Goal: Task Accomplishment & Management: Complete application form

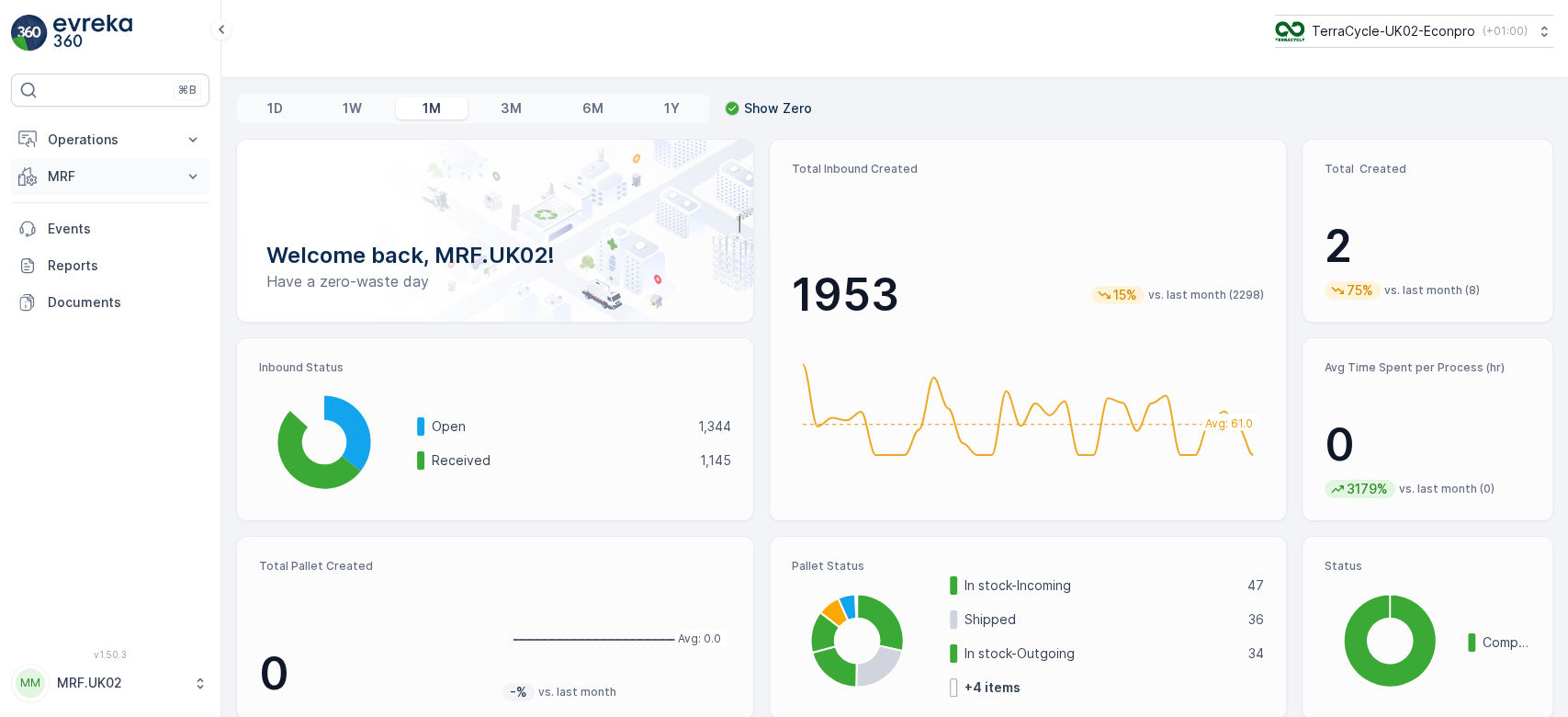
click at [140, 175] on p "MRF" at bounding box center [110, 176] width 125 height 19
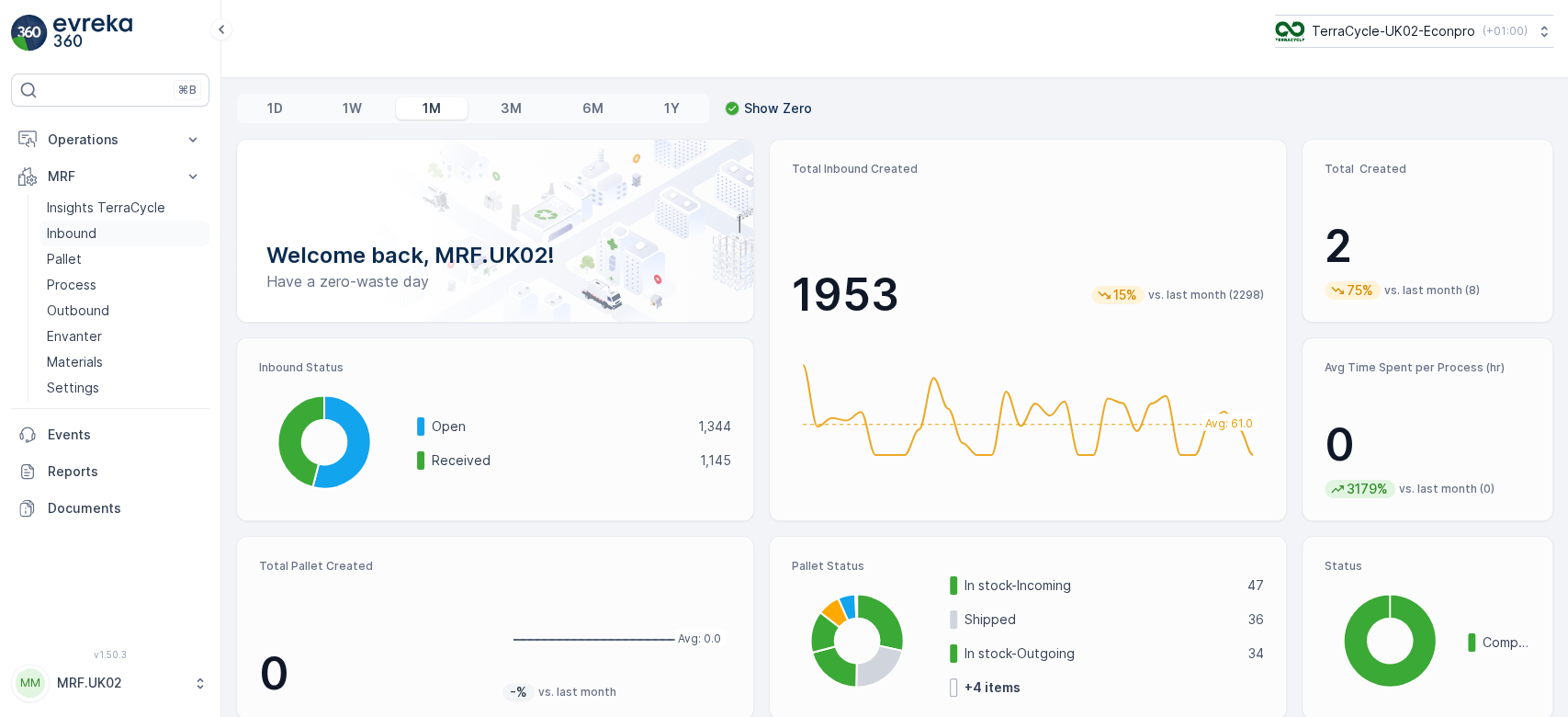
click at [89, 224] on p "Inbound" at bounding box center [71, 233] width 50 height 19
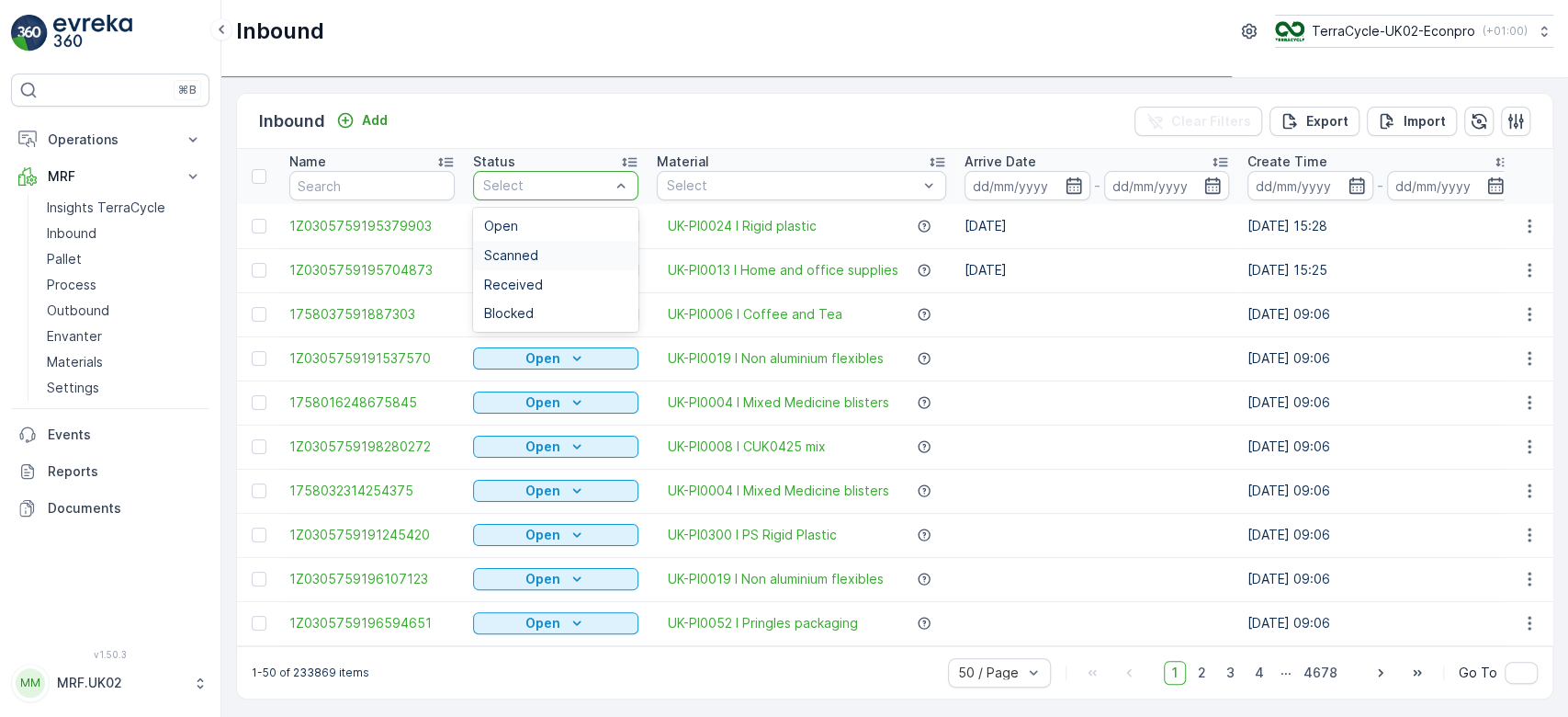
click at [525, 248] on span "Scanned" at bounding box center [511, 255] width 55 height 15
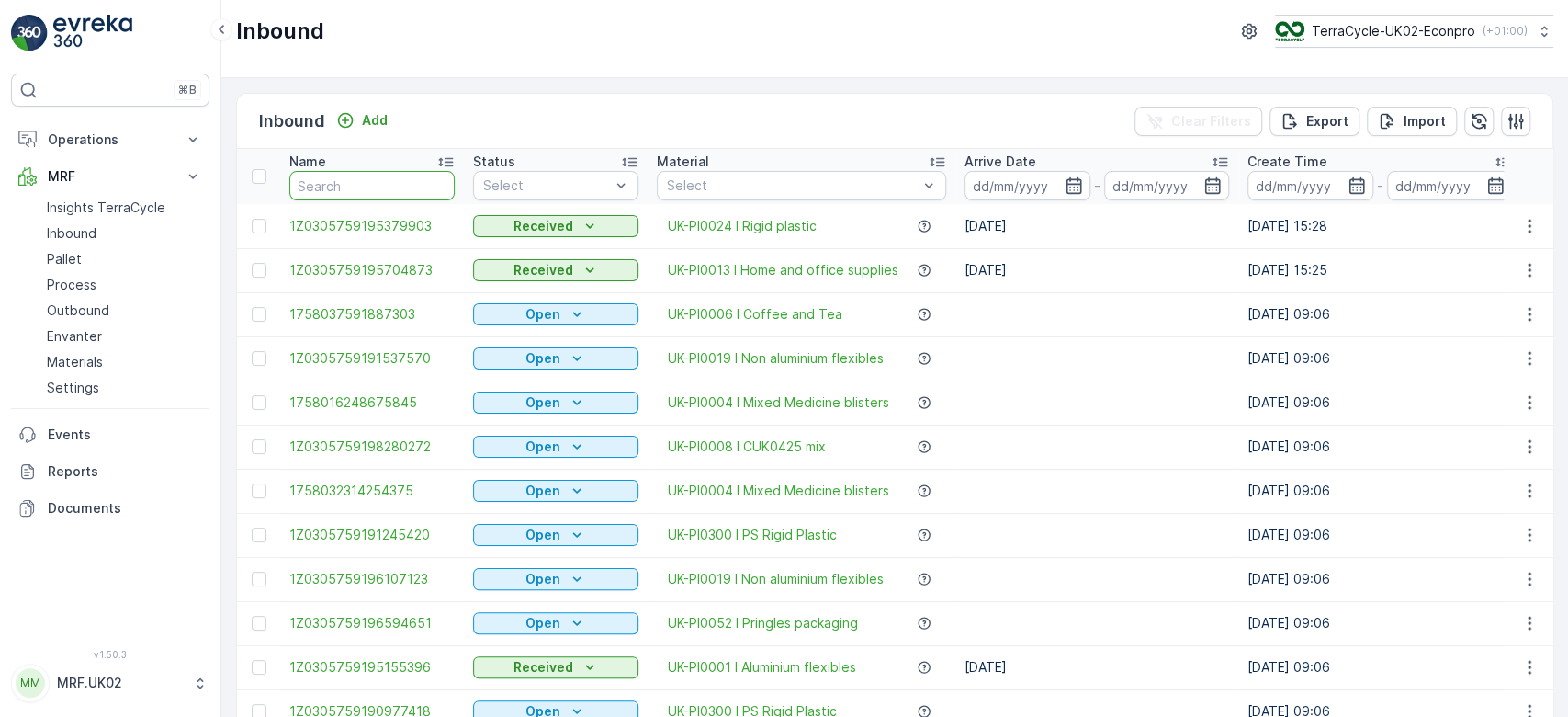
click at [411, 186] on input "text" at bounding box center [372, 185] width 166 height 29
click at [102, 259] on link "Pallet" at bounding box center [125, 259] width 170 height 25
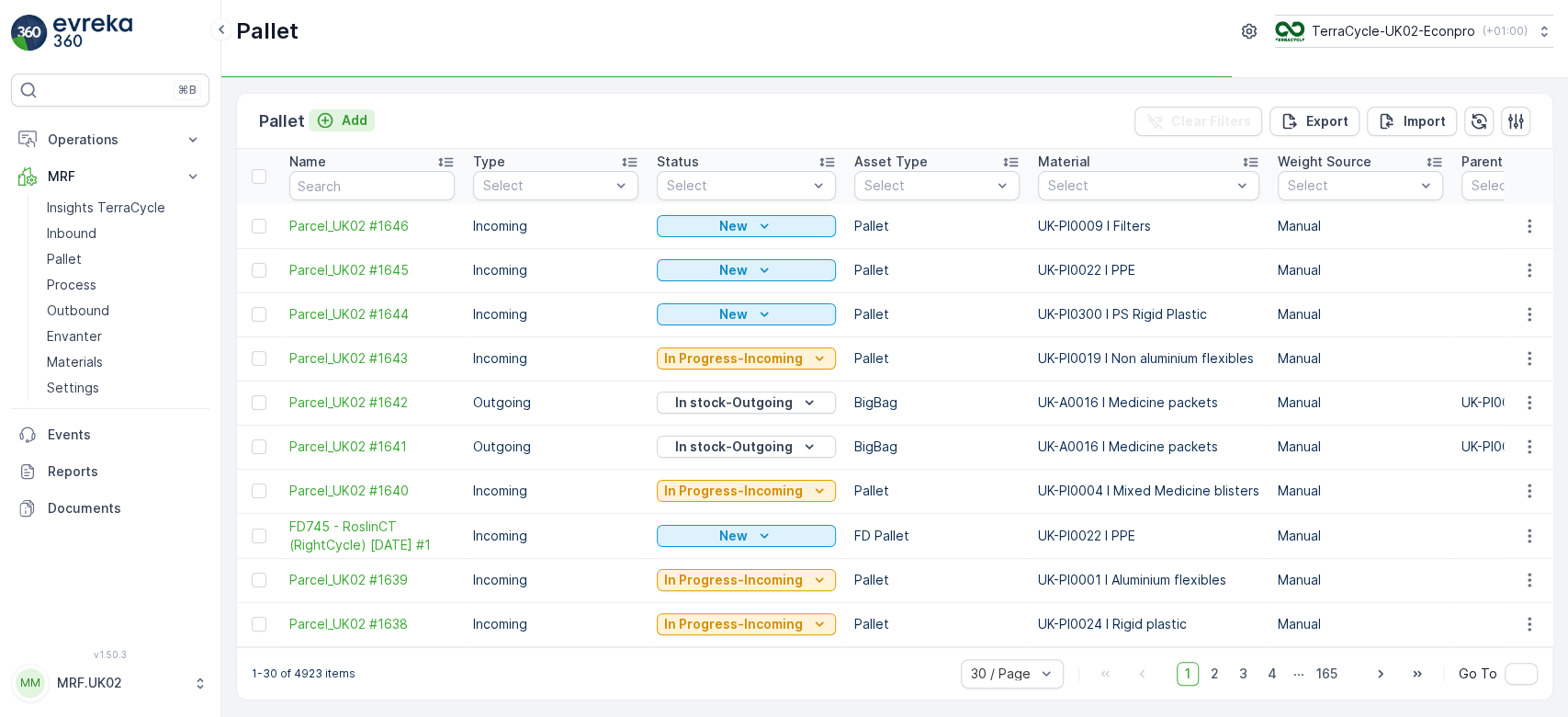
click at [356, 116] on p "Add" at bounding box center [354, 120] width 25 height 19
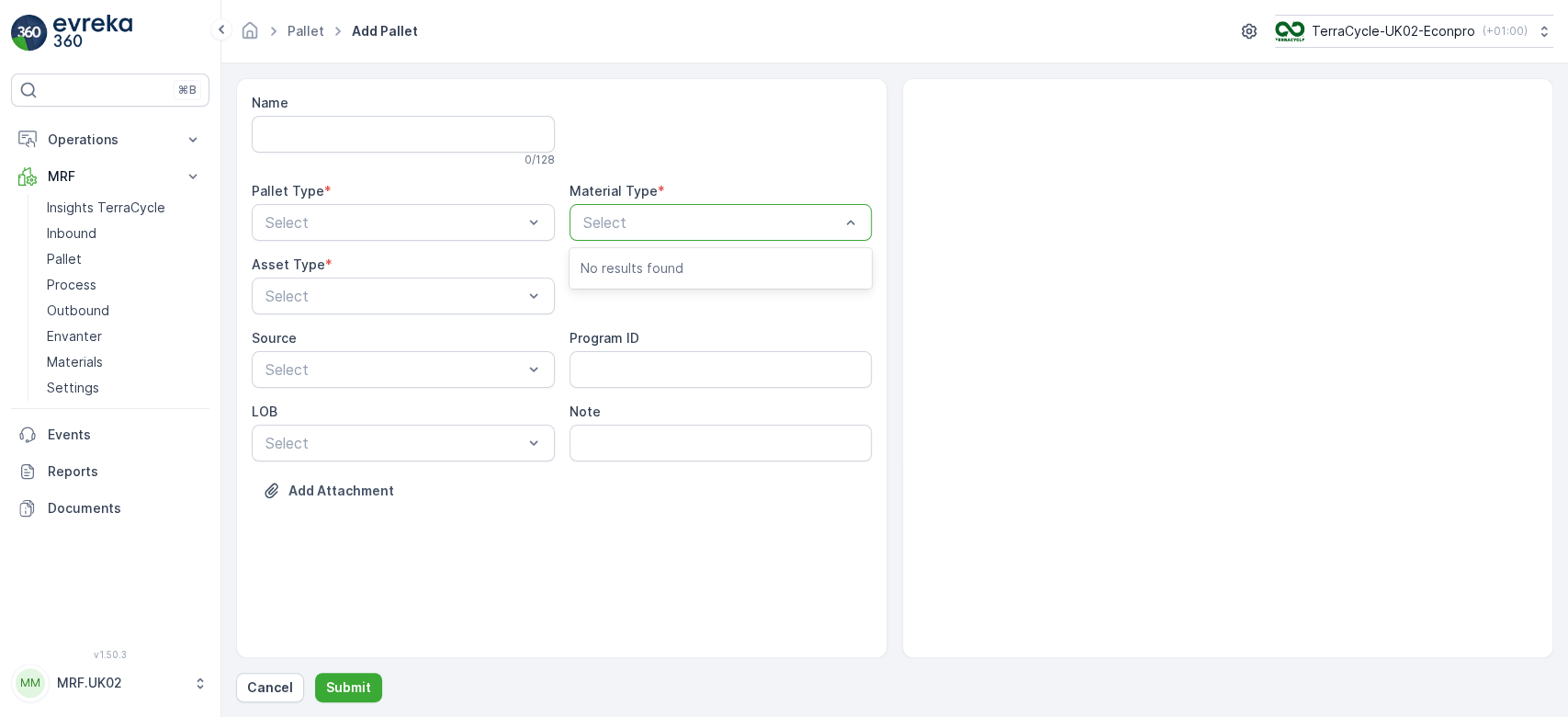
type input "r"
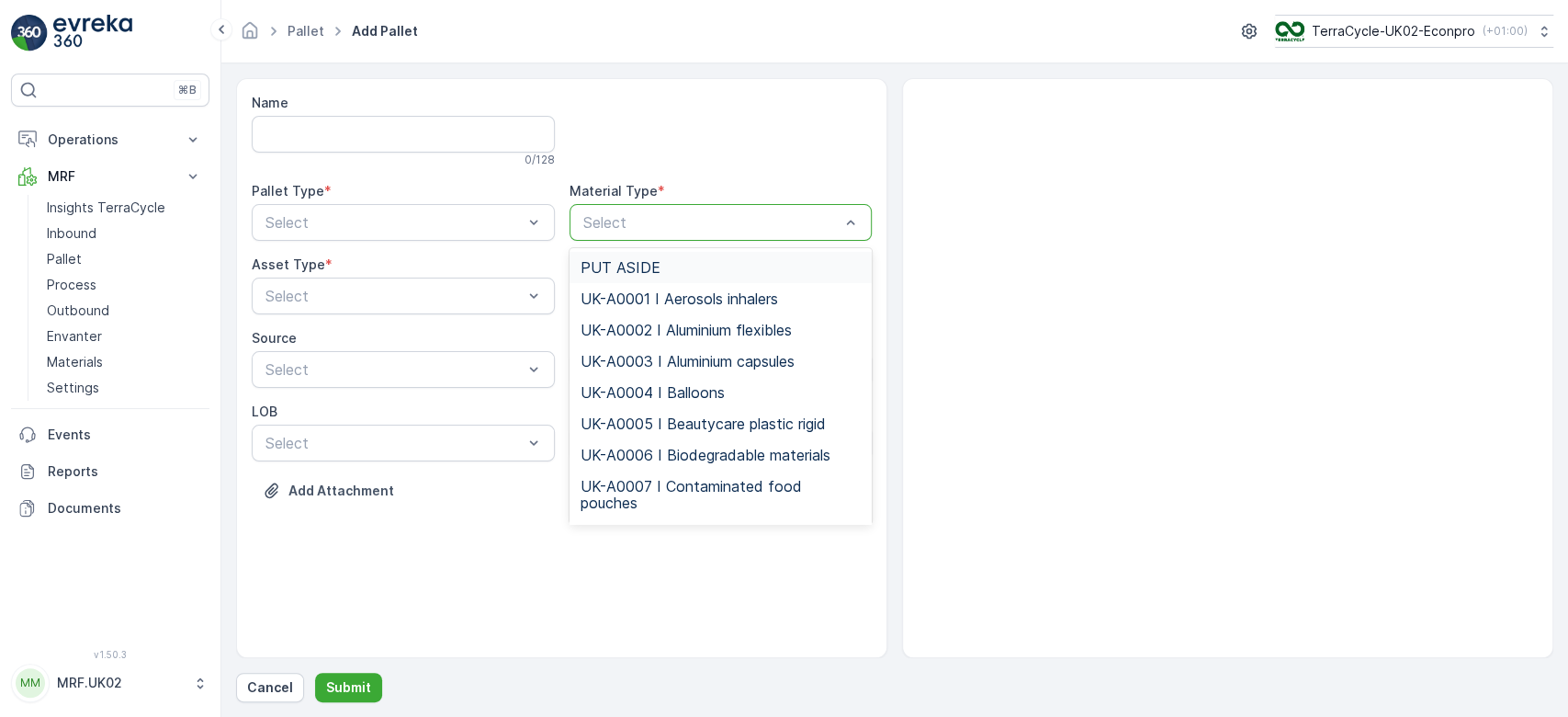
click at [648, 219] on div at bounding box center [712, 221] width 261 height 17
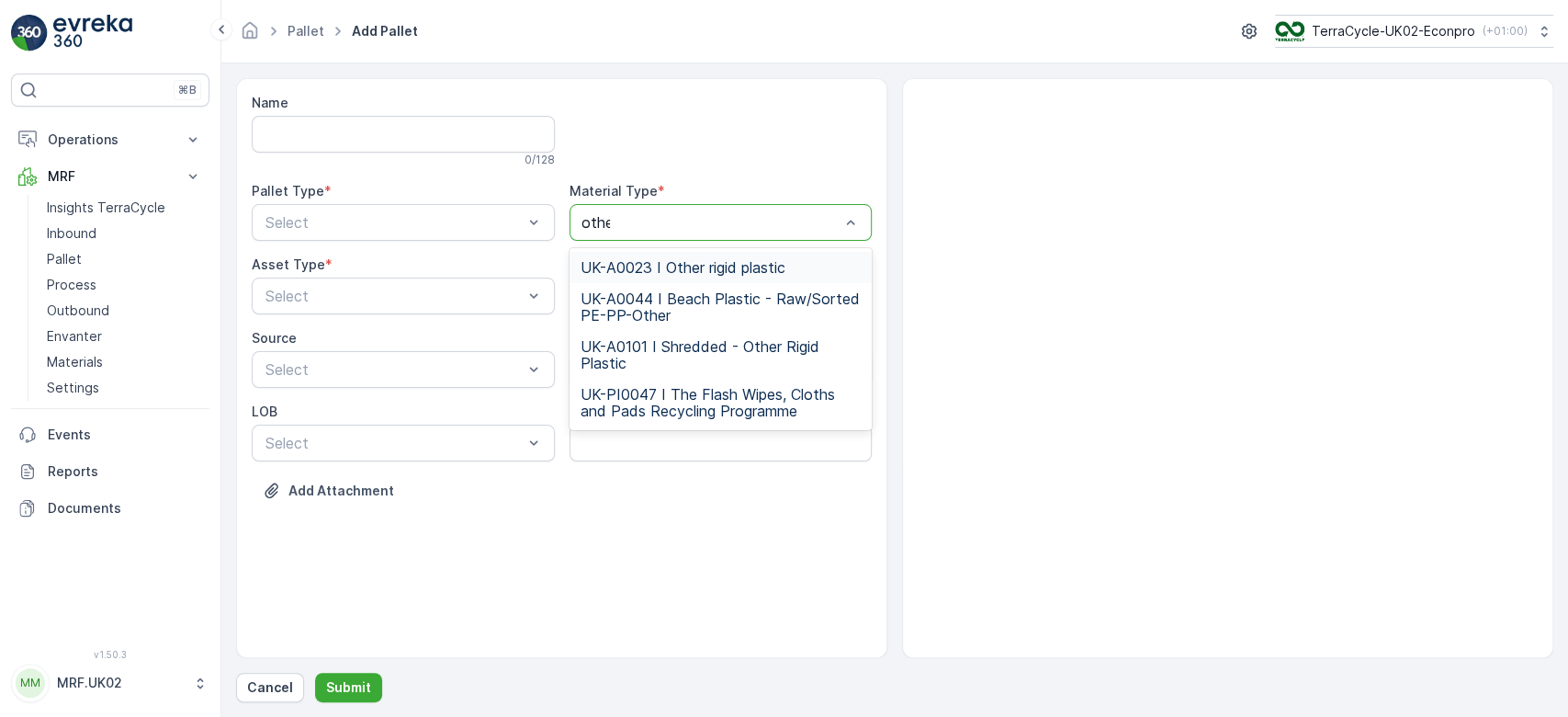
type input "other"
click at [696, 264] on span "UK-A0023 I Other rigid plastic" at bounding box center [683, 267] width 205 height 17
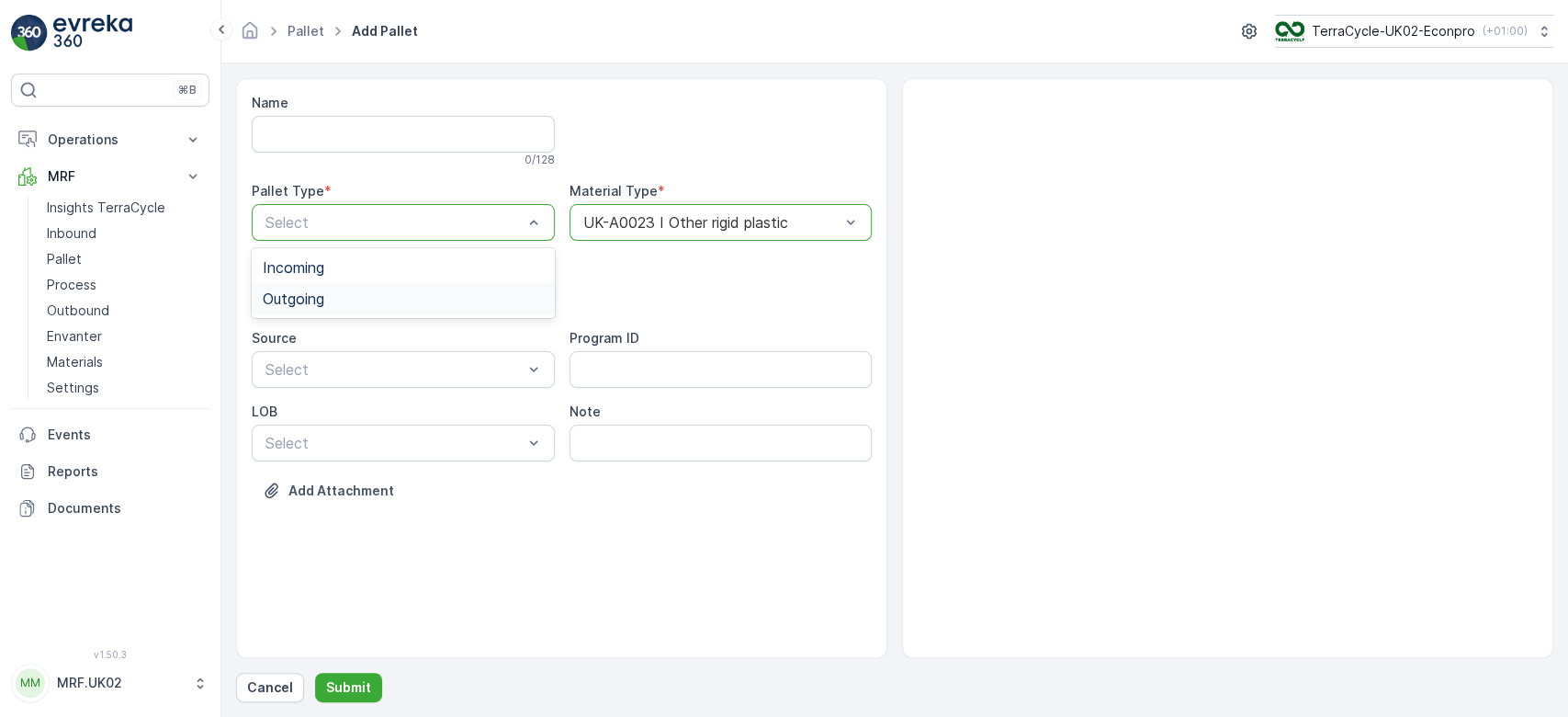
click at [347, 297] on div "Outgoing" at bounding box center [403, 299] width 281 height 17
click at [301, 426] on span "BigBag" at bounding box center [286, 434] width 48 height 17
click at [333, 688] on p "Submit" at bounding box center [348, 687] width 45 height 19
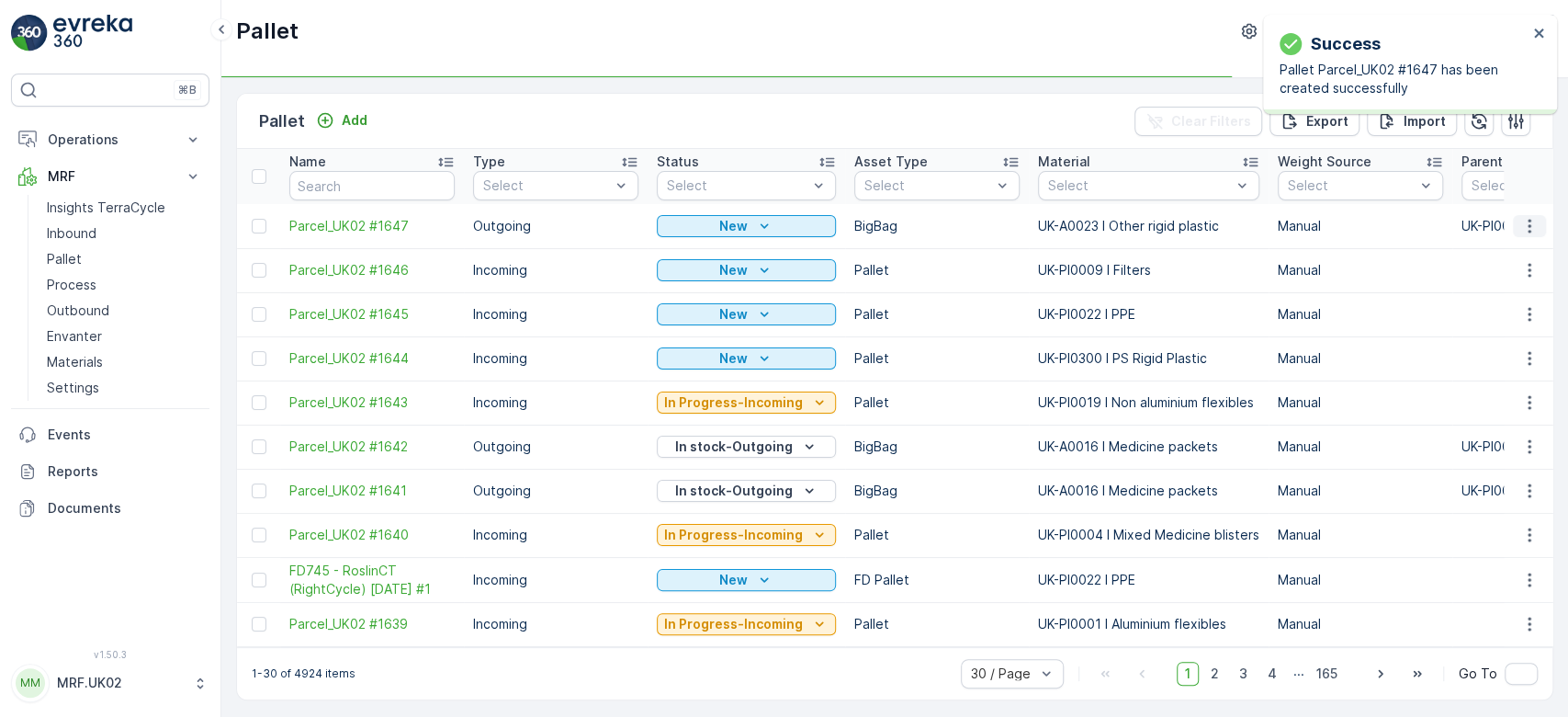
click at [1520, 230] on icon "button" at bounding box center [1529, 225] width 19 height 19
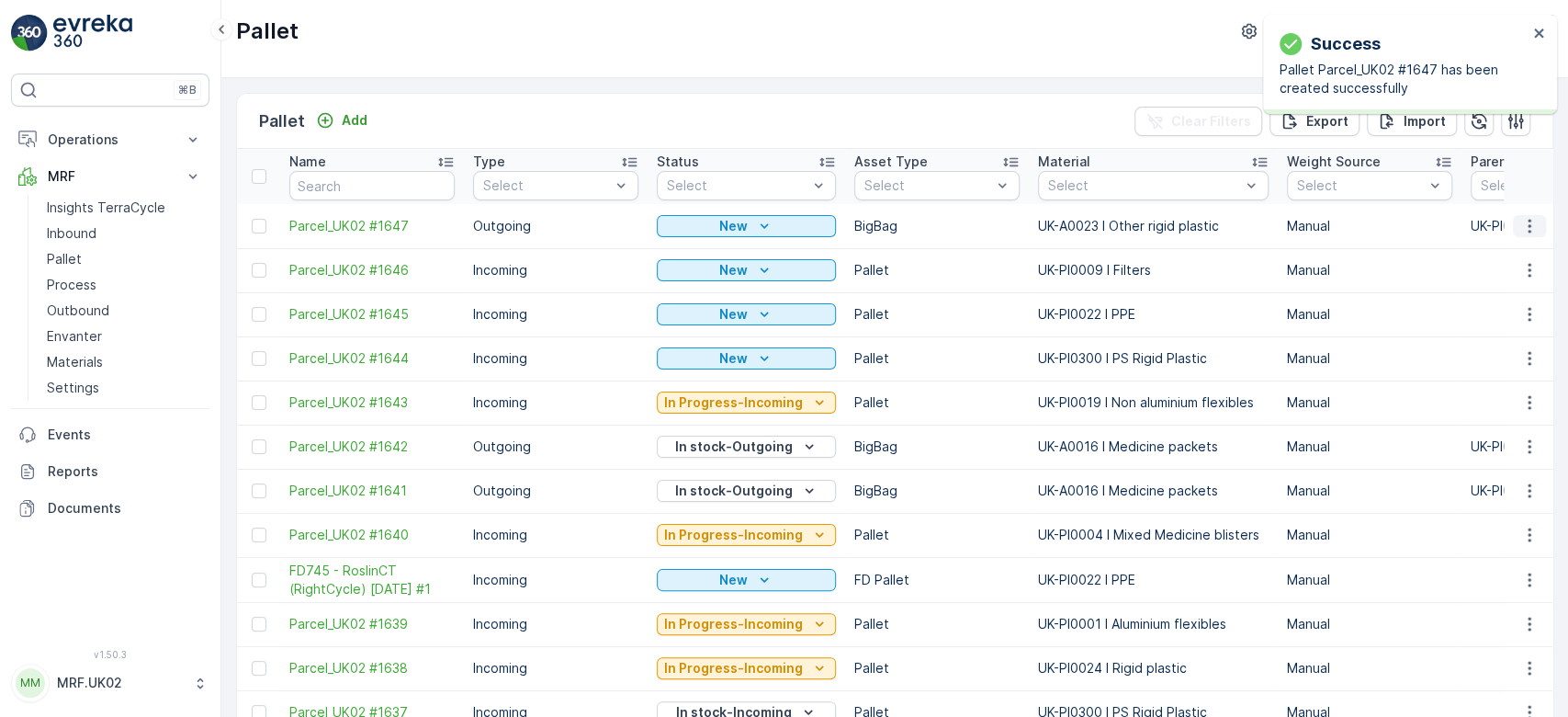
click at [1520, 221] on icon "button" at bounding box center [1529, 225] width 19 height 19
click at [1492, 357] on span "Print QR" at bounding box center [1479, 355] width 51 height 19
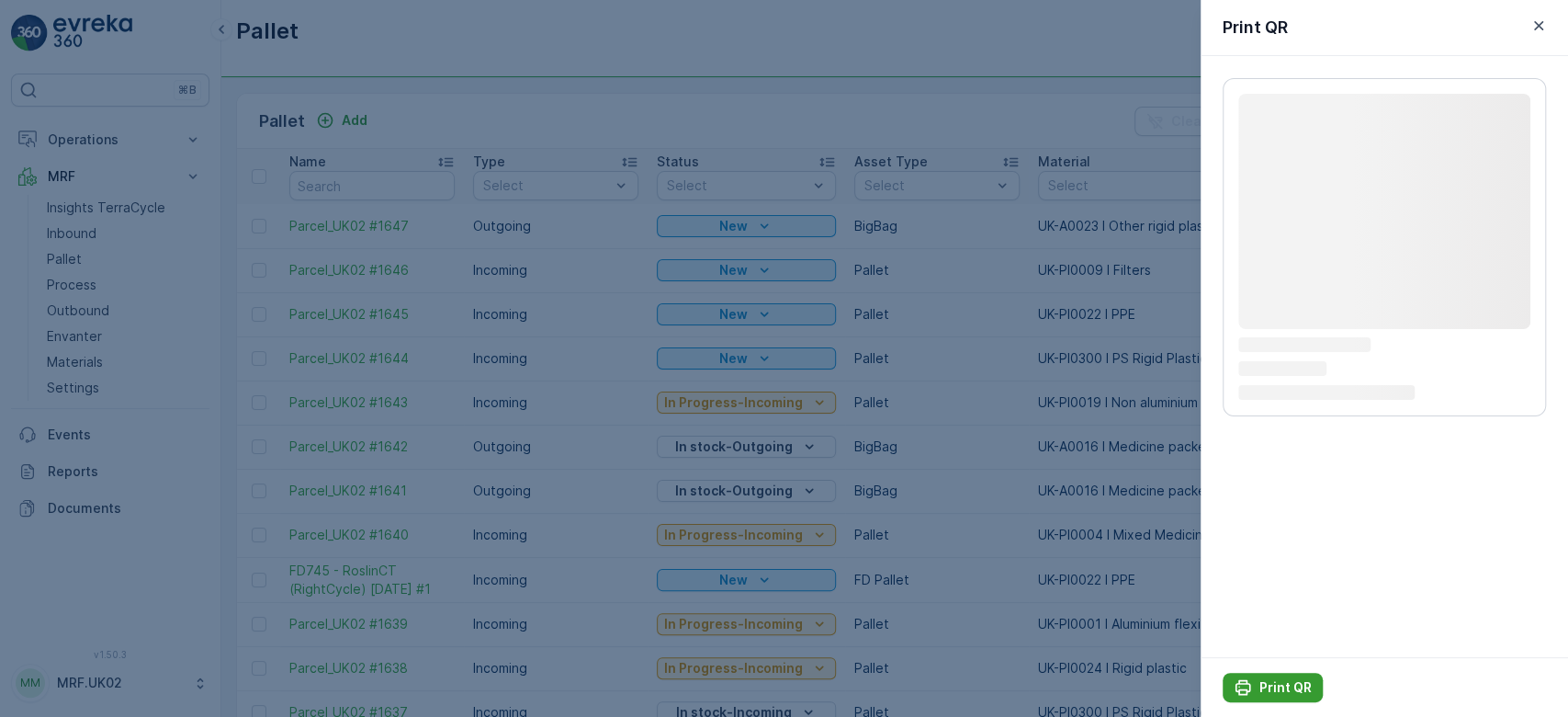
click at [1283, 692] on p "Print QR" at bounding box center [1285, 687] width 53 height 19
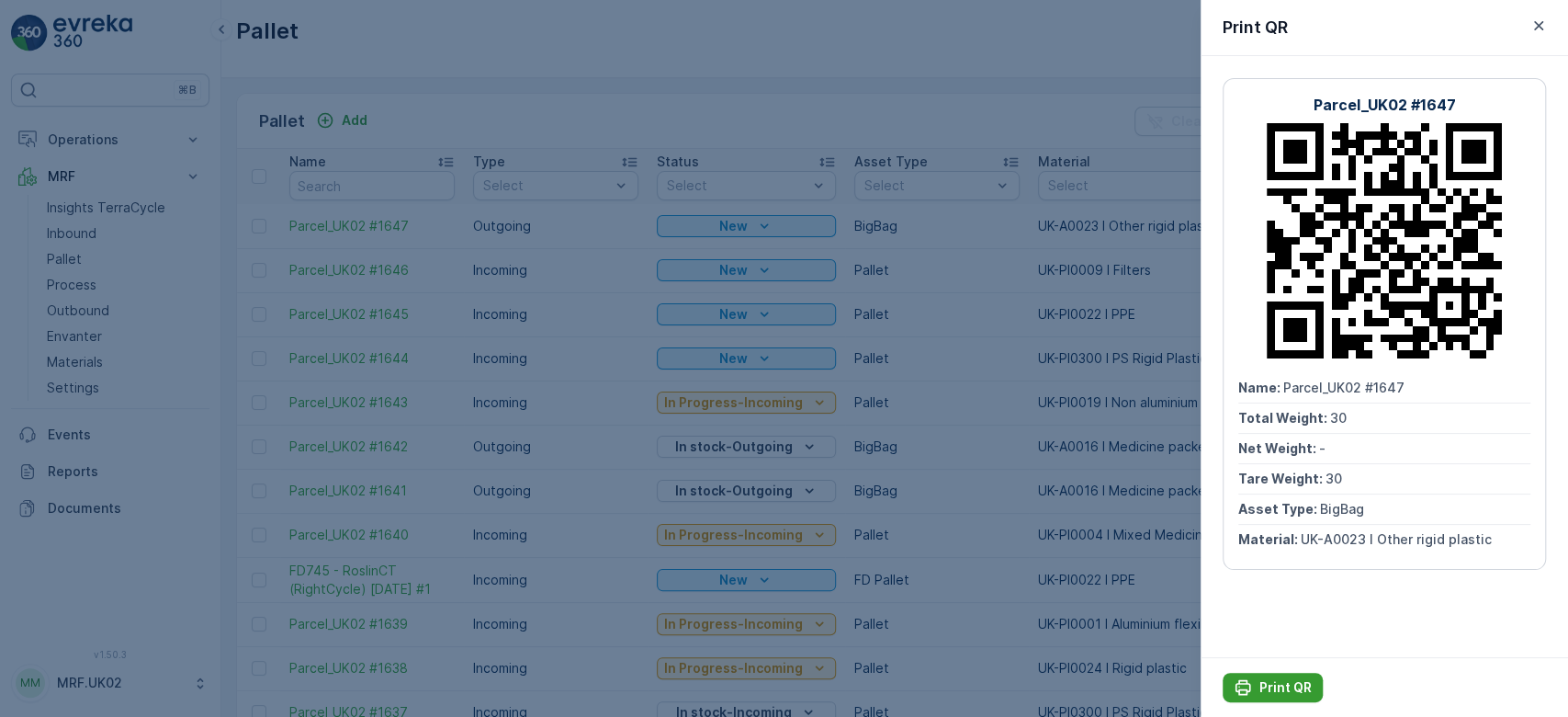
click at [1278, 685] on p "Print QR" at bounding box center [1285, 687] width 53 height 19
click at [879, 113] on div at bounding box center [784, 358] width 1568 height 717
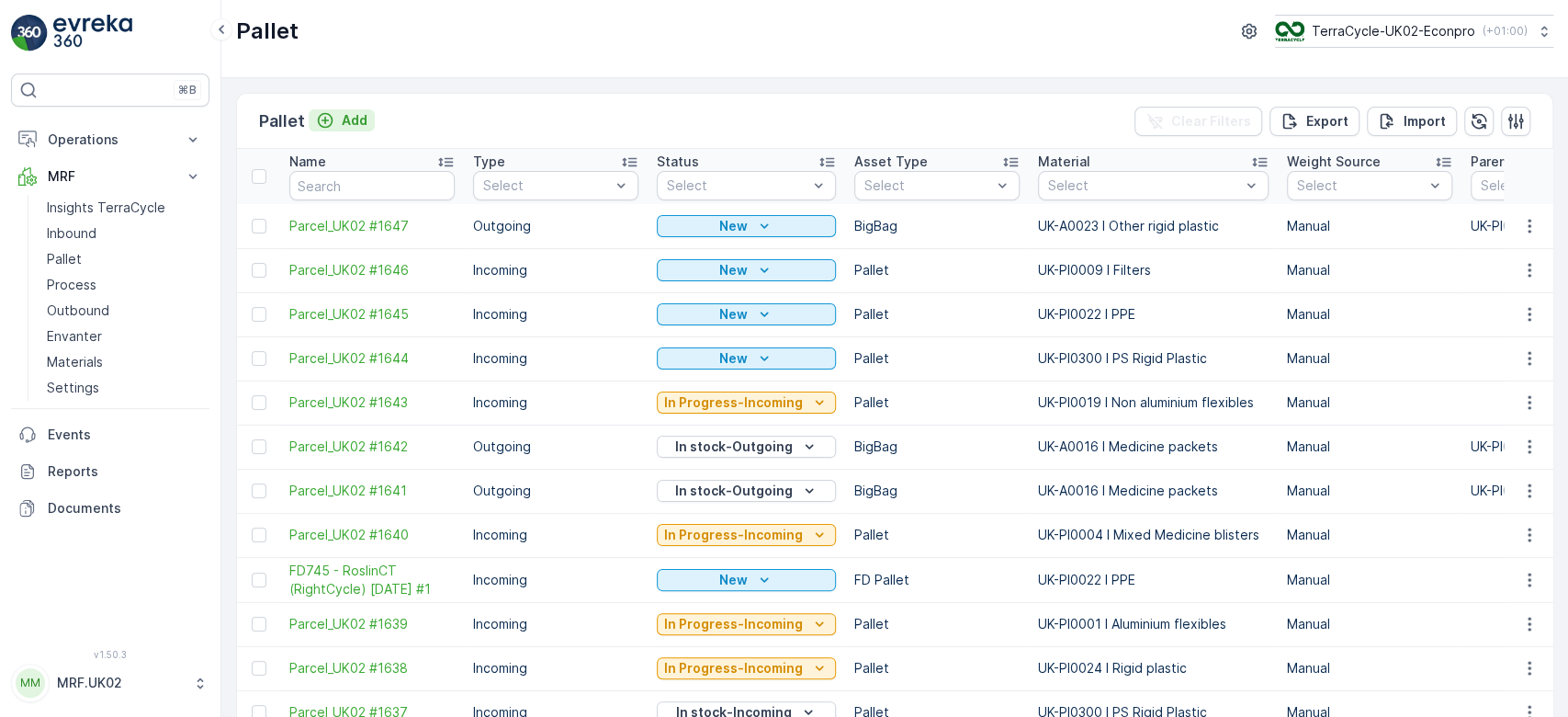
click at [353, 119] on p "Add" at bounding box center [354, 120] width 25 height 19
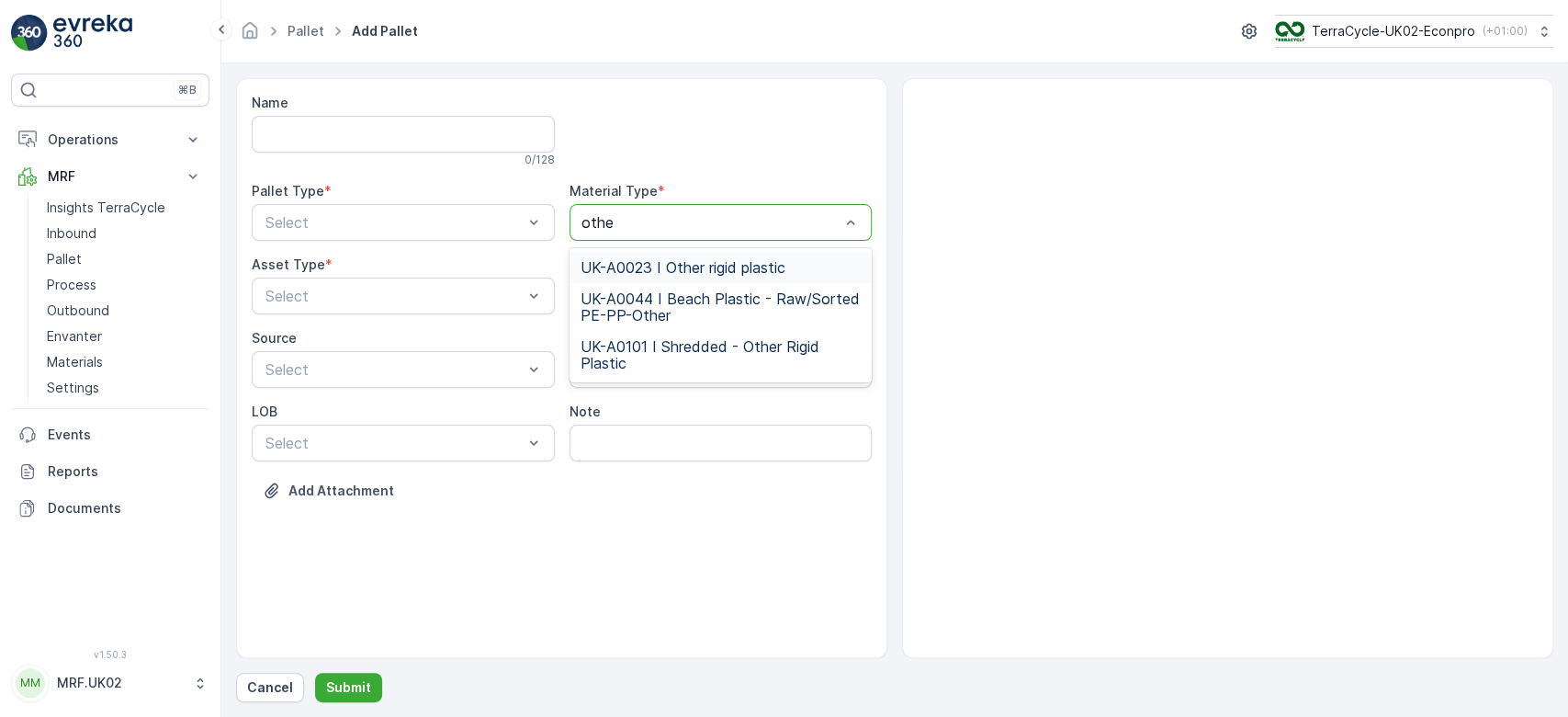
type input "other"
click at [689, 261] on span "UK-A0023 I Other rigid plastic" at bounding box center [683, 267] width 205 height 17
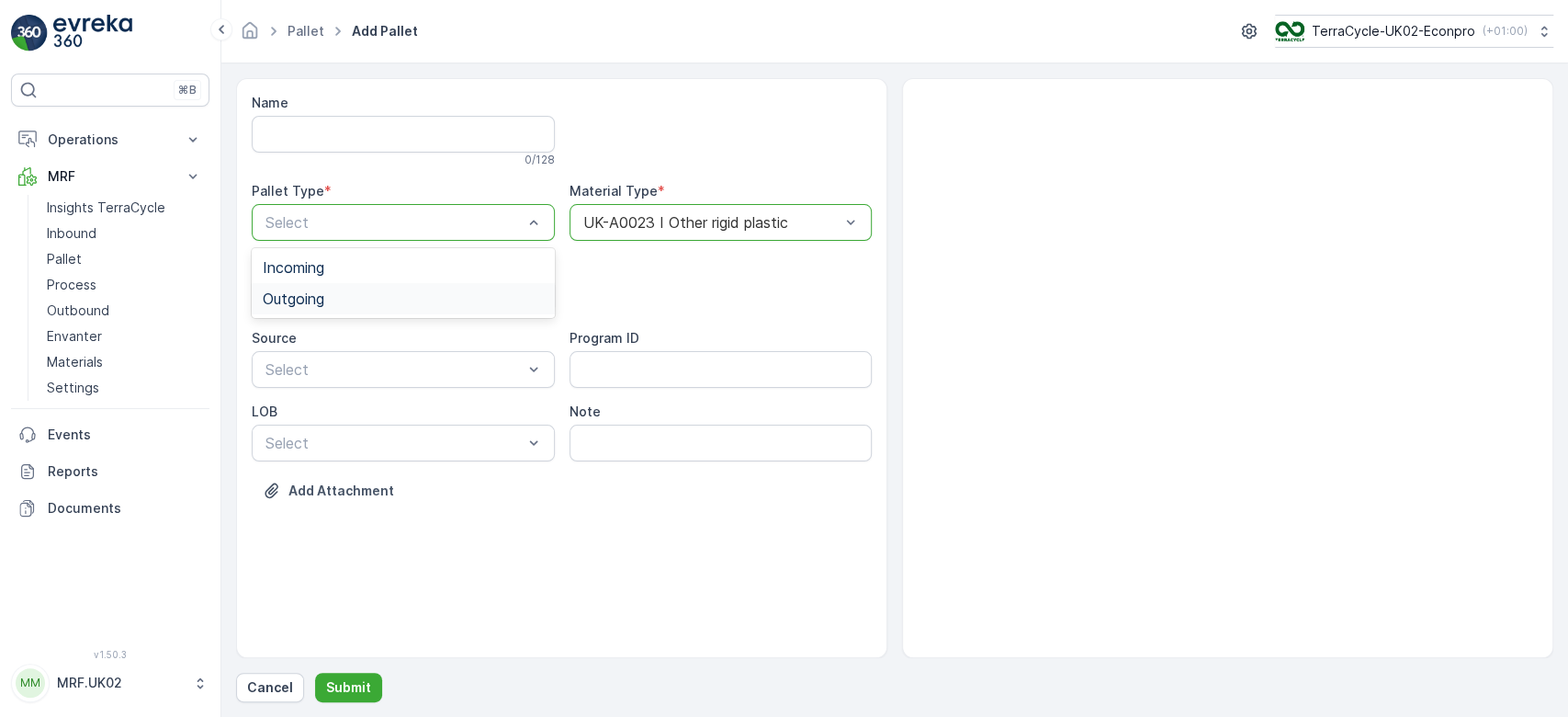
click at [392, 296] on div "Outgoing" at bounding box center [403, 299] width 281 height 17
click at [356, 430] on div "BigBag" at bounding box center [403, 434] width 281 height 17
click at [340, 687] on p "Submit" at bounding box center [348, 687] width 45 height 19
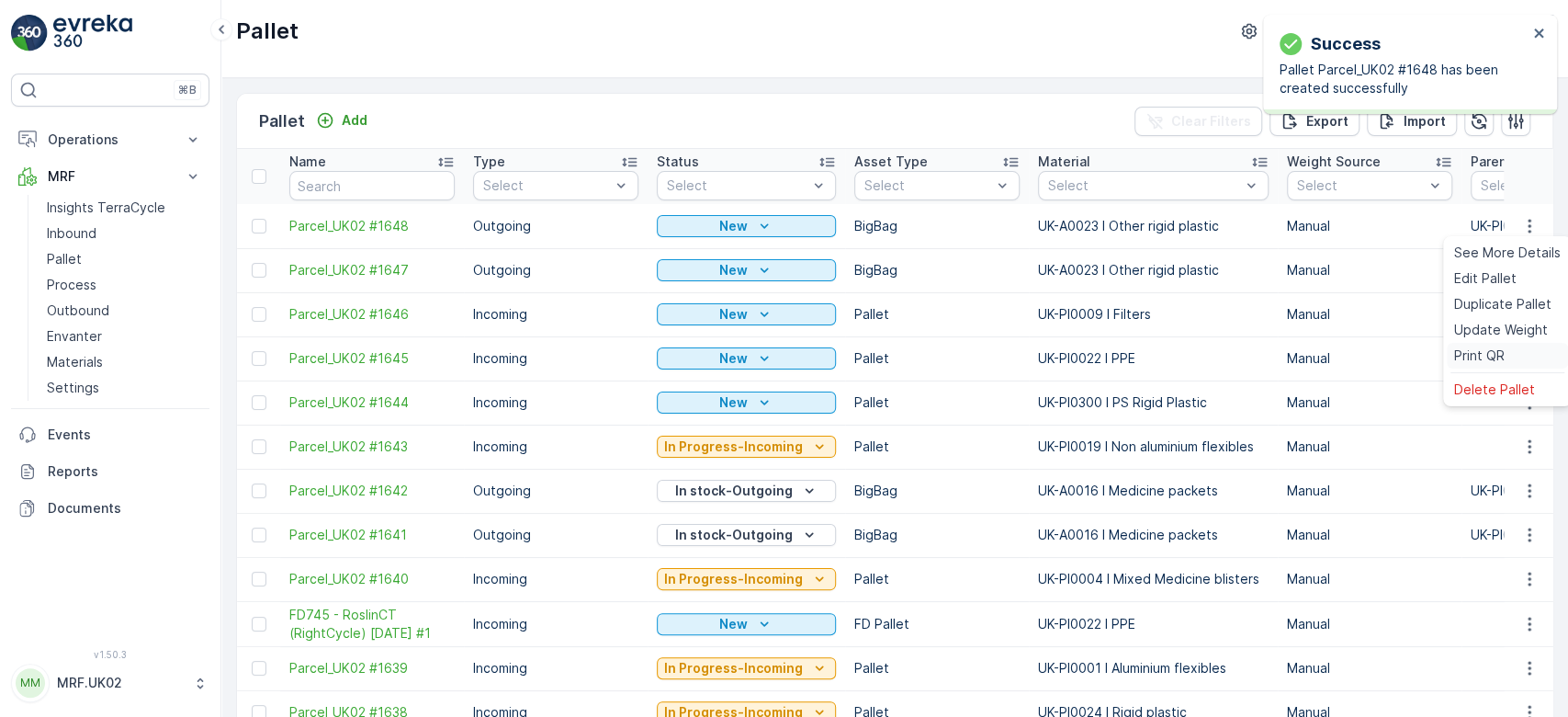
click at [1517, 349] on div "Print QR" at bounding box center [1508, 355] width 121 height 25
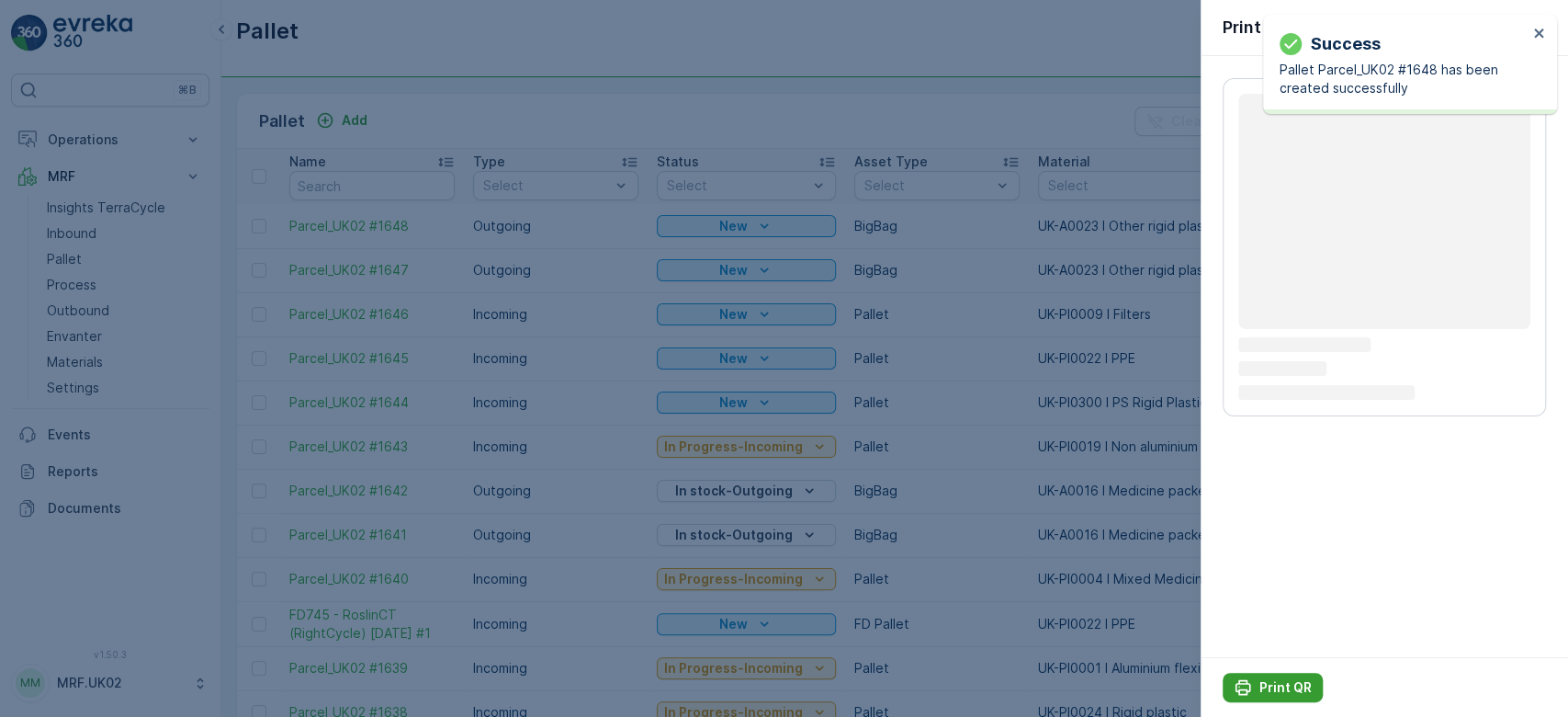
click at [1296, 676] on button "Print QR" at bounding box center [1273, 688] width 100 height 29
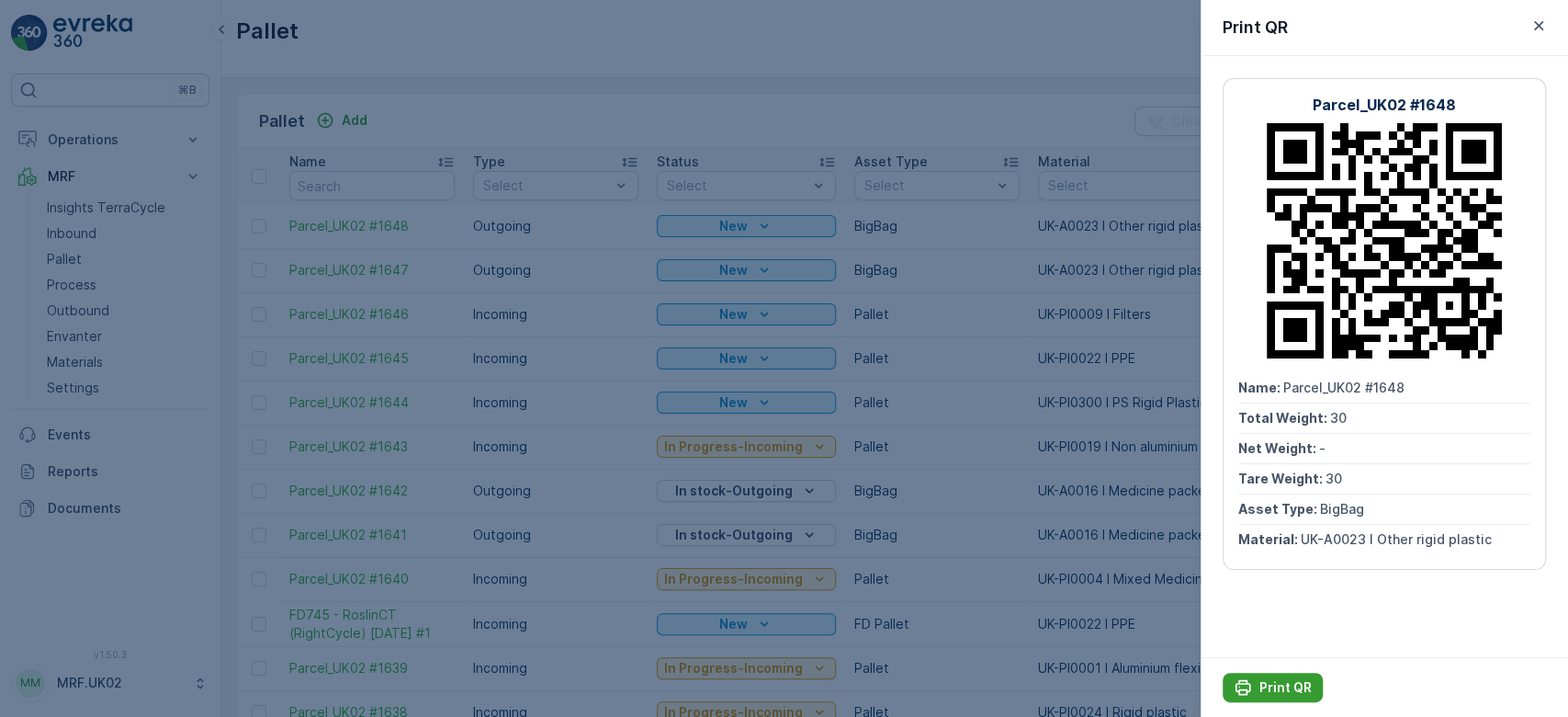
click at [1296, 676] on button "Print QR" at bounding box center [1273, 688] width 100 height 29
click at [837, 104] on div at bounding box center [784, 358] width 1568 height 717
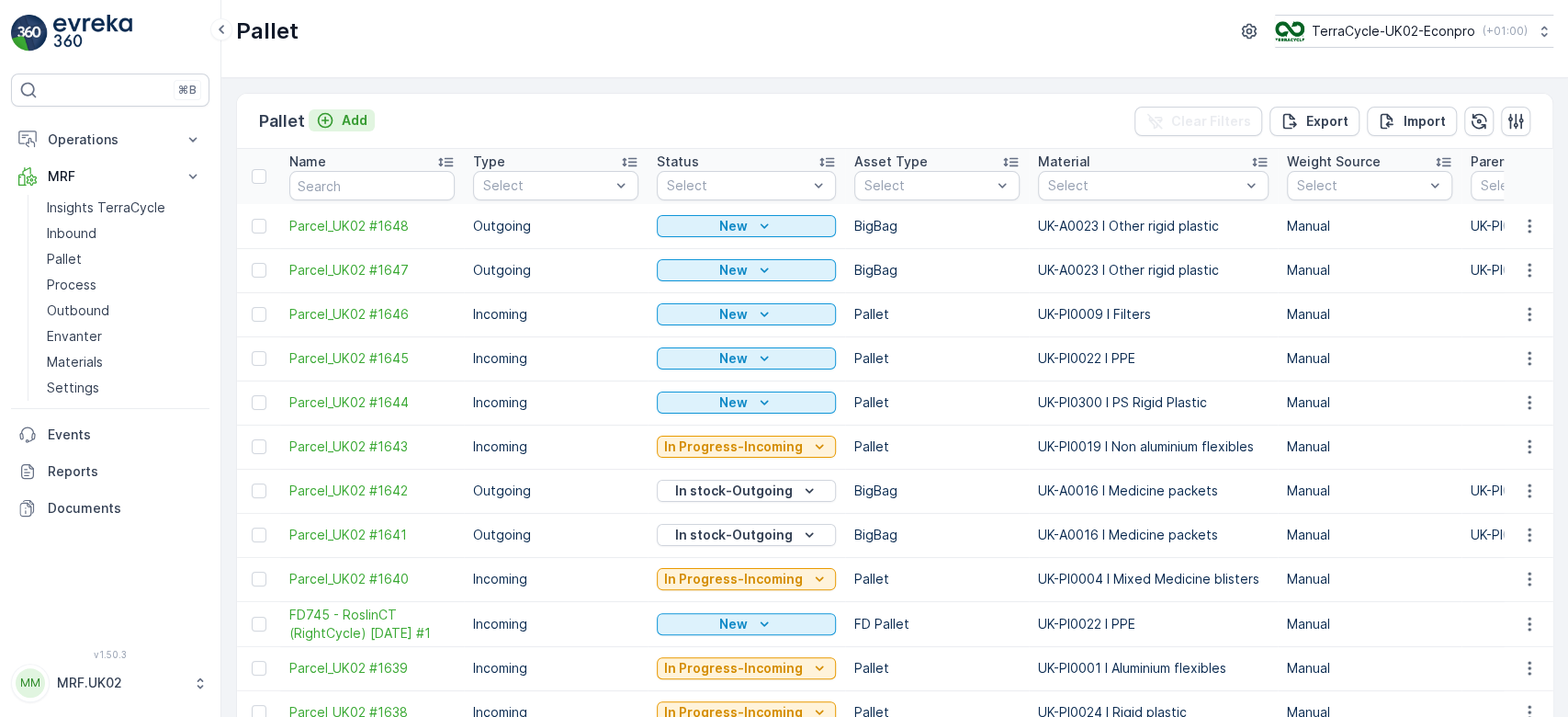
click at [338, 119] on div "Add" at bounding box center [341, 120] width 52 height 19
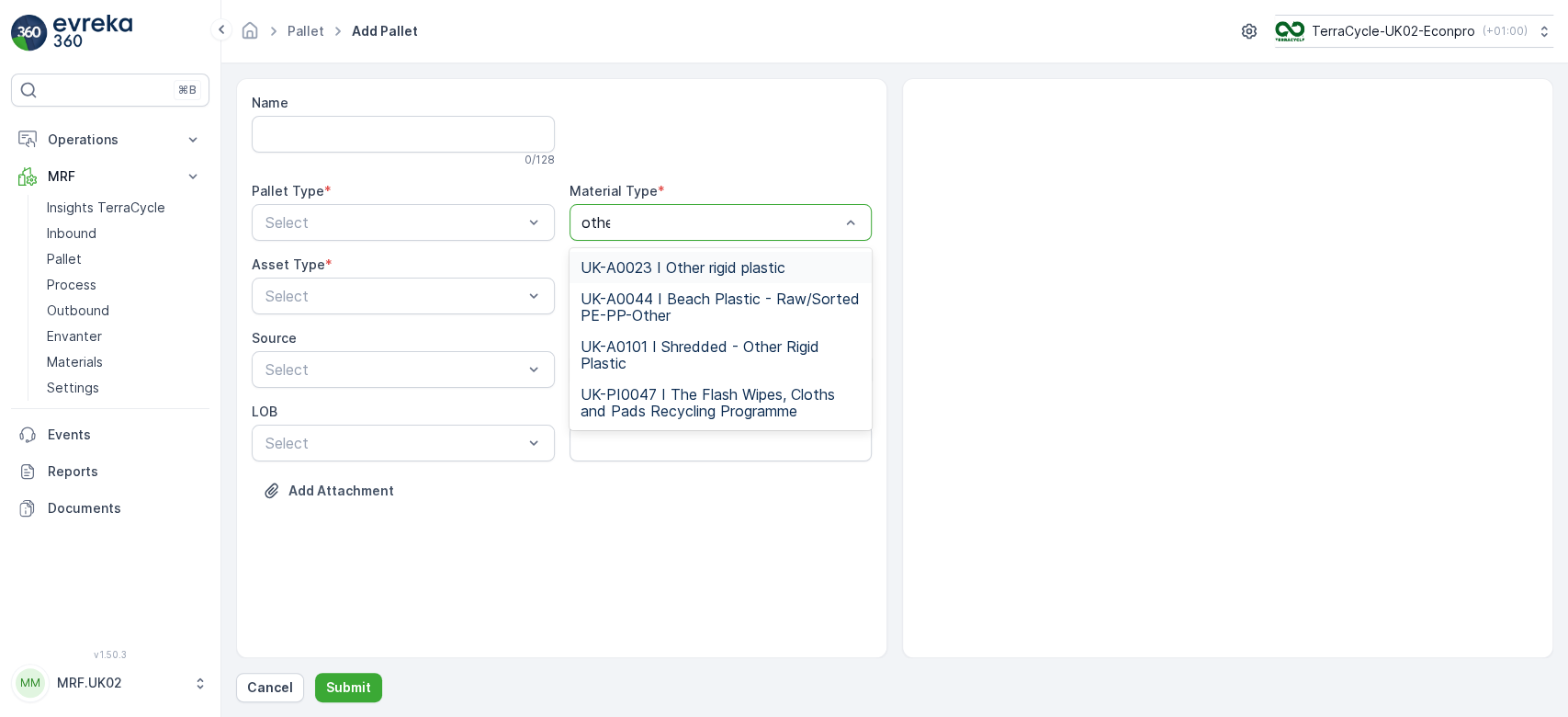
type input "other"
click at [732, 263] on span "UK-A0023 I Other rigid plastic" at bounding box center [683, 267] width 205 height 17
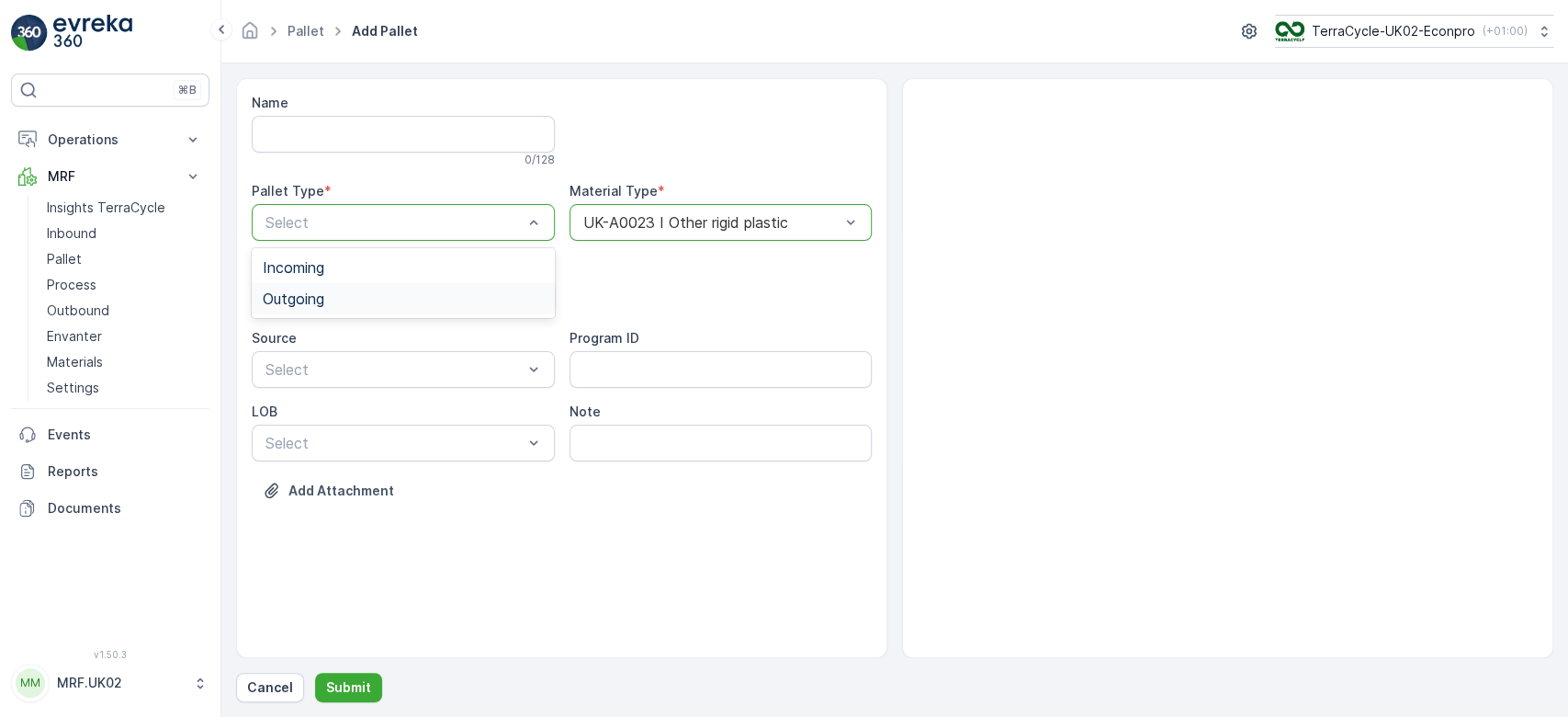
click at [451, 293] on div "Outgoing" at bounding box center [403, 299] width 281 height 17
click at [387, 426] on div "BigBag" at bounding box center [403, 434] width 281 height 17
click at [335, 680] on p "Submit" at bounding box center [348, 687] width 45 height 19
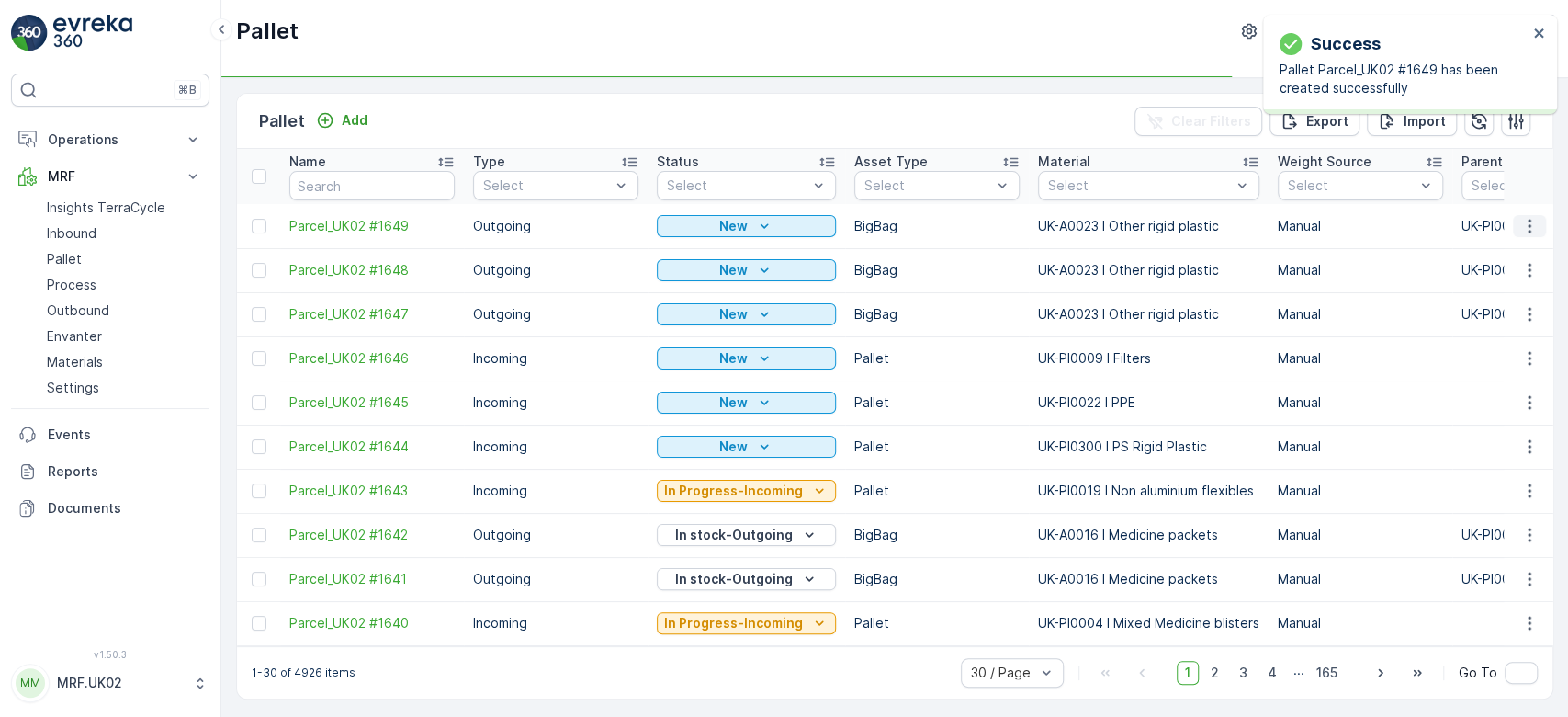
click at [1530, 223] on icon "button" at bounding box center [1529, 225] width 19 height 19
click at [1511, 356] on div "Print QR" at bounding box center [1508, 355] width 121 height 25
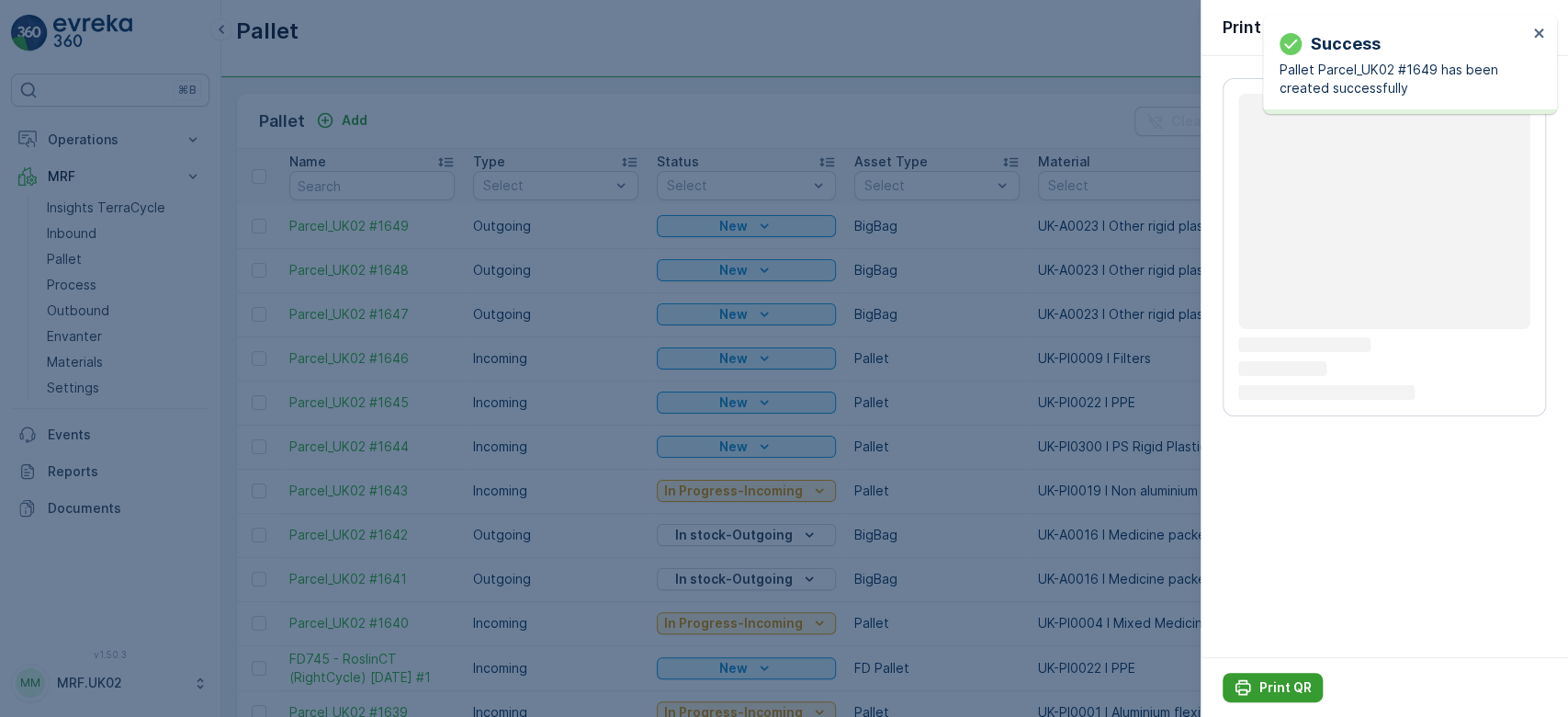
click at [1296, 684] on p "Print QR" at bounding box center [1285, 687] width 53 height 19
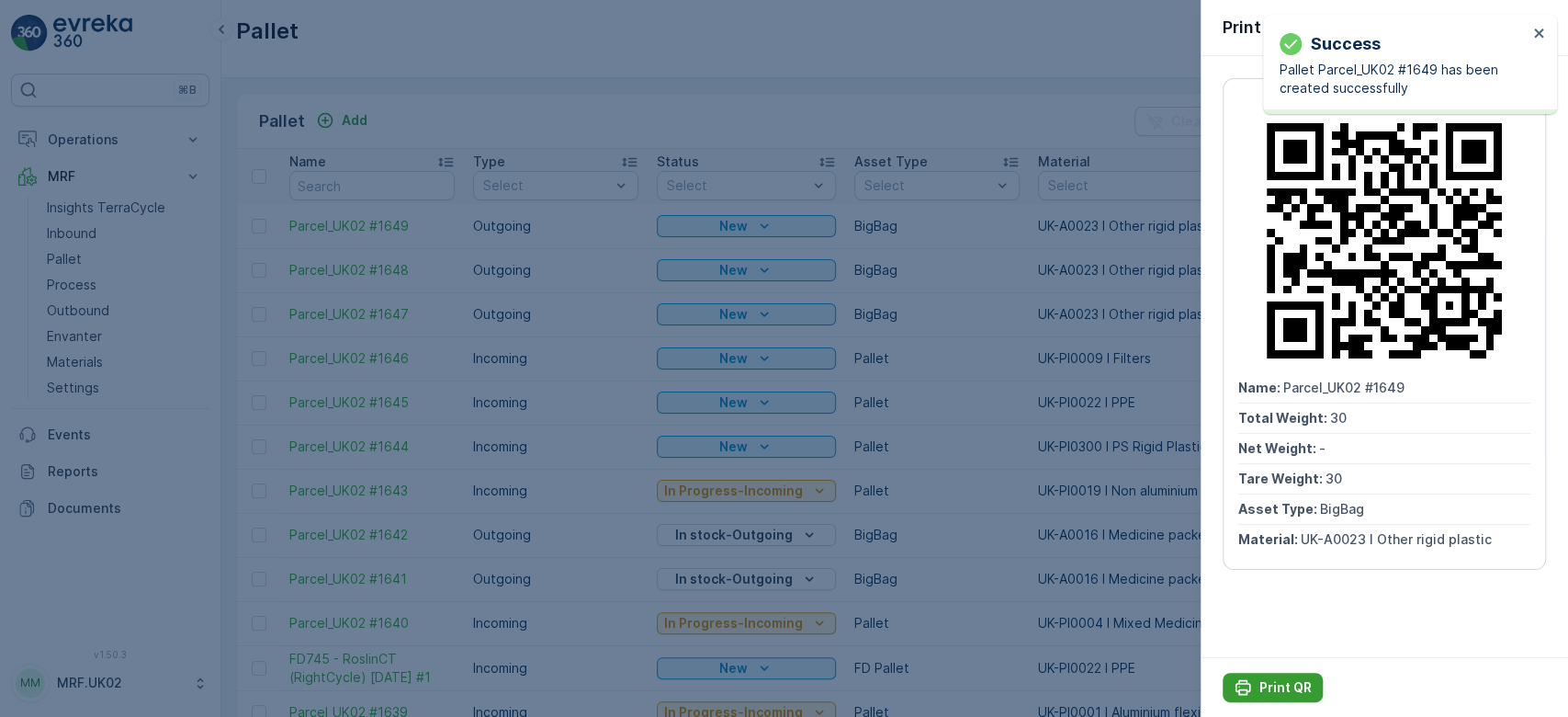
click at [1296, 684] on p "Print QR" at bounding box center [1285, 687] width 53 height 19
click at [953, 109] on div at bounding box center [784, 358] width 1568 height 717
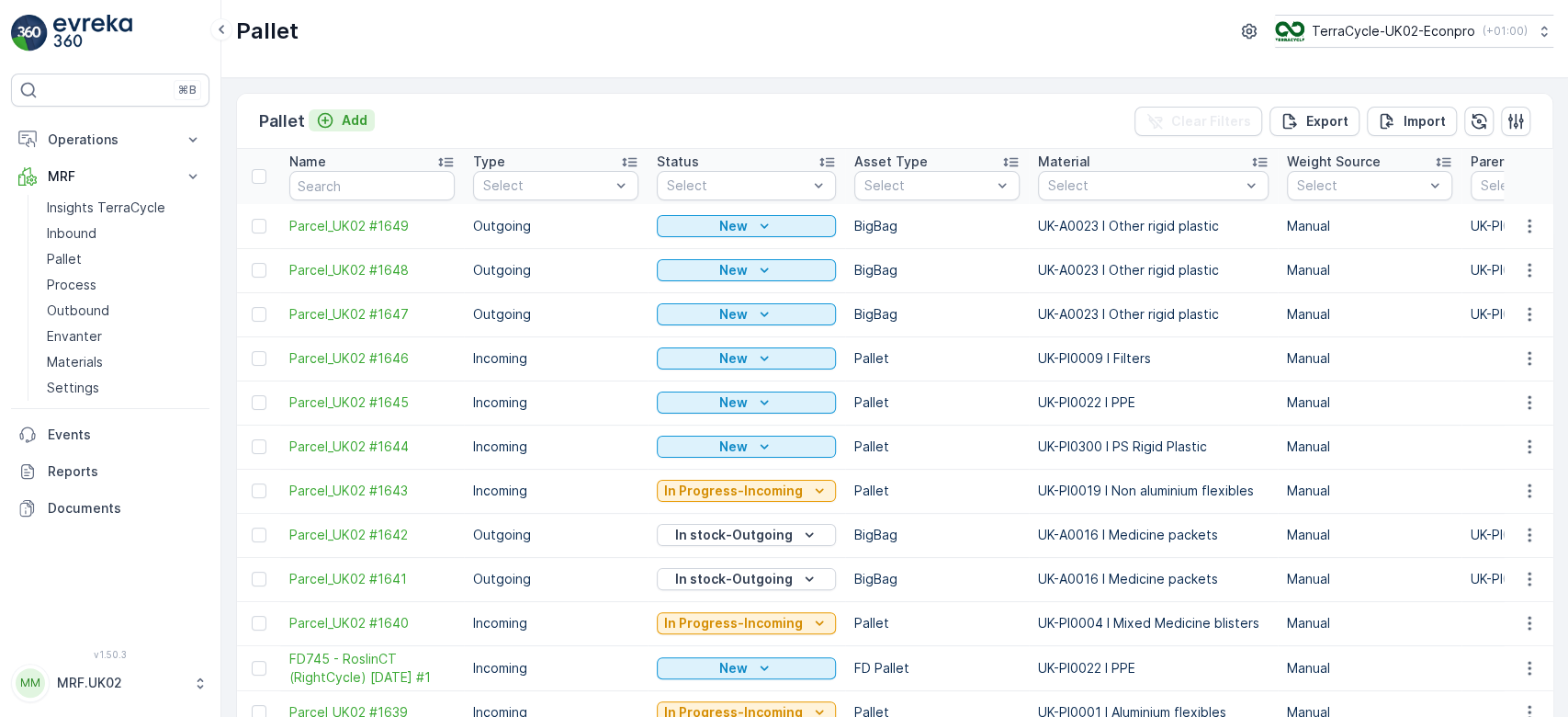
click at [352, 117] on p "Add" at bounding box center [354, 120] width 25 height 19
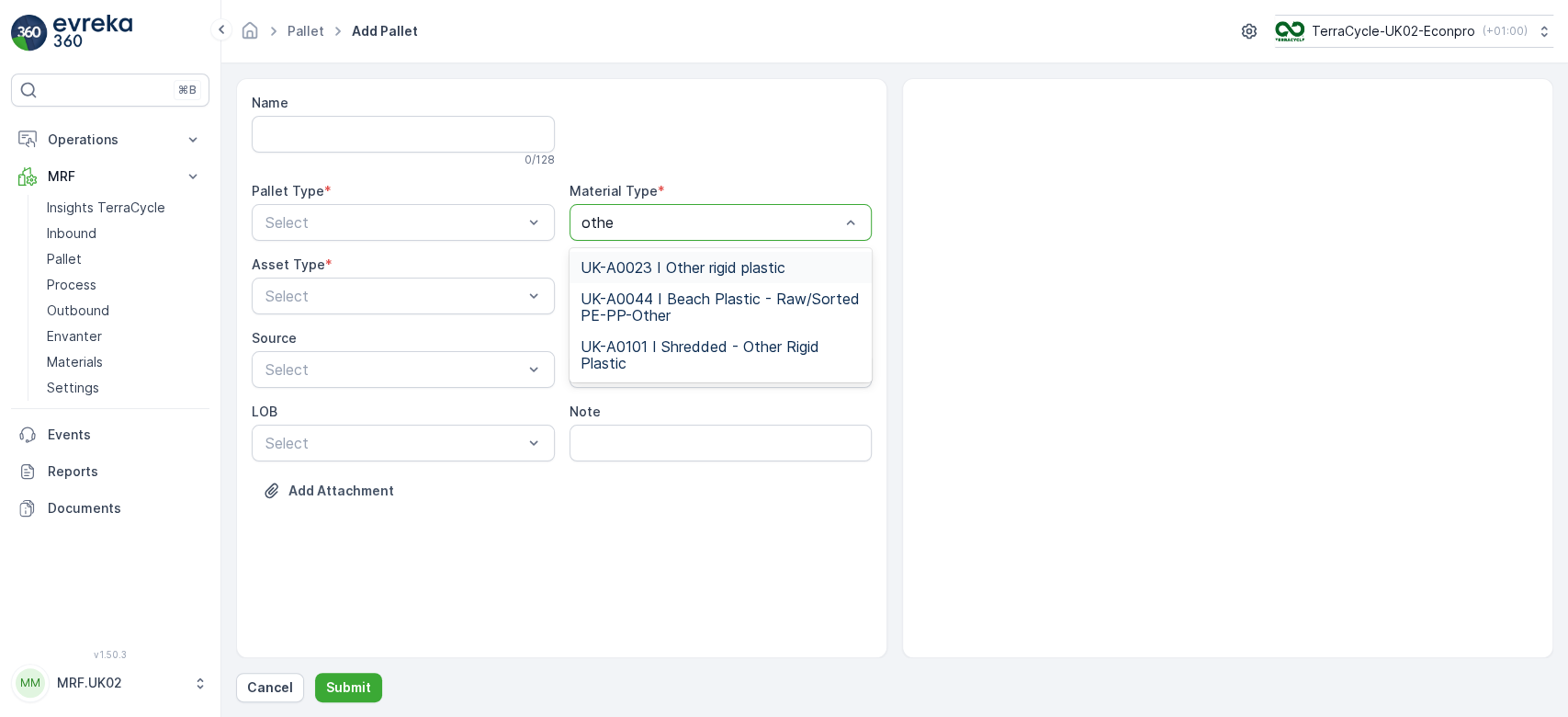
type input "other"
click at [697, 264] on span "UK-A0023 I Other rigid plastic" at bounding box center [683, 267] width 205 height 17
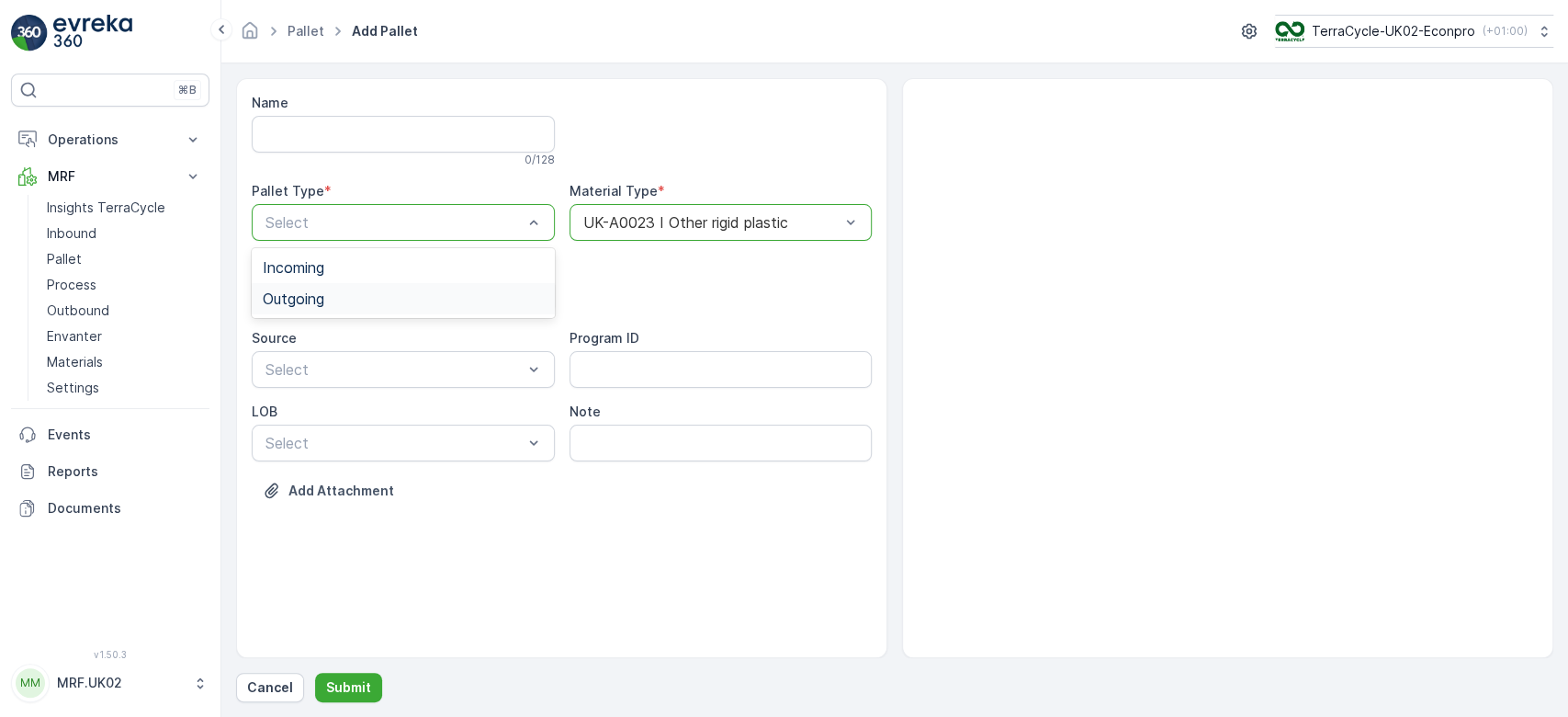
click at [375, 297] on div "Outgoing" at bounding box center [403, 299] width 281 height 17
click at [313, 420] on div "BigBag" at bounding box center [403, 435] width 303 height 31
click at [344, 673] on button "Submit" at bounding box center [348, 688] width 67 height 29
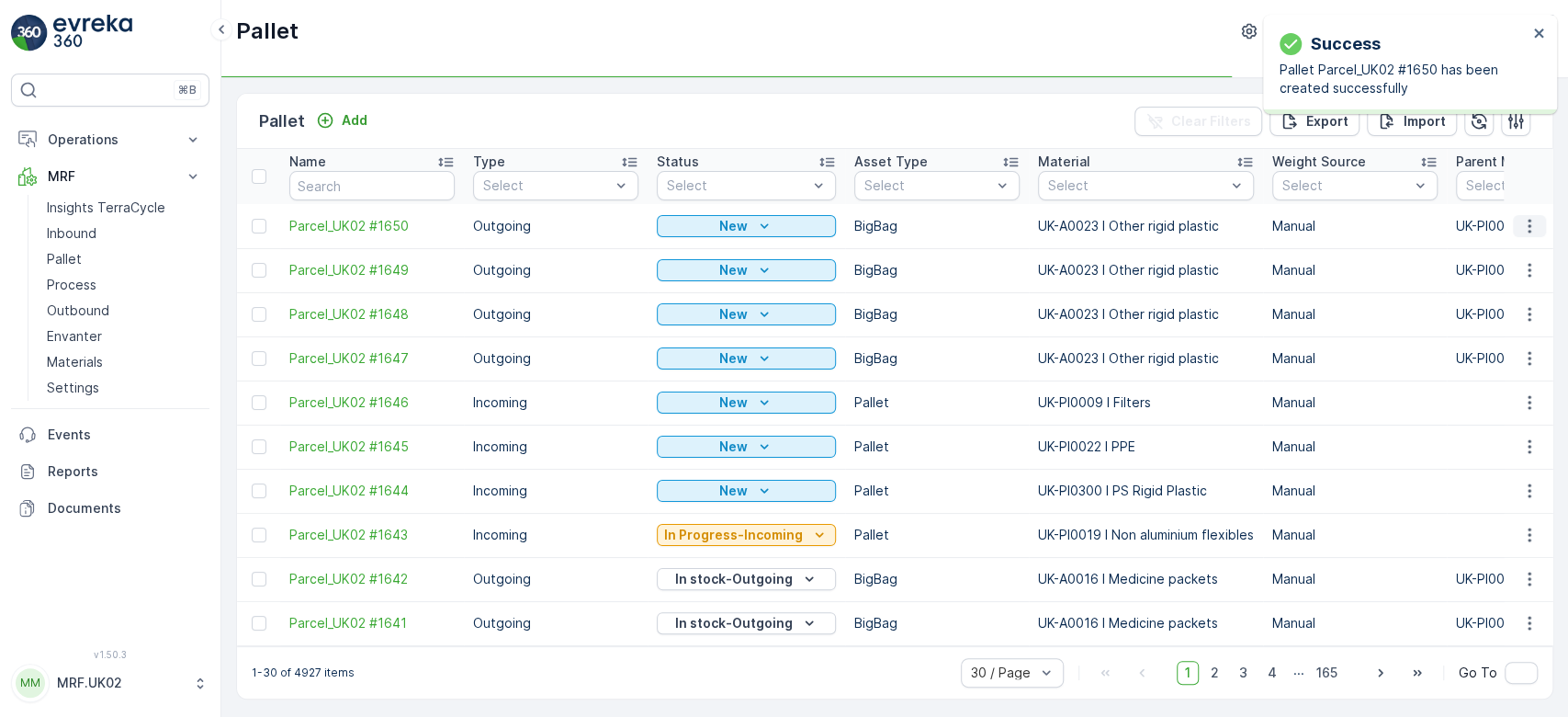
click at [1520, 224] on icon "button" at bounding box center [1529, 225] width 19 height 19
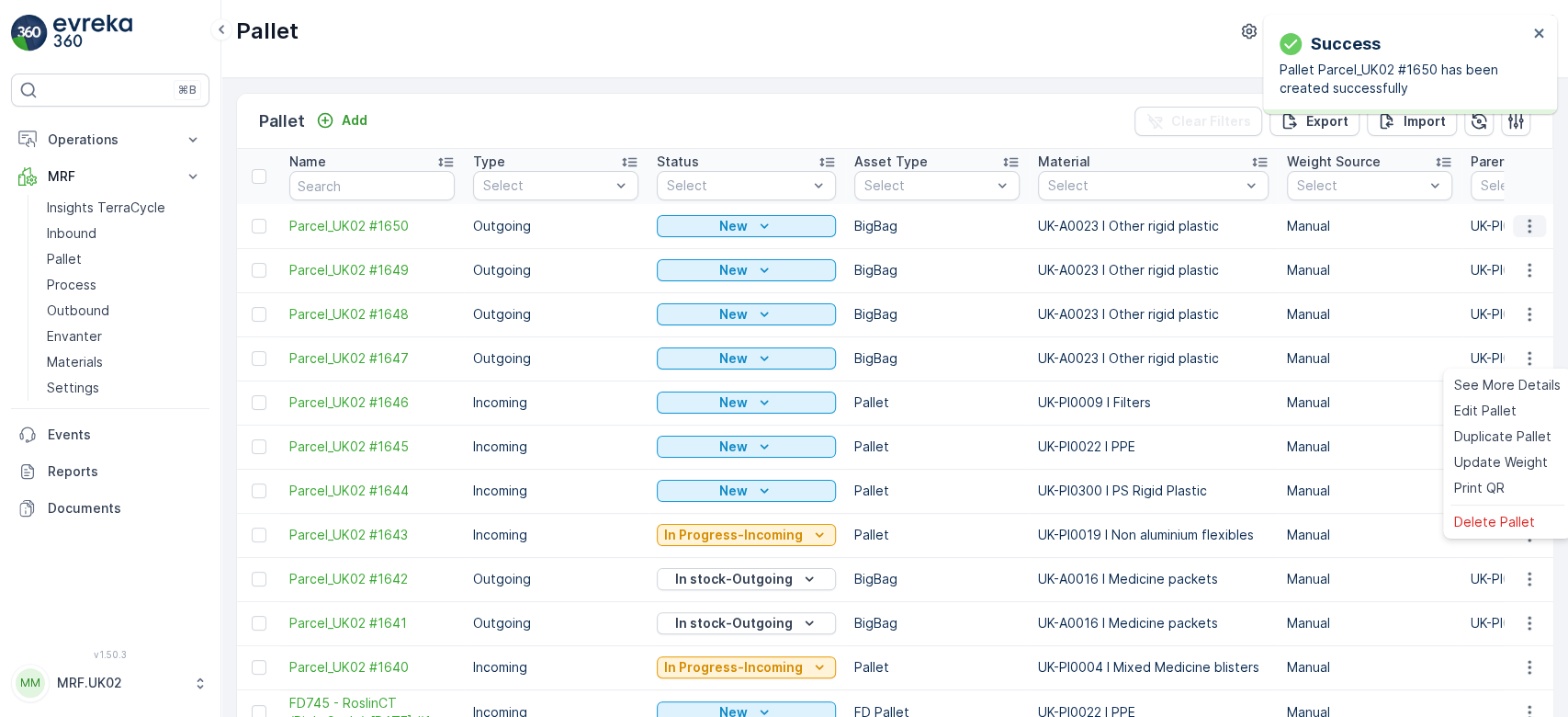
click at [1524, 227] on icon "button" at bounding box center [1529, 225] width 19 height 19
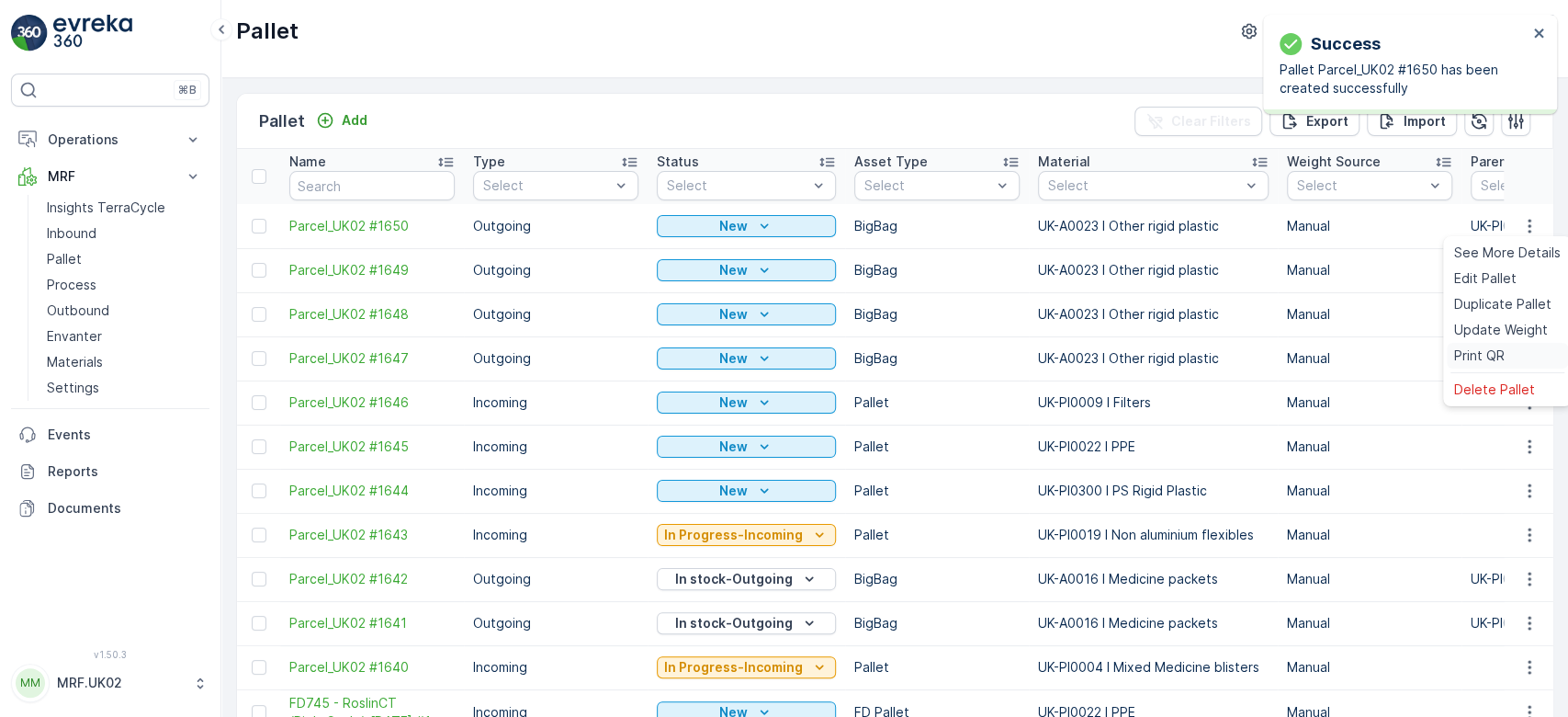
click at [1507, 354] on div "Print QR" at bounding box center [1508, 355] width 121 height 25
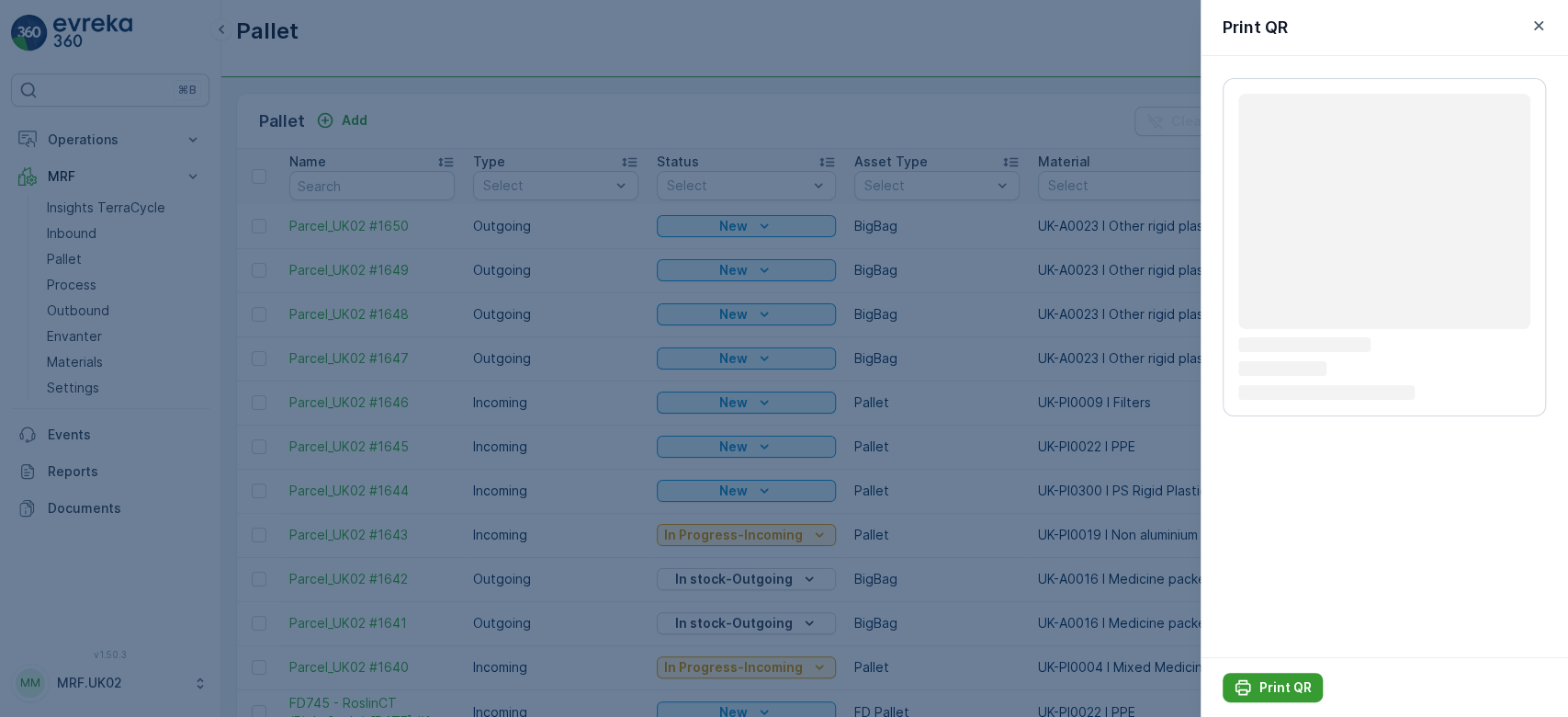
click at [1279, 690] on p "Print QR" at bounding box center [1285, 687] width 53 height 19
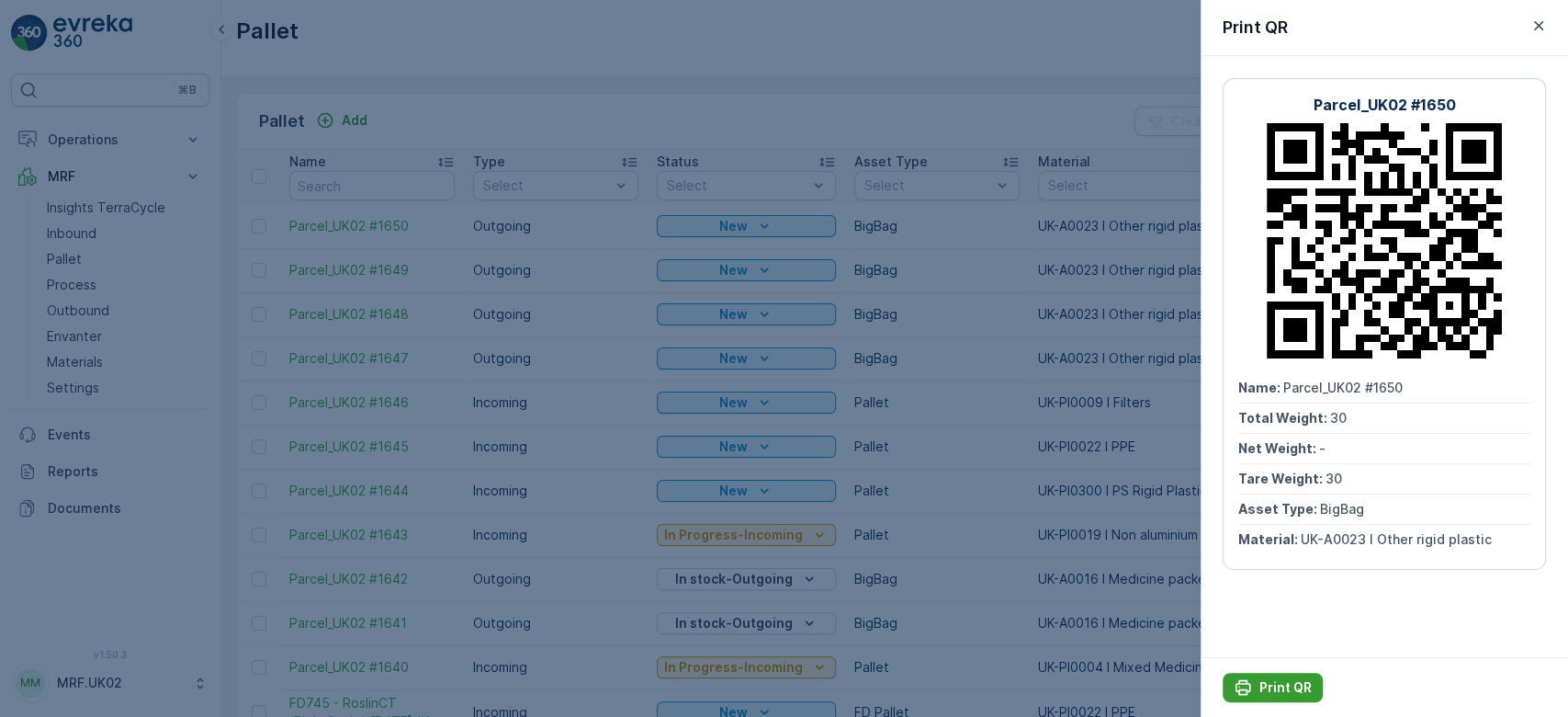
click at [1279, 690] on p "Print QR" at bounding box center [1285, 687] width 53 height 19
click at [909, 110] on div at bounding box center [784, 358] width 1568 height 717
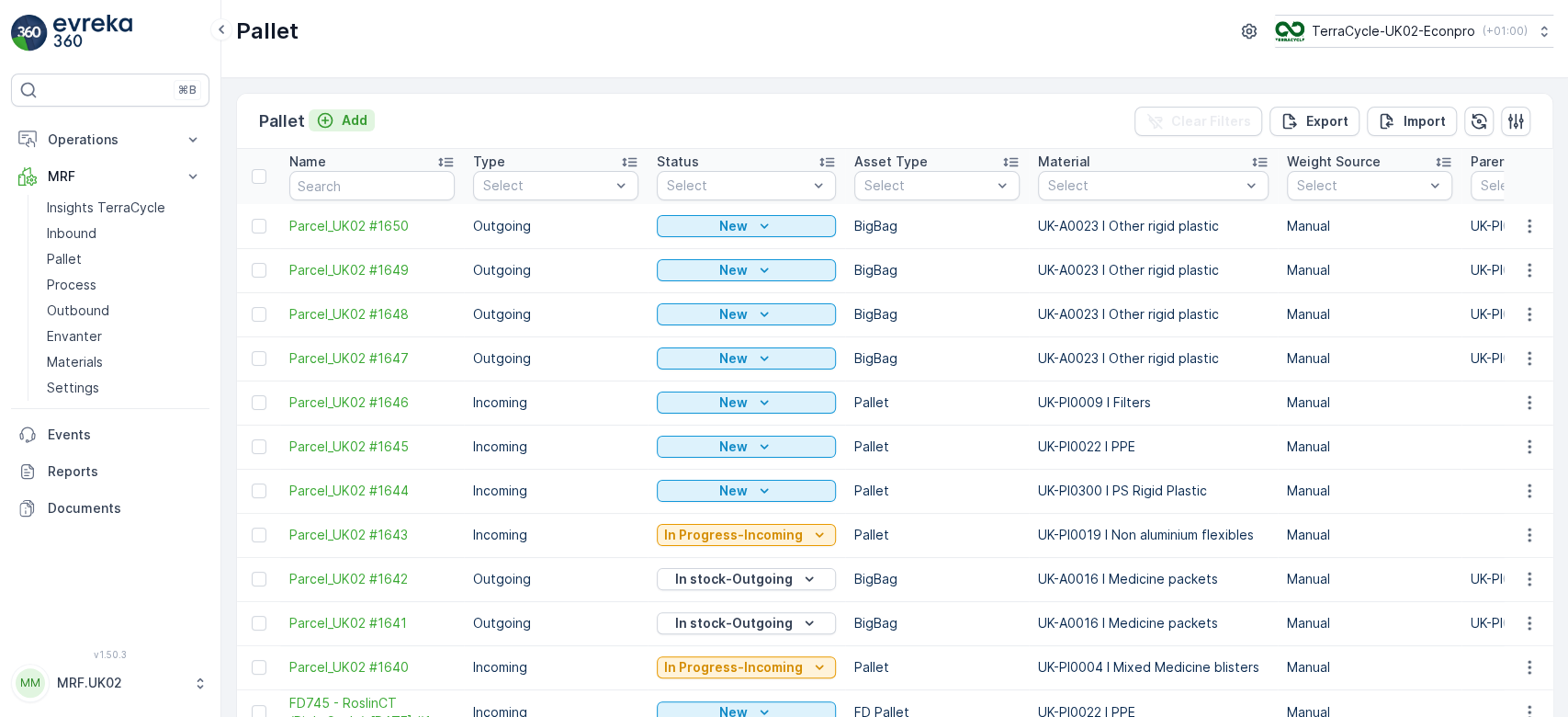
click at [341, 113] on p "Add" at bounding box center [354, 120] width 25 height 19
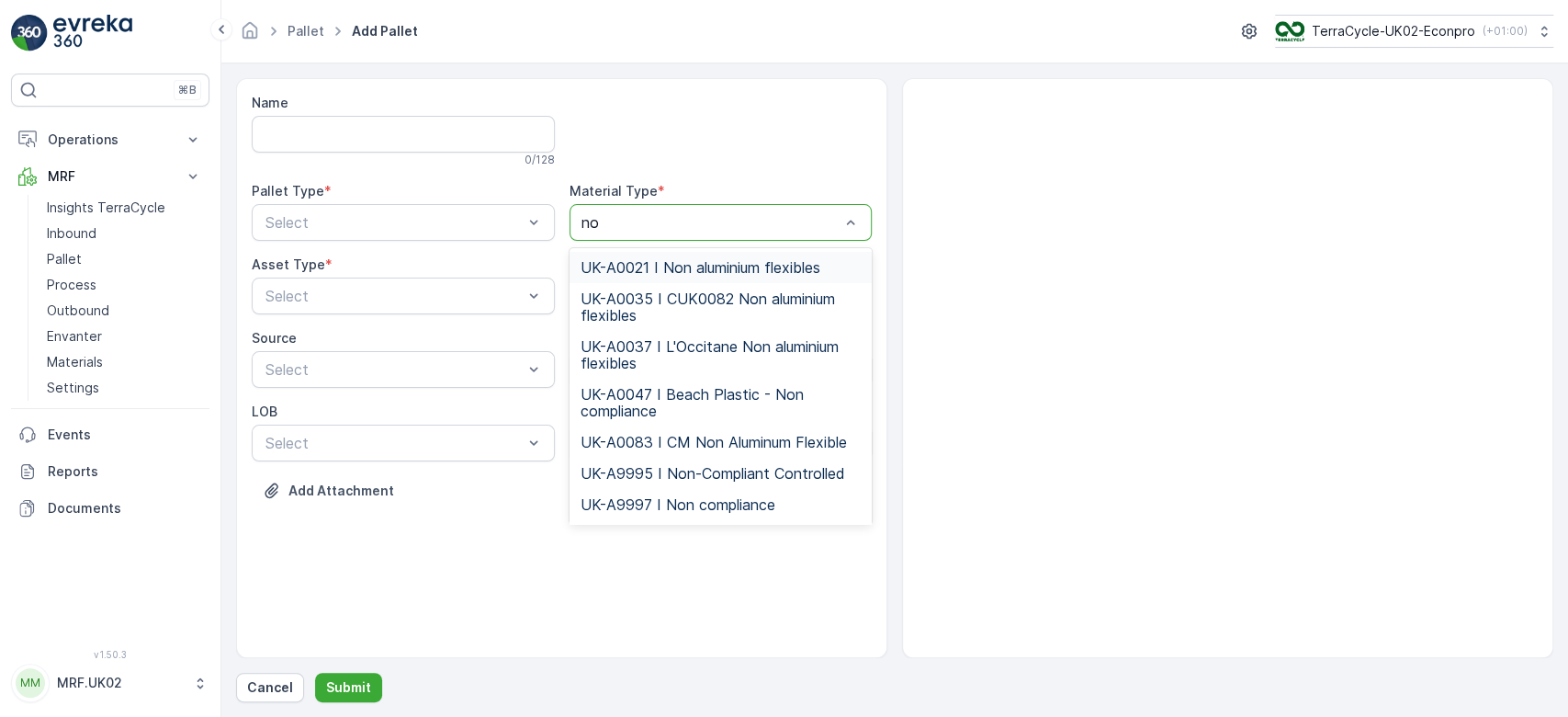
type input "non"
click at [698, 260] on span "UK-A0021 I Non aluminium flexibles" at bounding box center [700, 267] width 240 height 17
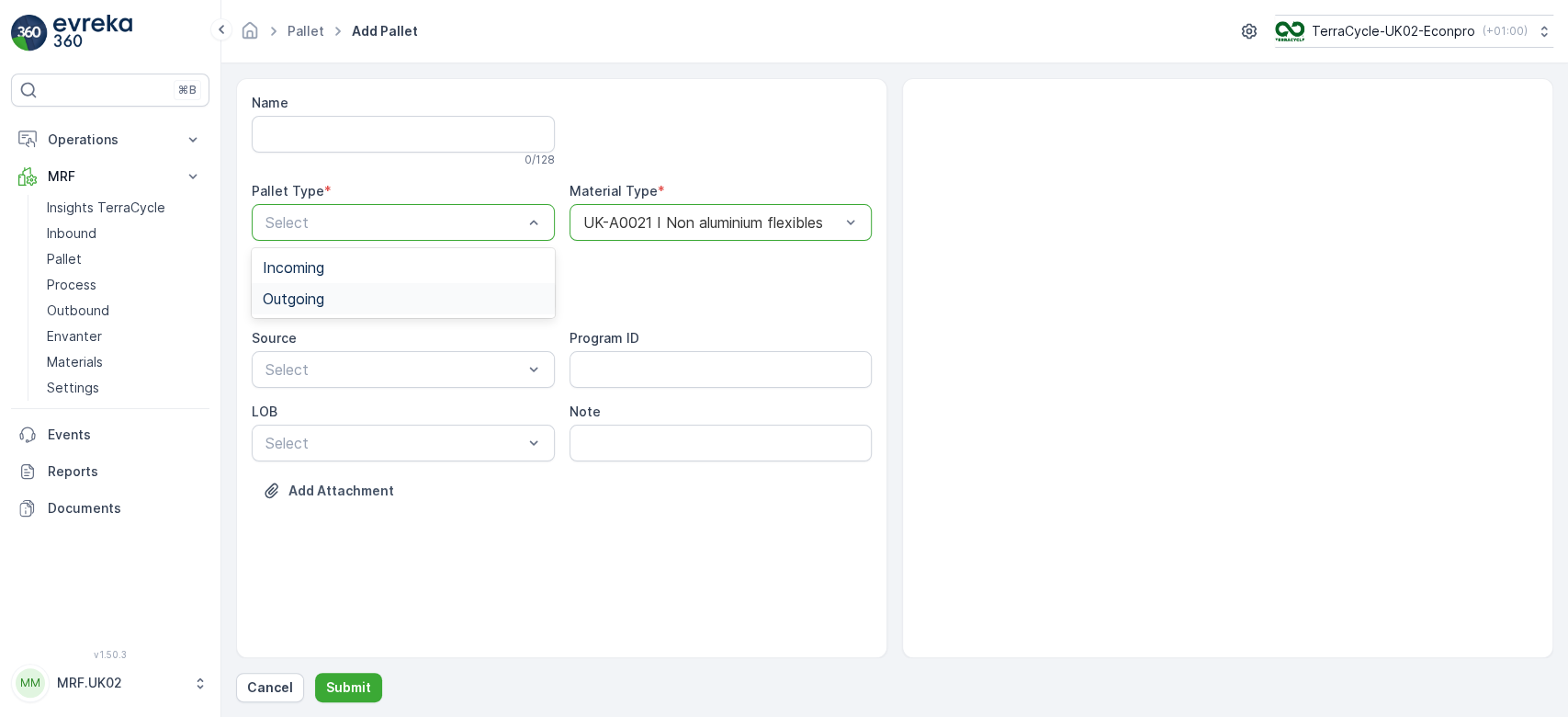
click at [414, 296] on div "Outgoing" at bounding box center [403, 299] width 281 height 17
click at [333, 431] on div "BigBag" at bounding box center [403, 434] width 281 height 17
click at [347, 688] on p "Submit" at bounding box center [348, 687] width 45 height 19
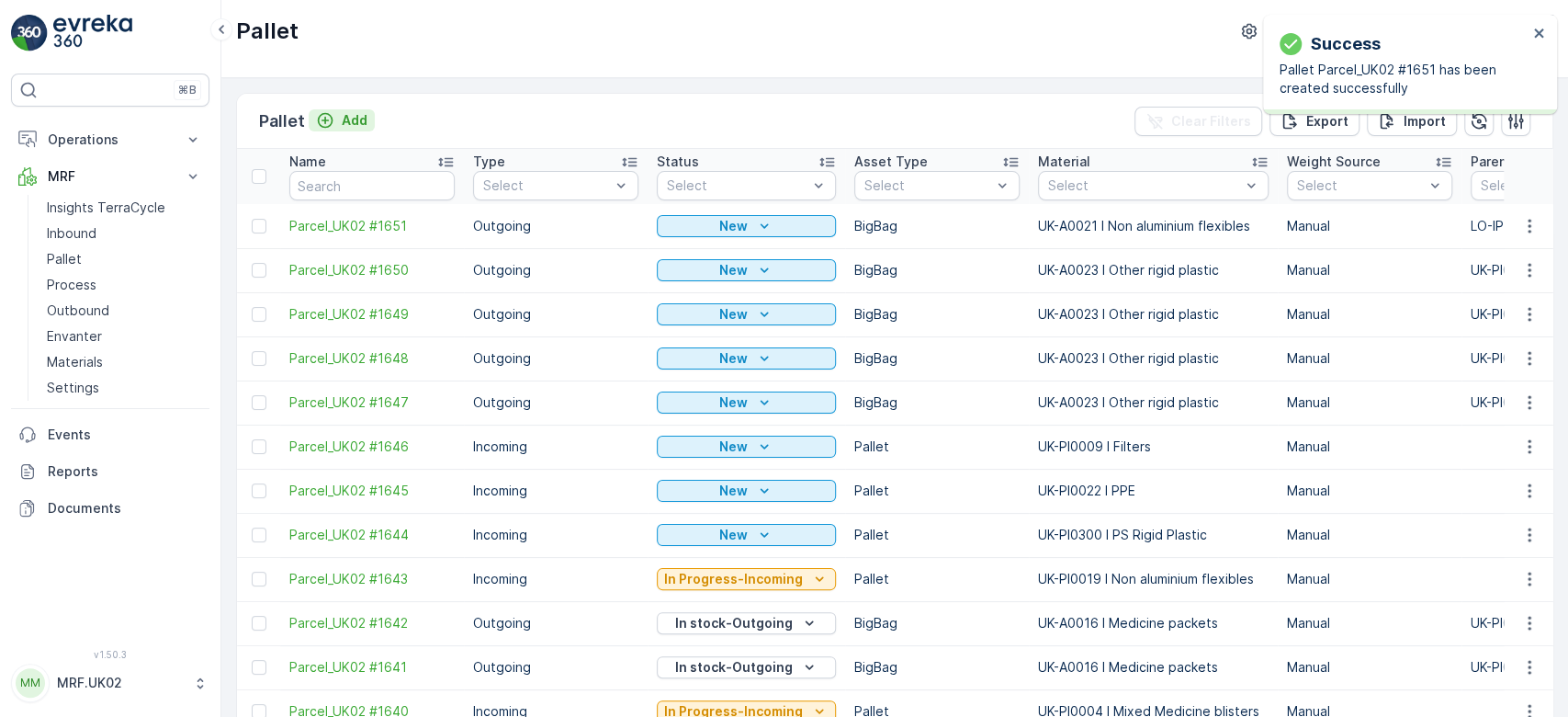
click at [354, 121] on p "Add" at bounding box center [354, 120] width 25 height 19
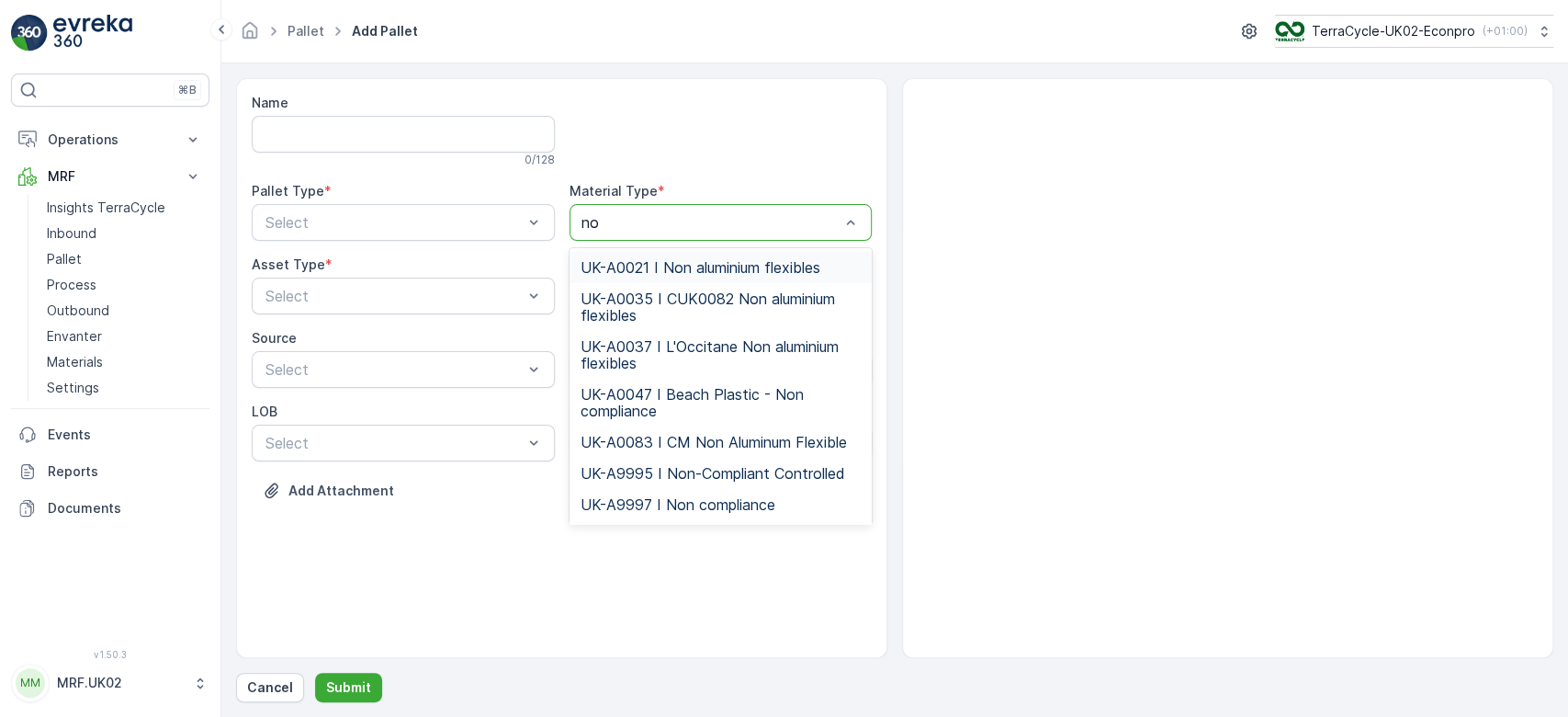
type input "non"
click at [677, 261] on span "UK-A0021 I Non aluminium flexibles" at bounding box center [700, 267] width 240 height 17
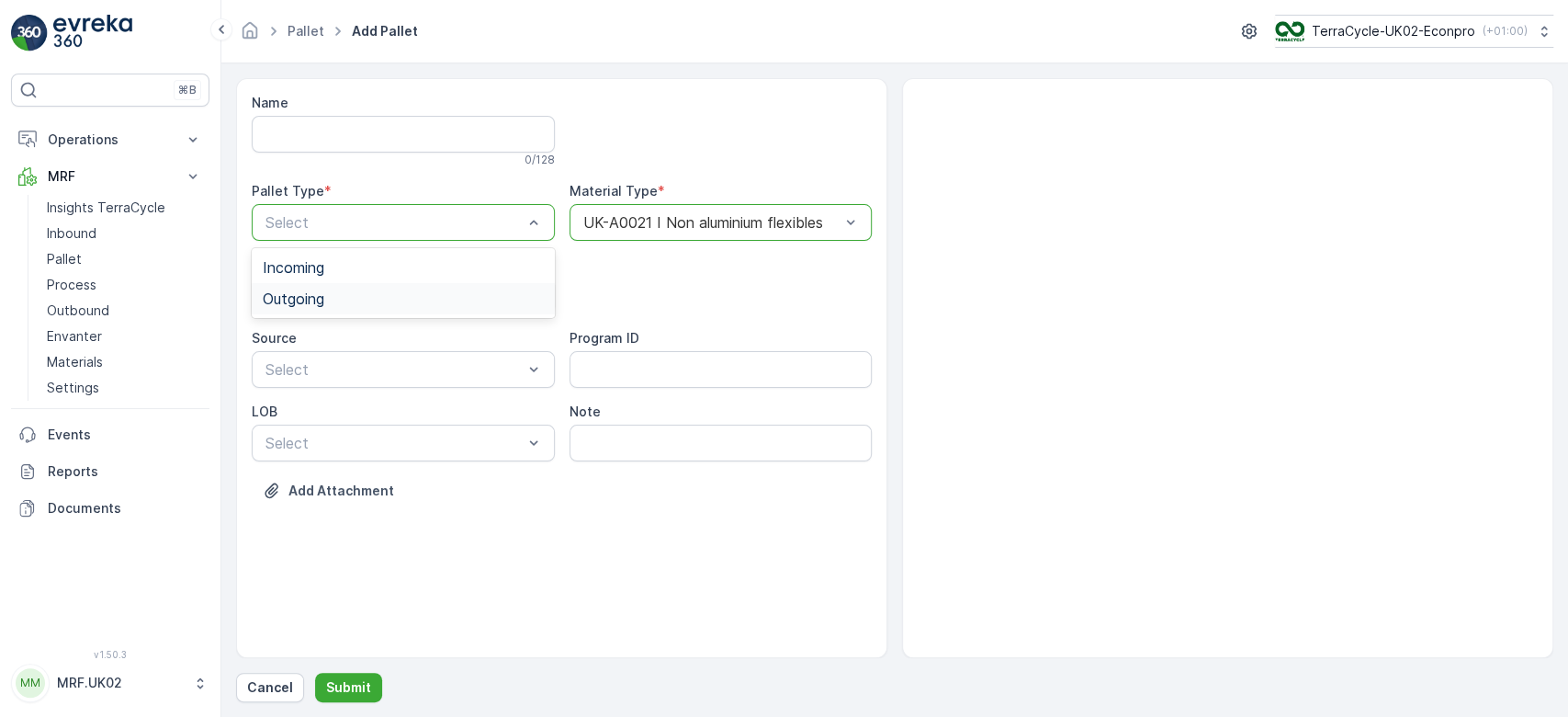
click at [466, 296] on div "Outgoing" at bounding box center [403, 299] width 281 height 17
click at [369, 439] on div "BigBag" at bounding box center [403, 434] width 281 height 17
click at [349, 682] on p "Submit" at bounding box center [348, 687] width 45 height 19
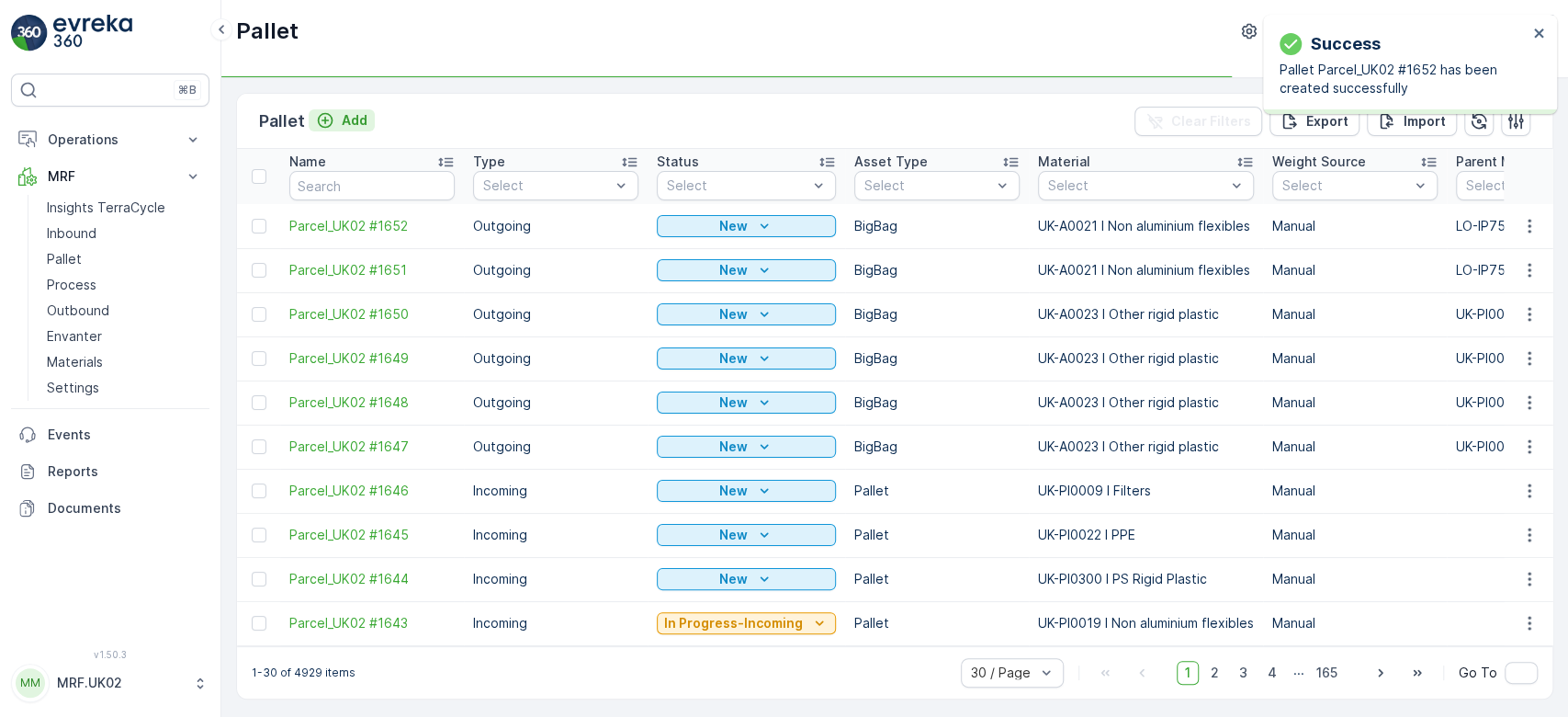
click at [349, 120] on p "Add" at bounding box center [354, 120] width 25 height 19
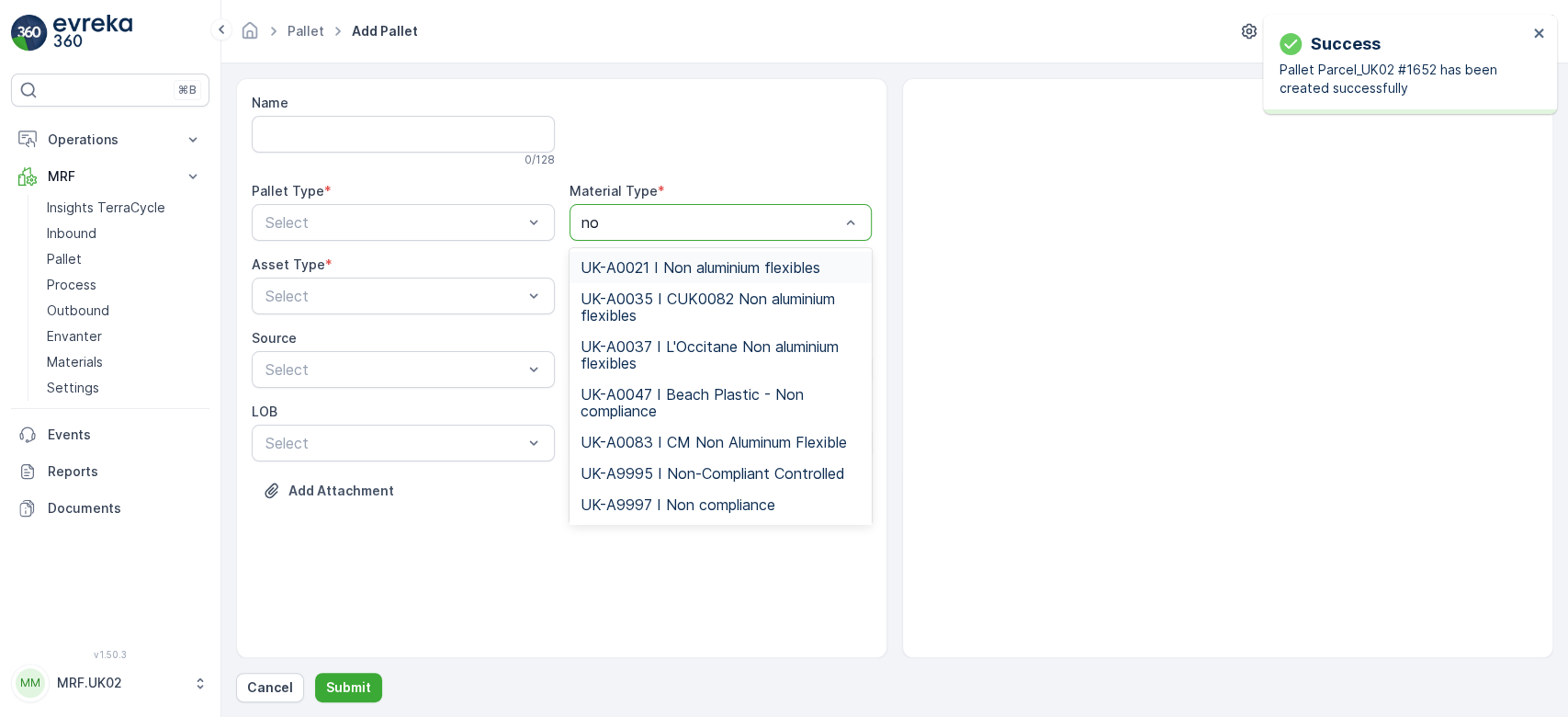
type input "non"
click at [647, 259] on span "UK-A0021 I Non aluminium flexibles" at bounding box center [700, 267] width 240 height 17
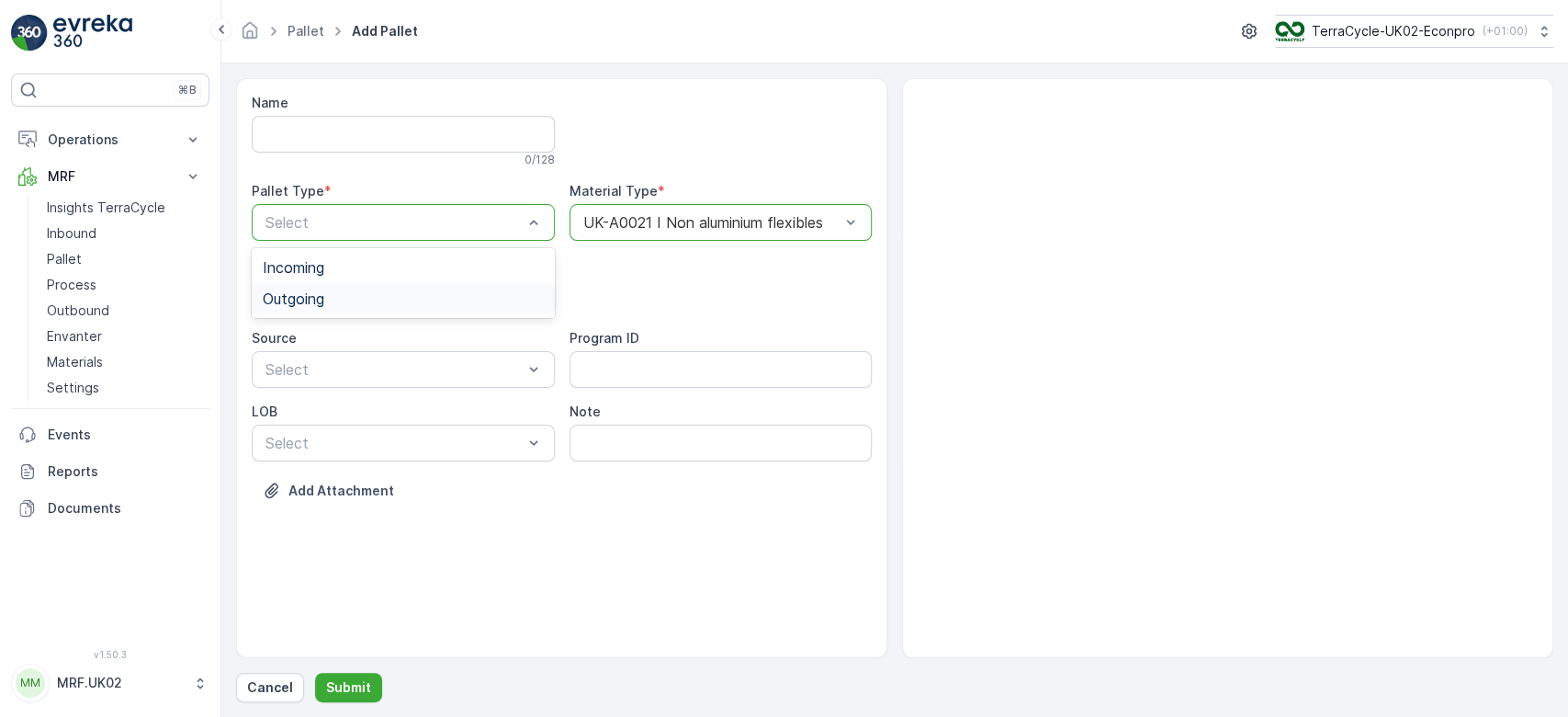
click at [404, 294] on div "Outgoing" at bounding box center [403, 299] width 281 height 17
click at [356, 436] on div "BigBag" at bounding box center [403, 434] width 281 height 17
click at [342, 691] on p "Submit" at bounding box center [348, 687] width 45 height 19
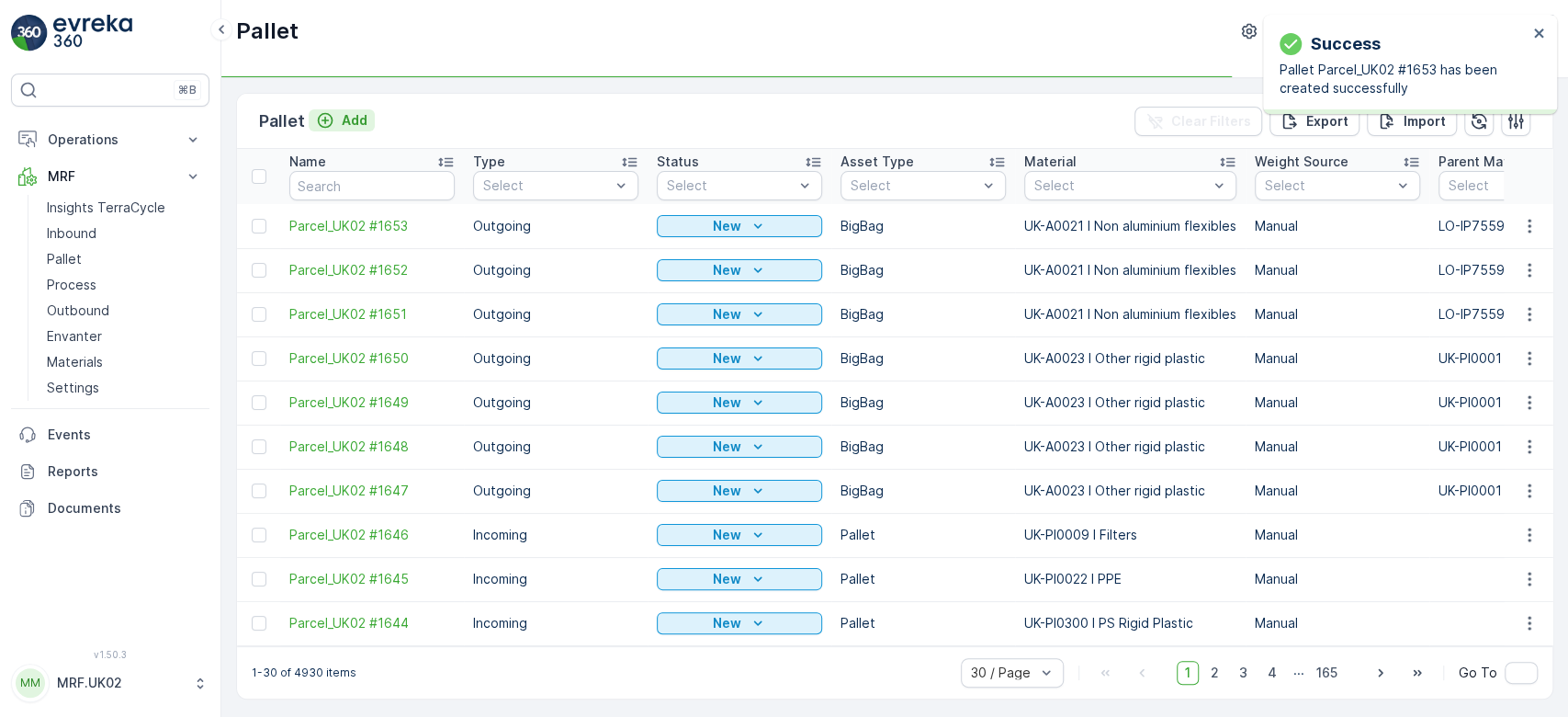
click at [348, 120] on p "Add" at bounding box center [354, 120] width 25 height 19
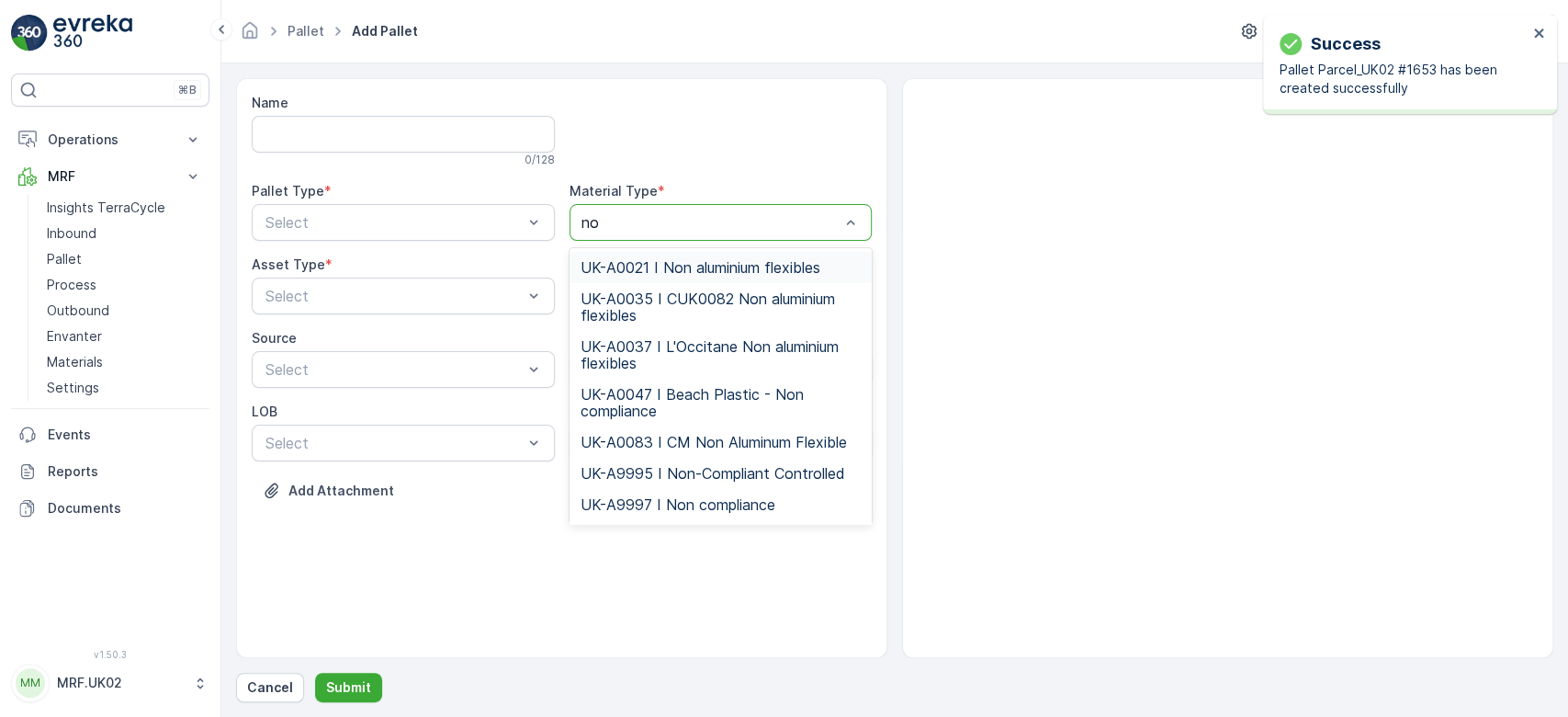
type input "non"
click at [653, 266] on span "UK-A0021 I Non aluminium flexibles" at bounding box center [700, 267] width 240 height 17
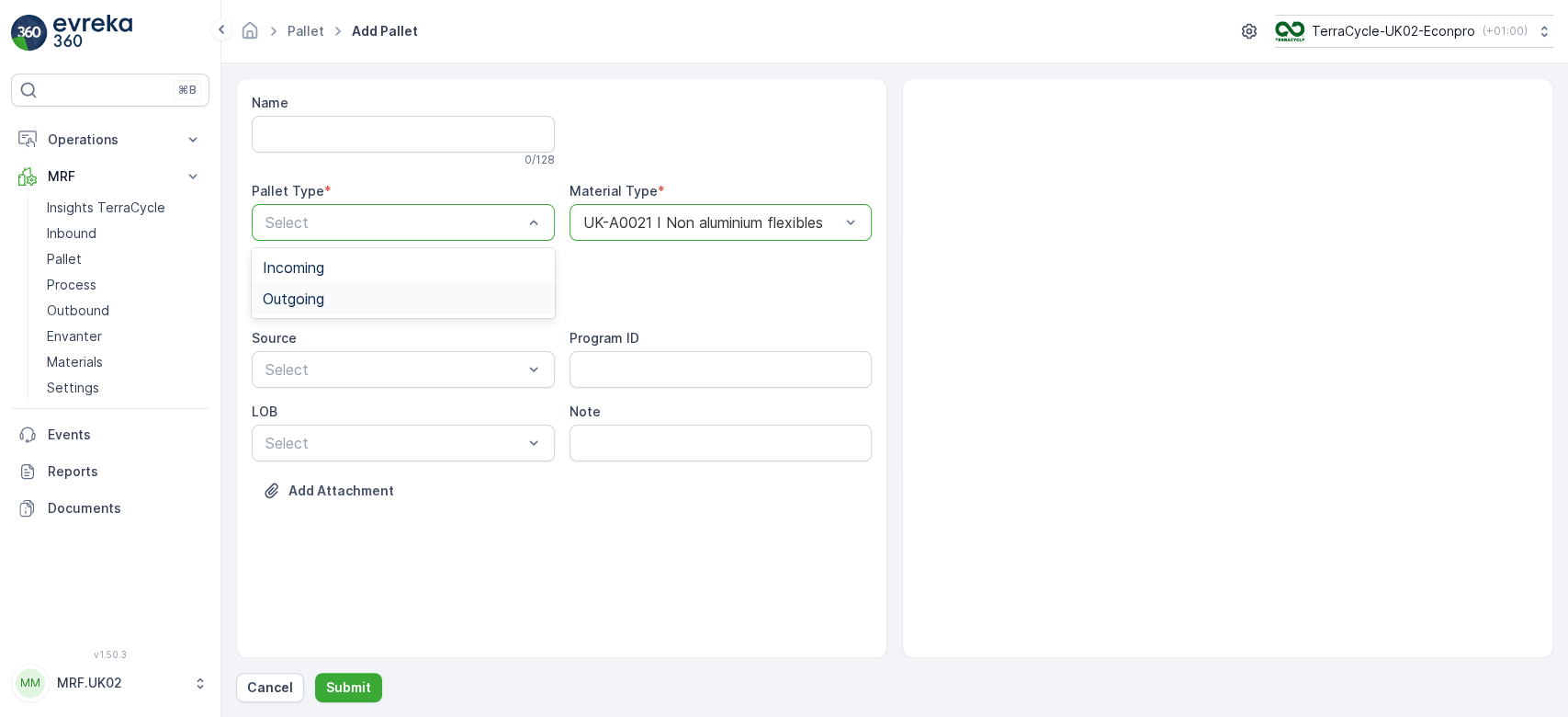
click at [463, 296] on div "Outgoing" at bounding box center [403, 299] width 281 height 17
click at [361, 427] on div "BigBag" at bounding box center [403, 434] width 281 height 17
click at [338, 682] on p "Submit" at bounding box center [348, 687] width 45 height 19
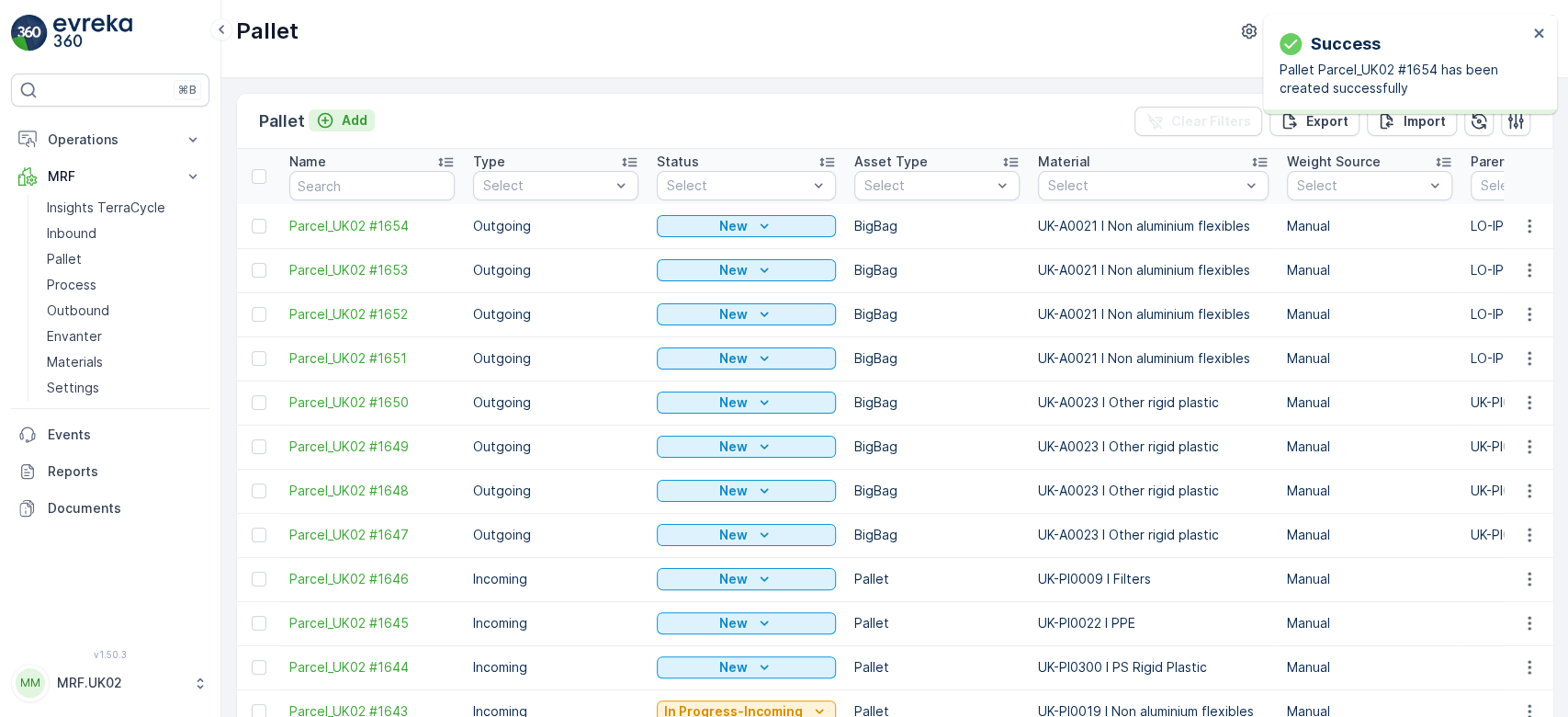
click at [361, 119] on p "Add" at bounding box center [354, 120] width 25 height 19
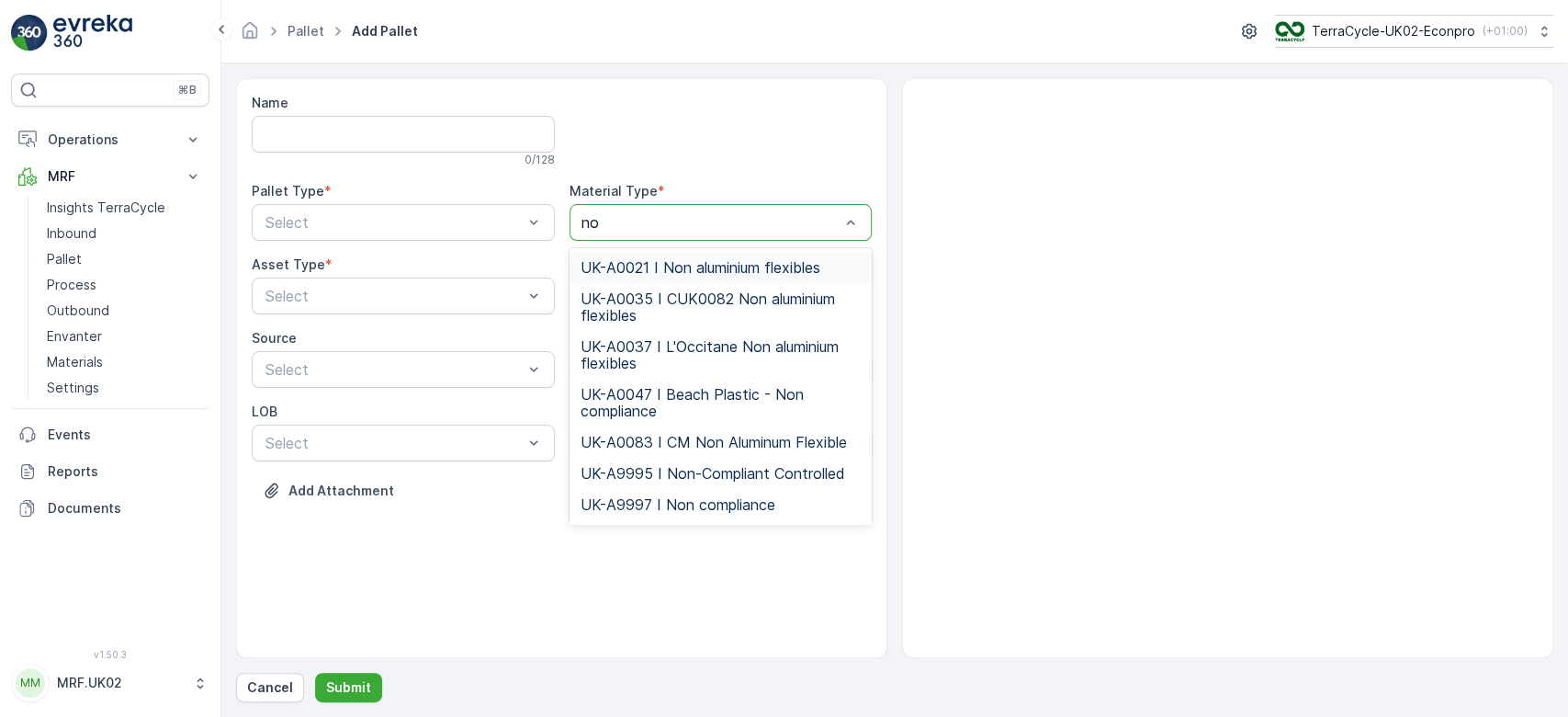
type input "non"
click at [640, 259] on span "UK-A0021 I Non aluminium flexibles" at bounding box center [700, 267] width 240 height 17
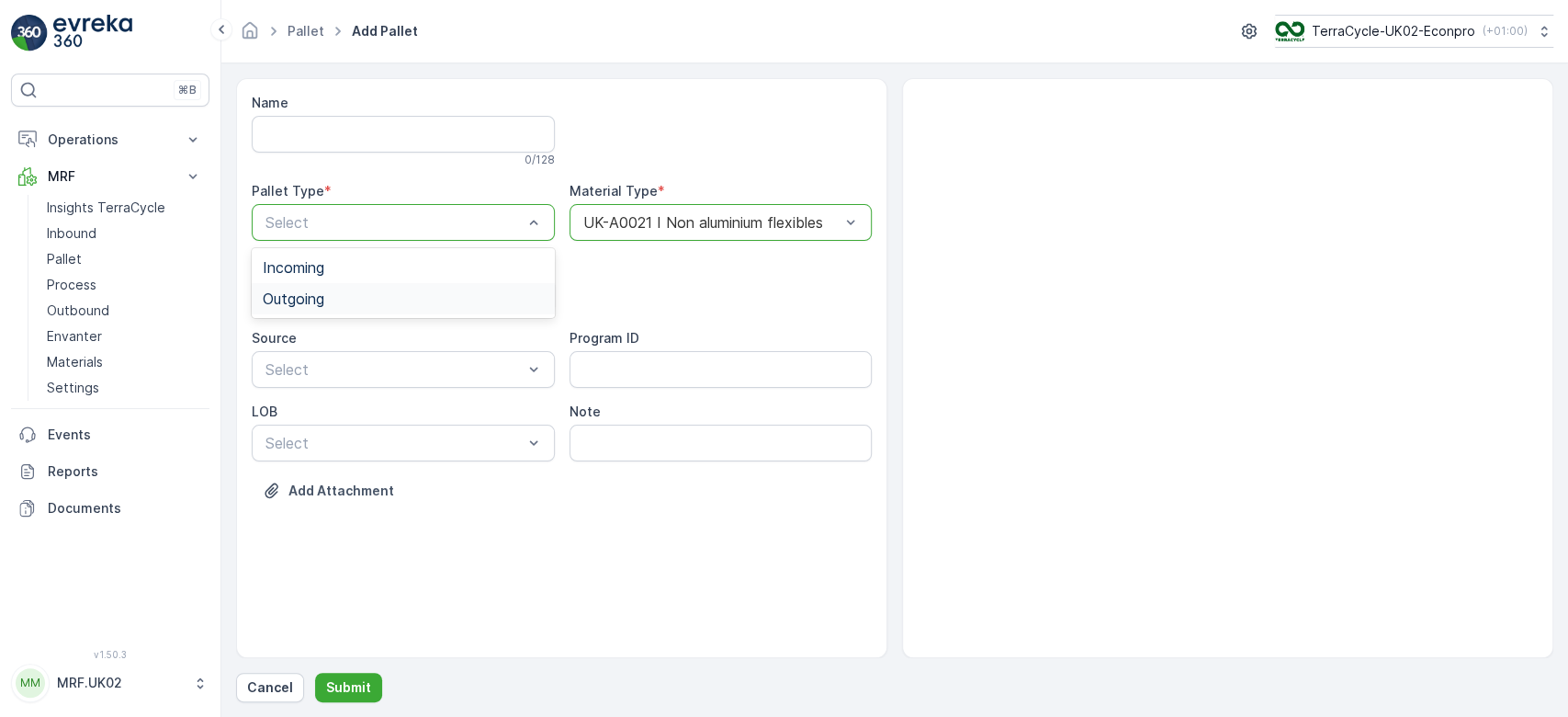
click at [443, 299] on div "Outgoing" at bounding box center [403, 299] width 281 height 17
click at [361, 429] on div "BigBag" at bounding box center [403, 434] width 281 height 17
click at [352, 688] on p "Submit" at bounding box center [348, 687] width 45 height 19
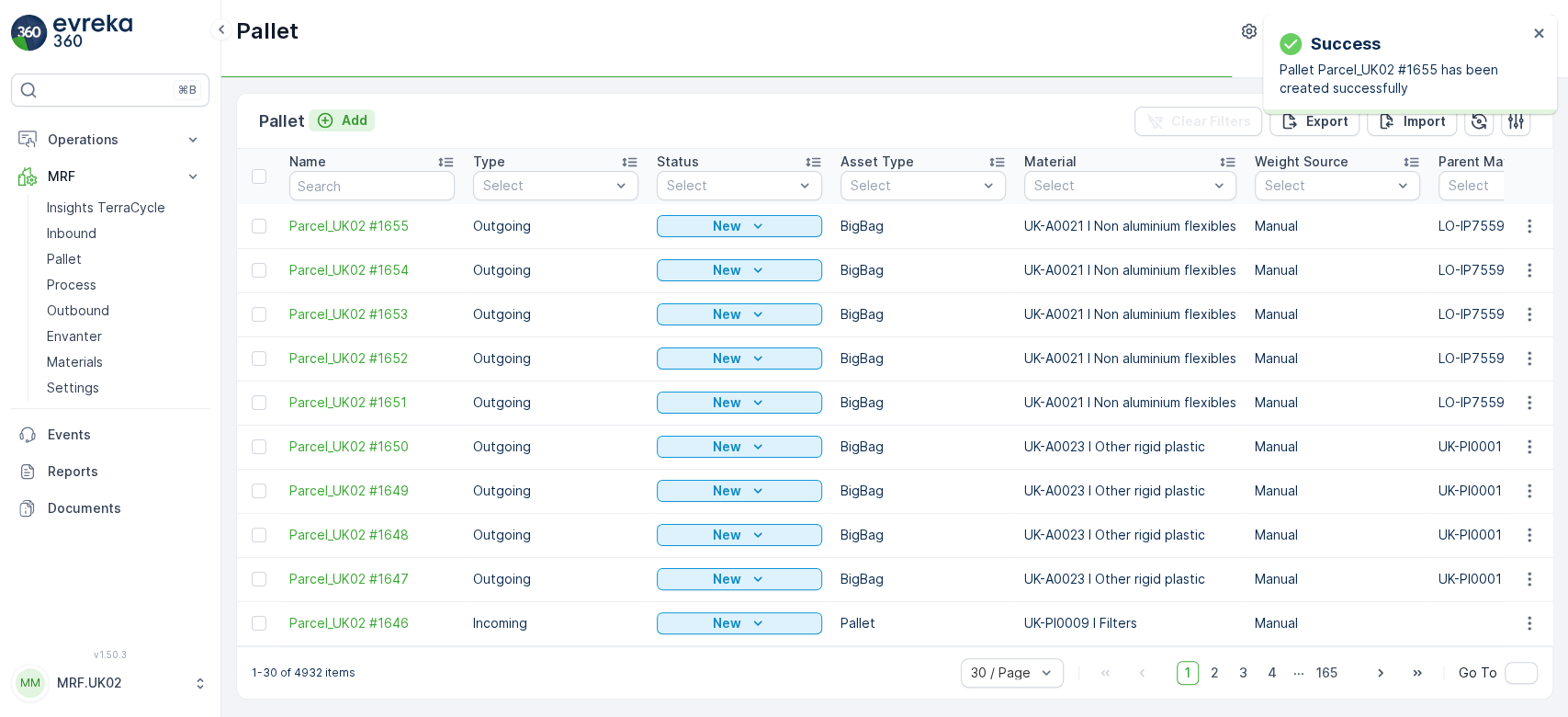
click at [350, 121] on p "Add" at bounding box center [354, 120] width 25 height 19
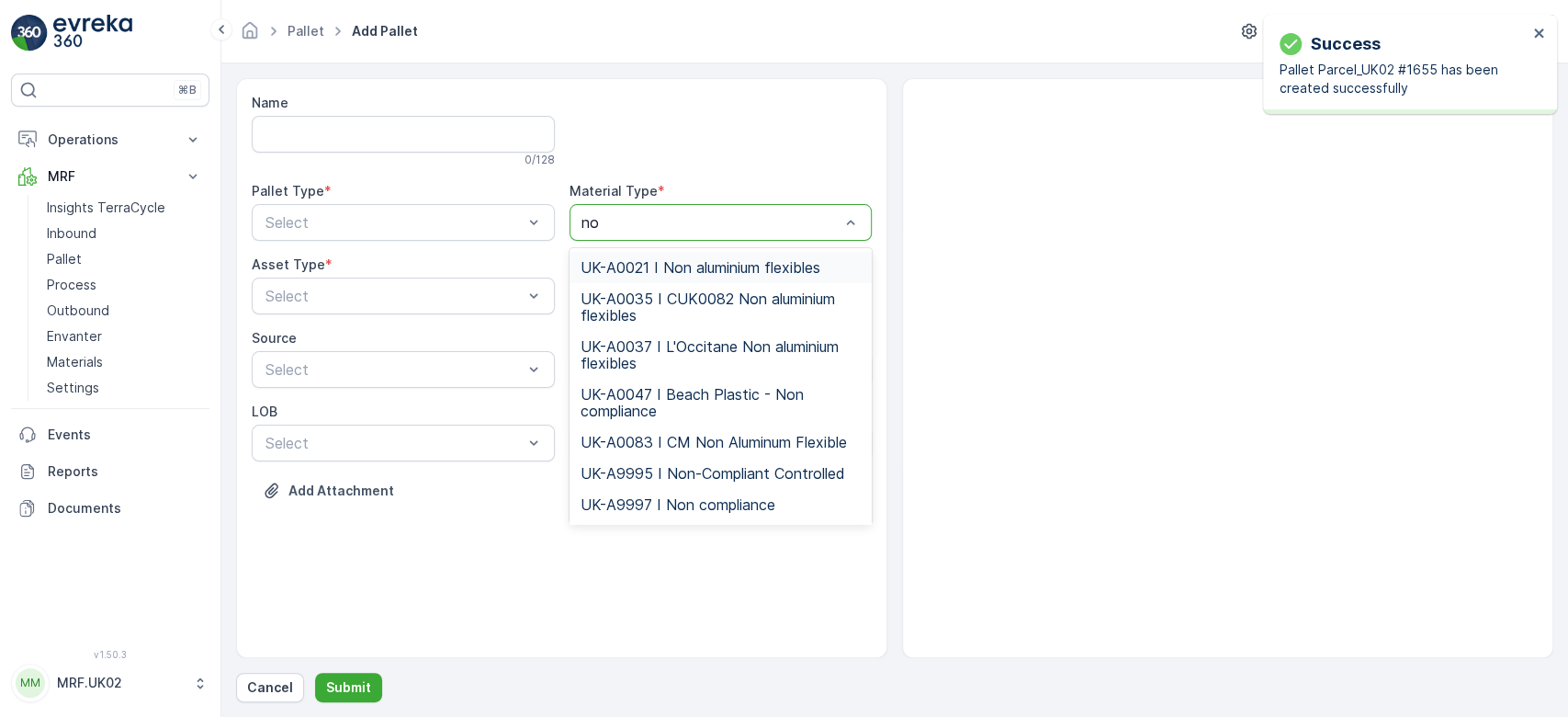
type input "non"
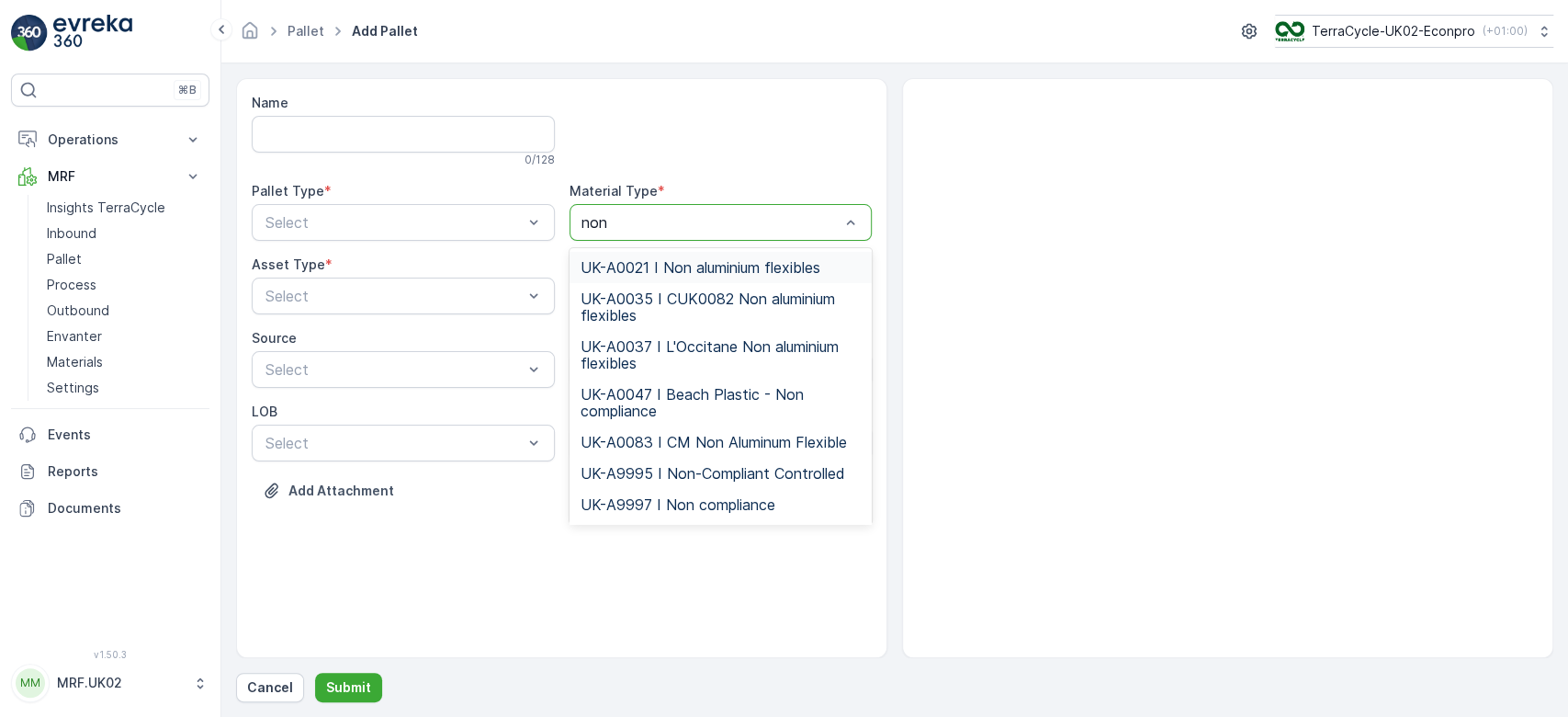
click at [661, 259] on span "UK-A0021 I Non aluminium flexibles" at bounding box center [700, 267] width 240 height 17
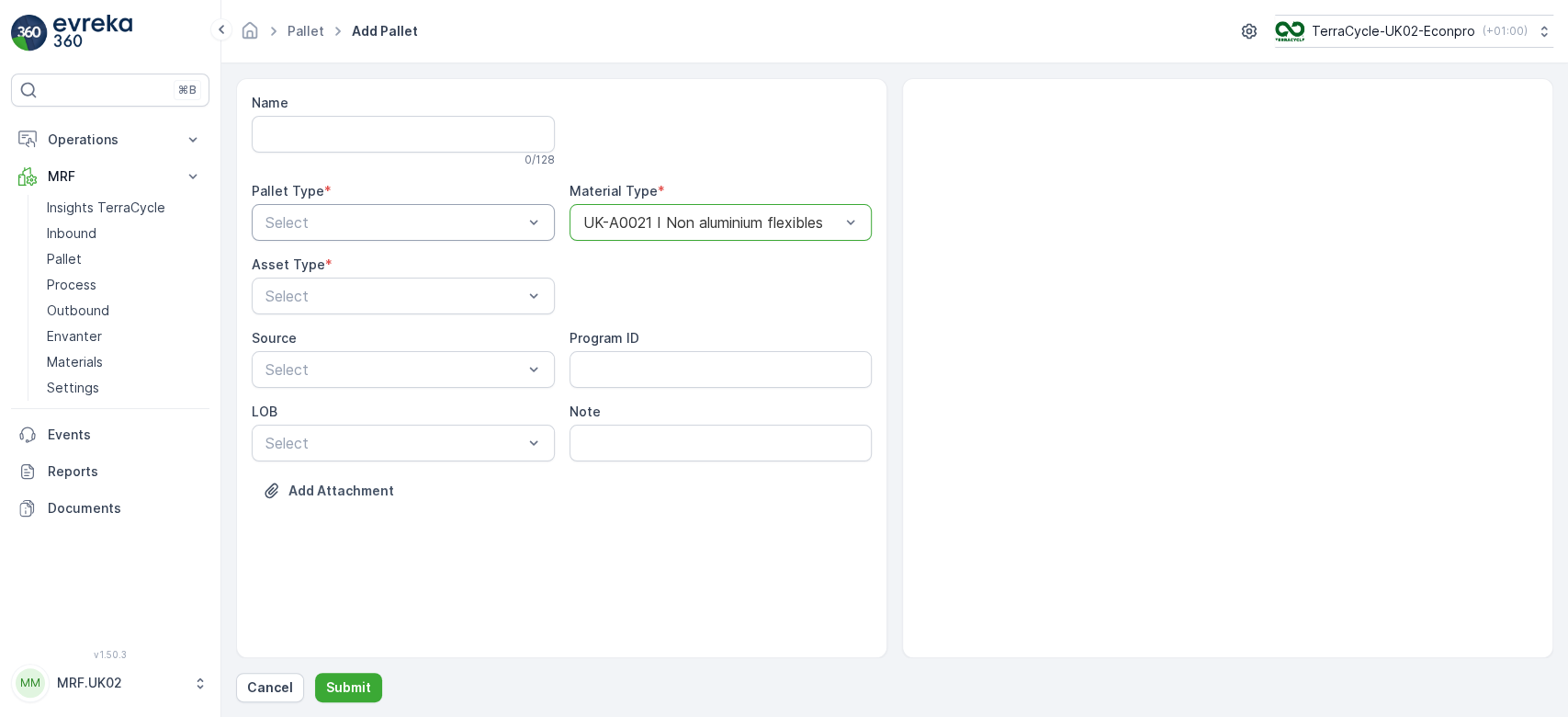
click at [466, 207] on div "Select" at bounding box center [403, 222] width 303 height 37
click at [412, 289] on div "Outgoing" at bounding box center [403, 299] width 303 height 31
click at [340, 430] on div "BigBag" at bounding box center [403, 434] width 281 height 17
click at [356, 685] on p "Submit" at bounding box center [348, 687] width 45 height 19
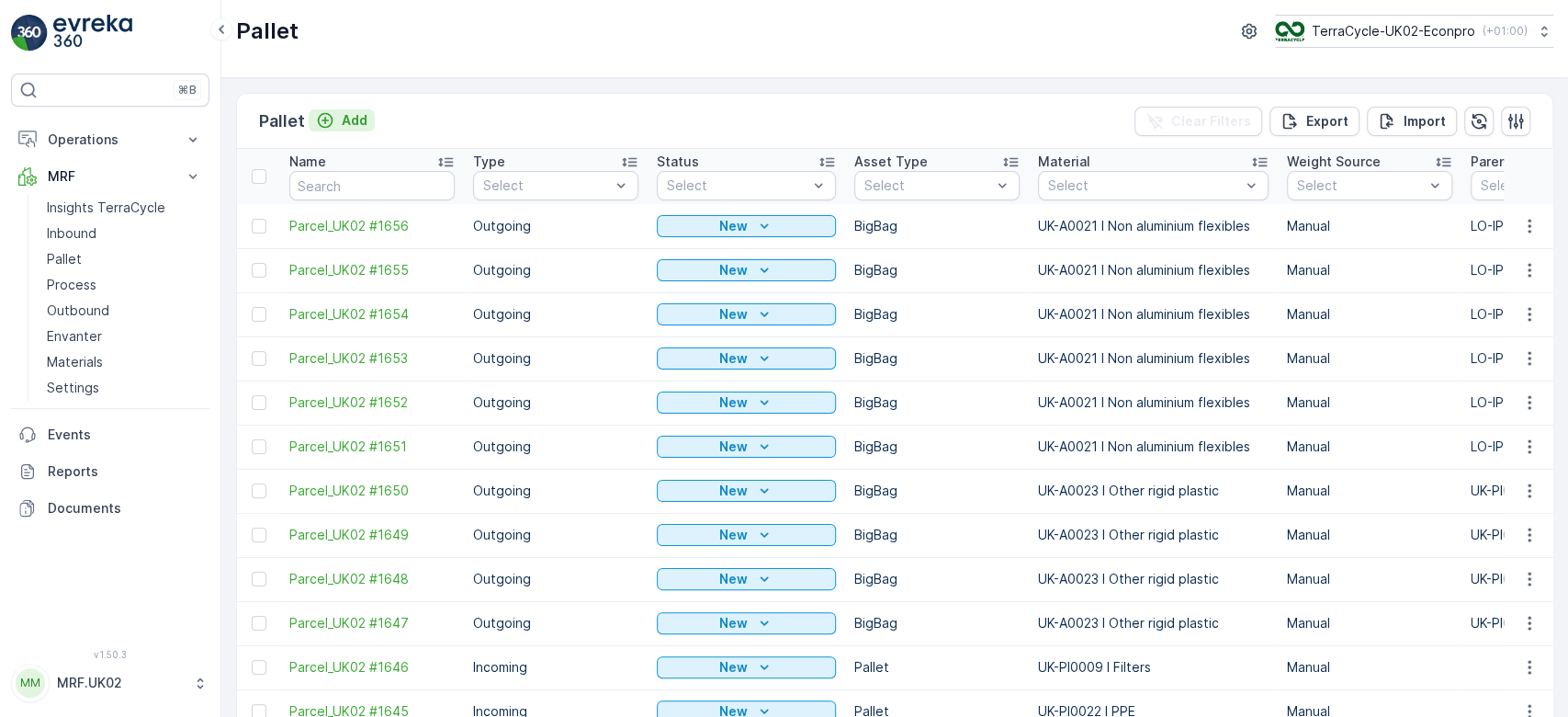
click at [356, 120] on p "Add" at bounding box center [354, 120] width 25 height 19
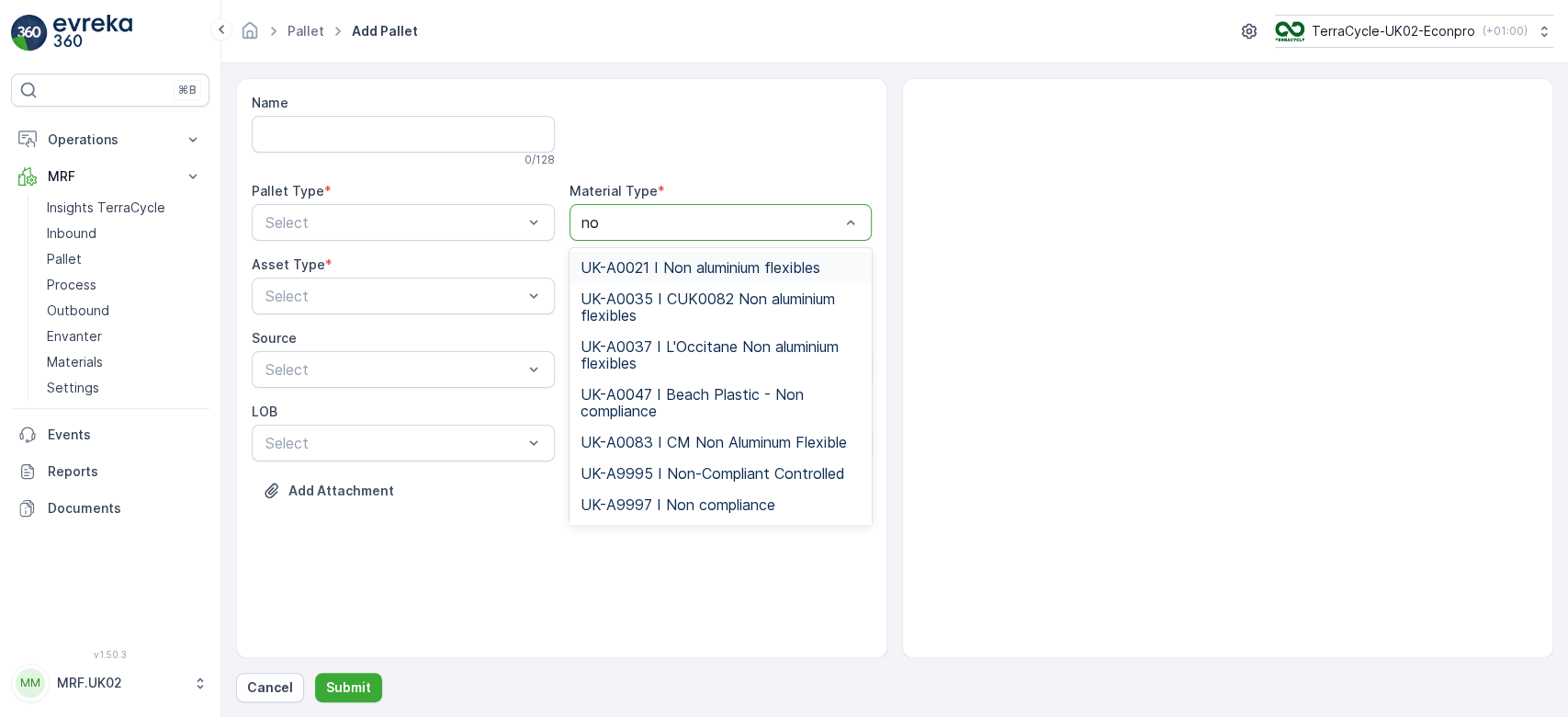
type input "non"
click at [645, 261] on span "UK-A0021 I Non aluminium flexibles" at bounding box center [700, 267] width 240 height 17
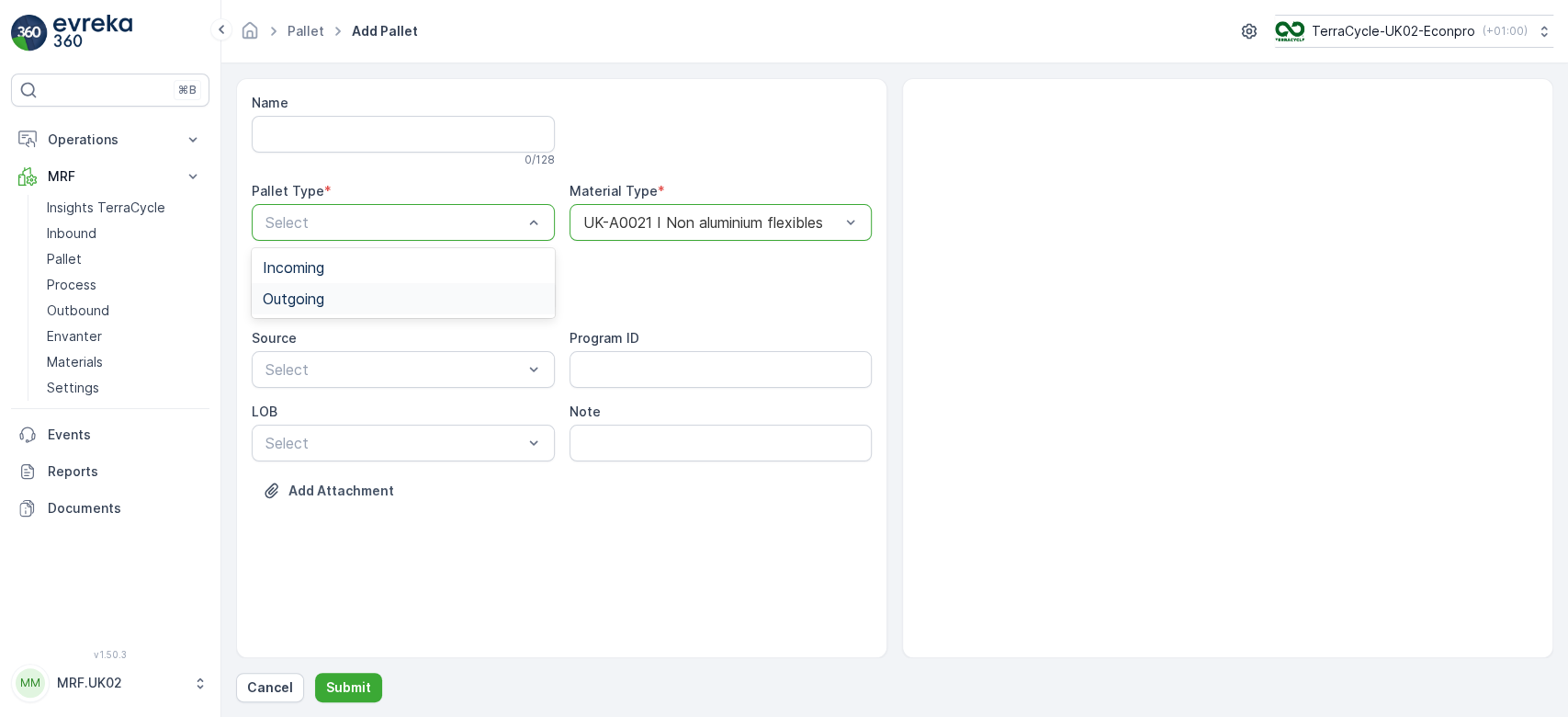
click at [418, 293] on div "Outgoing" at bounding box center [403, 299] width 281 height 17
click at [363, 428] on div "BigBag" at bounding box center [403, 434] width 281 height 17
click at [337, 681] on p "Submit" at bounding box center [348, 687] width 45 height 19
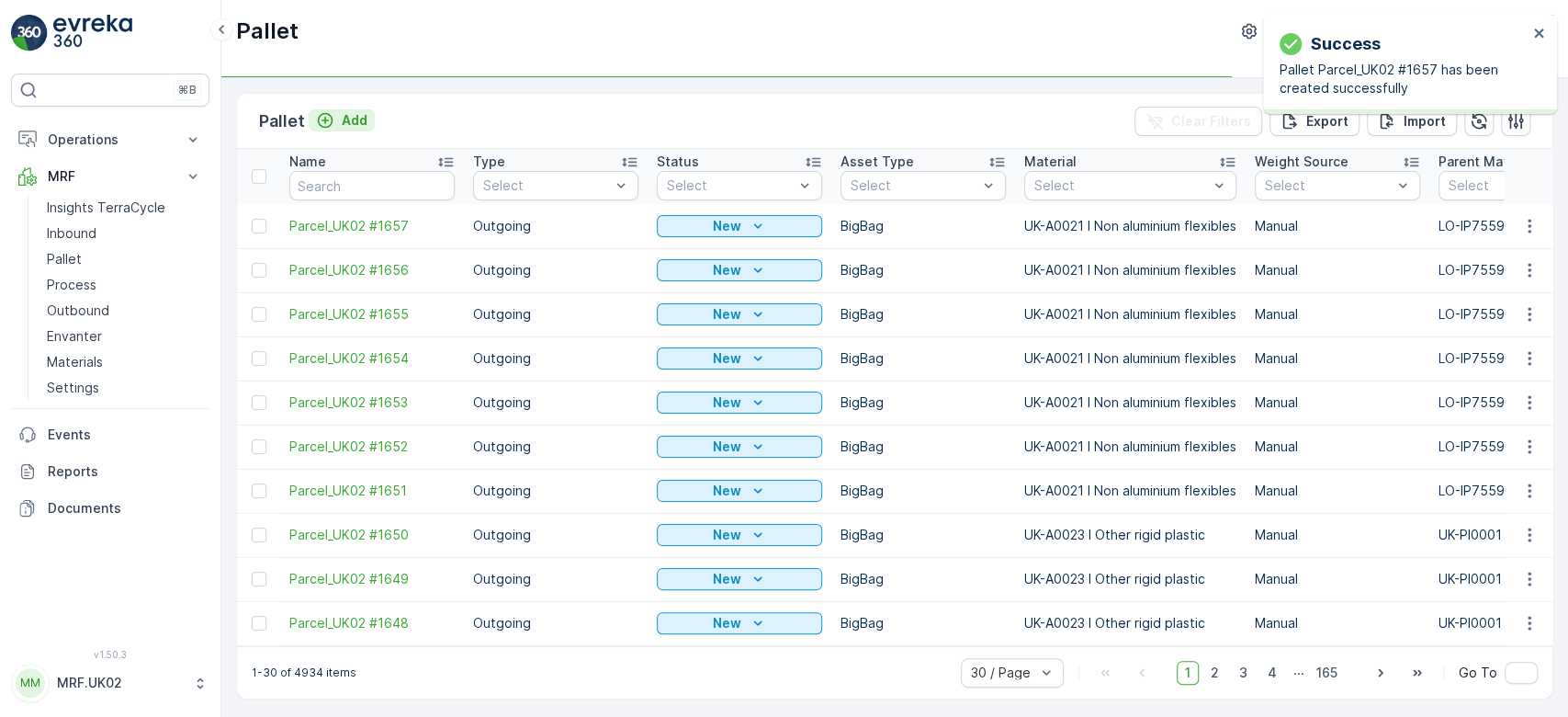
click at [349, 117] on p "Add" at bounding box center [354, 120] width 25 height 19
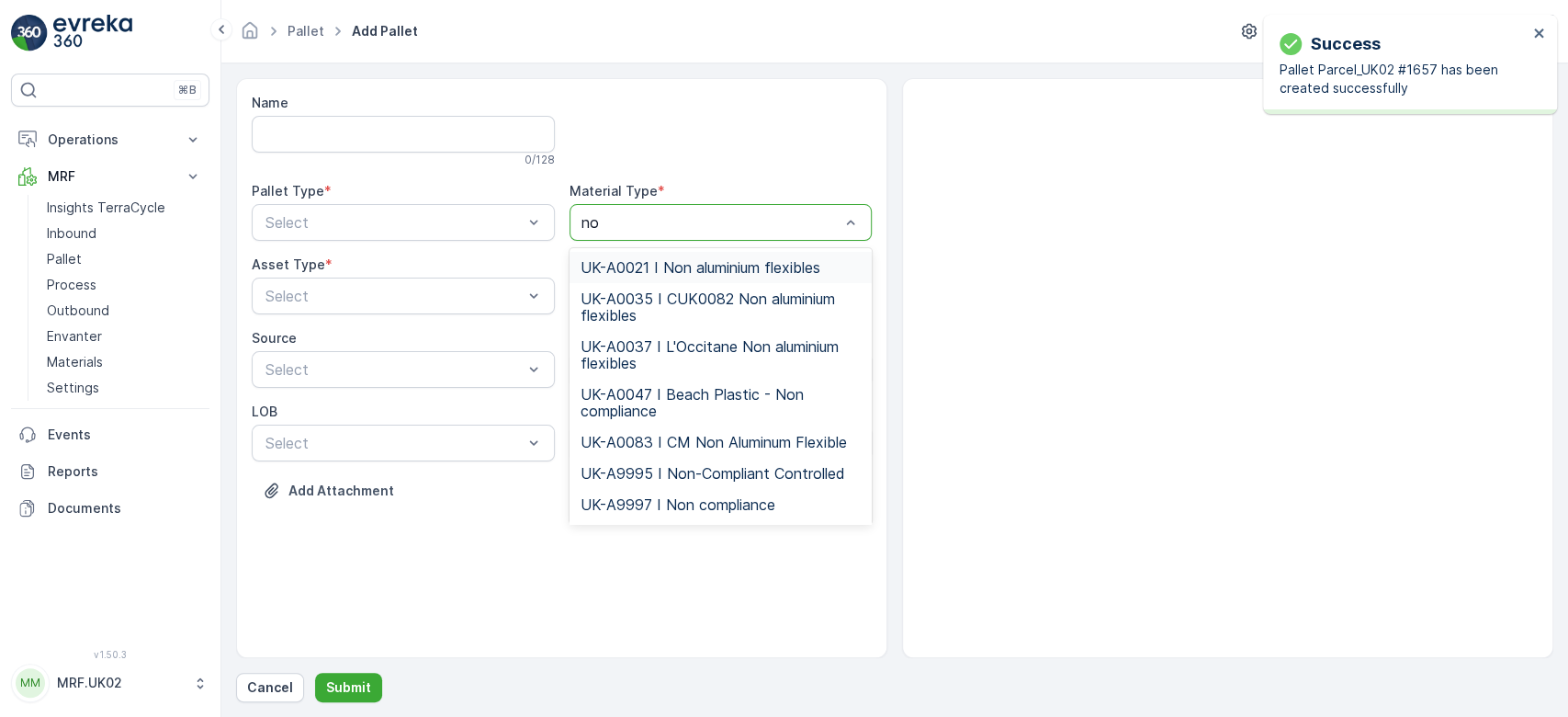
type input "non"
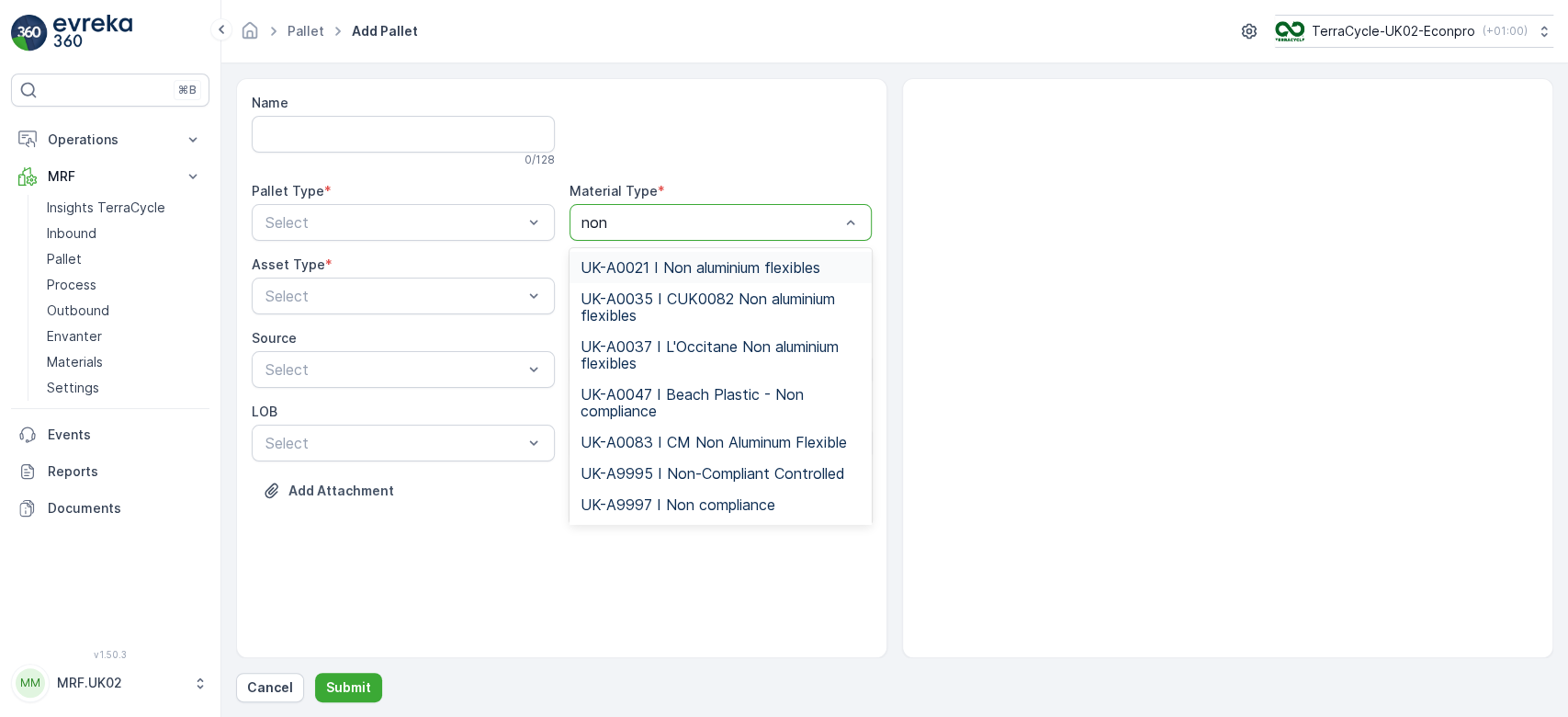
click at [651, 261] on span "UK-A0021 I Non aluminium flexibles" at bounding box center [700, 267] width 240 height 17
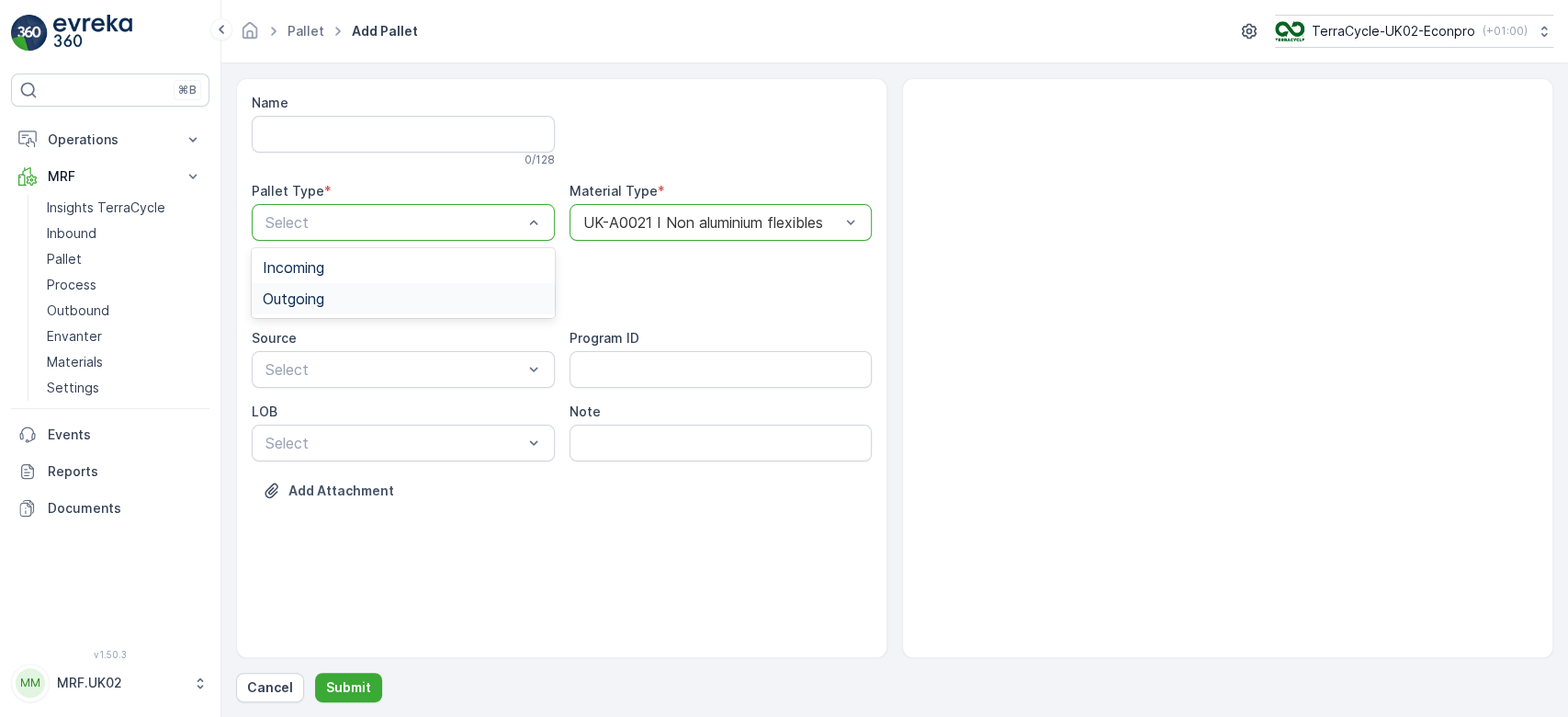
click at [441, 288] on div "Outgoing" at bounding box center [403, 299] width 303 height 31
click at [356, 433] on div "BigBag" at bounding box center [403, 434] width 281 height 17
click at [357, 684] on p "Submit" at bounding box center [348, 687] width 45 height 19
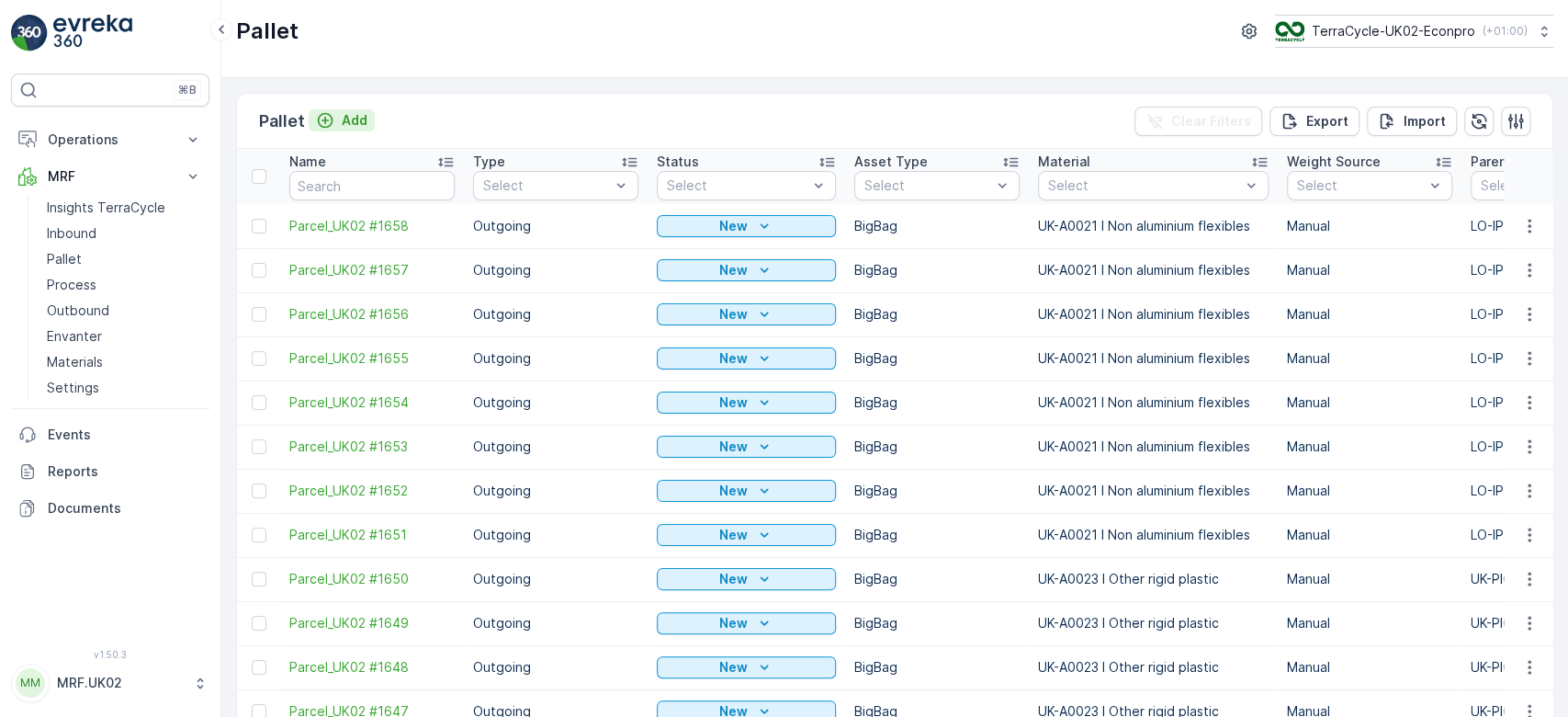
click at [361, 119] on p "Add" at bounding box center [354, 120] width 25 height 19
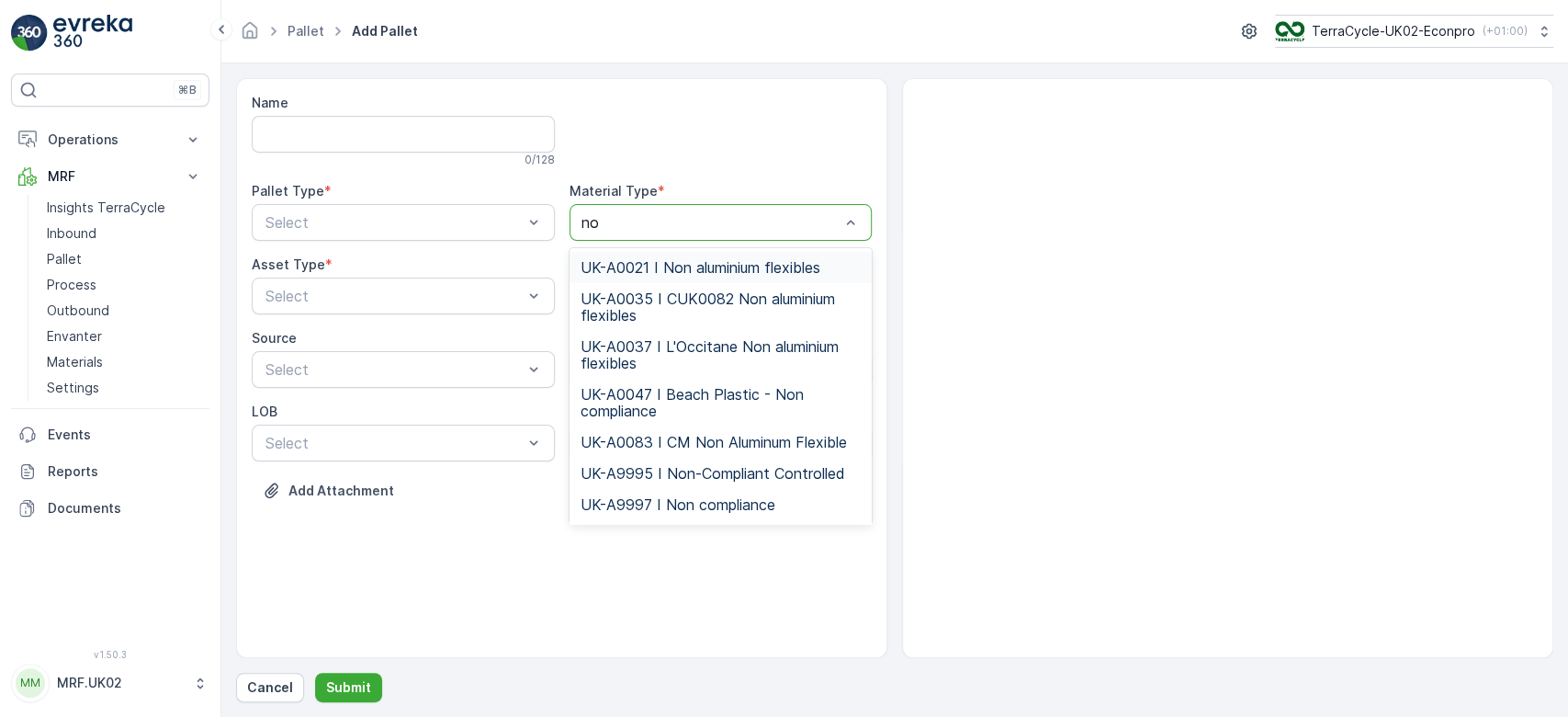
type input "non"
click at [685, 254] on div "UK-A0021 I Non aluminium flexibles" at bounding box center [721, 267] width 303 height 31
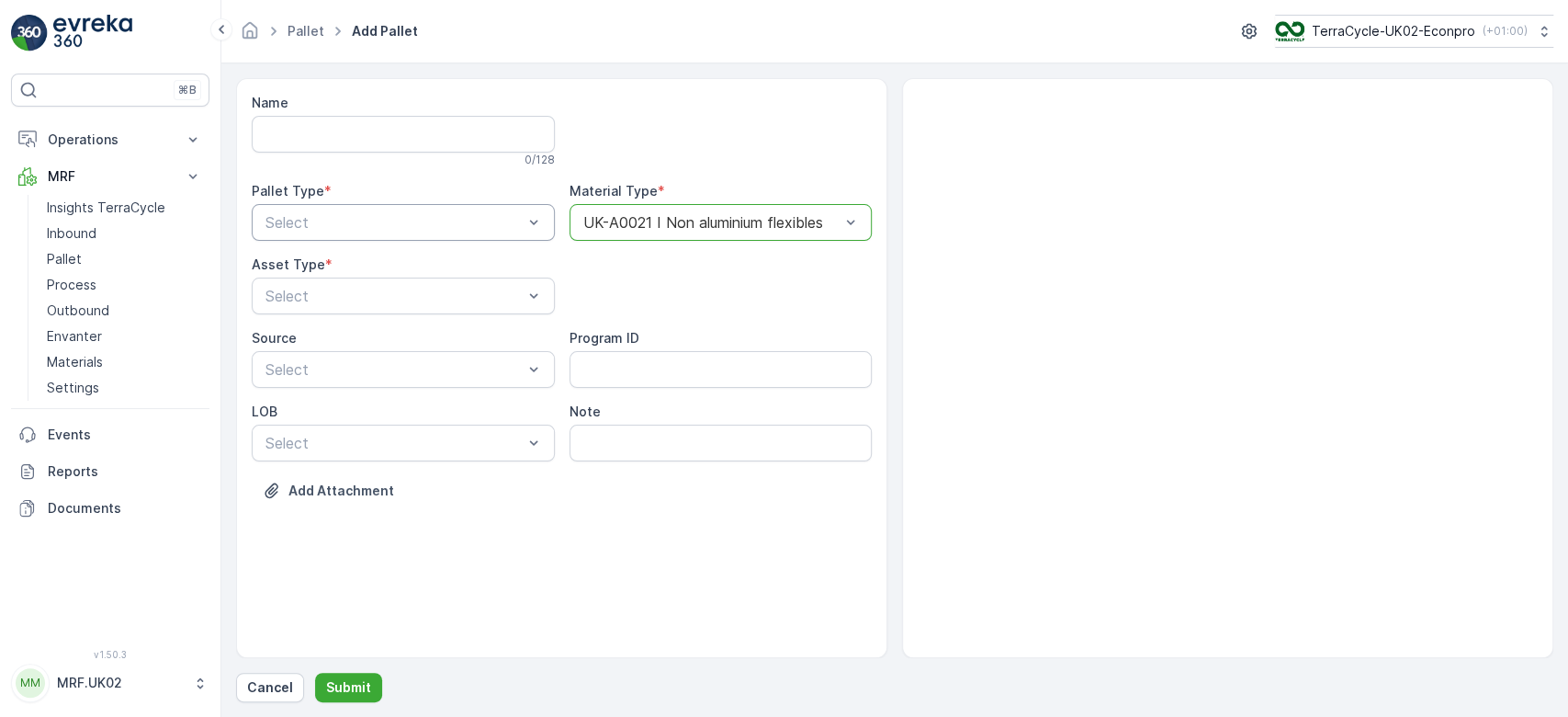
click at [496, 234] on div "Select" at bounding box center [403, 222] width 303 height 37
click at [441, 291] on div "Outgoing" at bounding box center [403, 299] width 281 height 17
click at [353, 426] on div "BigBag" at bounding box center [403, 434] width 281 height 17
click at [346, 693] on p "Submit" at bounding box center [348, 687] width 45 height 19
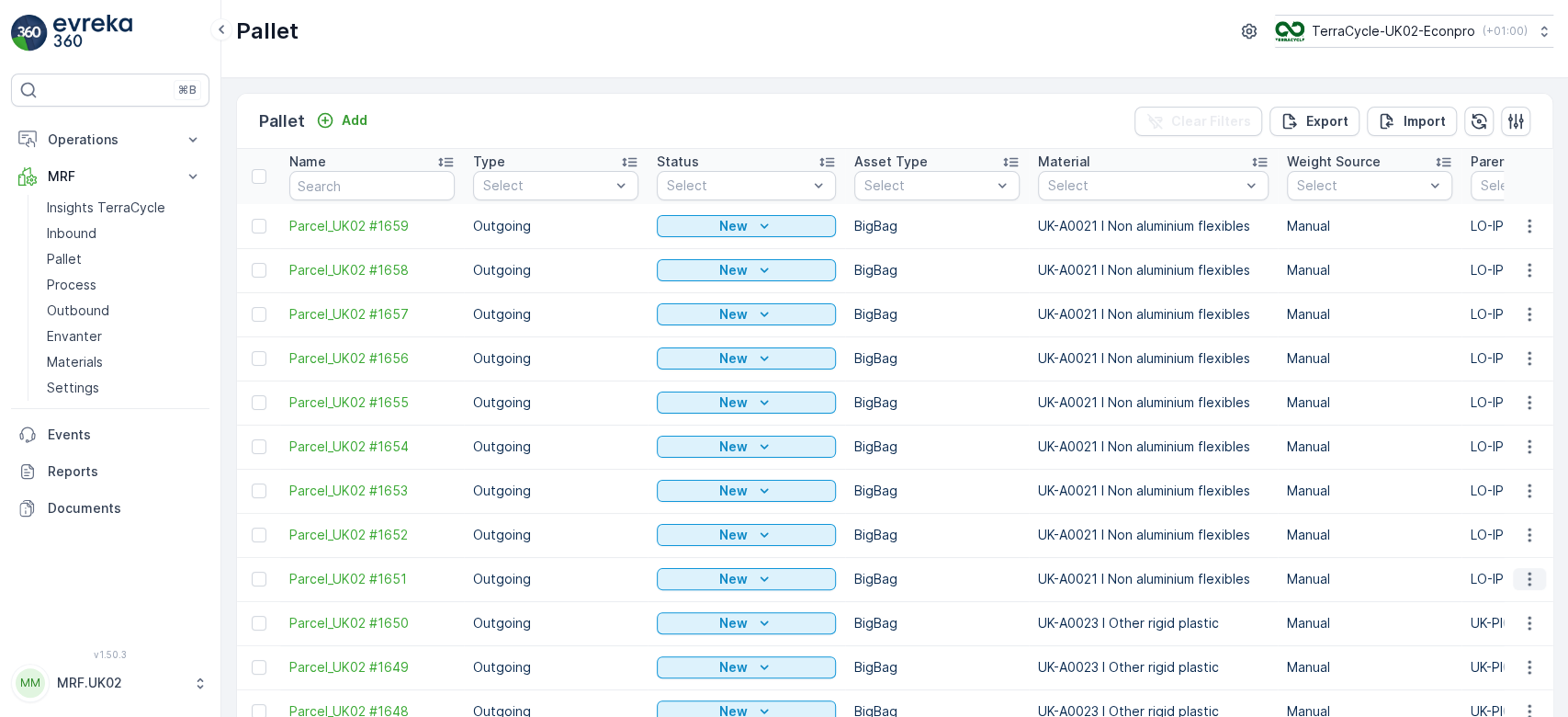
click at [1522, 578] on icon "button" at bounding box center [1529, 578] width 19 height 19
click at [1481, 514] on span "Print QR" at bounding box center [1479, 516] width 51 height 19
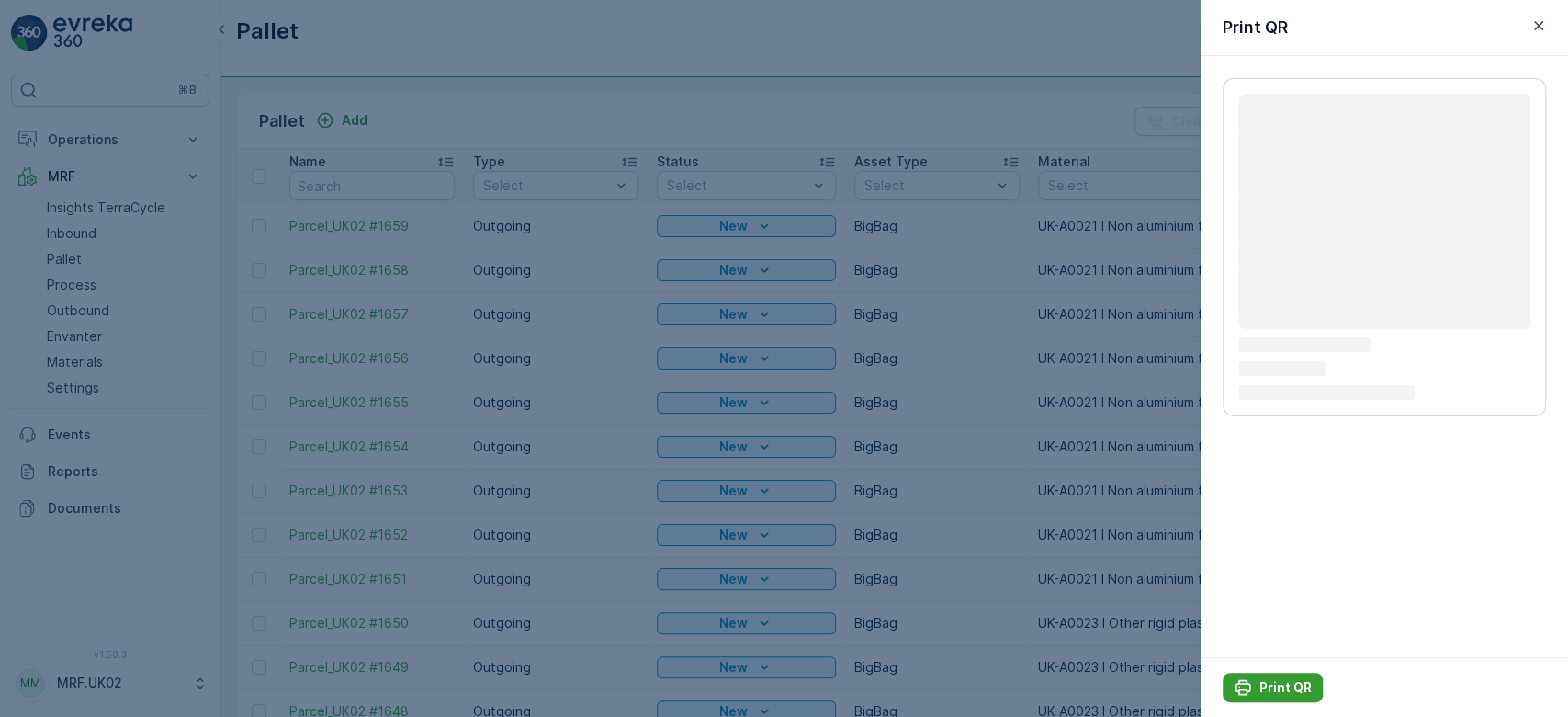
click at [1270, 684] on p "Print QR" at bounding box center [1285, 687] width 53 height 19
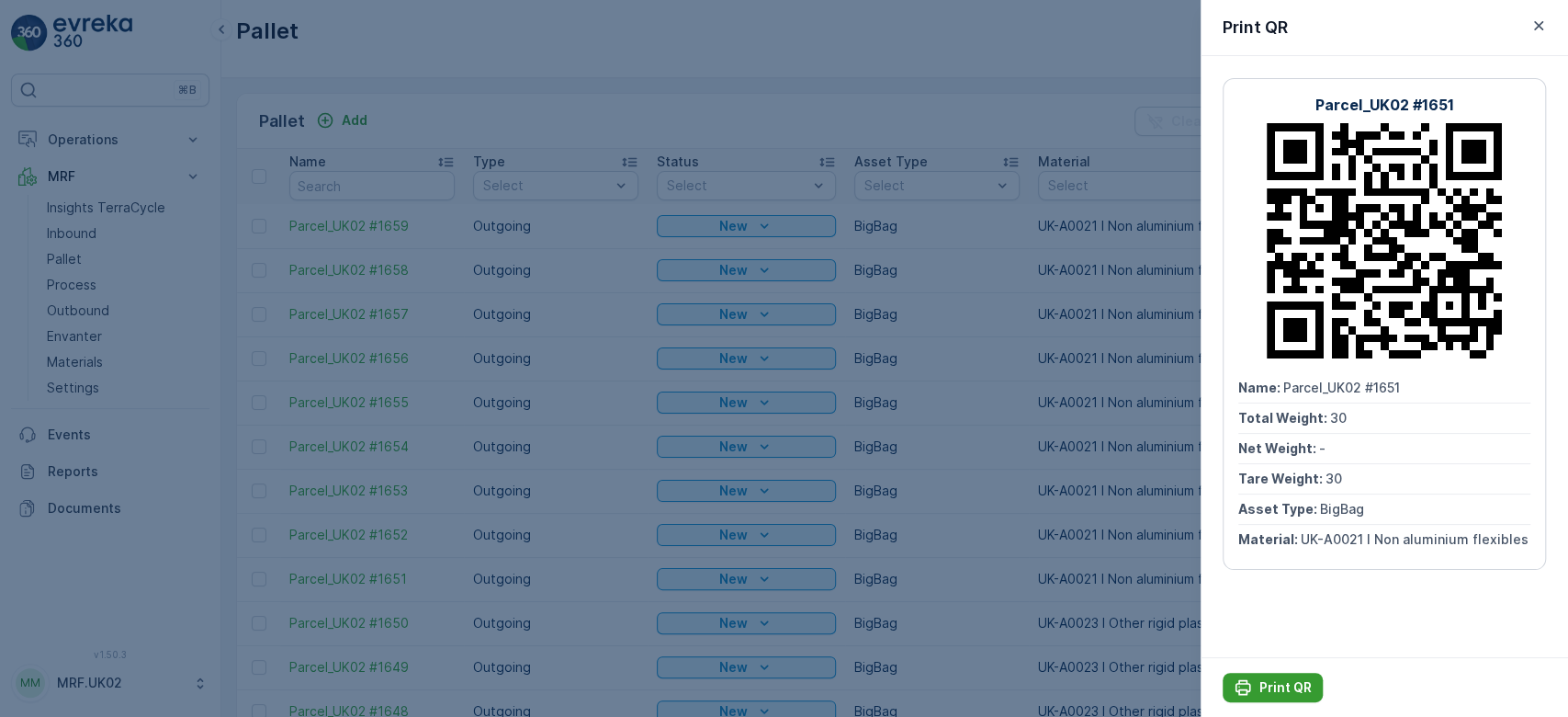
click at [1270, 684] on p "Print QR" at bounding box center [1285, 687] width 53 height 19
click at [1052, 114] on div at bounding box center [784, 358] width 1568 height 717
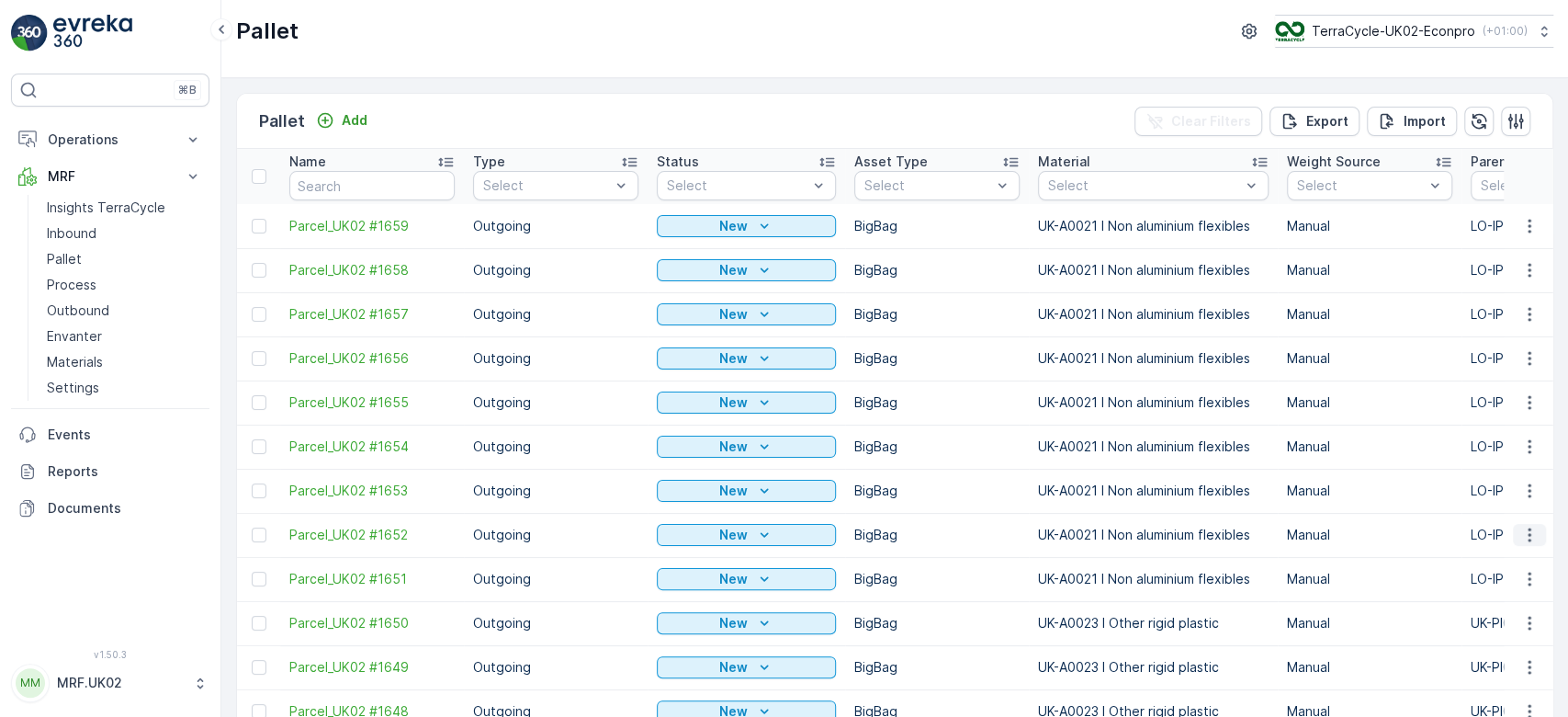
click at [1528, 535] on icon "button" at bounding box center [1529, 536] width 3 height 14
click at [1497, 662] on span "Print QR" at bounding box center [1479, 664] width 51 height 19
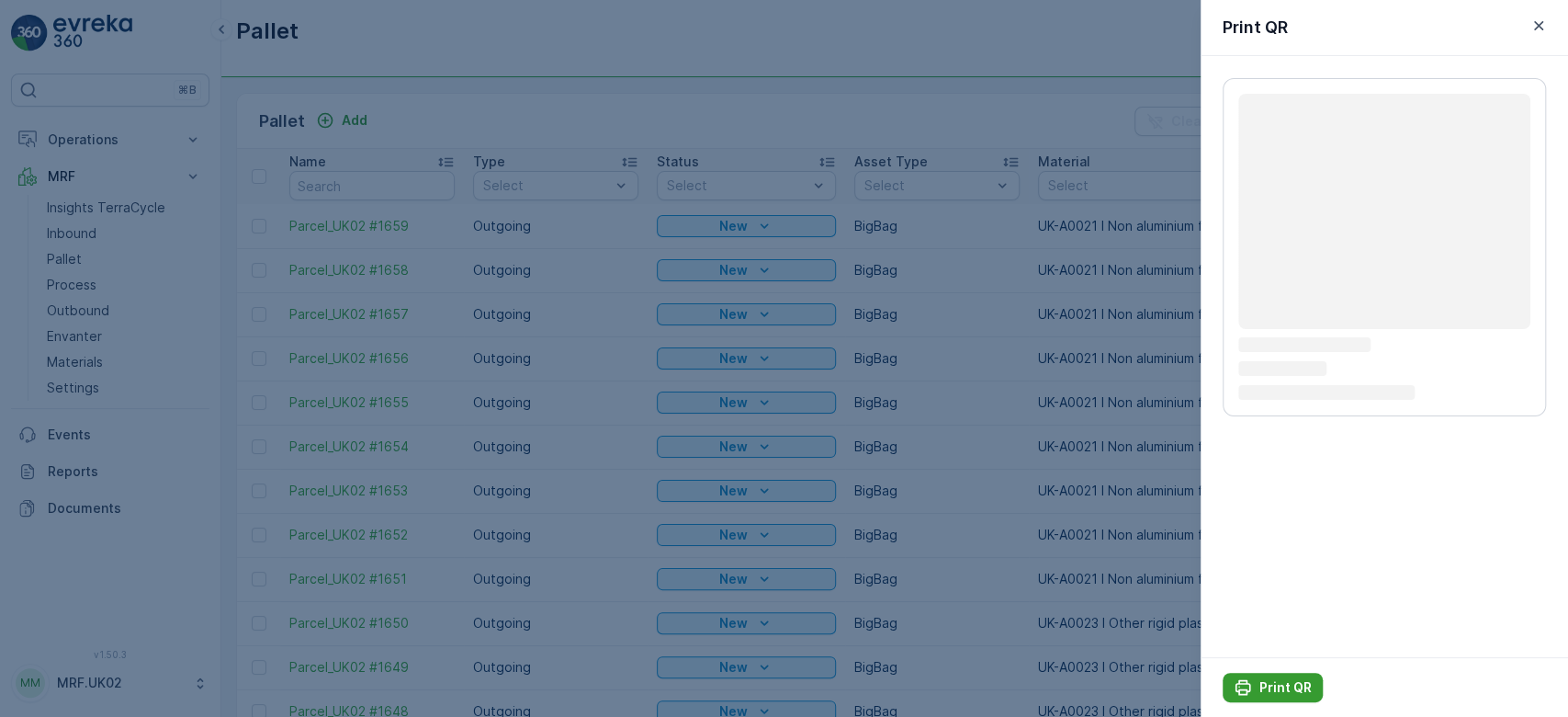
click at [1283, 688] on p "Print QR" at bounding box center [1285, 687] width 53 height 19
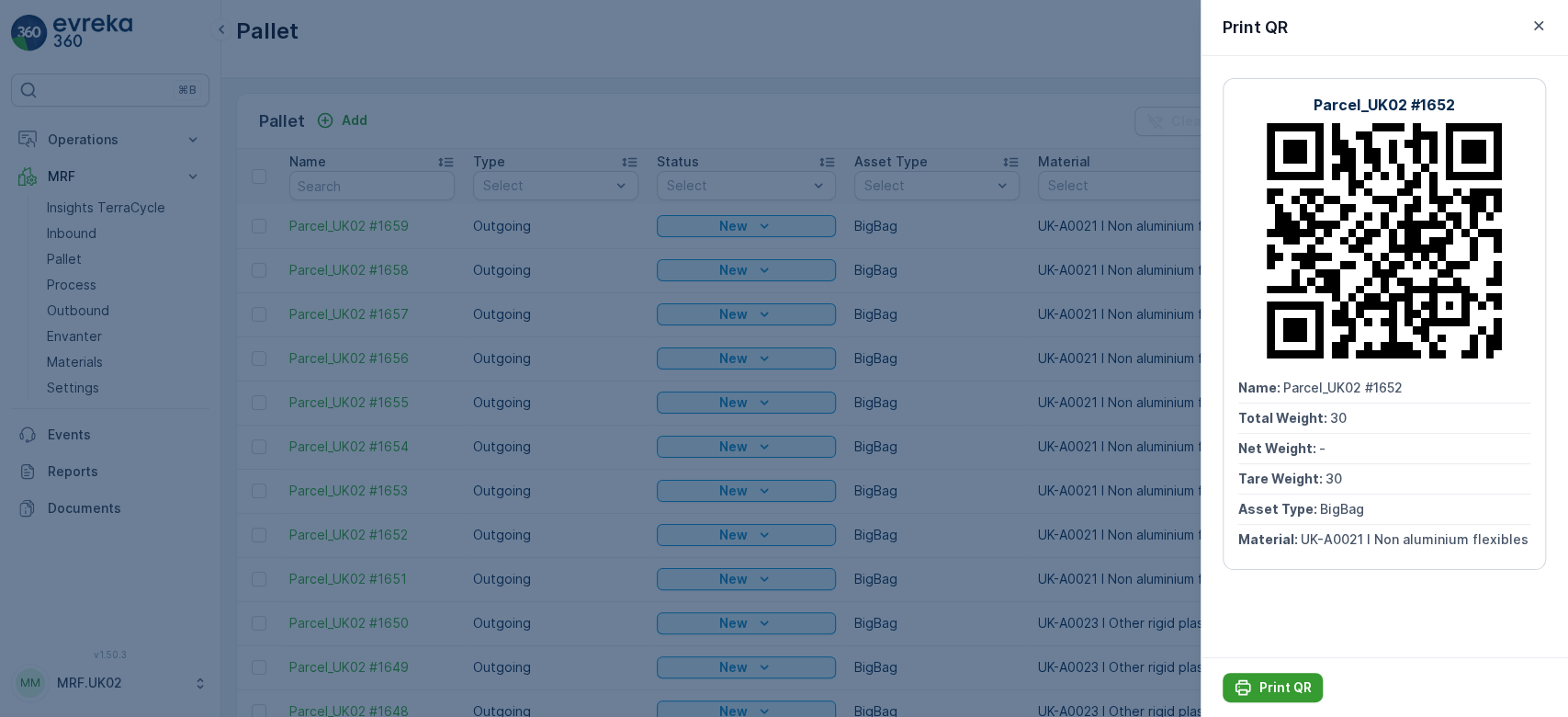
click at [1283, 688] on p "Print QR" at bounding box center [1285, 687] width 53 height 19
click at [948, 123] on div at bounding box center [784, 358] width 1568 height 717
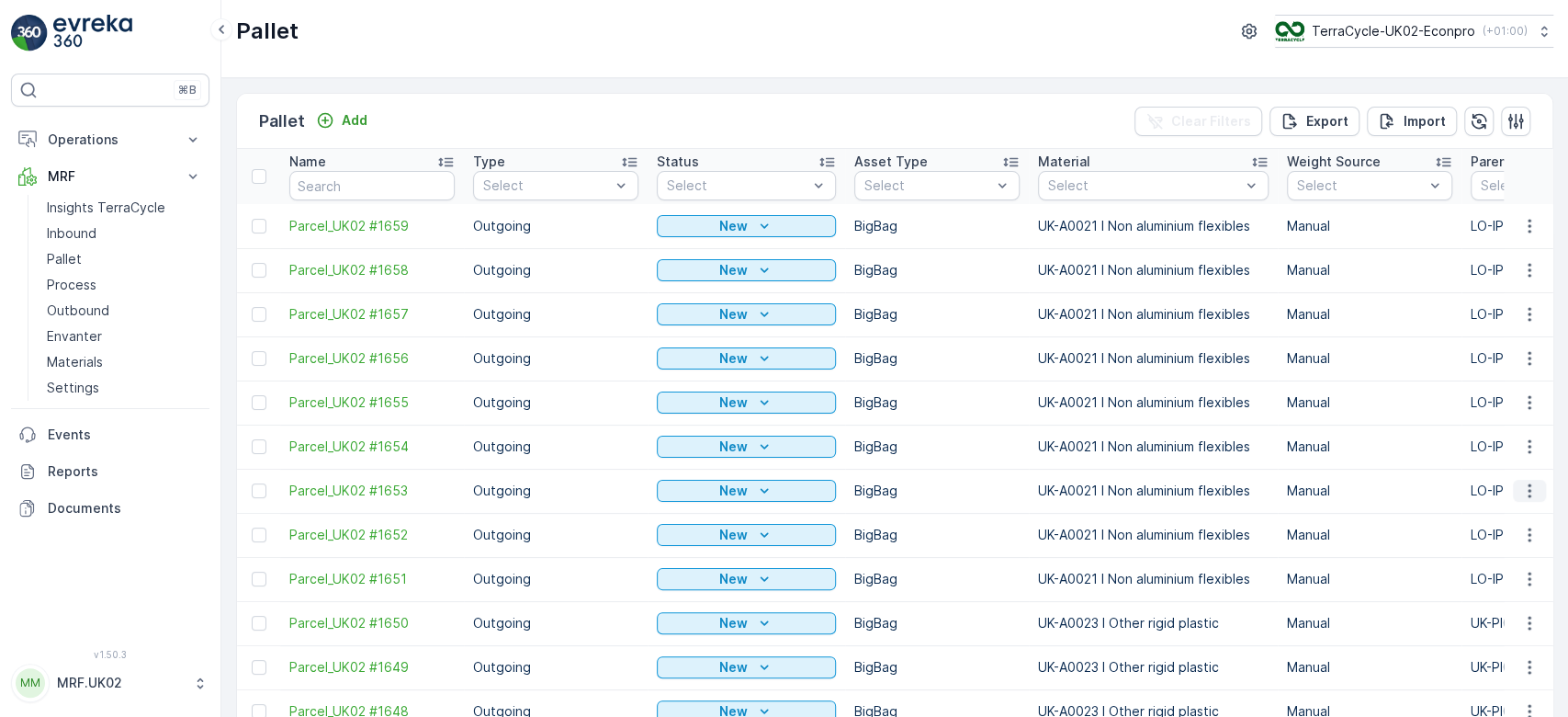
click at [1528, 489] on icon "button" at bounding box center [1529, 491] width 19 height 19
click at [1485, 623] on span "Print QR" at bounding box center [1479, 619] width 51 height 19
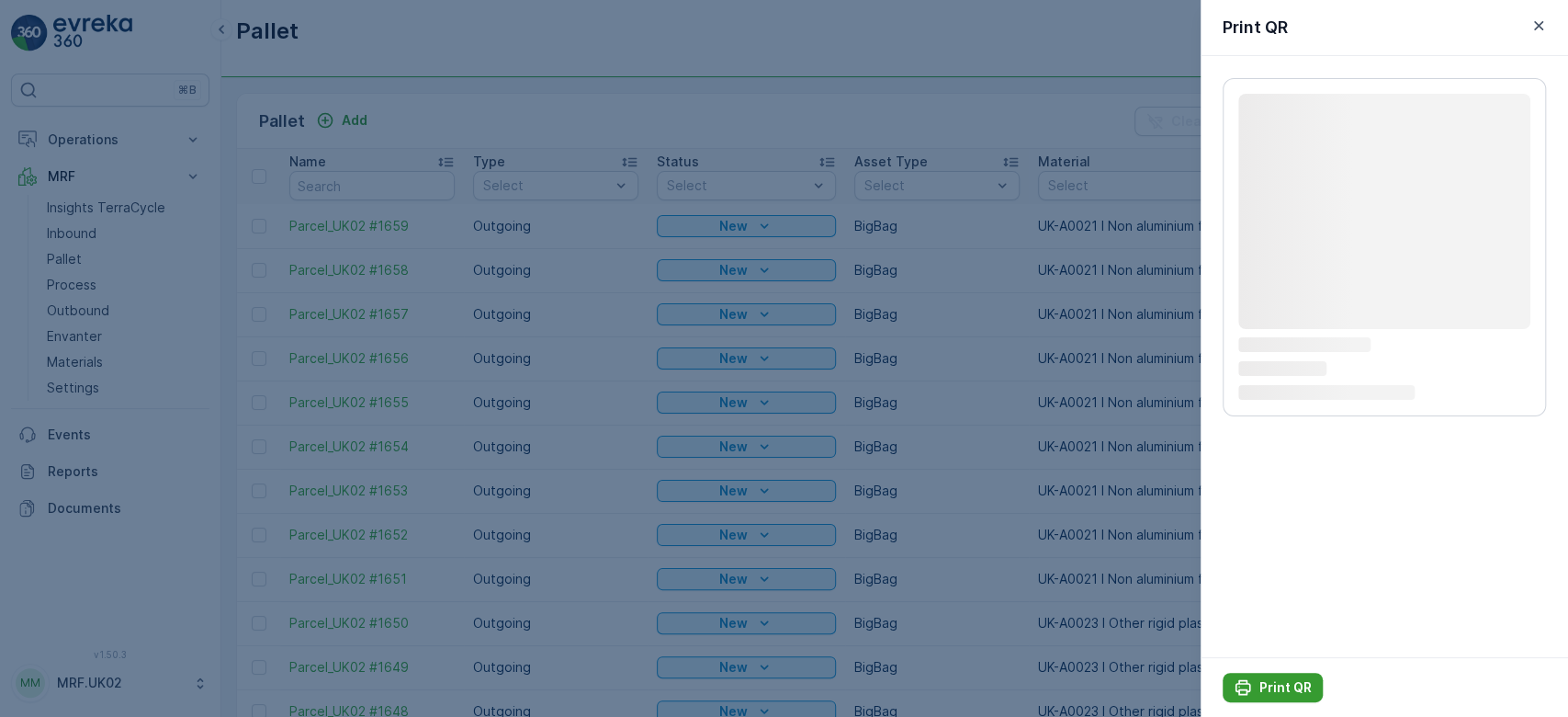
click at [1280, 691] on p "Print QR" at bounding box center [1285, 687] width 53 height 19
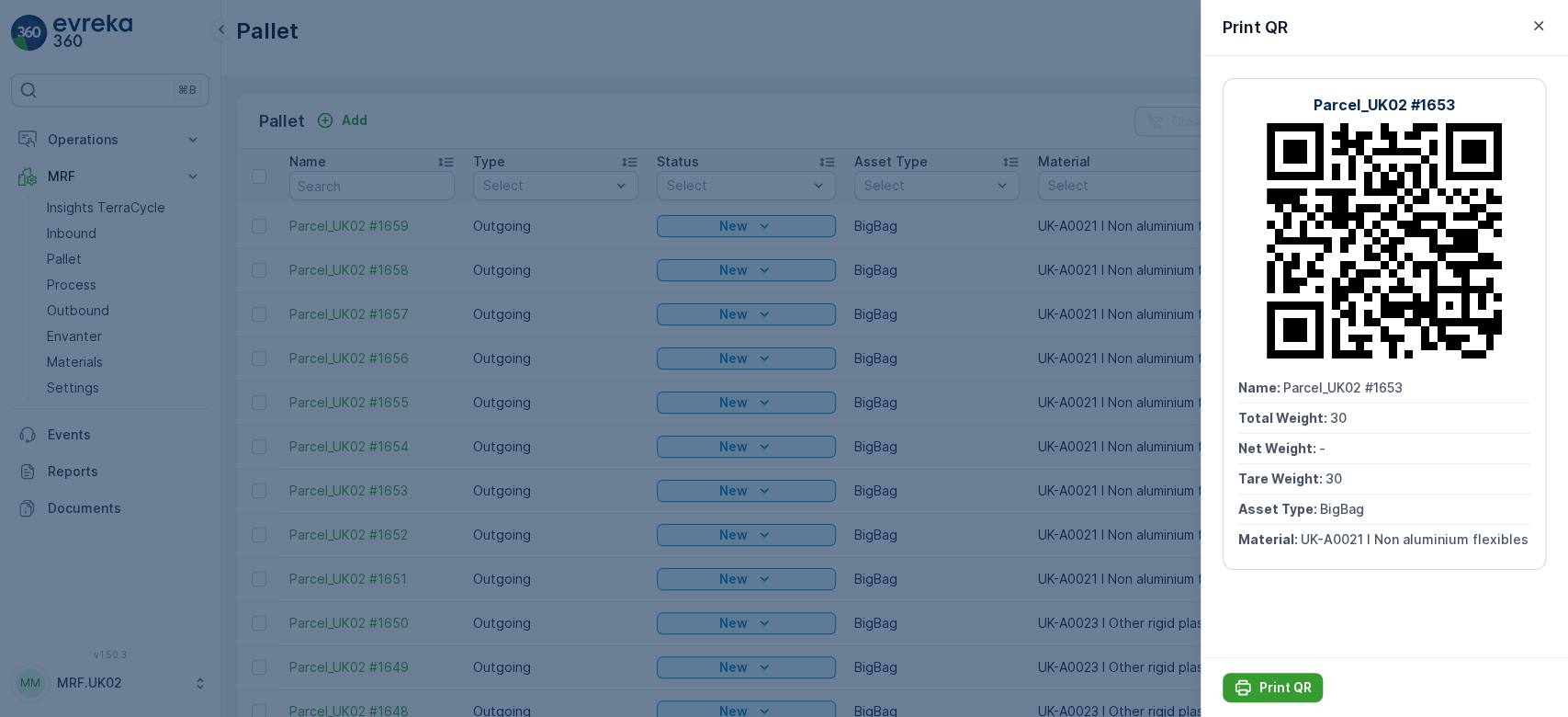
click at [1268, 681] on p "Print QR" at bounding box center [1285, 687] width 53 height 19
click at [899, 121] on div at bounding box center [784, 358] width 1568 height 717
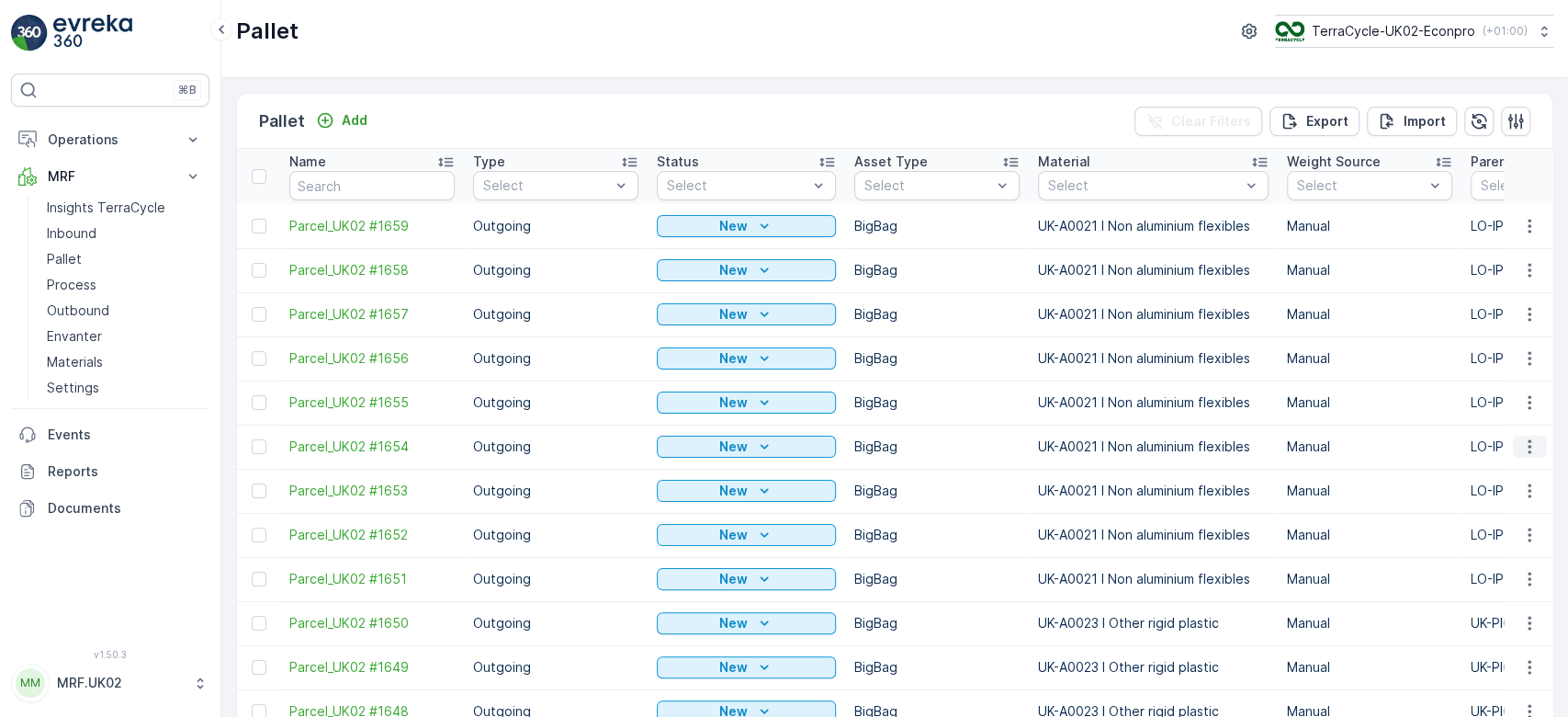
click at [1529, 444] on icon "button" at bounding box center [1529, 446] width 19 height 19
click at [1492, 571] on span "Print QR" at bounding box center [1479, 576] width 51 height 19
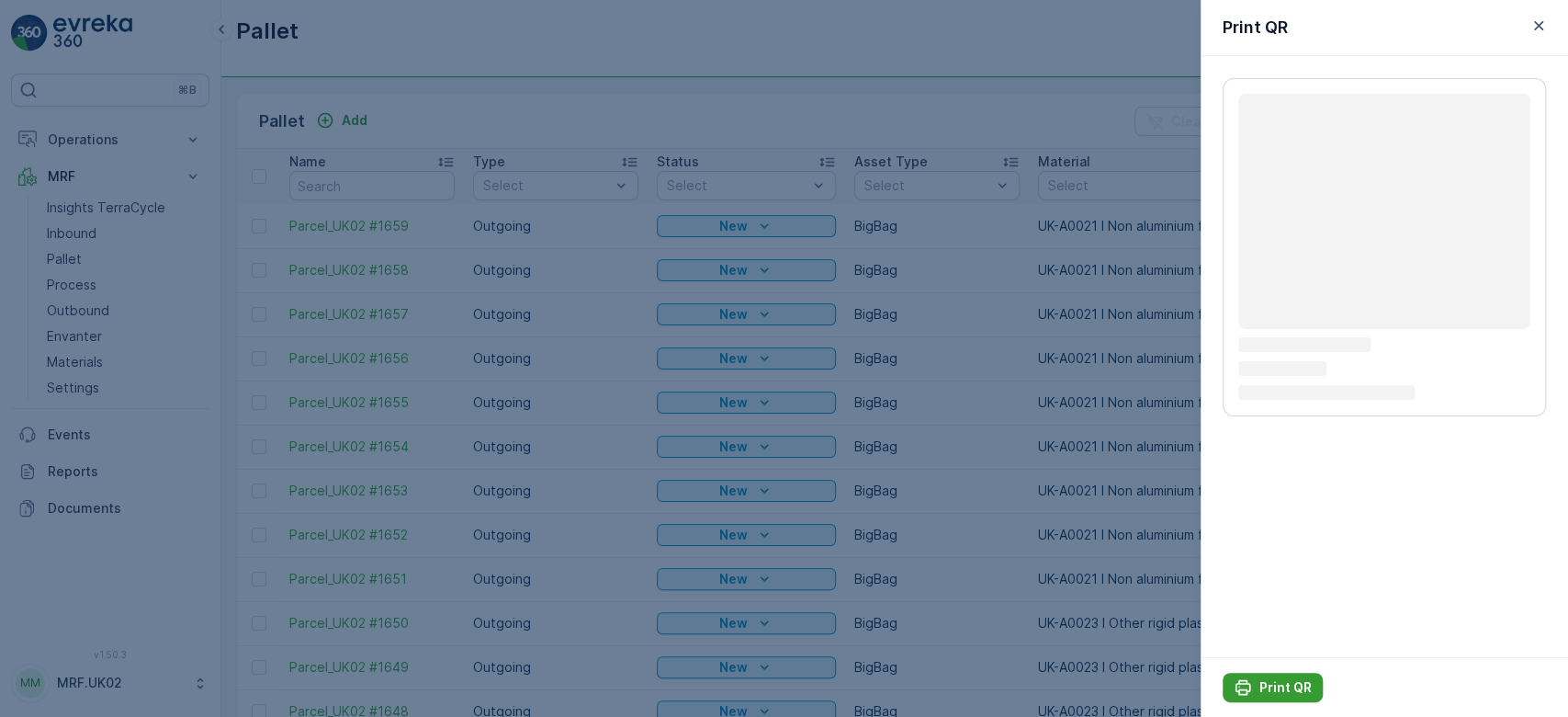
click at [1284, 685] on p "Print QR" at bounding box center [1285, 687] width 53 height 19
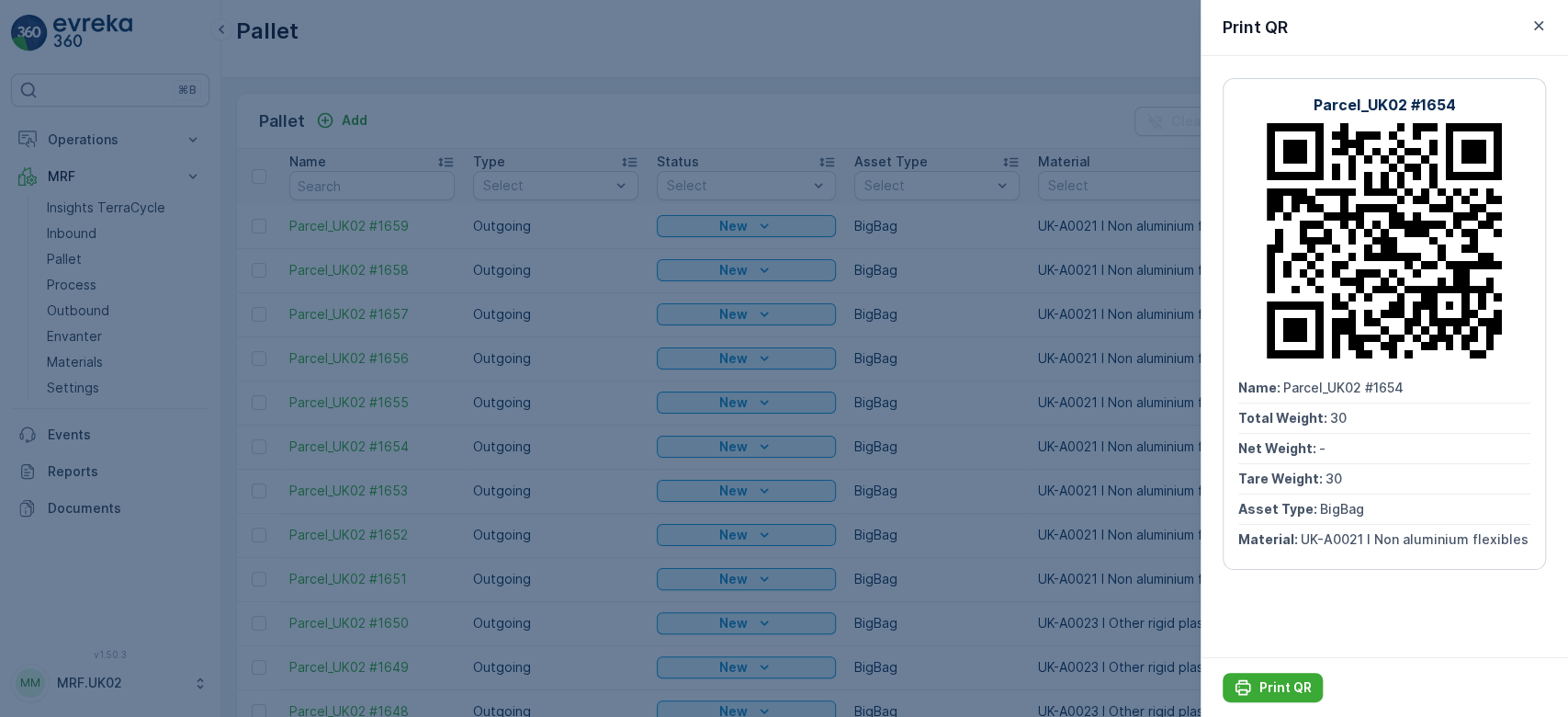
click at [904, 112] on div at bounding box center [784, 358] width 1568 height 717
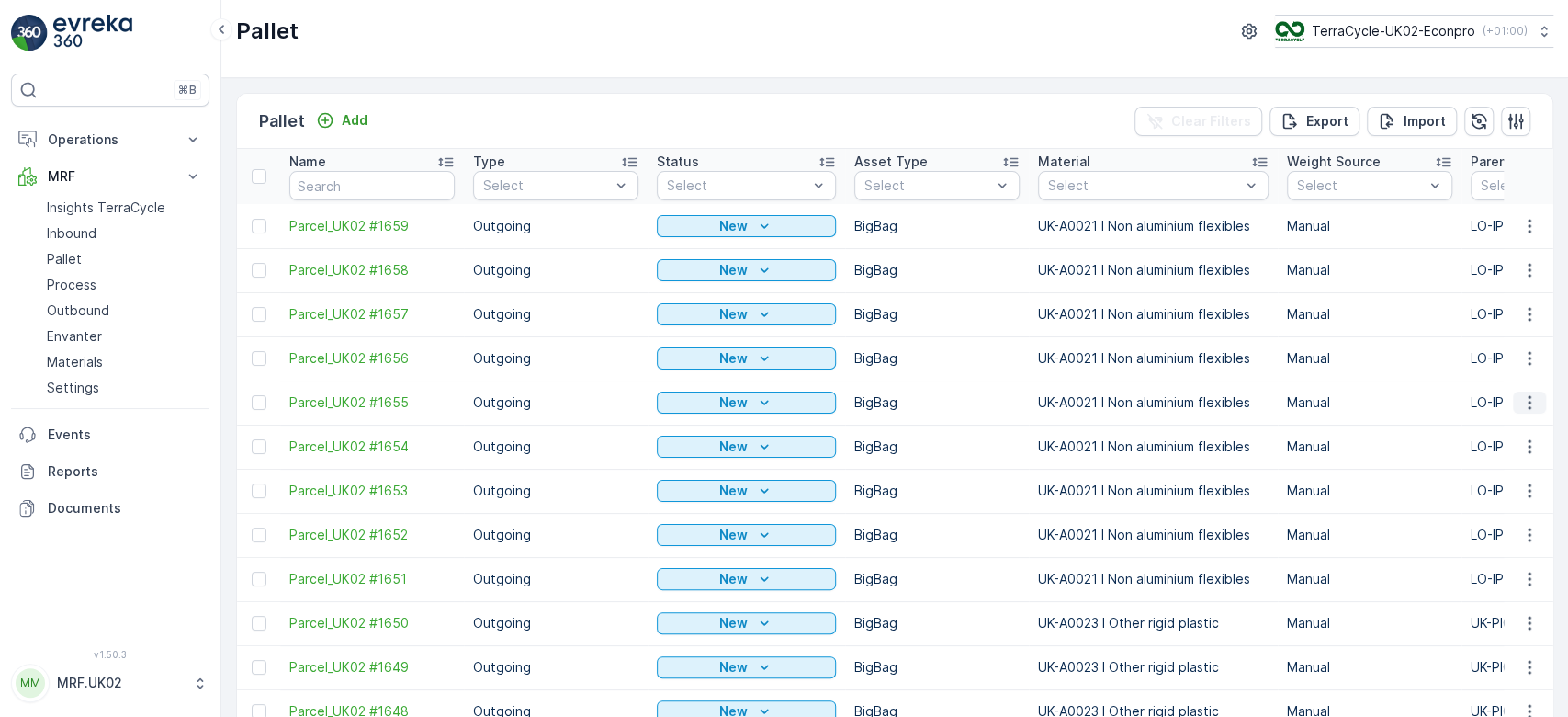
click at [1526, 400] on icon "button" at bounding box center [1529, 402] width 19 height 19
click at [1498, 526] on span "Print QR" at bounding box center [1479, 532] width 51 height 19
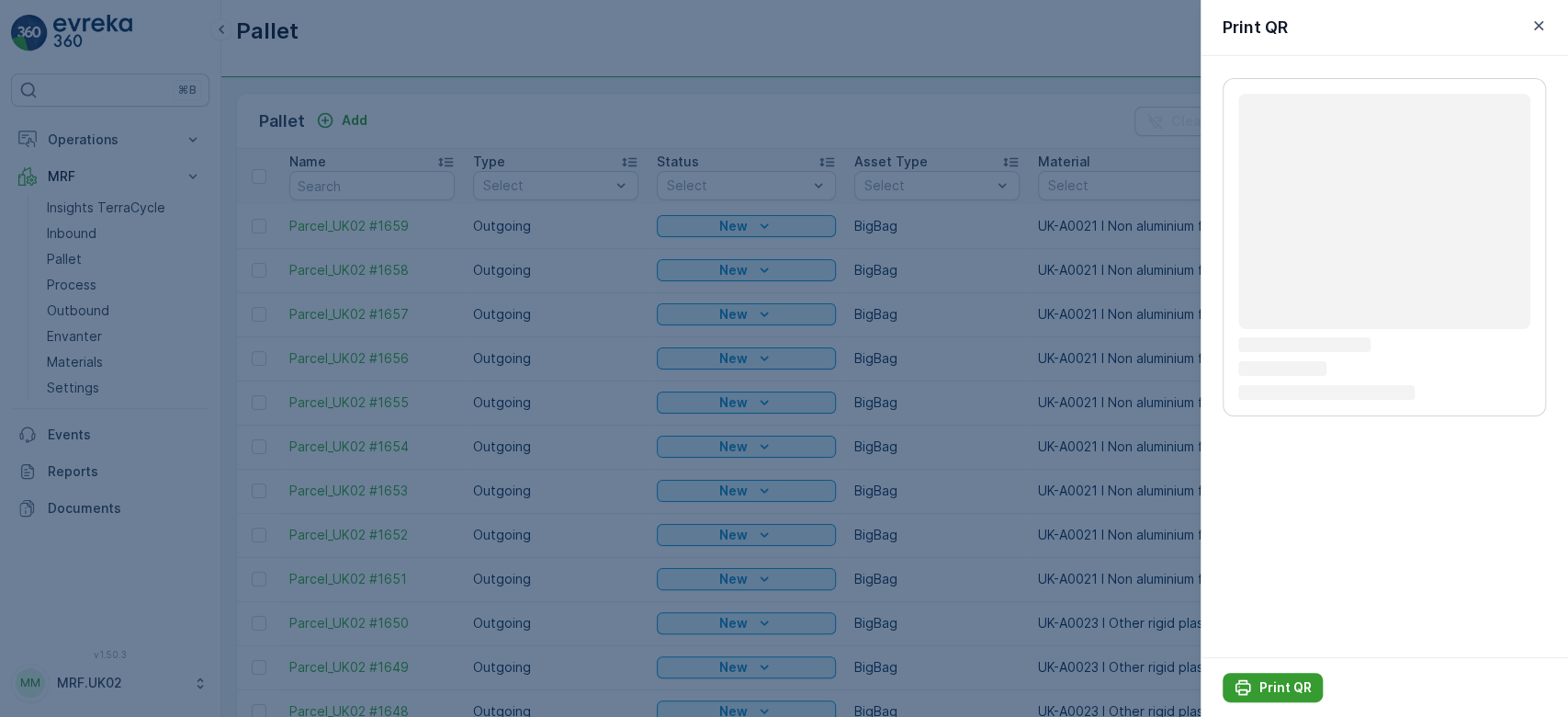
click at [1265, 685] on p "Print QR" at bounding box center [1285, 687] width 53 height 19
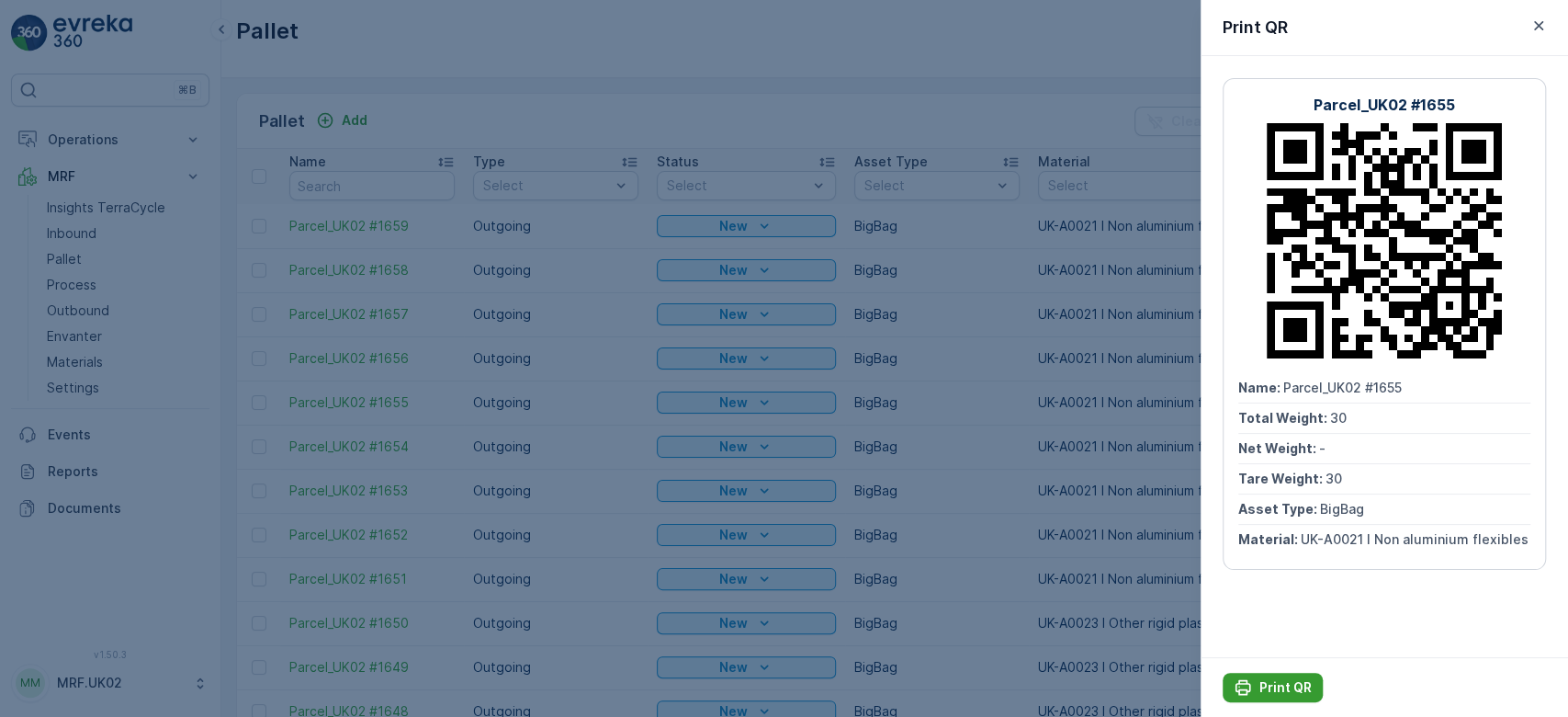
click at [1265, 685] on p "Print QR" at bounding box center [1285, 687] width 53 height 19
click at [840, 119] on div at bounding box center [784, 358] width 1568 height 717
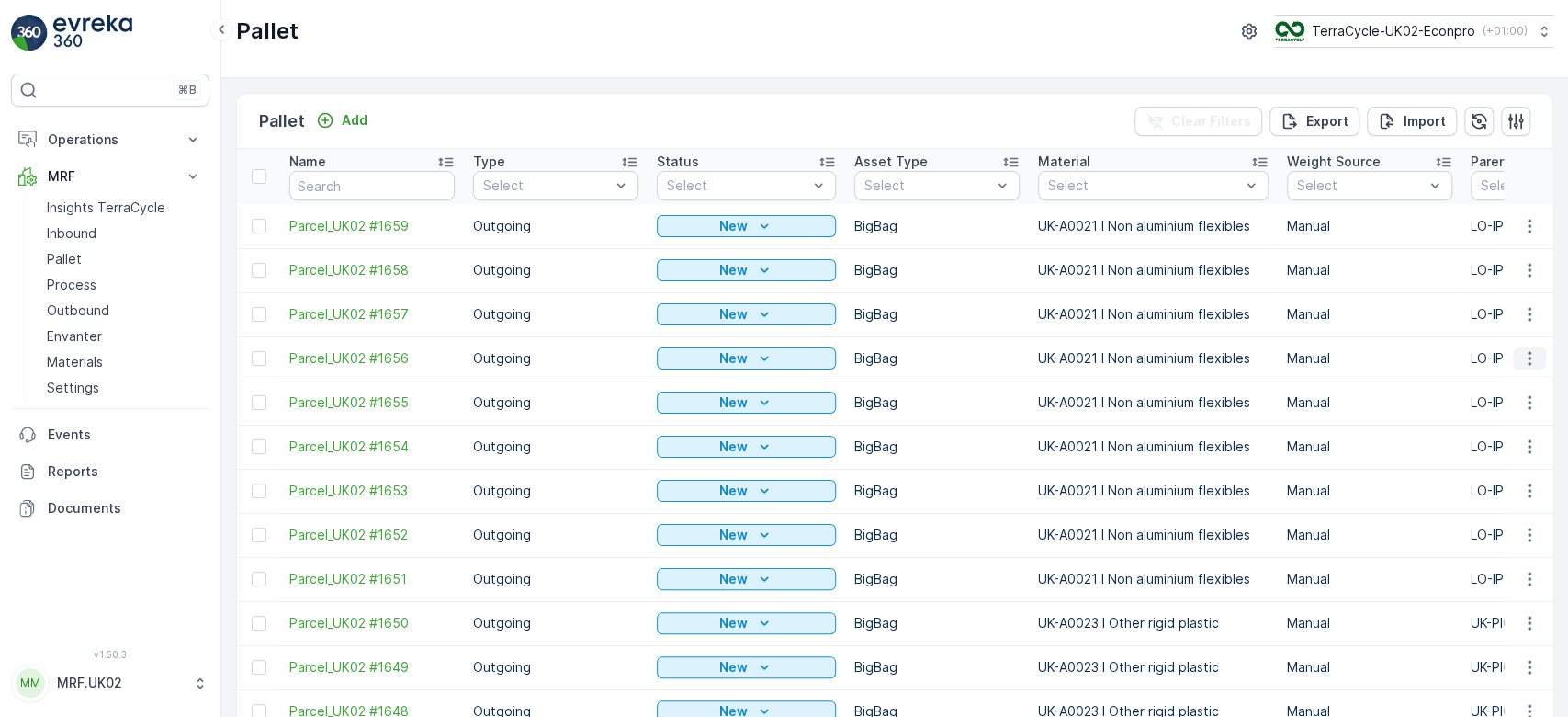
click at [1524, 356] on icon "button" at bounding box center [1529, 358] width 19 height 19
click at [1493, 484] on span "Print QR" at bounding box center [1479, 488] width 51 height 19
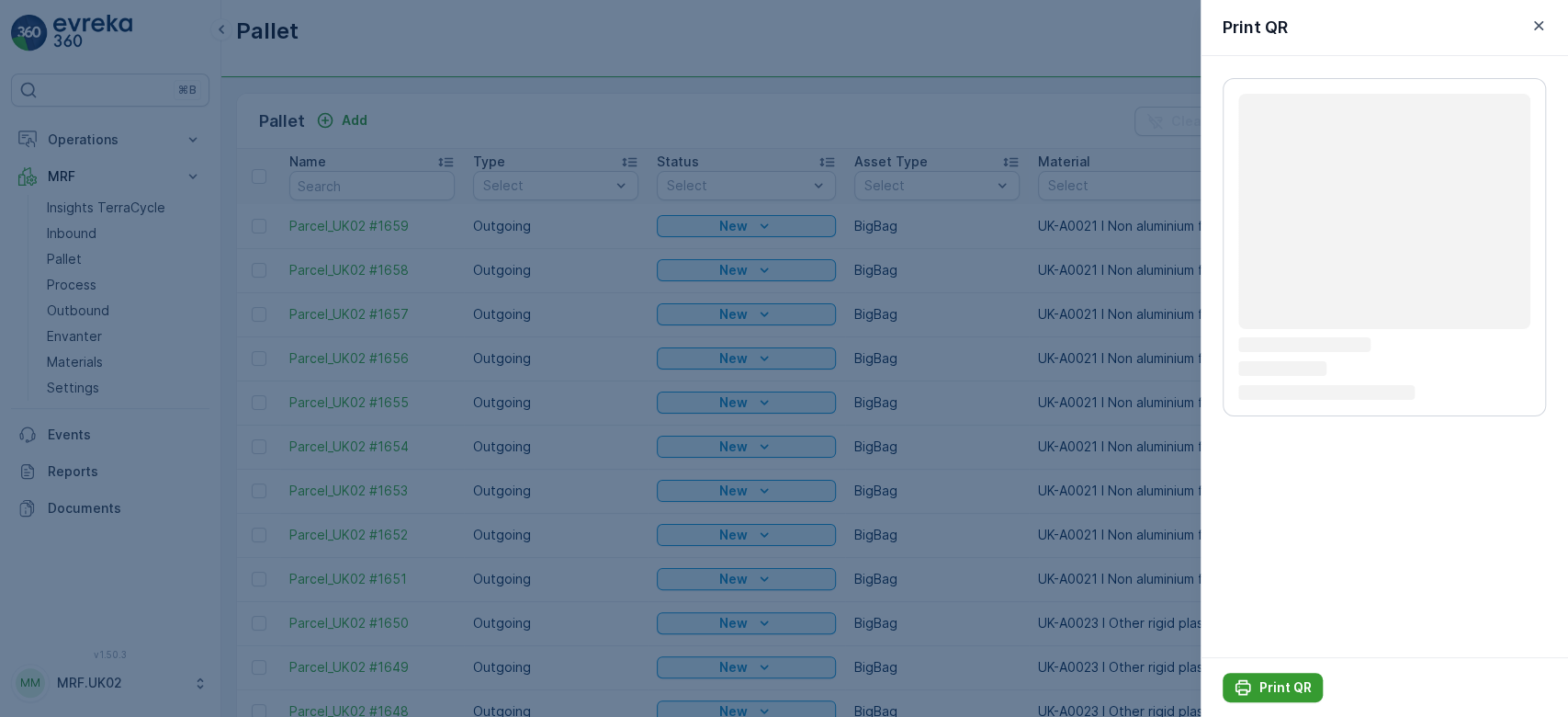
click at [1277, 688] on p "Print QR" at bounding box center [1285, 687] width 53 height 19
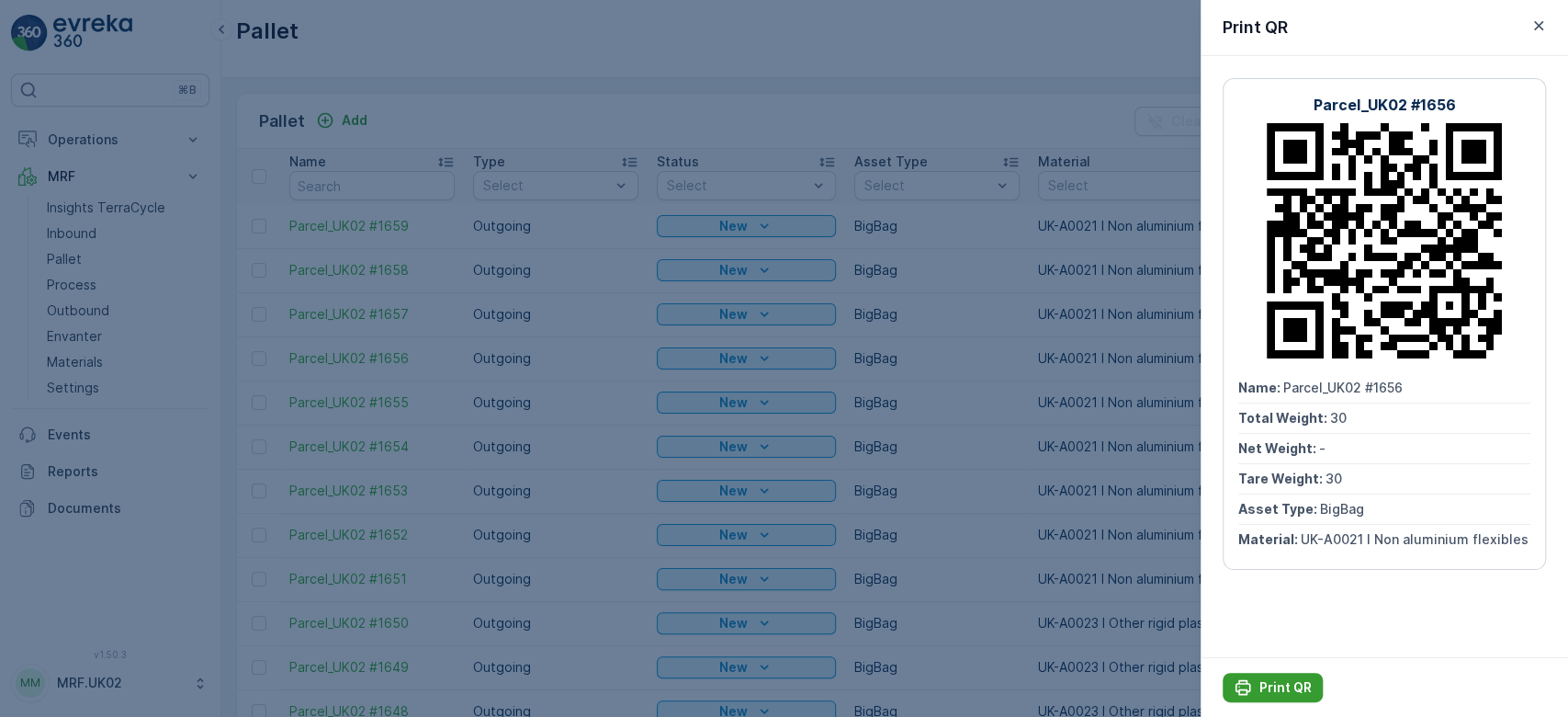
click at [1275, 687] on p "Print QR" at bounding box center [1285, 687] width 53 height 19
click at [900, 116] on div at bounding box center [784, 358] width 1568 height 717
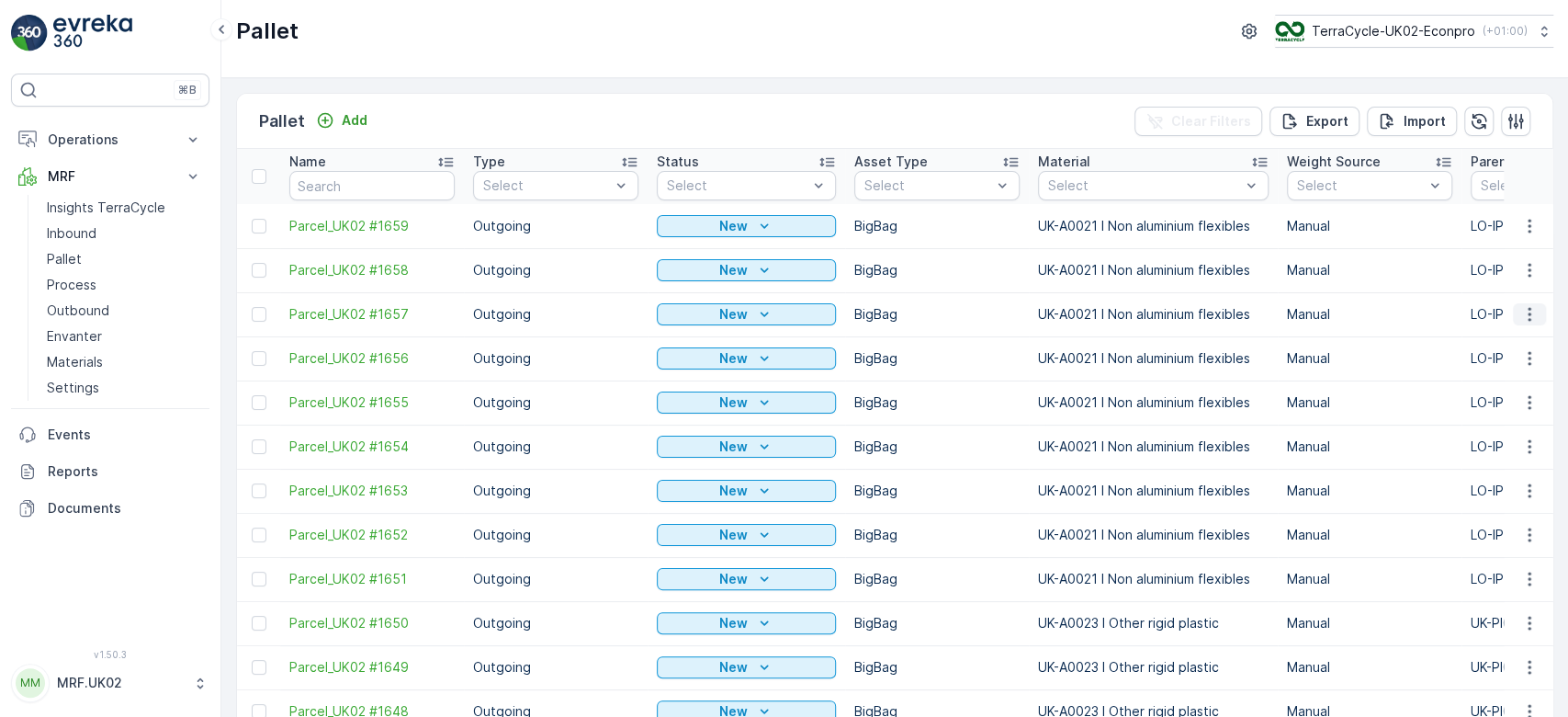
click at [1523, 308] on icon "button" at bounding box center [1529, 314] width 19 height 19
click at [1513, 436] on div "Print QR" at bounding box center [1508, 444] width 121 height 25
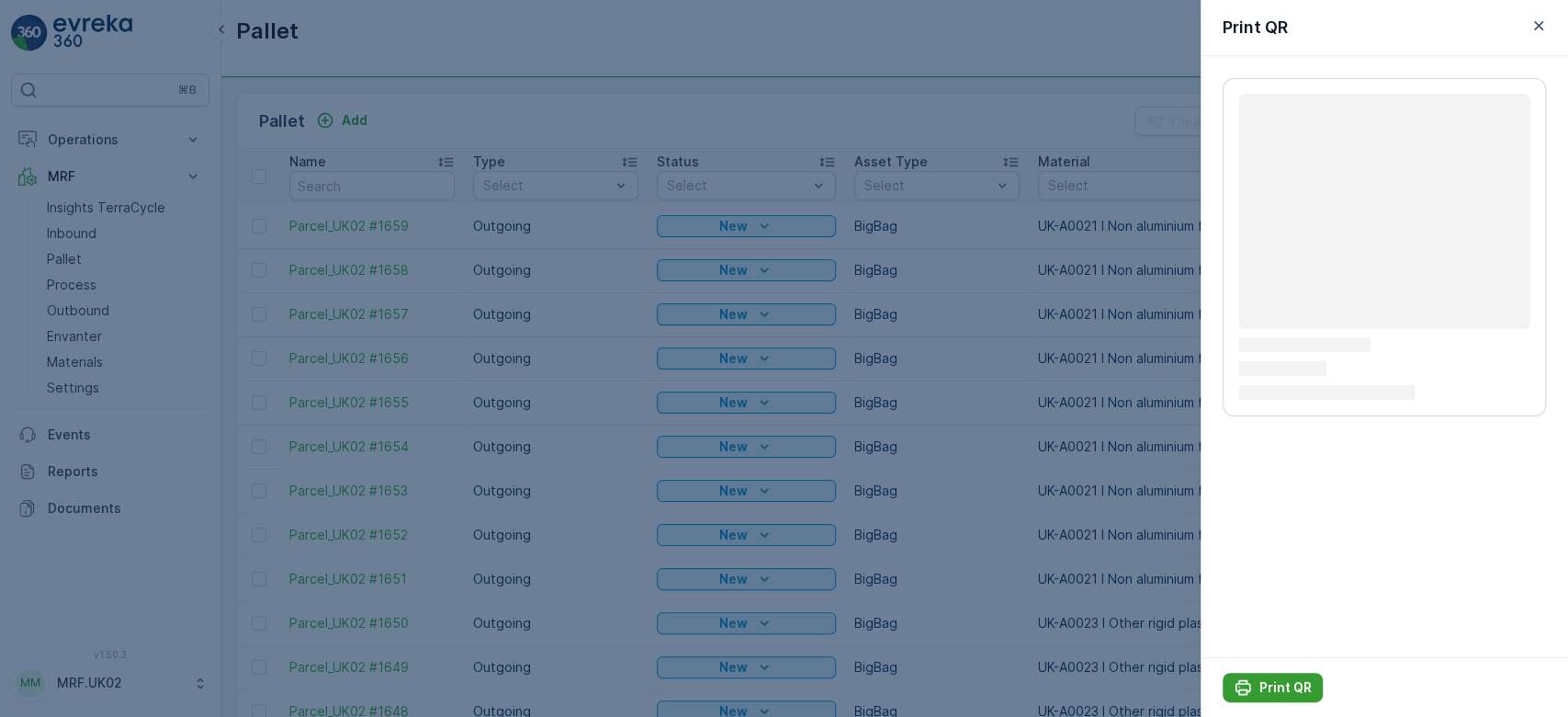
click at [1274, 701] on button "Print QR" at bounding box center [1273, 688] width 100 height 29
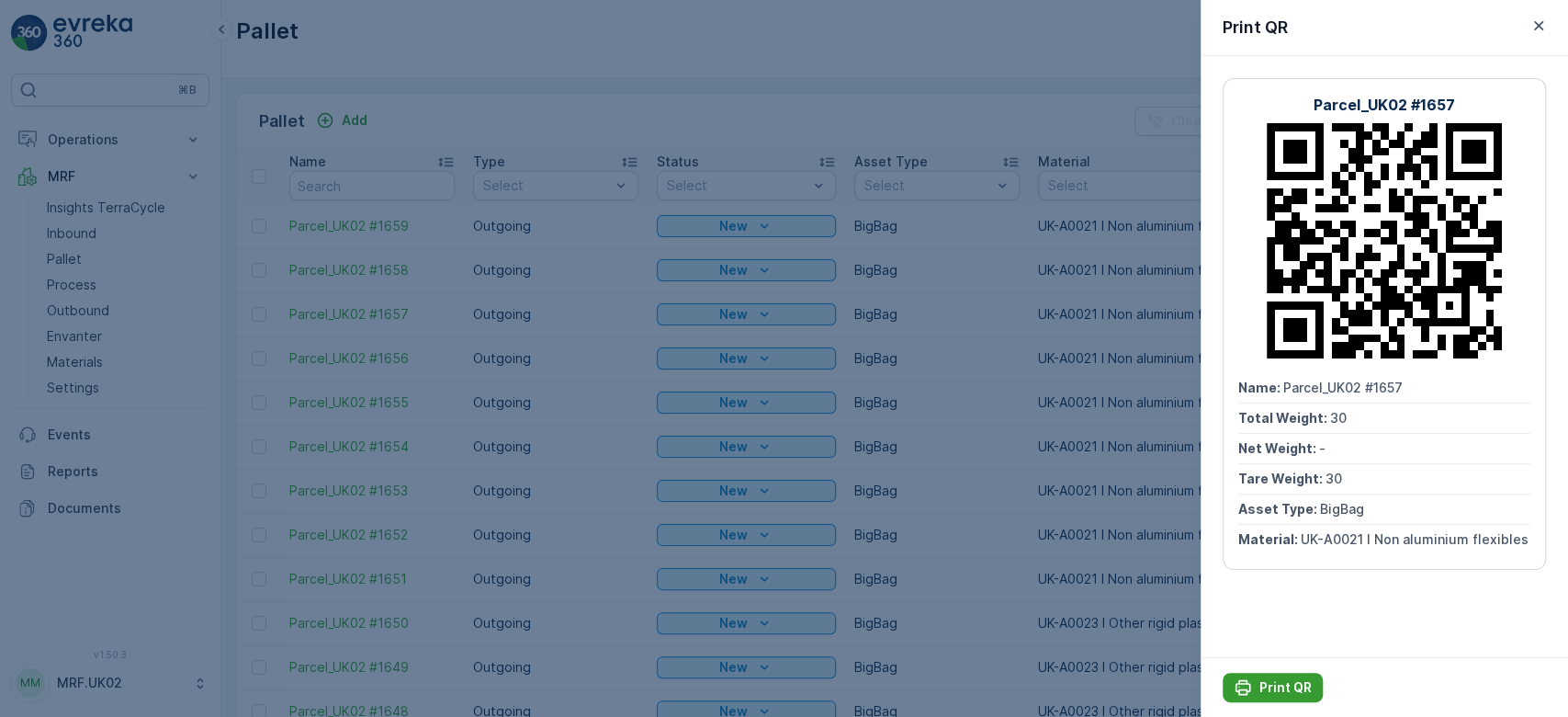
click at [1264, 691] on p "Print QR" at bounding box center [1285, 687] width 53 height 19
click at [870, 104] on div at bounding box center [784, 358] width 1568 height 717
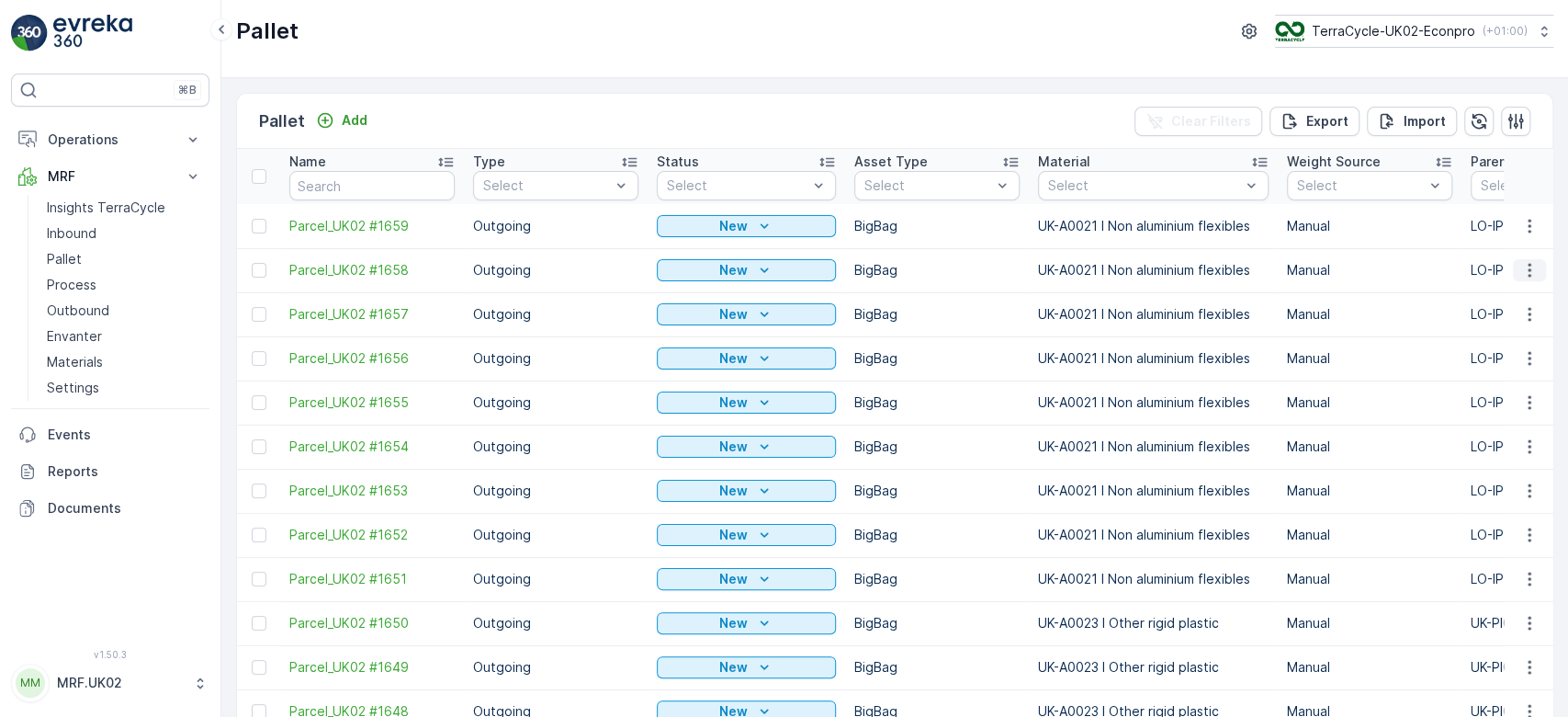
click at [1529, 270] on icon "button" at bounding box center [1529, 270] width 19 height 19
click at [1496, 401] on span "Print QR" at bounding box center [1479, 399] width 51 height 19
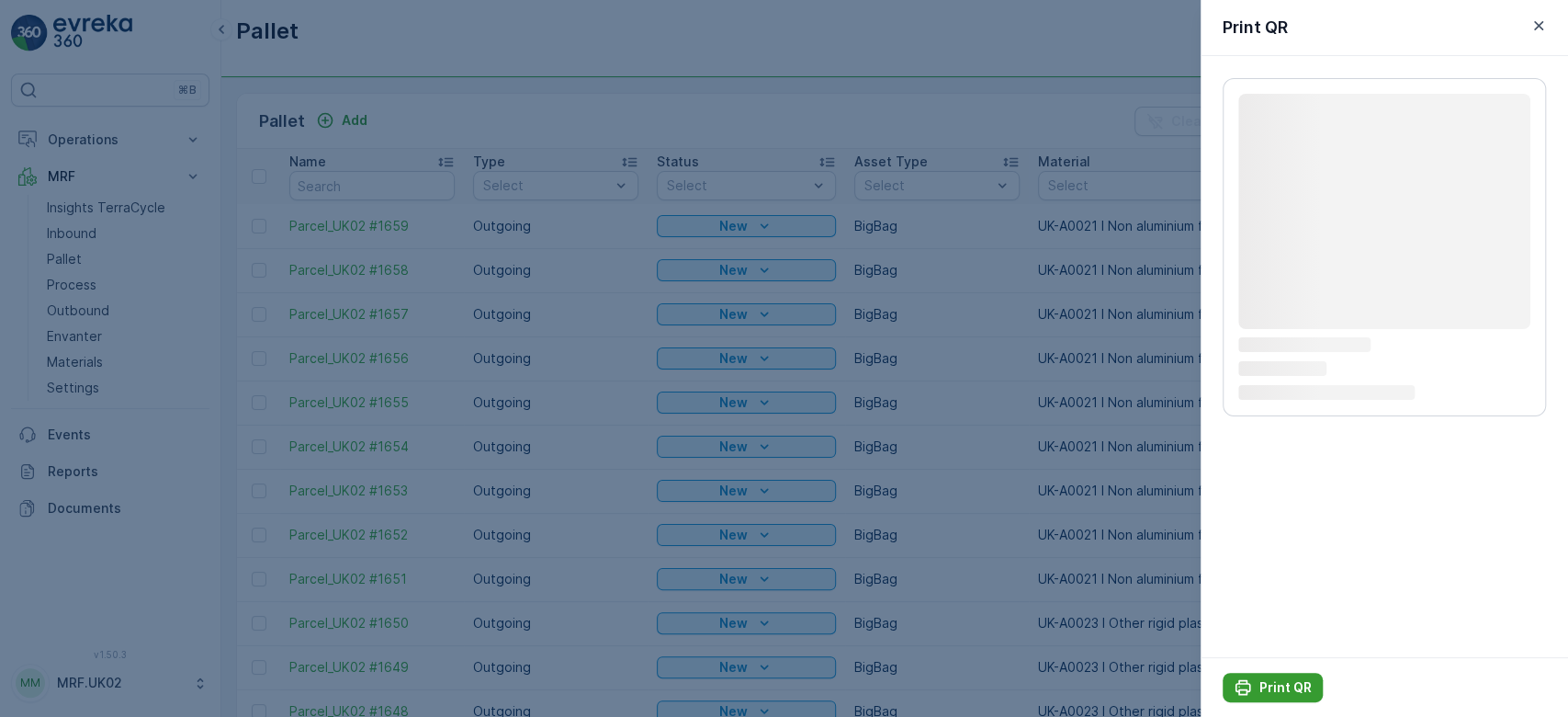
click at [1264, 683] on p "Print QR" at bounding box center [1285, 687] width 53 height 19
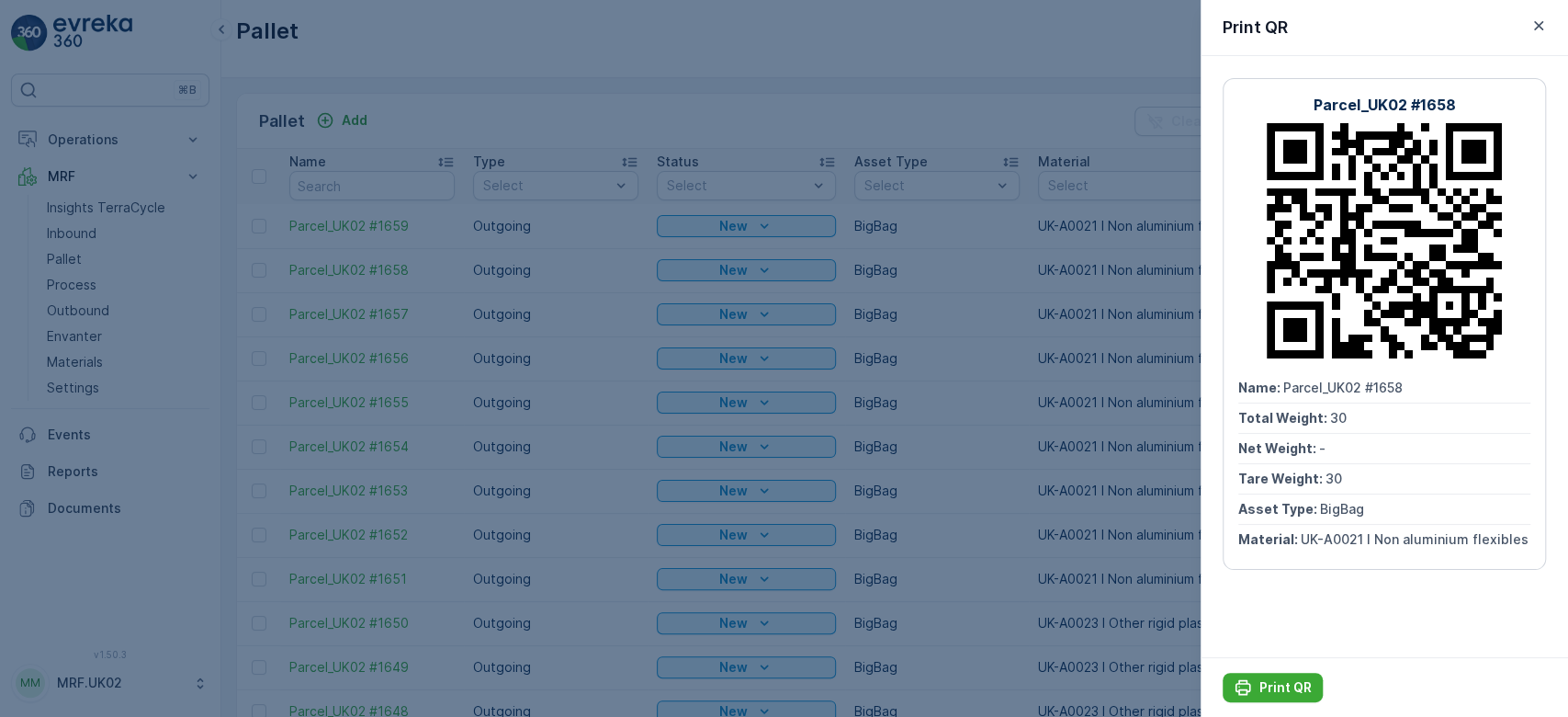
click at [843, 98] on div at bounding box center [784, 358] width 1568 height 717
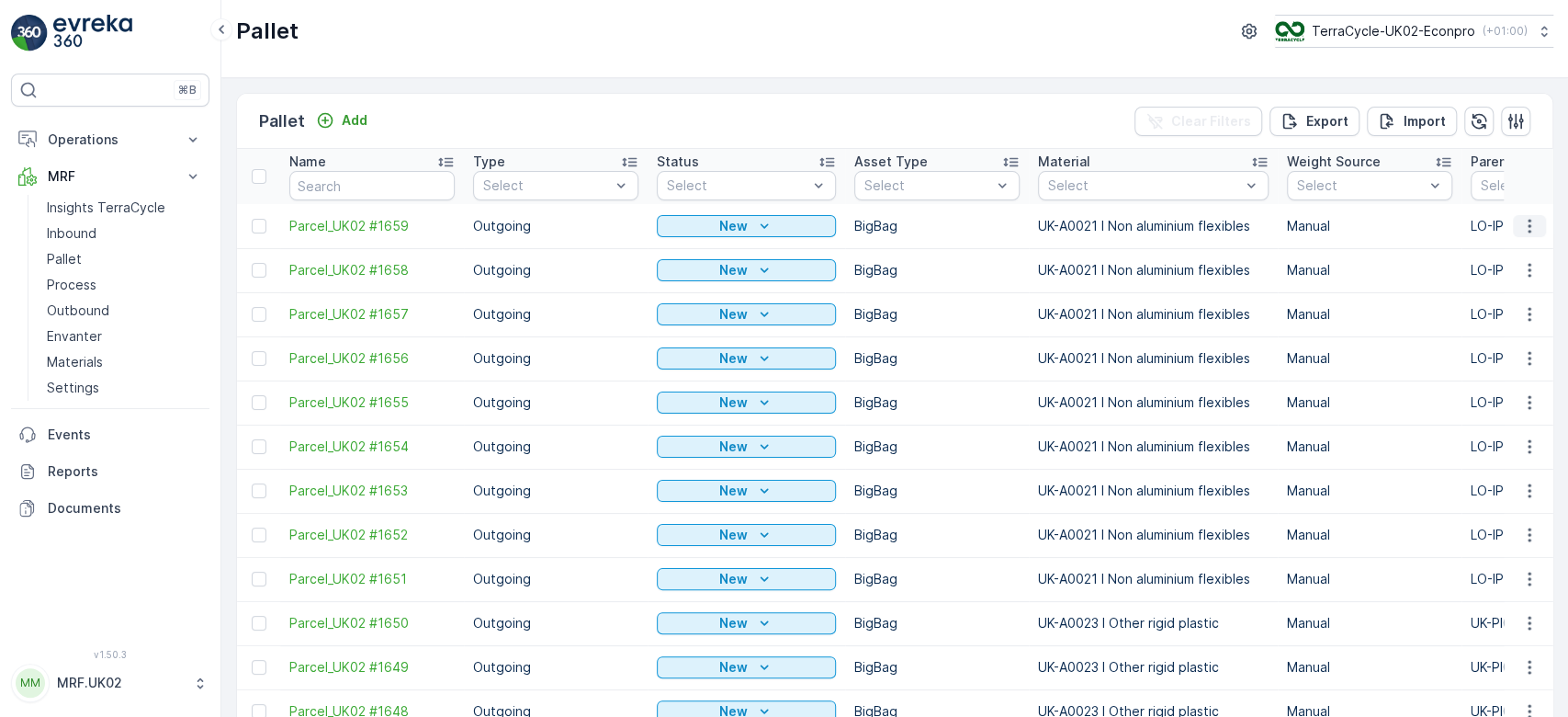
click at [1529, 224] on icon "button" at bounding box center [1529, 225] width 19 height 19
click at [1495, 356] on span "Print QR" at bounding box center [1479, 355] width 51 height 19
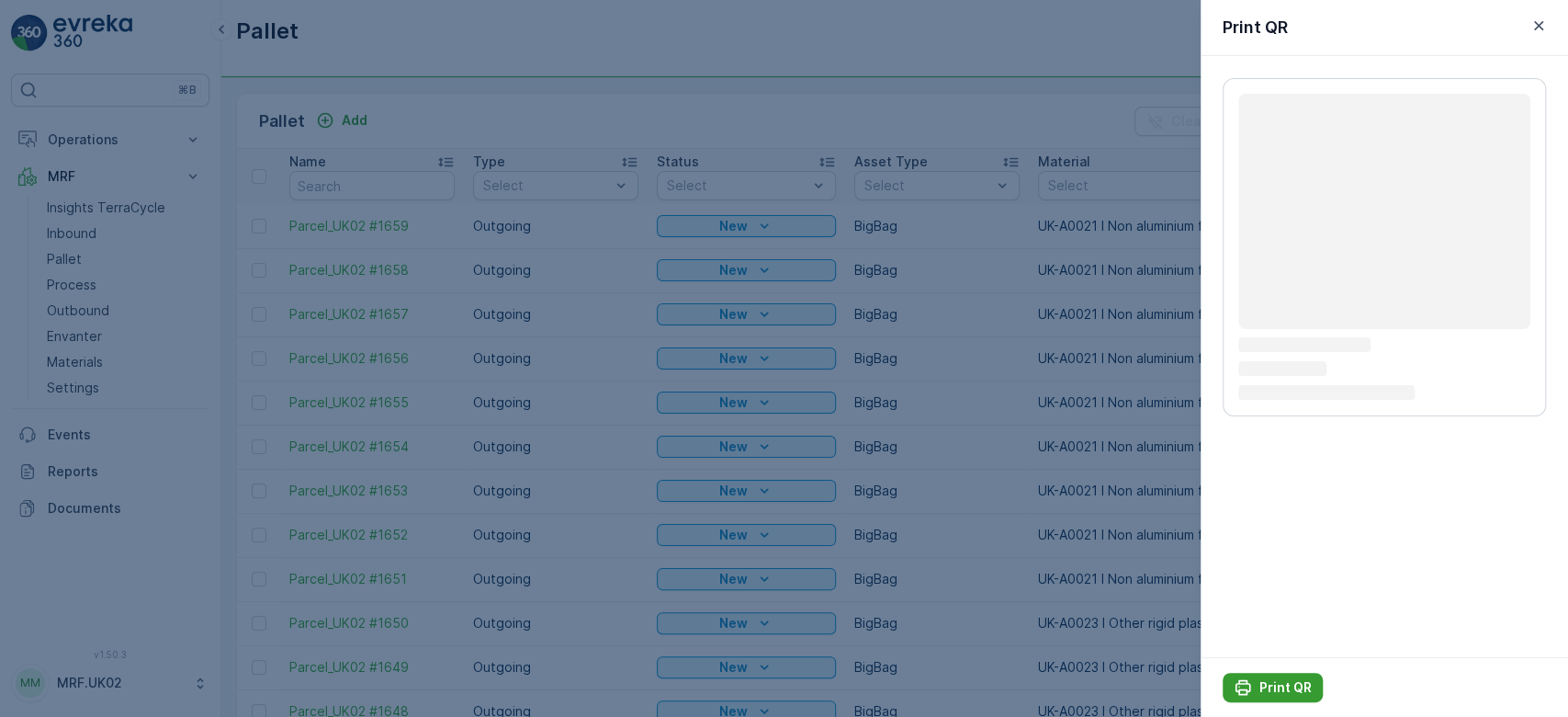
click at [1284, 682] on p "Print QR" at bounding box center [1285, 687] width 53 height 19
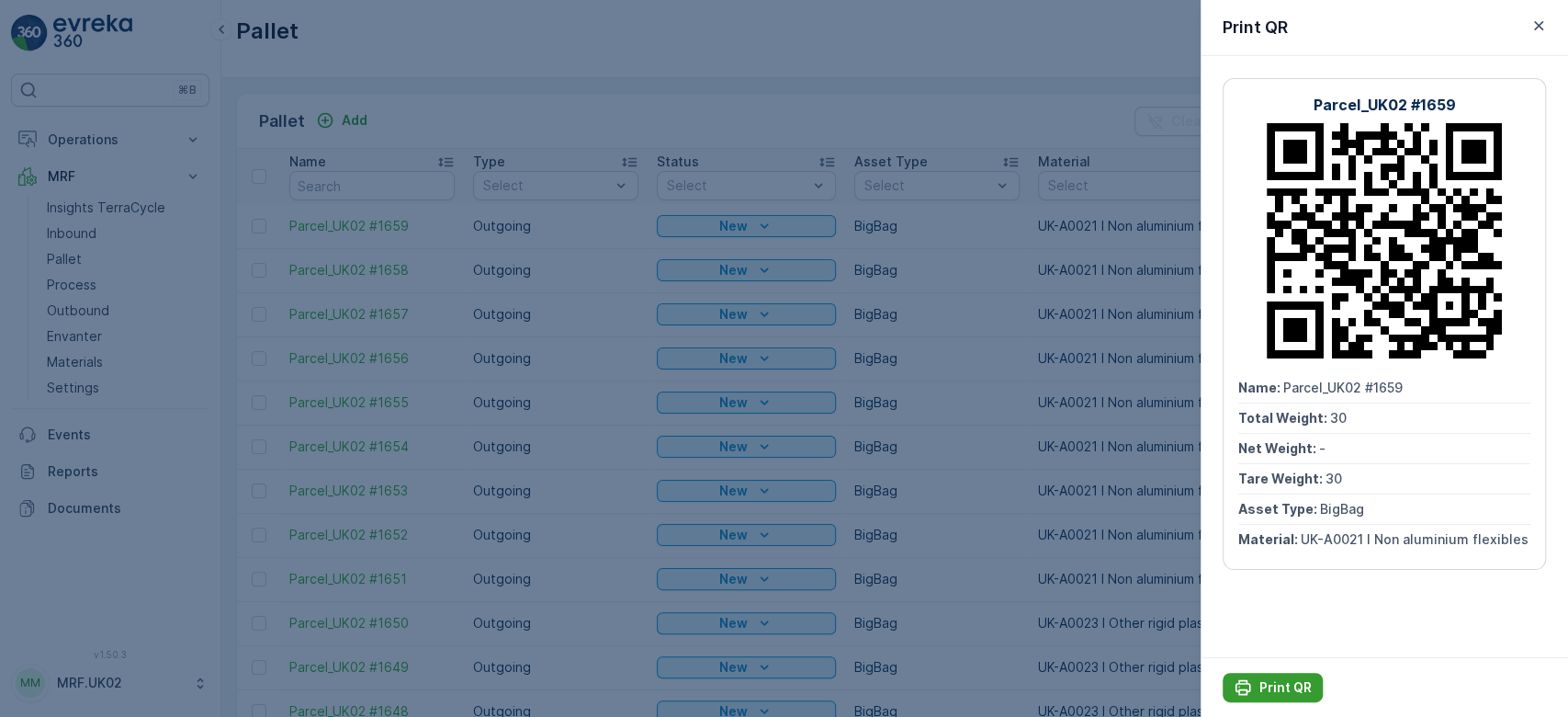
click at [1284, 682] on p "Print QR" at bounding box center [1285, 687] width 53 height 19
click at [978, 119] on div at bounding box center [784, 358] width 1568 height 717
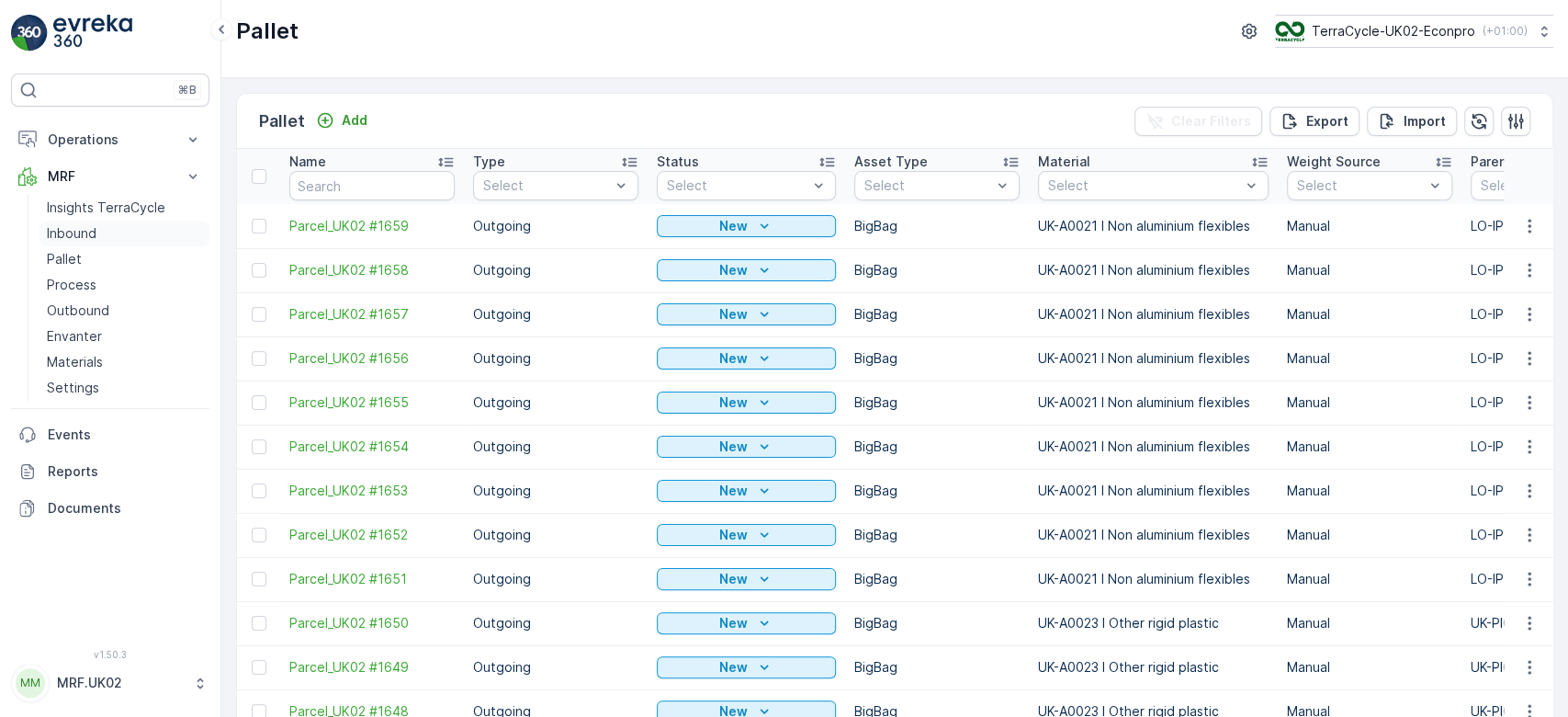
click at [86, 238] on p "Inbound" at bounding box center [71, 233] width 50 height 19
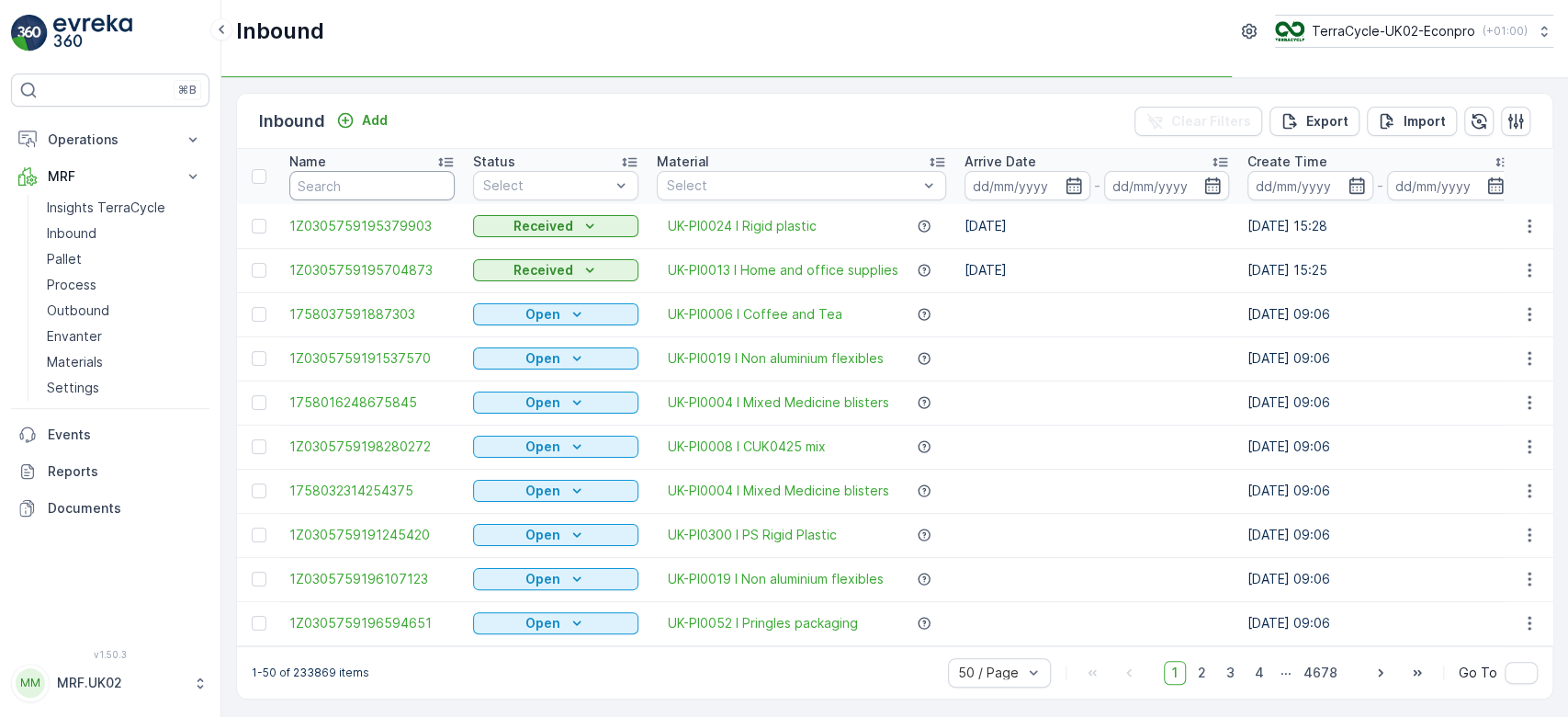
click at [326, 180] on input "text" at bounding box center [372, 185] width 166 height 29
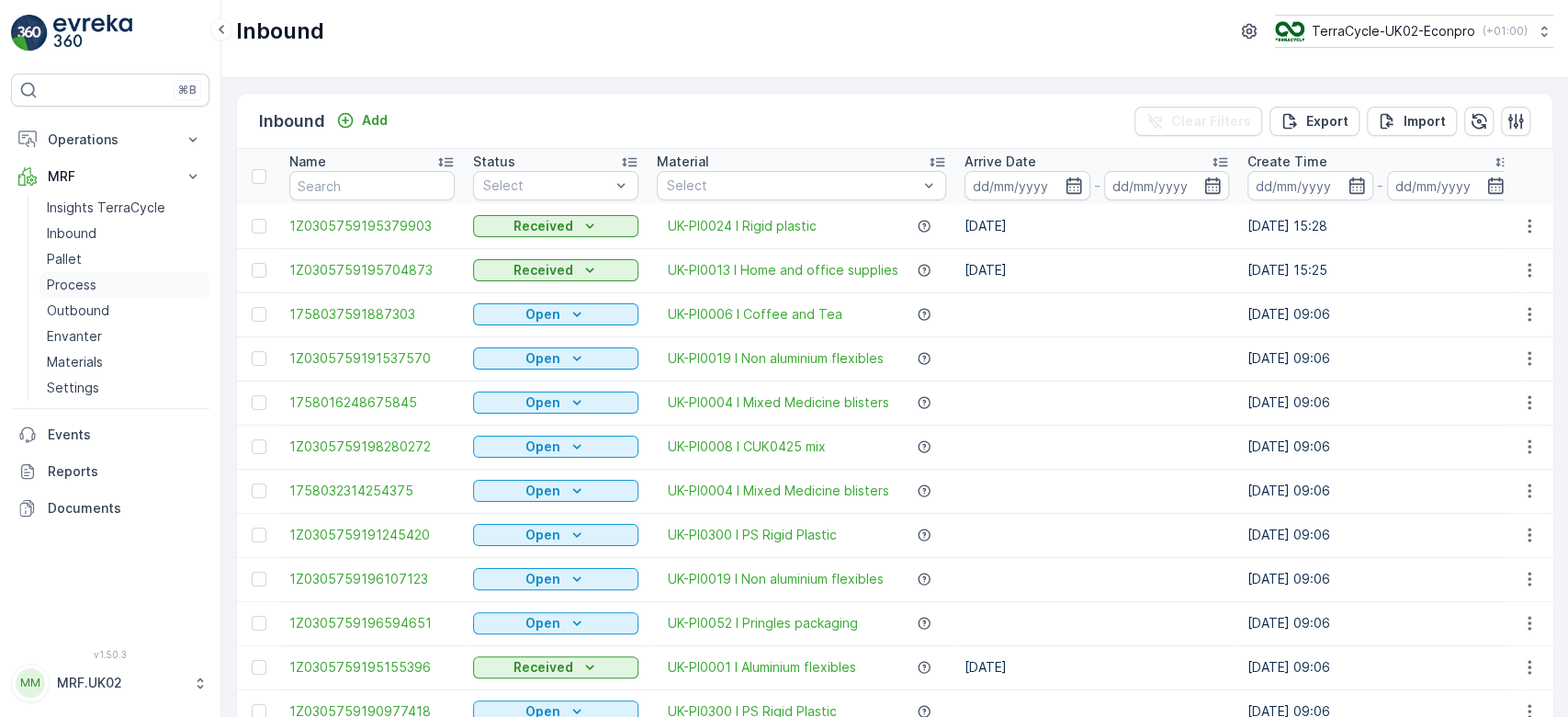
click at [93, 287] on p "Process" at bounding box center [71, 285] width 50 height 19
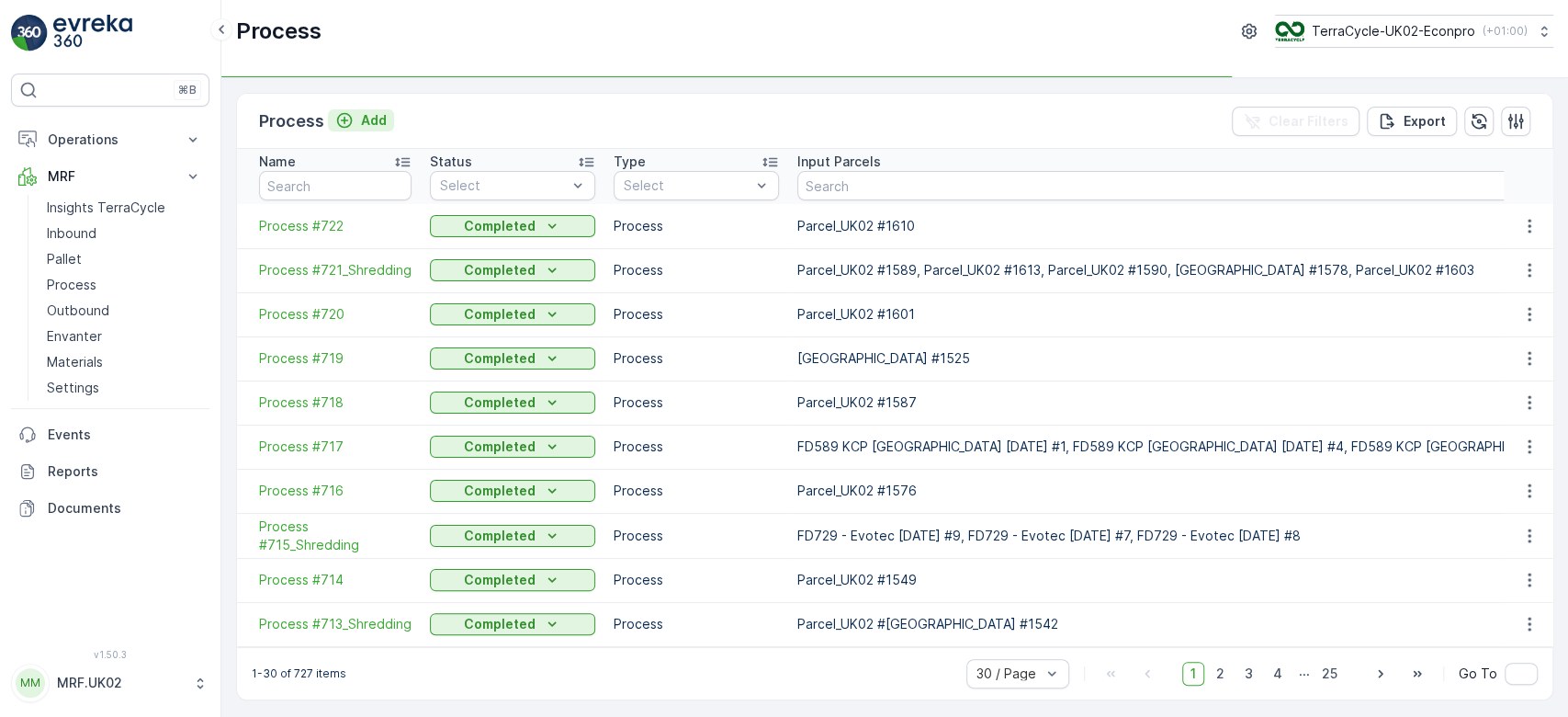
click at [372, 123] on p "Add" at bounding box center [373, 120] width 25 height 19
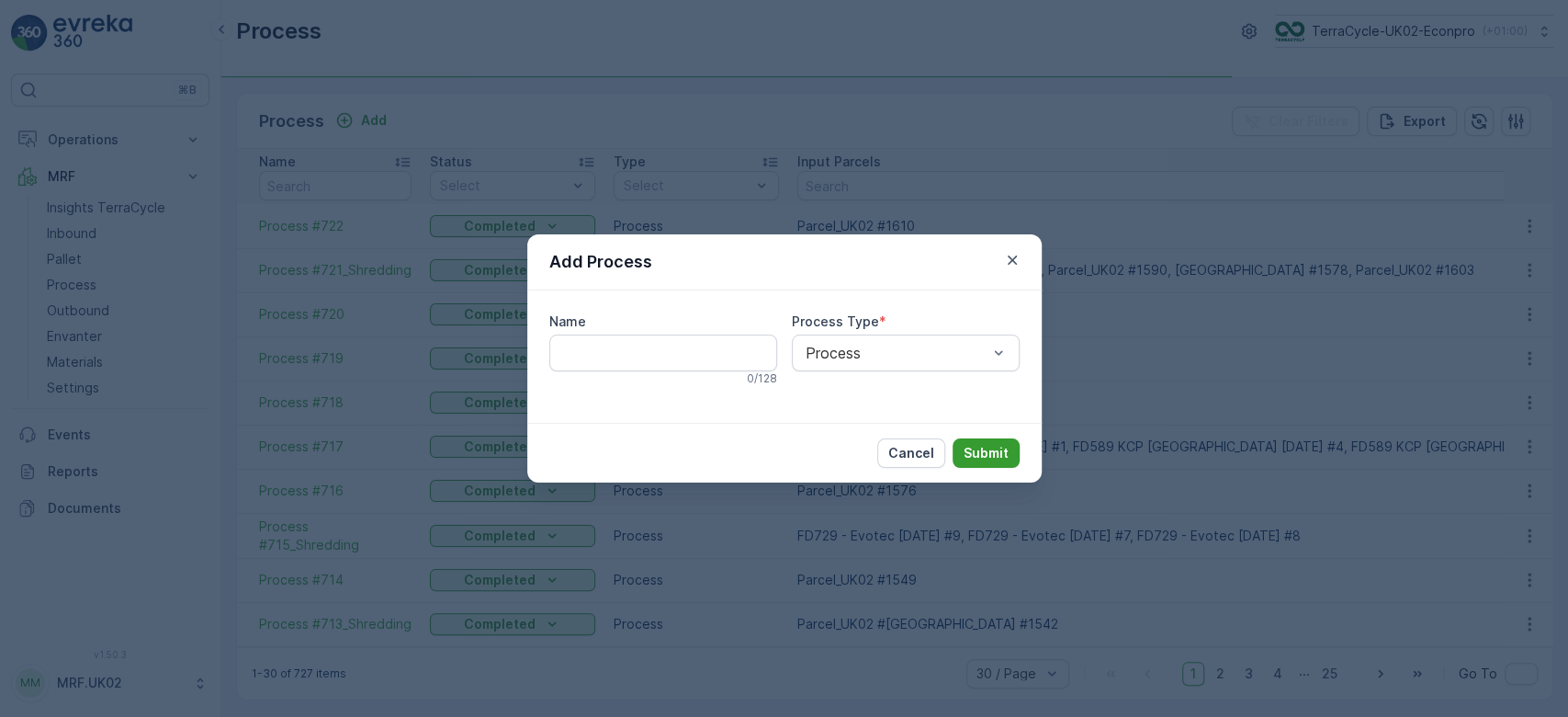
click at [990, 450] on p "Submit" at bounding box center [986, 453] width 45 height 19
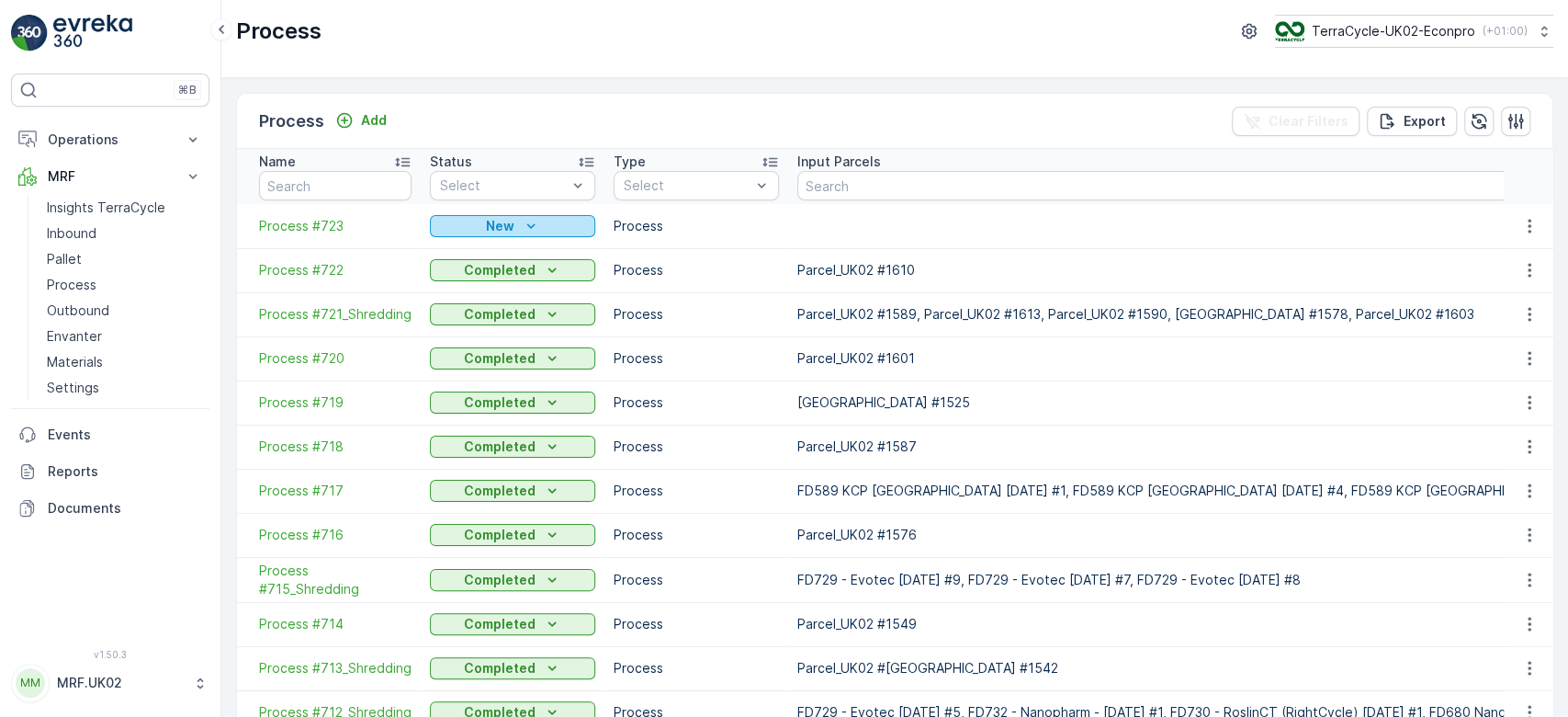
click at [553, 227] on div "New" at bounding box center [512, 225] width 150 height 19
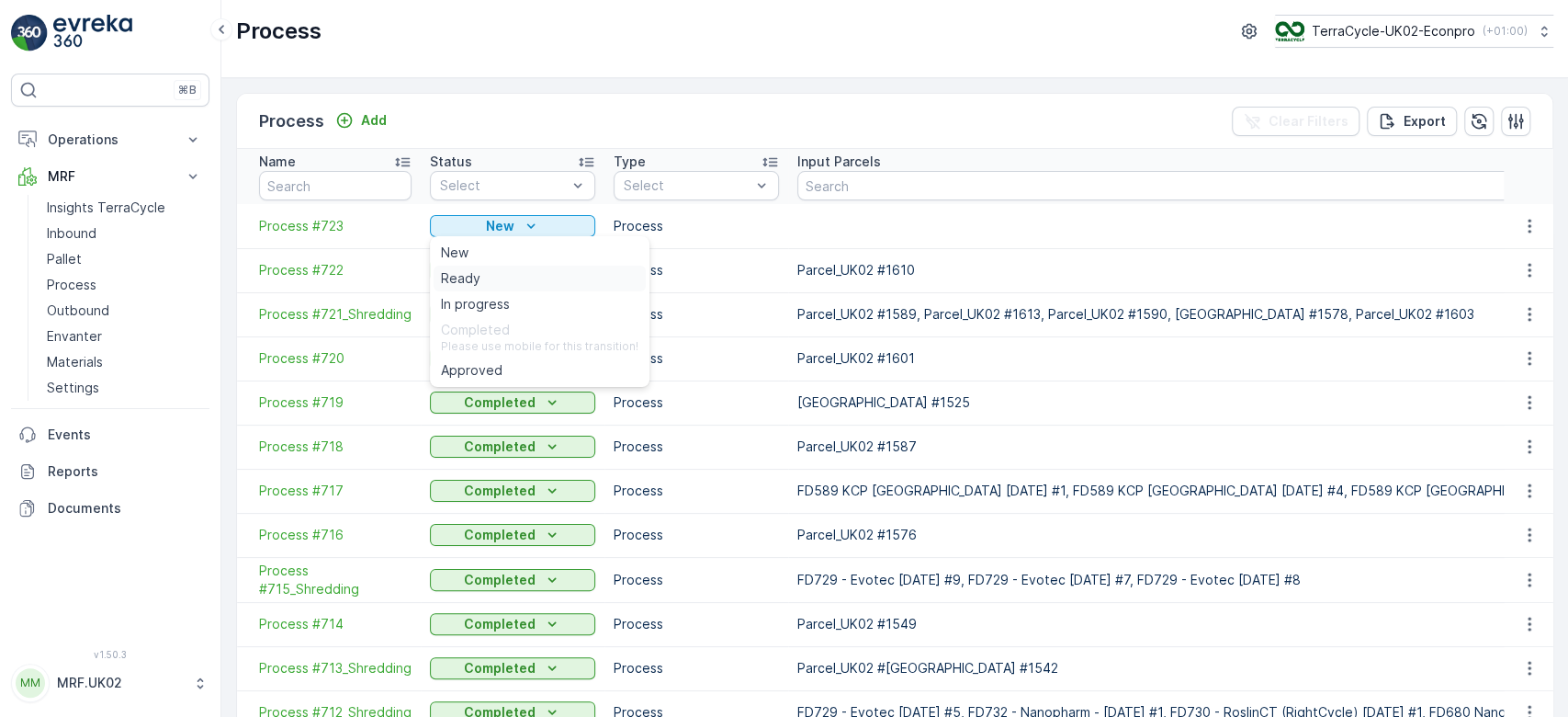
click at [493, 281] on div "Ready" at bounding box center [540, 278] width 213 height 25
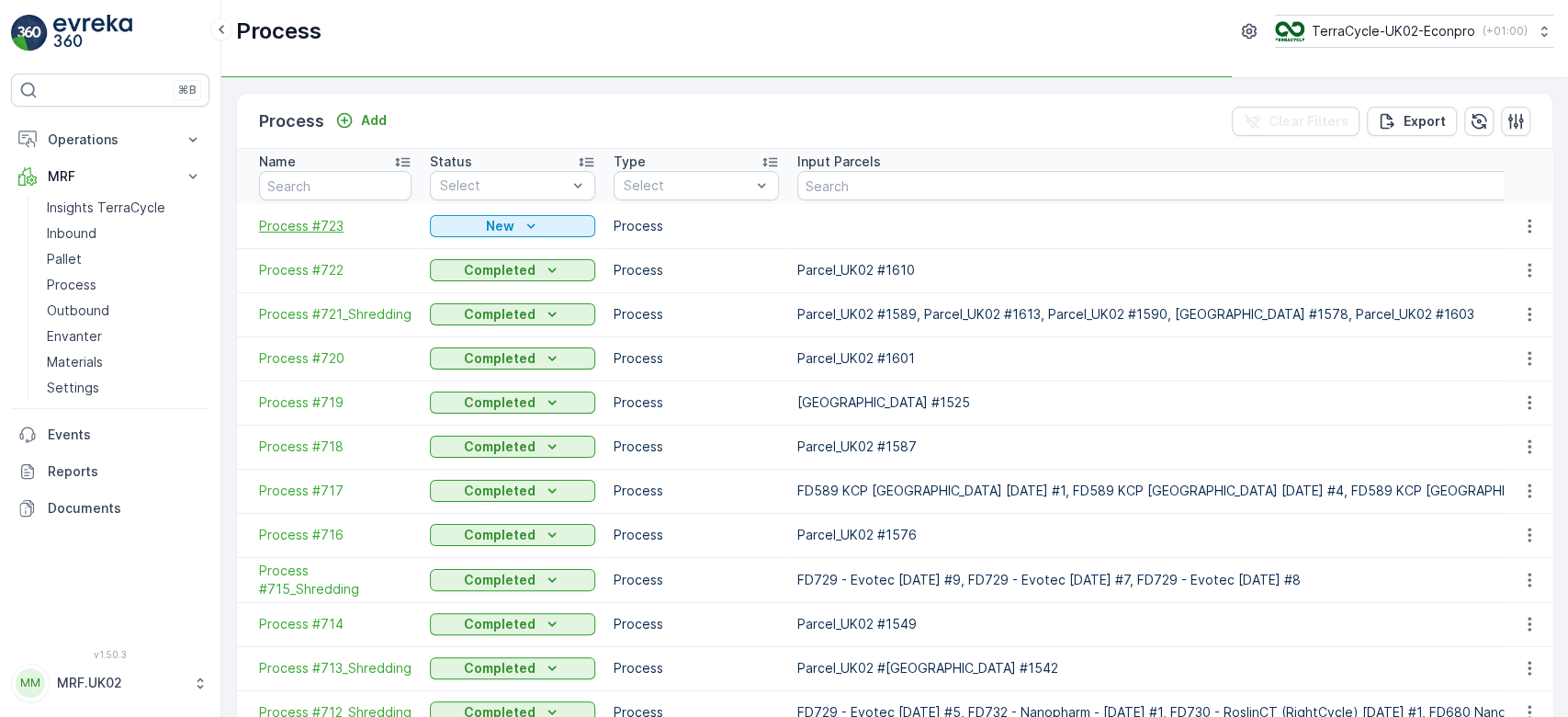
click at [328, 224] on span "Process #723" at bounding box center [335, 225] width 152 height 19
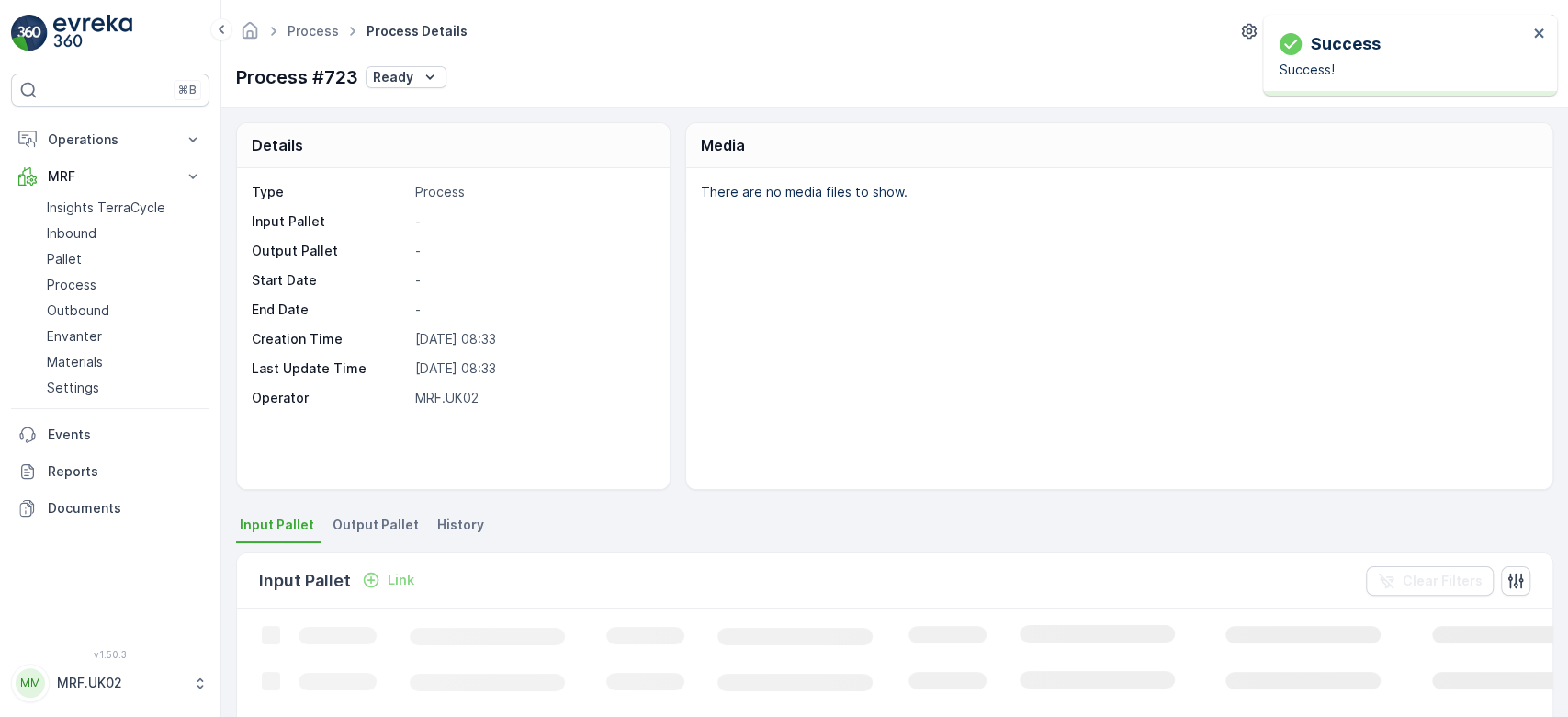
click at [392, 576] on p "Link" at bounding box center [401, 579] width 26 height 19
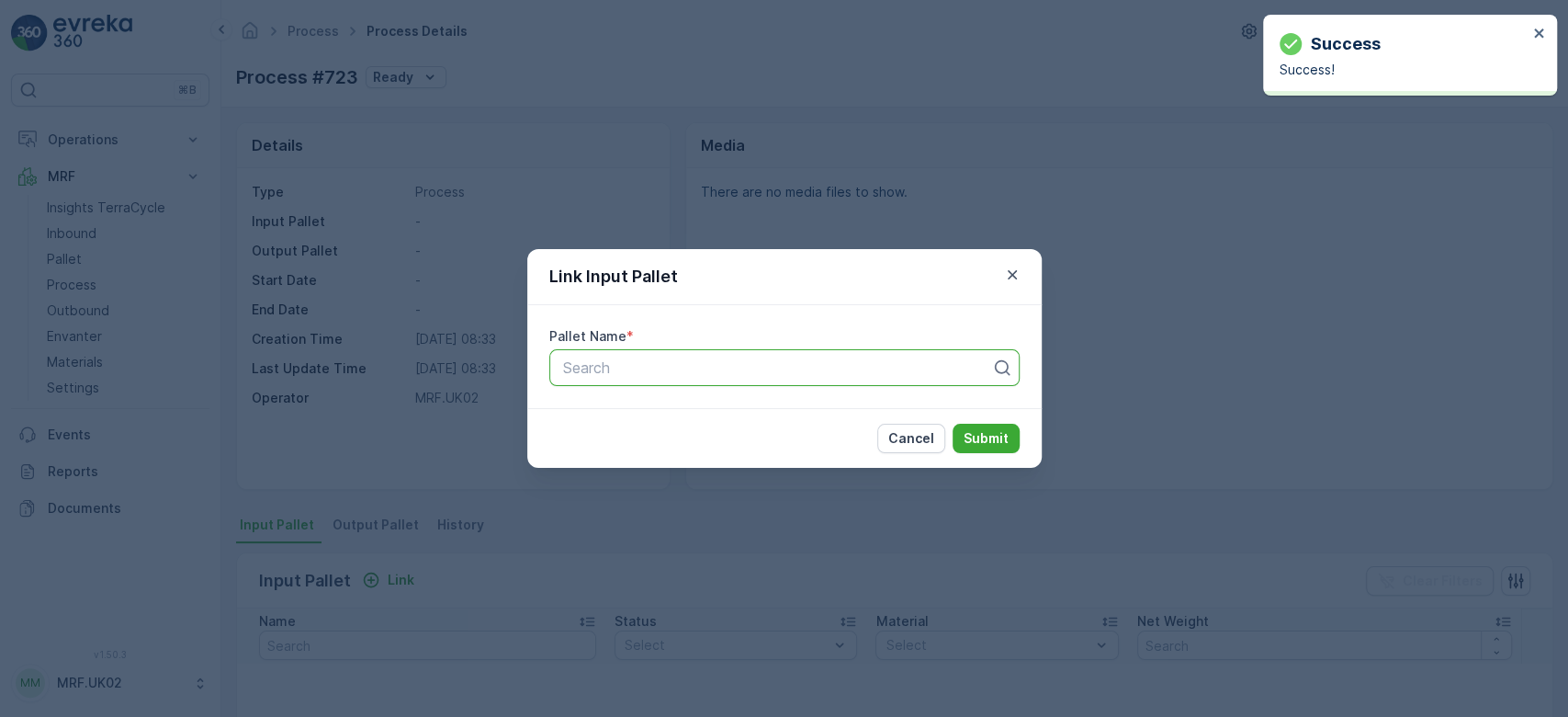
click at [637, 361] on div at bounding box center [777, 367] width 432 height 17
type input "1"
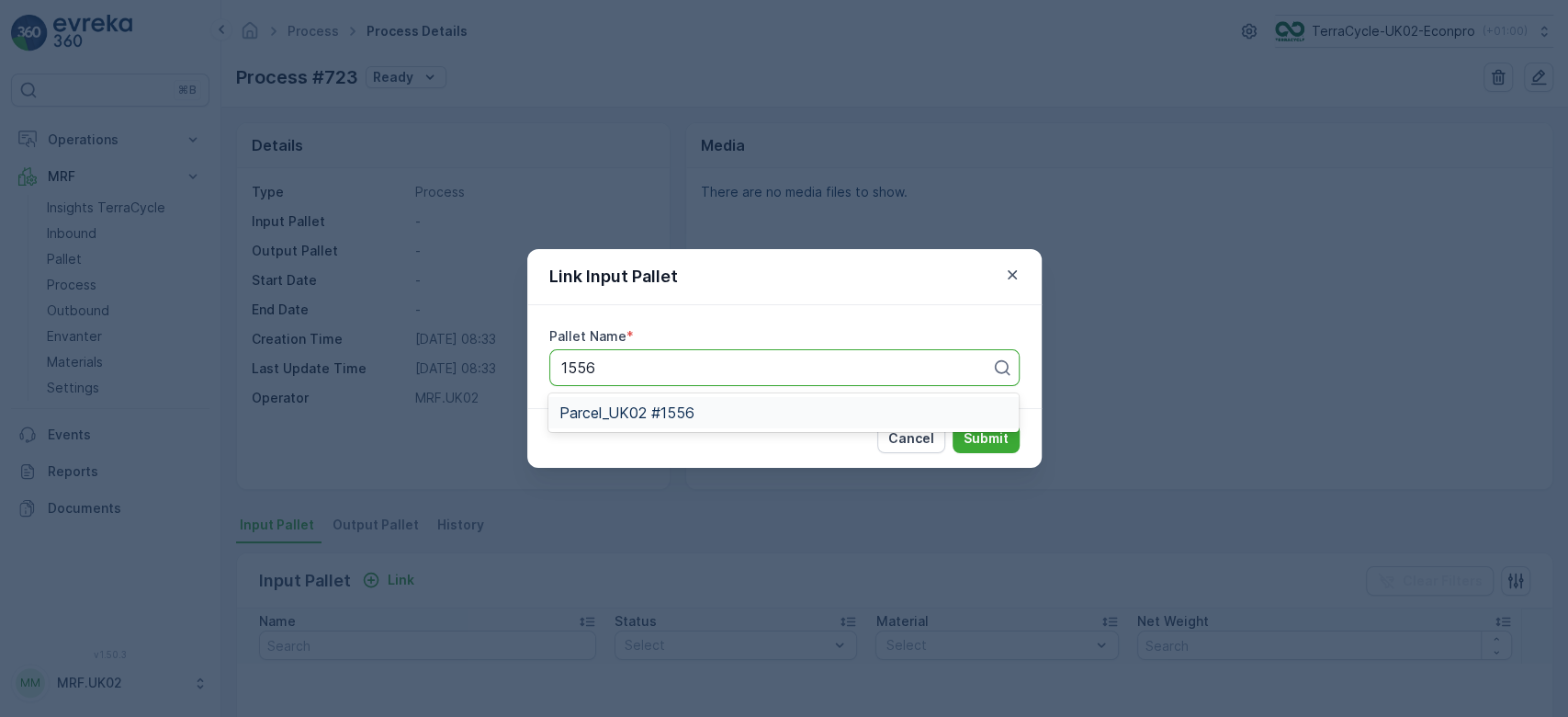
click at [680, 416] on span "Parcel_UK02 #1556" at bounding box center [627, 412] width 135 height 17
click at [989, 435] on p "Submit" at bounding box center [986, 438] width 45 height 19
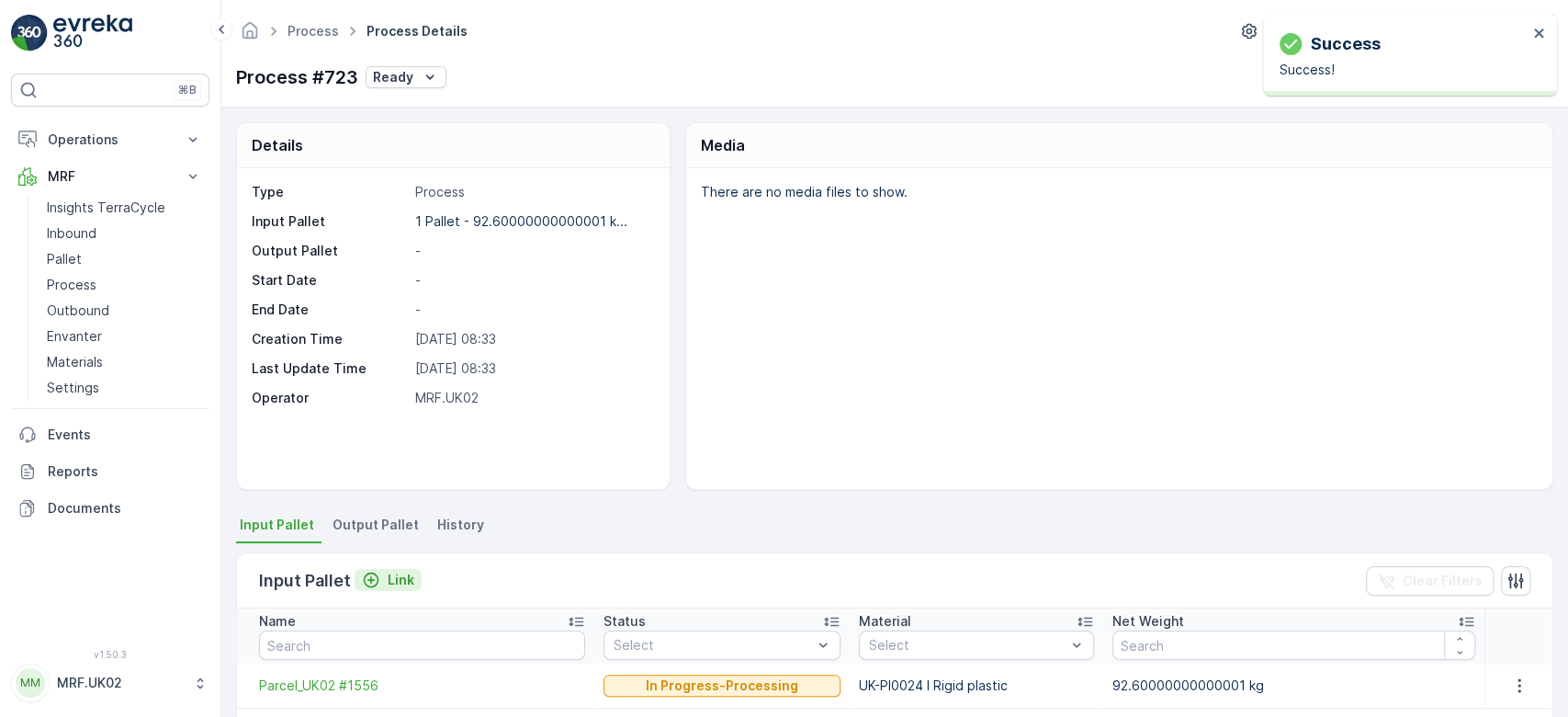
click at [397, 578] on p "Link" at bounding box center [401, 579] width 26 height 19
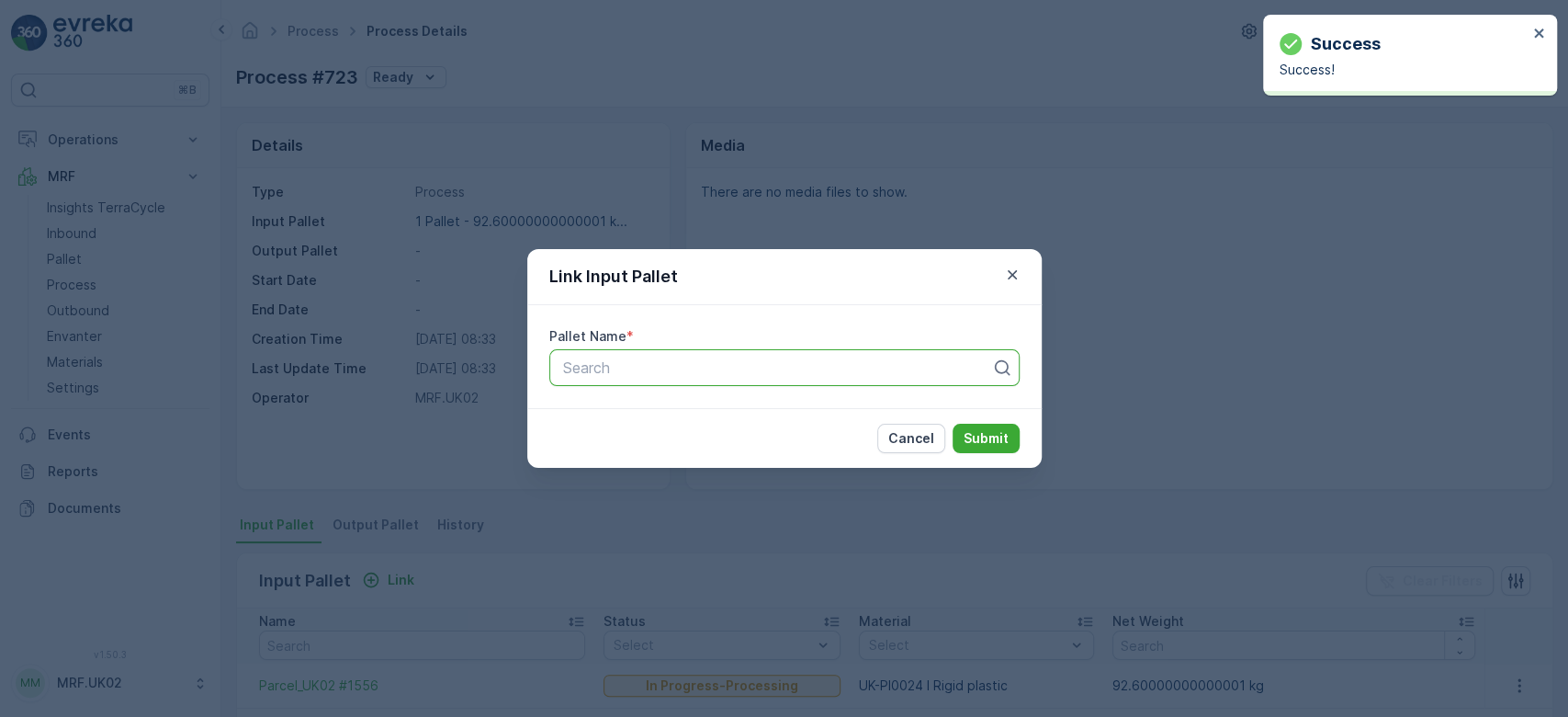
click at [640, 373] on div at bounding box center [777, 367] width 432 height 17
type input "1628"
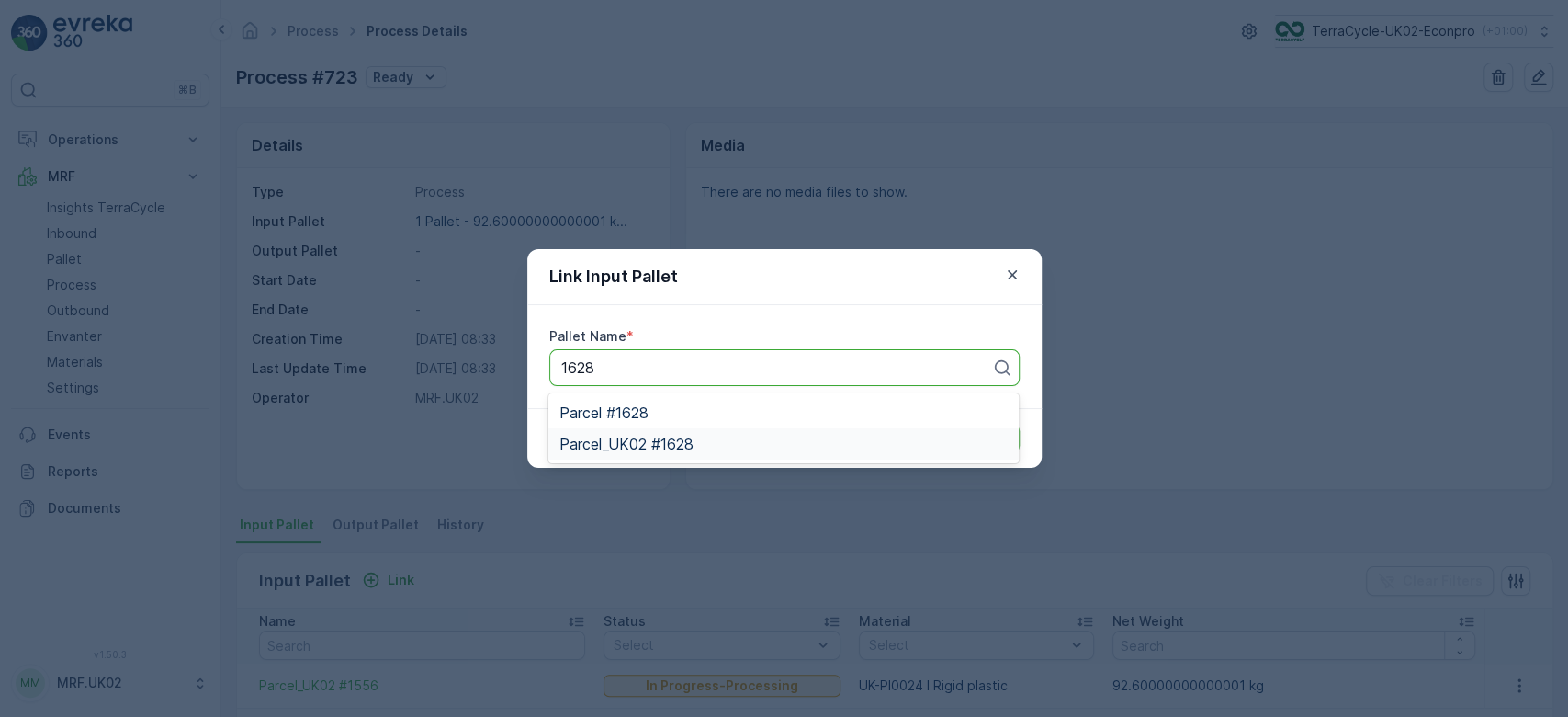
click at [684, 441] on span "Parcel_UK02 #1628" at bounding box center [627, 444] width 135 height 17
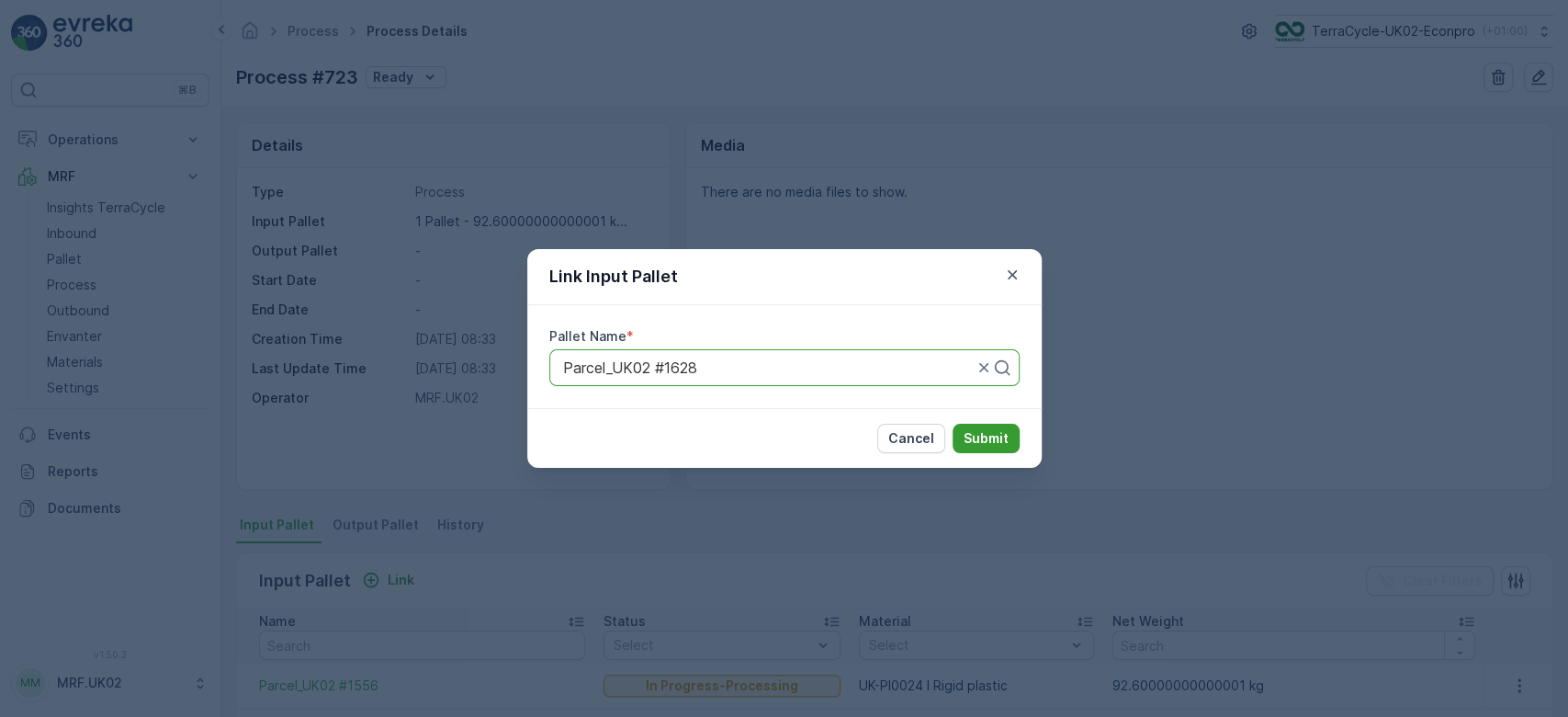
click at [967, 437] on p "Submit" at bounding box center [986, 438] width 45 height 19
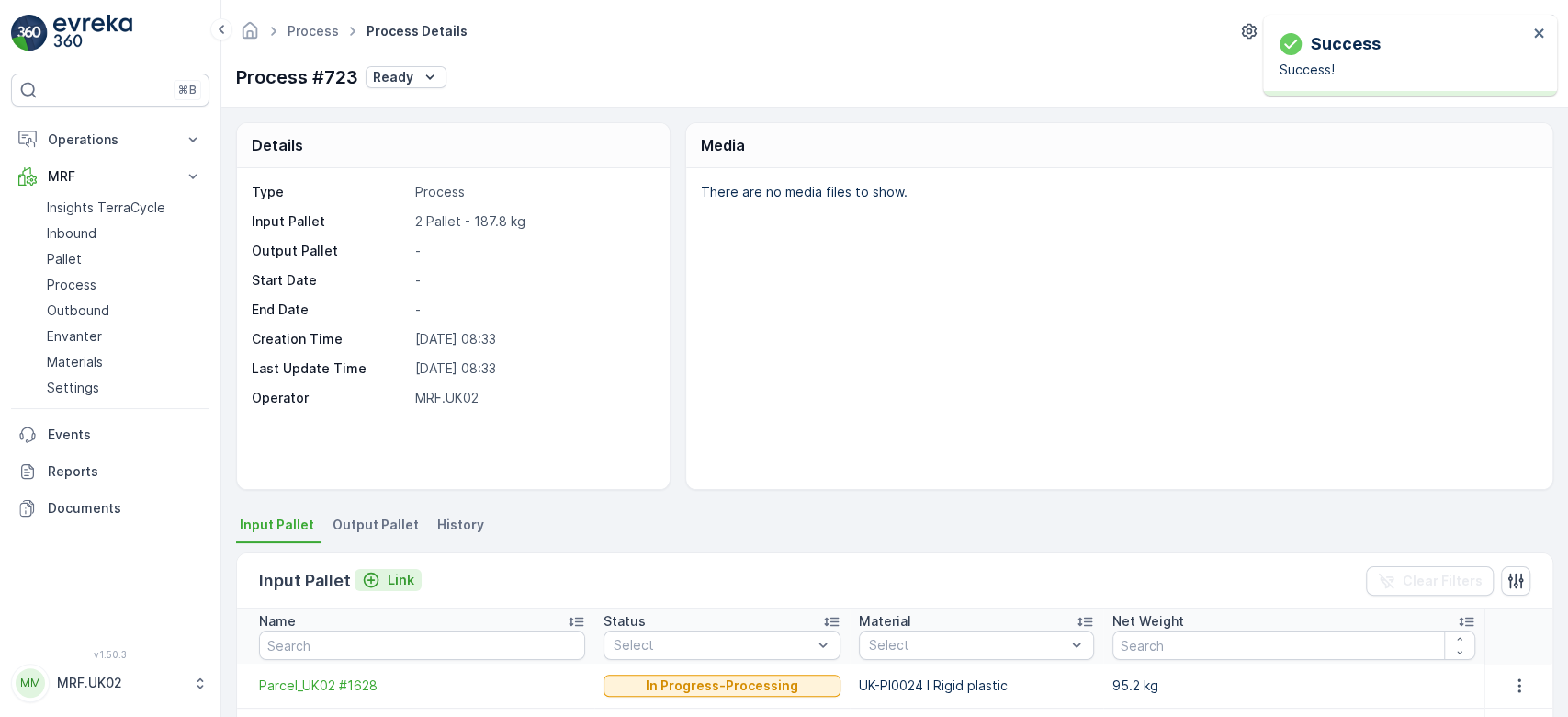
click at [405, 578] on p "Link" at bounding box center [401, 579] width 26 height 19
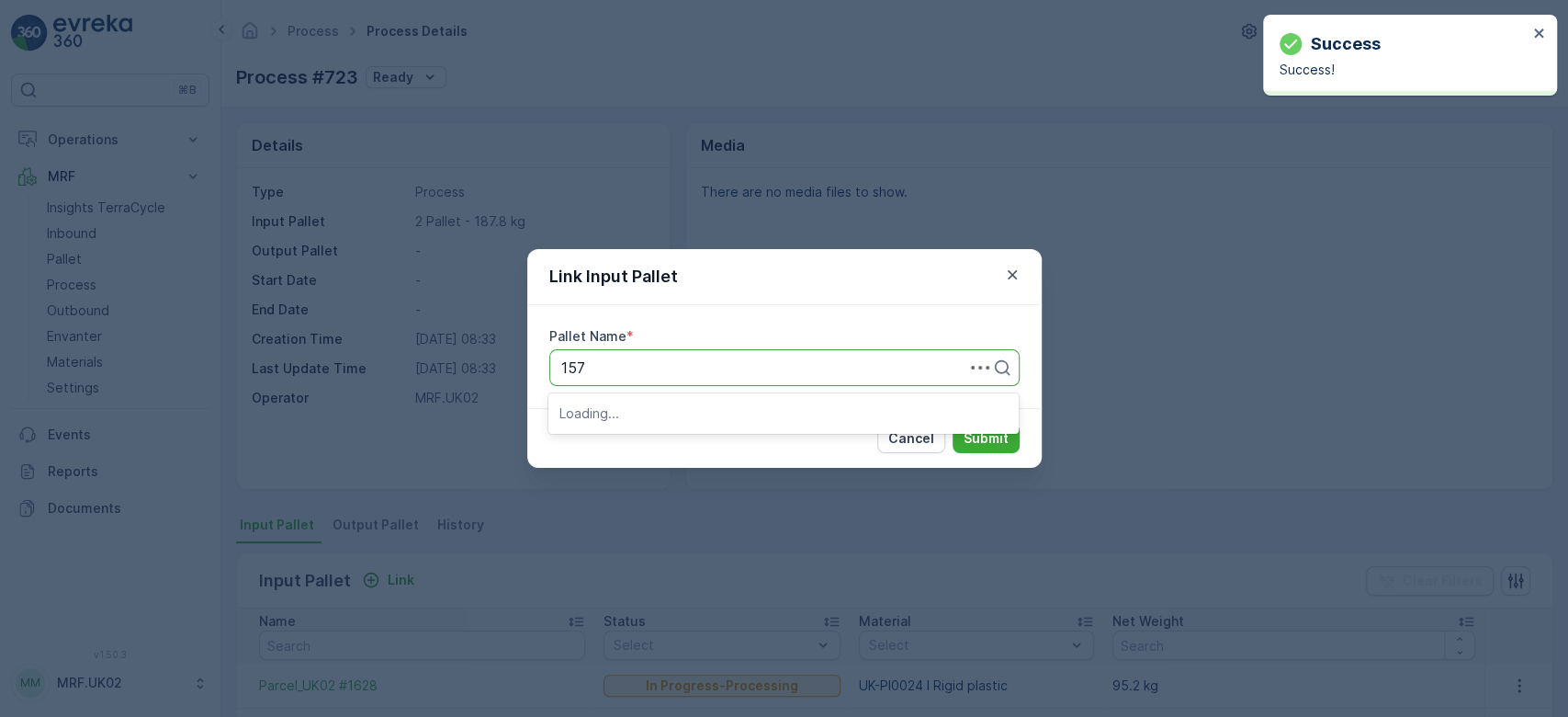
type input "1570"
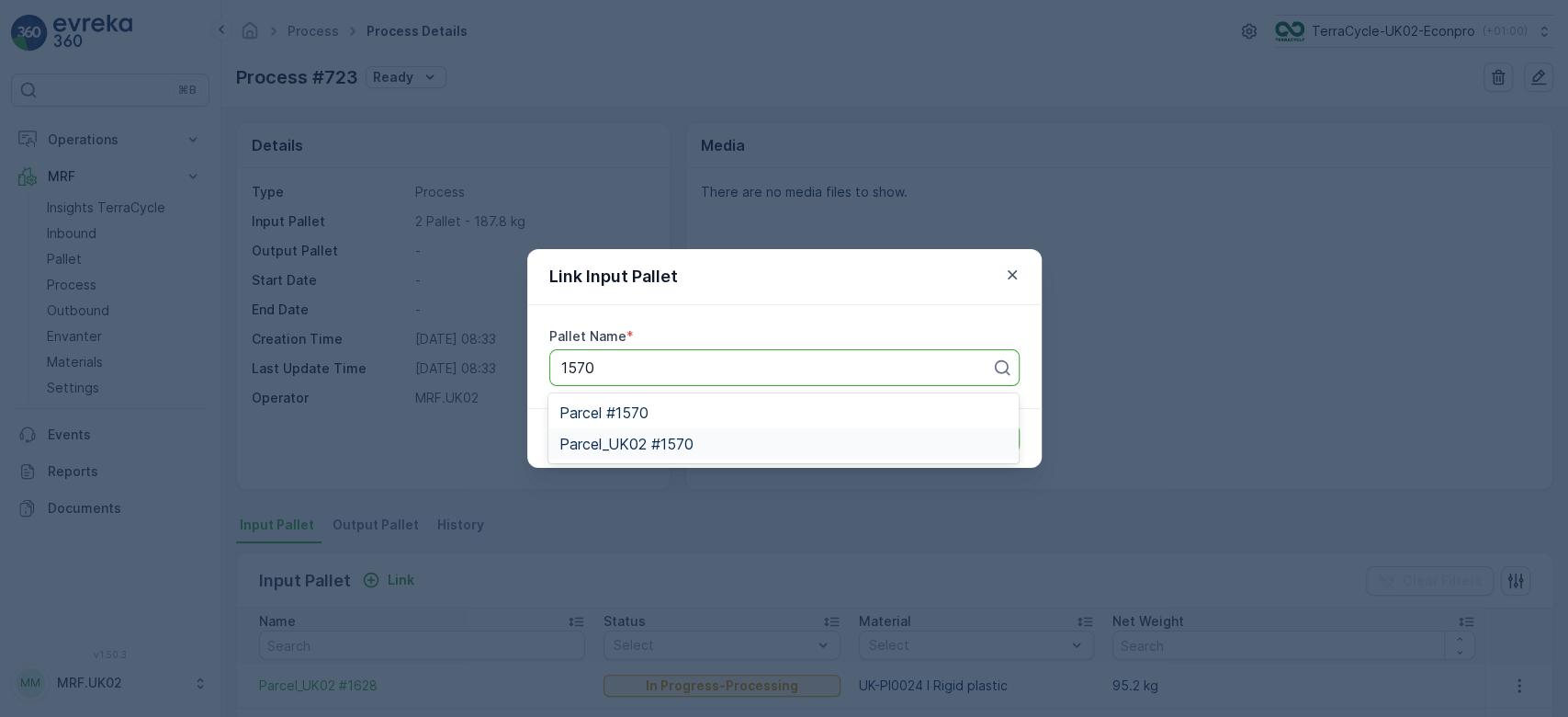
click at [692, 439] on span "Parcel_UK02 #1570" at bounding box center [627, 444] width 135 height 17
click at [986, 437] on p "Submit" at bounding box center [986, 438] width 45 height 19
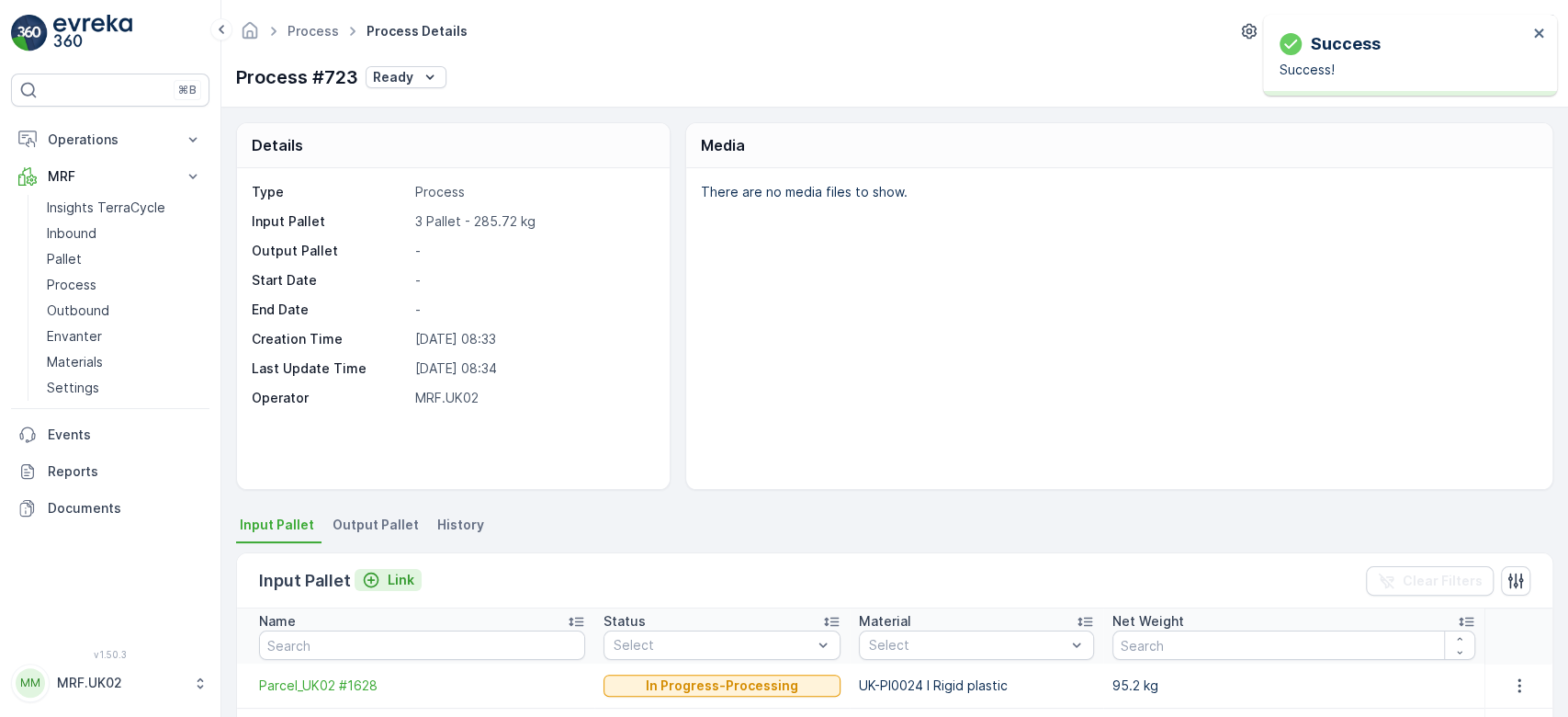
click at [389, 580] on p "Link" at bounding box center [401, 579] width 26 height 19
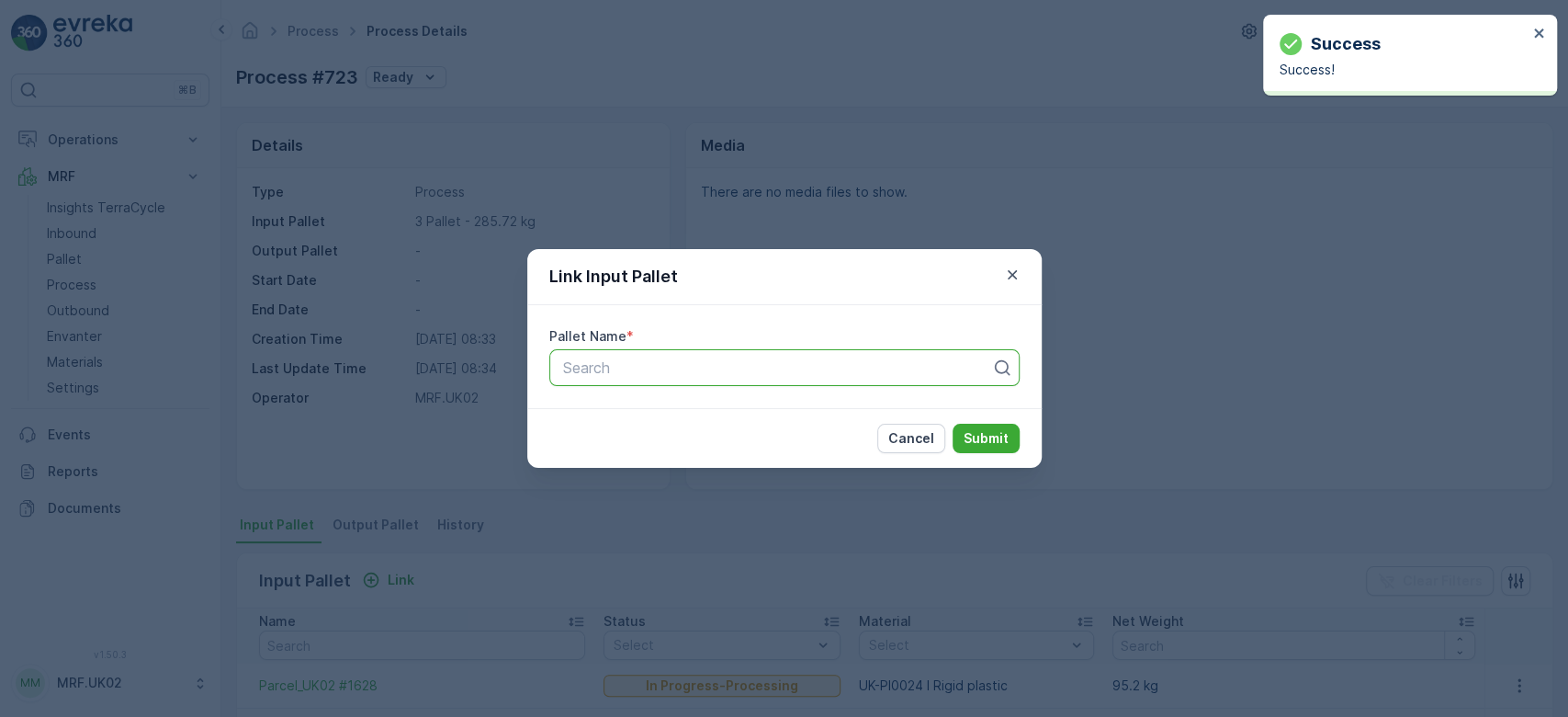
click at [608, 366] on div at bounding box center [777, 367] width 432 height 17
type input "1577"
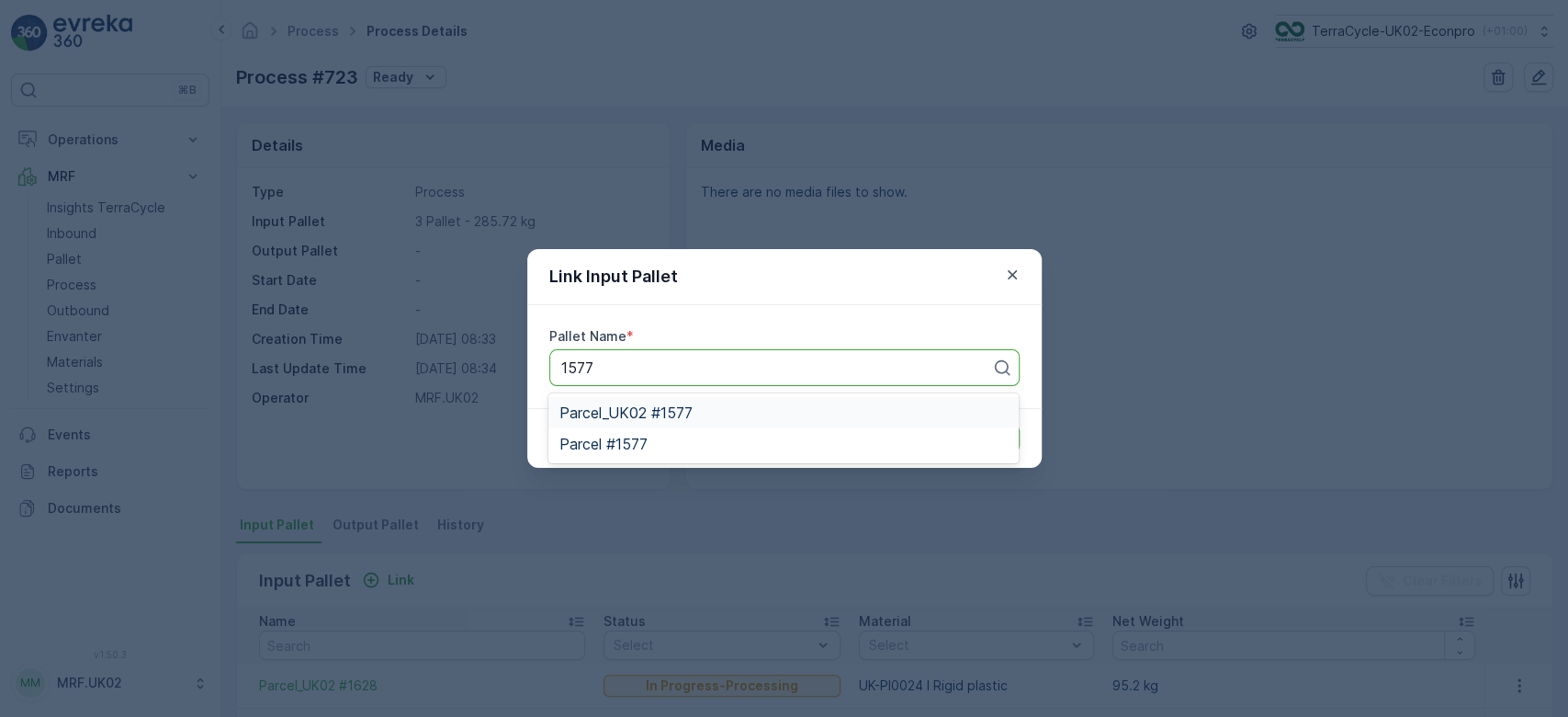
click at [657, 412] on span "Parcel_UK02 #1577" at bounding box center [626, 412] width 134 height 17
click at [985, 442] on p "Submit" at bounding box center [986, 438] width 45 height 19
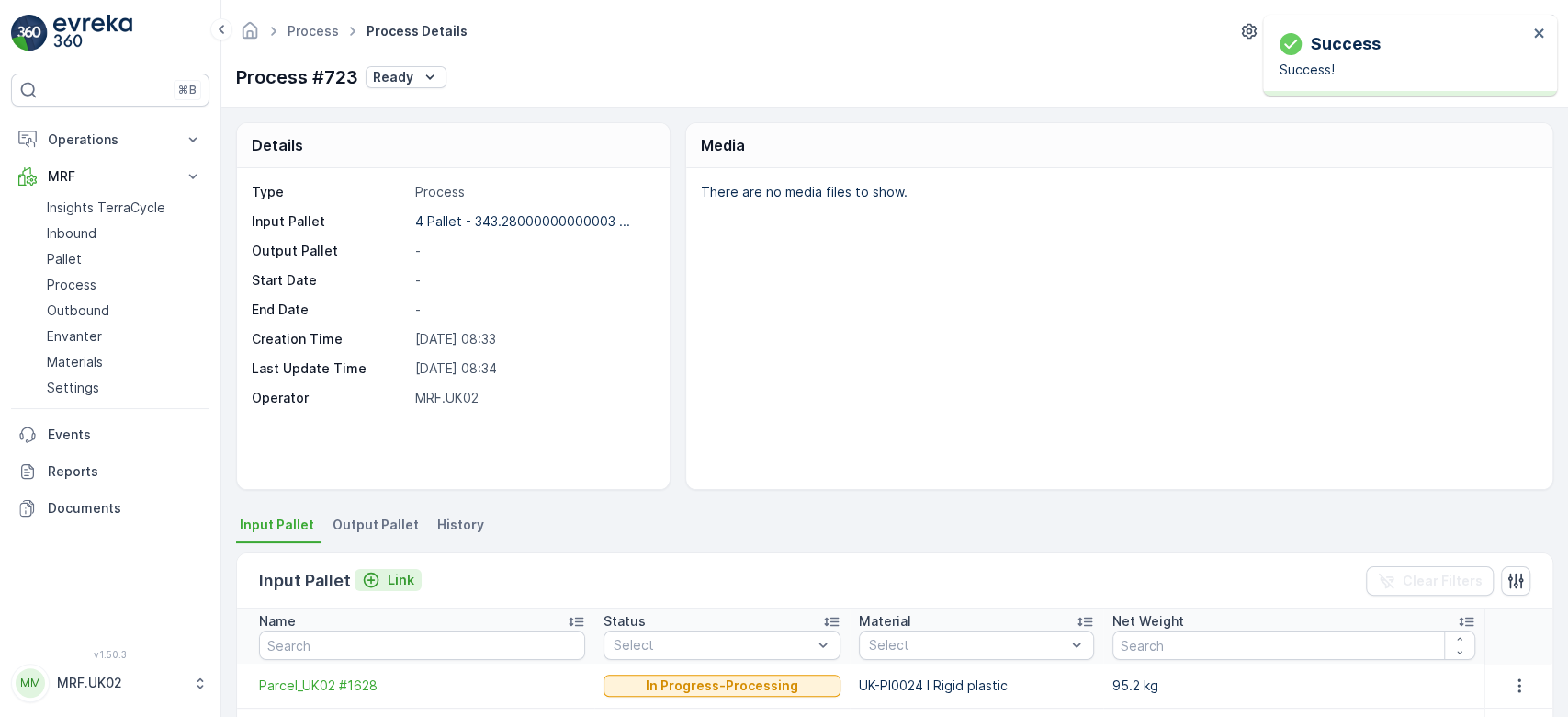
click at [388, 572] on p "Link" at bounding box center [401, 579] width 26 height 19
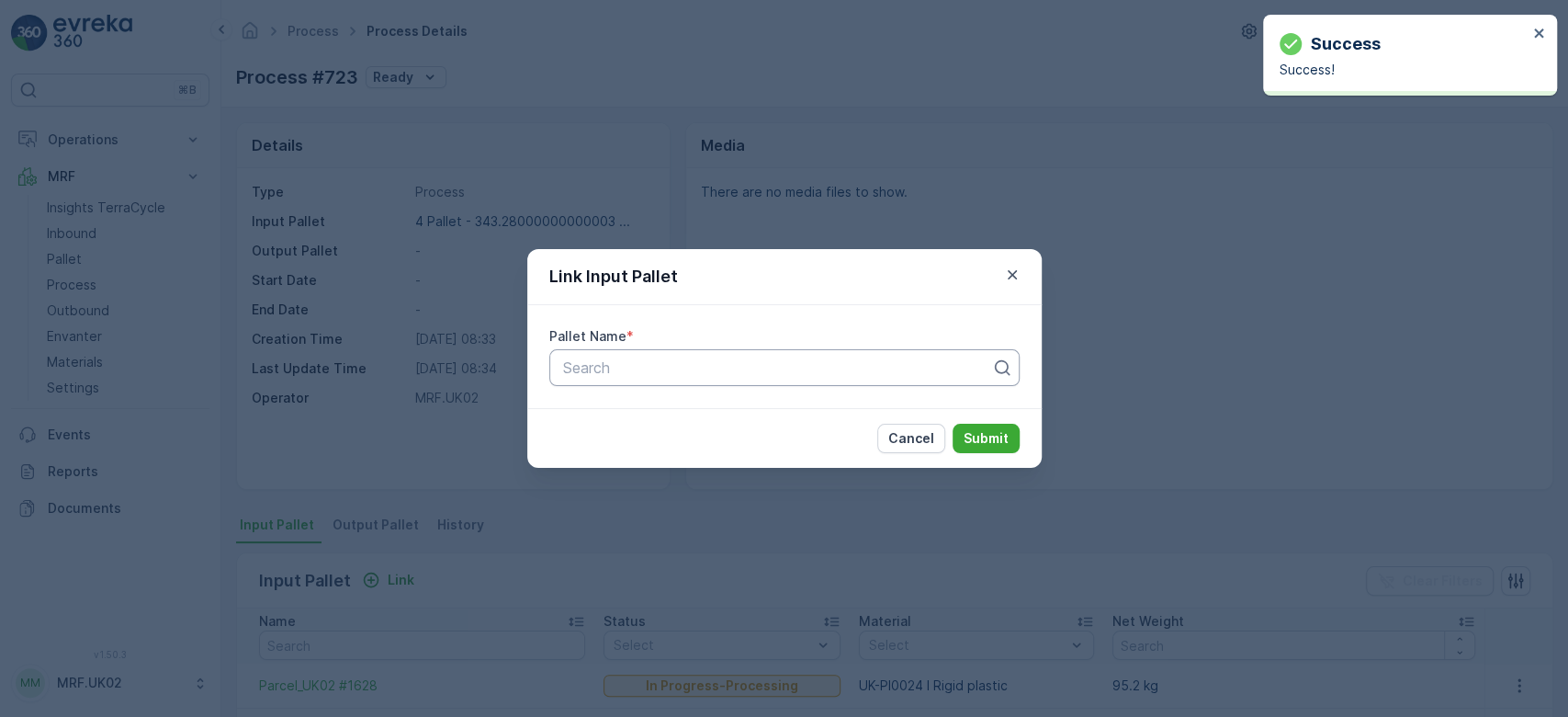
click at [600, 364] on div at bounding box center [777, 367] width 432 height 17
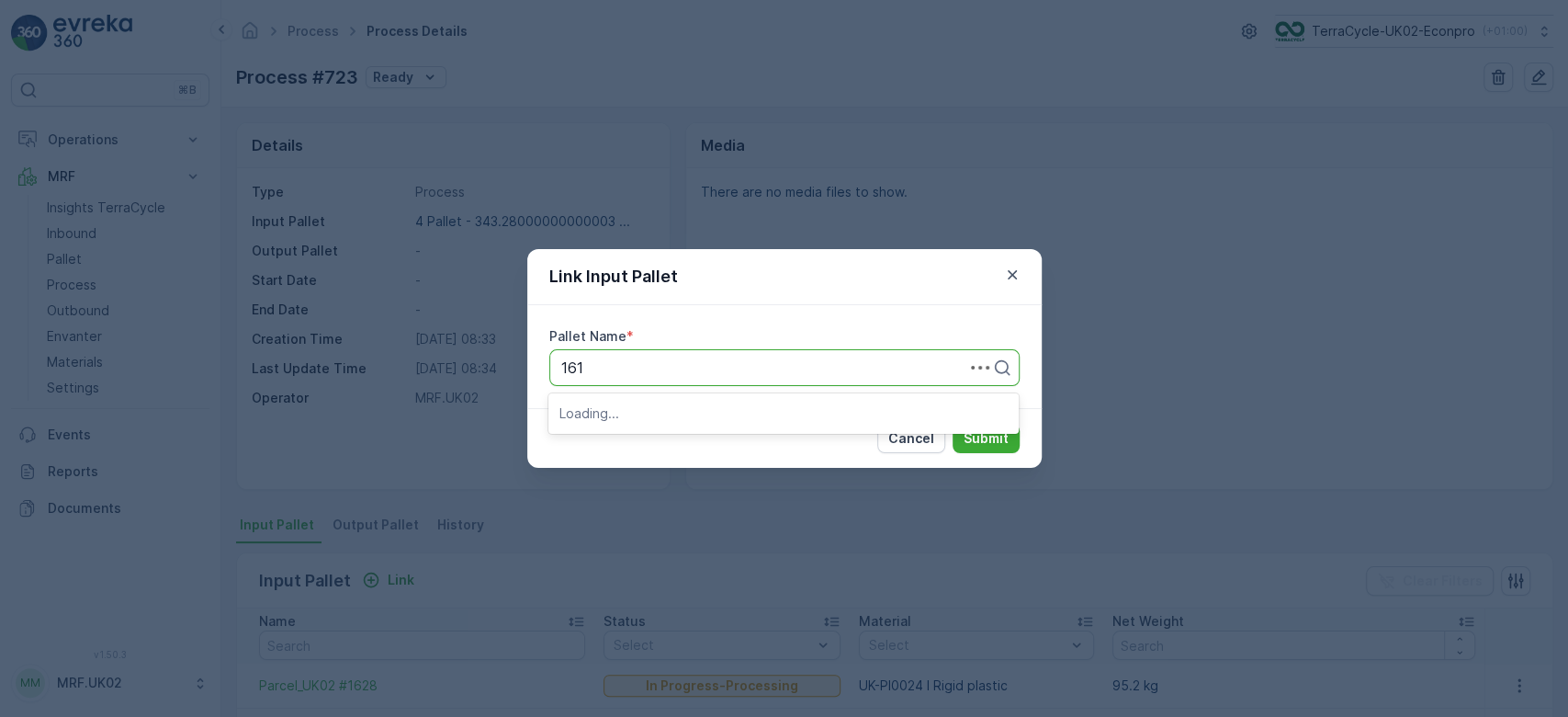
type input "1614"
click at [662, 411] on span "Parcel_UK02 #1614" at bounding box center [626, 412] width 133 height 17
click at [990, 438] on p "Submit" at bounding box center [986, 438] width 45 height 19
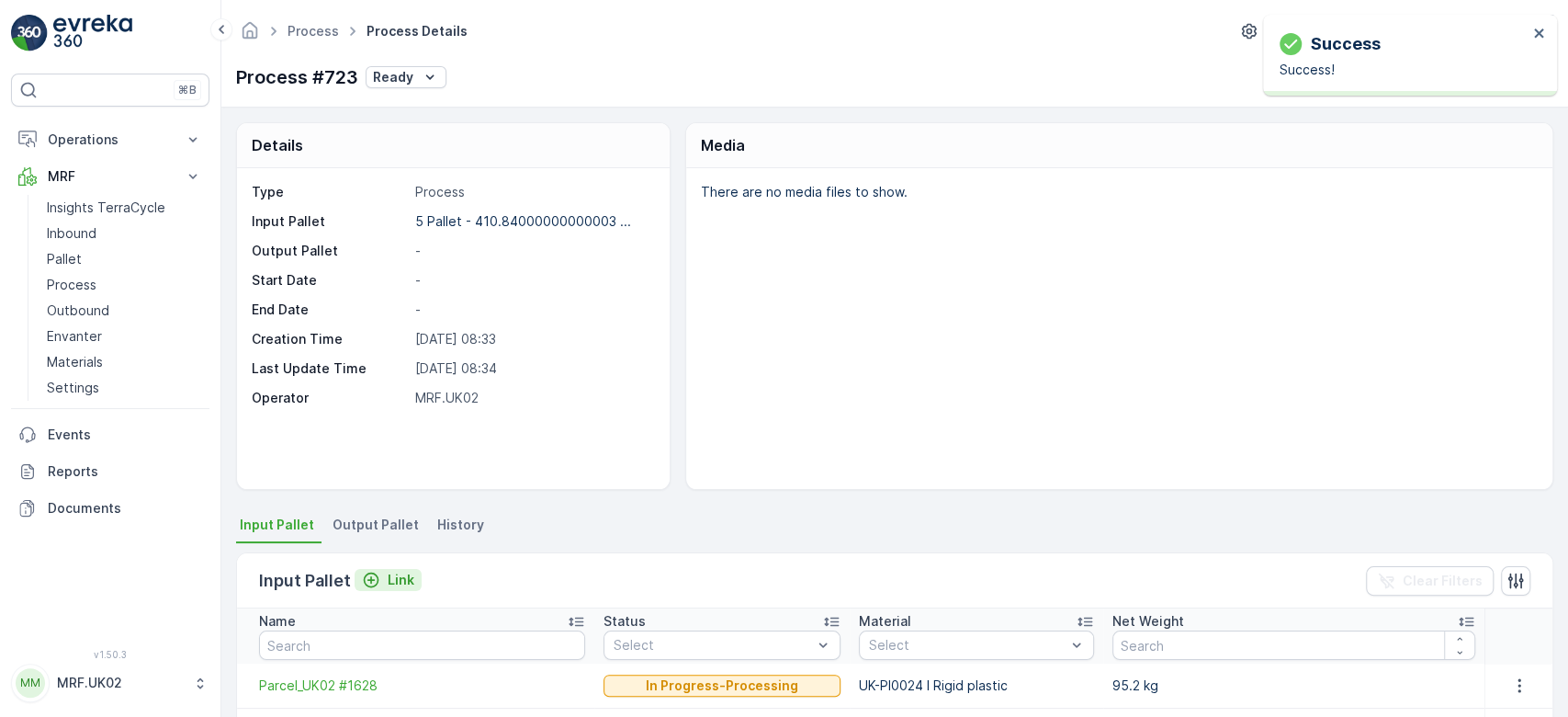
click at [389, 571] on p "Link" at bounding box center [401, 579] width 26 height 19
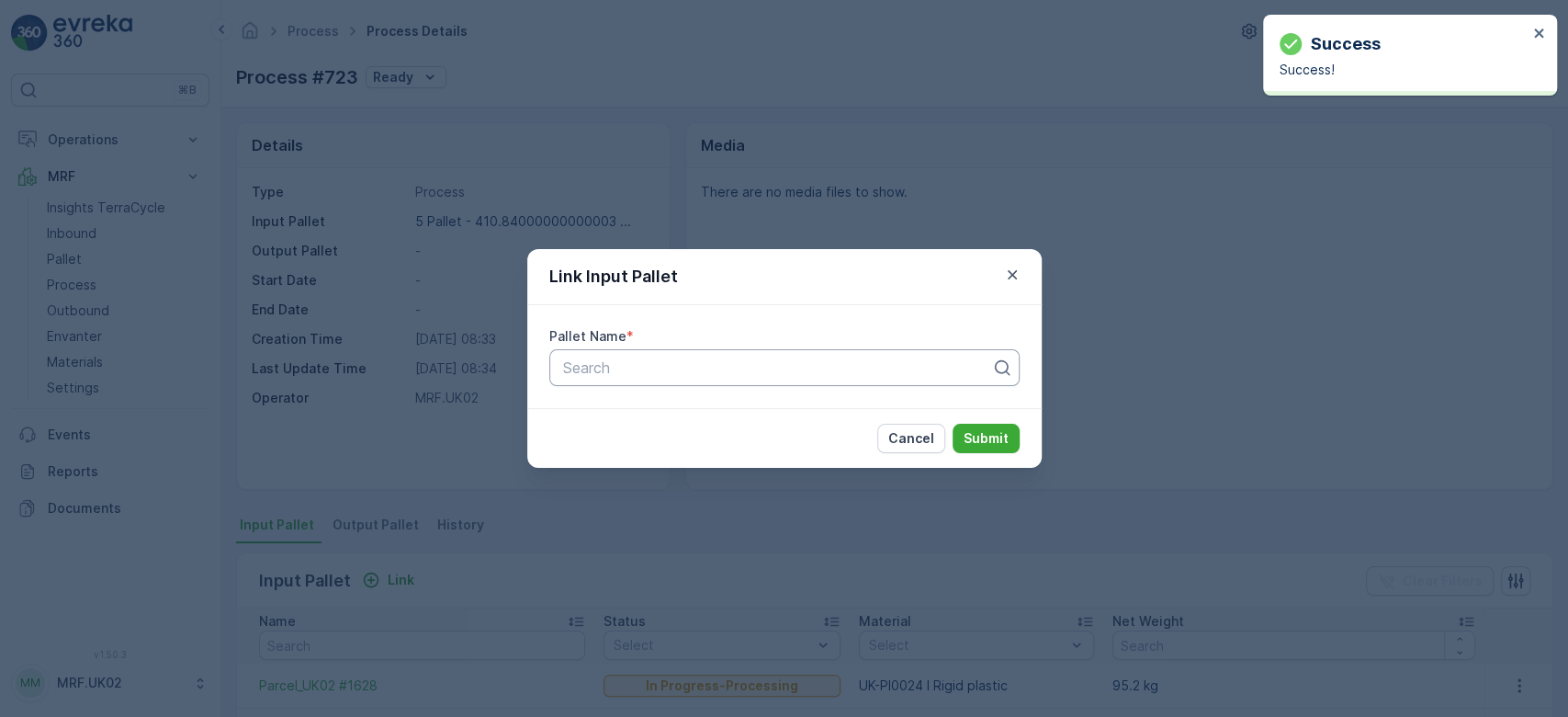
click at [593, 368] on div at bounding box center [777, 367] width 432 height 17
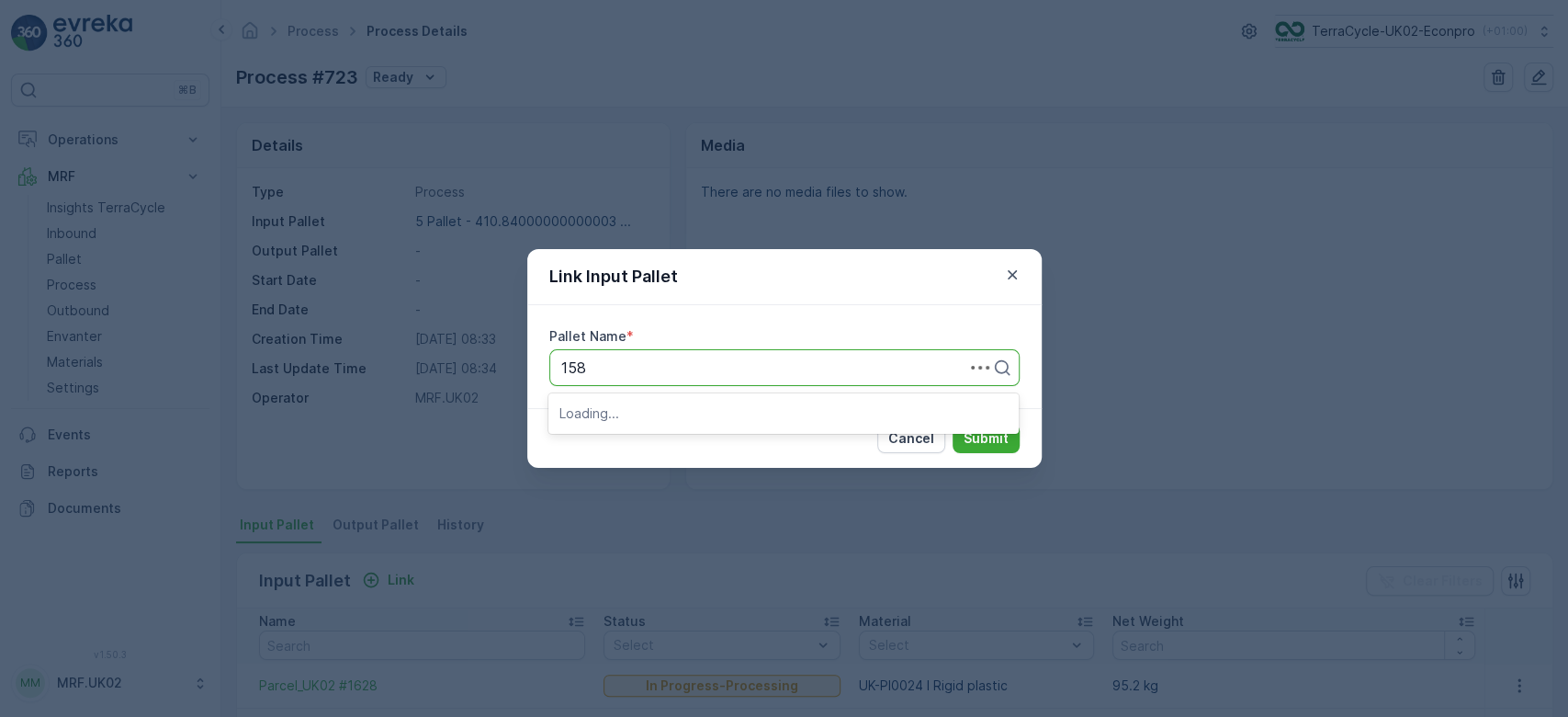
type input "1584"
click at [672, 444] on span "Parcel_UK02 #1584" at bounding box center [627, 444] width 135 height 17
click at [992, 438] on p "Submit" at bounding box center [986, 438] width 45 height 19
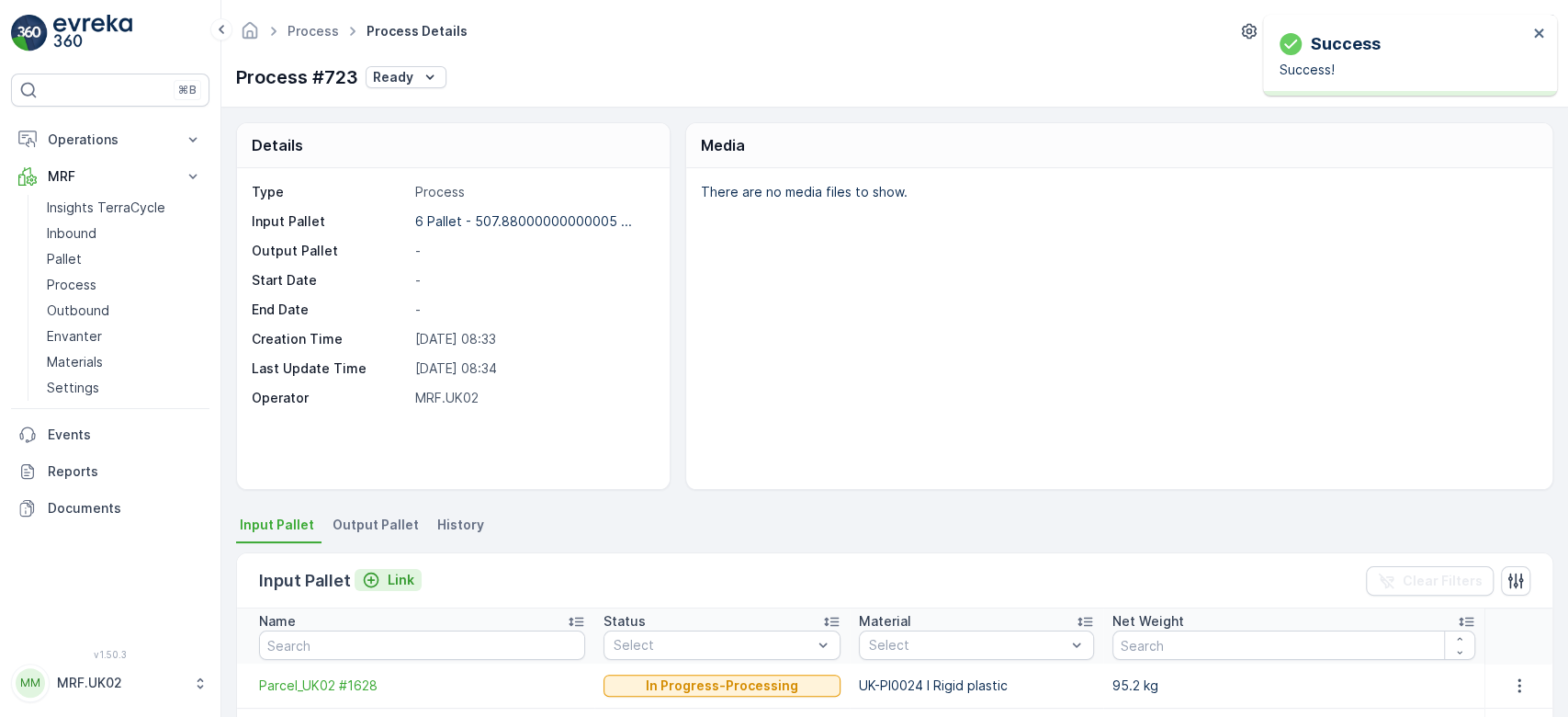
click at [401, 578] on p "Link" at bounding box center [401, 579] width 26 height 19
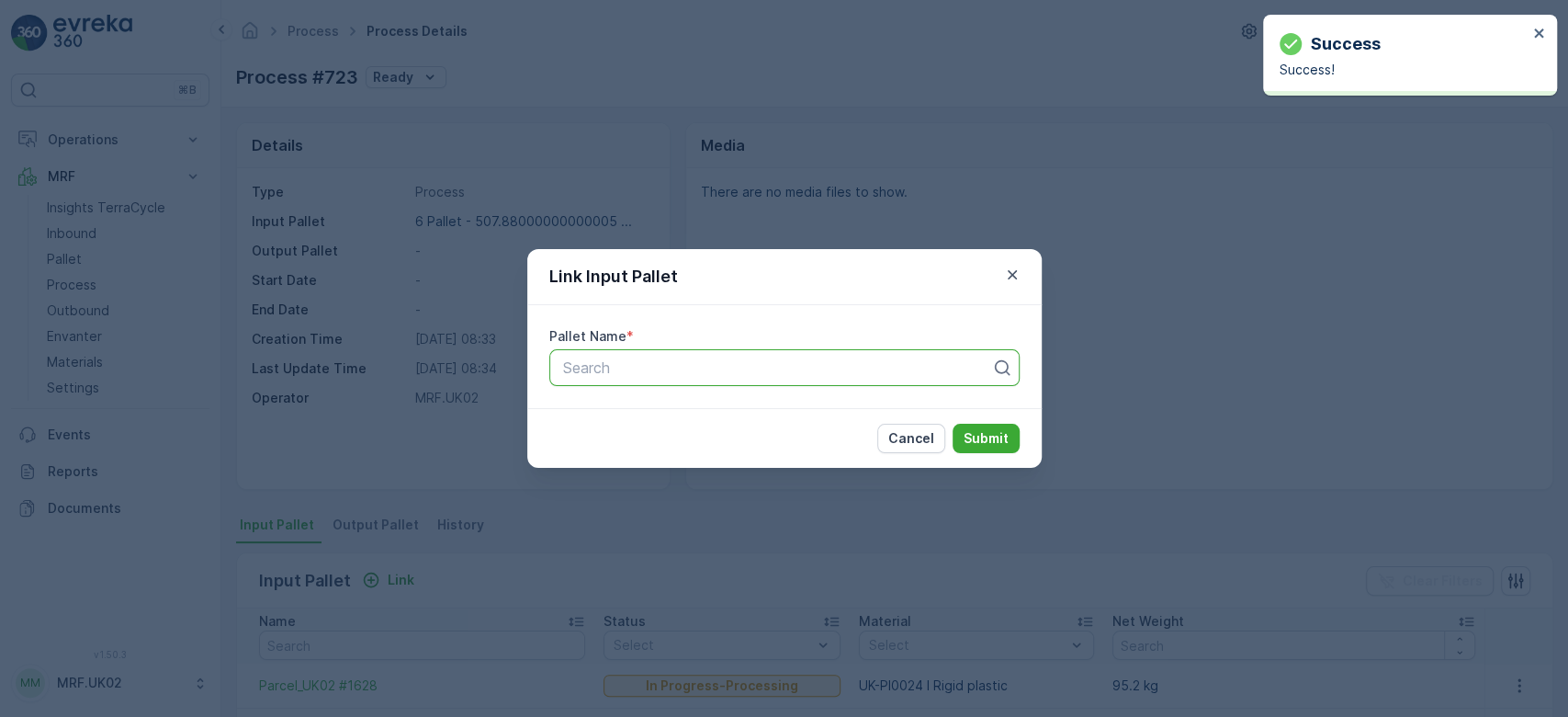
click at [630, 370] on div at bounding box center [777, 367] width 432 height 17
type input "1591"
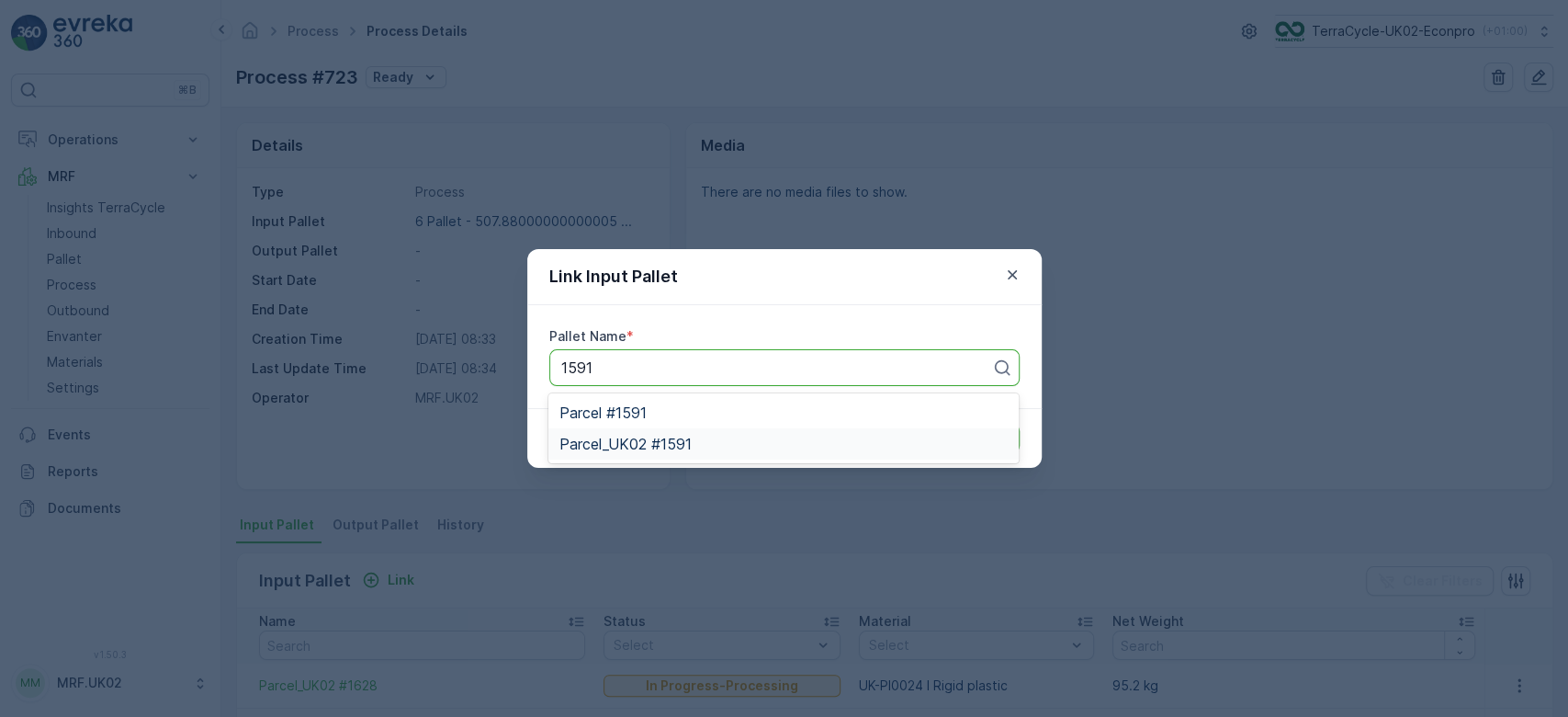
click at [687, 444] on span "Parcel_UK02 #1591" at bounding box center [626, 444] width 133 height 17
click at [974, 433] on p "Submit" at bounding box center [986, 438] width 45 height 19
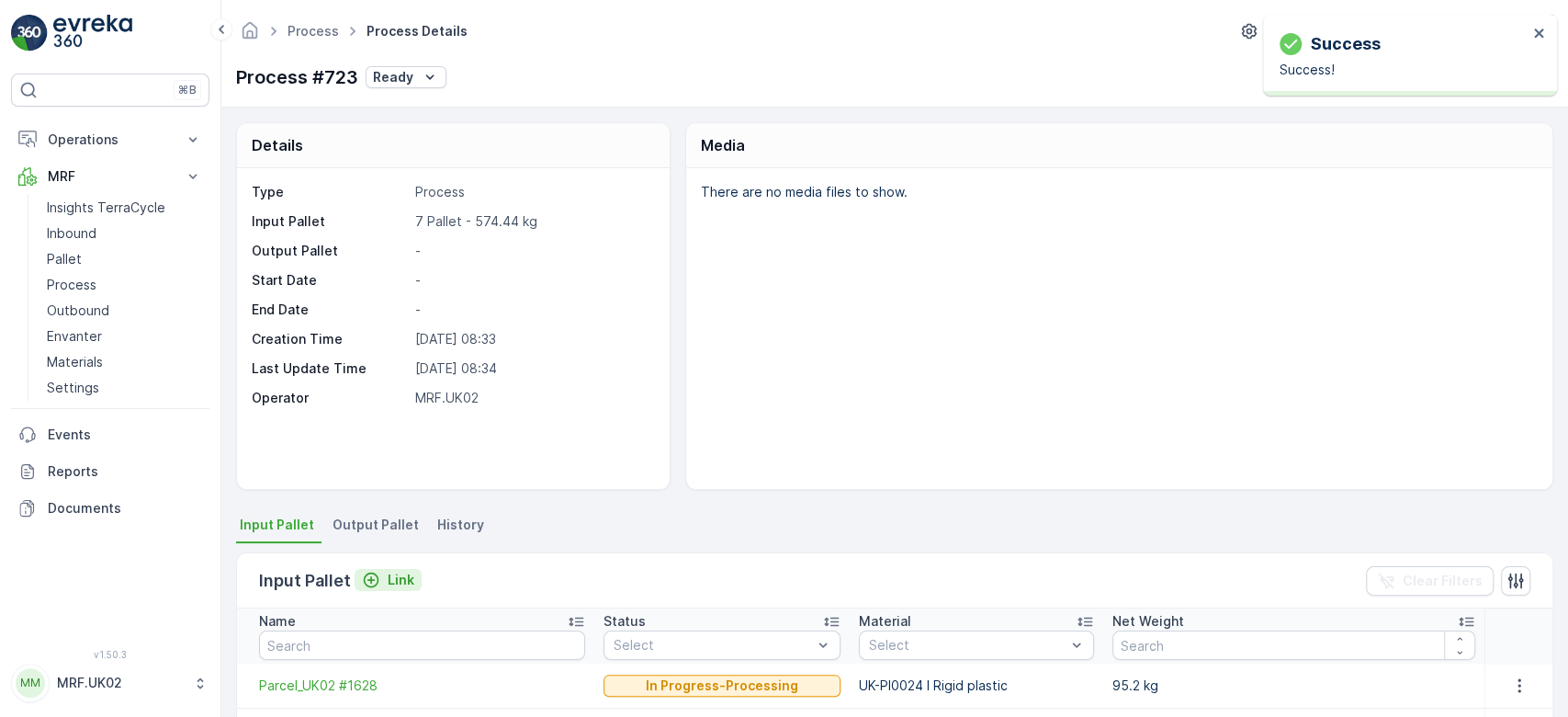
click at [389, 575] on p "Link" at bounding box center [401, 579] width 26 height 19
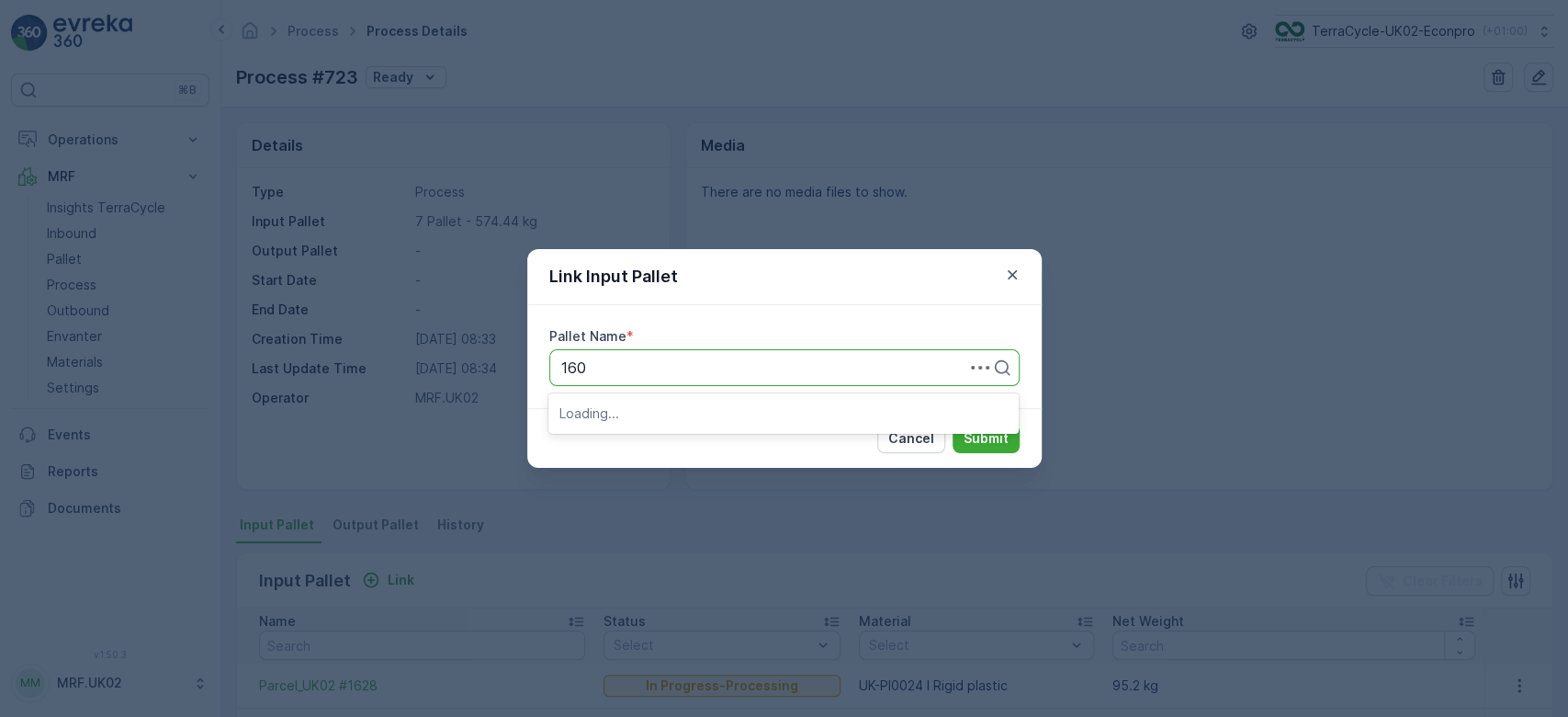
type input "1607"
click at [645, 437] on span "Parcel_UK02 #1607" at bounding box center [627, 444] width 135 height 17
click at [996, 436] on p "Submit" at bounding box center [986, 438] width 45 height 19
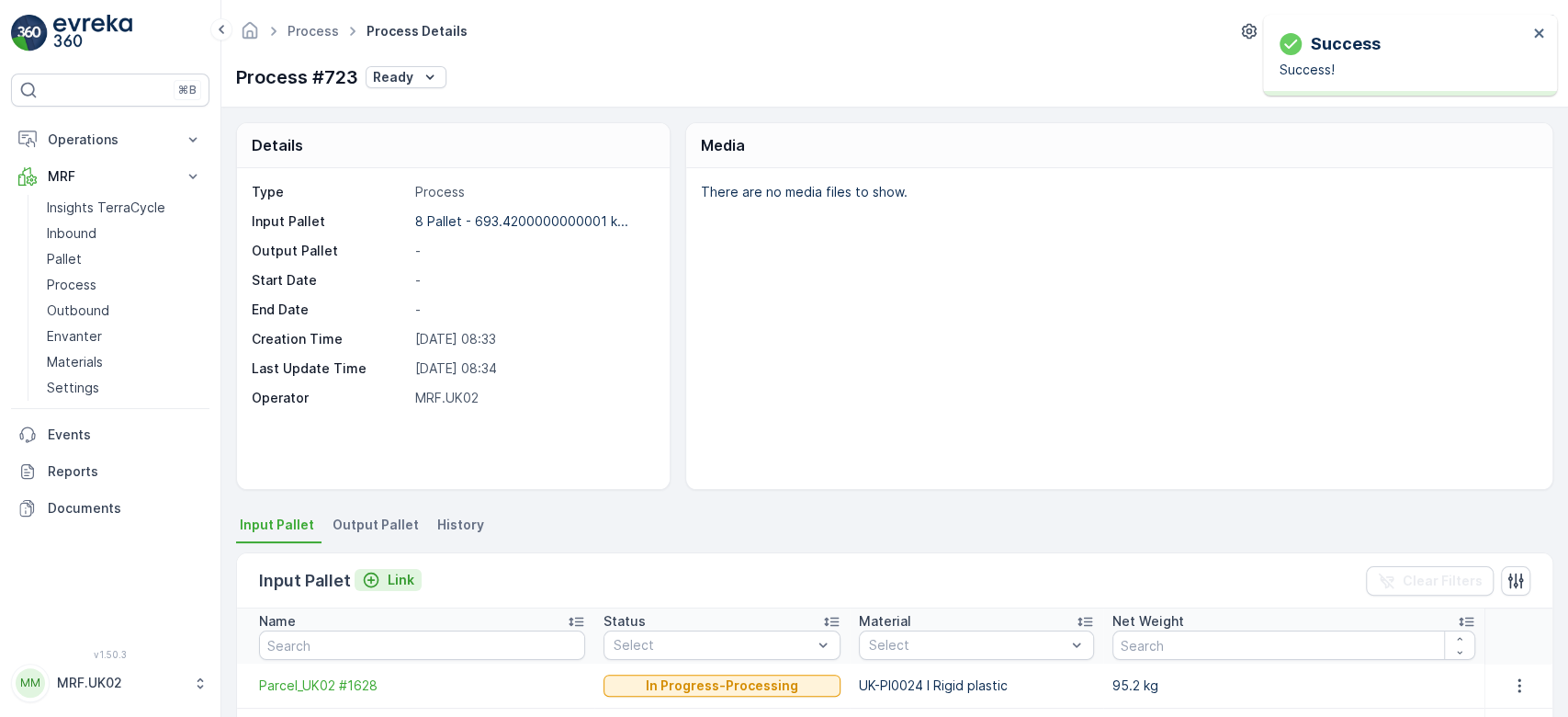
click at [407, 576] on p "Link" at bounding box center [401, 579] width 26 height 19
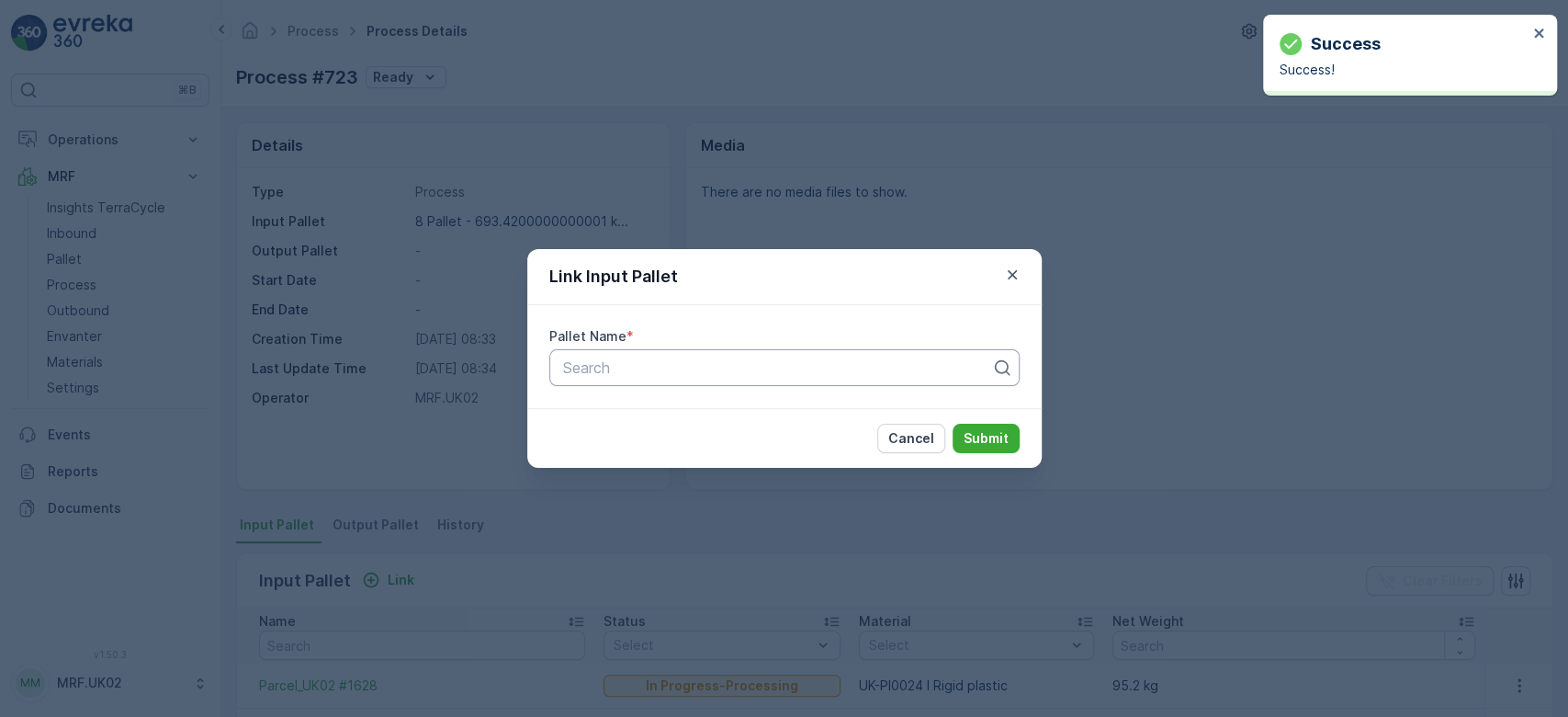
click at [645, 372] on div at bounding box center [777, 367] width 432 height 17
type input "1604"
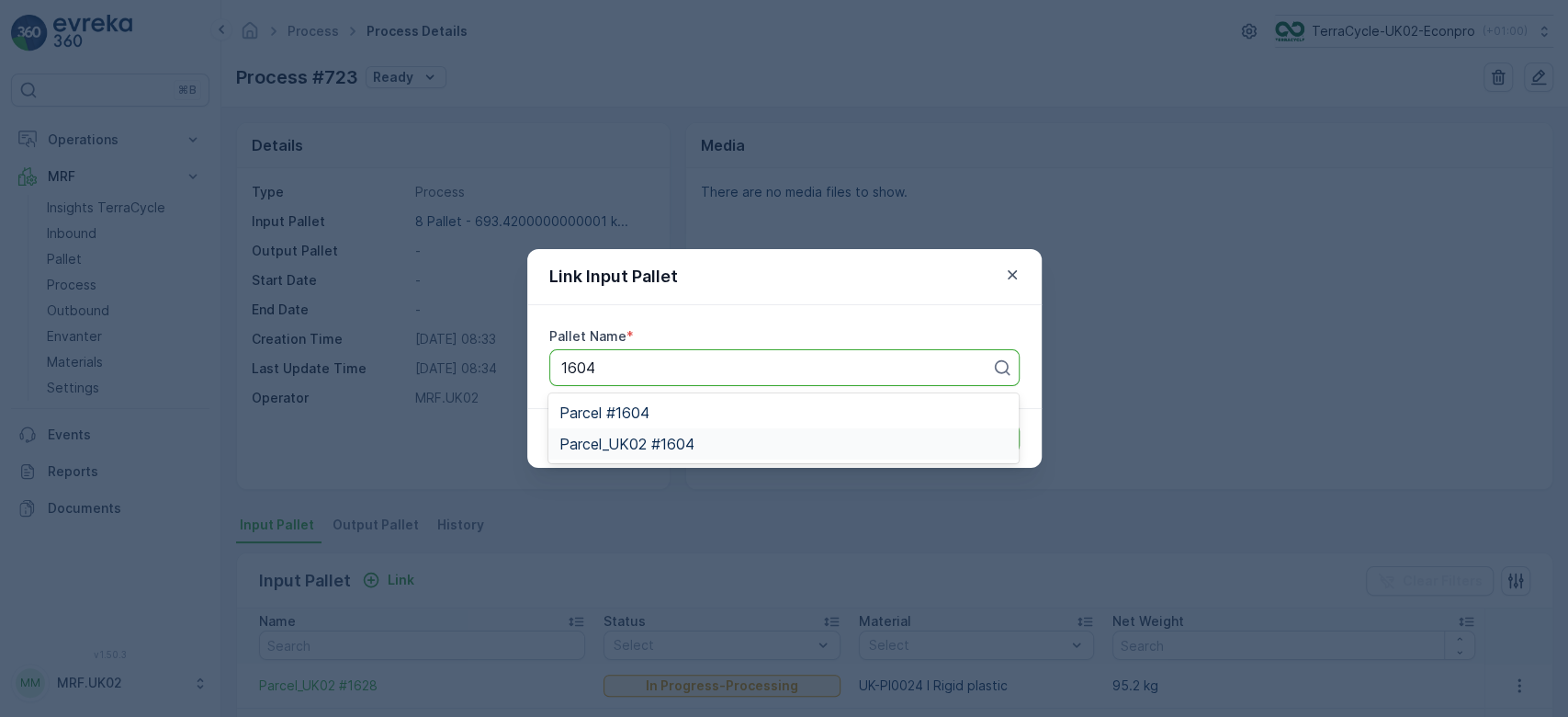
click at [705, 448] on div "Parcel_UK02 #1604" at bounding box center [784, 444] width 449 height 17
click at [996, 437] on p "Submit" at bounding box center [986, 438] width 45 height 19
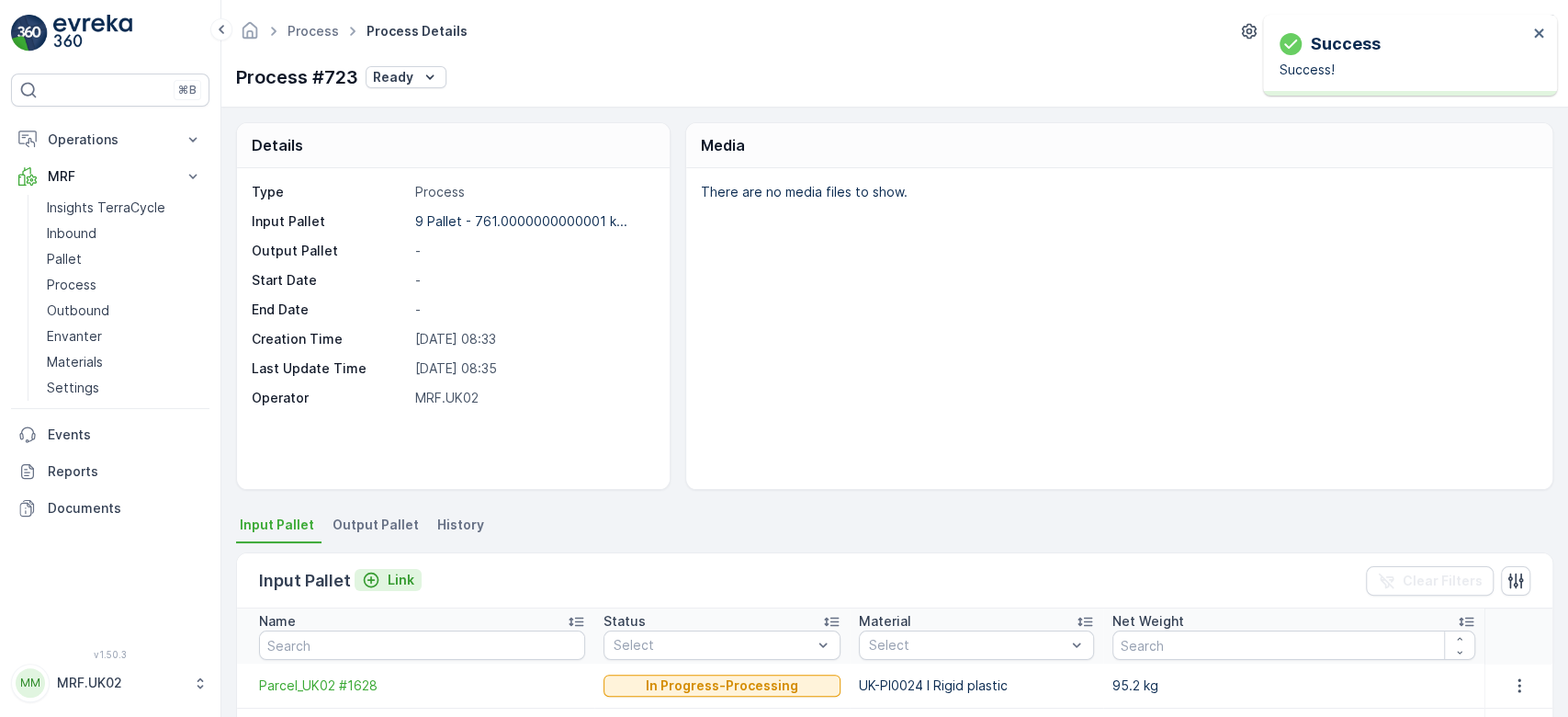
click at [398, 575] on p "Link" at bounding box center [401, 579] width 26 height 19
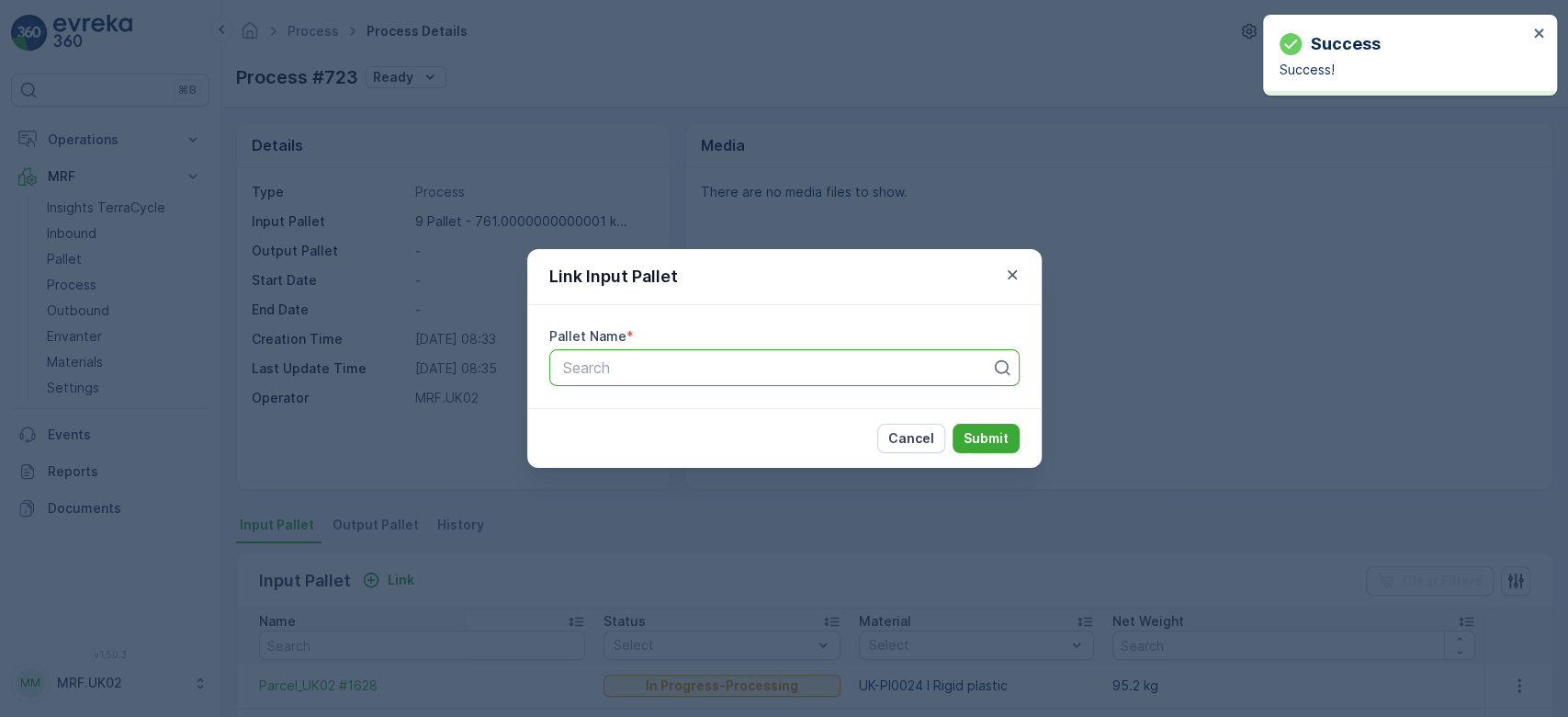
click at [626, 372] on div at bounding box center [777, 367] width 432 height 17
type input "1581"
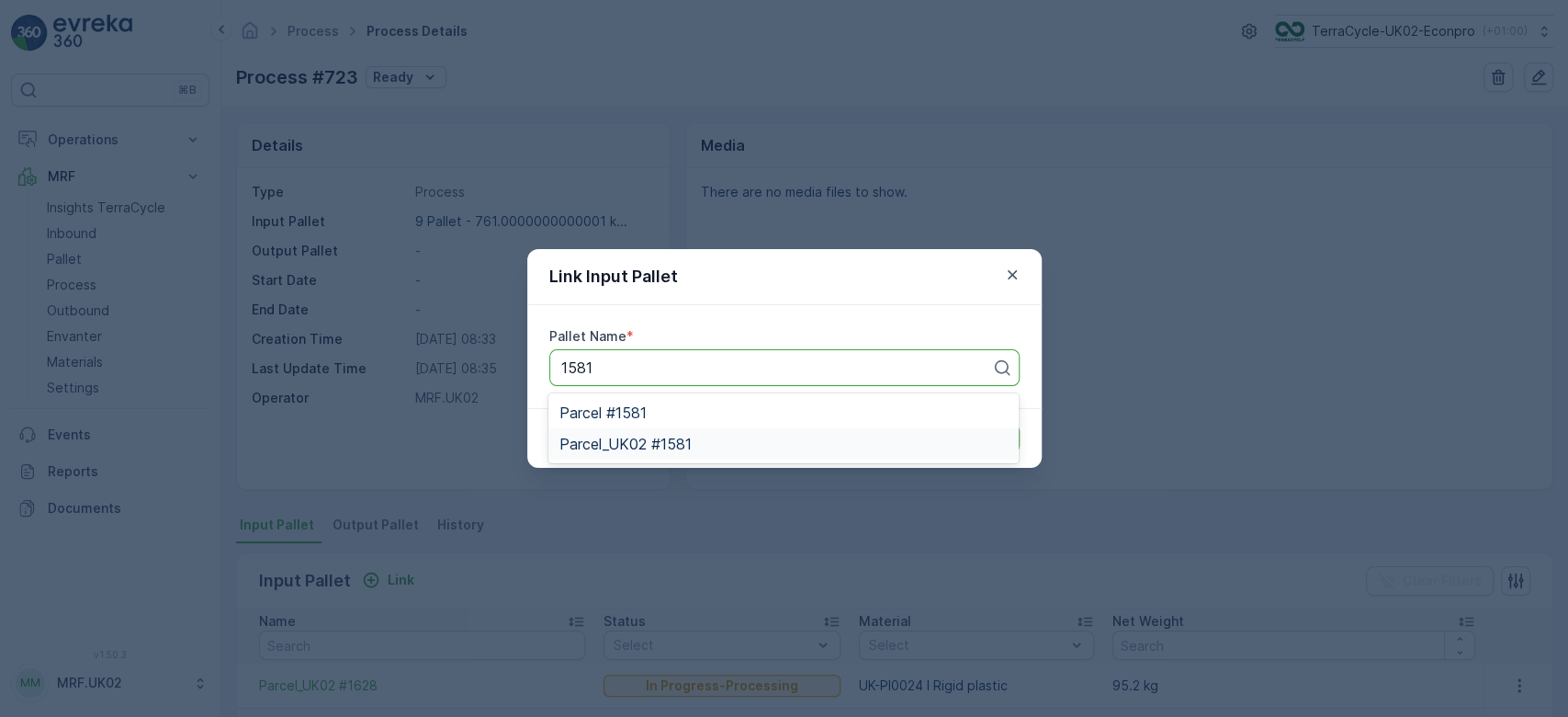
click at [686, 439] on span "Parcel_UK02 #1581" at bounding box center [626, 444] width 133 height 17
click at [983, 435] on p "Submit" at bounding box center [986, 438] width 45 height 19
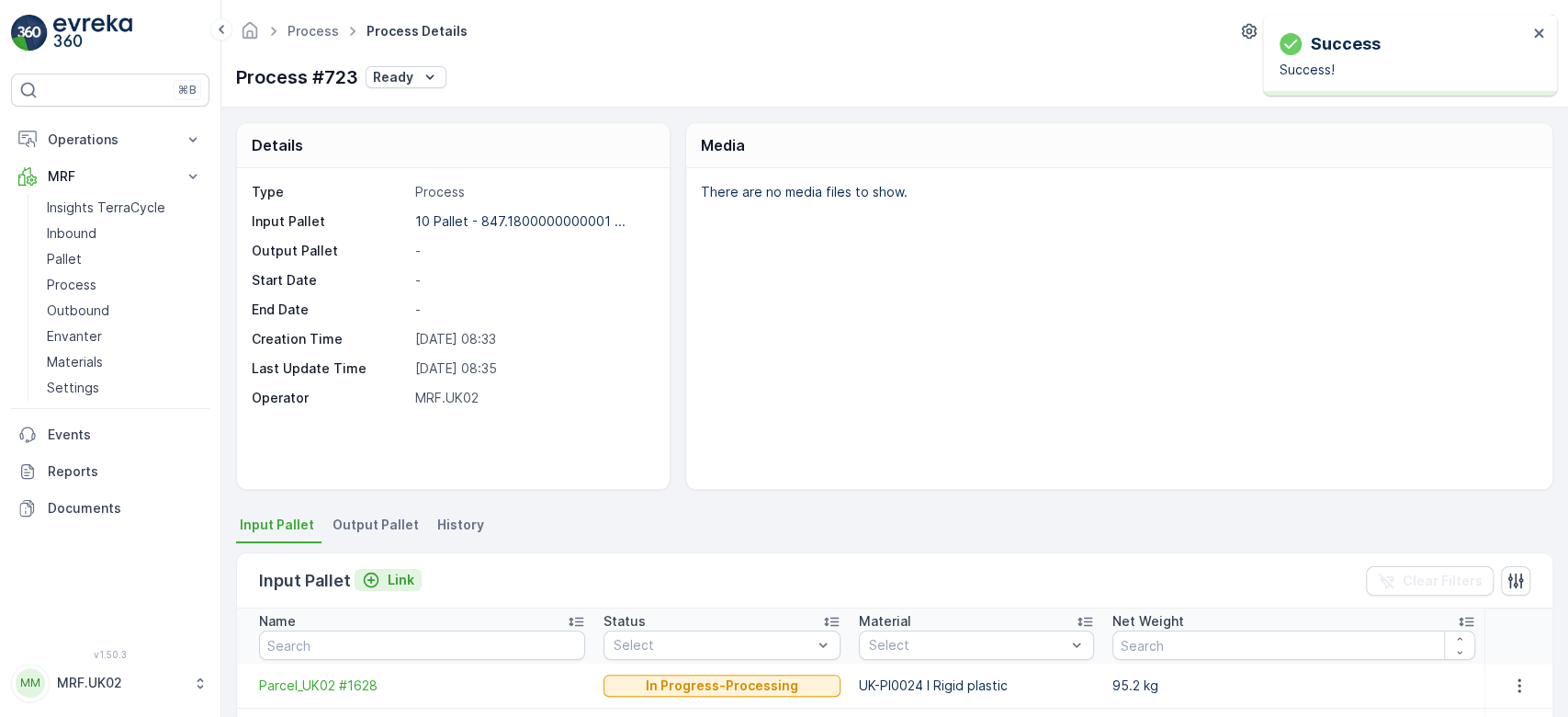
click at [388, 577] on p "Link" at bounding box center [401, 579] width 26 height 19
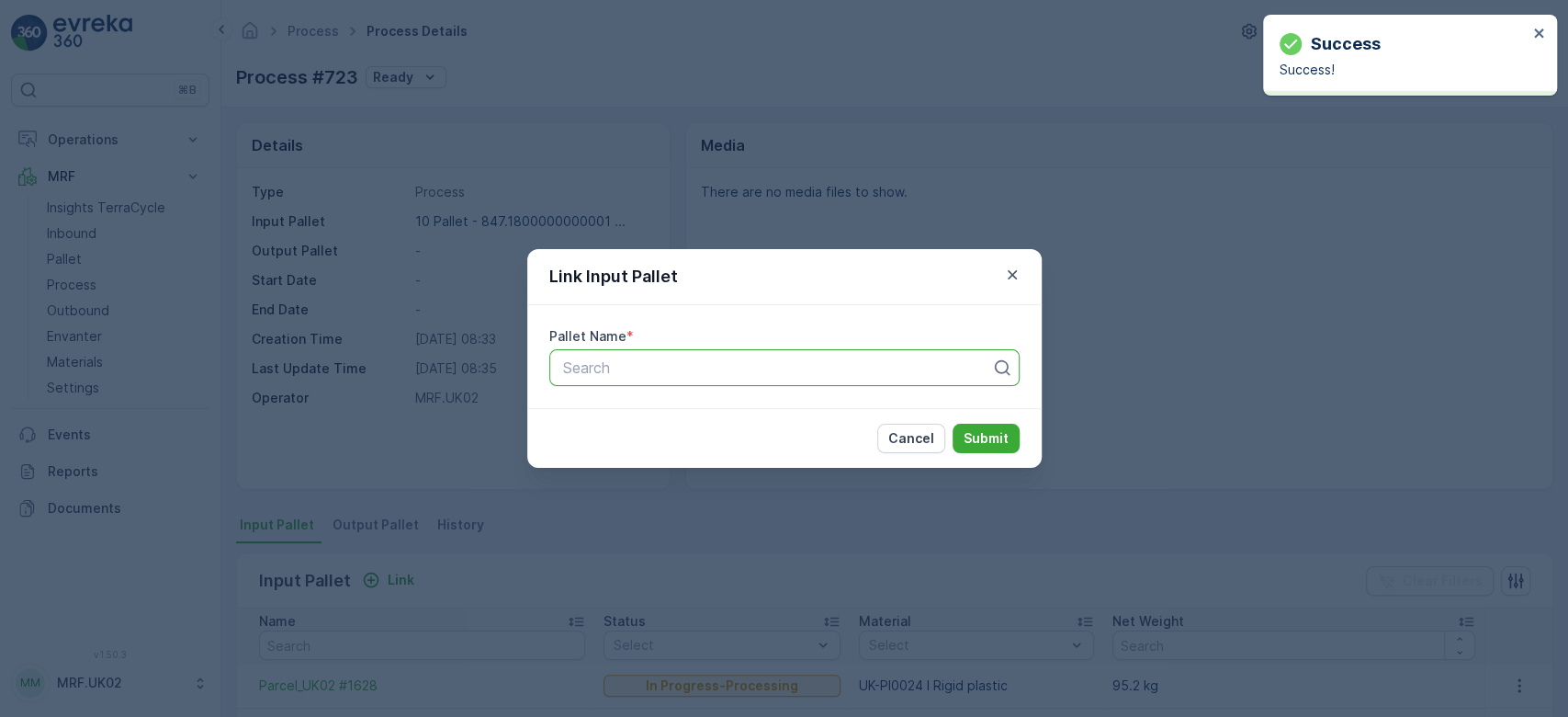
click at [623, 367] on div at bounding box center [777, 367] width 432 height 17
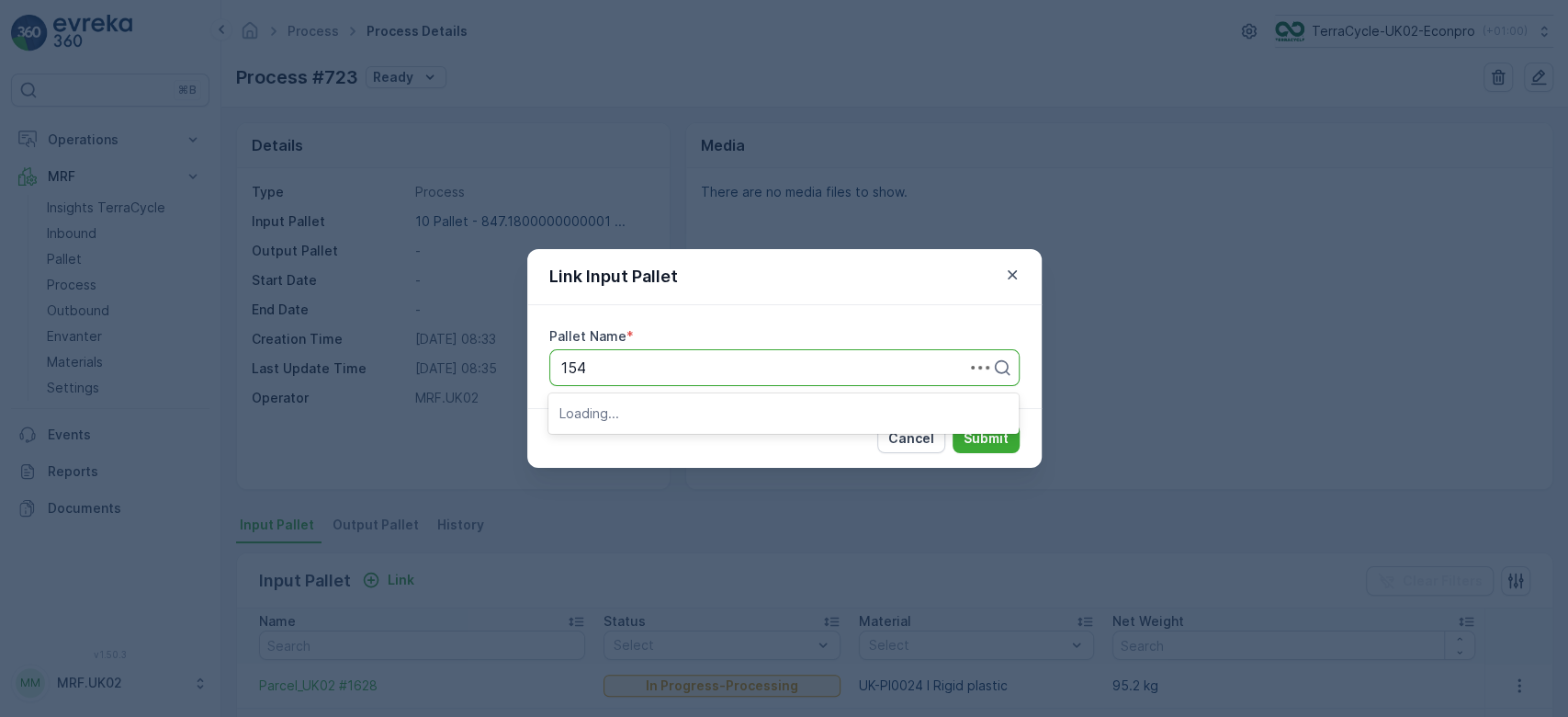
type input "1543"
click at [661, 412] on span "Parcel_UK02 #1543" at bounding box center [627, 412] width 135 height 17
click at [978, 441] on p "Submit" at bounding box center [986, 438] width 45 height 19
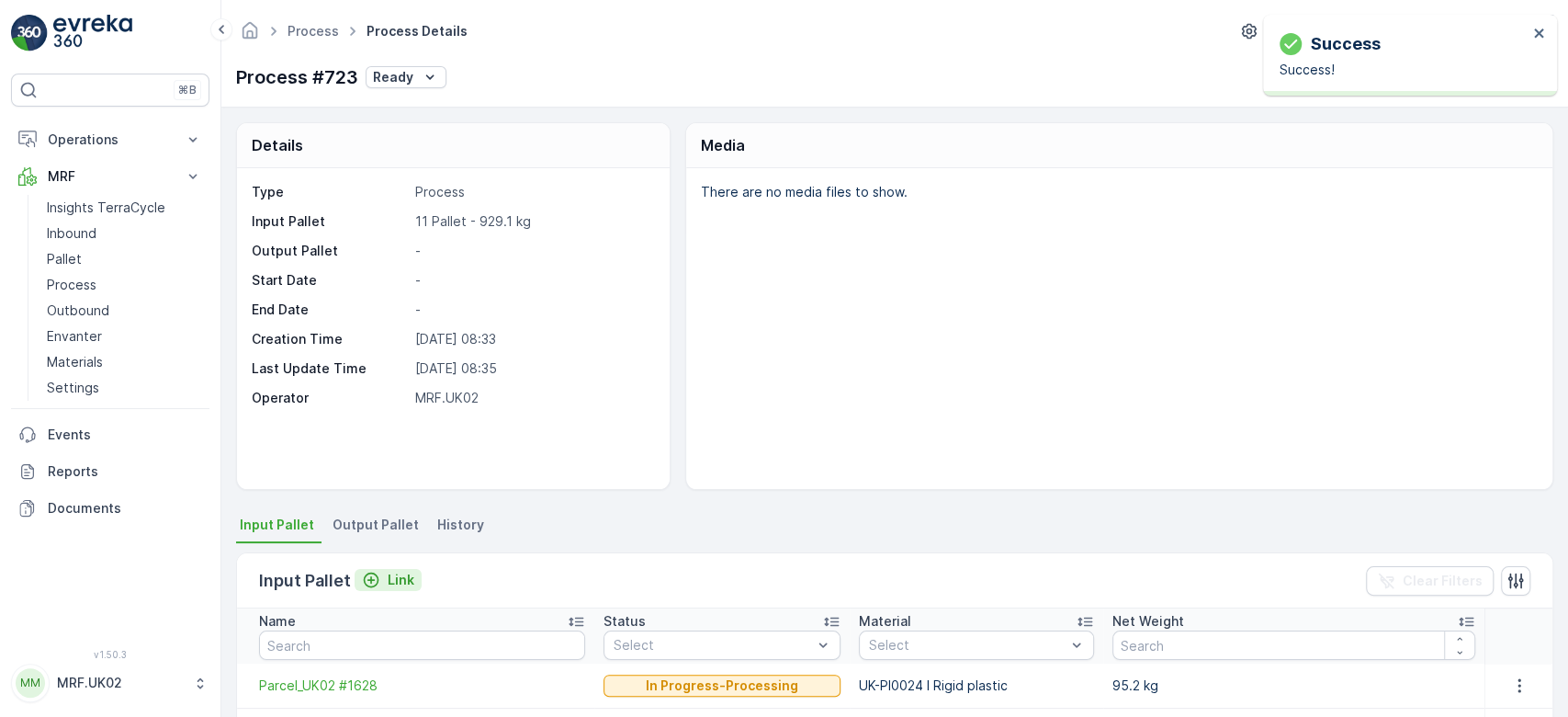
click at [388, 578] on p "Link" at bounding box center [401, 579] width 26 height 19
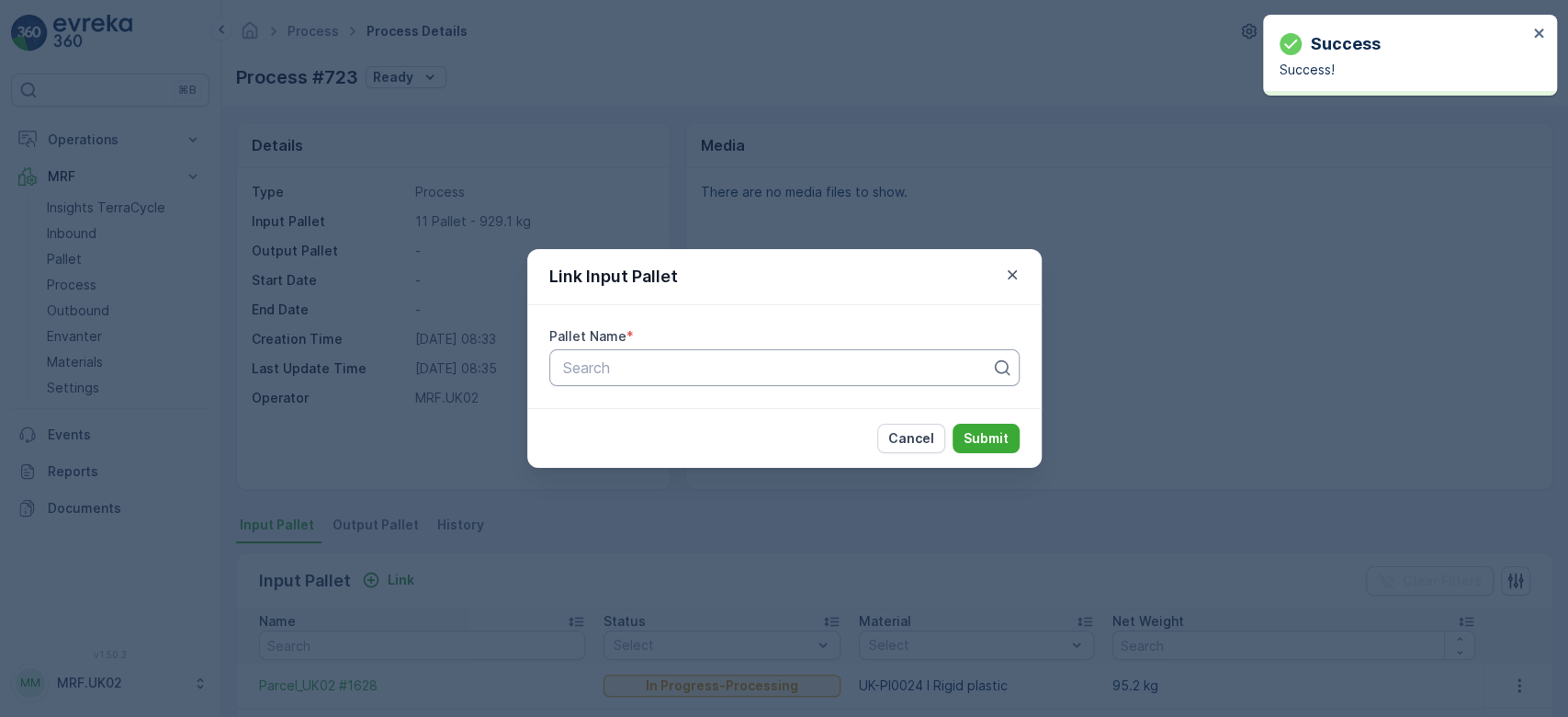
click at [621, 375] on div at bounding box center [777, 367] width 432 height 17
type input "1564"
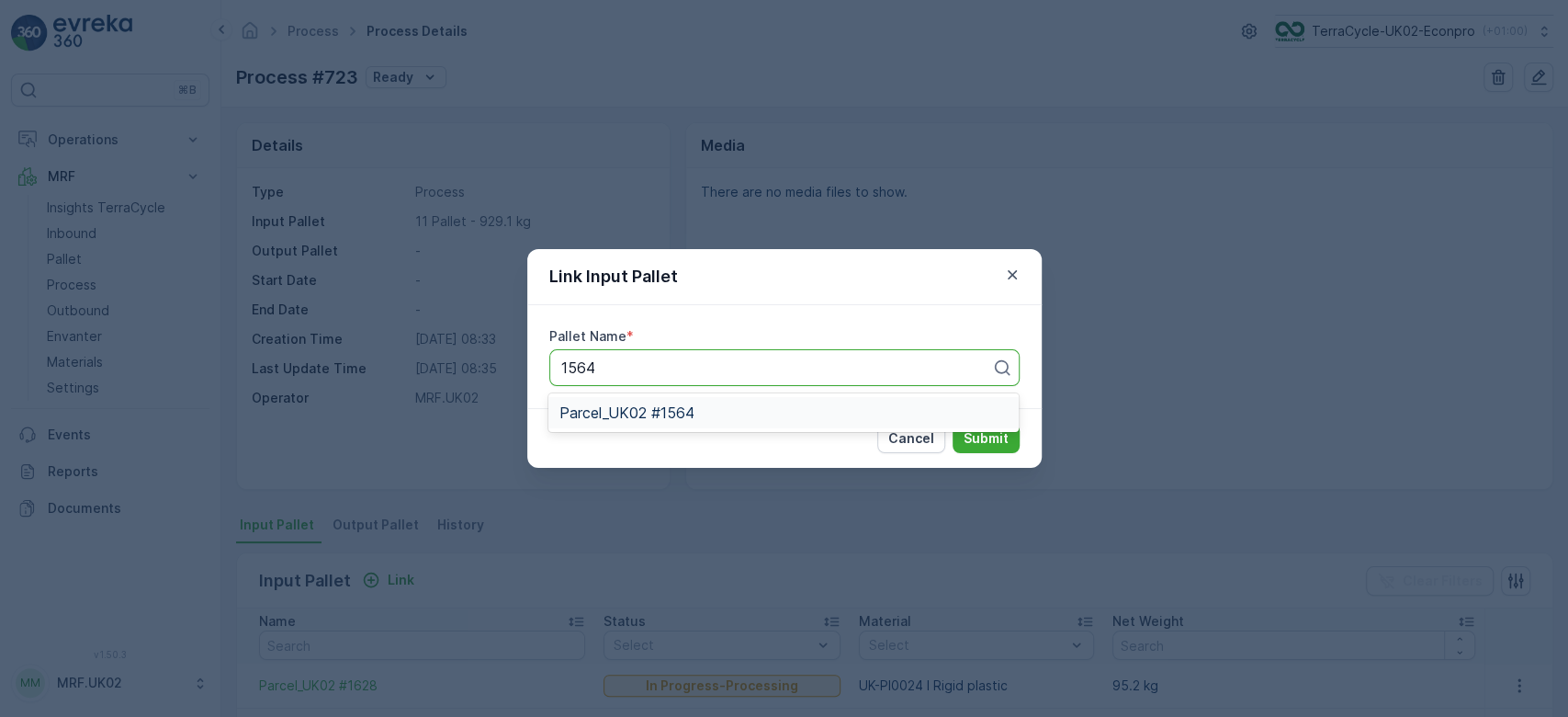
click at [654, 416] on span "Parcel_UK02 #1564" at bounding box center [627, 412] width 135 height 17
click at [980, 429] on p "Submit" at bounding box center [986, 438] width 45 height 19
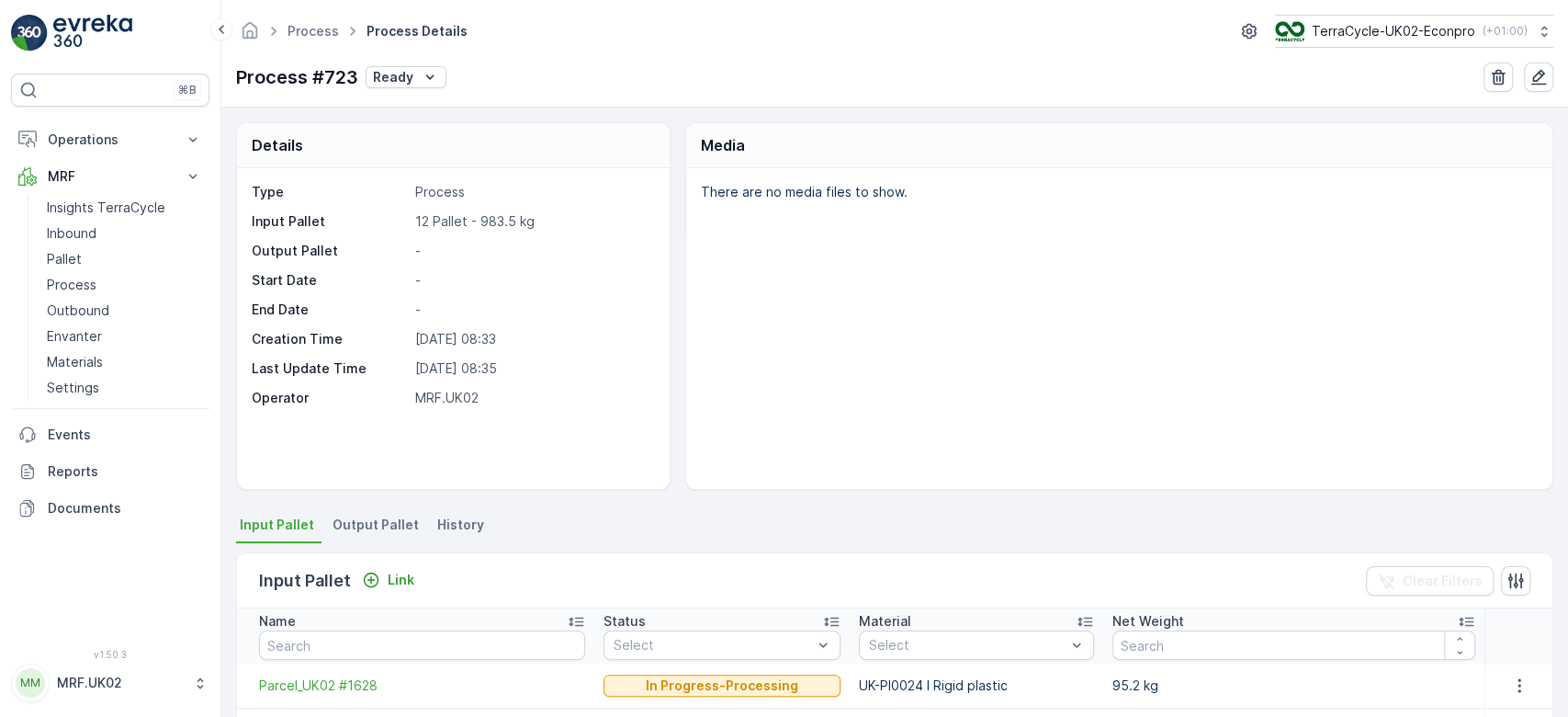
click at [374, 530] on span "Output Pallet" at bounding box center [375, 524] width 87 height 19
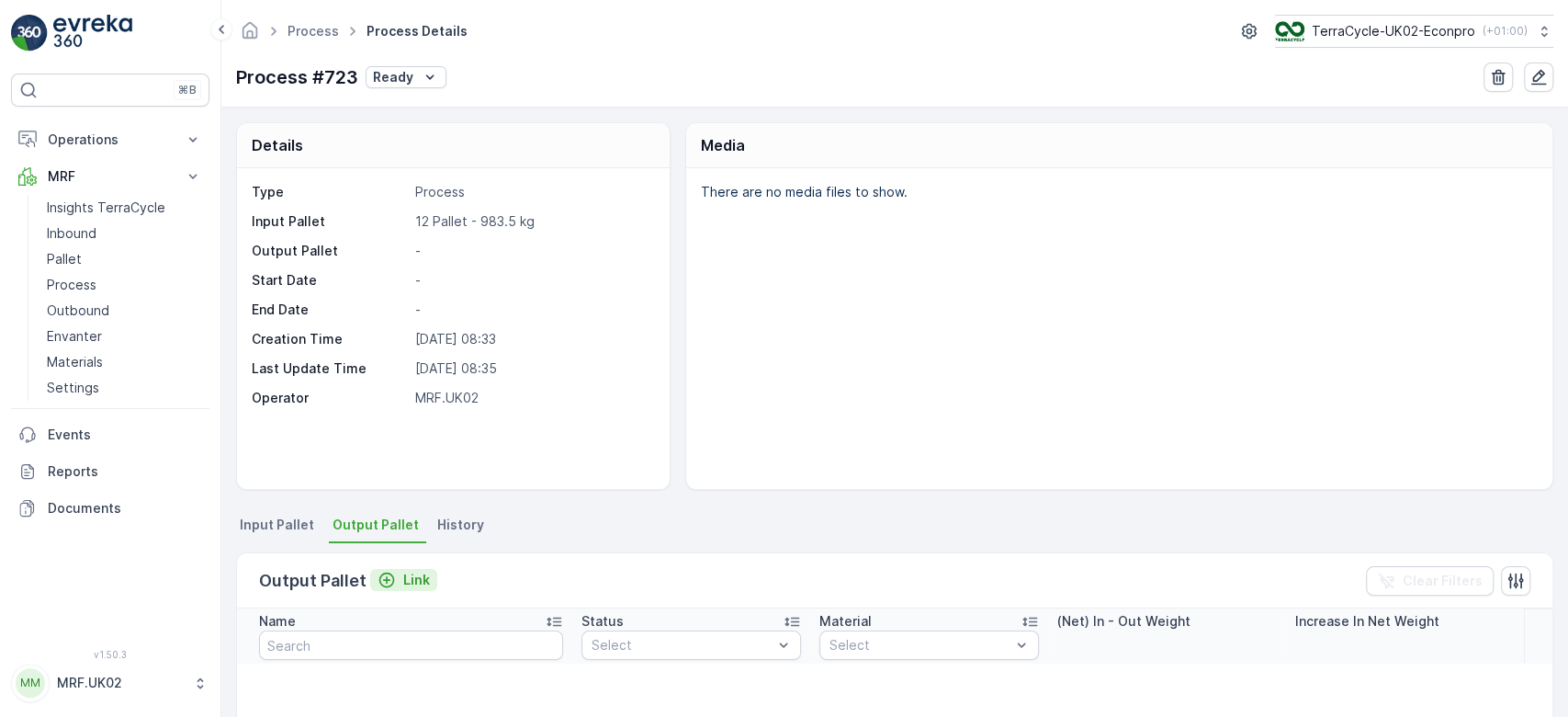
click at [412, 579] on p "Link" at bounding box center [416, 579] width 26 height 19
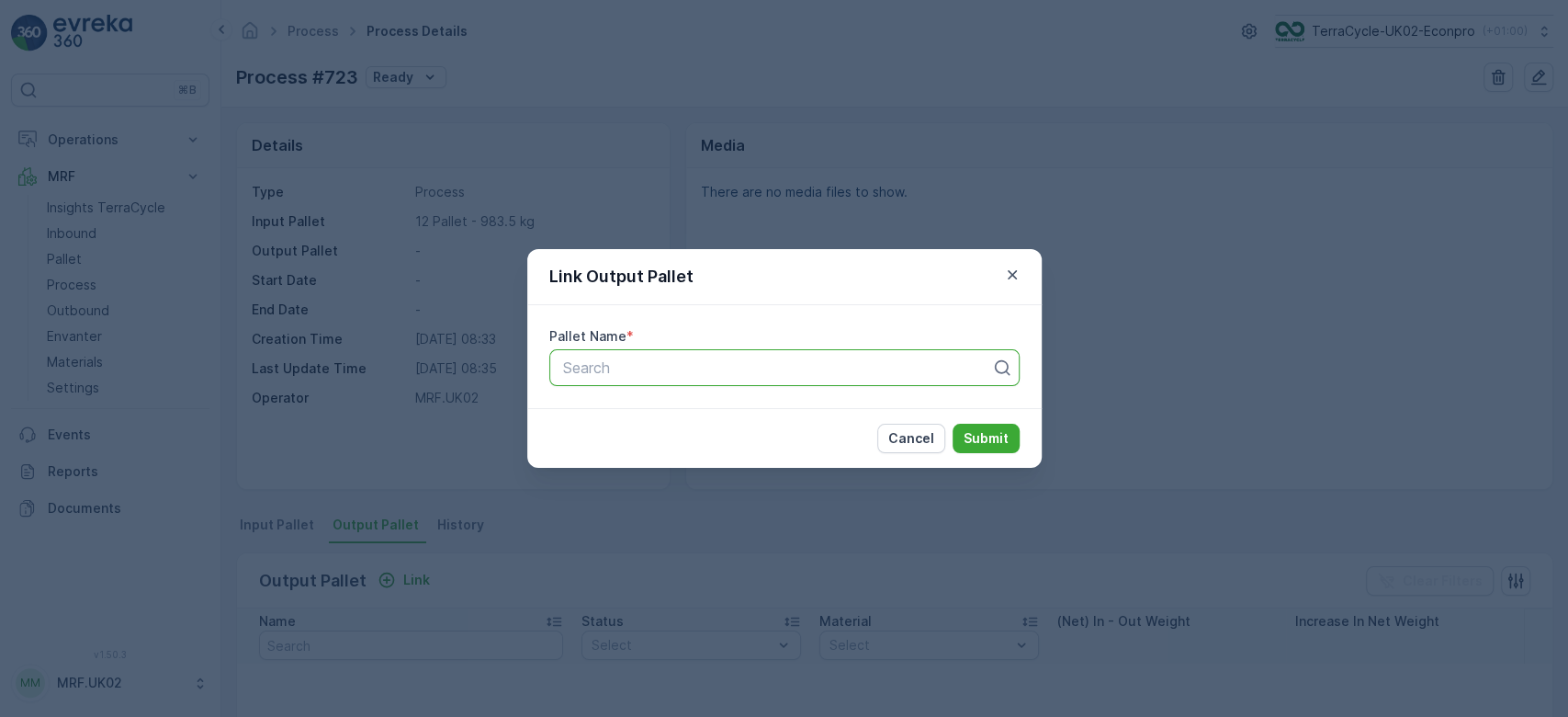
click at [725, 361] on div at bounding box center [777, 367] width 432 height 17
type input "1649"
click at [698, 413] on div "Parcel_UK02 #1649" at bounding box center [784, 412] width 449 height 17
click at [997, 437] on p "Submit" at bounding box center [986, 438] width 45 height 19
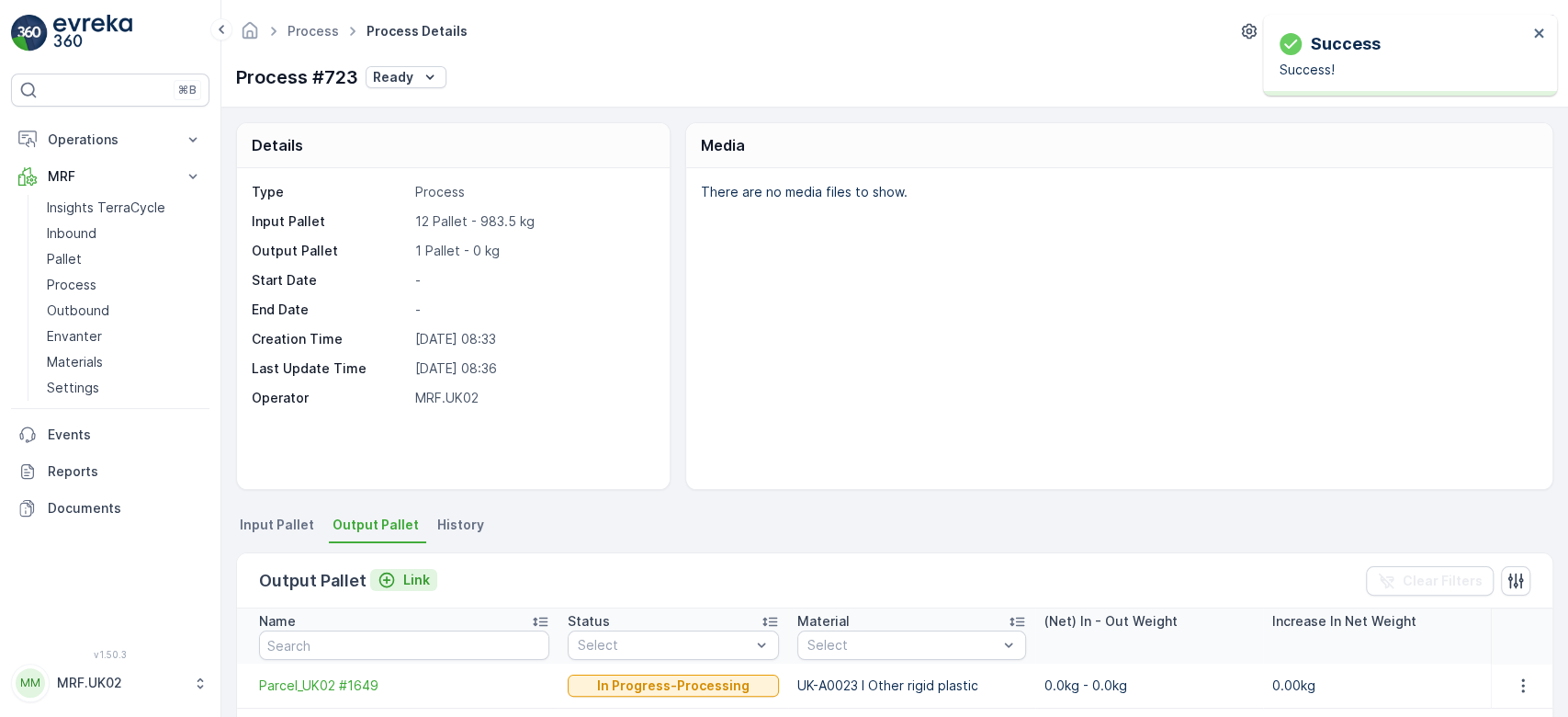
click at [392, 579] on icon "Link" at bounding box center [386, 579] width 19 height 19
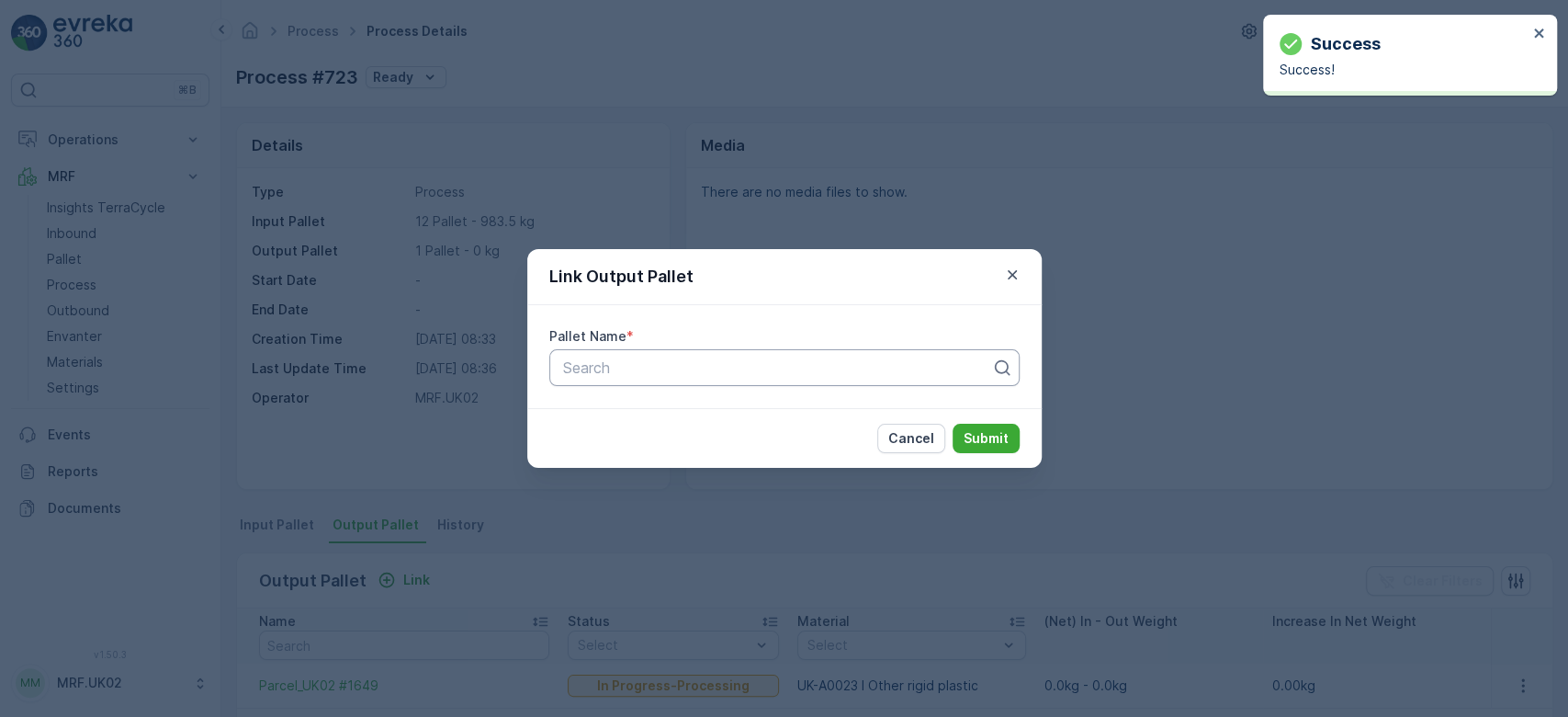
click at [638, 365] on div at bounding box center [777, 367] width 432 height 17
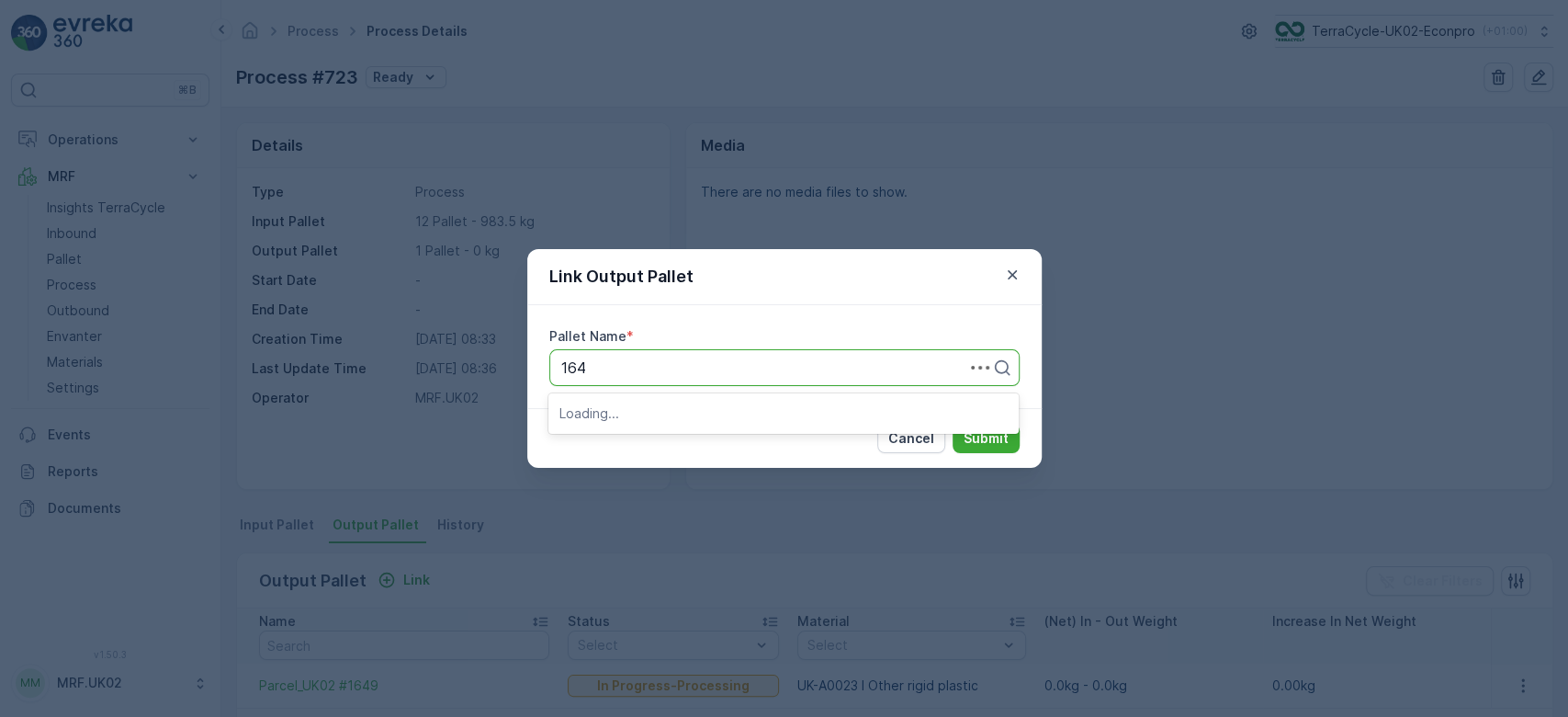
type input "1647"
click at [651, 404] on span "Parcel_UK02 #1647" at bounding box center [627, 412] width 135 height 17
click at [980, 434] on p "Submit" at bounding box center [986, 438] width 45 height 19
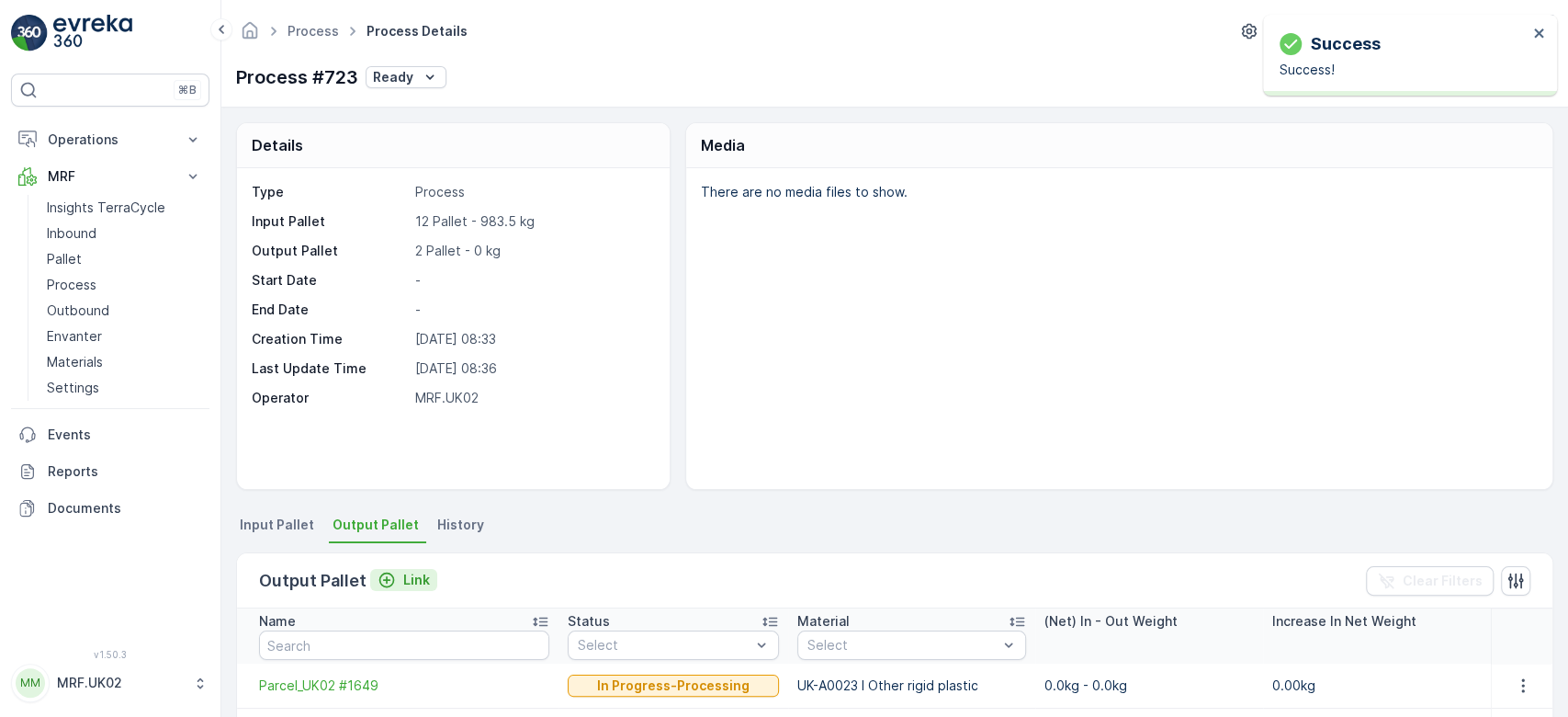
click at [412, 579] on p "Link" at bounding box center [416, 579] width 26 height 19
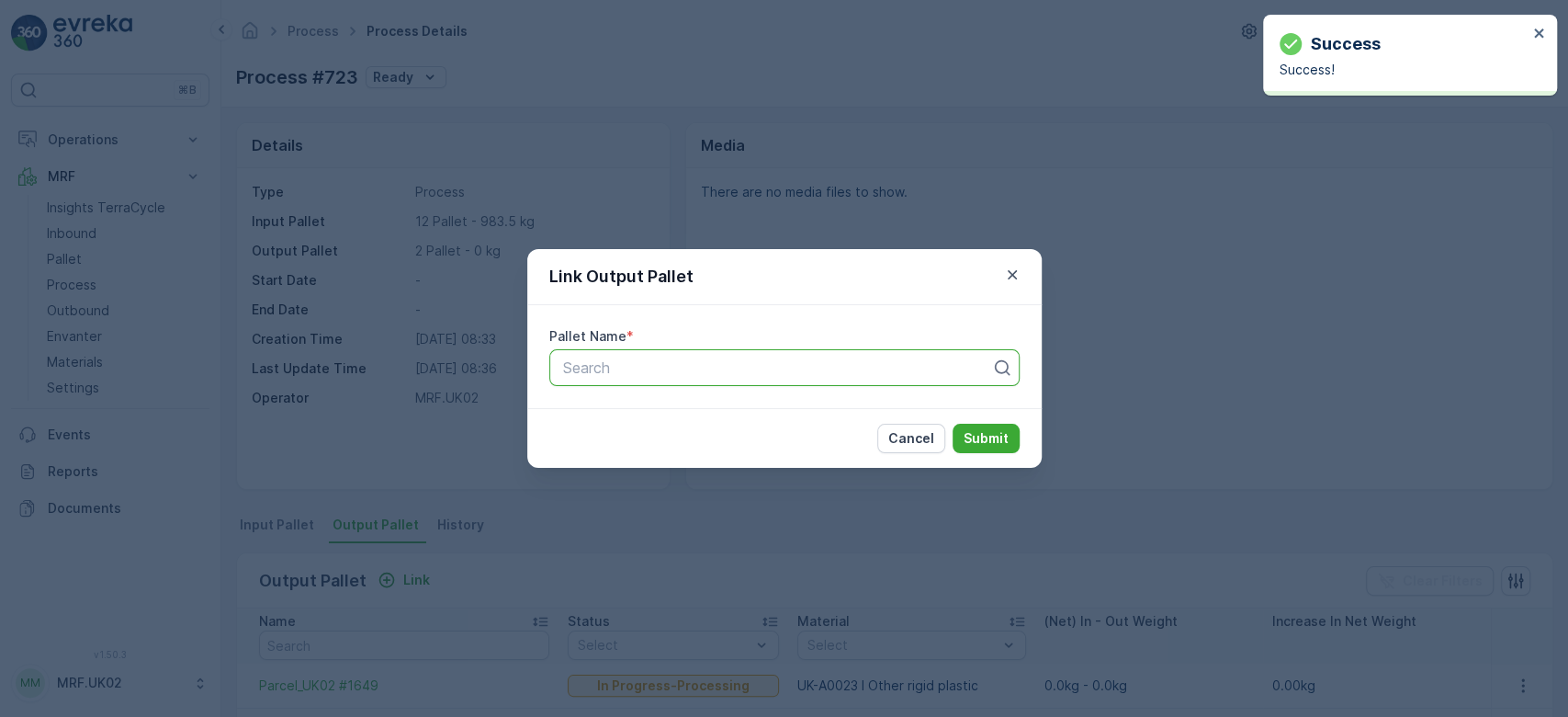
click at [690, 372] on div at bounding box center [777, 367] width 432 height 17
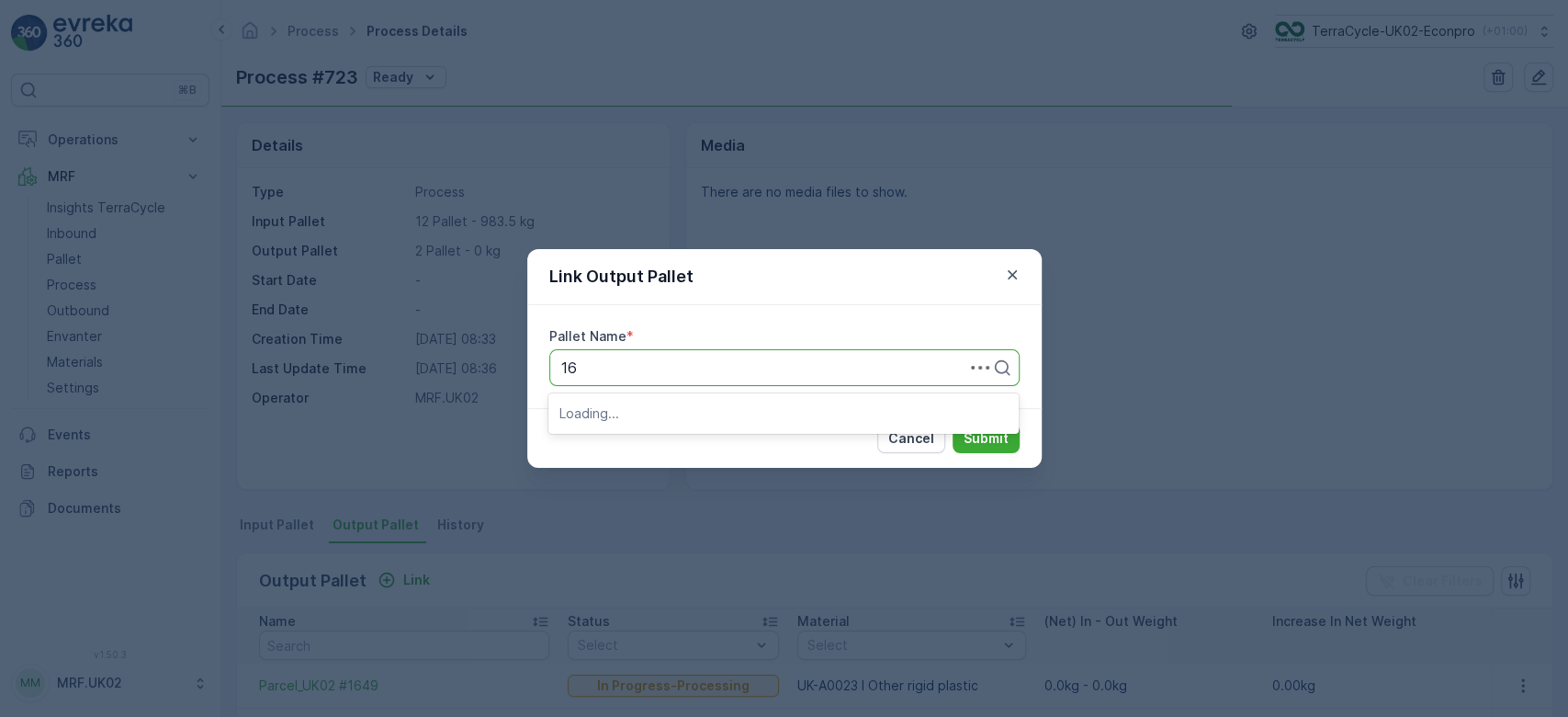
type input "164"
click at [674, 413] on span "Parcel_UK02 #1648" at bounding box center [627, 412] width 135 height 17
click at [991, 439] on p "Submit" at bounding box center [986, 438] width 45 height 19
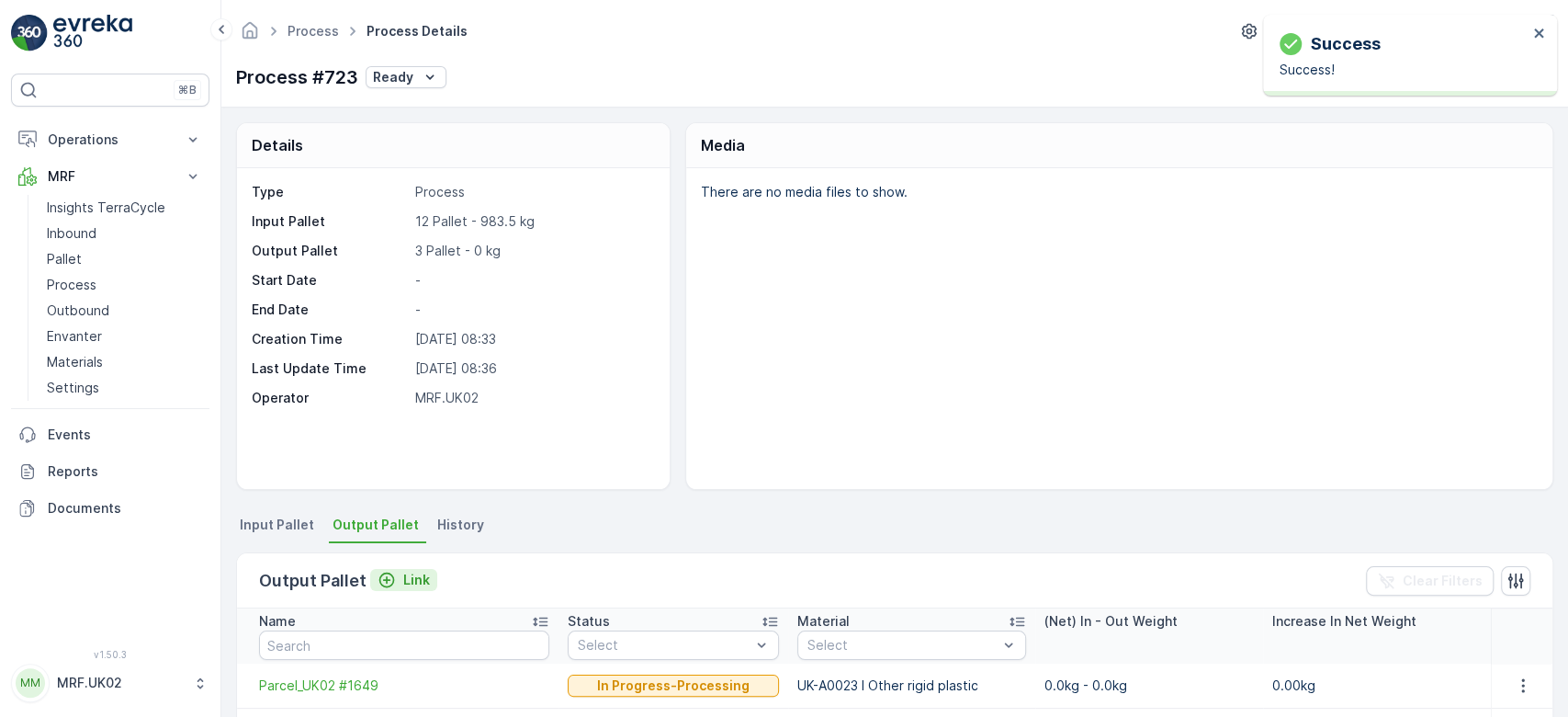
click at [392, 571] on icon "Link" at bounding box center [386, 579] width 19 height 19
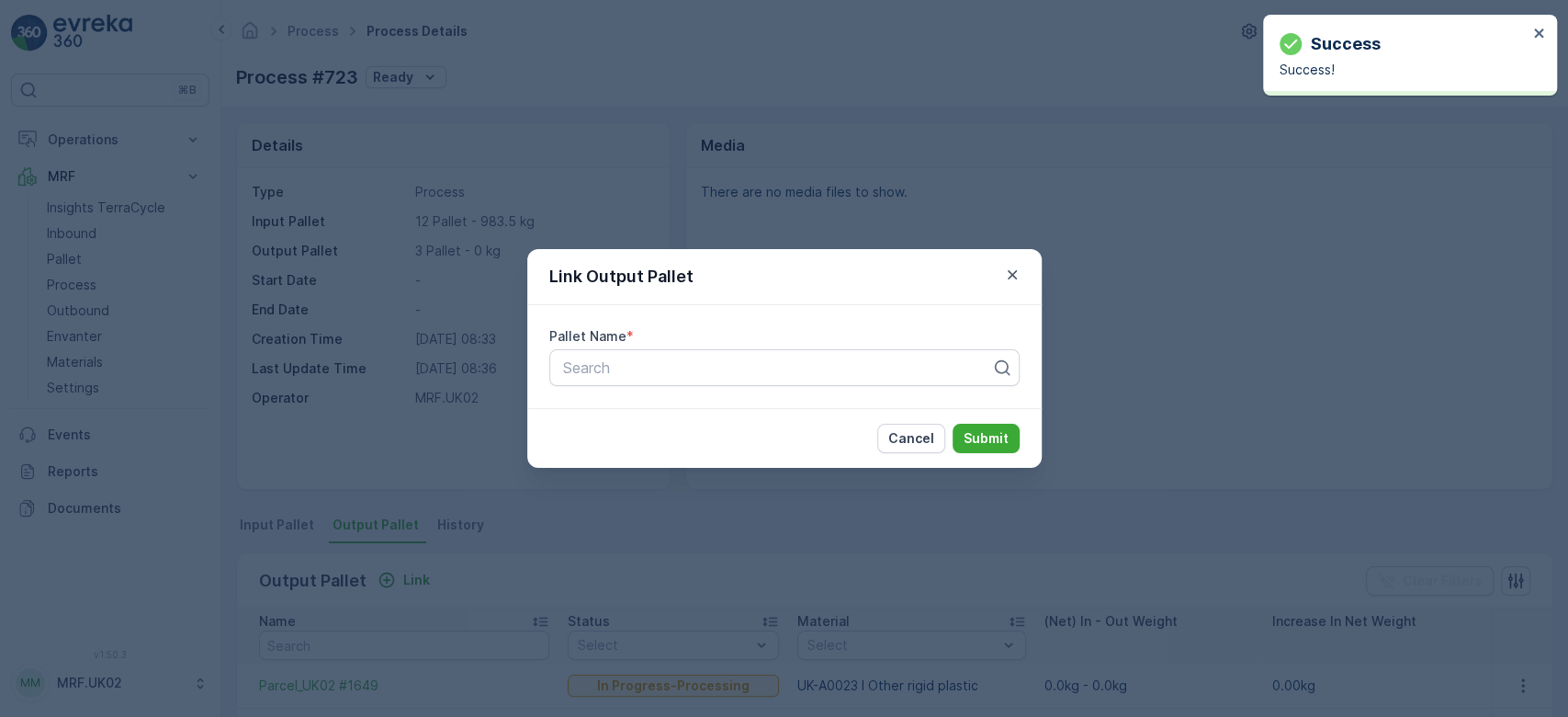
click at [668, 341] on div "Pallet Name *" at bounding box center [784, 336] width 470 height 19
click at [665, 362] on div at bounding box center [777, 367] width 432 height 17
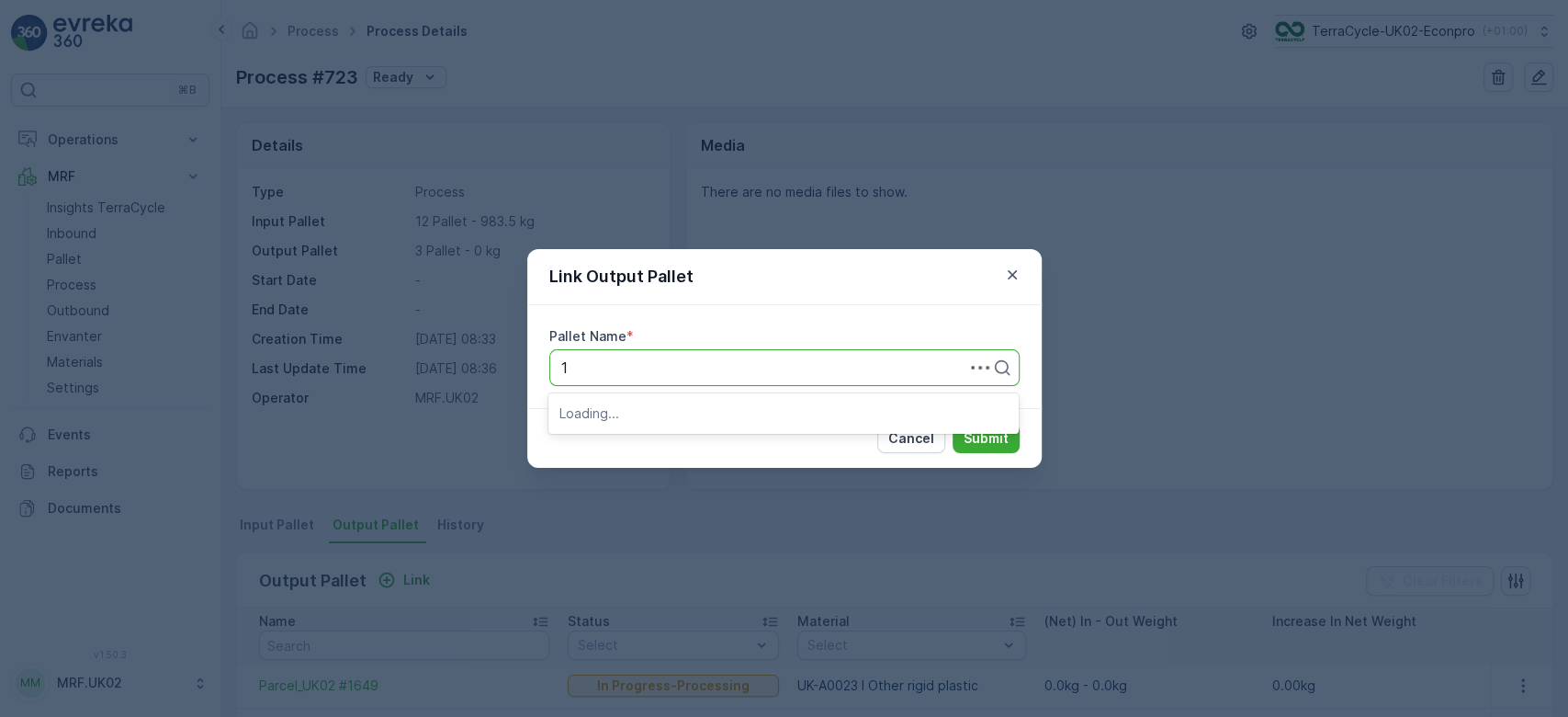
type input "16"
click at [675, 415] on span "Parcel_UK02 #1653" at bounding box center [627, 412] width 135 height 17
click at [992, 442] on p "Submit" at bounding box center [986, 438] width 45 height 19
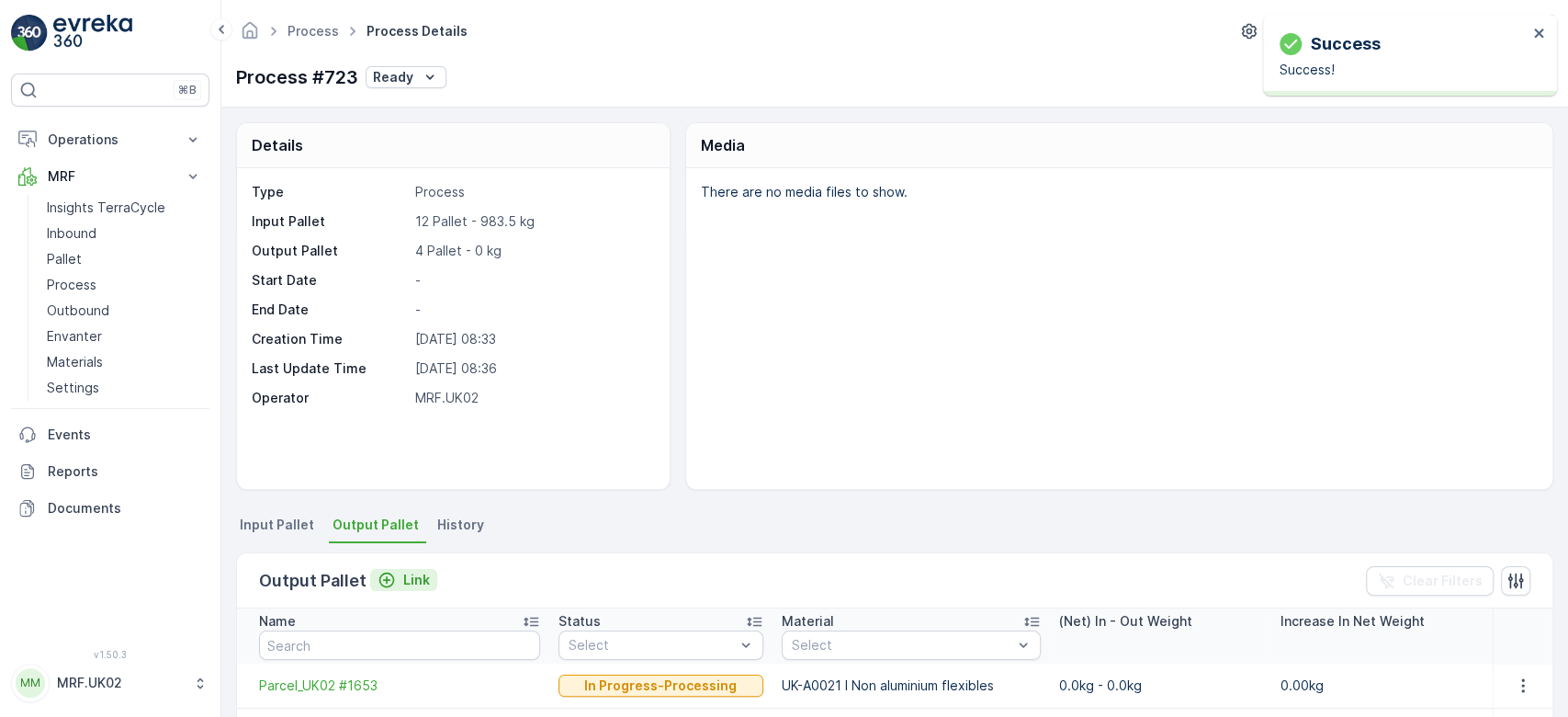
click at [404, 577] on p "Link" at bounding box center [416, 579] width 26 height 19
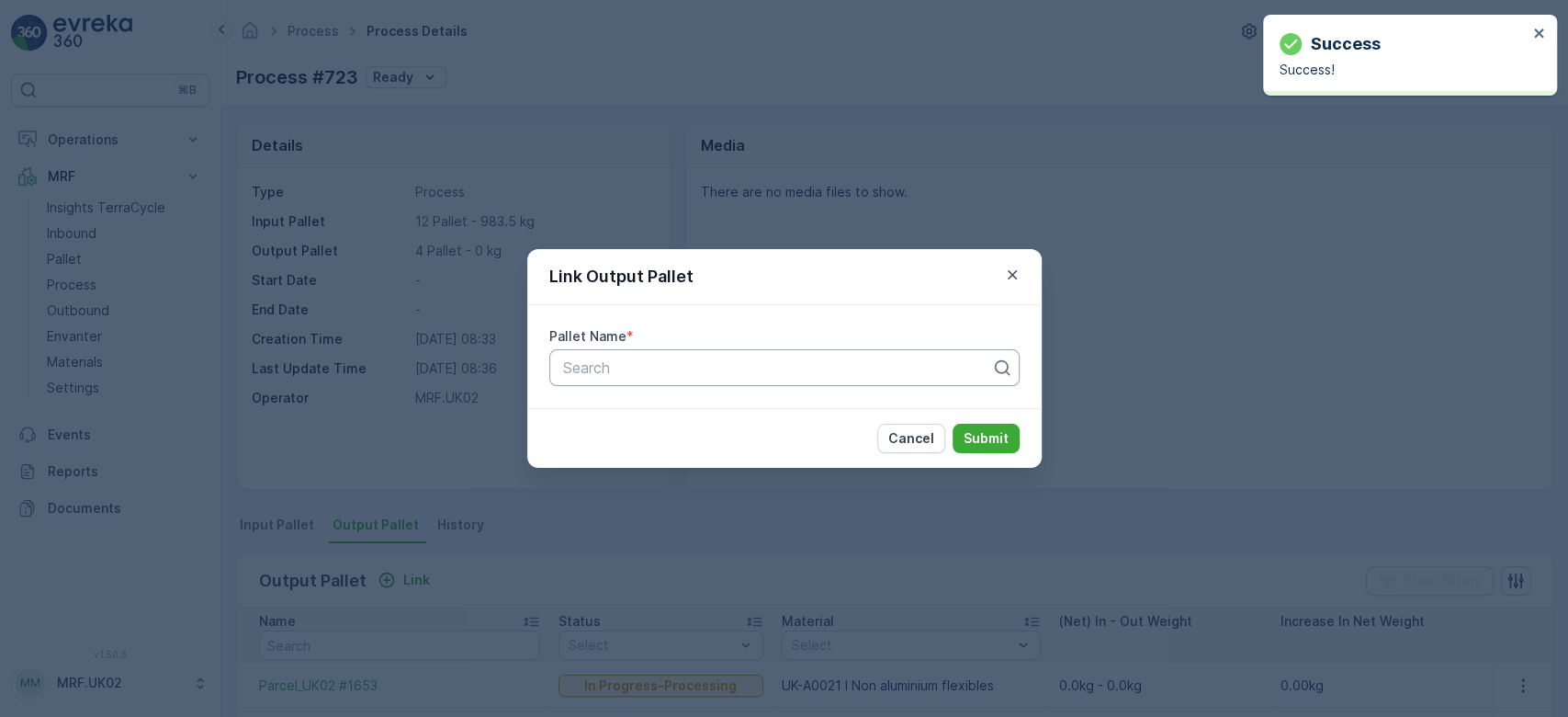
click at [631, 372] on div at bounding box center [777, 367] width 432 height 17
type input "1652"
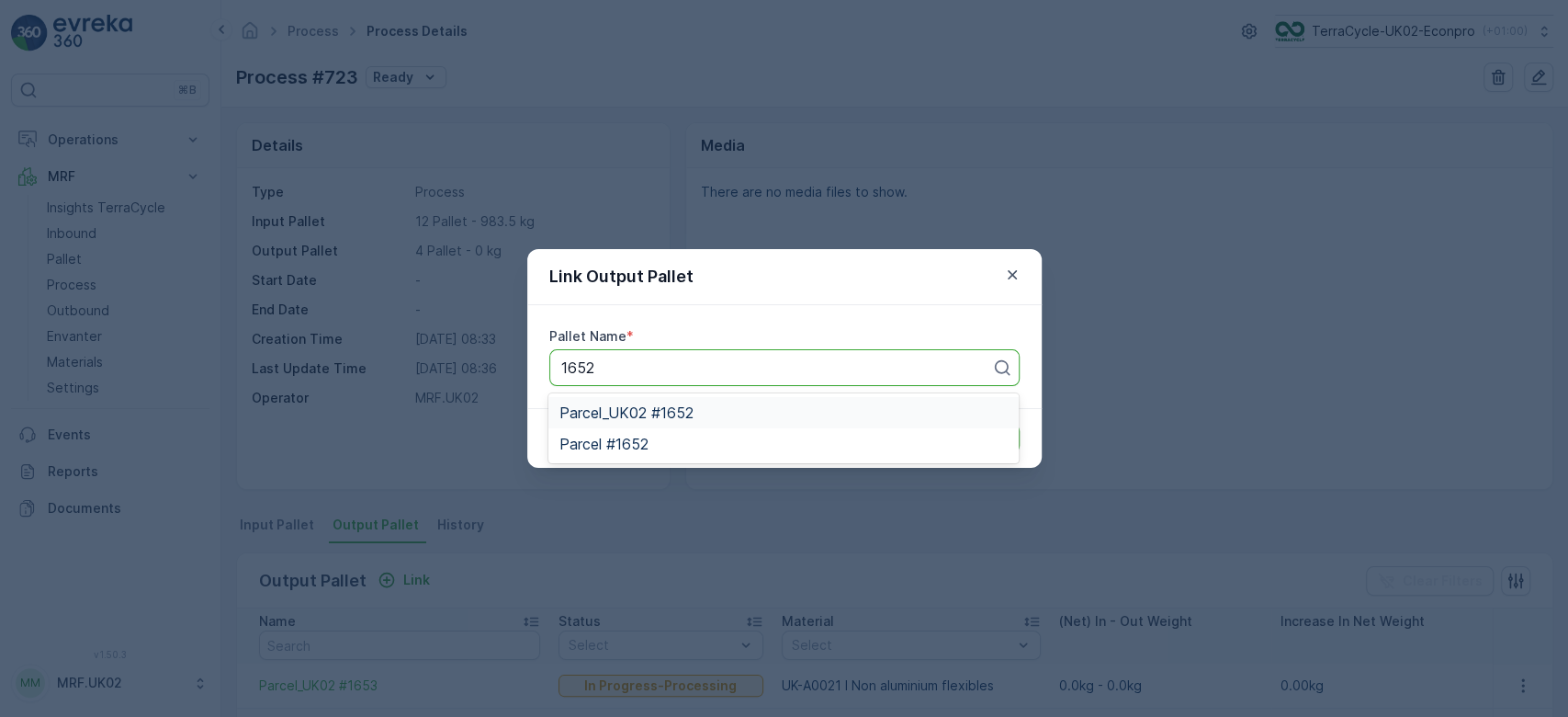
click at [675, 414] on span "Parcel_UK02 #1652" at bounding box center [627, 412] width 135 height 17
click at [675, 414] on div "Cancel Submit" at bounding box center [785, 437] width 515 height 60
click at [1000, 439] on p "Submit" at bounding box center [986, 438] width 45 height 19
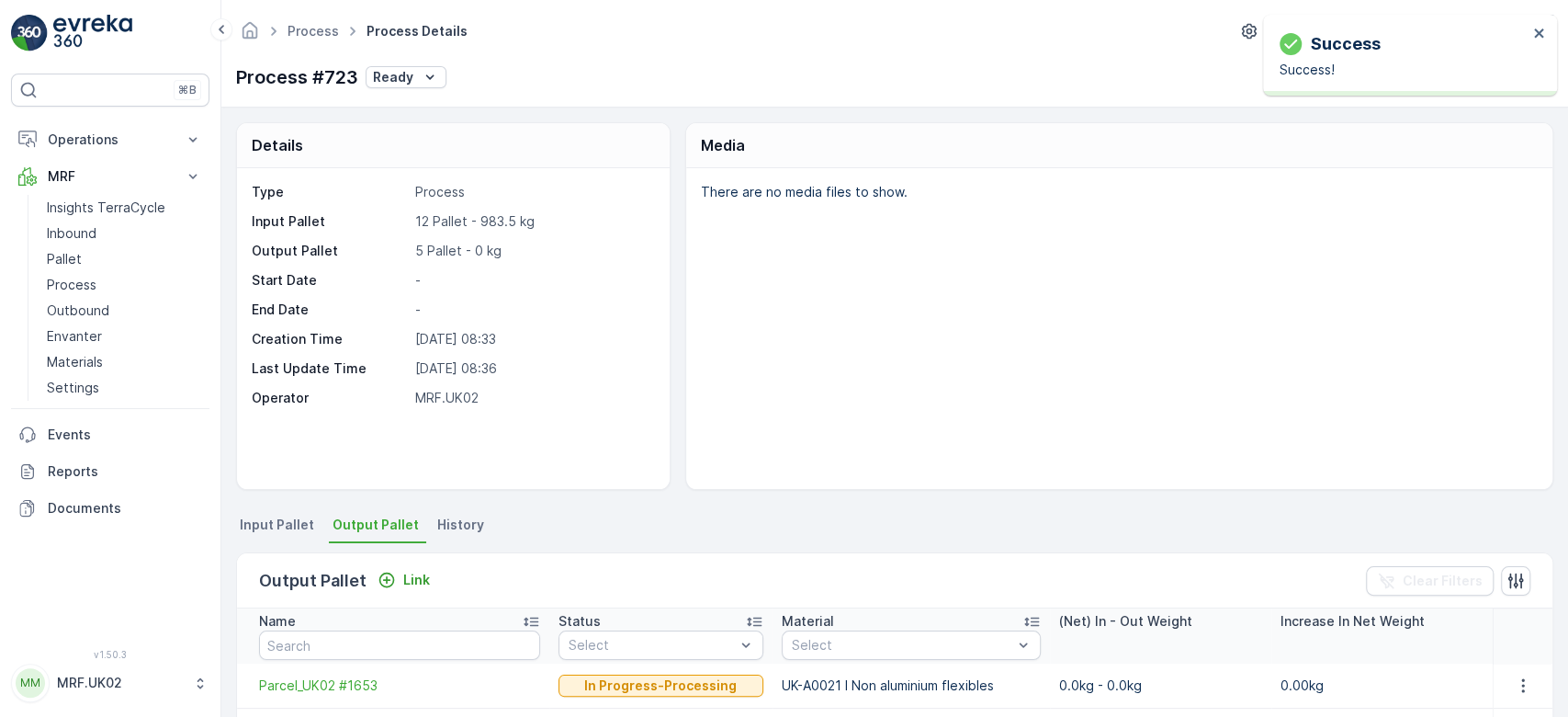
click at [384, 563] on div "Output Pallet Link Clear Filters" at bounding box center [894, 580] width 1315 height 56
click at [404, 580] on p "Link" at bounding box center [416, 579] width 26 height 19
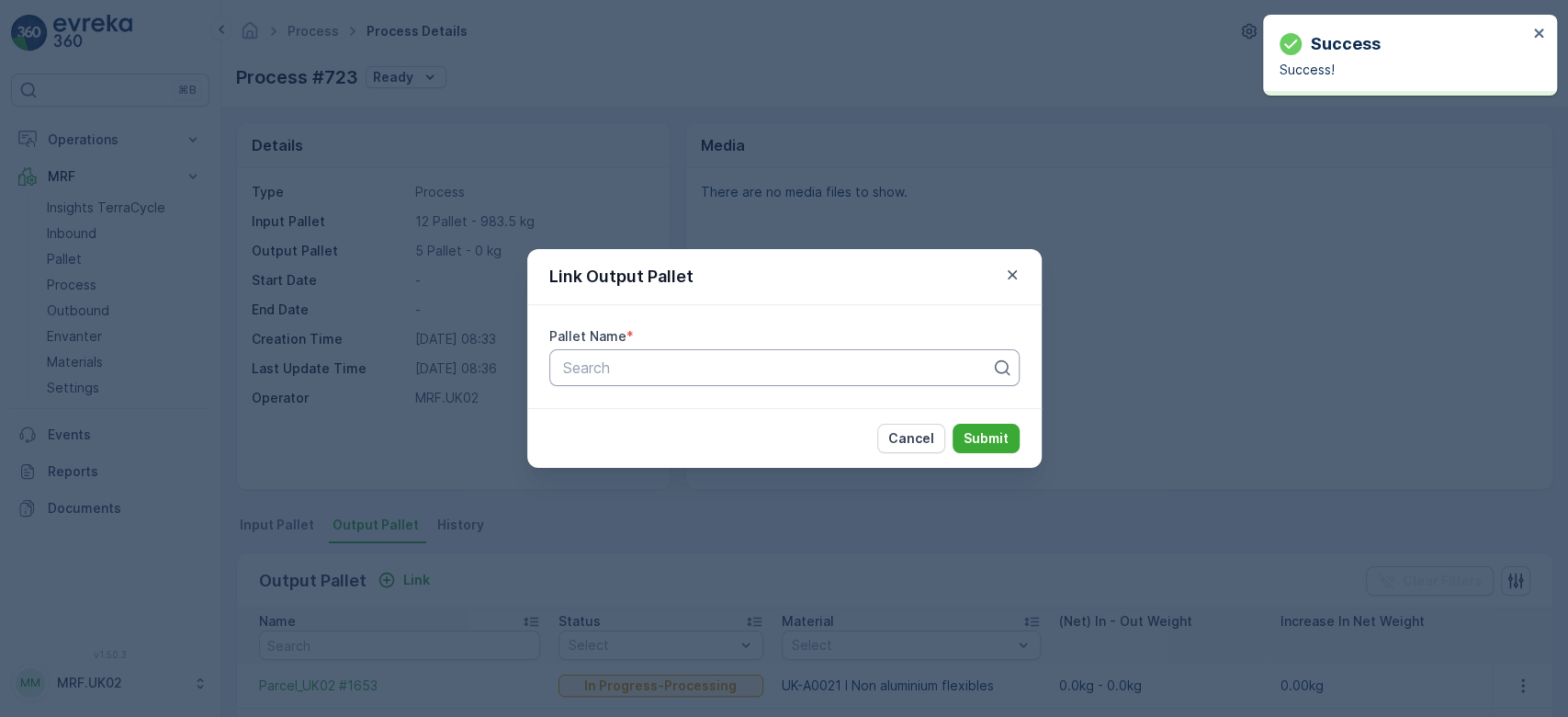
click at [625, 380] on div "Search" at bounding box center [784, 368] width 470 height 37
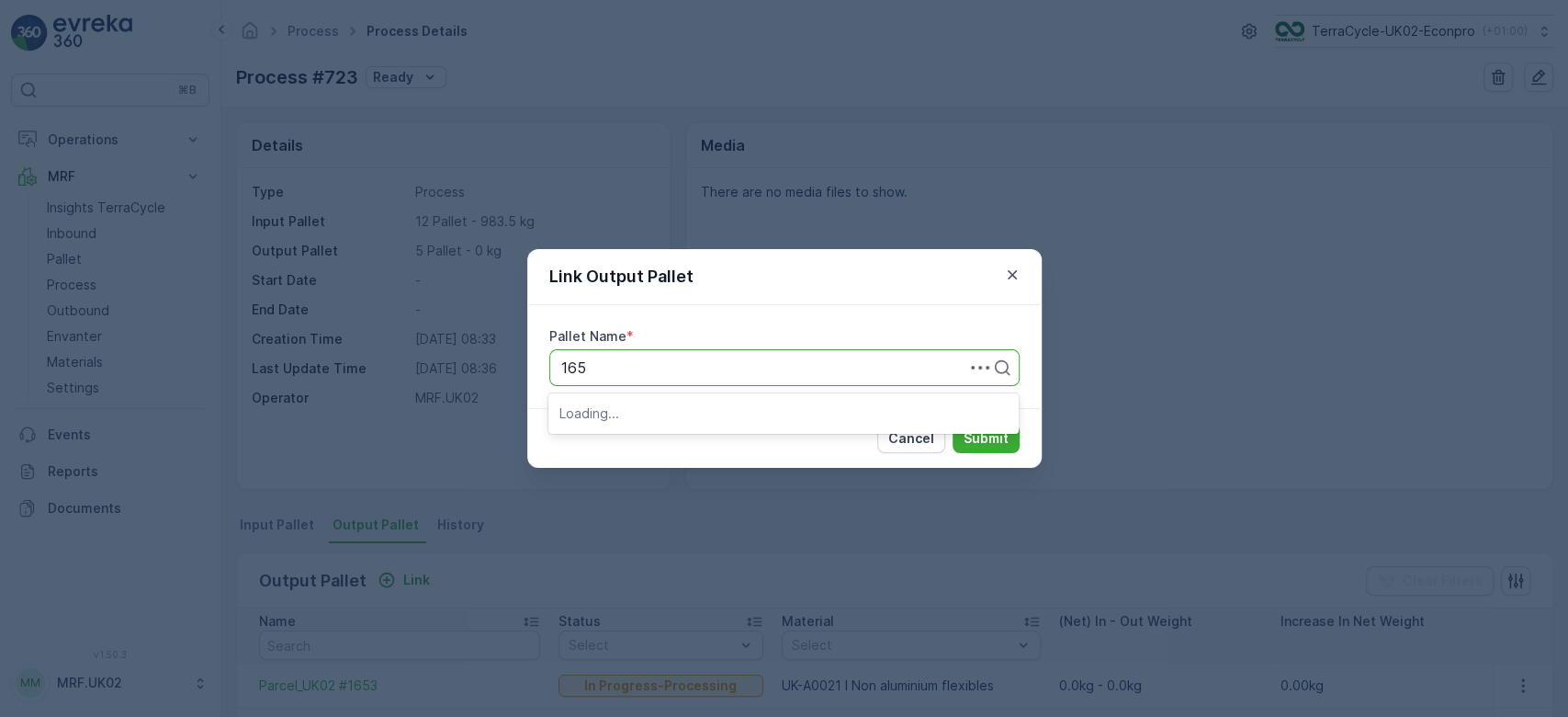
type input "1651"
click at [685, 415] on span "Parcel_UK02 #1651" at bounding box center [626, 412] width 133 height 17
click at [990, 447] on p "Submit" at bounding box center [986, 438] width 45 height 19
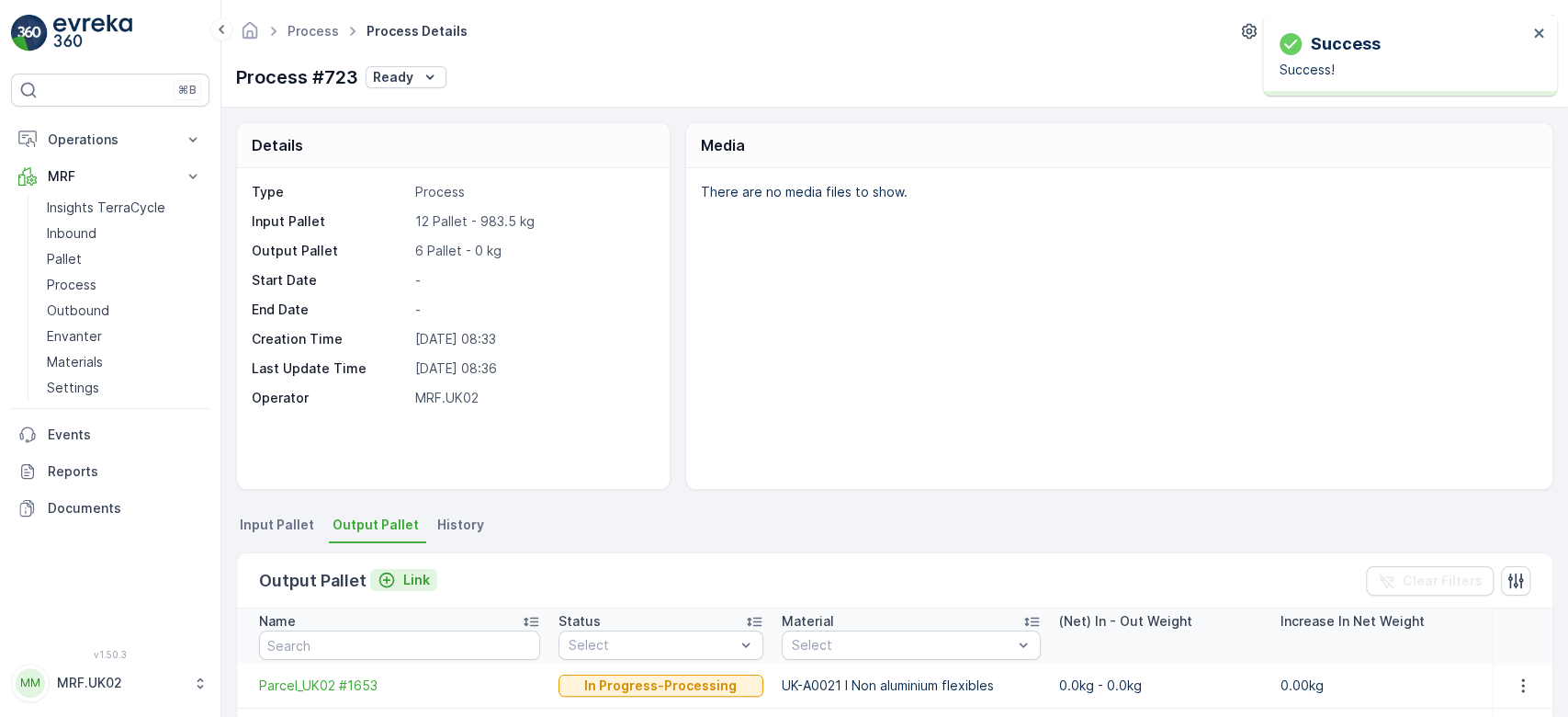
click at [420, 578] on p "Link" at bounding box center [416, 579] width 26 height 19
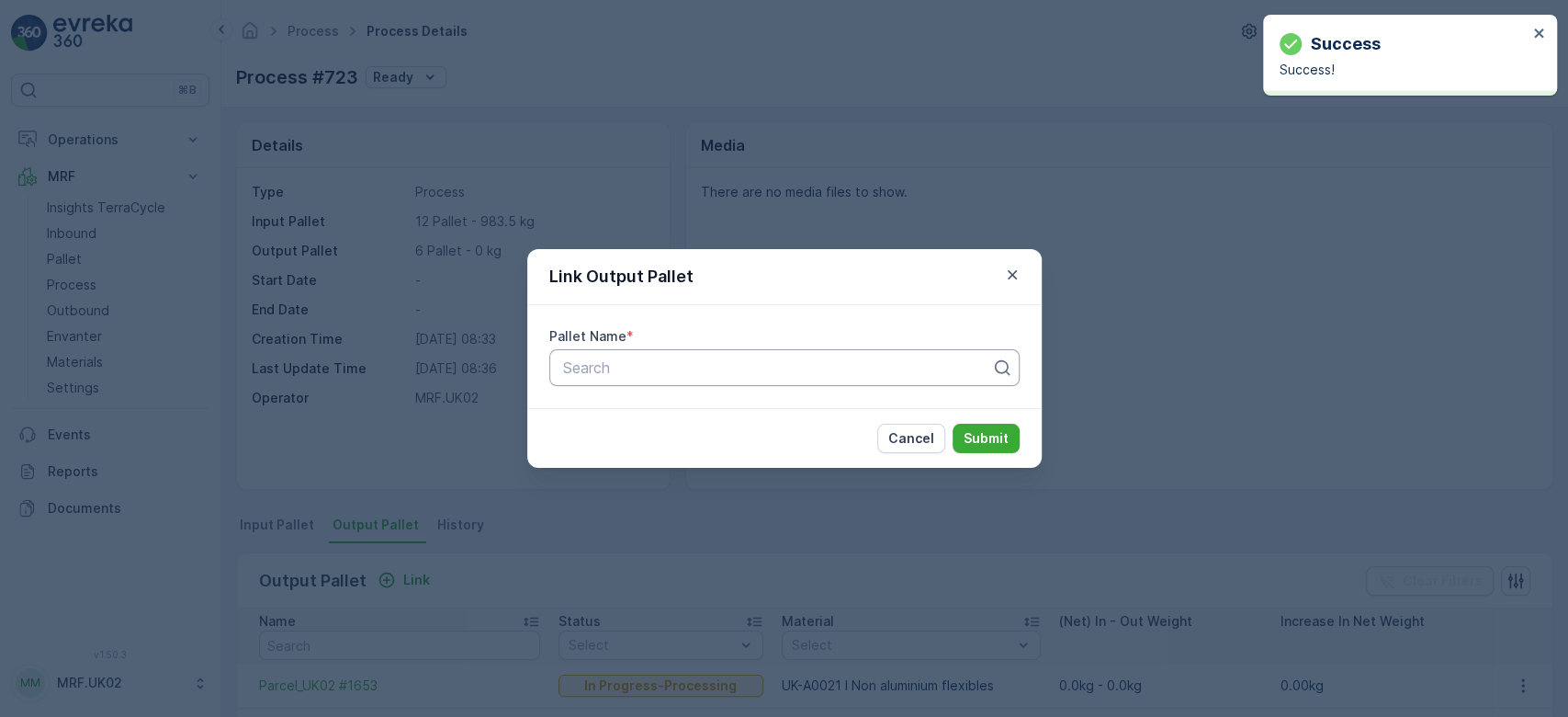
click at [627, 369] on div at bounding box center [777, 367] width 432 height 17
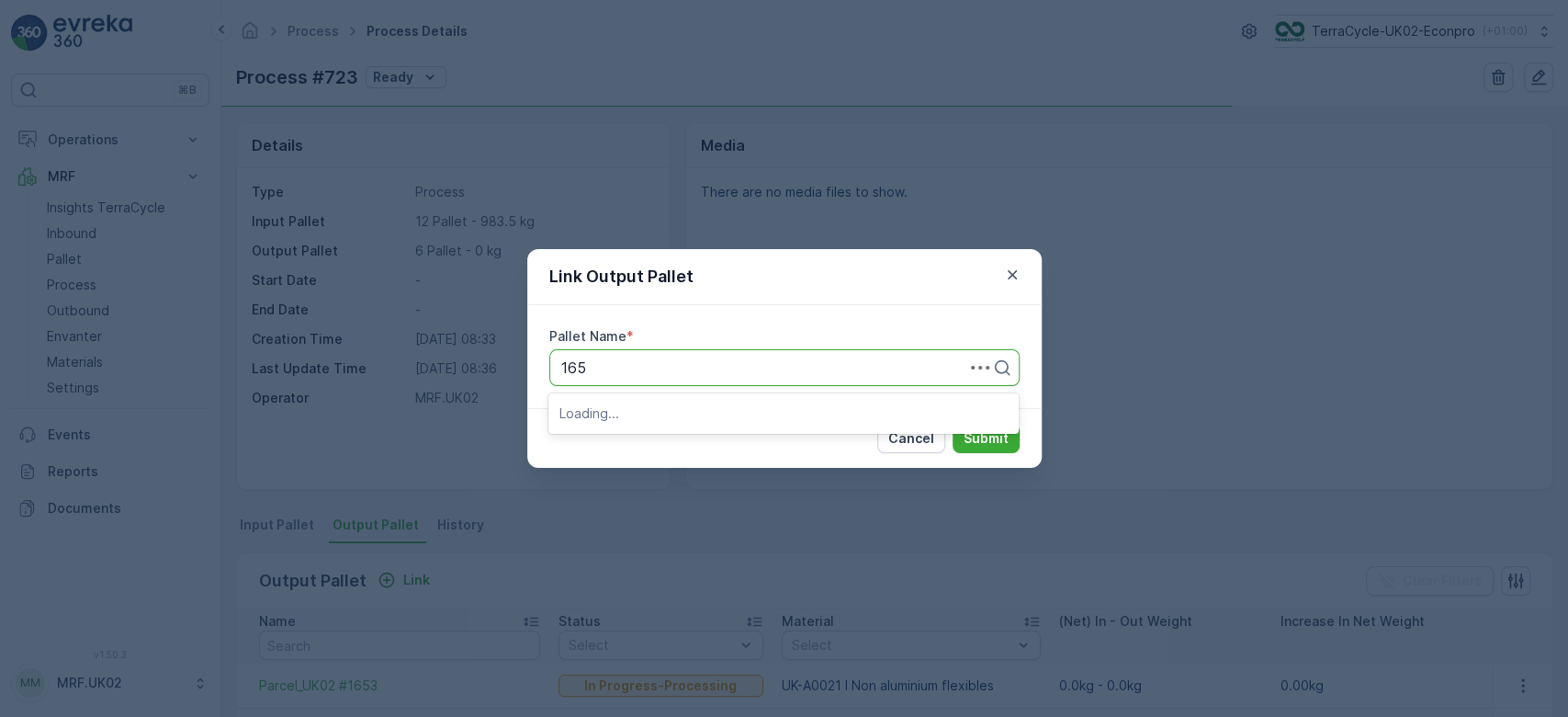
type input "1658"
click at [645, 409] on span "Parcel_UK02 #1658" at bounding box center [627, 412] width 135 height 17
click at [1000, 451] on button "Submit" at bounding box center [986, 438] width 67 height 29
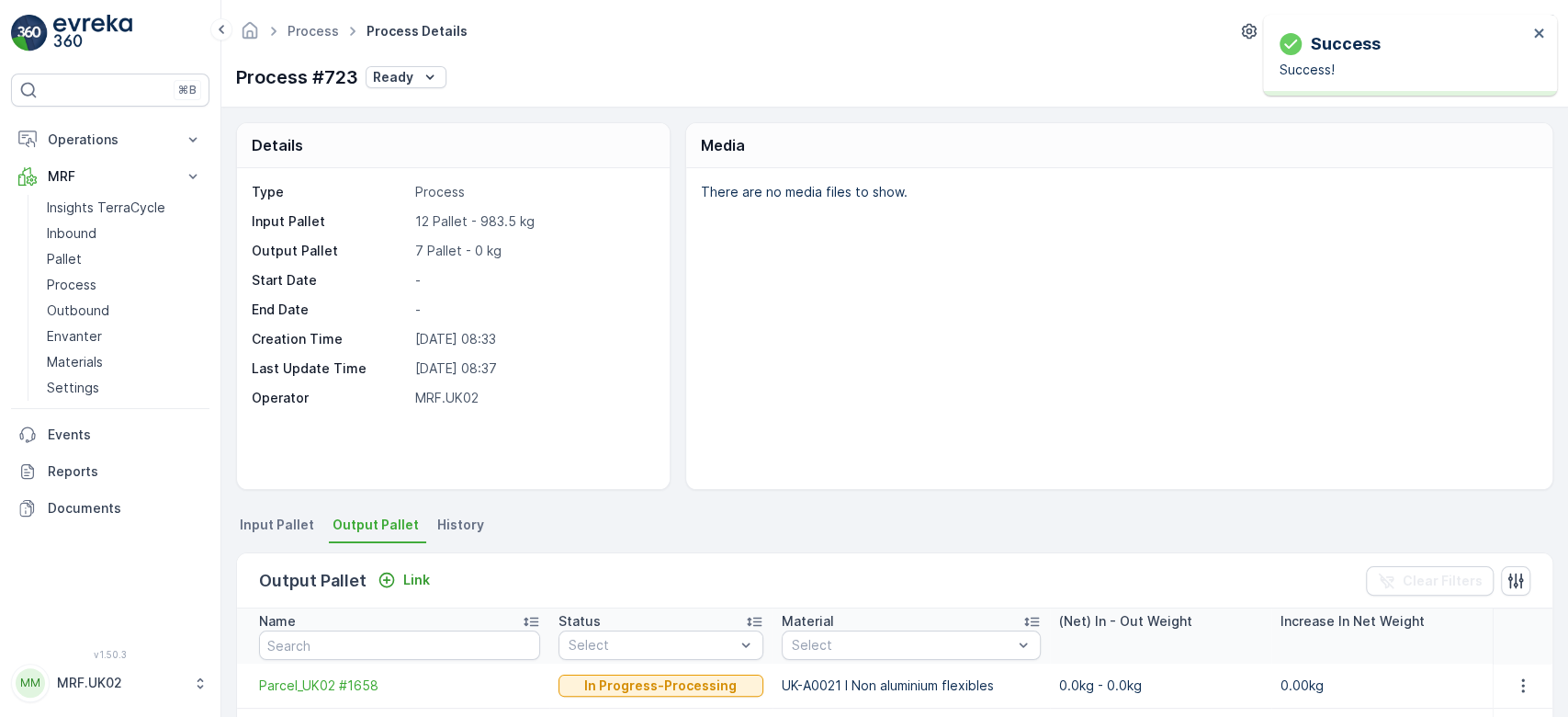
click at [425, 561] on div "Output Pallet Link Clear Filters" at bounding box center [894, 580] width 1315 height 56
click at [419, 573] on p "Link" at bounding box center [416, 579] width 26 height 19
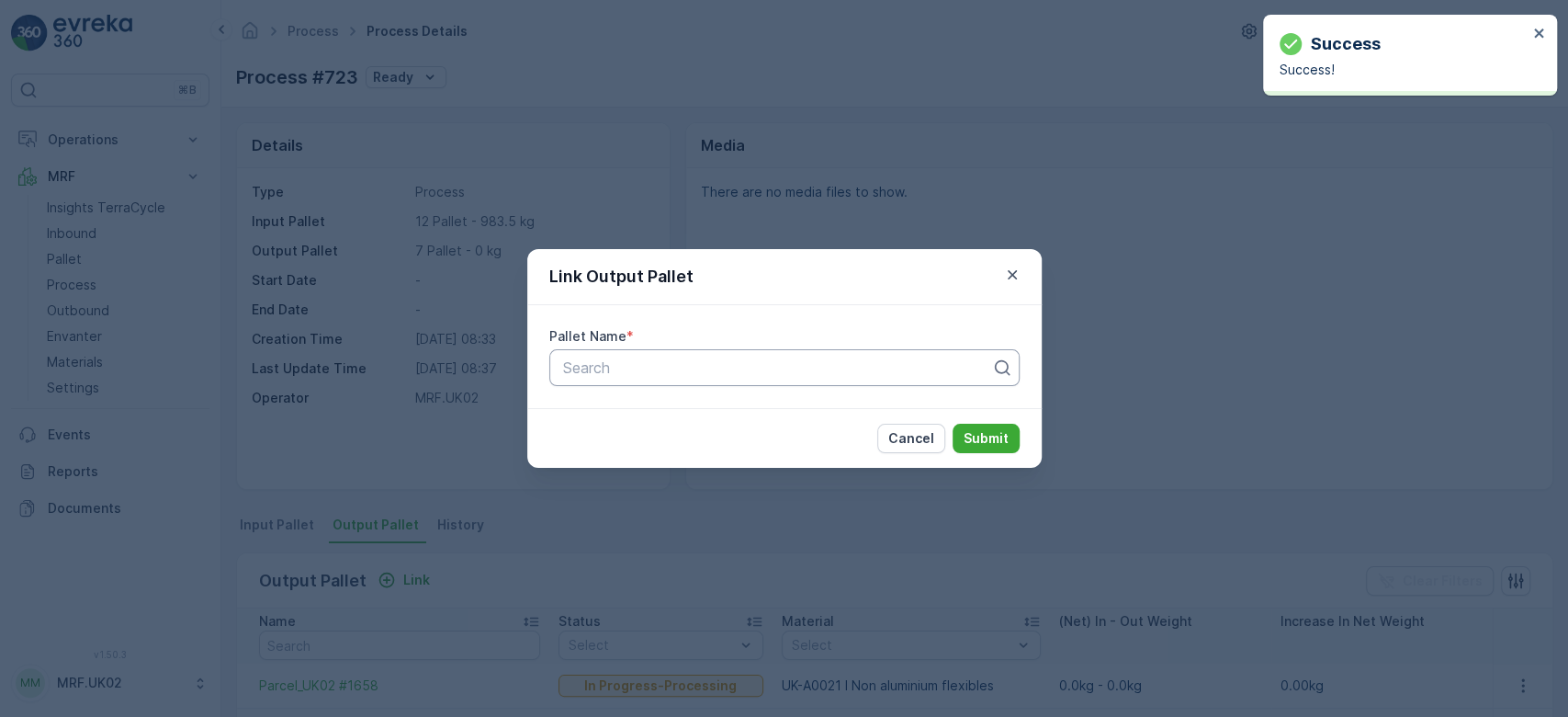
click at [617, 373] on div at bounding box center [777, 367] width 432 height 17
type input "1657"
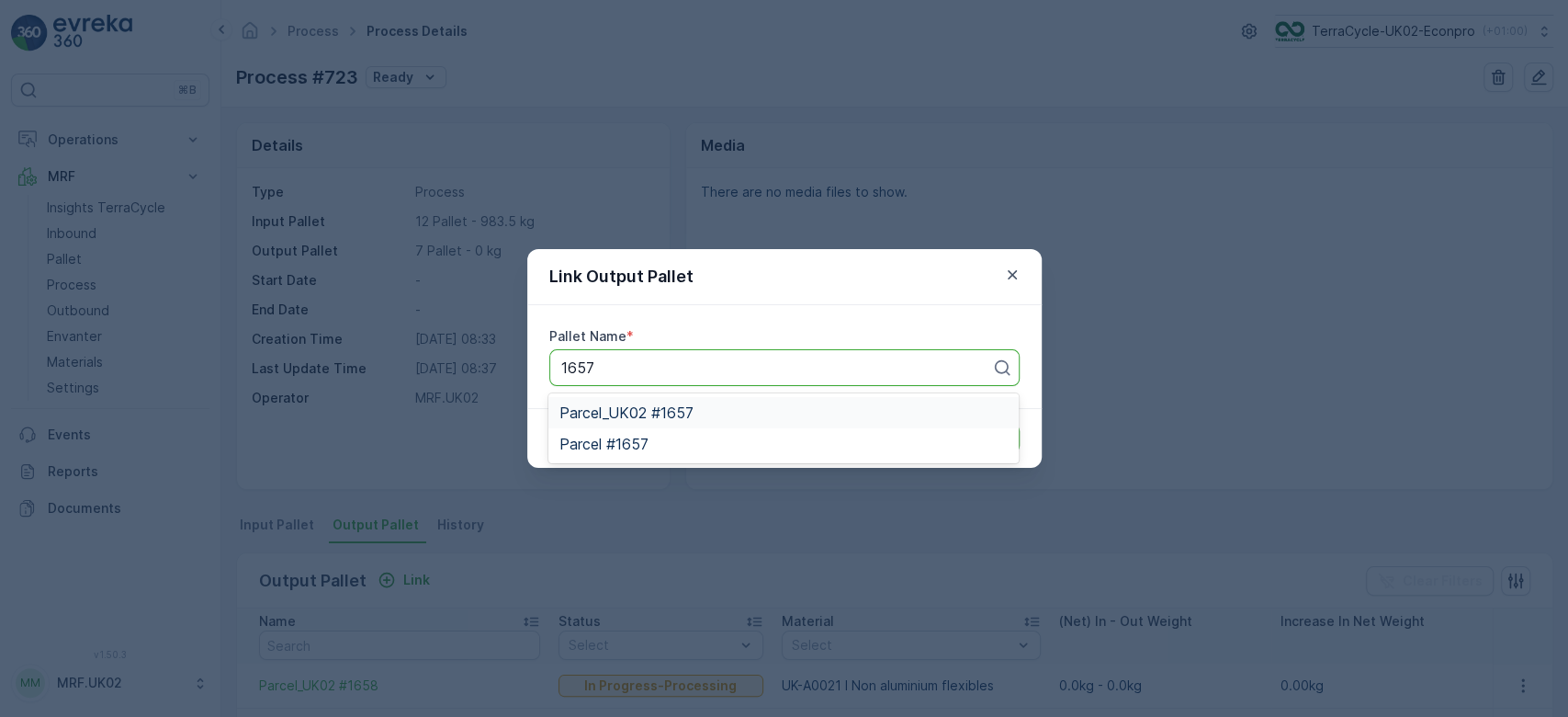
click at [668, 413] on span "Parcel_UK02 #1657" at bounding box center [627, 412] width 135 height 17
click at [978, 423] on button "Submit" at bounding box center [986, 438] width 67 height 29
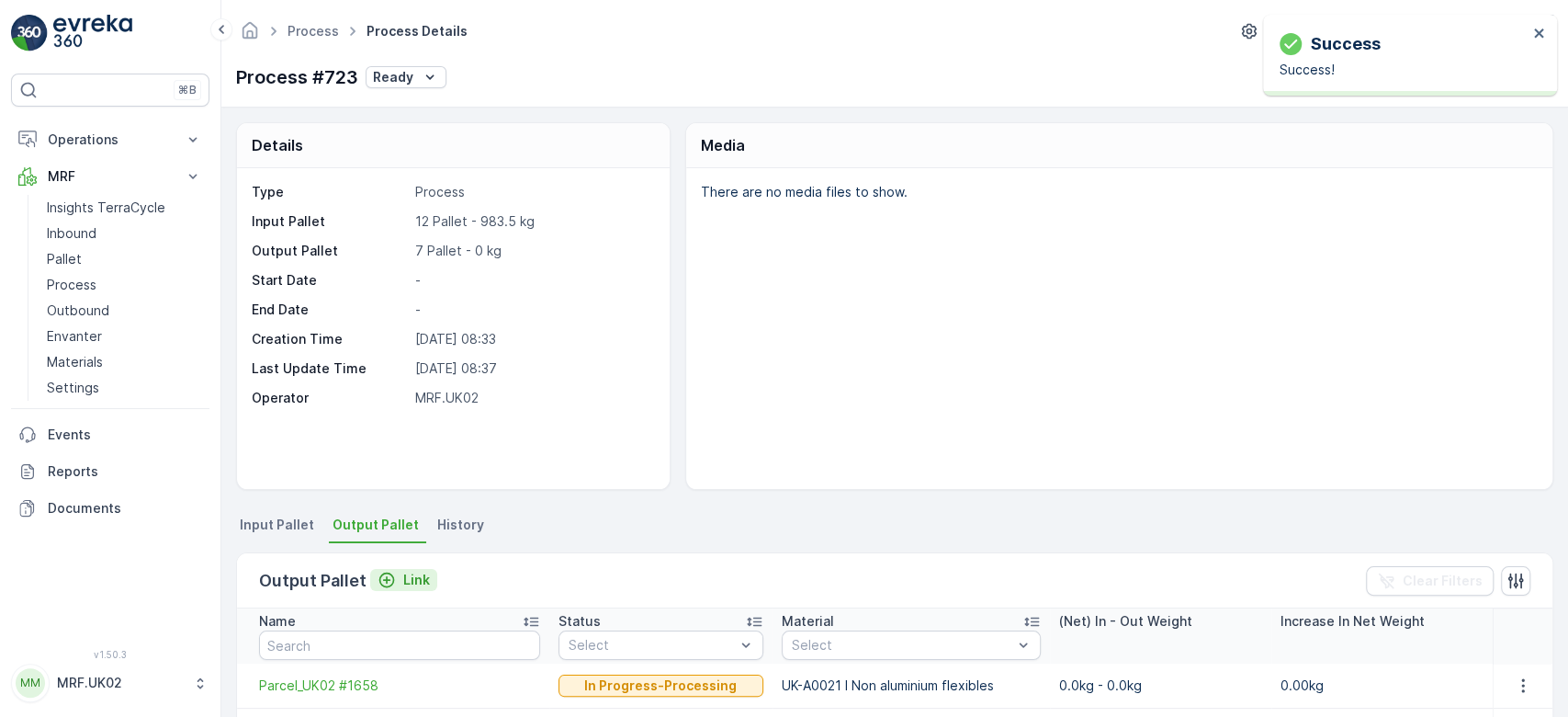
click at [405, 575] on p "Link" at bounding box center [416, 579] width 26 height 19
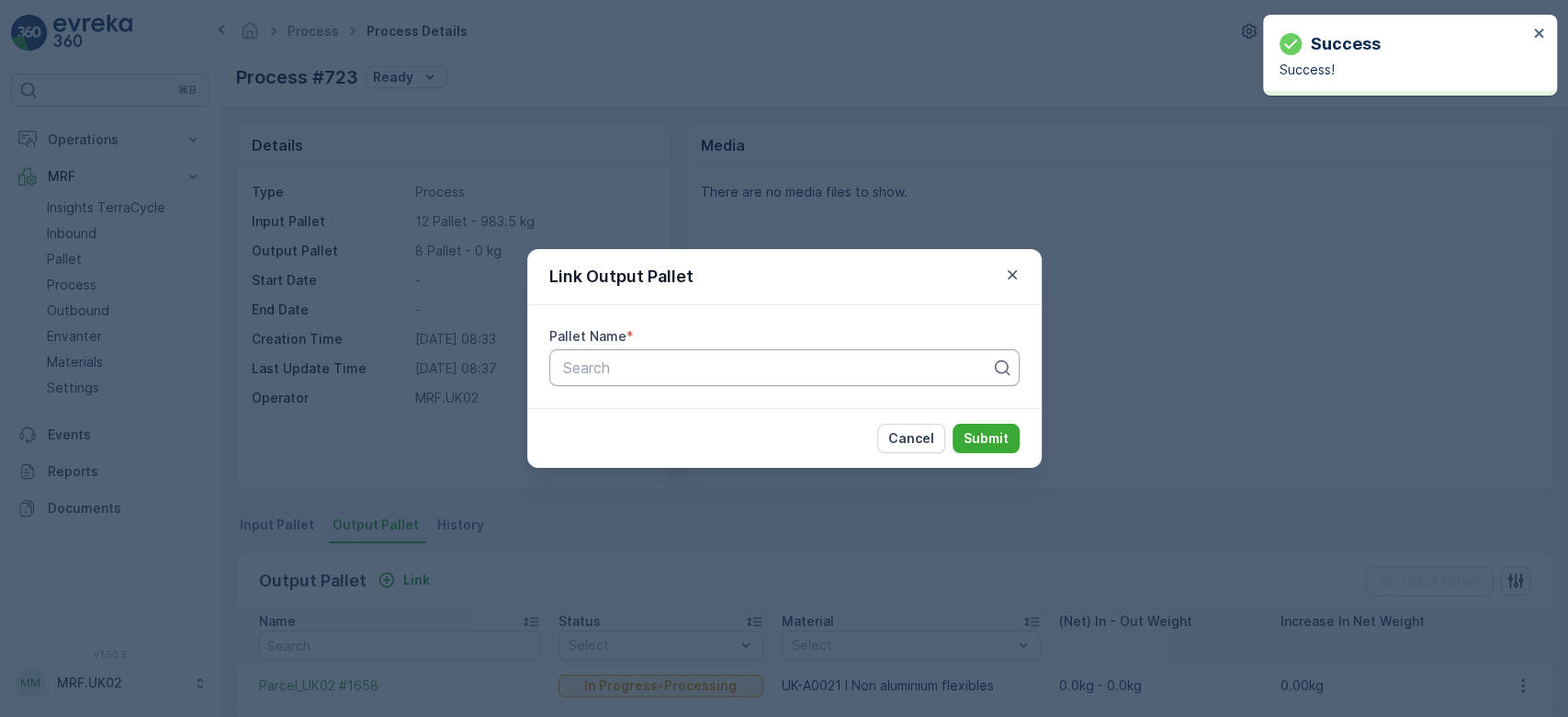
click at [639, 367] on div at bounding box center [777, 367] width 432 height 17
type input "1654"
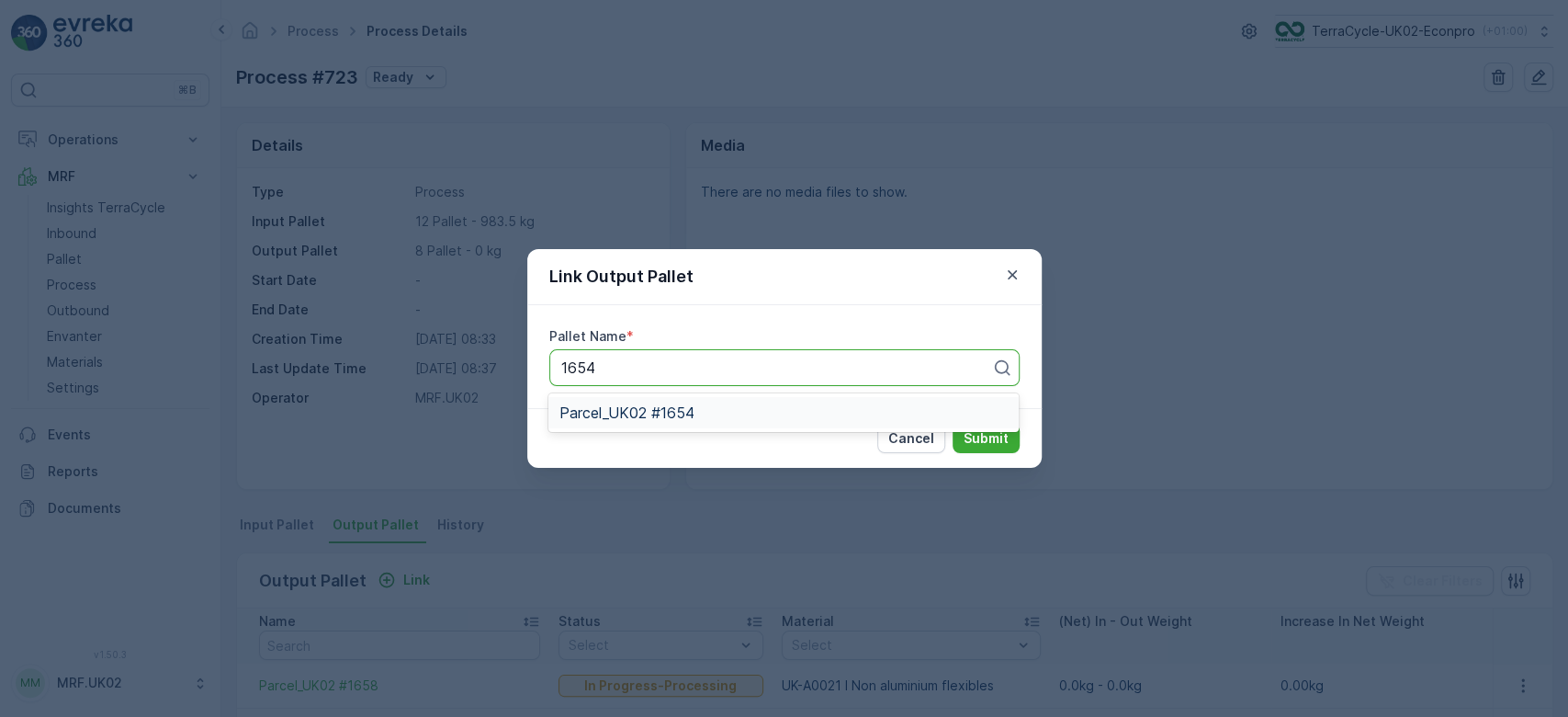
click at [690, 416] on span "Parcel_UK02 #1654" at bounding box center [627, 412] width 135 height 17
click at [1000, 437] on p "Submit" at bounding box center [986, 438] width 45 height 19
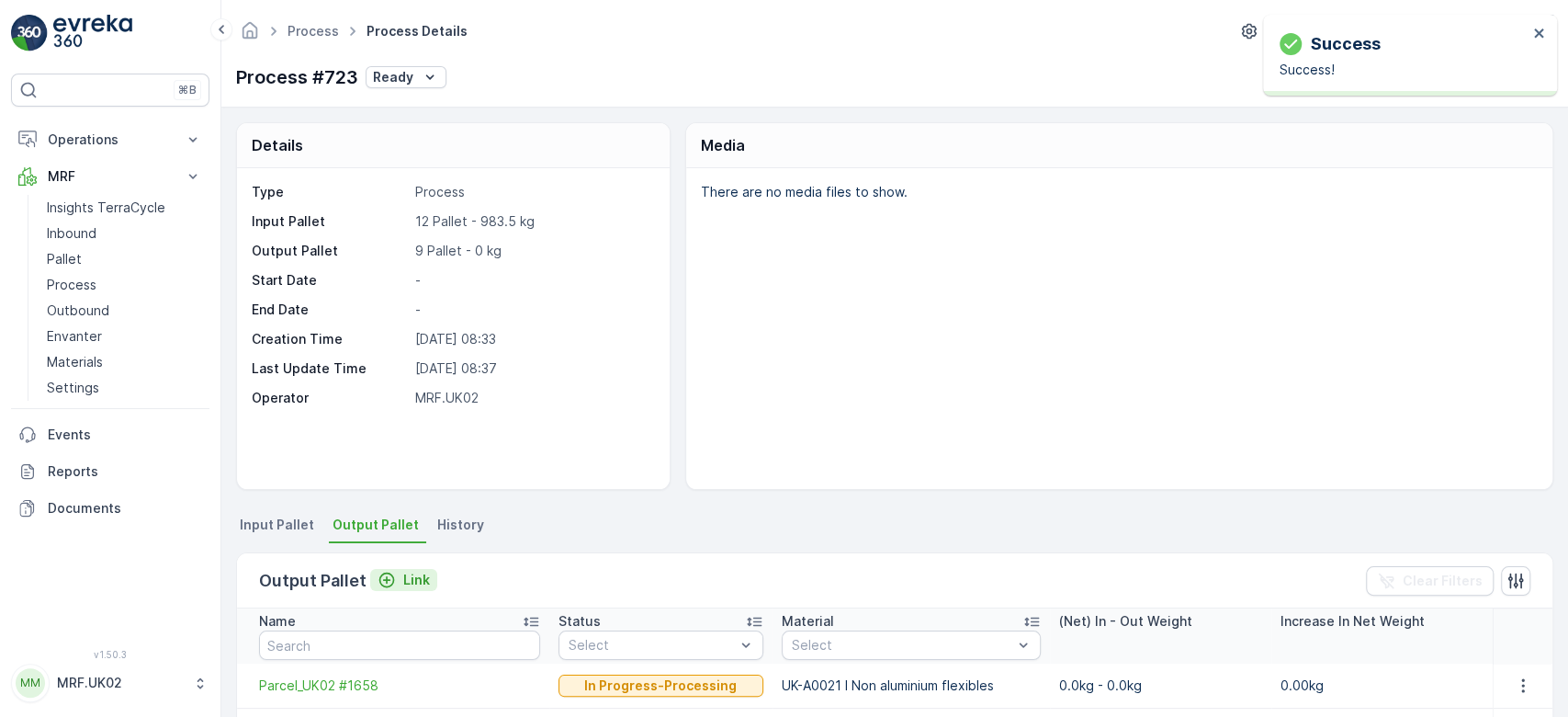
click at [404, 583] on p "Link" at bounding box center [416, 579] width 26 height 19
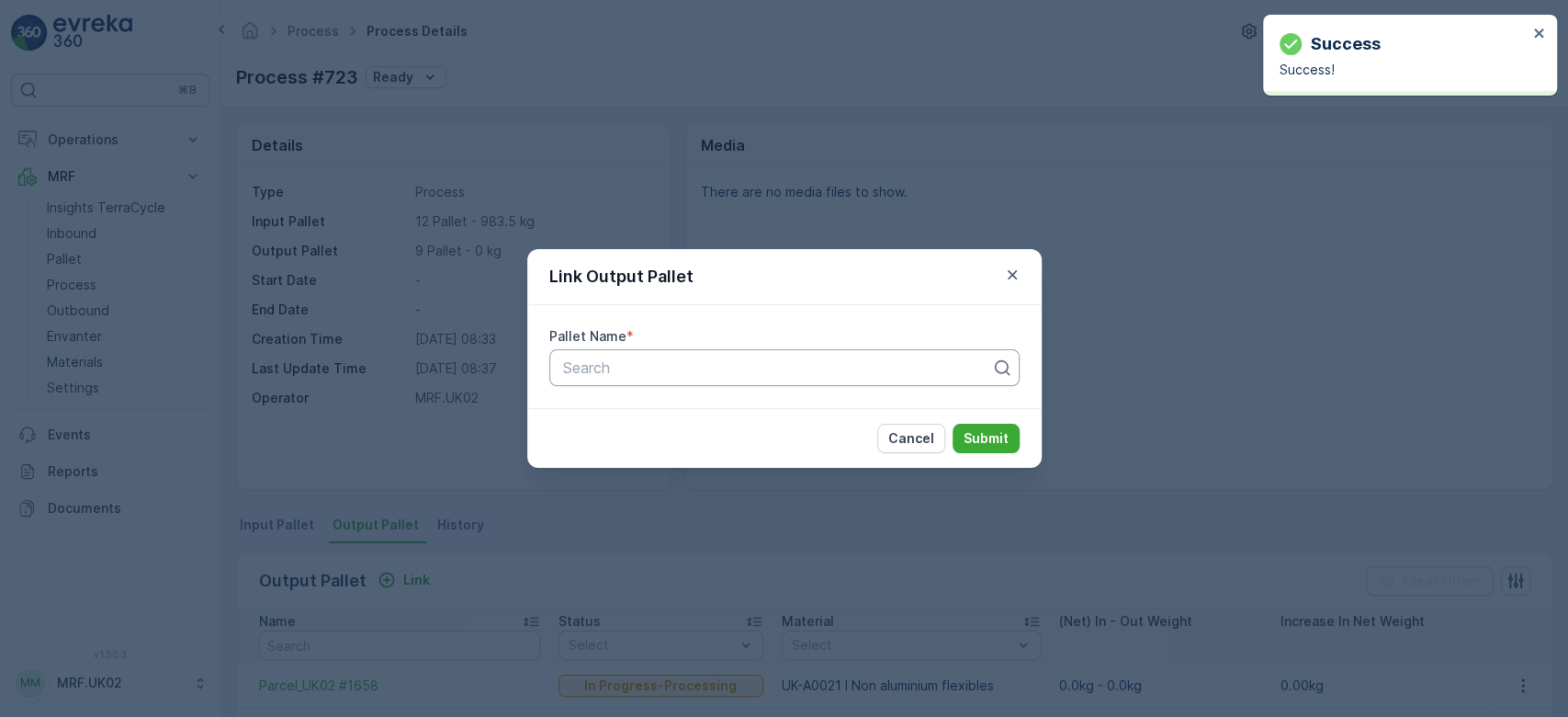
click at [647, 363] on div at bounding box center [777, 367] width 432 height 17
type input "1655"
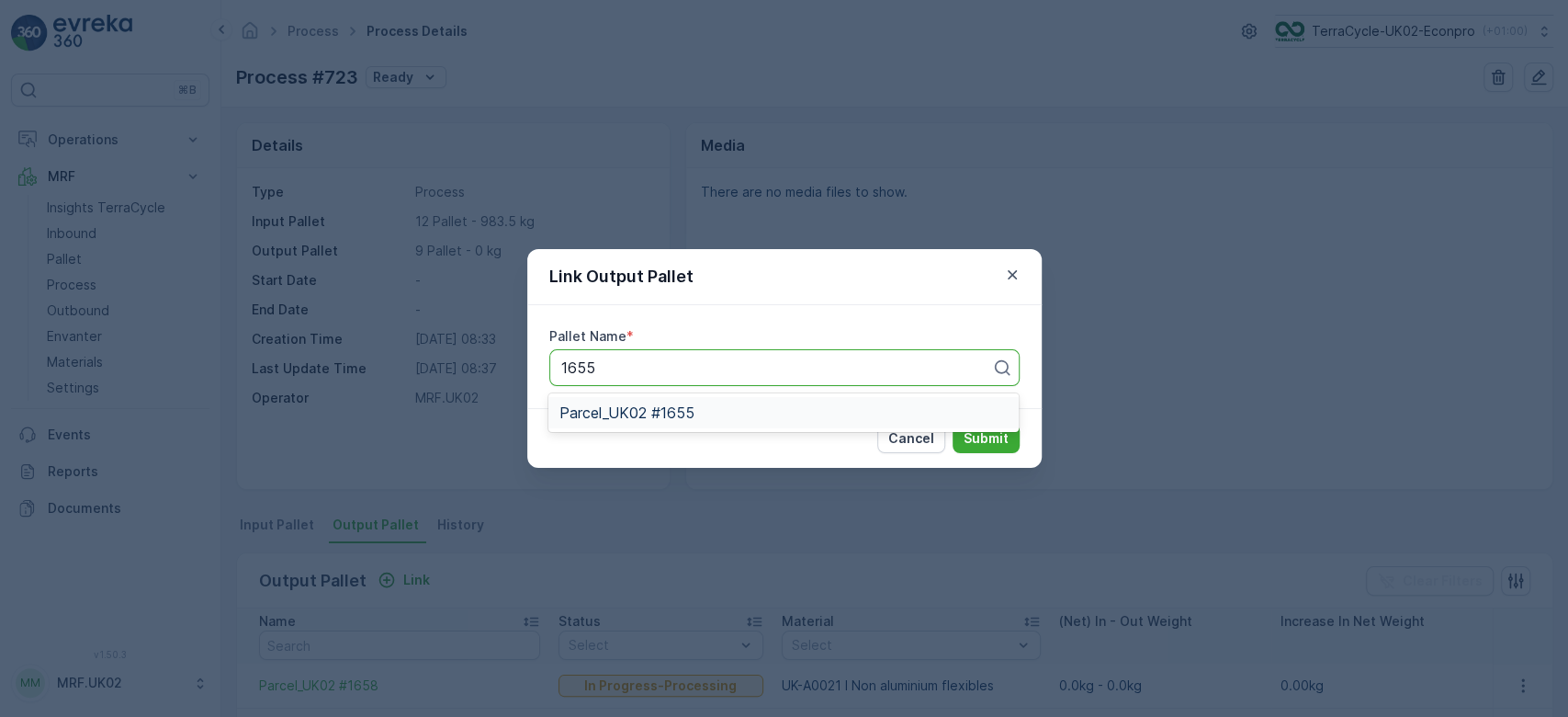
click at [664, 417] on span "Parcel_UK02 #1655" at bounding box center [627, 412] width 135 height 17
click at [998, 436] on p "Submit" at bounding box center [986, 438] width 45 height 19
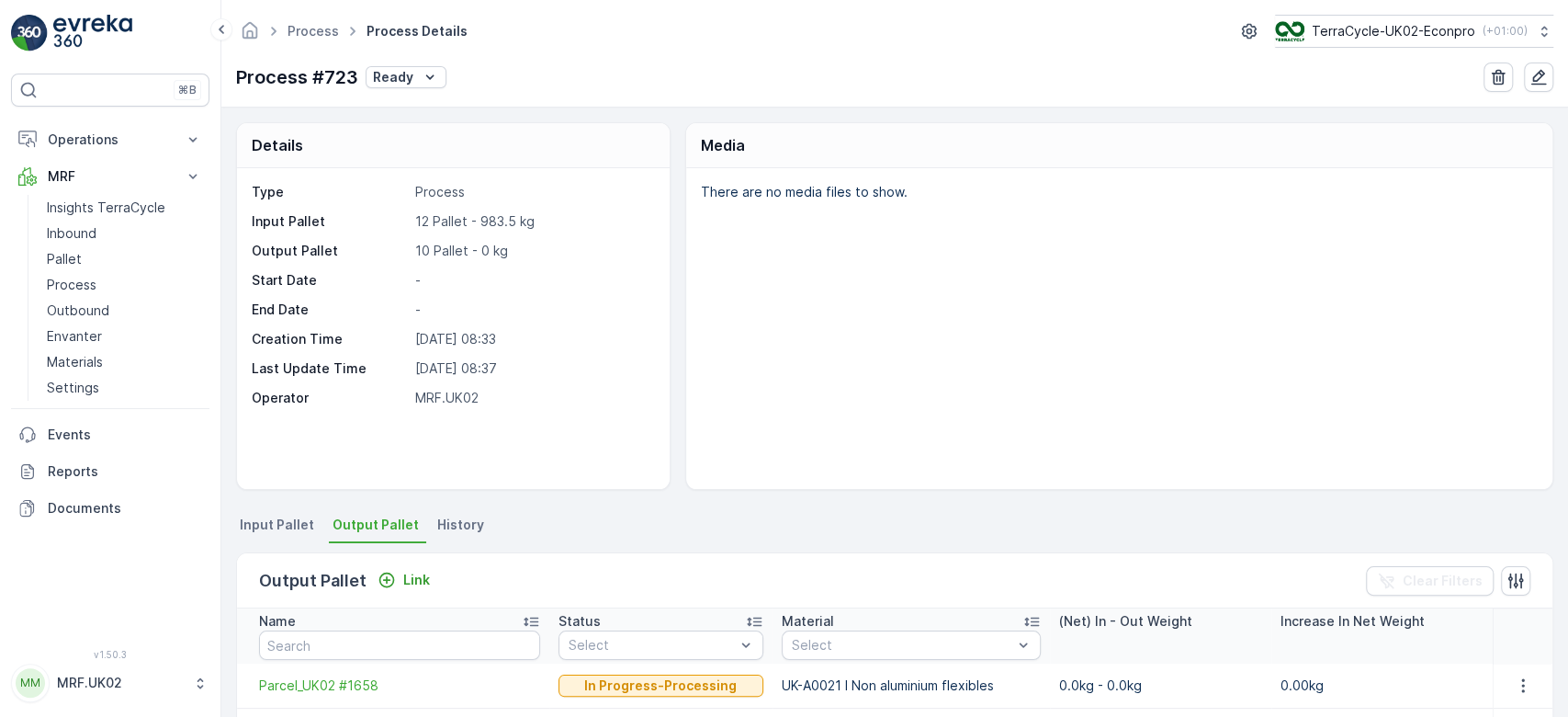
click at [399, 592] on div "Output Pallet Link Clear Filters" at bounding box center [894, 580] width 1315 height 56
click at [410, 578] on p "Link" at bounding box center [416, 579] width 26 height 19
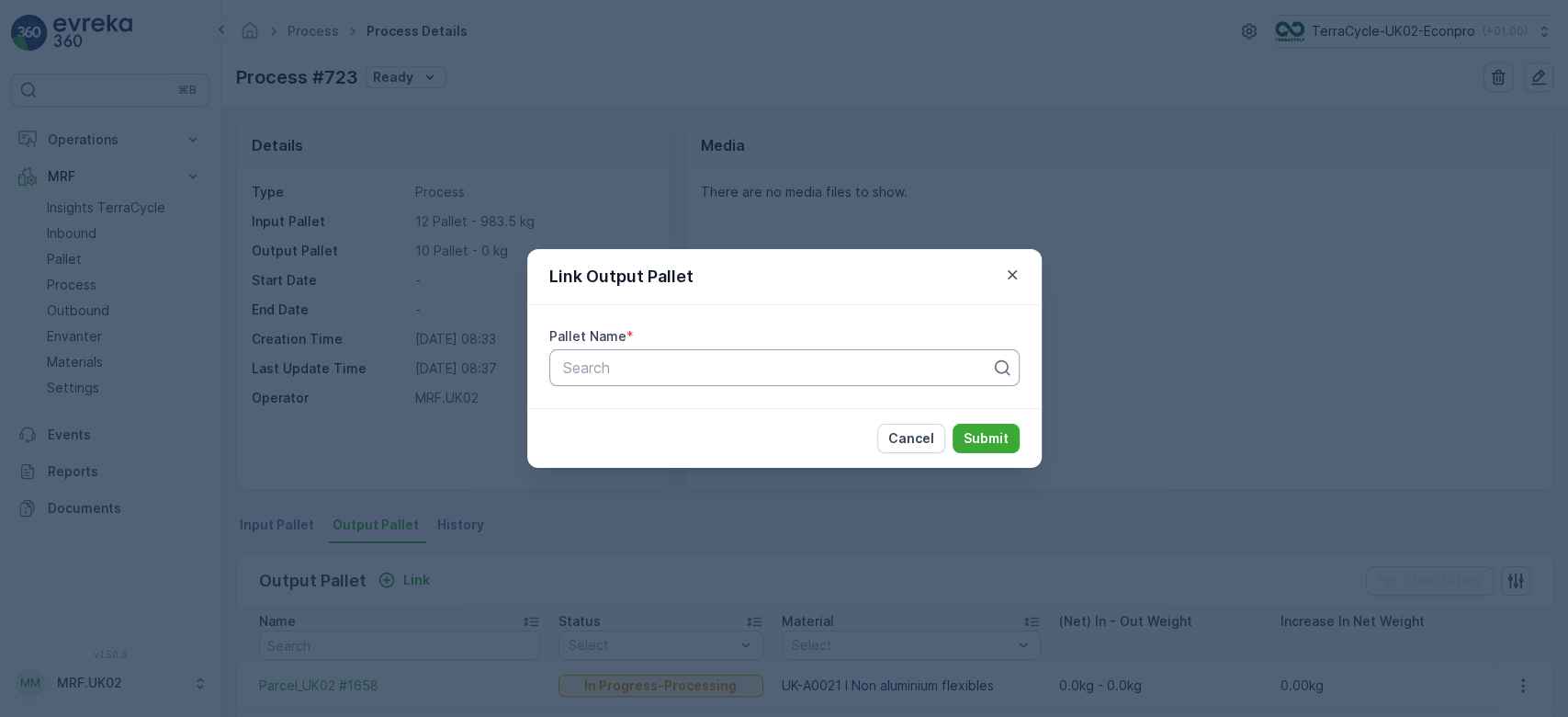
click at [656, 367] on div at bounding box center [777, 367] width 432 height 17
type input "1657"
click at [673, 405] on span "Parcel_UK02 #1657" at bounding box center [627, 412] width 135 height 17
click at [998, 437] on p "Submit" at bounding box center [986, 438] width 45 height 19
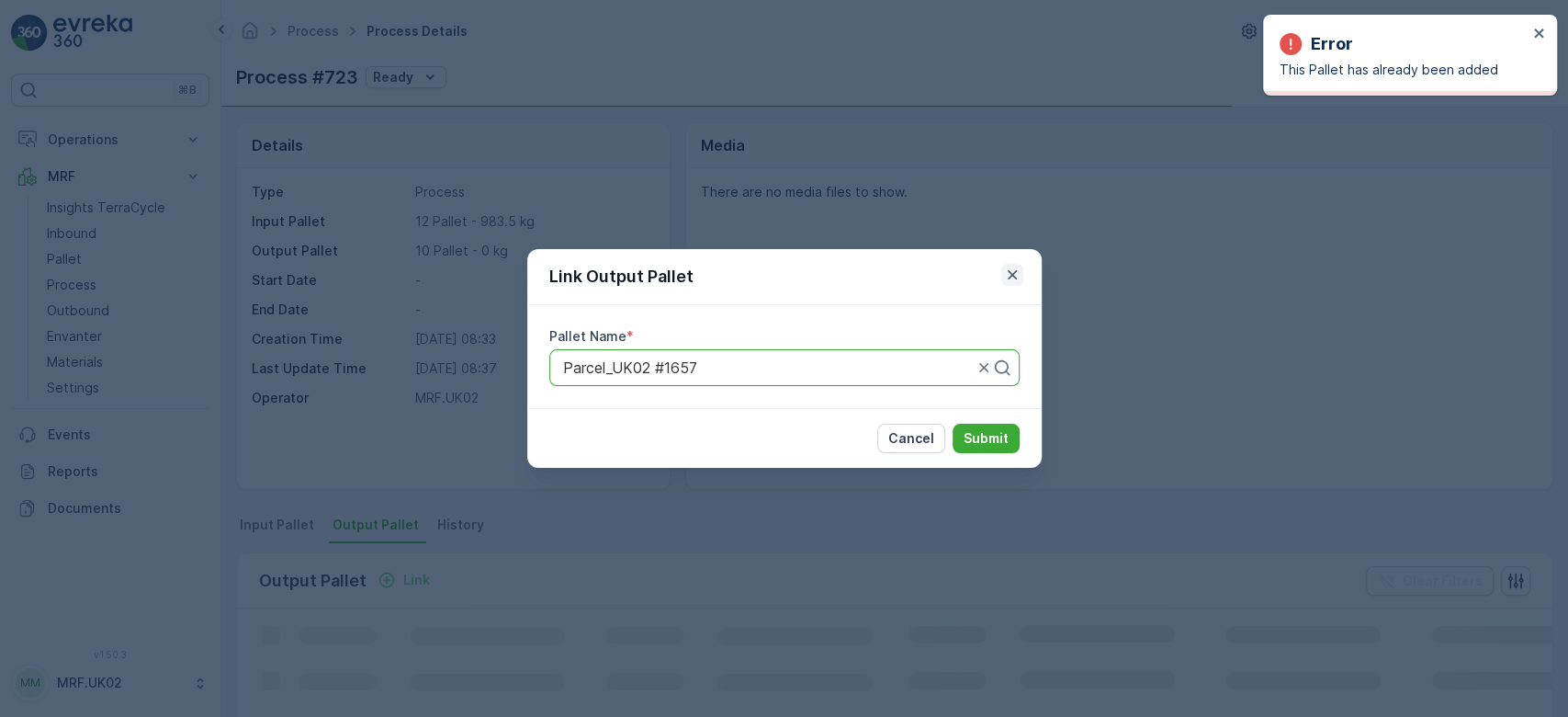
click at [1013, 275] on icon "button" at bounding box center [1012, 274] width 19 height 19
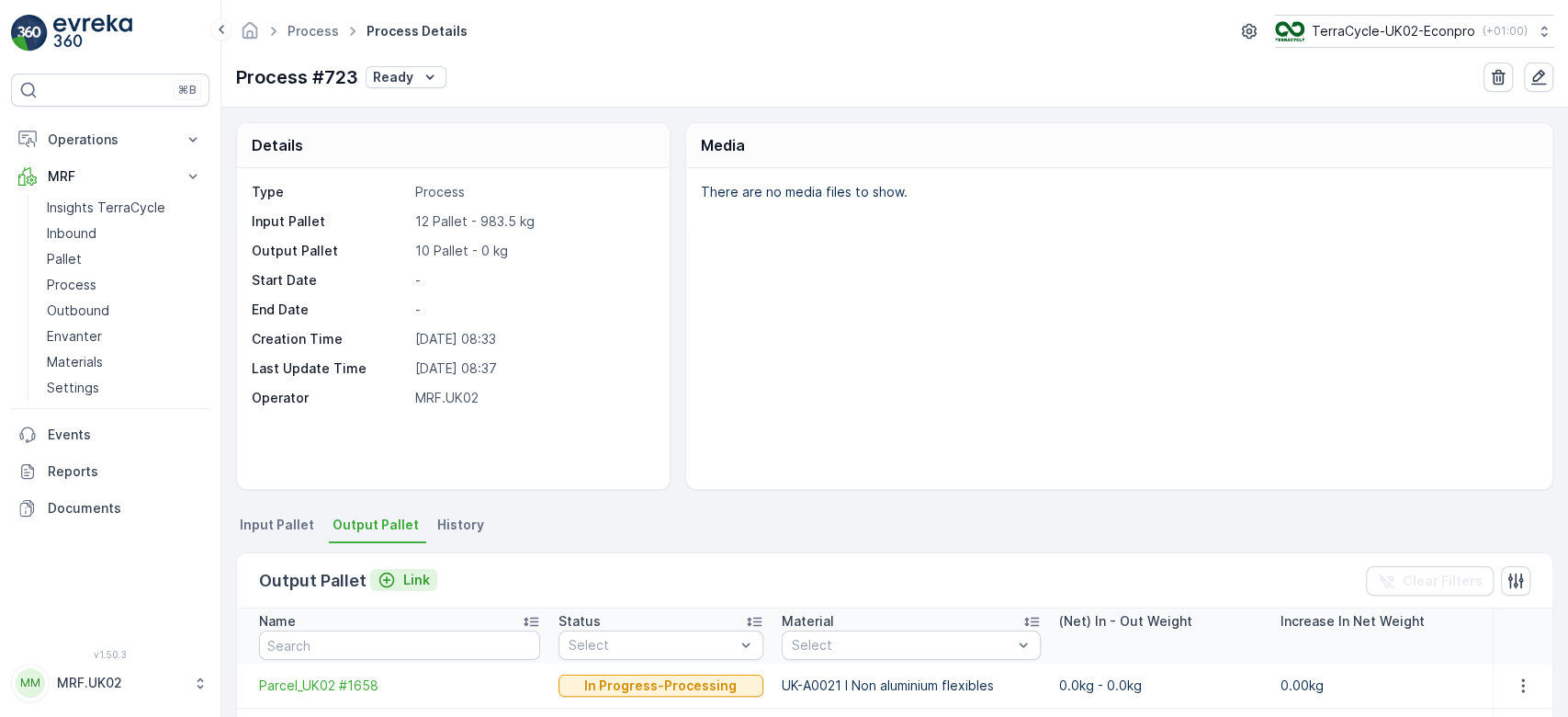
click at [417, 574] on p "Link" at bounding box center [416, 579] width 26 height 19
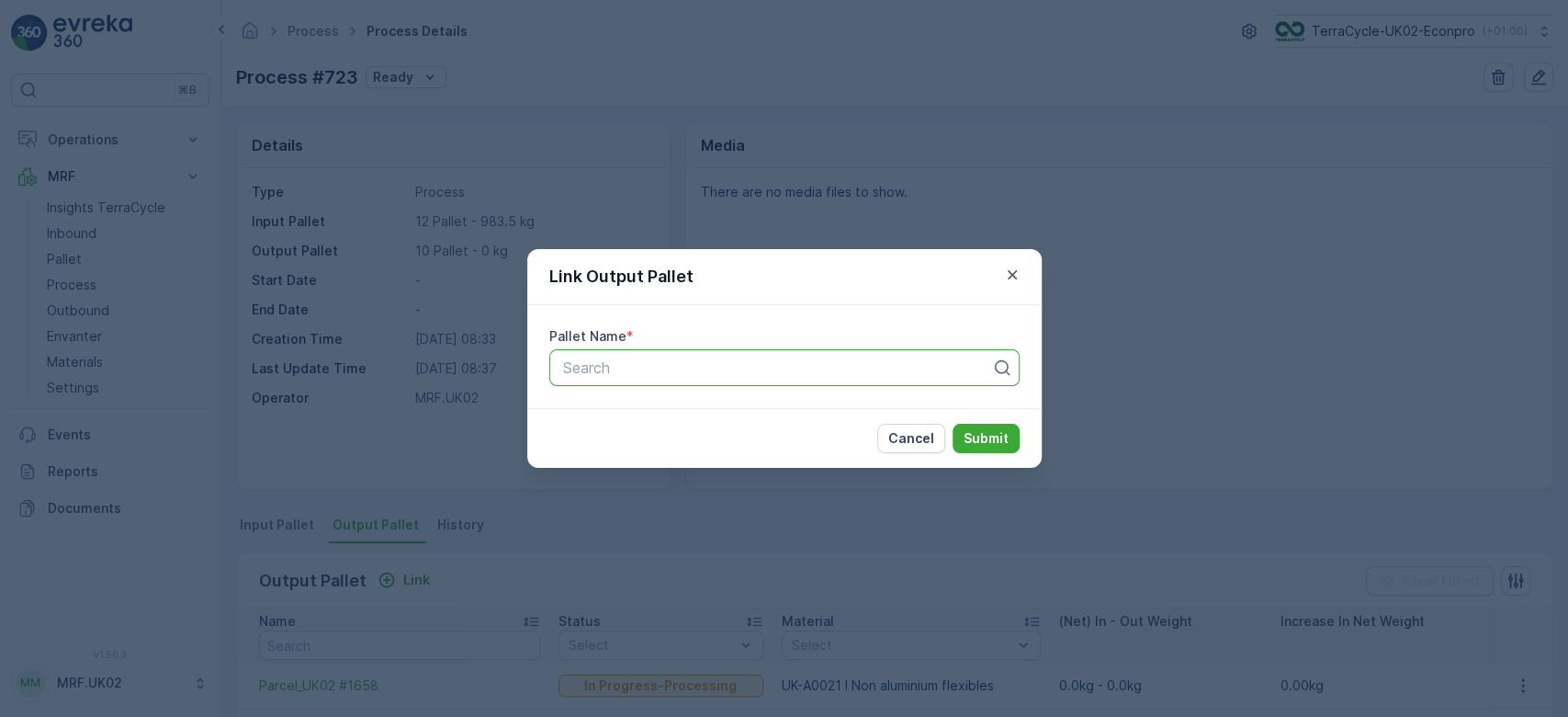
click at [627, 372] on div at bounding box center [777, 367] width 432 height 17
type input "1659"
click at [665, 415] on span "Parcel_UK02 #1659" at bounding box center [627, 412] width 135 height 17
click at [990, 442] on p "Submit" at bounding box center [986, 438] width 45 height 19
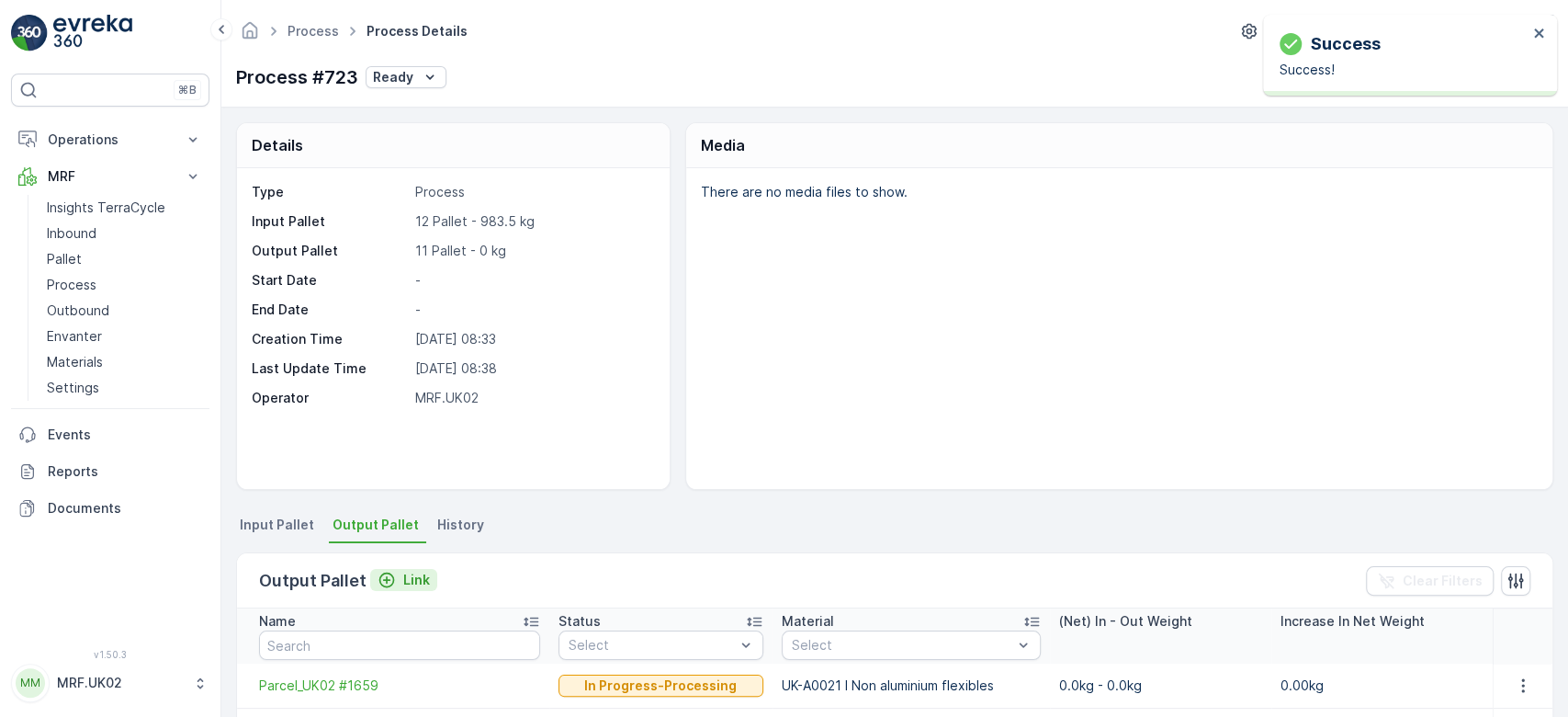
click at [404, 581] on p "Link" at bounding box center [416, 579] width 26 height 19
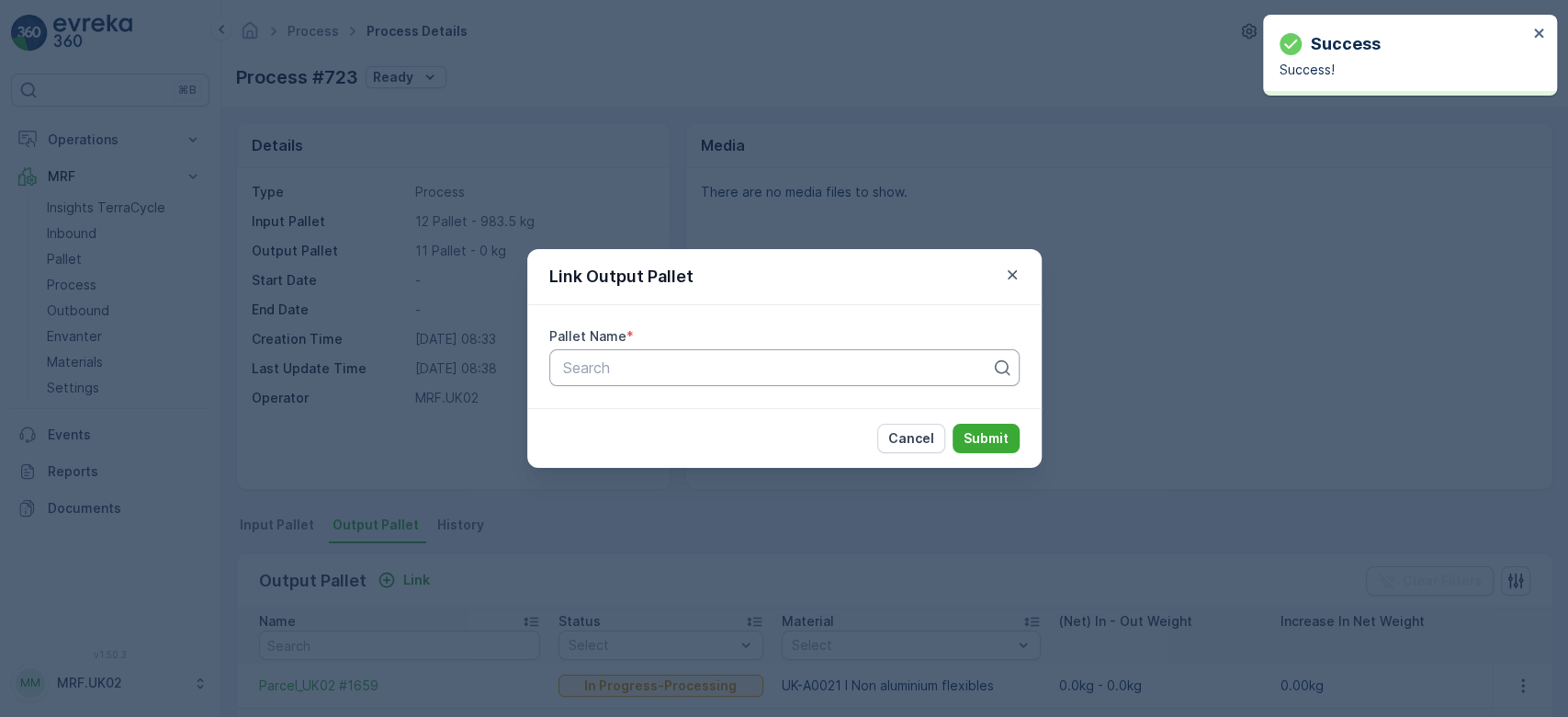
click at [640, 365] on div at bounding box center [777, 367] width 432 height 17
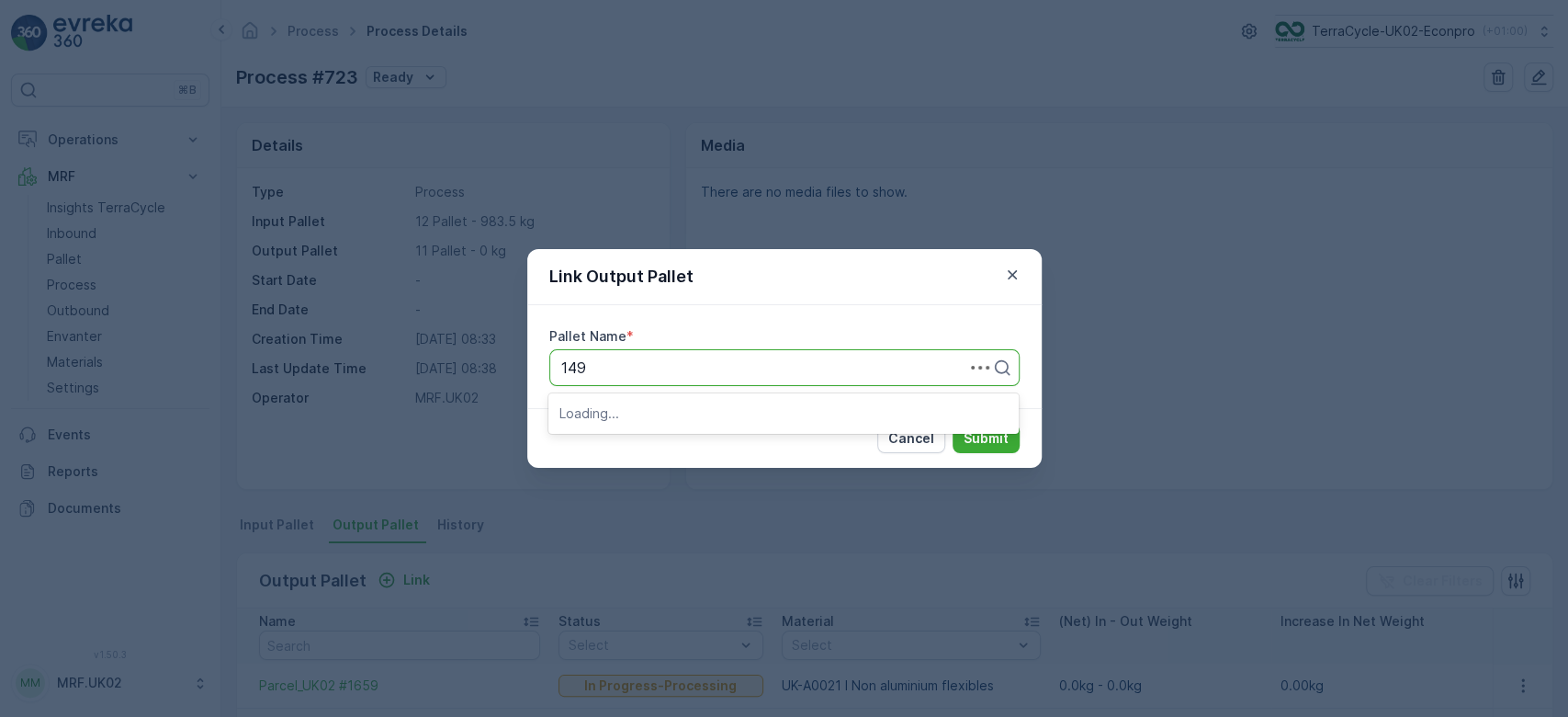
type input "1491"
click at [672, 438] on span "Parcel_UK02 #1491" at bounding box center [626, 444] width 133 height 17
click at [1004, 439] on p "Submit" at bounding box center [986, 438] width 45 height 19
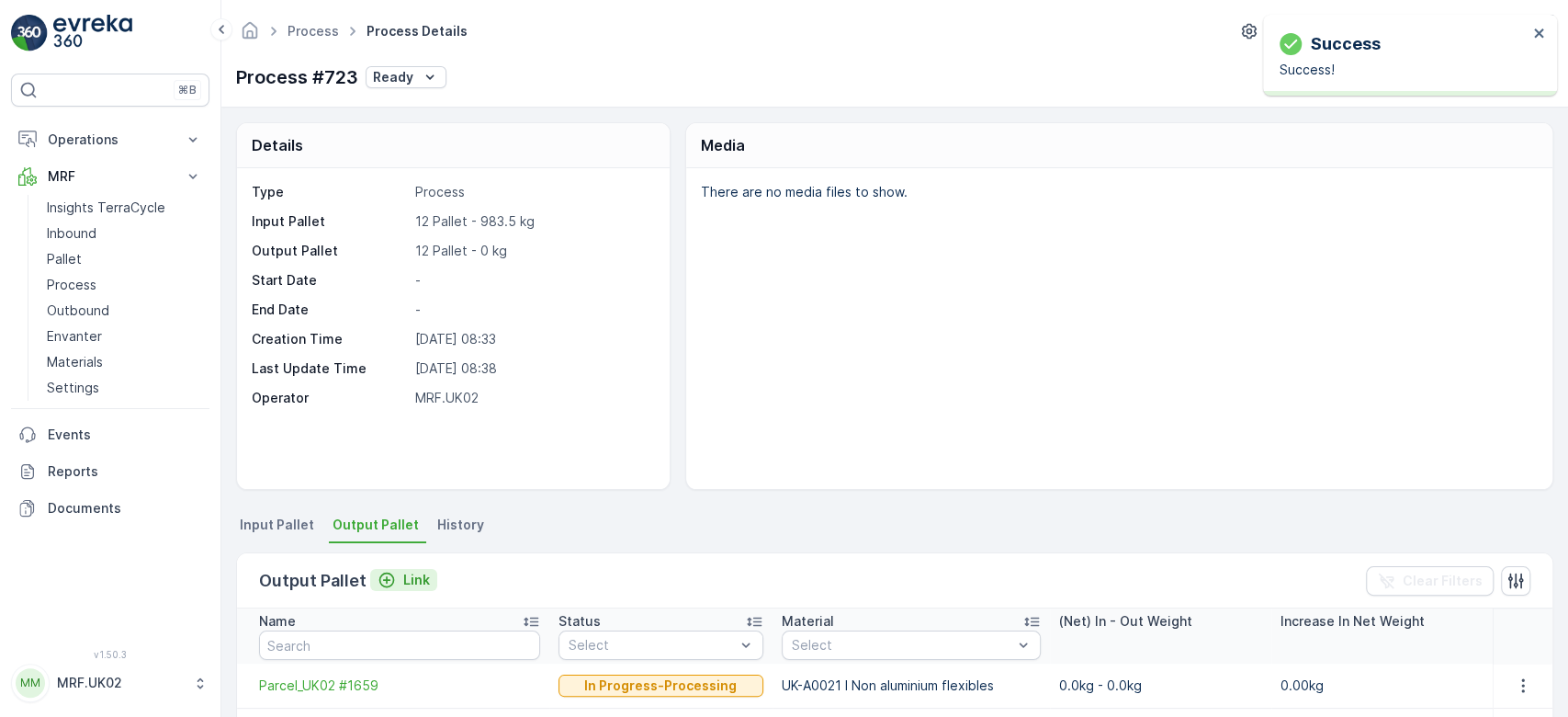
click at [395, 584] on div "Link" at bounding box center [404, 579] width 53 height 19
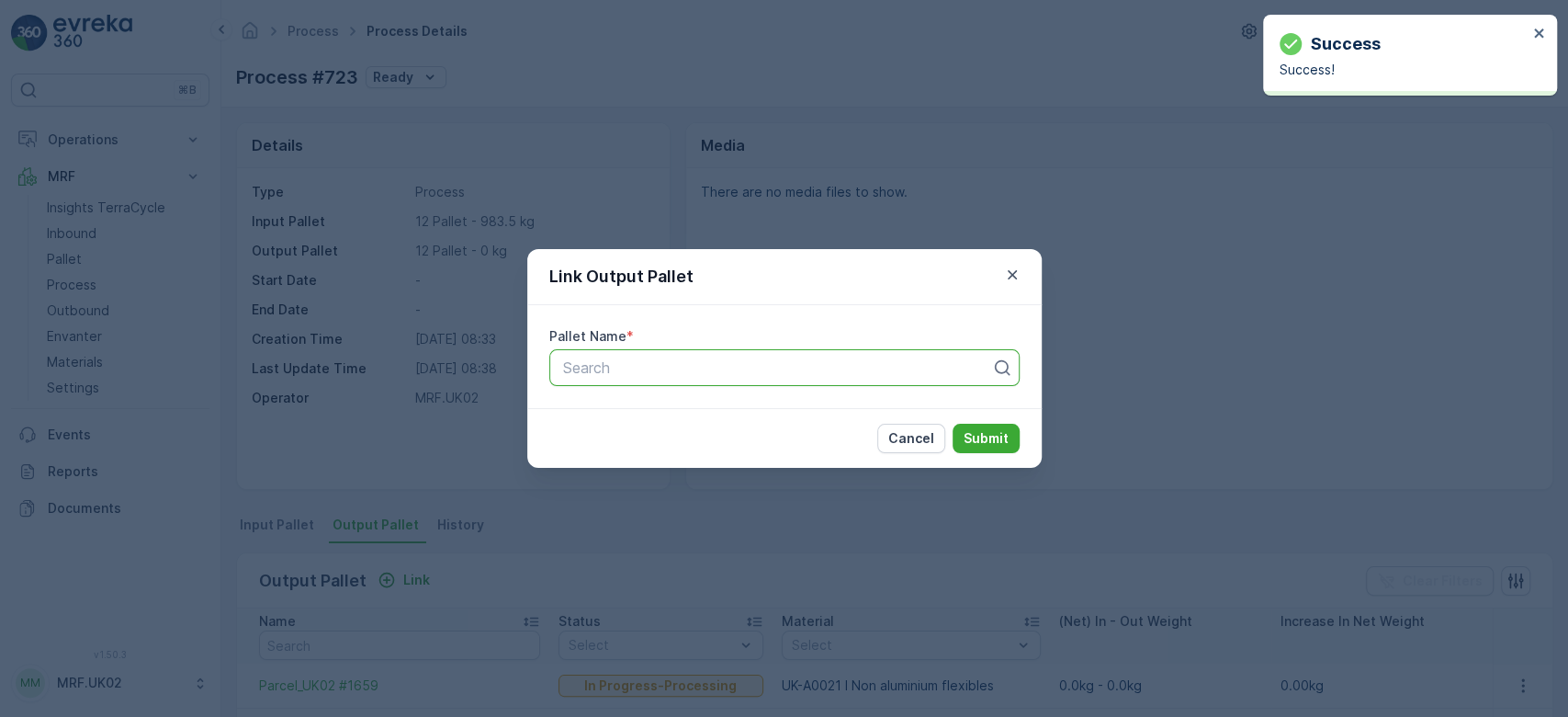
click at [651, 359] on div at bounding box center [777, 367] width 432 height 17
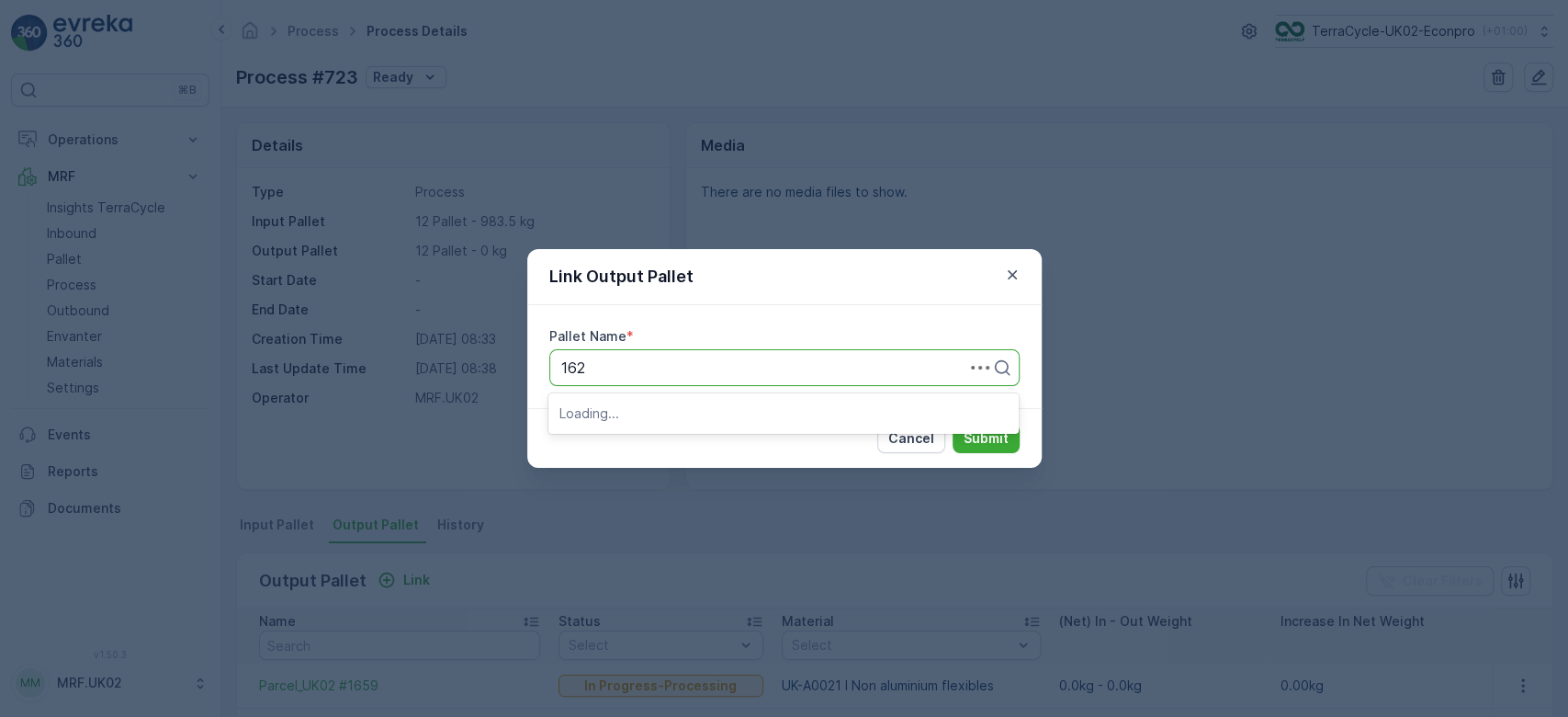
type input "1624"
click at [688, 422] on div "Parcel_UK02 #1624" at bounding box center [783, 413] width 470 height 31
click at [996, 443] on p "Submit" at bounding box center [986, 438] width 45 height 19
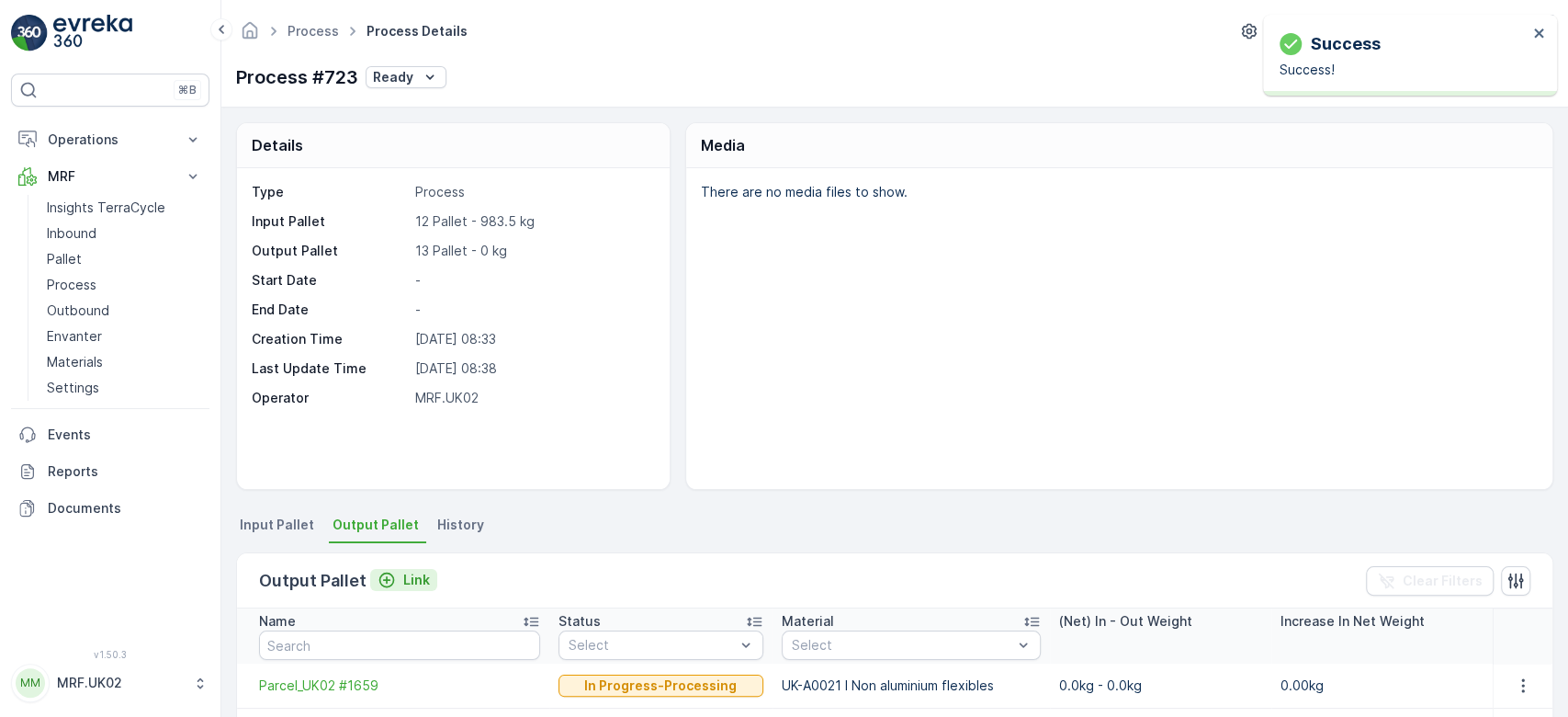
click at [389, 579] on icon "Link" at bounding box center [387, 580] width 16 height 16
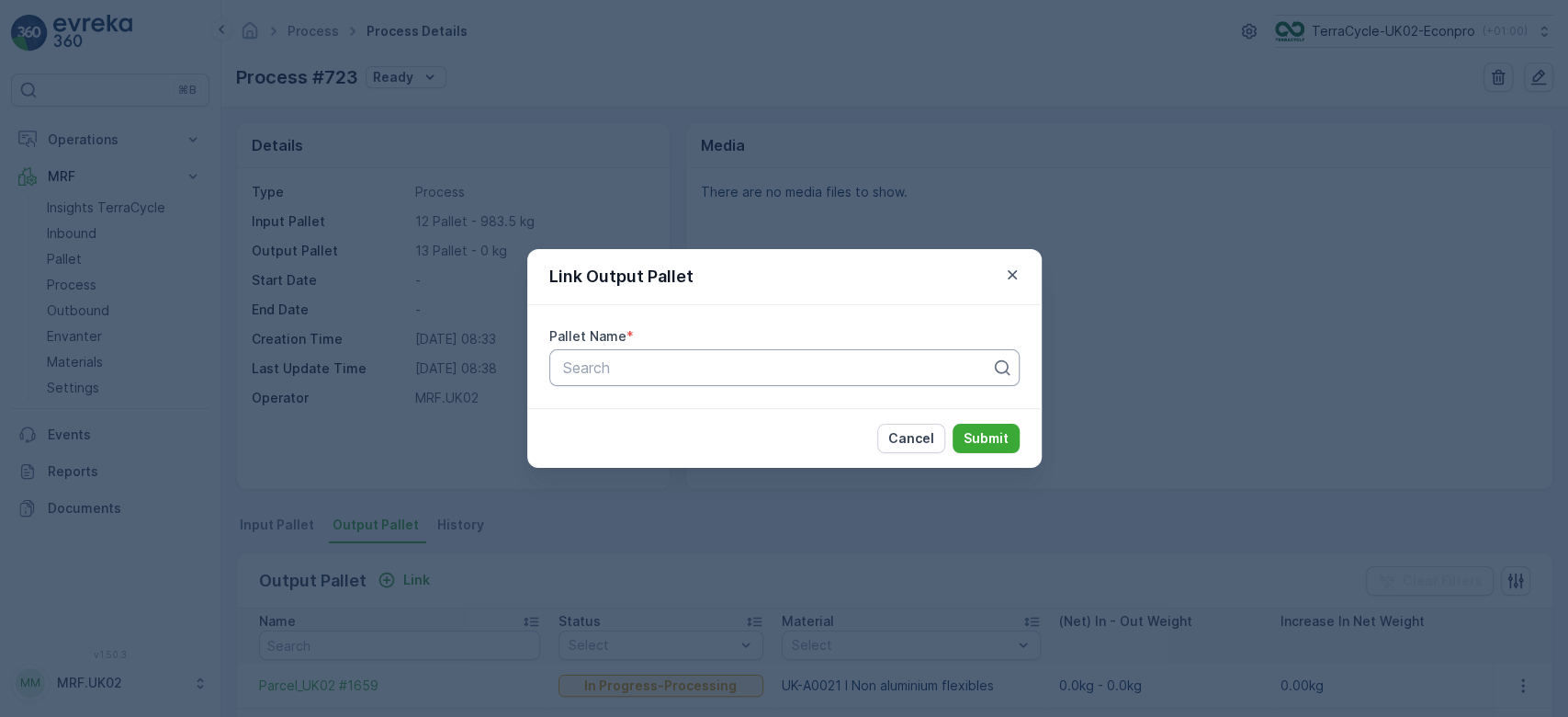
click at [654, 367] on div at bounding box center [777, 367] width 432 height 17
type input "1650"
click at [669, 413] on span "Parcel_UK02 #1650" at bounding box center [627, 412] width 135 height 17
click at [992, 433] on p "Submit" at bounding box center [986, 438] width 45 height 19
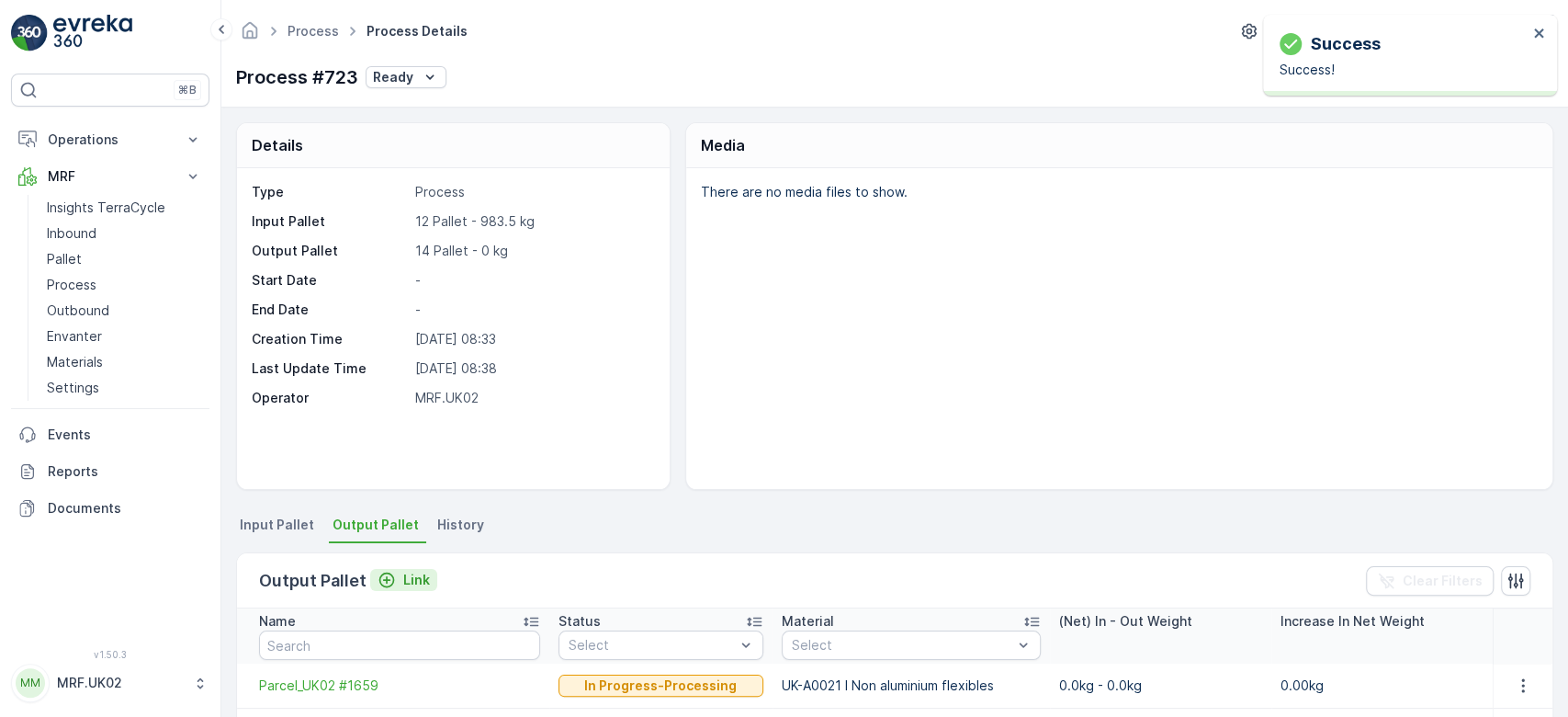
click at [404, 581] on p "Link" at bounding box center [416, 579] width 26 height 19
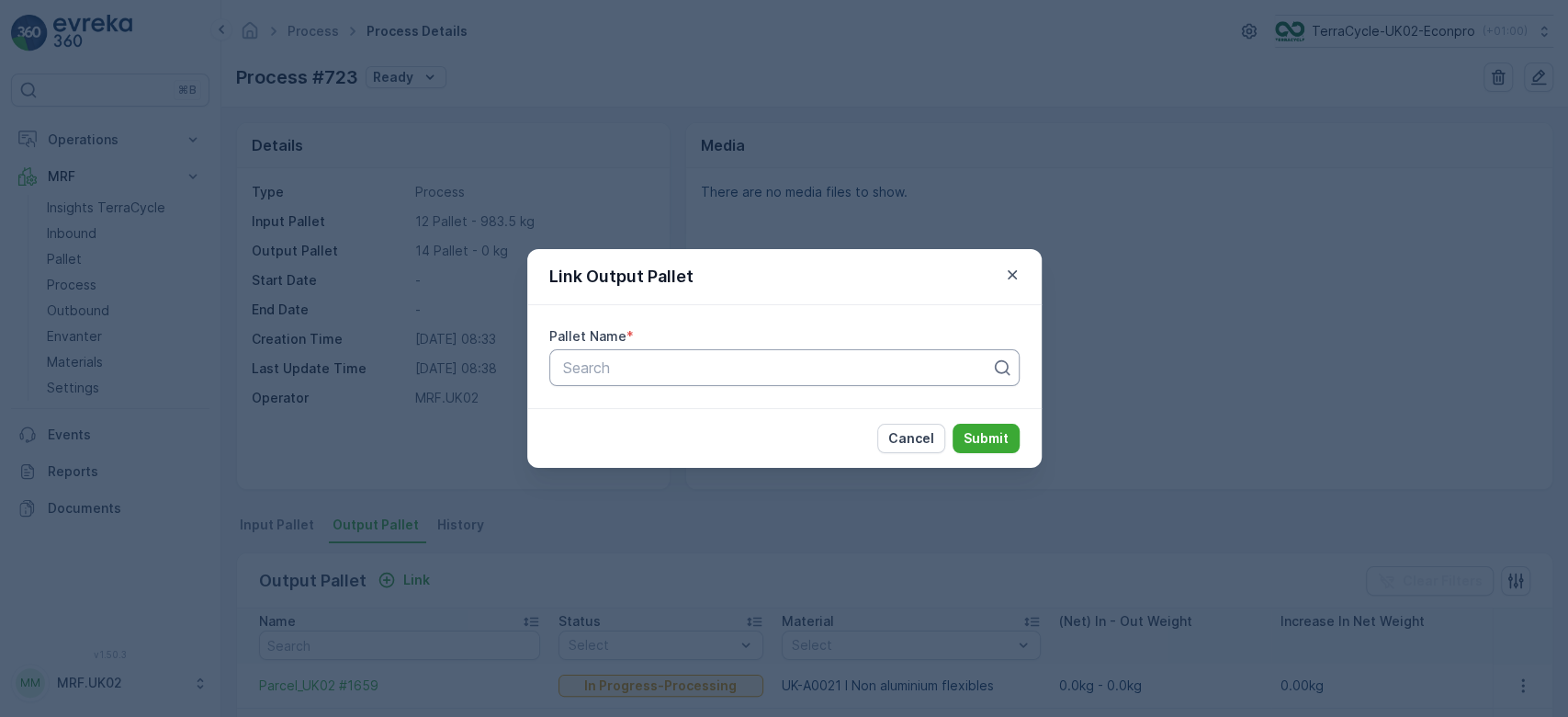
click at [650, 373] on div at bounding box center [777, 367] width 432 height 17
type input "1551"
click at [642, 410] on span "Parcel_UK02 #1551" at bounding box center [626, 412] width 133 height 17
click at [975, 440] on p "Submit" at bounding box center [986, 438] width 45 height 19
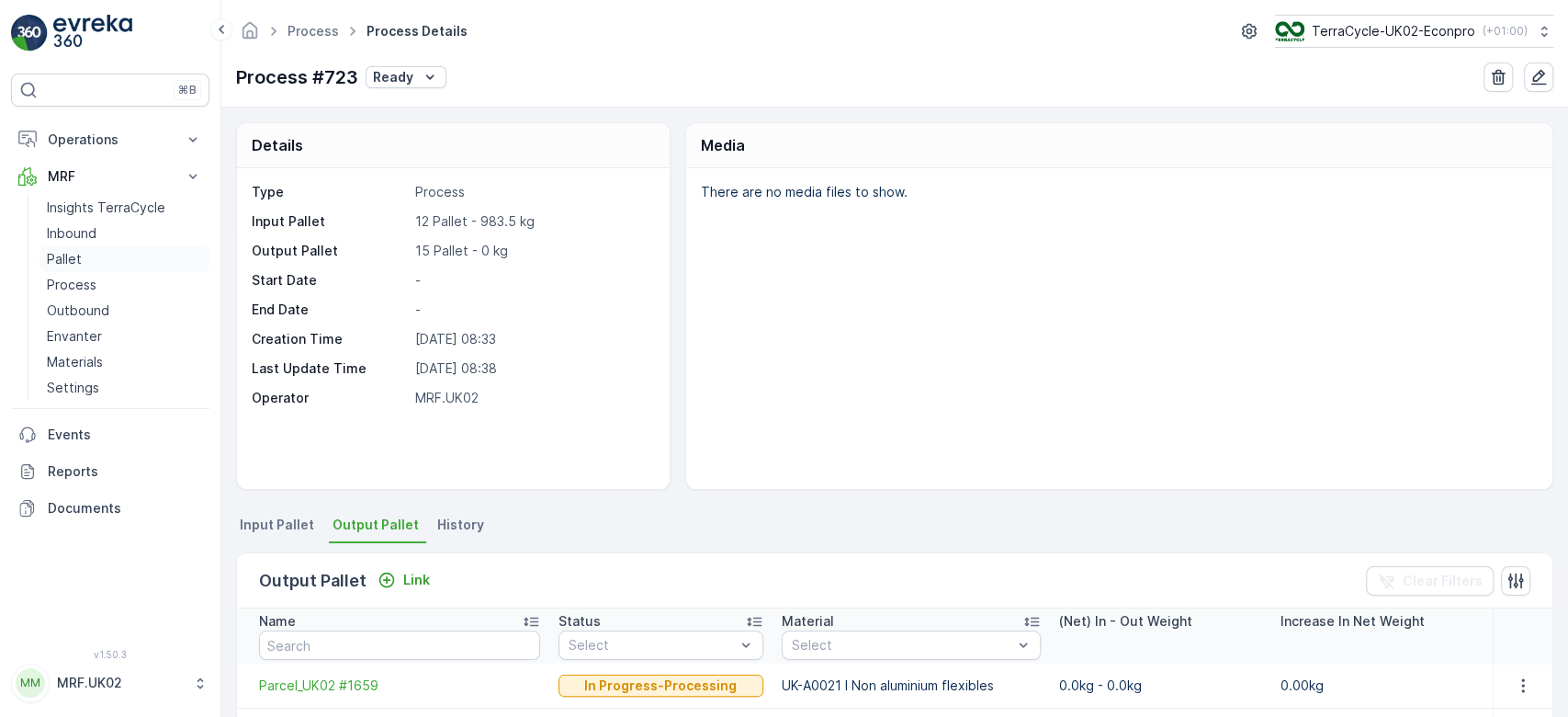
click at [75, 246] on link "Pallet" at bounding box center [125, 259] width 170 height 25
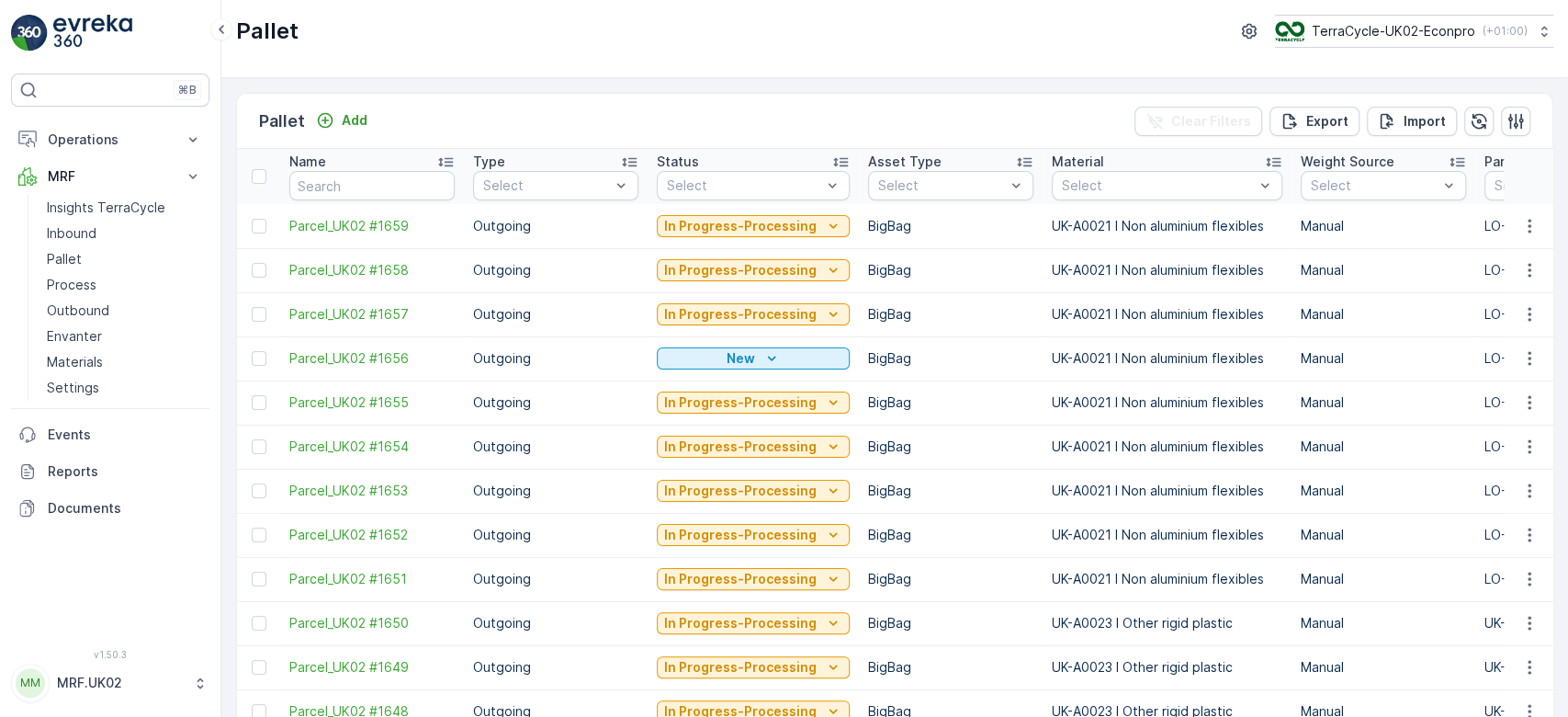
click at [1550, 246] on div "Pallet Add Clear Filters Export Import Name Type Select Status Select Asset Typ…" at bounding box center [894, 397] width 1347 height 639
click at [100, 277] on link "Process" at bounding box center [125, 285] width 170 height 25
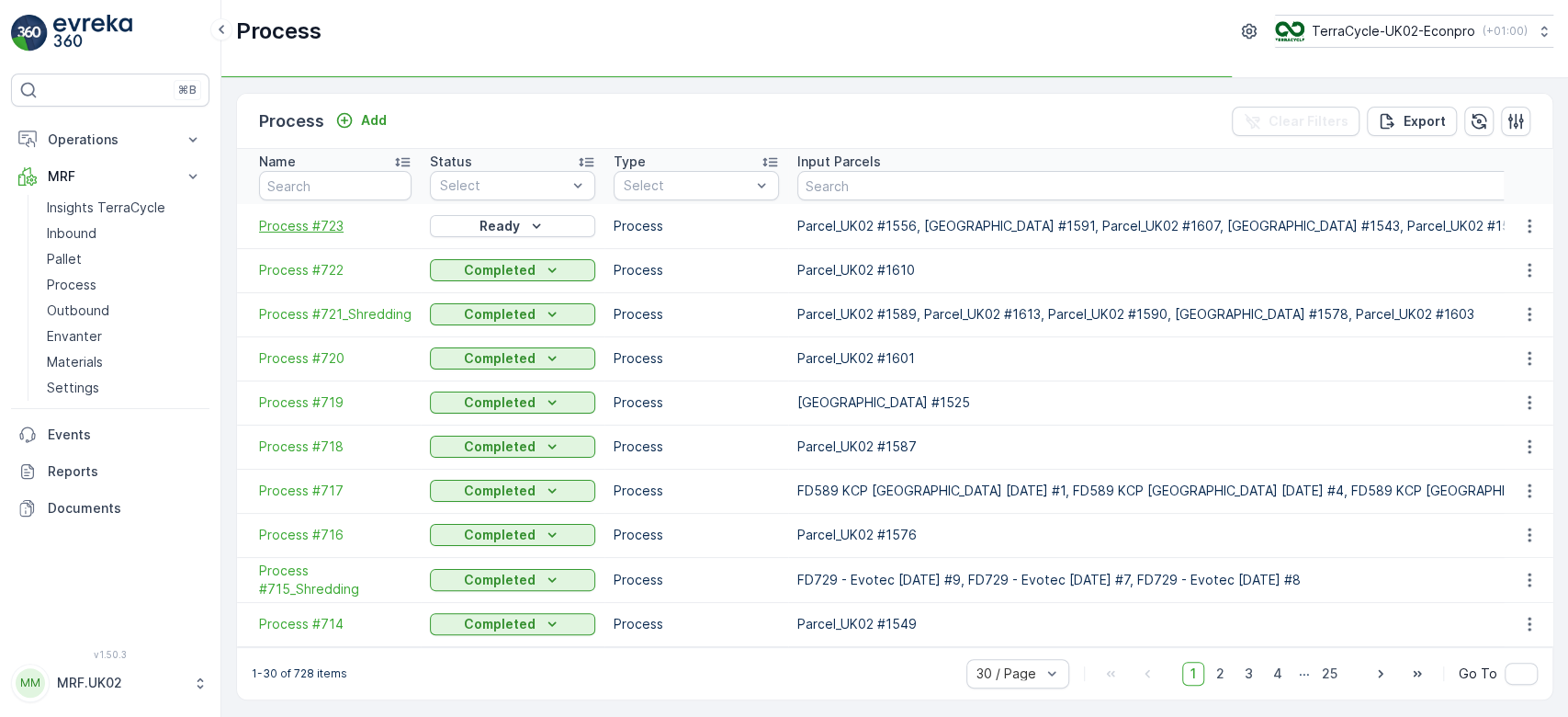
click at [301, 225] on span "Process #723" at bounding box center [335, 225] width 152 height 19
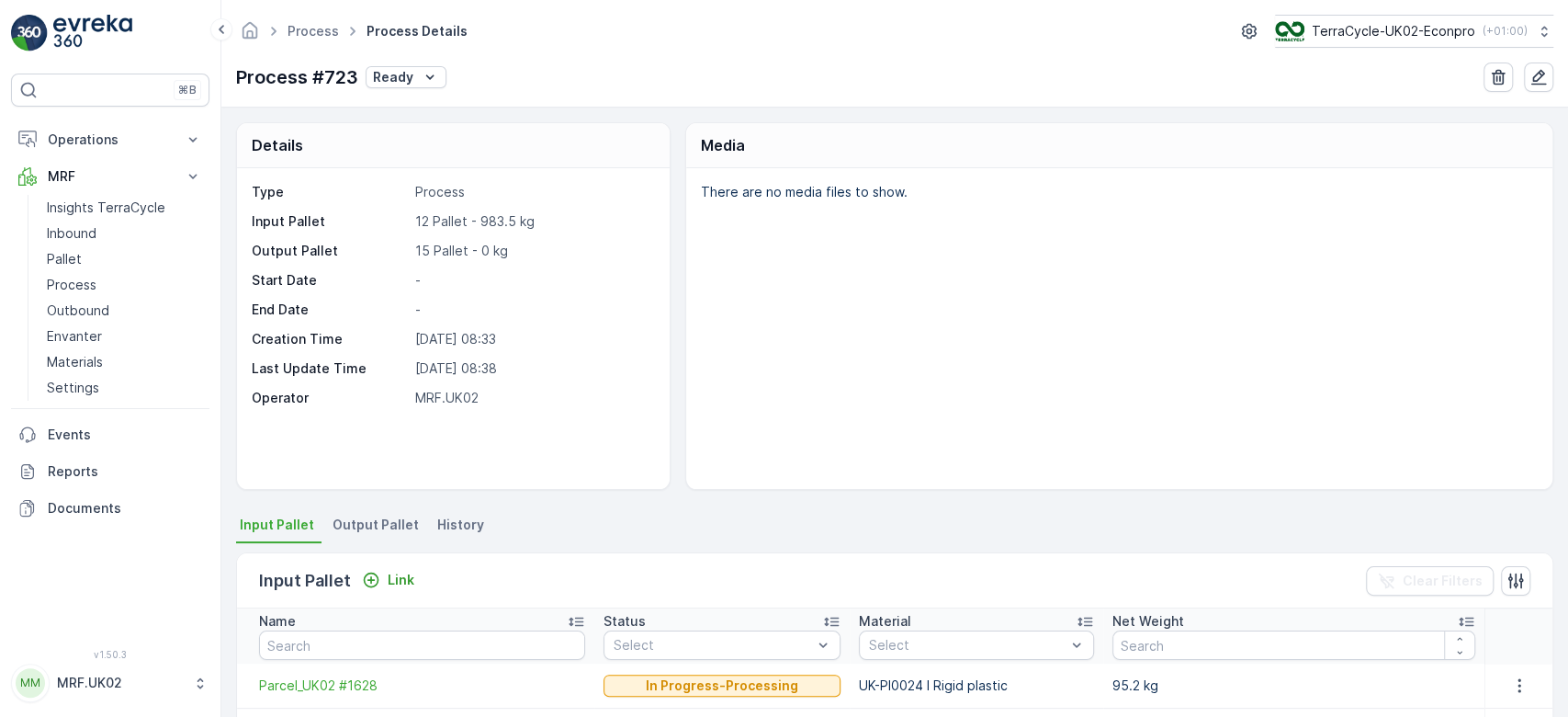
click at [372, 534] on li "Output Pallet" at bounding box center [377, 528] width 98 height 31
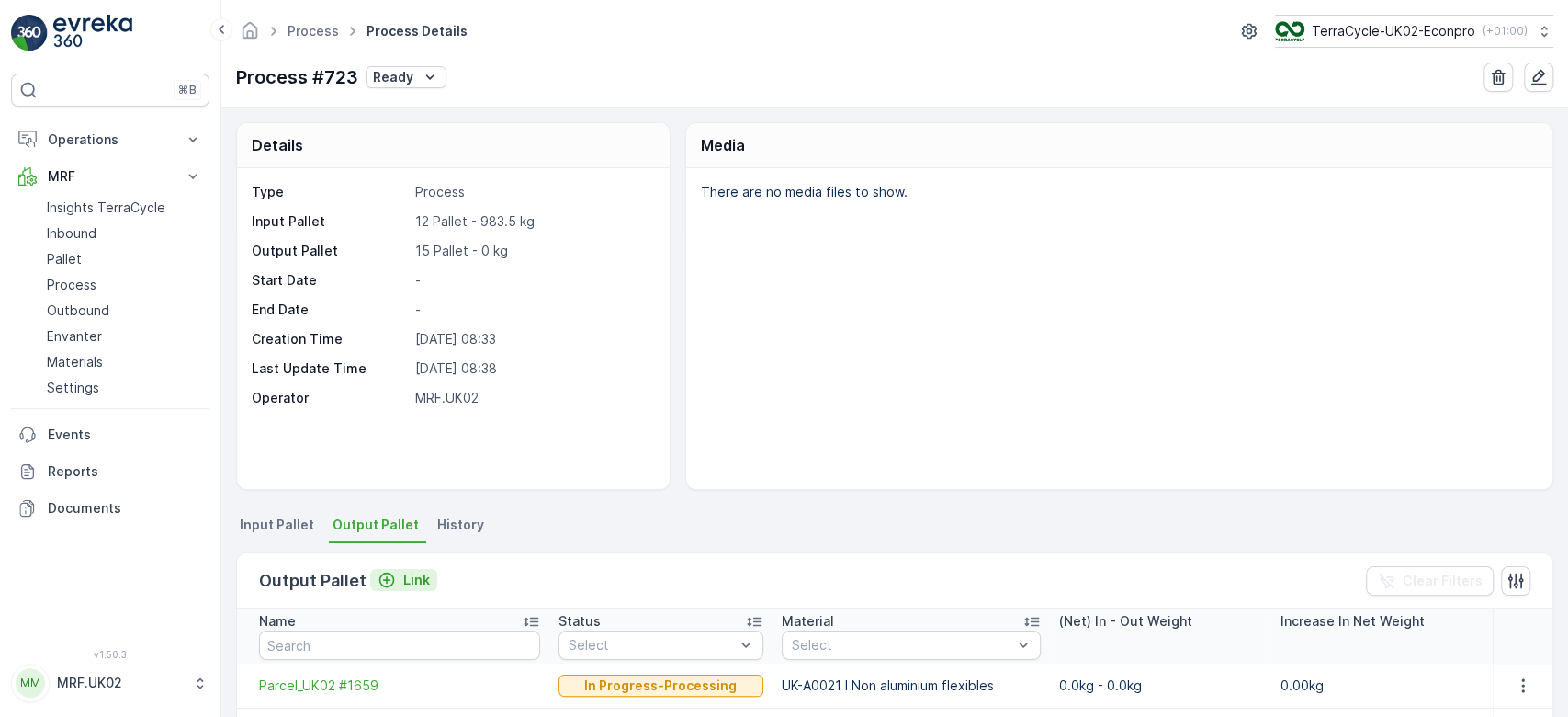
click at [409, 578] on p "Link" at bounding box center [416, 579] width 26 height 19
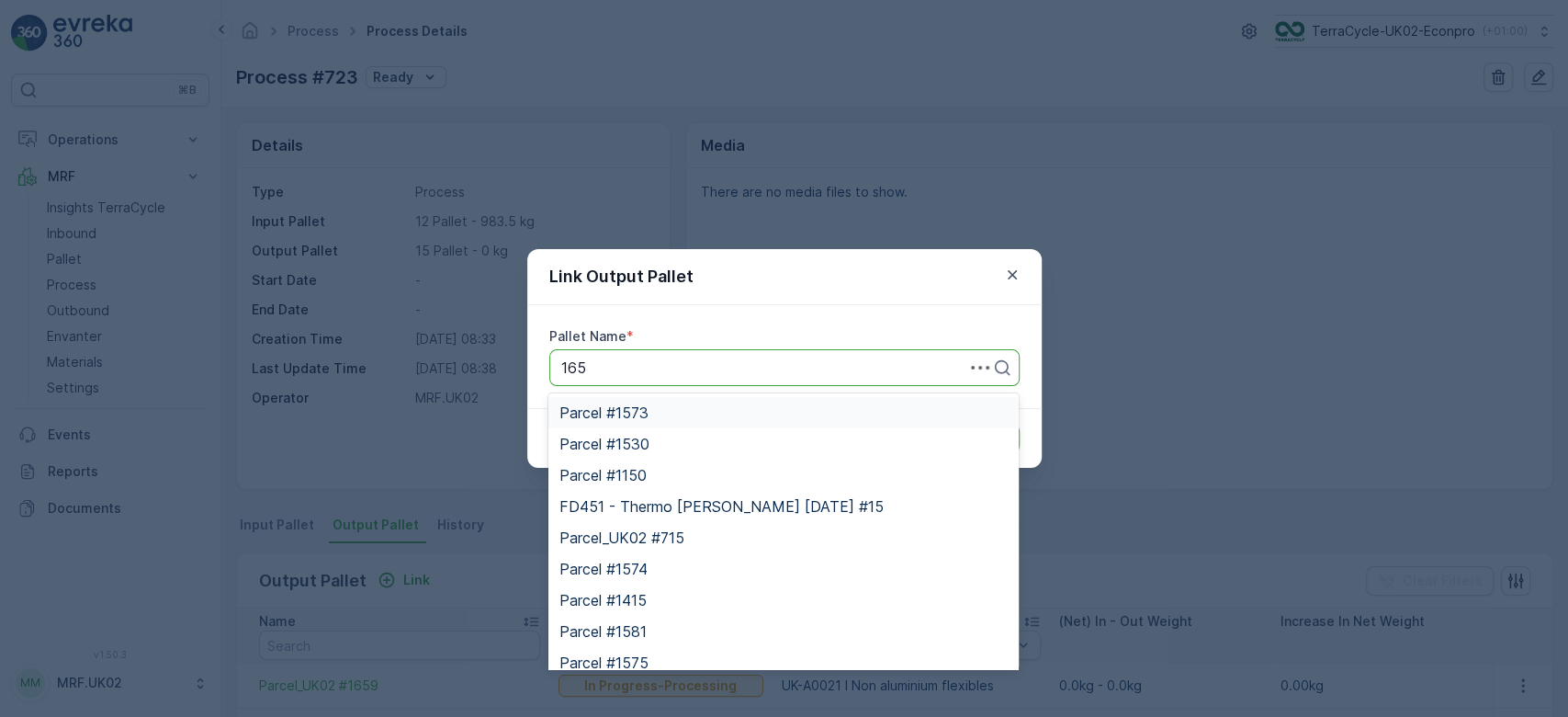
type input "1656"
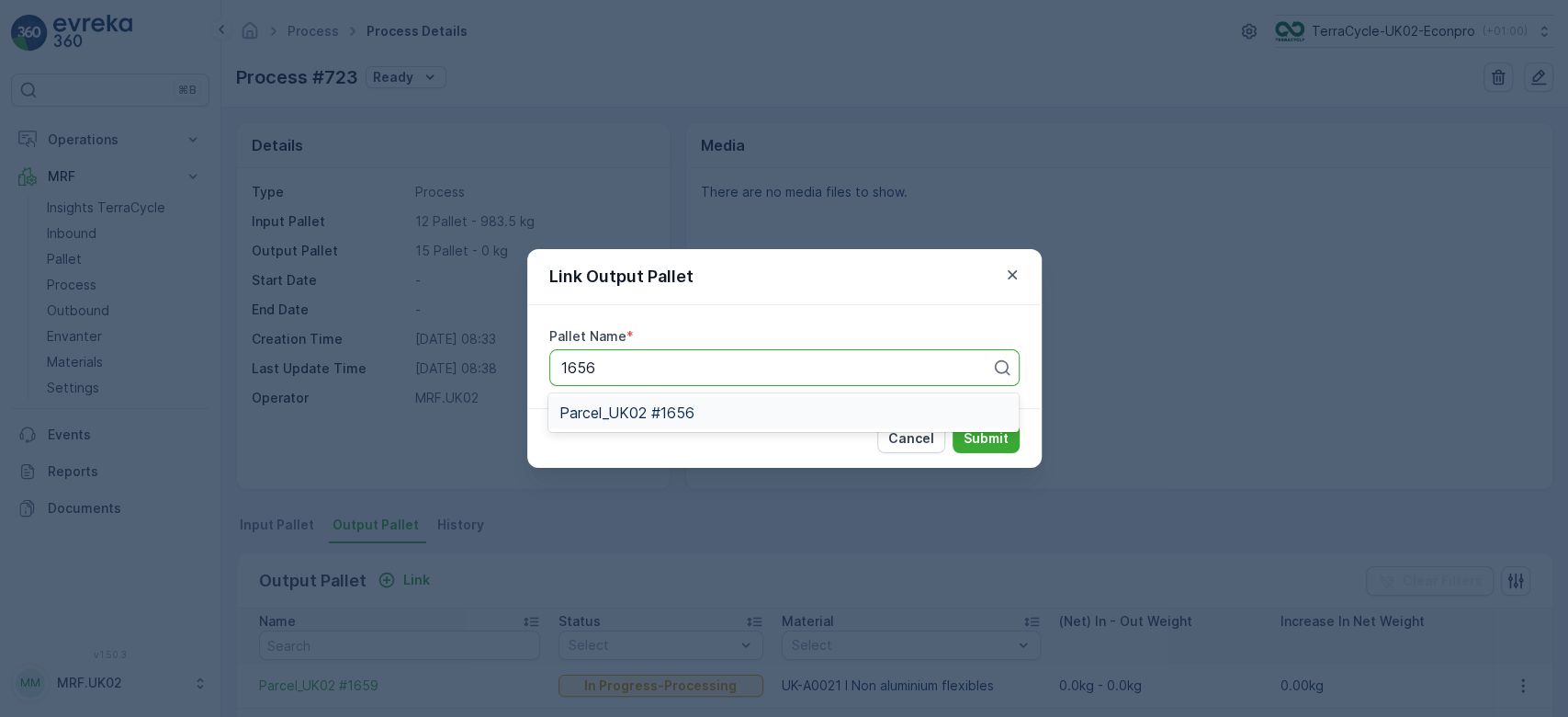
click at [676, 408] on span "Parcel_UK02 #1656" at bounding box center [627, 412] width 135 height 17
click at [986, 437] on p "Submit" at bounding box center [986, 438] width 45 height 19
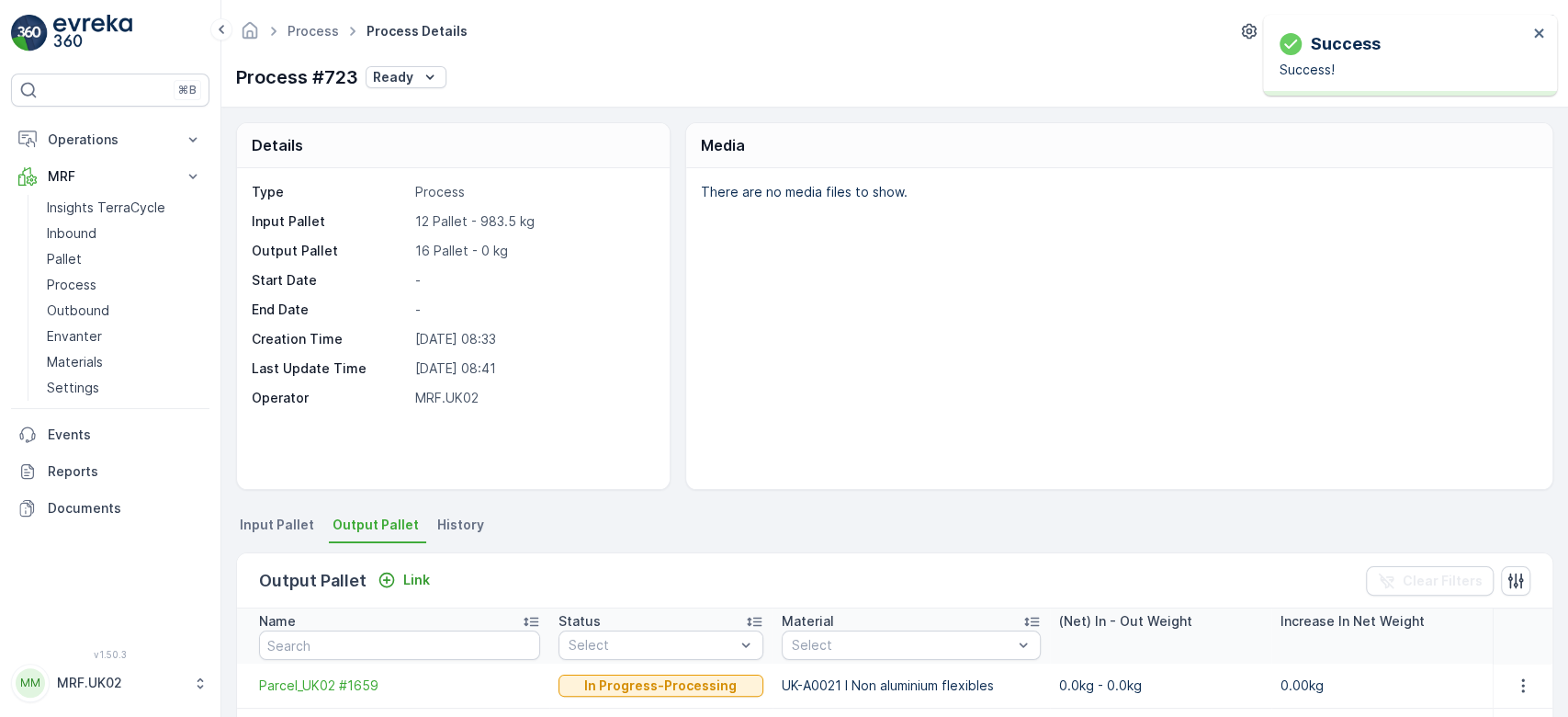
click at [674, 173] on div "Details Type Process Input Pallet 12 Pallet - 983.5 kg Output Pallet 16 Pallet …" at bounding box center [894, 305] width 1317 height 368
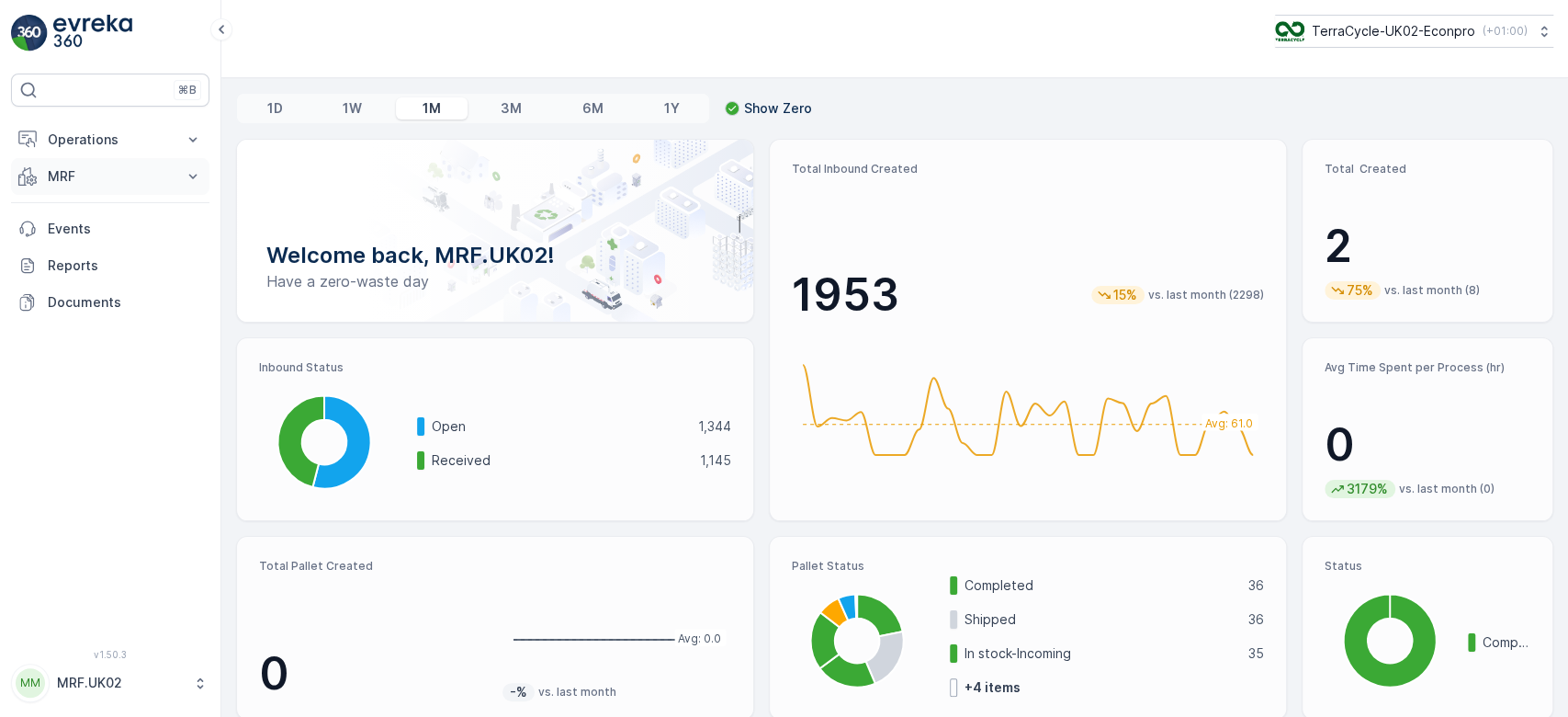
click at [152, 178] on p "MRF" at bounding box center [110, 176] width 125 height 19
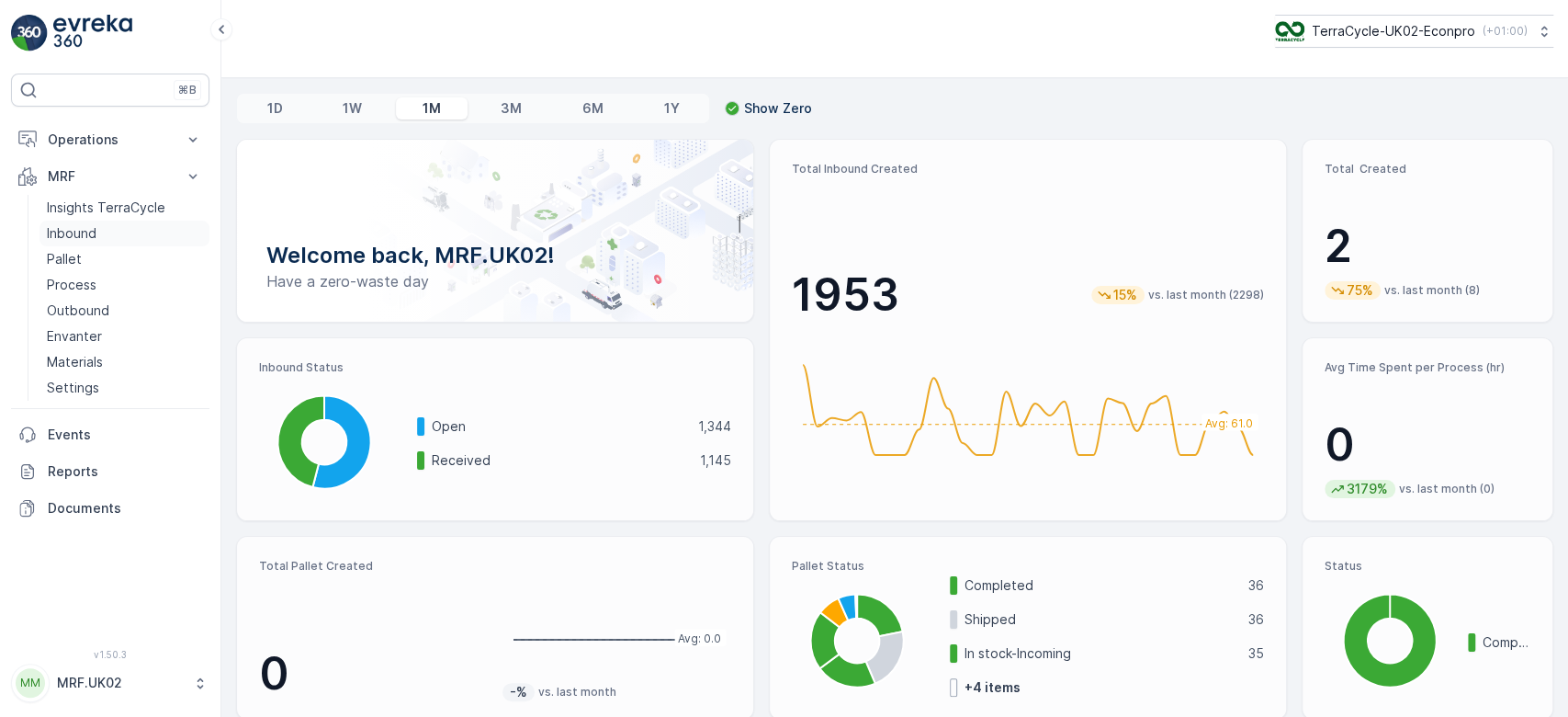
click at [124, 231] on link "Inbound" at bounding box center [125, 233] width 170 height 25
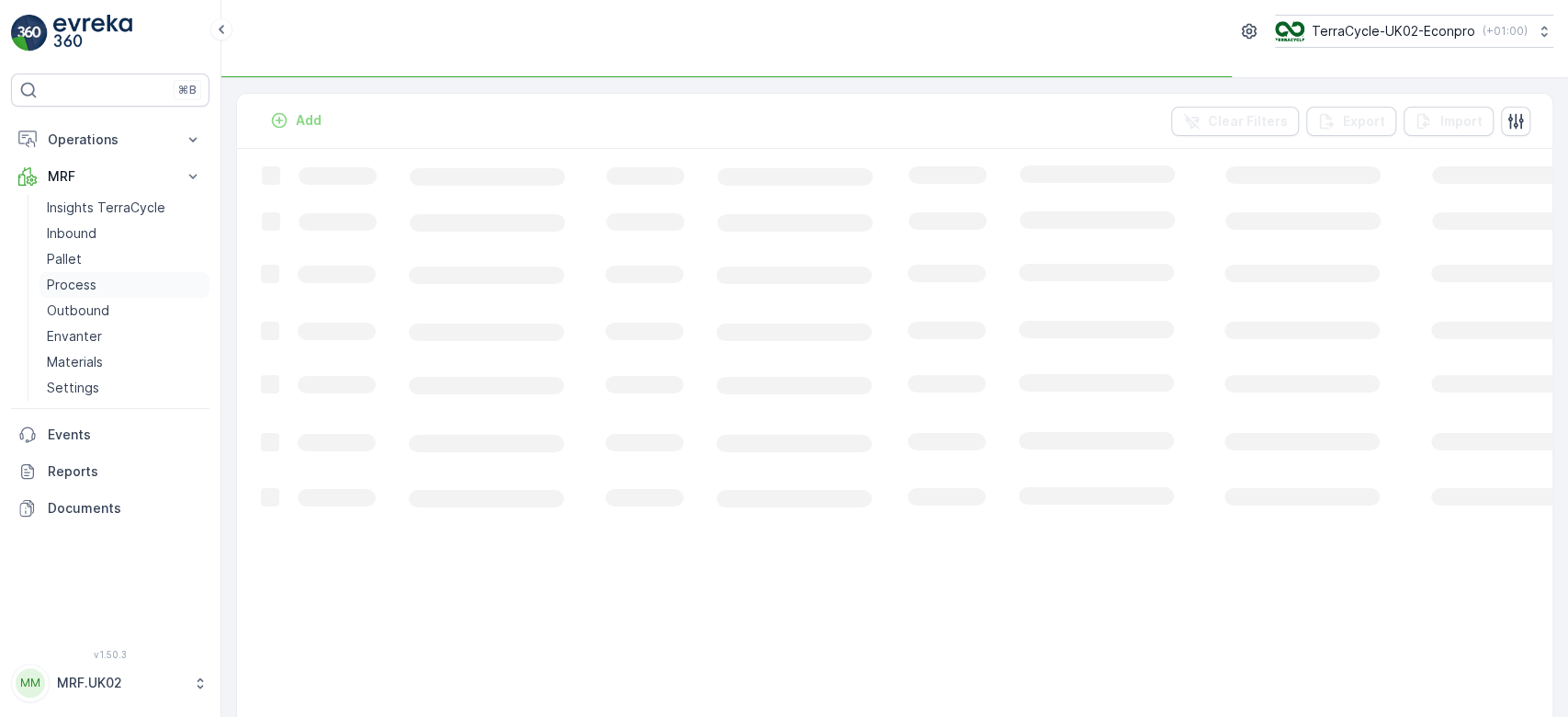
click at [96, 292] on link "Process" at bounding box center [125, 285] width 170 height 25
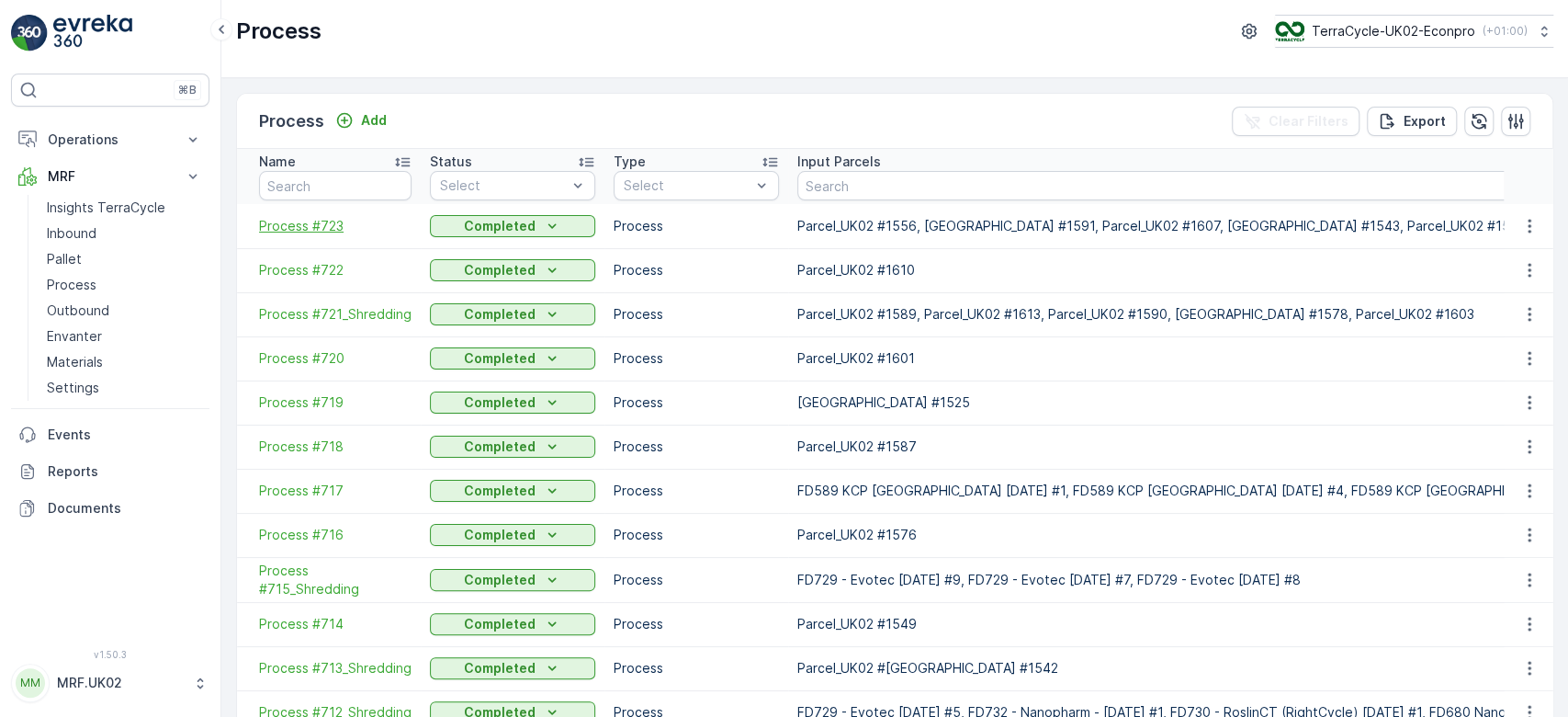
click at [327, 225] on span "Process #723" at bounding box center [335, 225] width 152 height 19
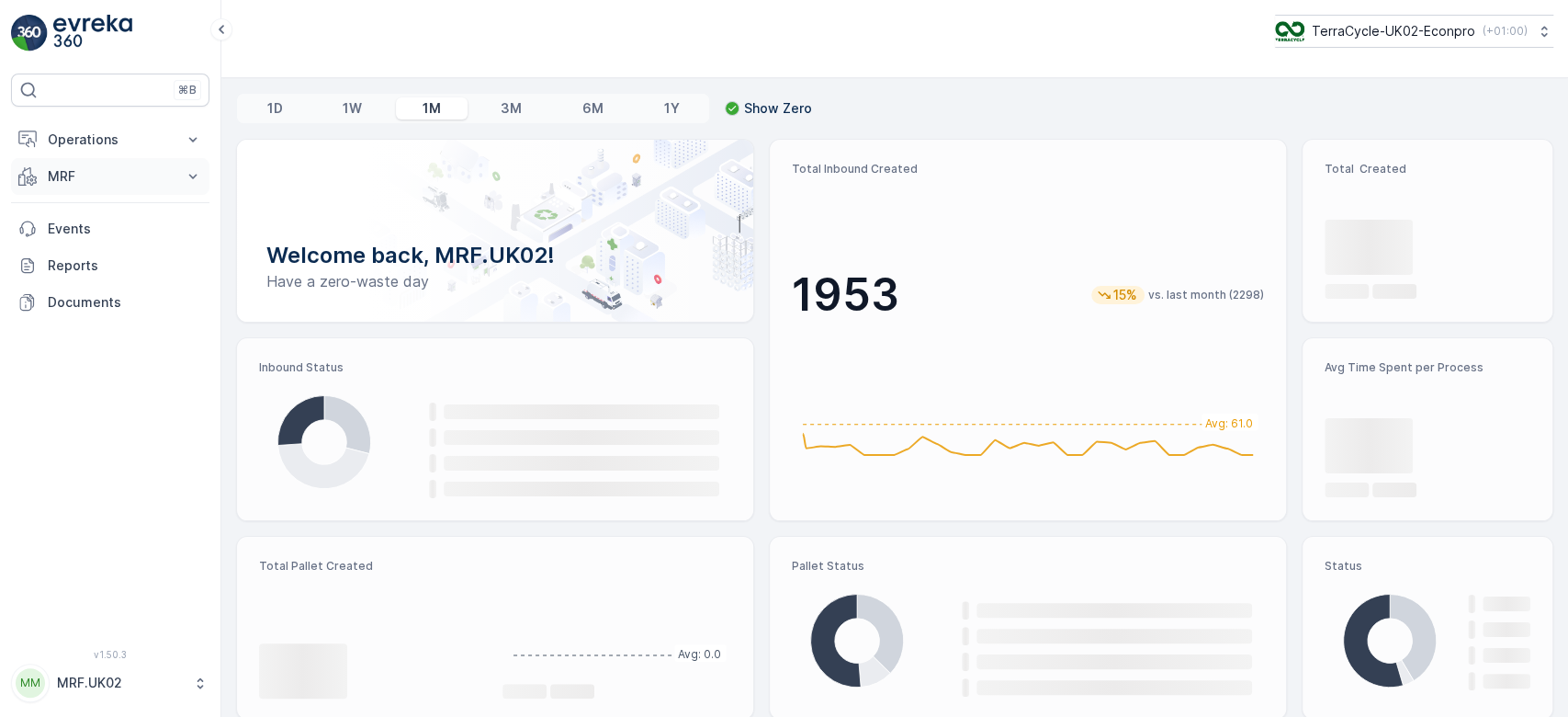
click at [111, 171] on p "MRF" at bounding box center [110, 176] width 125 height 19
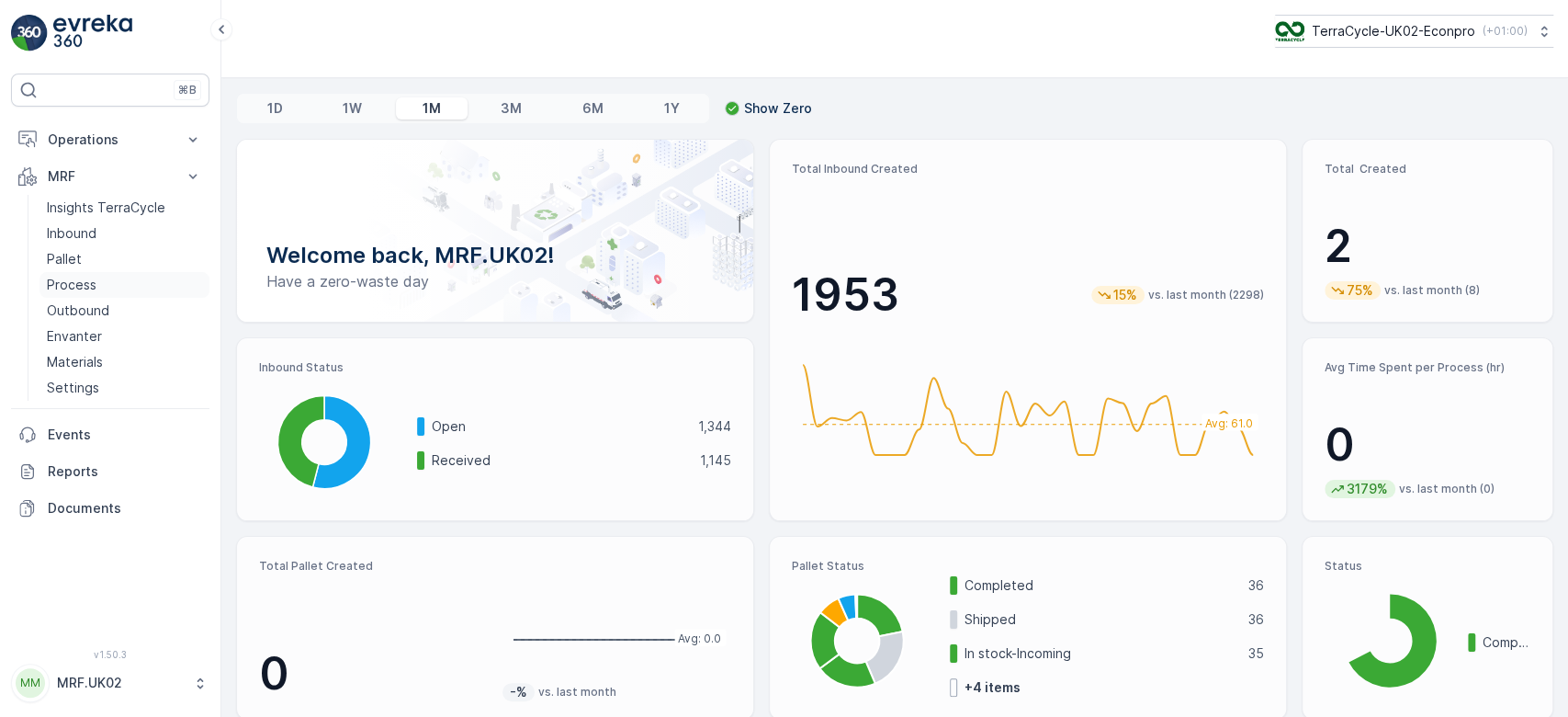
click at [102, 289] on link "Process" at bounding box center [125, 285] width 170 height 25
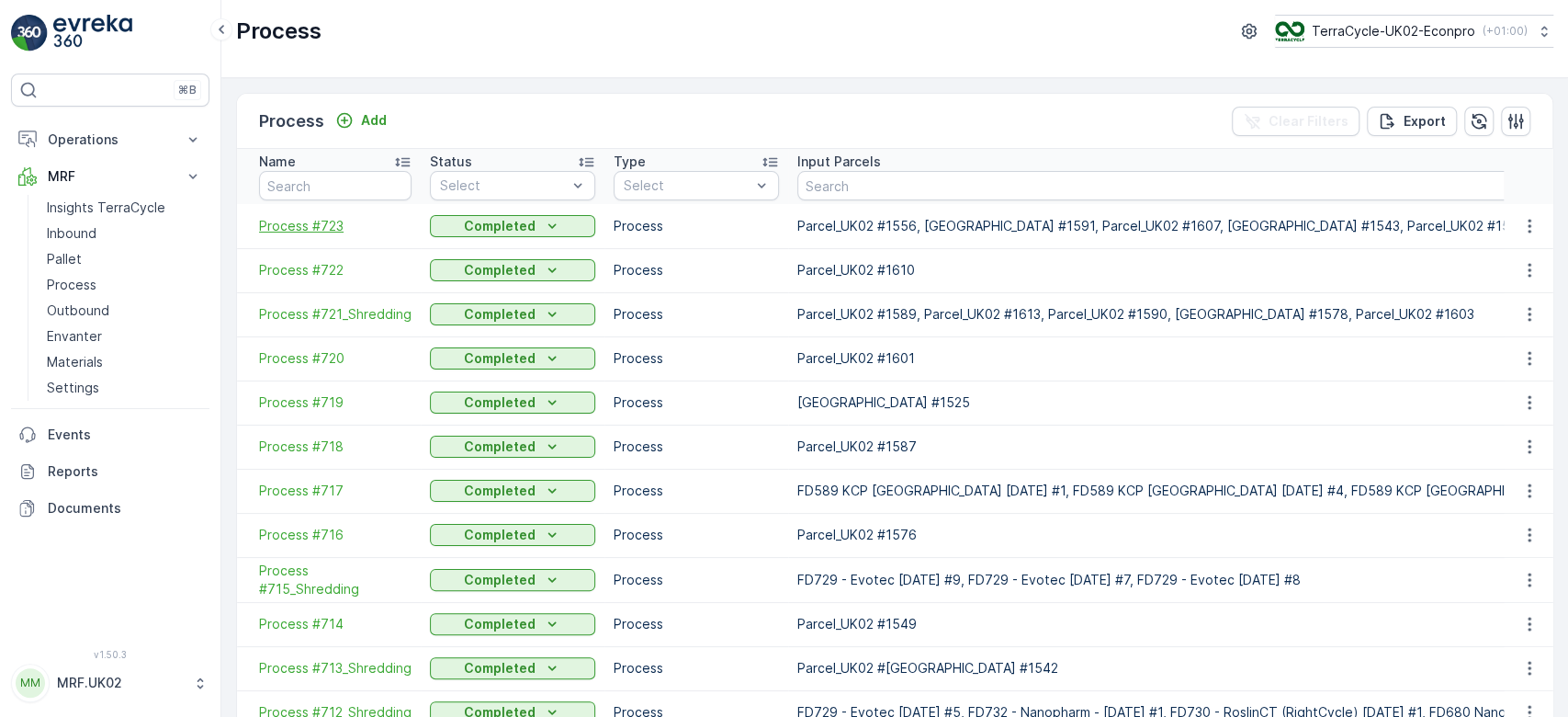
click at [309, 227] on span "Process #723" at bounding box center [335, 225] width 152 height 19
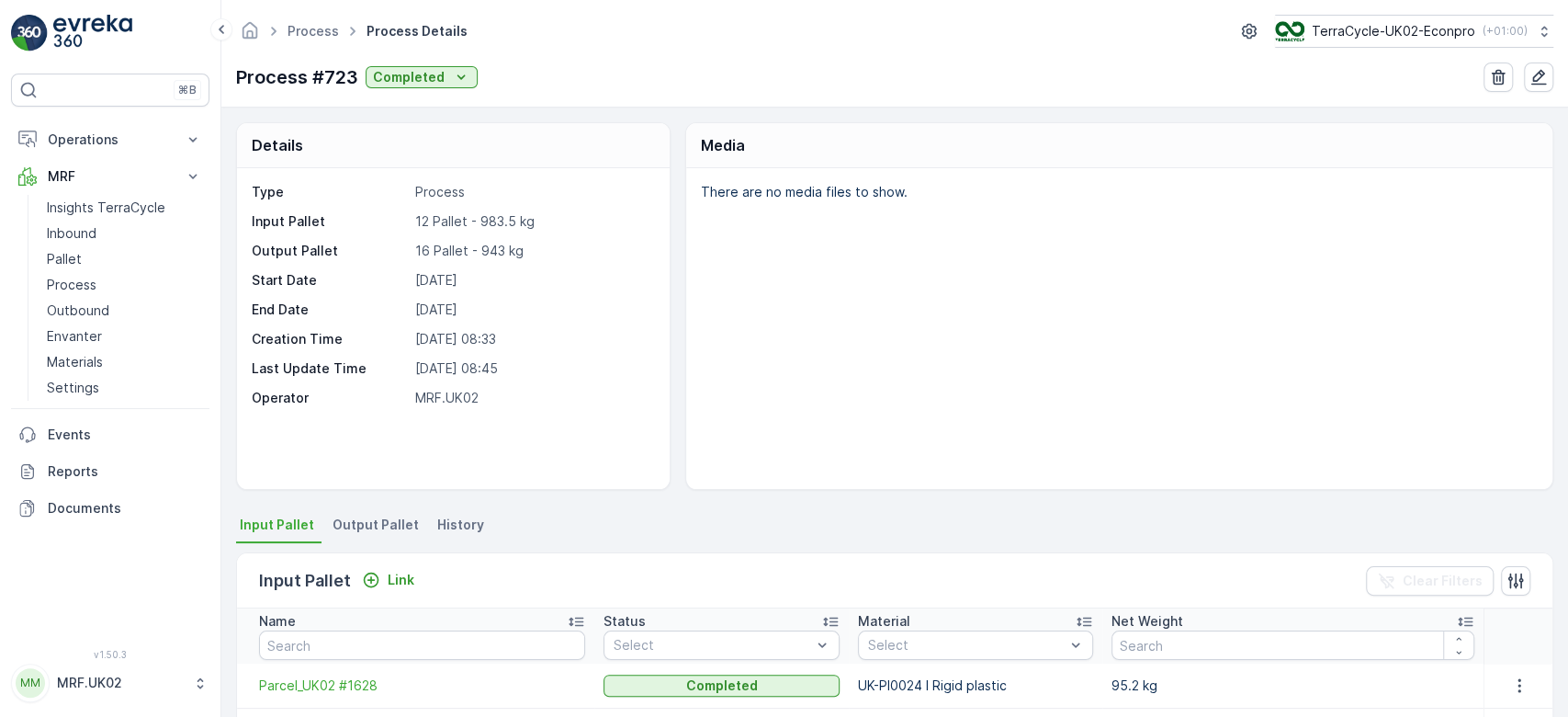
click at [357, 531] on span "Output Pallet" at bounding box center [375, 524] width 87 height 19
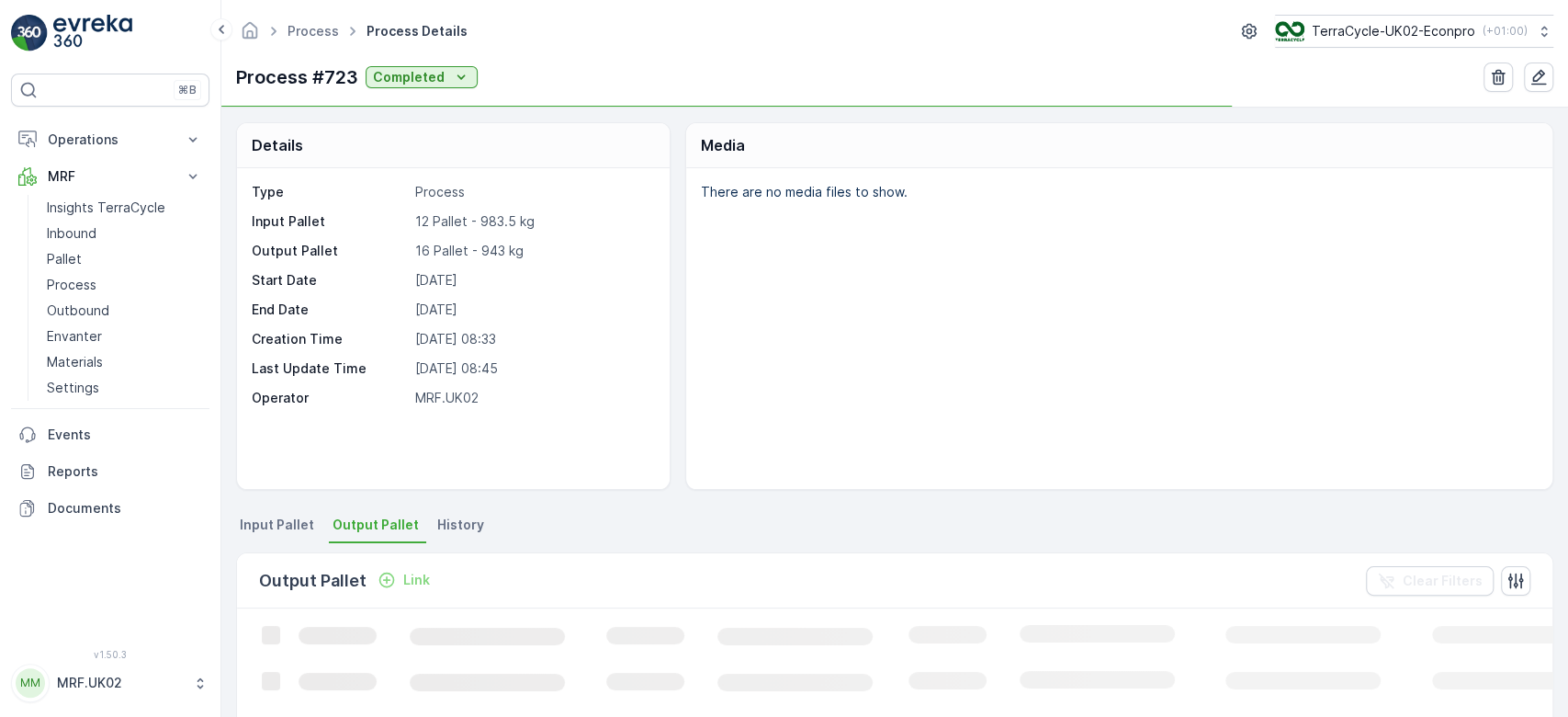
click at [676, 419] on div "Details Type Process Input Pallet 12 Pallet - 983.5 kg Output Pallet 16 Pallet …" at bounding box center [894, 305] width 1317 height 368
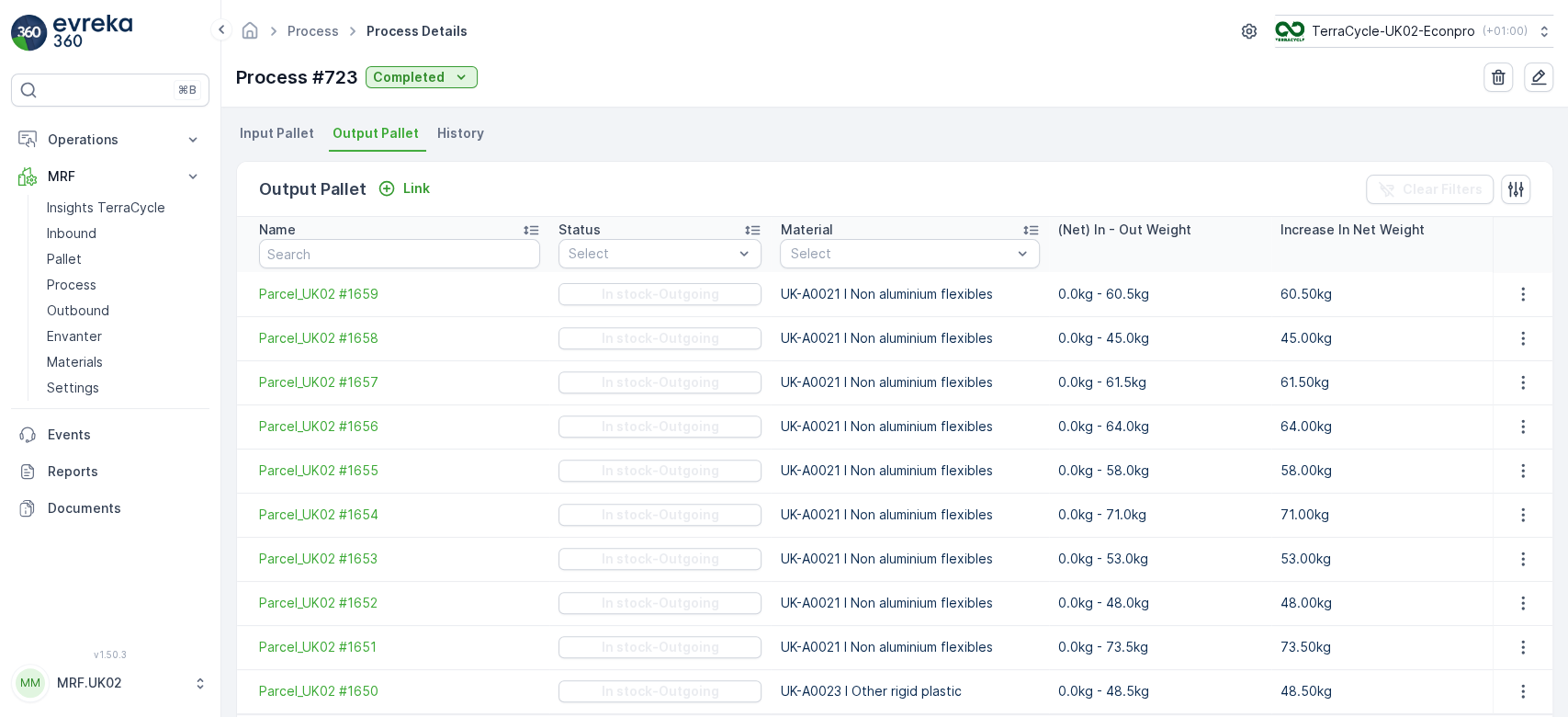
scroll to position [463, 0]
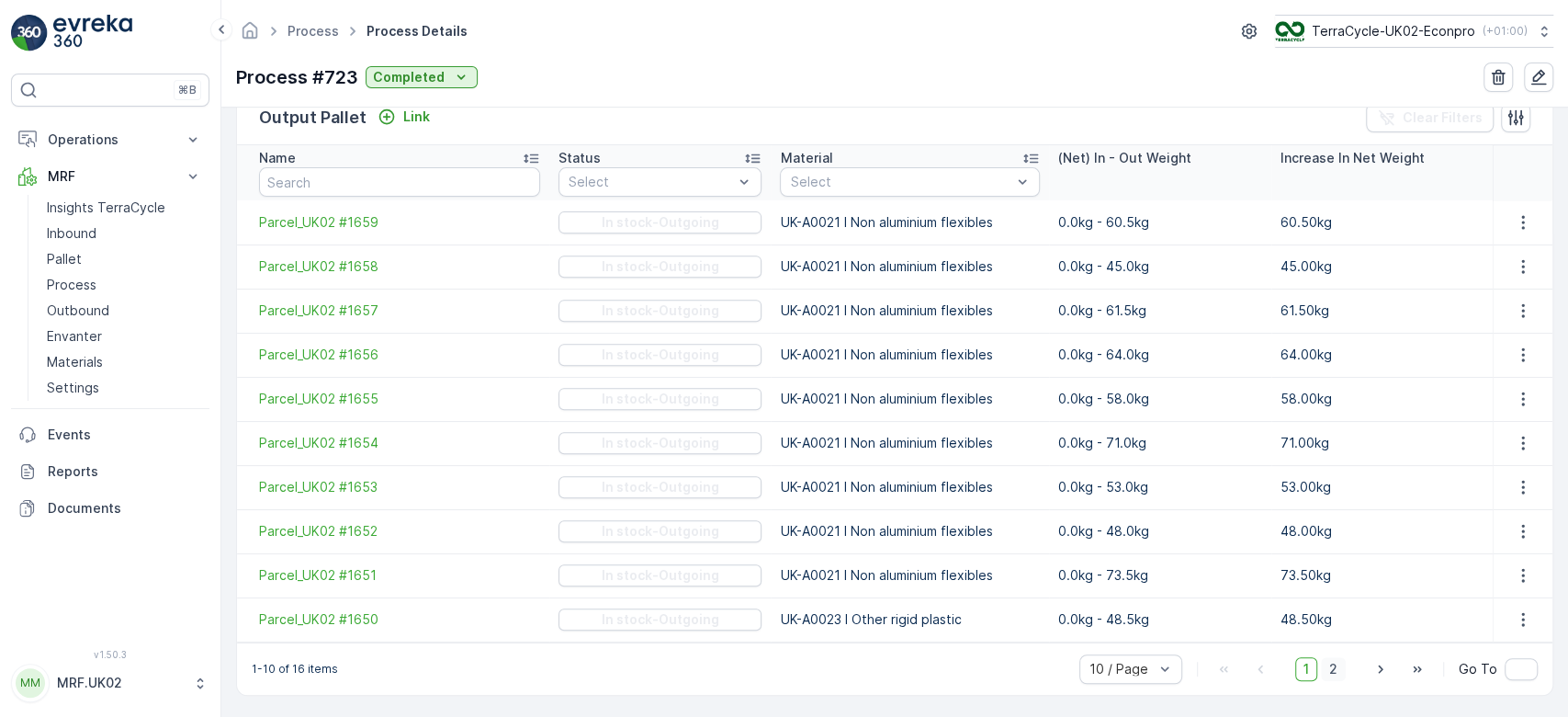
click at [1331, 665] on span "2" at bounding box center [1333, 669] width 24 height 23
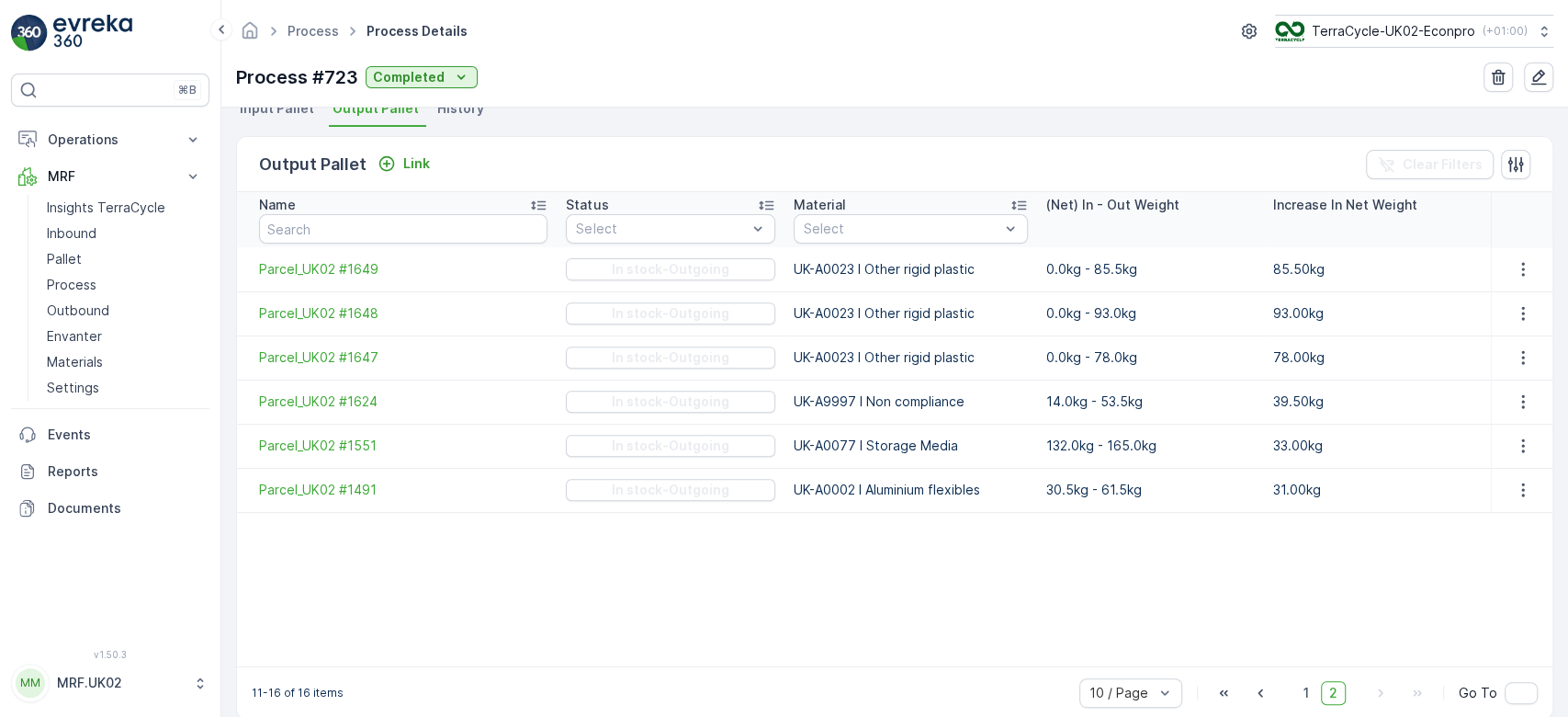
scroll to position [441, 0]
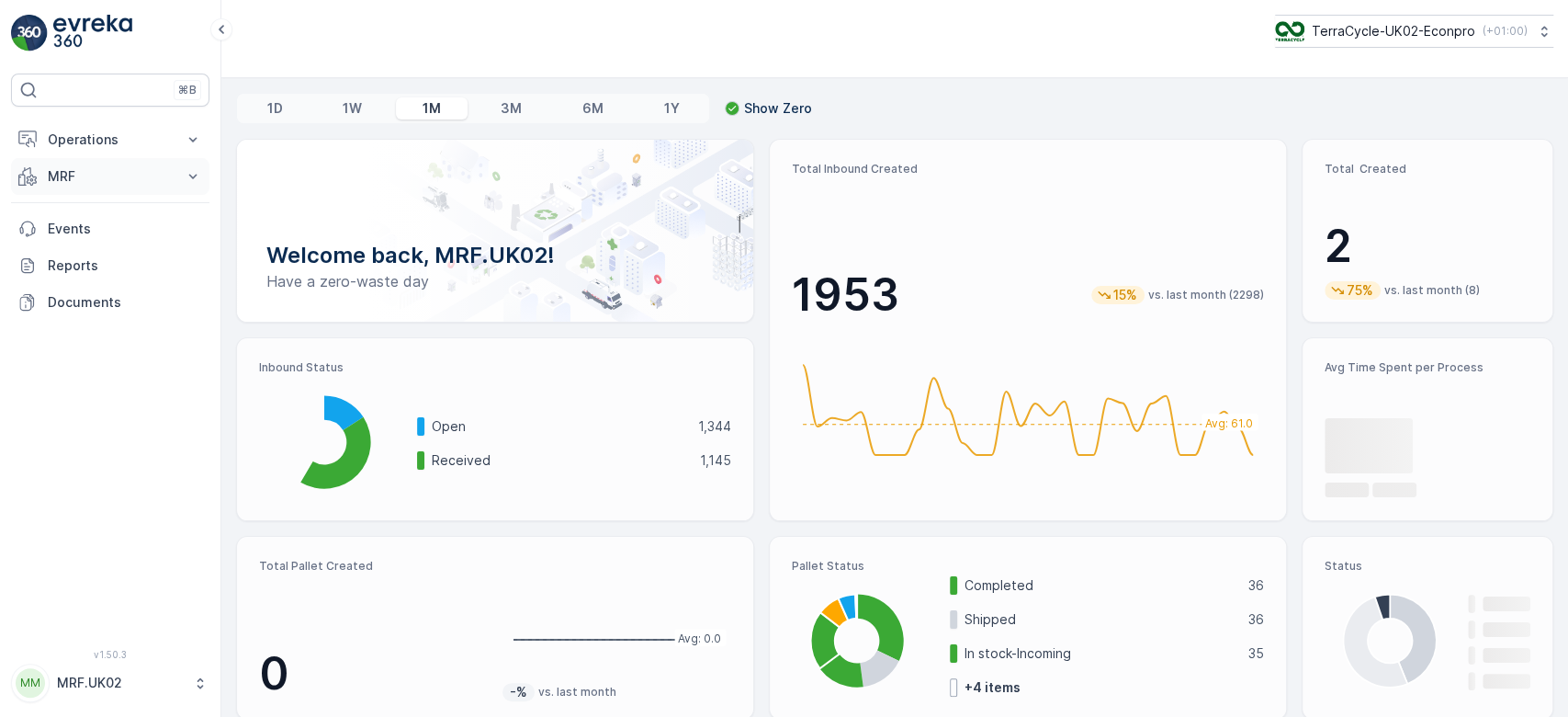
click at [134, 182] on p "MRF" at bounding box center [110, 176] width 125 height 19
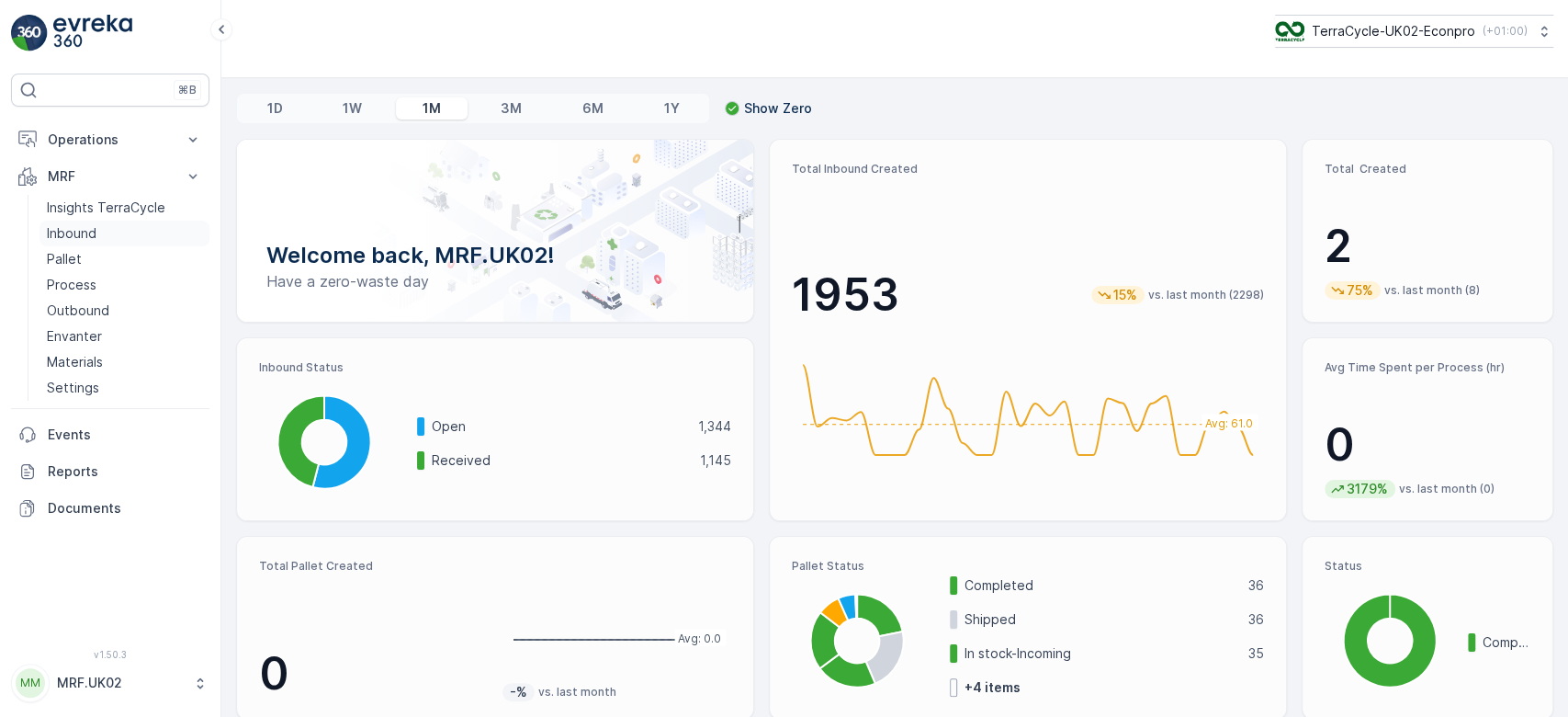
click at [139, 231] on link "Inbound" at bounding box center [125, 233] width 170 height 25
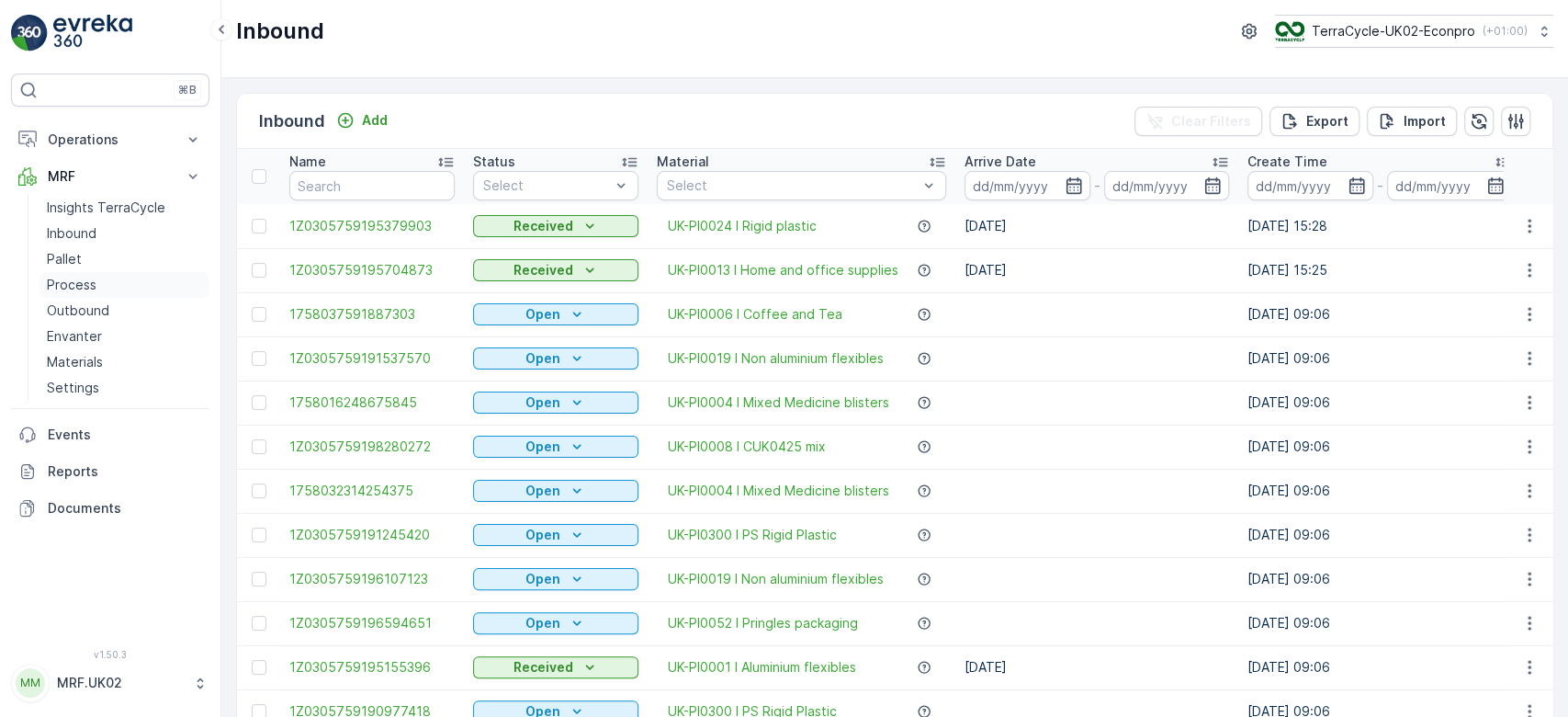
click at [89, 279] on p "Process" at bounding box center [71, 285] width 50 height 19
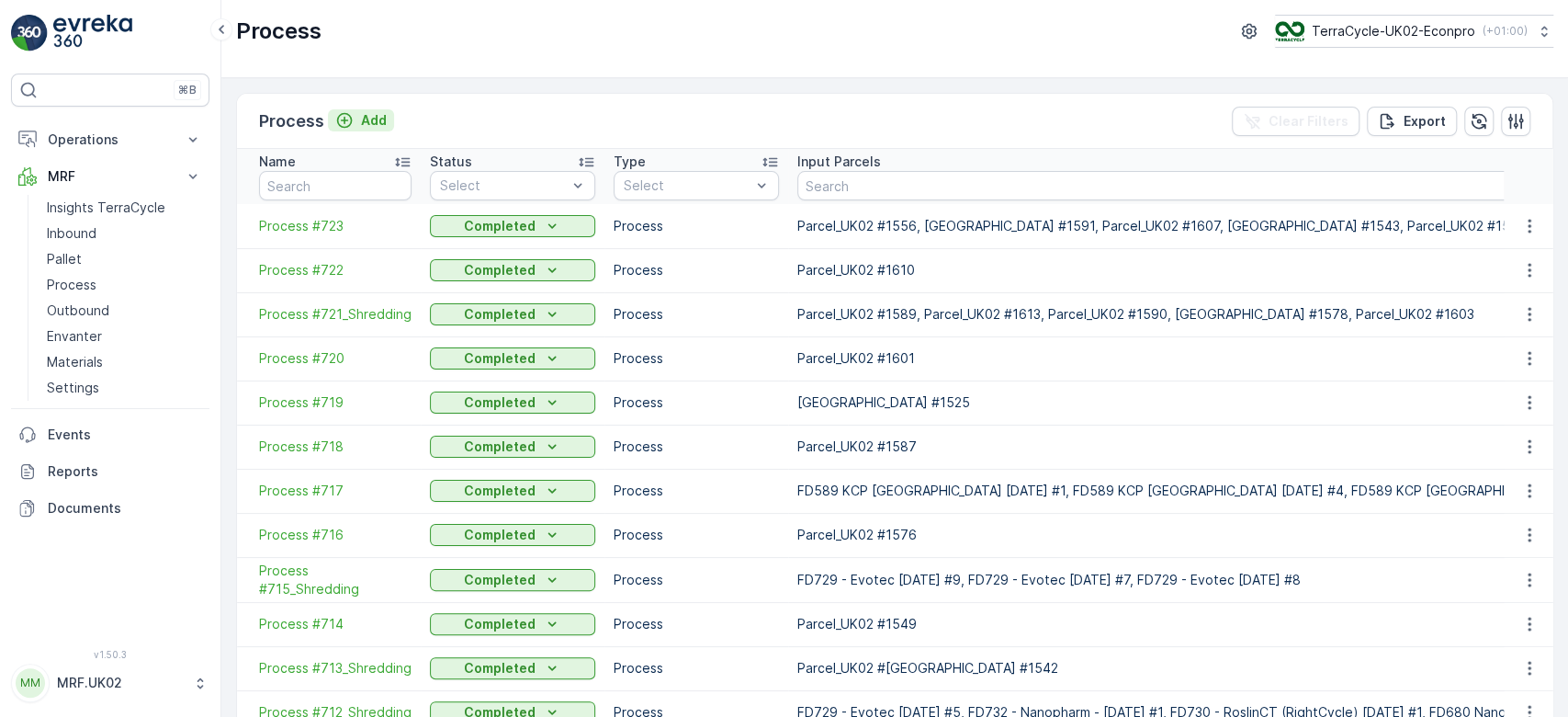
click at [372, 116] on p "Add" at bounding box center [373, 120] width 25 height 19
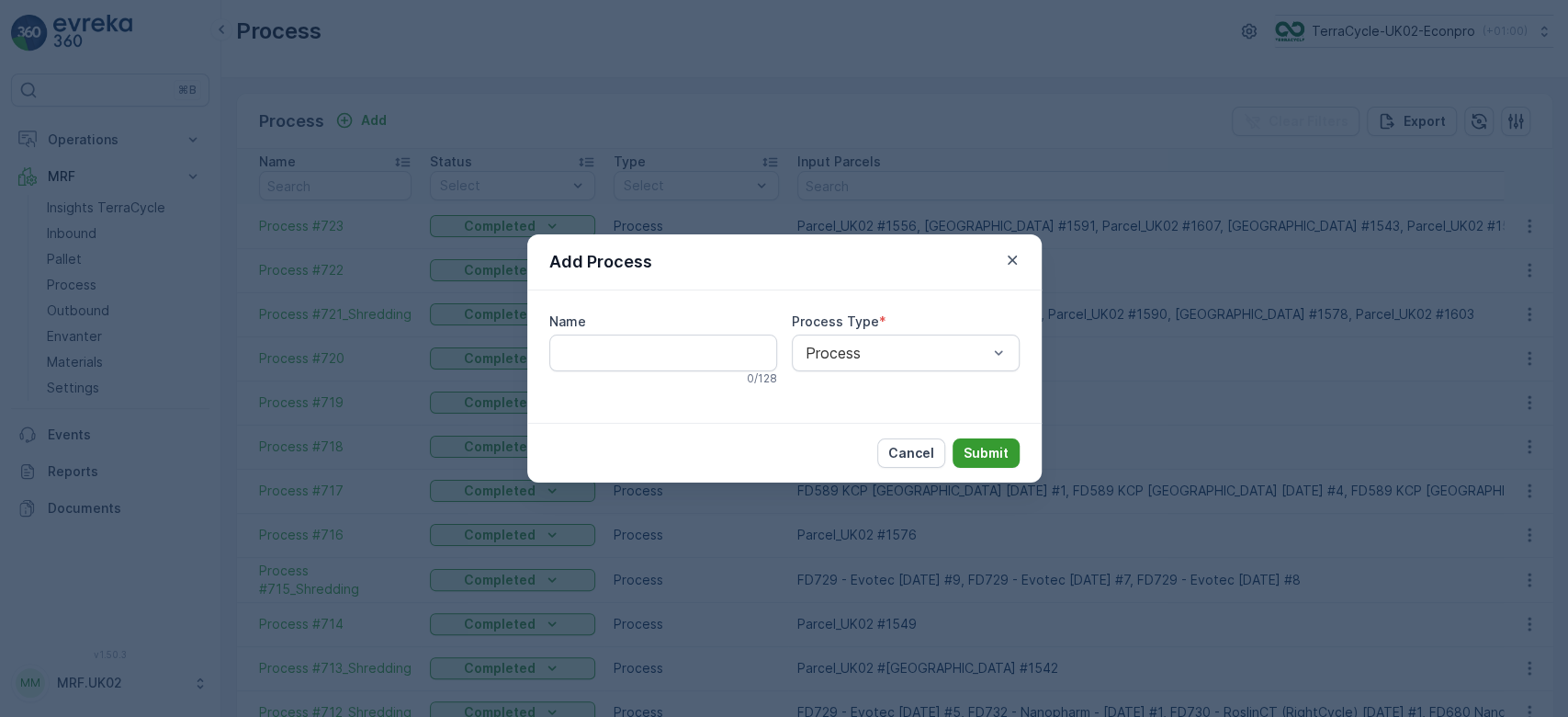
click at [997, 453] on p "Submit" at bounding box center [986, 453] width 45 height 19
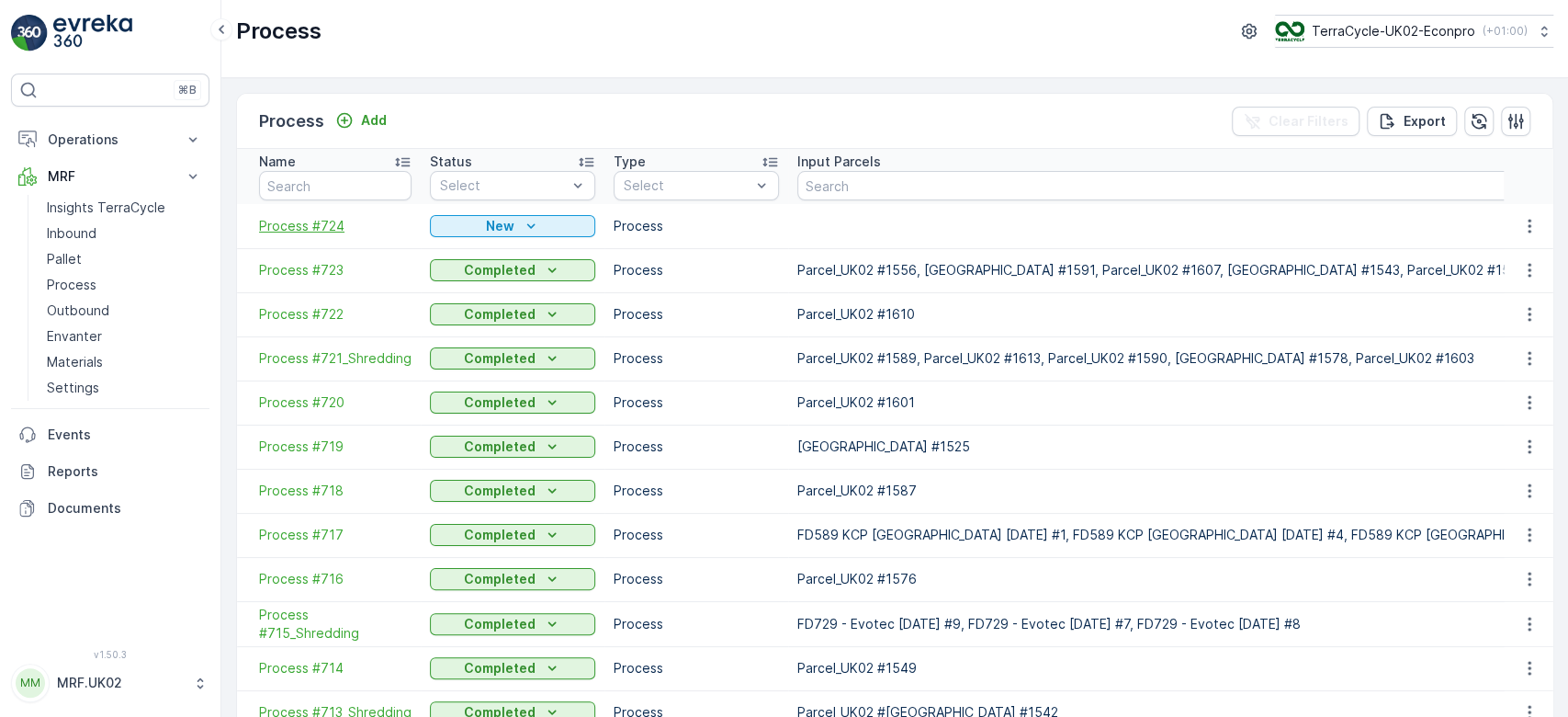
click at [322, 223] on span "Process #724" at bounding box center [335, 225] width 152 height 19
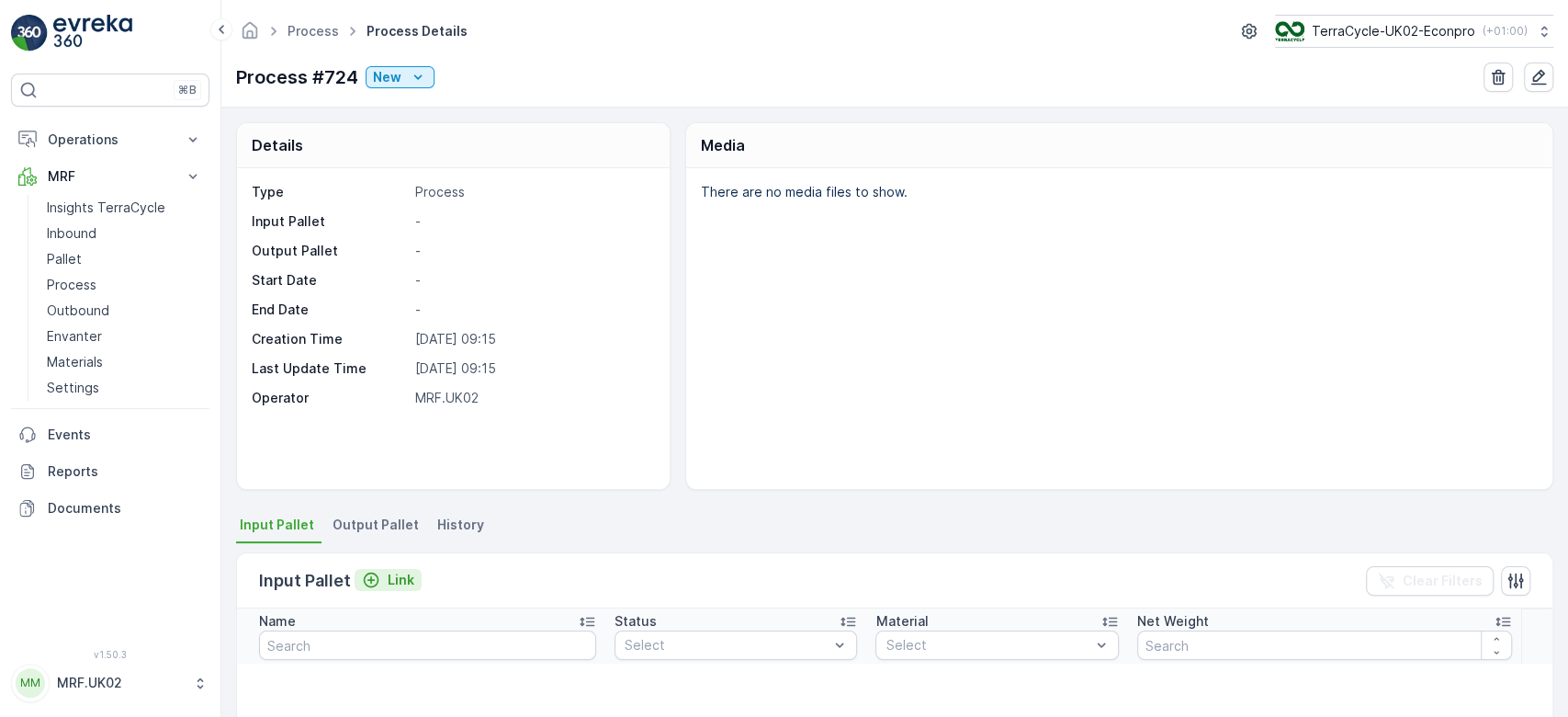
click at [400, 577] on p "Link" at bounding box center [401, 579] width 26 height 19
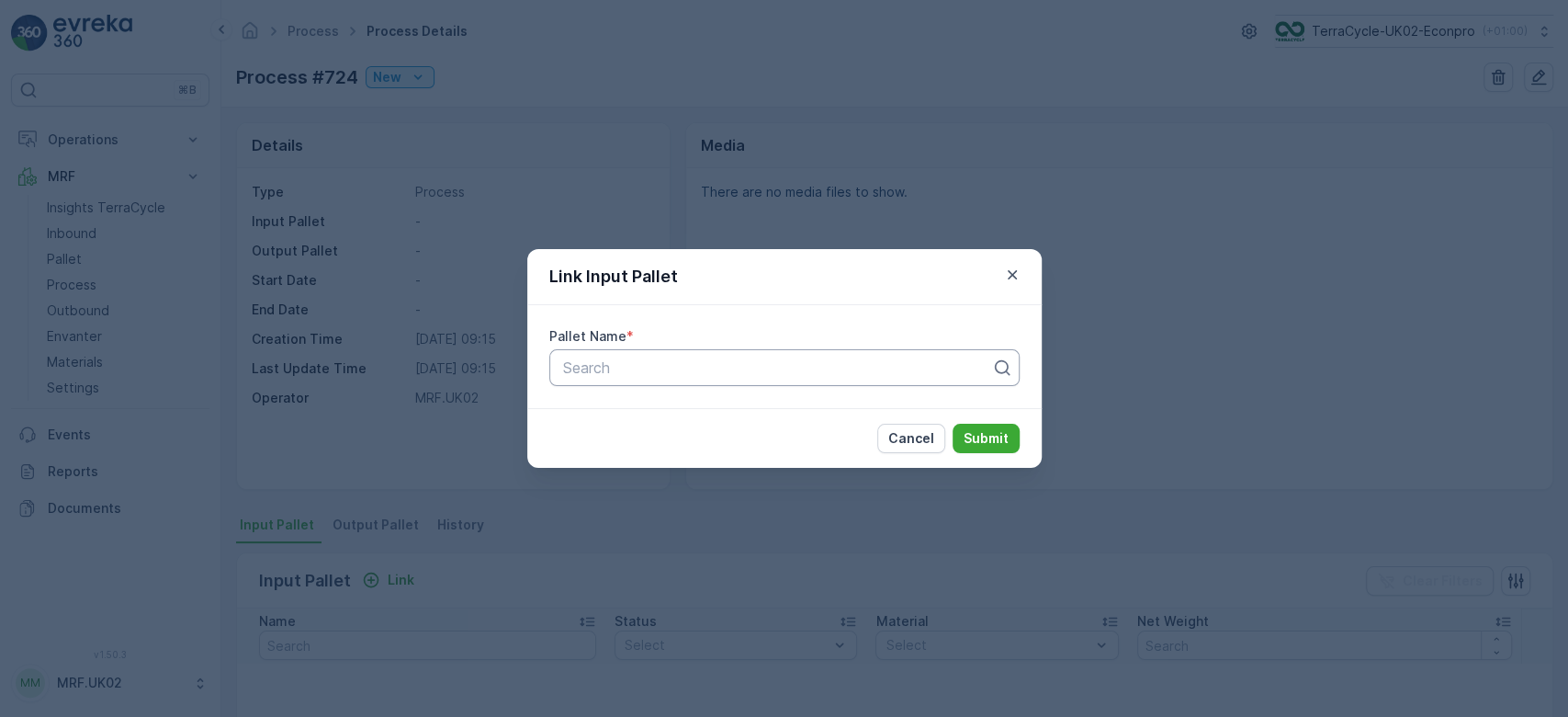
click at [578, 372] on div at bounding box center [777, 367] width 432 height 17
type input "1566"
click at [764, 401] on div "Parcel_UK02 #1566" at bounding box center [783, 413] width 470 height 31
click at [979, 438] on p "Submit" at bounding box center [986, 438] width 45 height 19
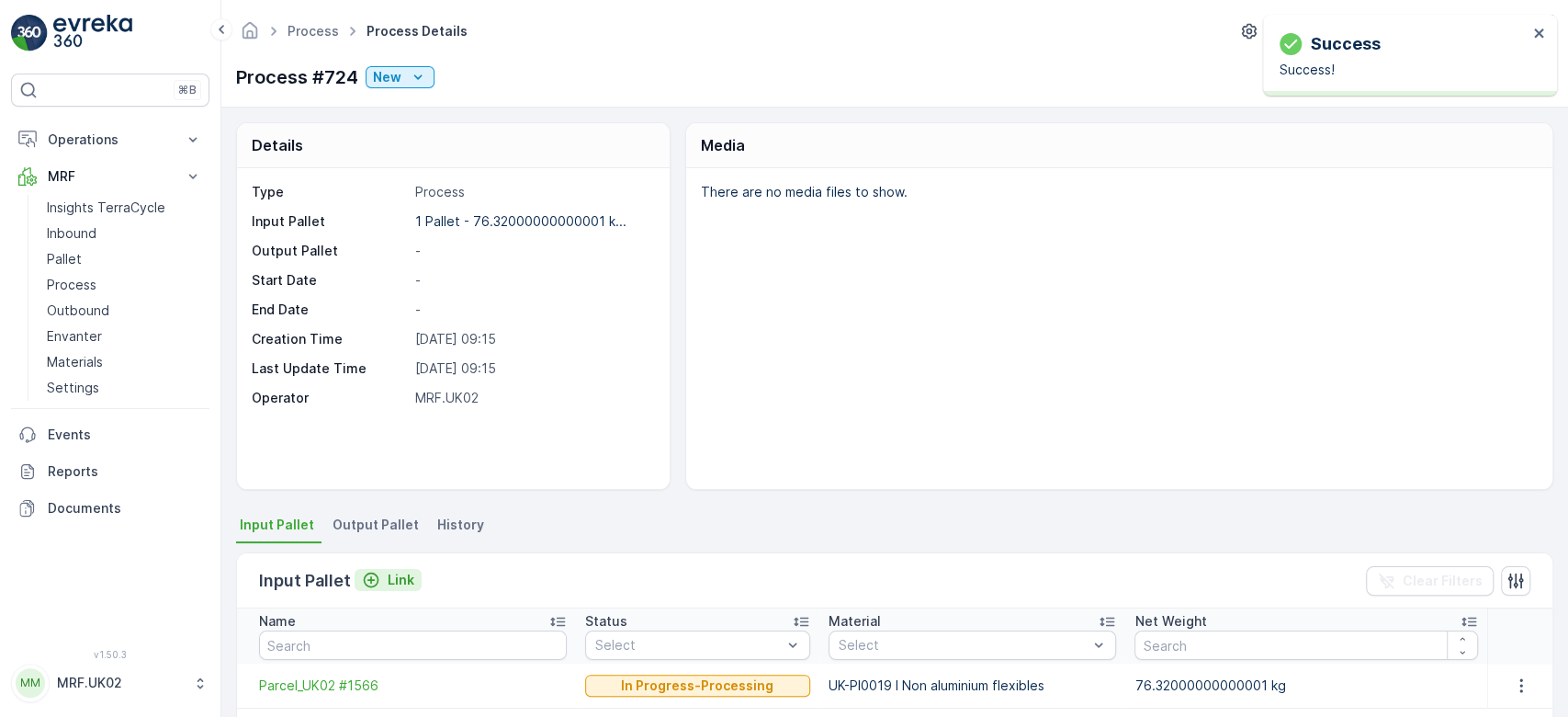
click at [409, 580] on p "Link" at bounding box center [401, 579] width 26 height 19
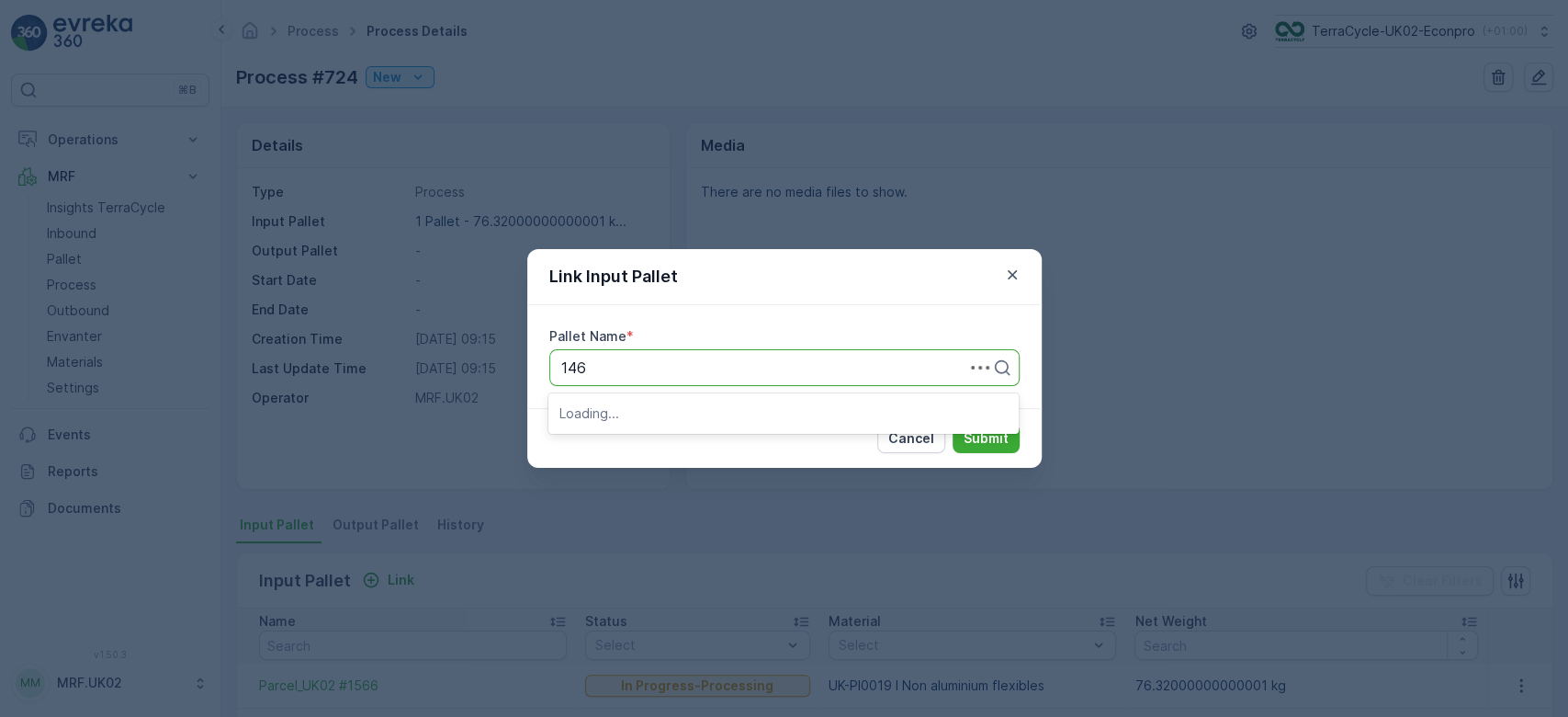
type input "1462"
click at [669, 449] on span "Parcel_UK02 #1462" at bounding box center [627, 444] width 135 height 17
click at [990, 446] on p "Submit" at bounding box center [986, 438] width 45 height 19
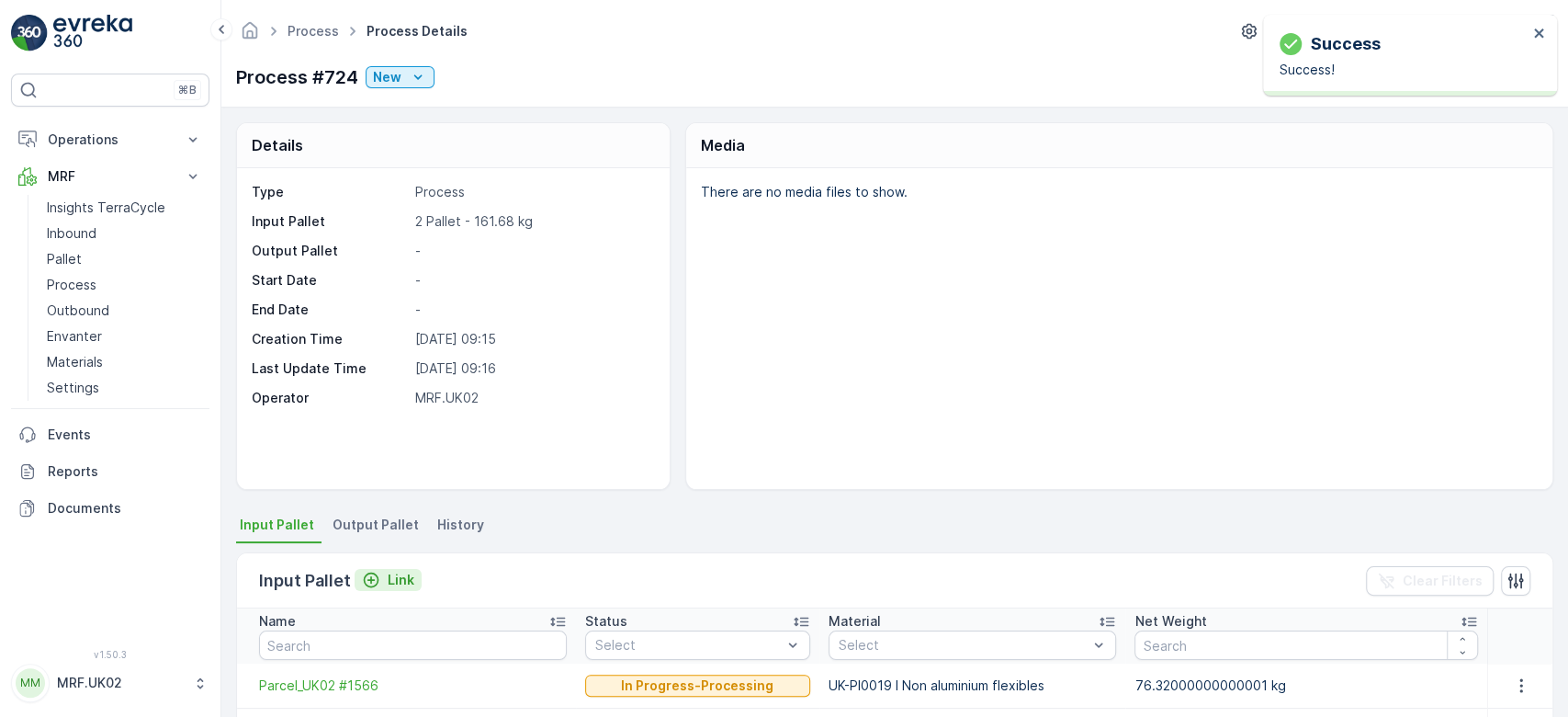
click at [403, 573] on p "Link" at bounding box center [401, 579] width 26 height 19
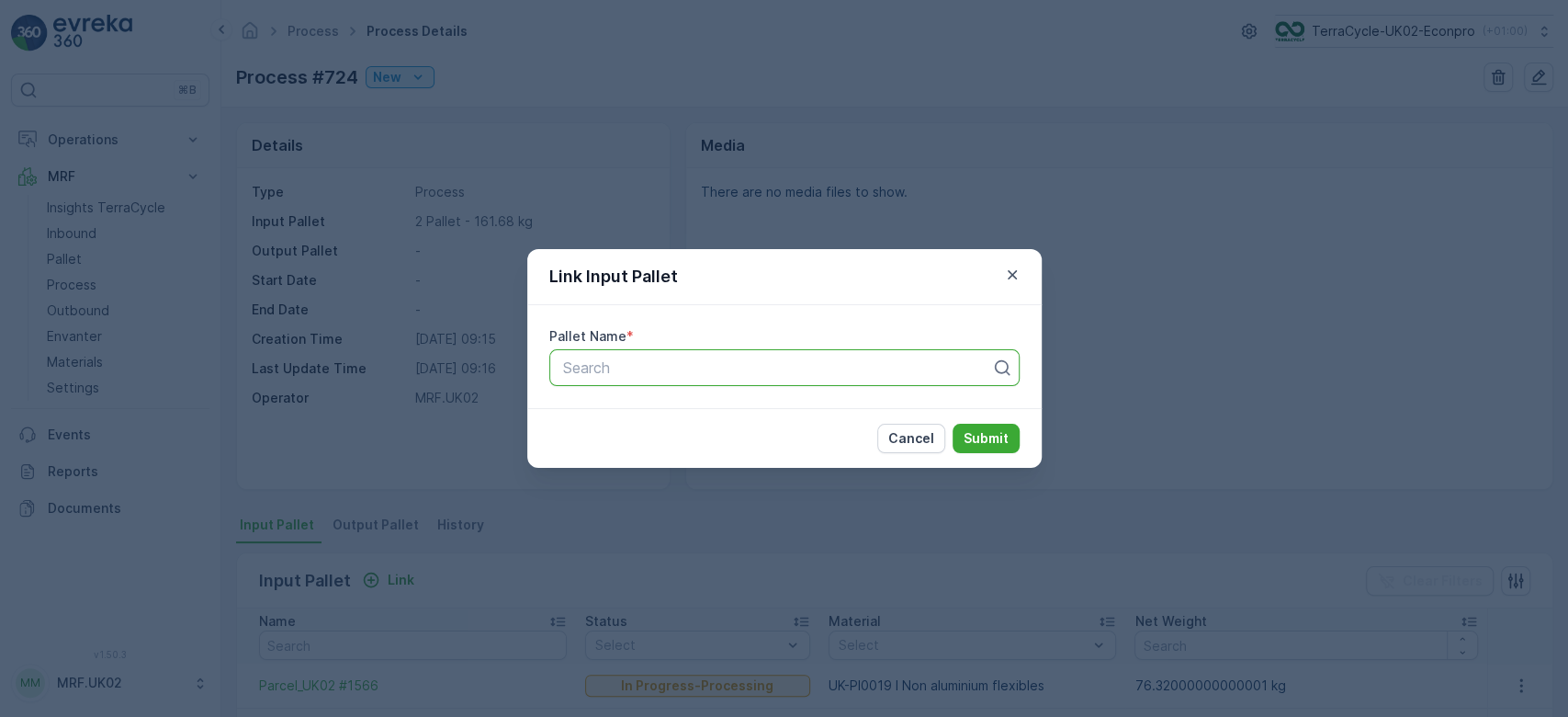
click at [714, 363] on div at bounding box center [777, 367] width 432 height 17
type input "1501"
click at [711, 416] on div "Parcel_UK02 #1501" at bounding box center [784, 412] width 449 height 17
click at [990, 437] on p "Submit" at bounding box center [986, 438] width 45 height 19
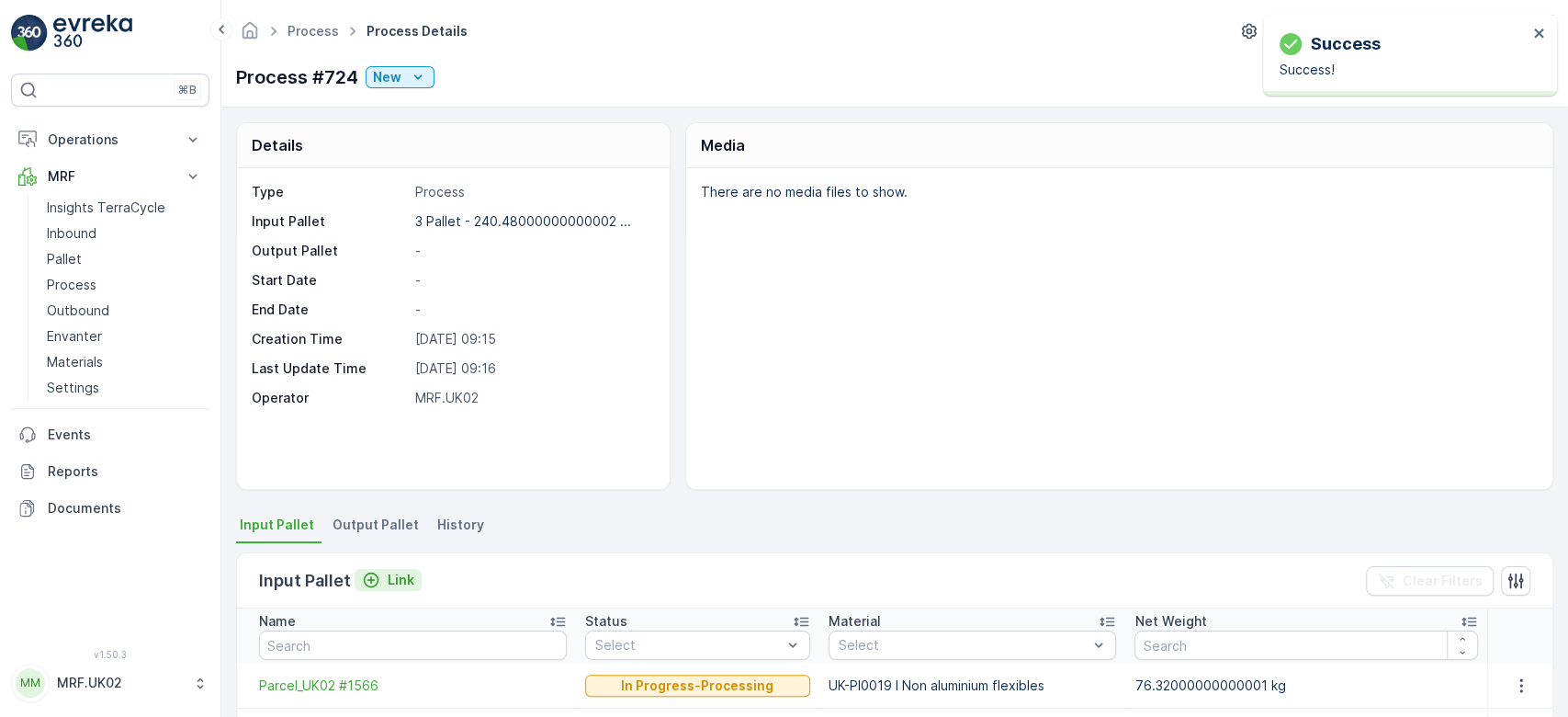
click at [383, 578] on div "Link" at bounding box center [388, 579] width 53 height 19
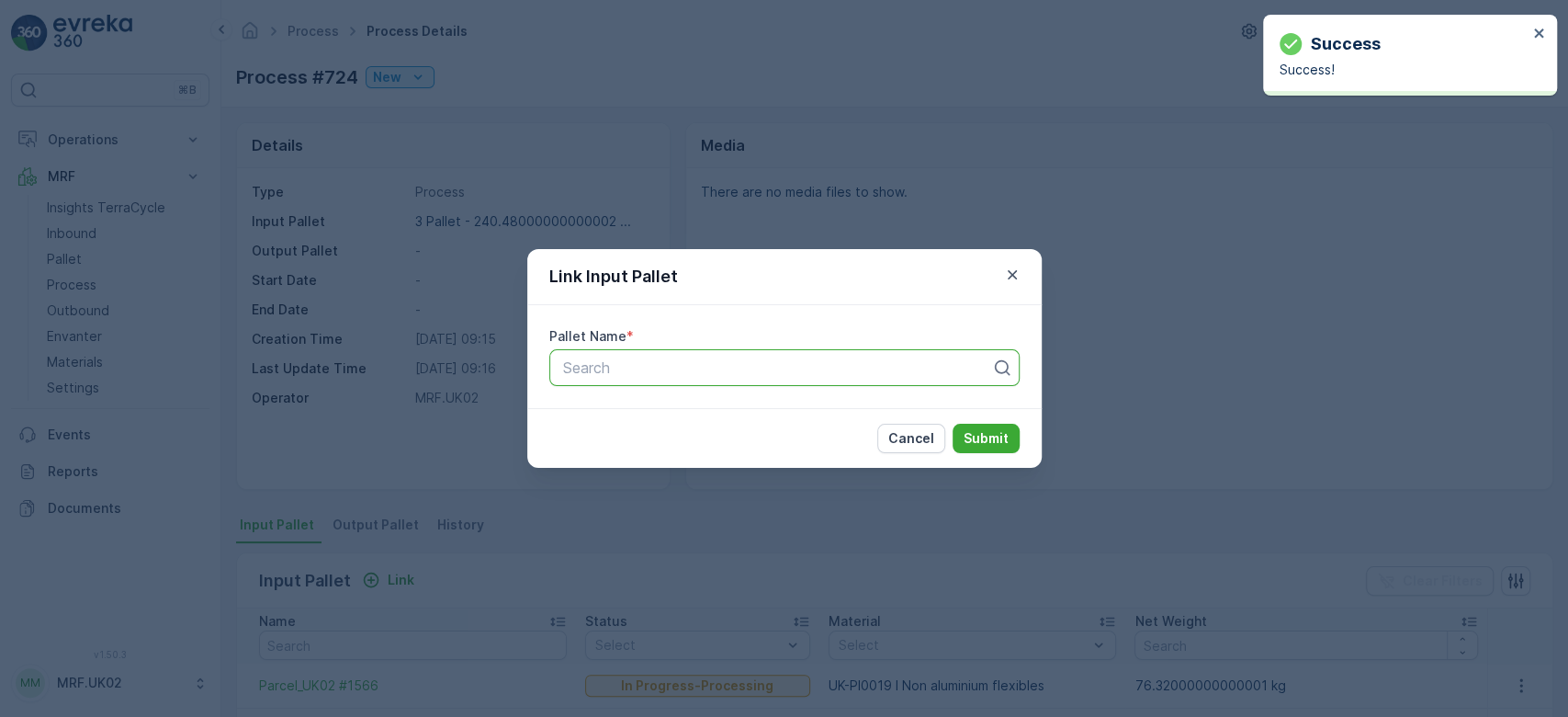
click at [605, 373] on div at bounding box center [777, 367] width 432 height 17
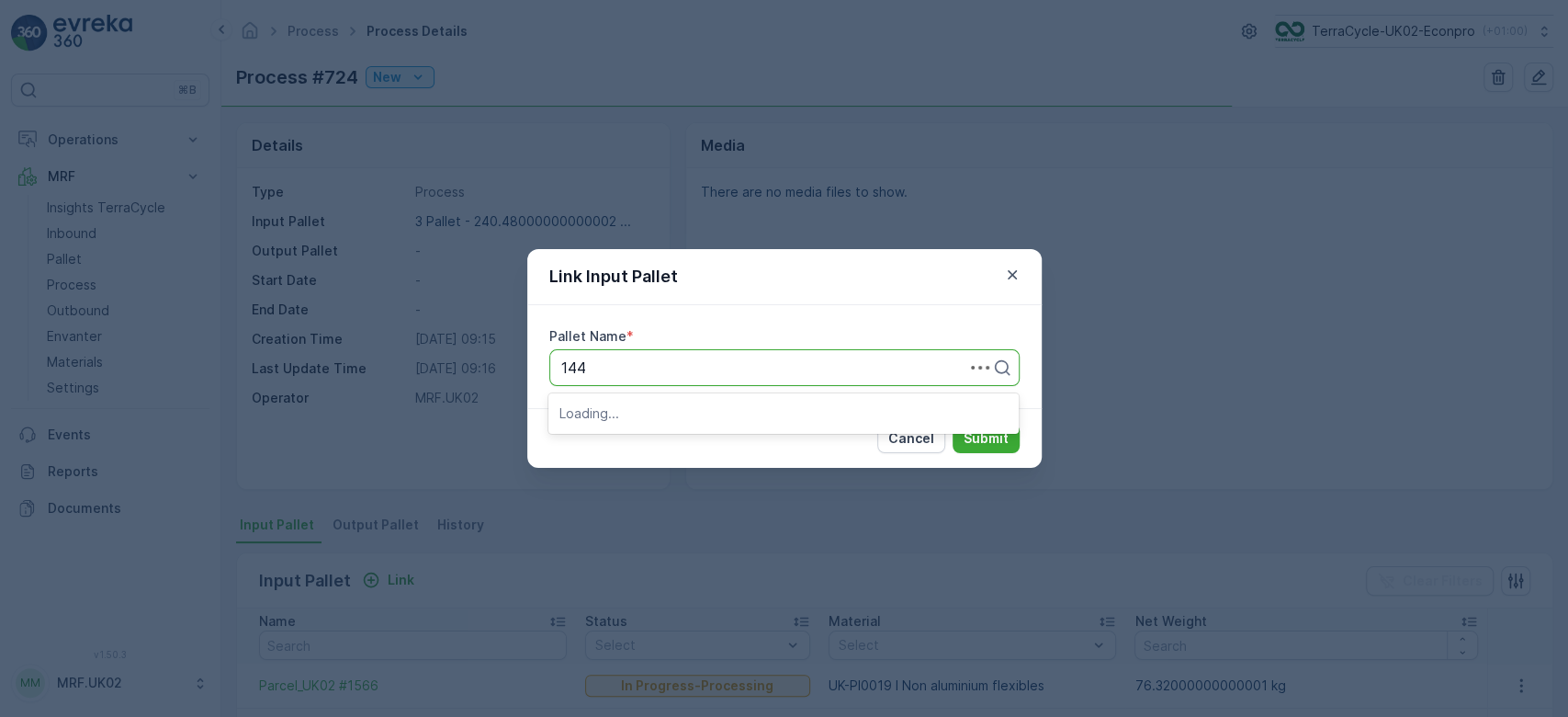
type input "1444"
click at [721, 438] on div "Parcel_UK02 #1444" at bounding box center [784, 444] width 449 height 17
click at [1005, 436] on p "Submit" at bounding box center [986, 438] width 45 height 19
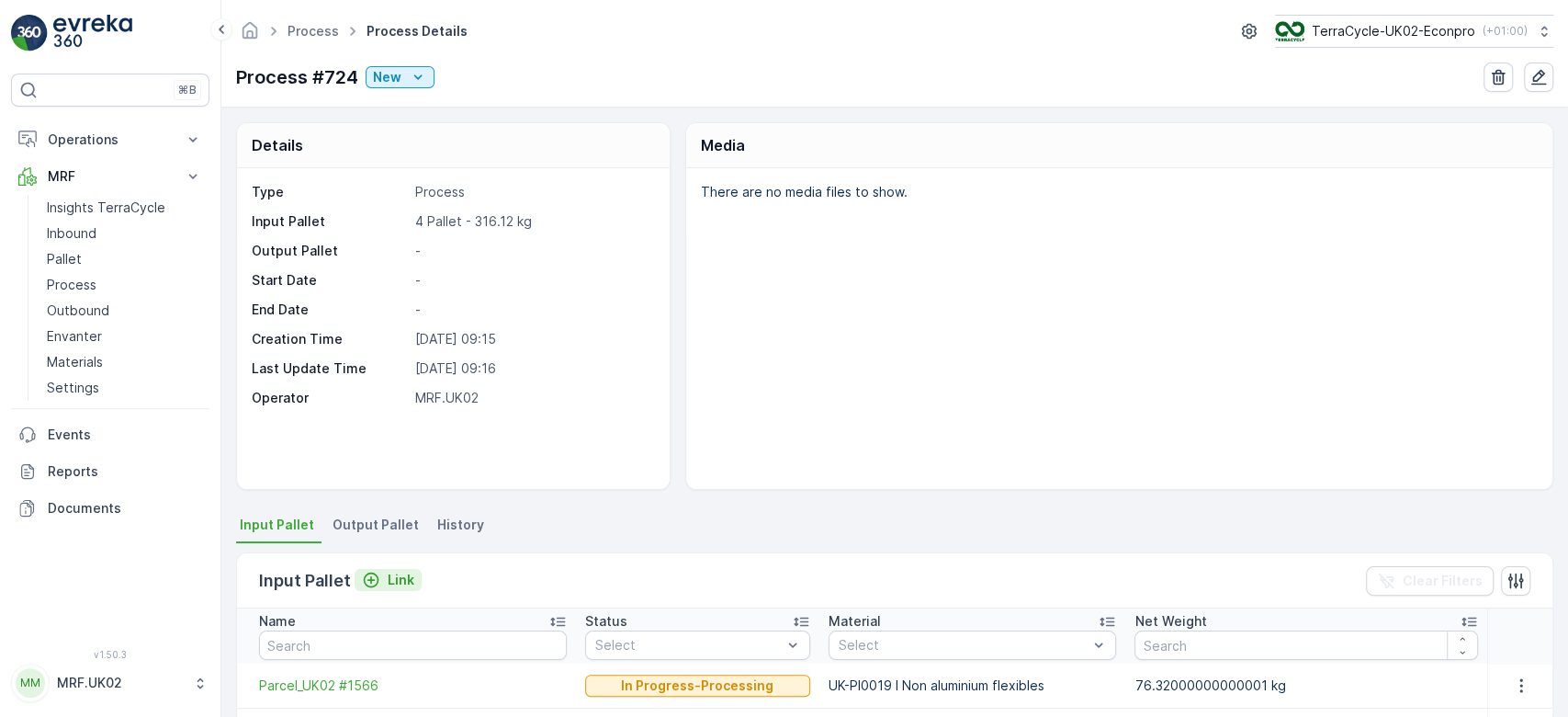
click at [397, 581] on p "Link" at bounding box center [401, 579] width 26 height 19
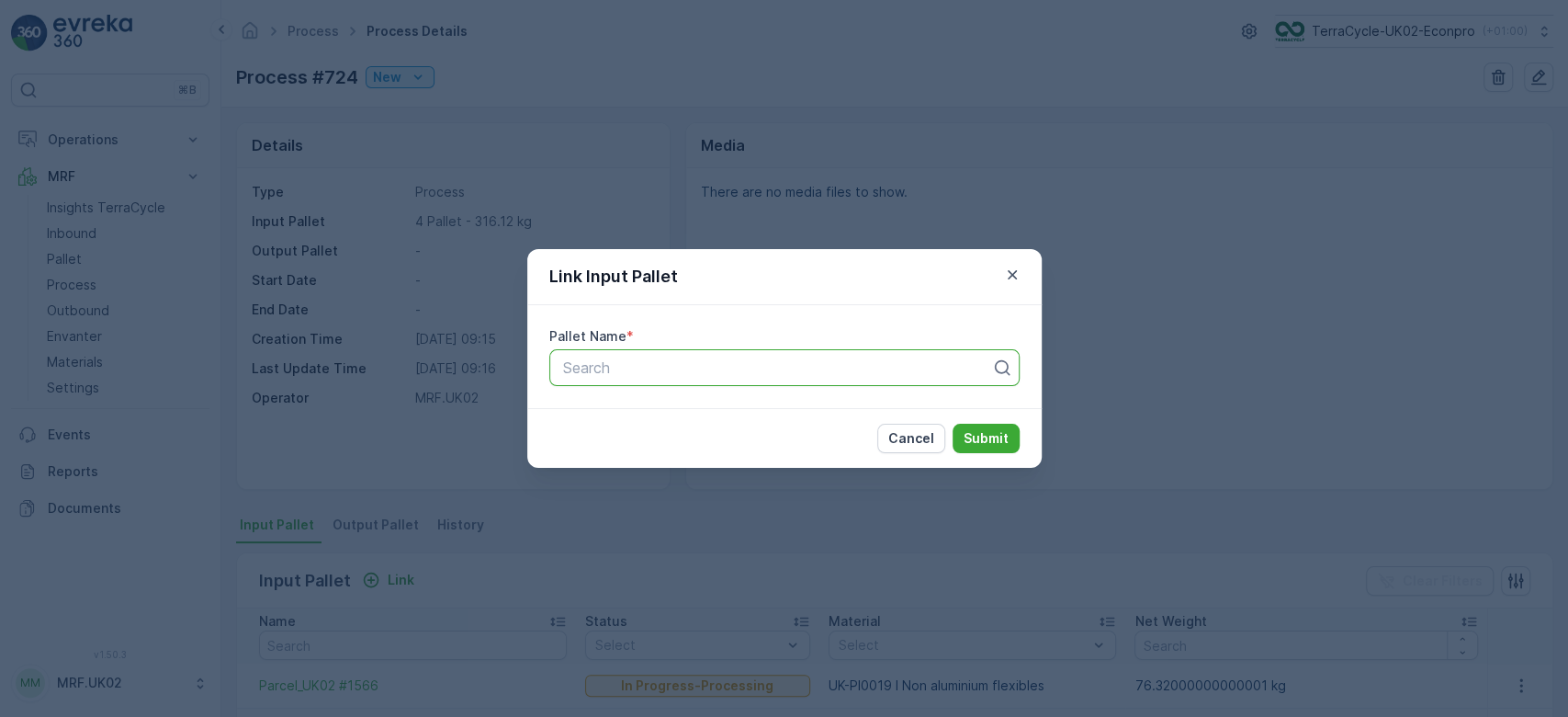
click at [590, 356] on p "Search" at bounding box center [776, 367] width 428 height 22
type input "1565"
click at [644, 412] on span "Parcel_UK02 #1565" at bounding box center [627, 412] width 135 height 17
click at [986, 441] on p "Submit" at bounding box center [986, 438] width 45 height 19
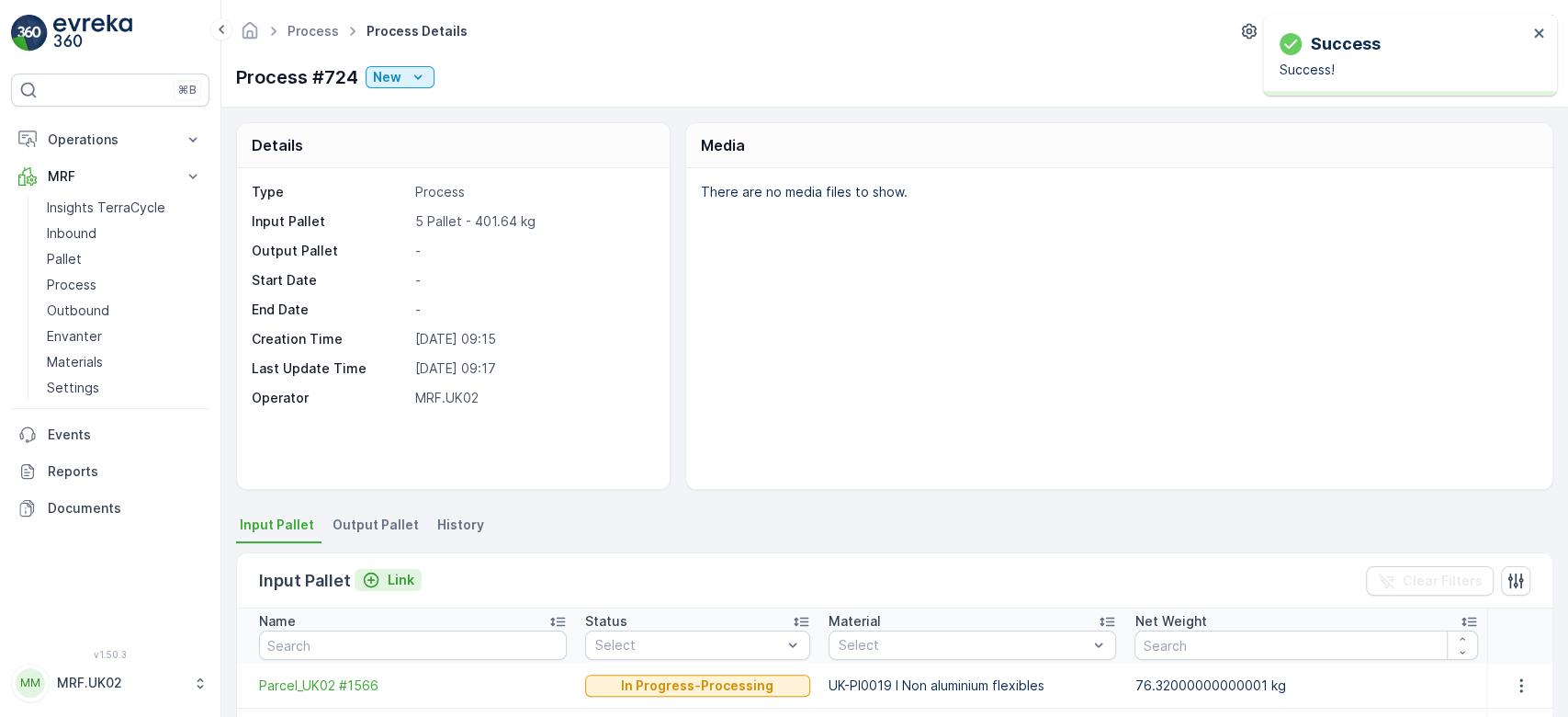
click at [395, 578] on p "Link" at bounding box center [401, 579] width 26 height 19
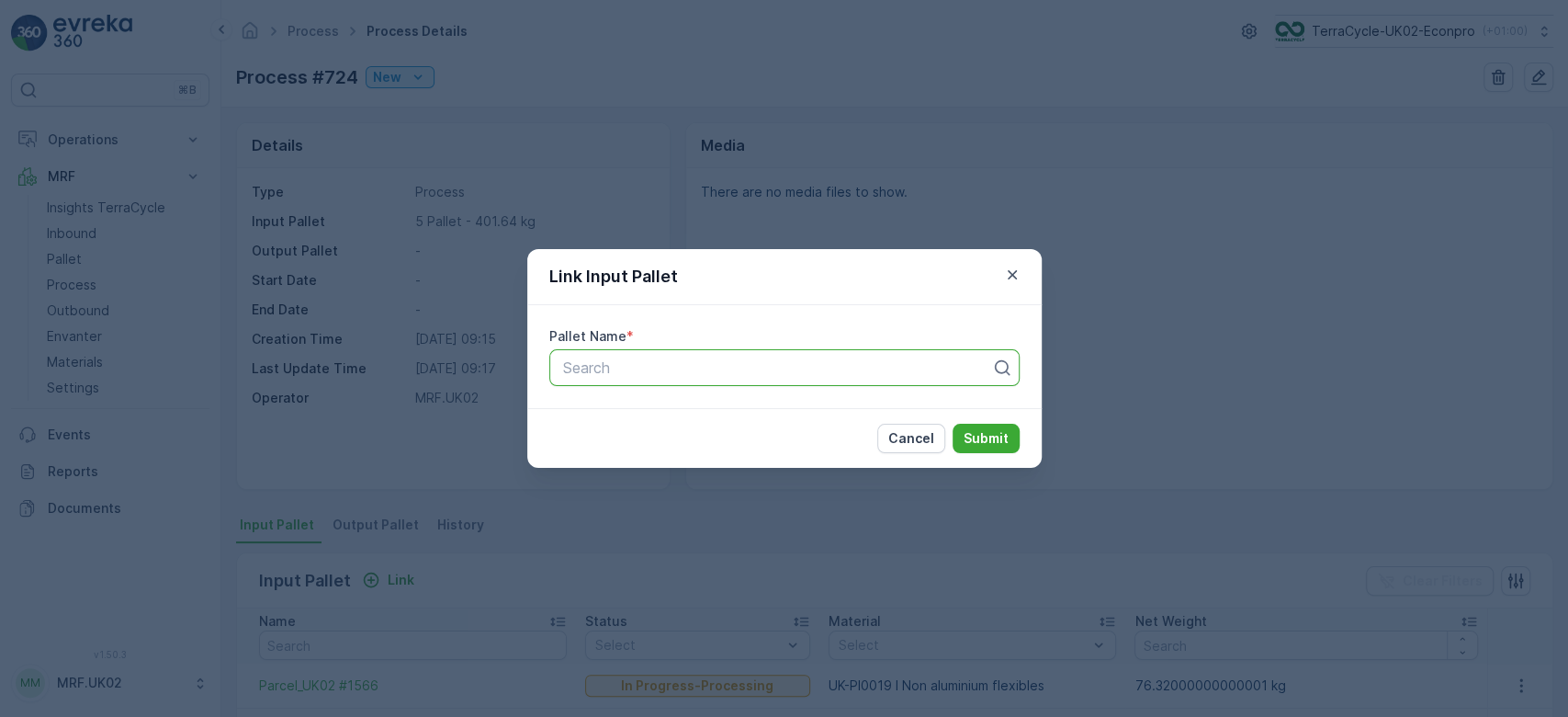
click at [635, 371] on div at bounding box center [777, 367] width 432 height 17
type input "1588"
click at [654, 445] on span "Parcel_UK02 #1588" at bounding box center [627, 444] width 135 height 17
click at [962, 434] on button "Submit" at bounding box center [986, 438] width 67 height 29
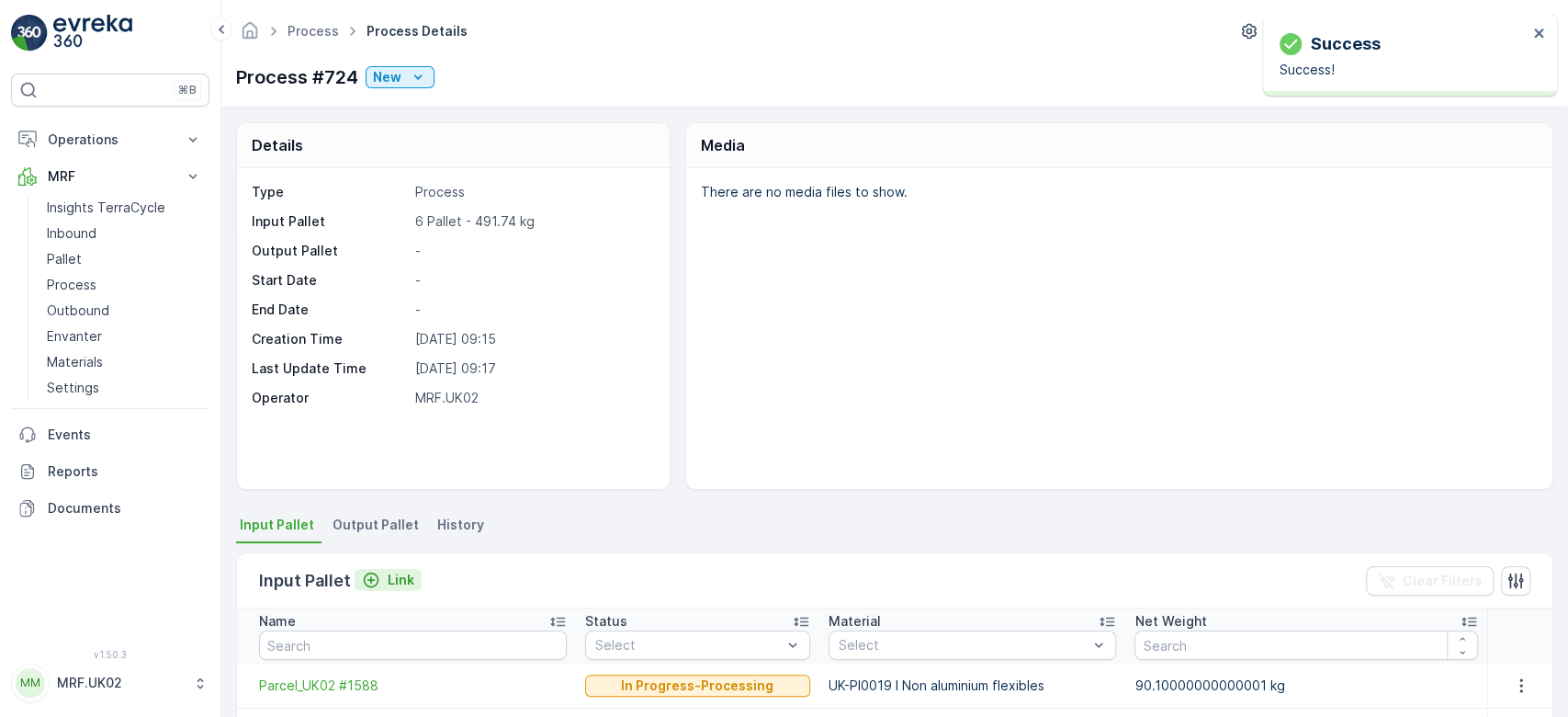
click at [403, 584] on p "Link" at bounding box center [401, 579] width 26 height 19
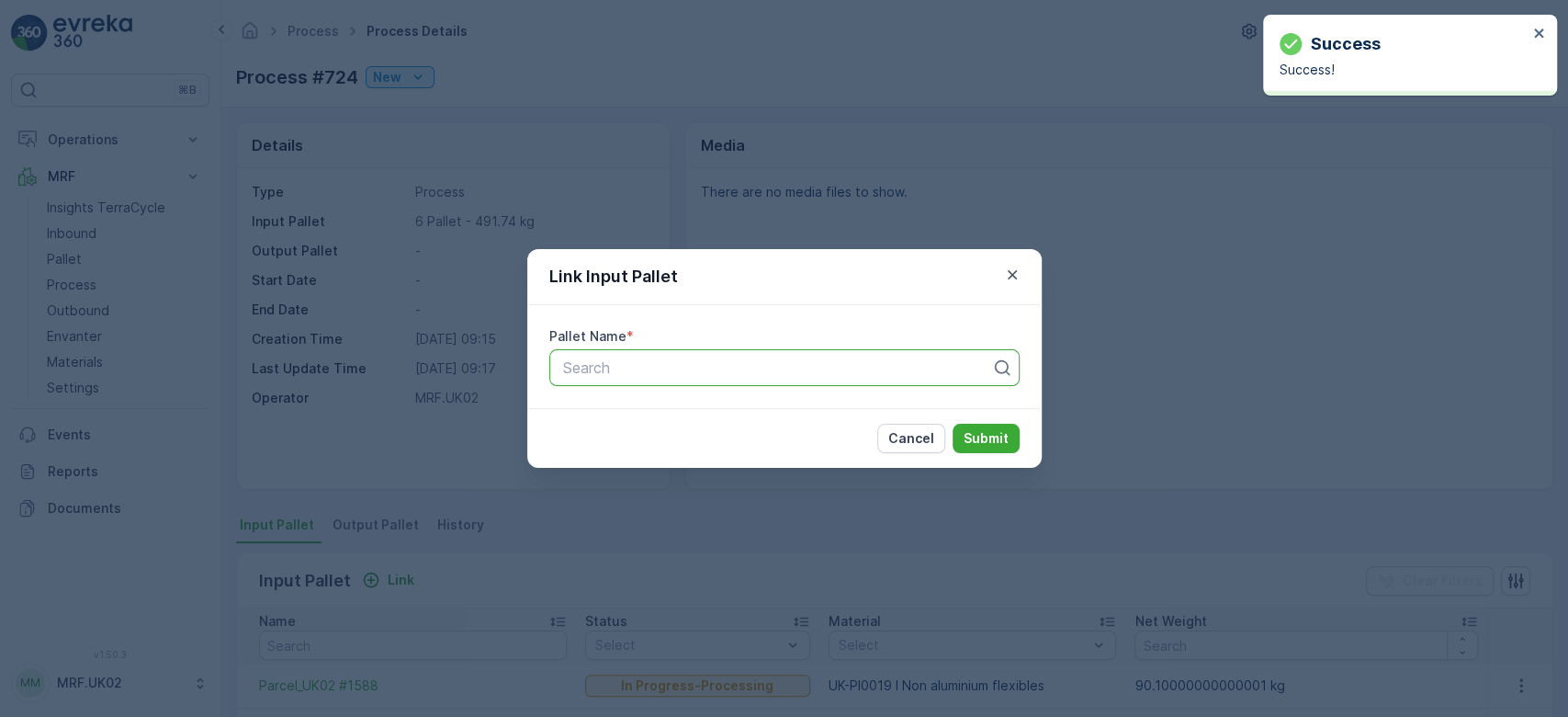
click at [763, 359] on div at bounding box center [777, 367] width 432 height 17
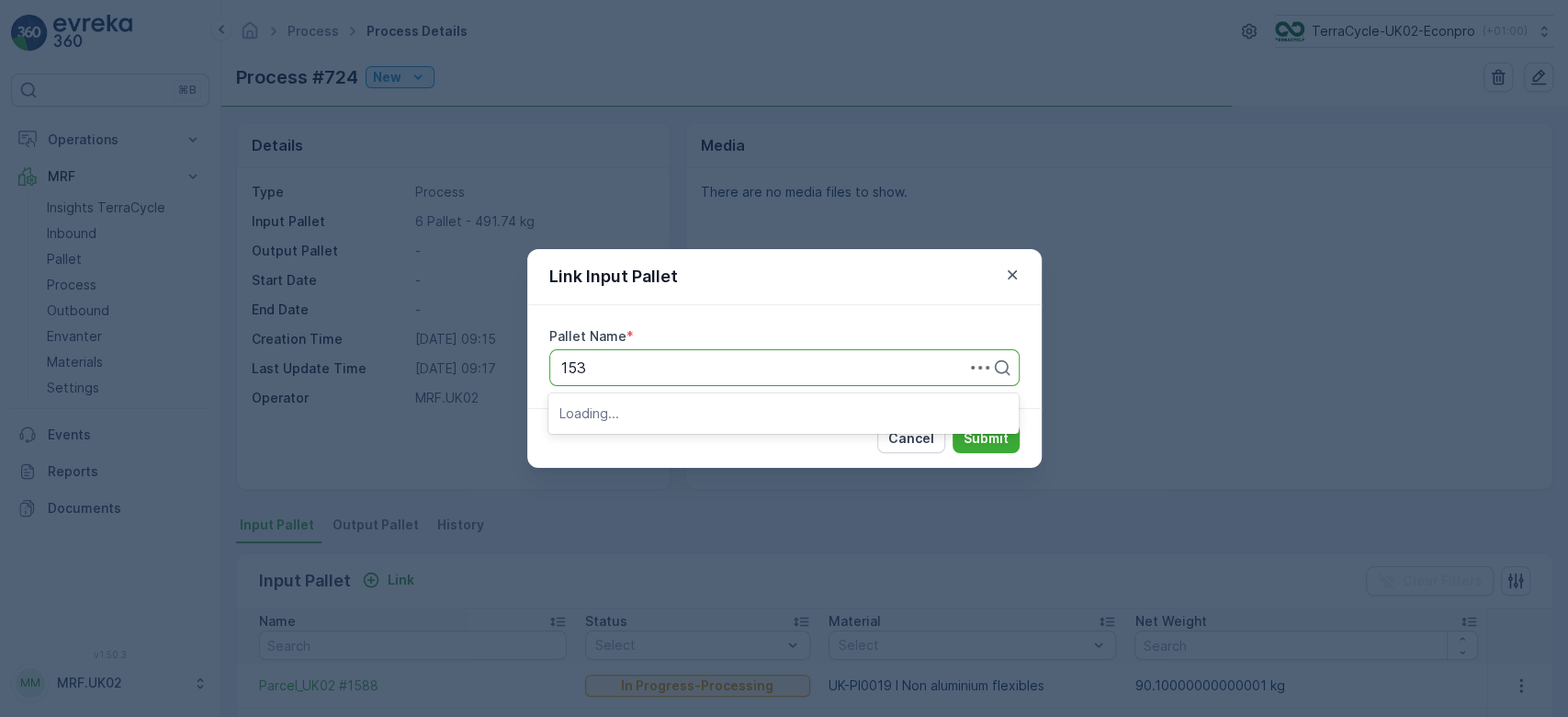
type input "1535"
click at [742, 440] on div "Parcel_UK02 #1535" at bounding box center [784, 444] width 449 height 17
click at [999, 442] on p "Submit" at bounding box center [986, 438] width 45 height 19
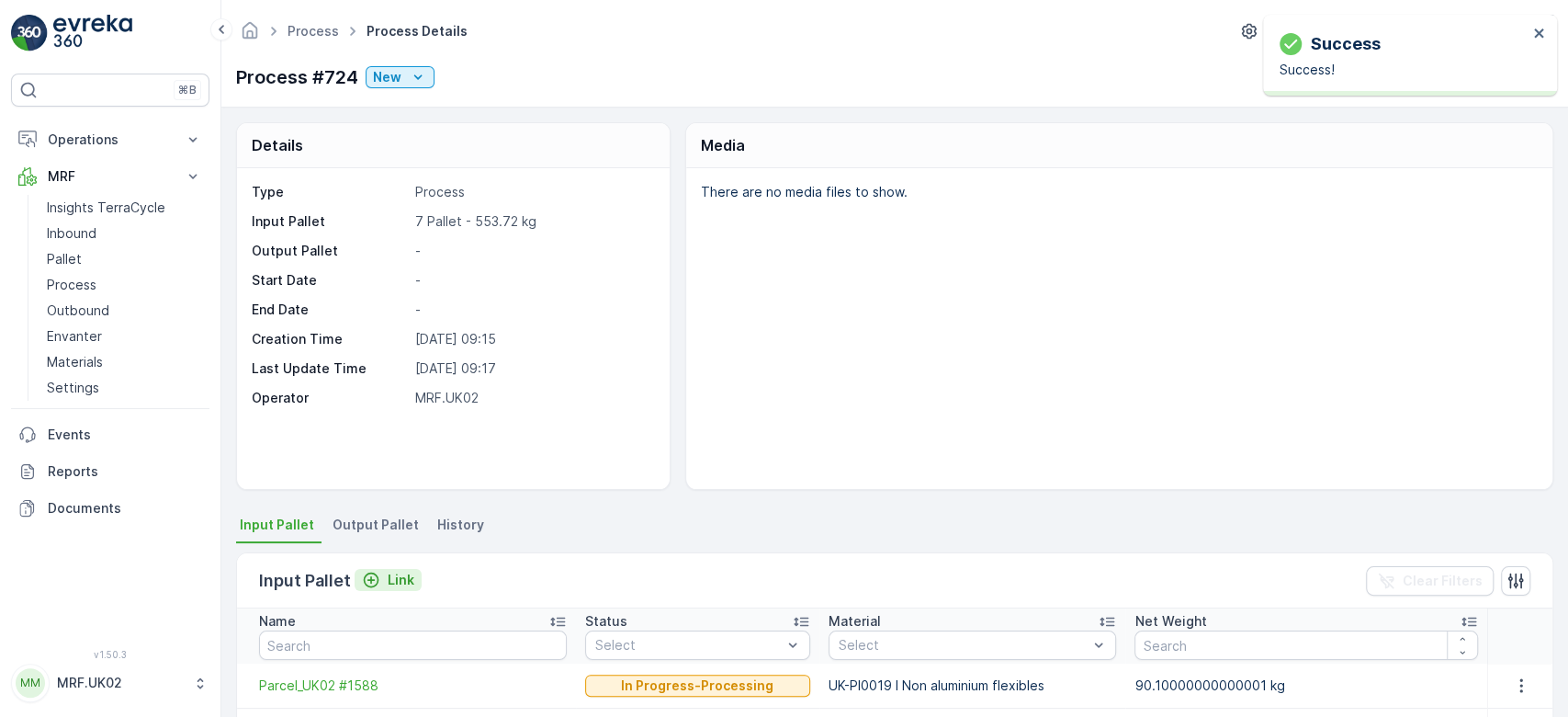
click at [412, 578] on button "Link" at bounding box center [388, 579] width 67 height 22
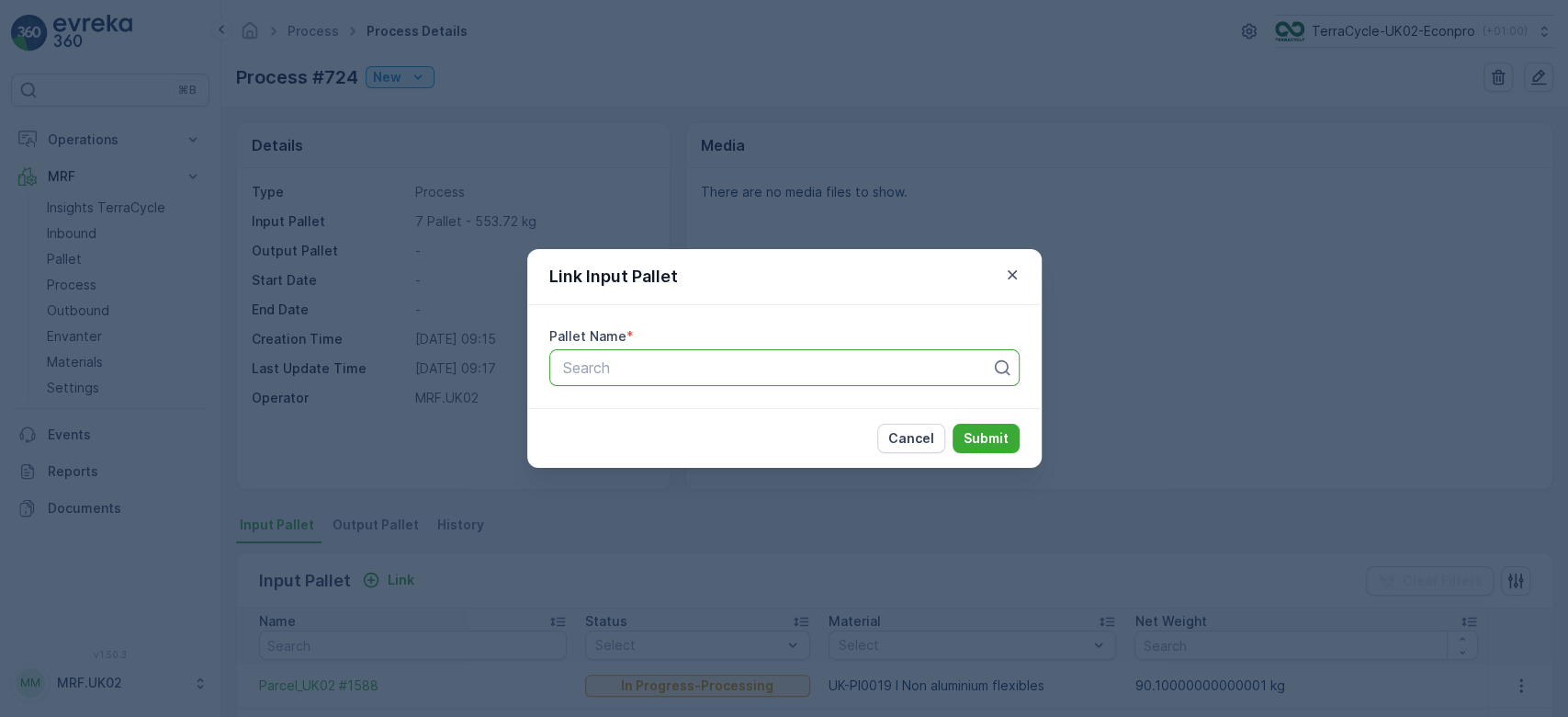
click at [603, 373] on div at bounding box center [777, 367] width 432 height 17
type input "1535"
click at [646, 440] on span "Parcel_UK02 #1535" at bounding box center [627, 444] width 135 height 17
click at [968, 433] on p "Submit" at bounding box center [986, 438] width 45 height 19
click at [735, 356] on p "Search" at bounding box center [776, 367] width 428 height 22
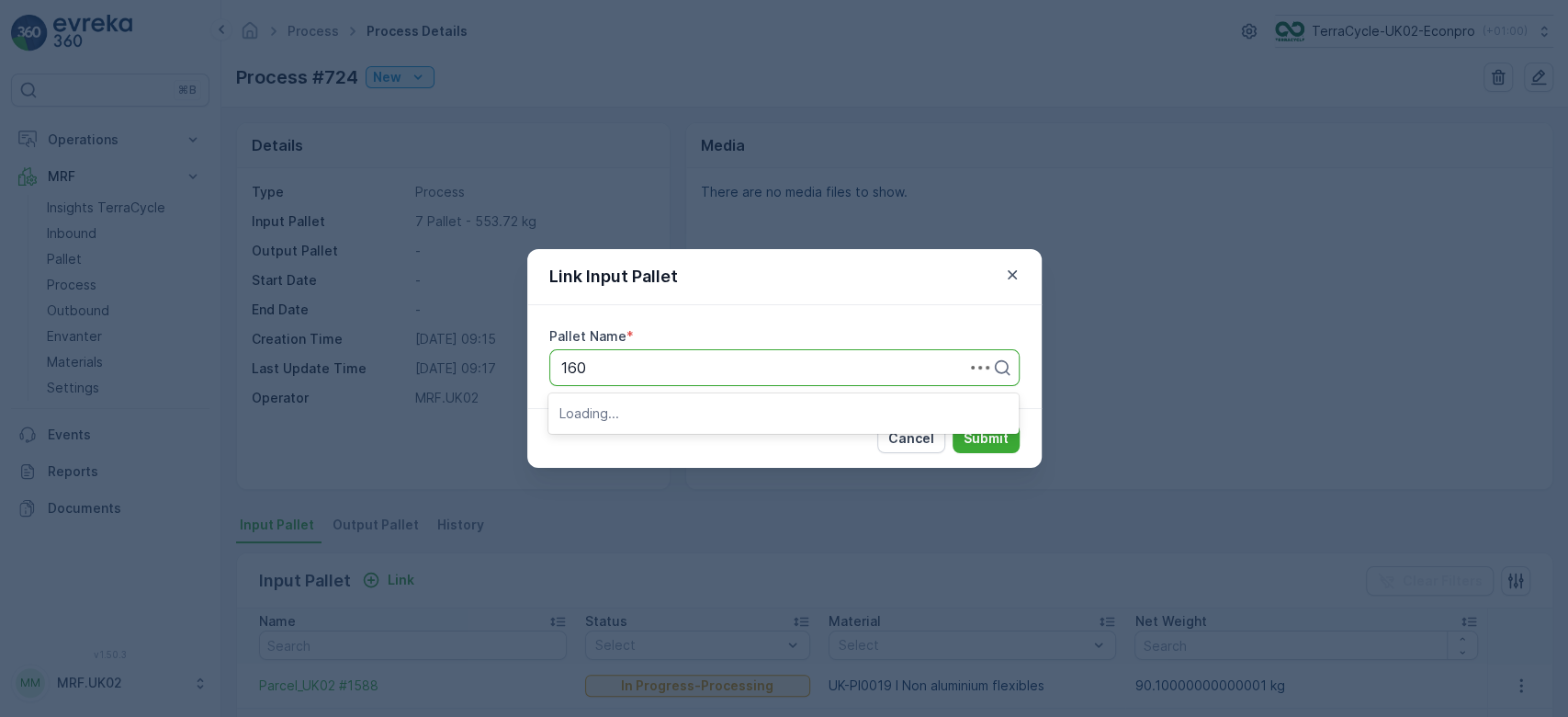
type input "1609"
click at [706, 445] on div "Parcel_UK02 #1609" at bounding box center [784, 444] width 449 height 17
click at [1005, 444] on p "Submit" at bounding box center [986, 438] width 45 height 19
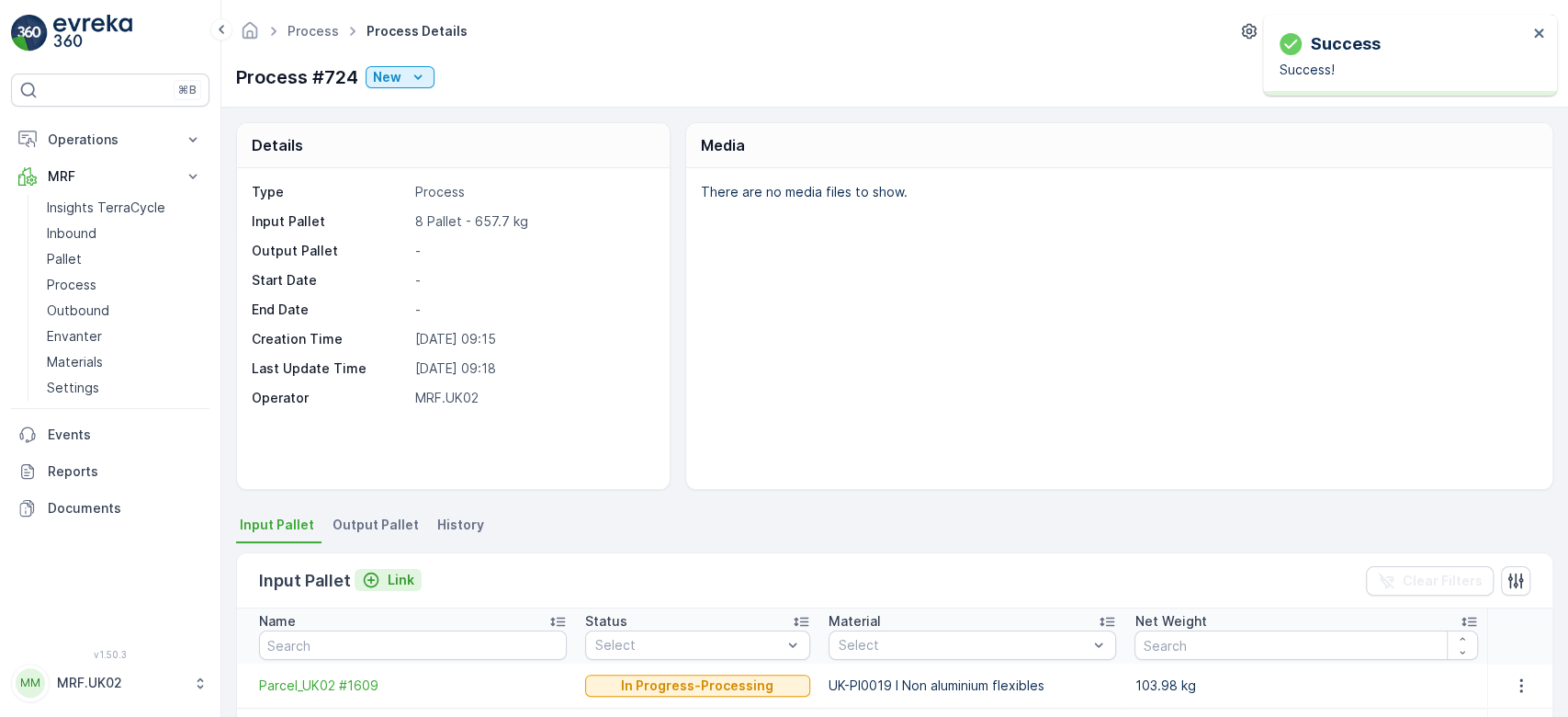
click at [398, 571] on p "Link" at bounding box center [401, 579] width 26 height 19
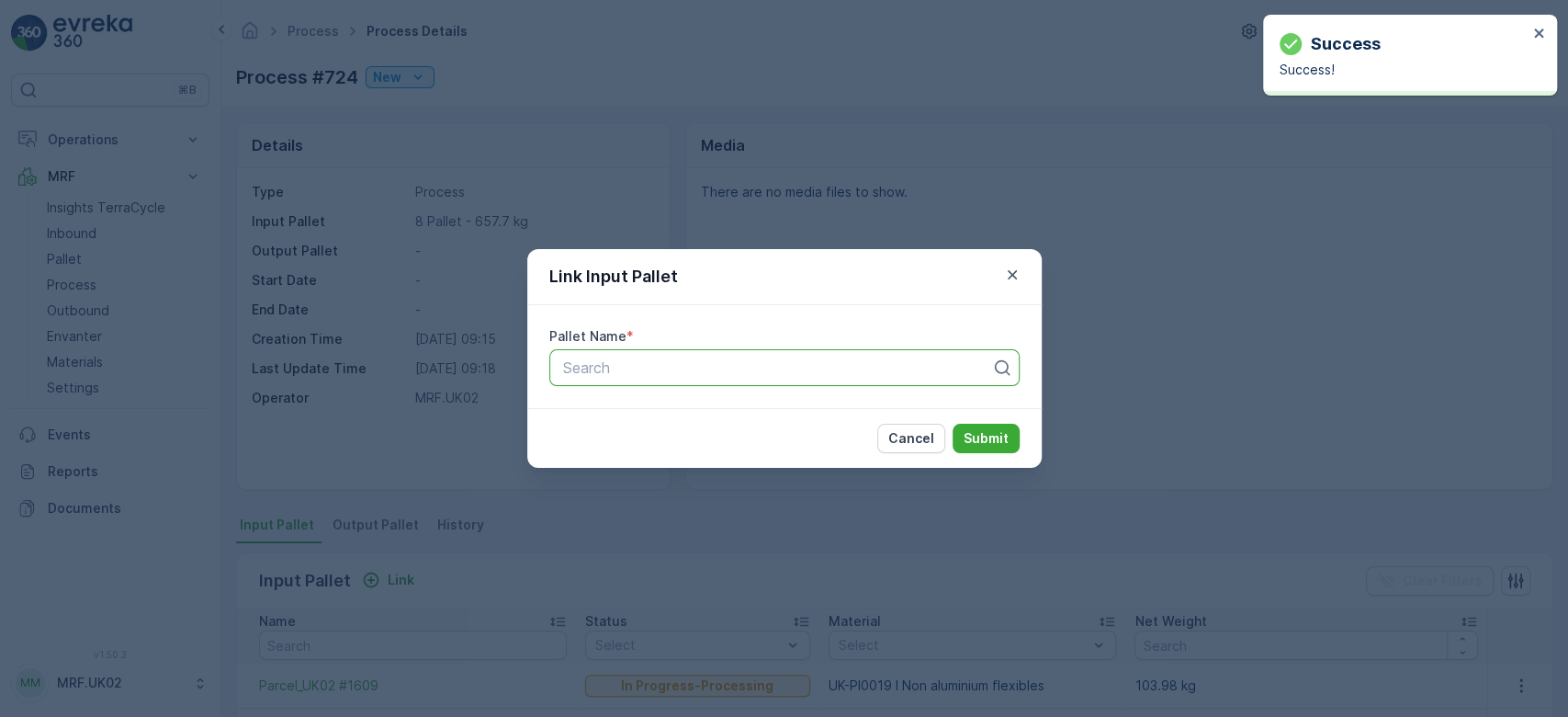
click at [645, 366] on div at bounding box center [777, 367] width 432 height 17
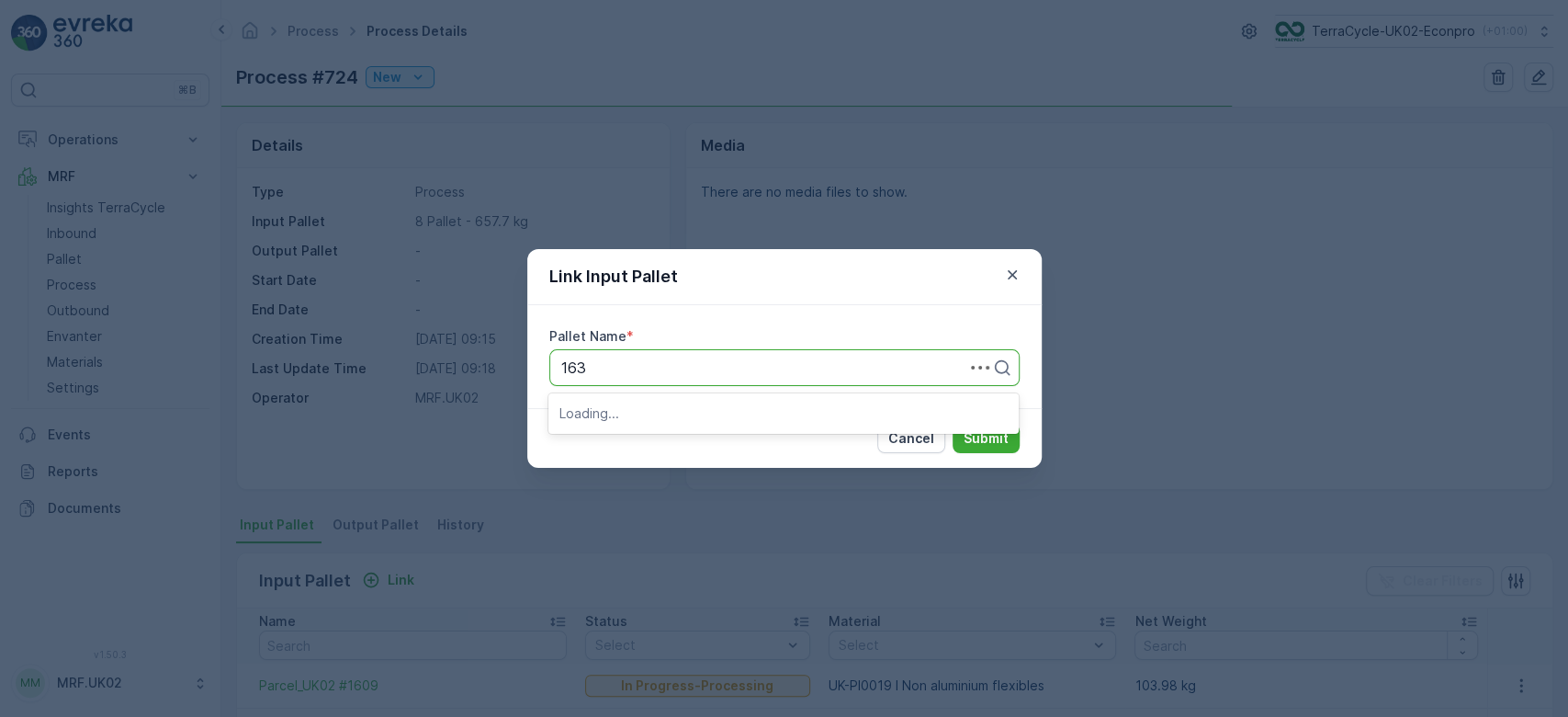
type input "1630"
click at [673, 441] on span "Parcel_UK02 #1630" at bounding box center [627, 444] width 135 height 17
click at [1013, 441] on button "Submit" at bounding box center [986, 438] width 67 height 29
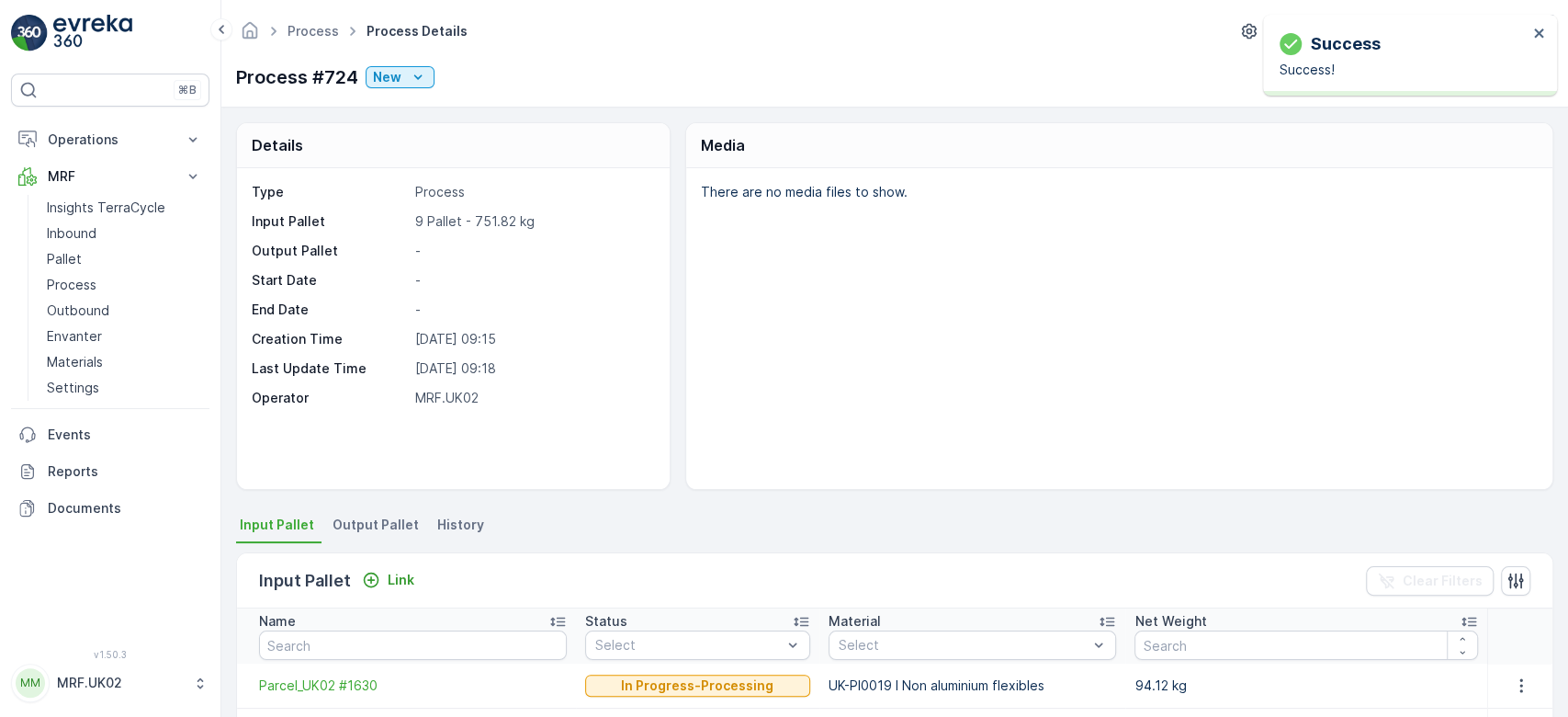
click at [1498, 219] on div "There are no media files to show." at bounding box center [1119, 328] width 866 height 321
click at [395, 516] on span "Output Pallet" at bounding box center [375, 524] width 87 height 19
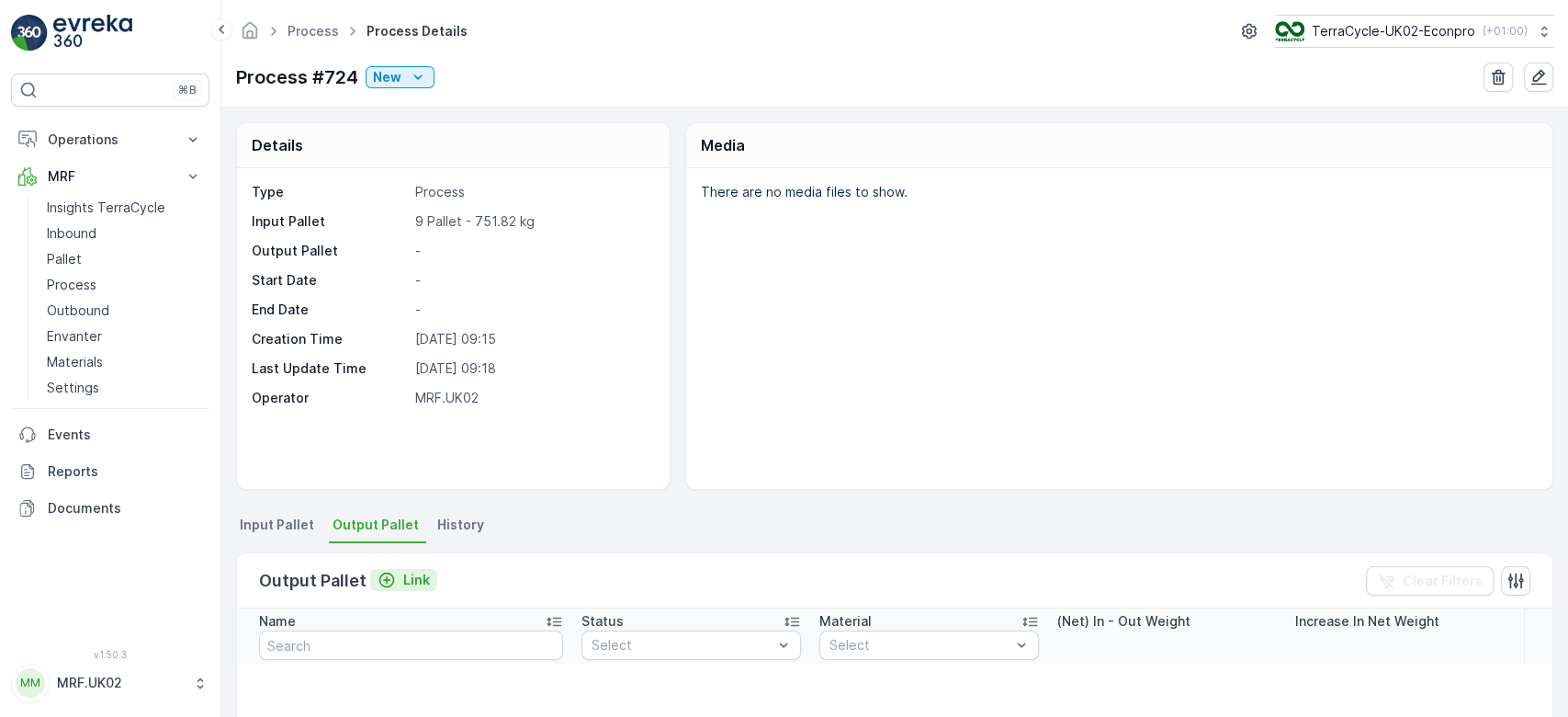
click at [408, 584] on p "Link" at bounding box center [416, 579] width 26 height 19
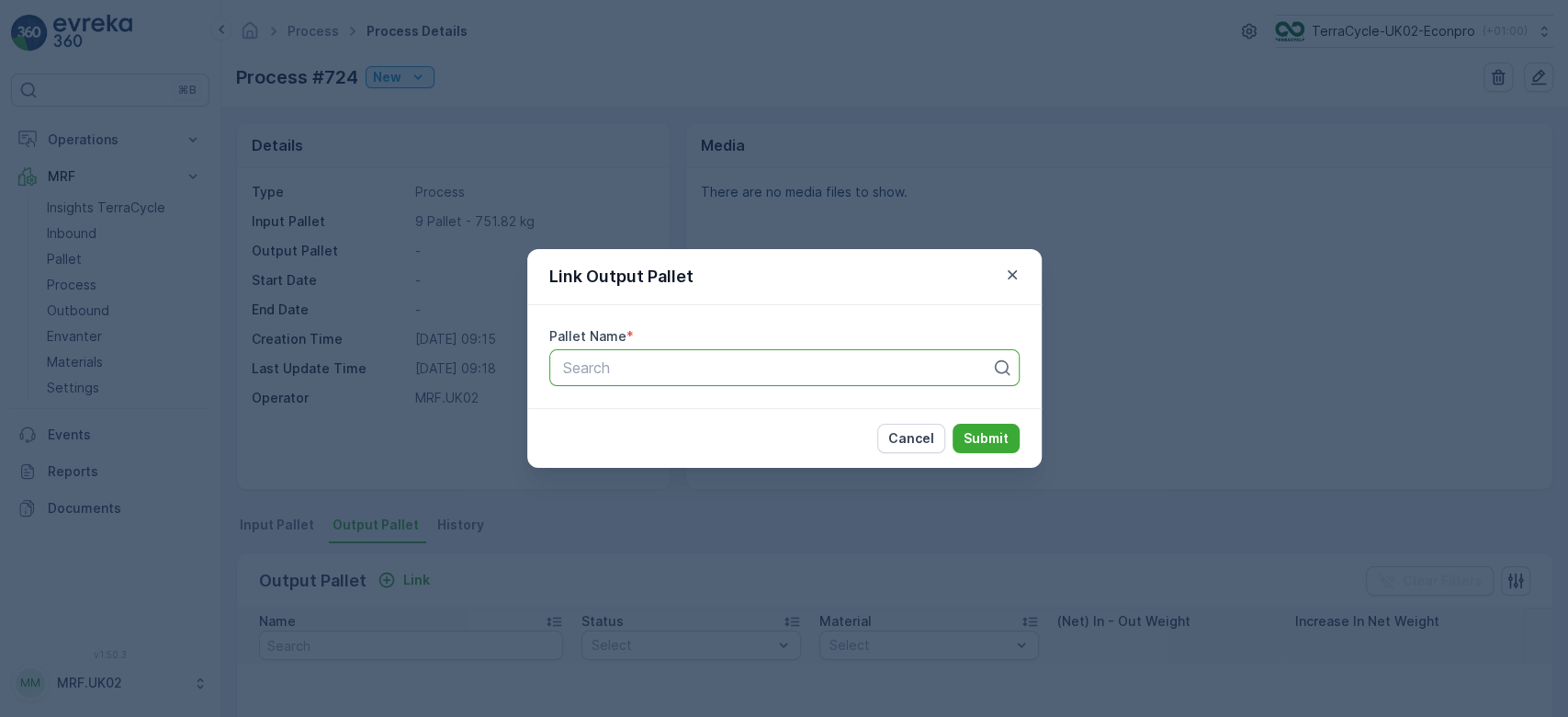
click at [643, 368] on div at bounding box center [777, 367] width 432 height 17
type input "1650"
click at [821, 408] on div "Parcel_UK02 #1650" at bounding box center [784, 412] width 449 height 17
click at [1004, 441] on p "Submit" at bounding box center [986, 438] width 45 height 19
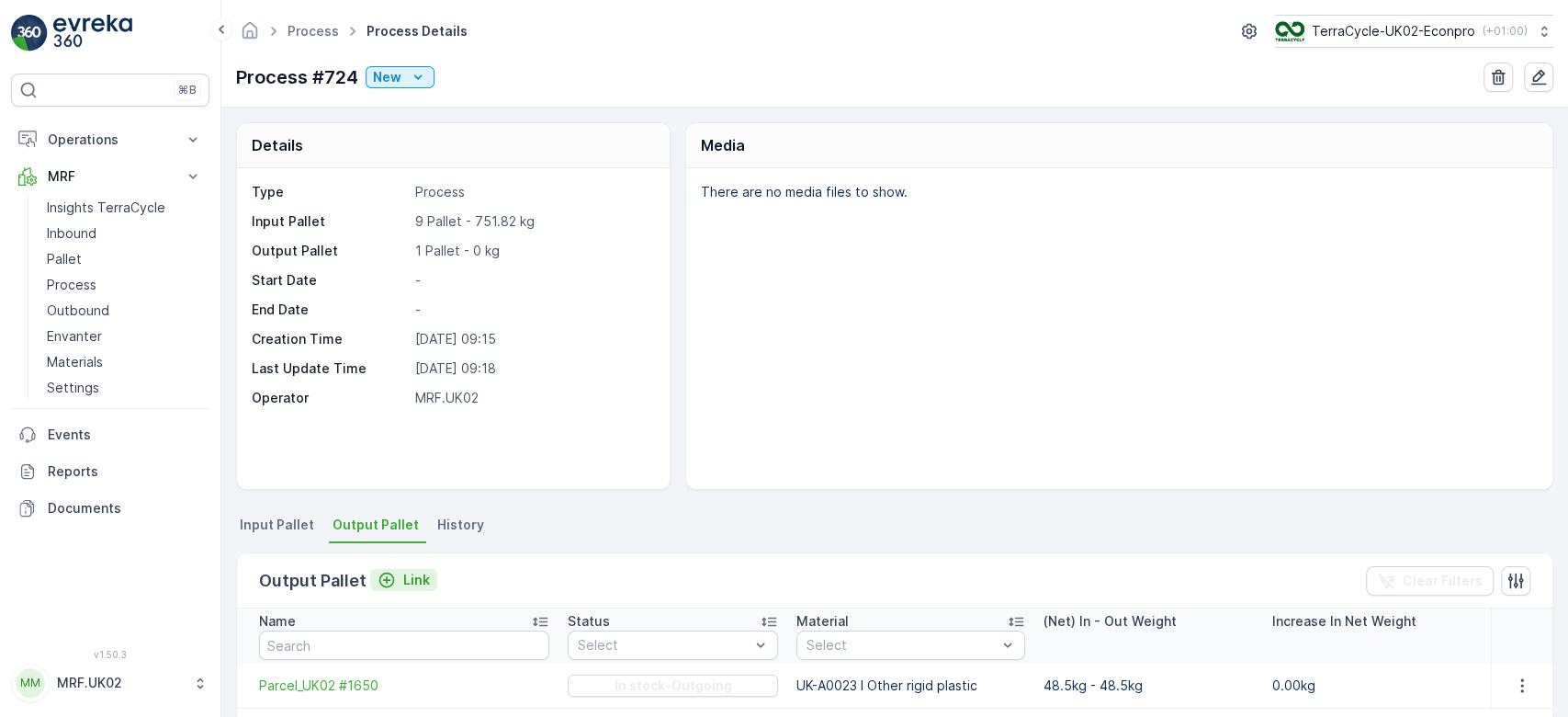
click at [419, 574] on p "Link" at bounding box center [416, 579] width 26 height 19
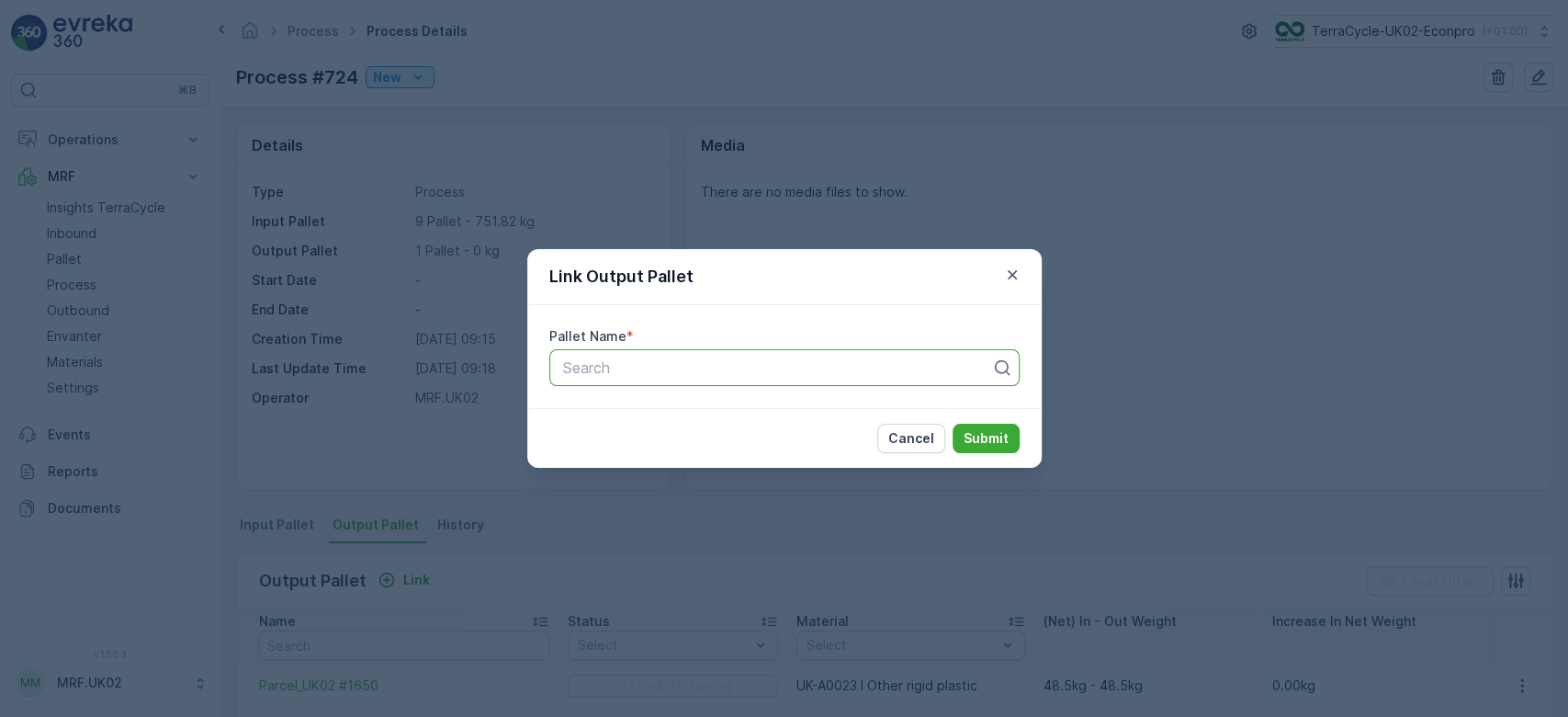
click at [659, 359] on div at bounding box center [777, 367] width 432 height 17
type input "1660"
click at [663, 411] on span "Parcel_UK02 #1660" at bounding box center [627, 412] width 135 height 17
click at [973, 431] on p "Submit" at bounding box center [986, 438] width 45 height 19
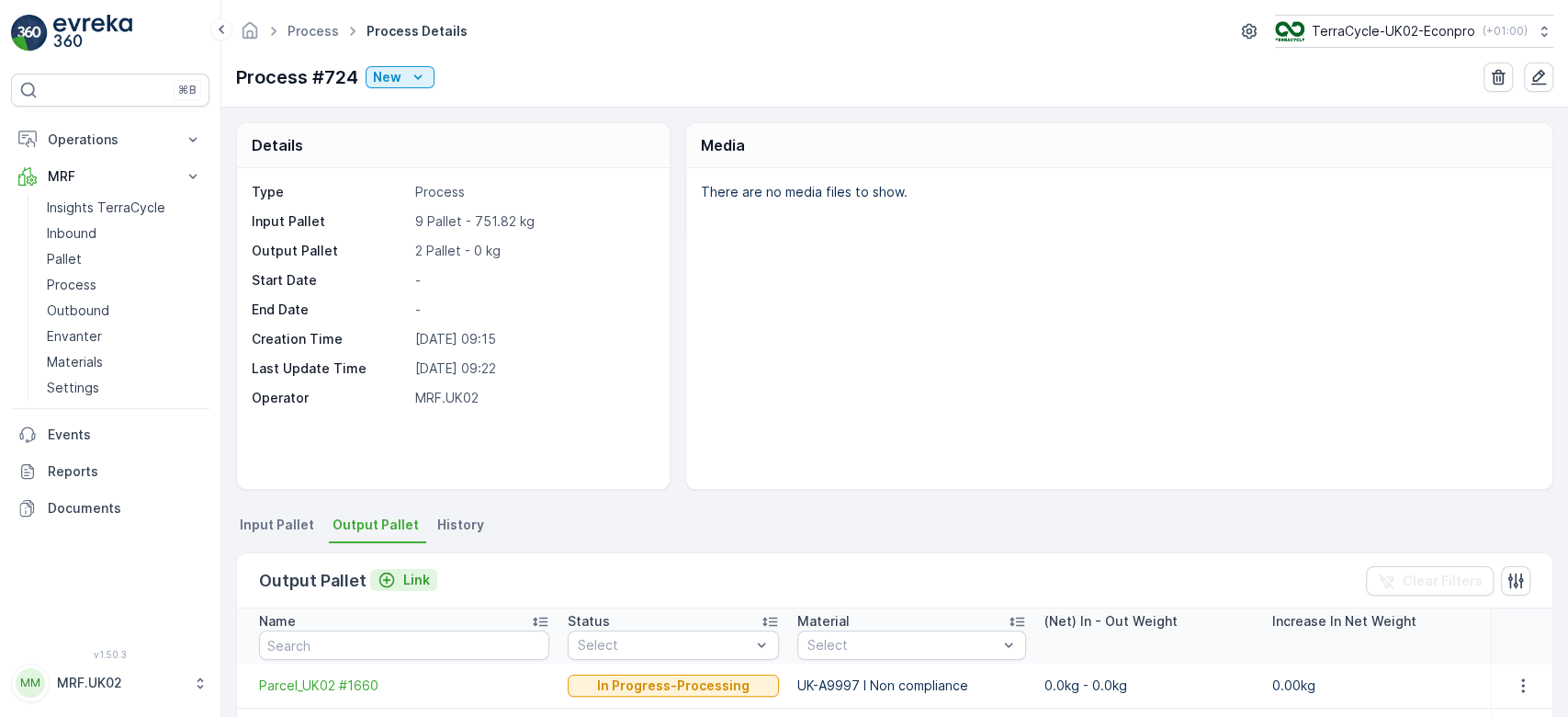
click at [417, 578] on p "Link" at bounding box center [416, 579] width 26 height 19
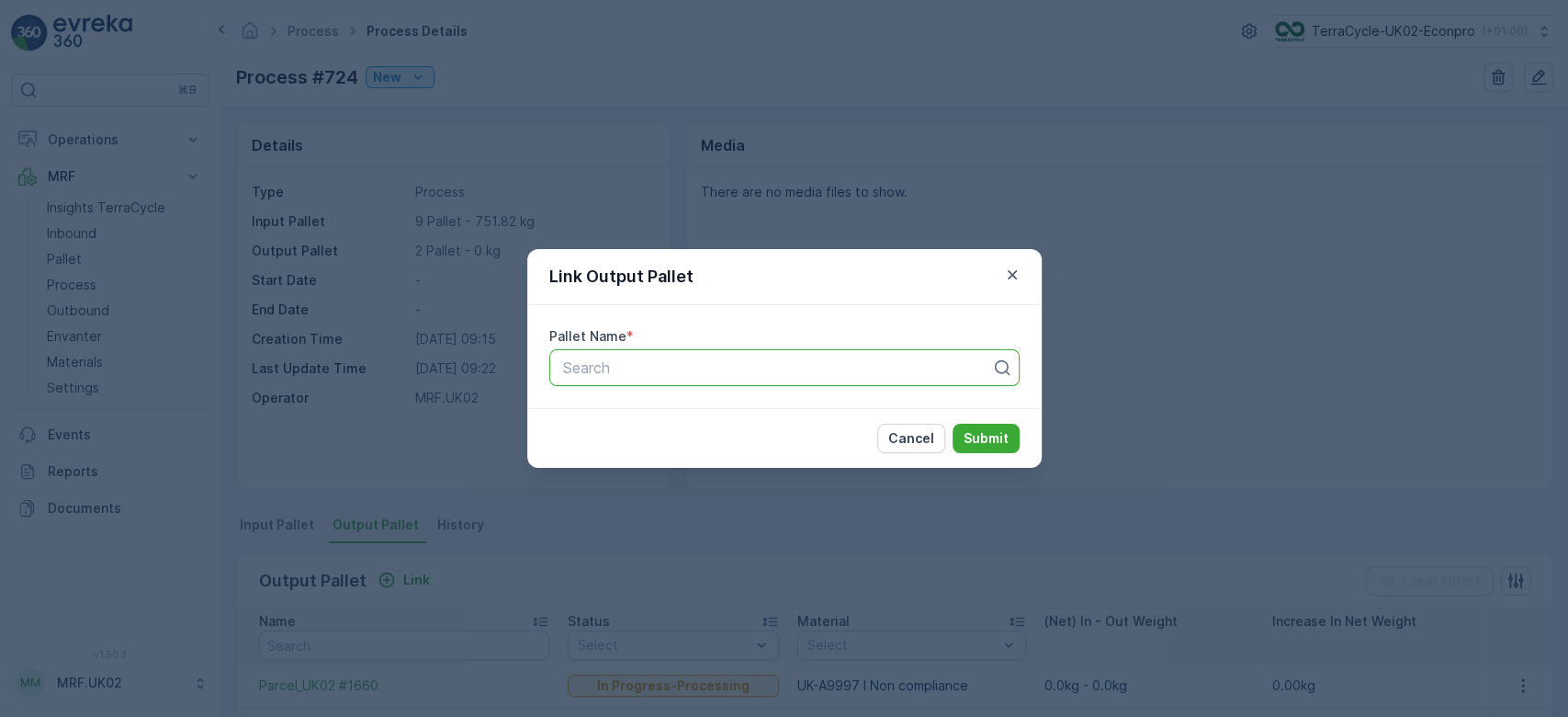
click at [597, 370] on div at bounding box center [777, 367] width 432 height 17
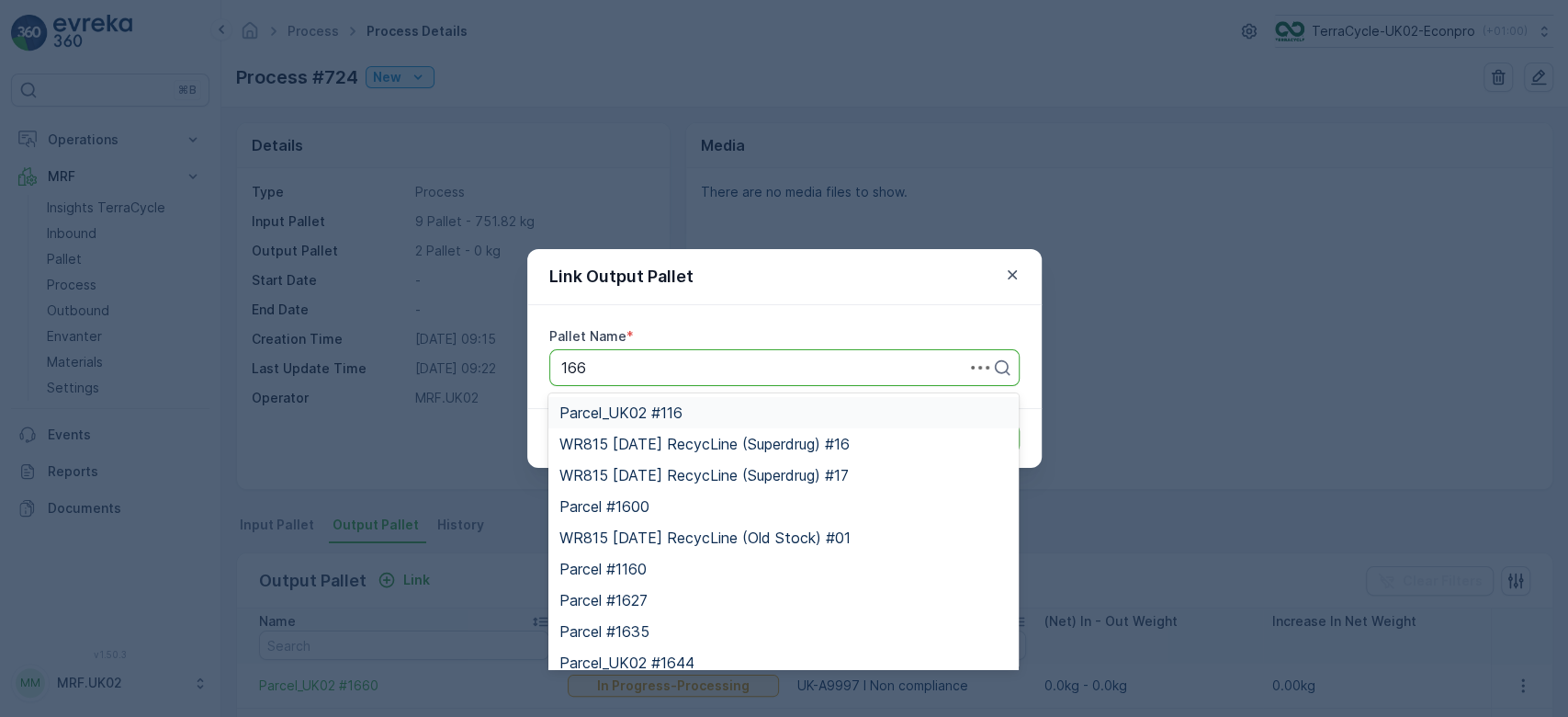
type input "1661"
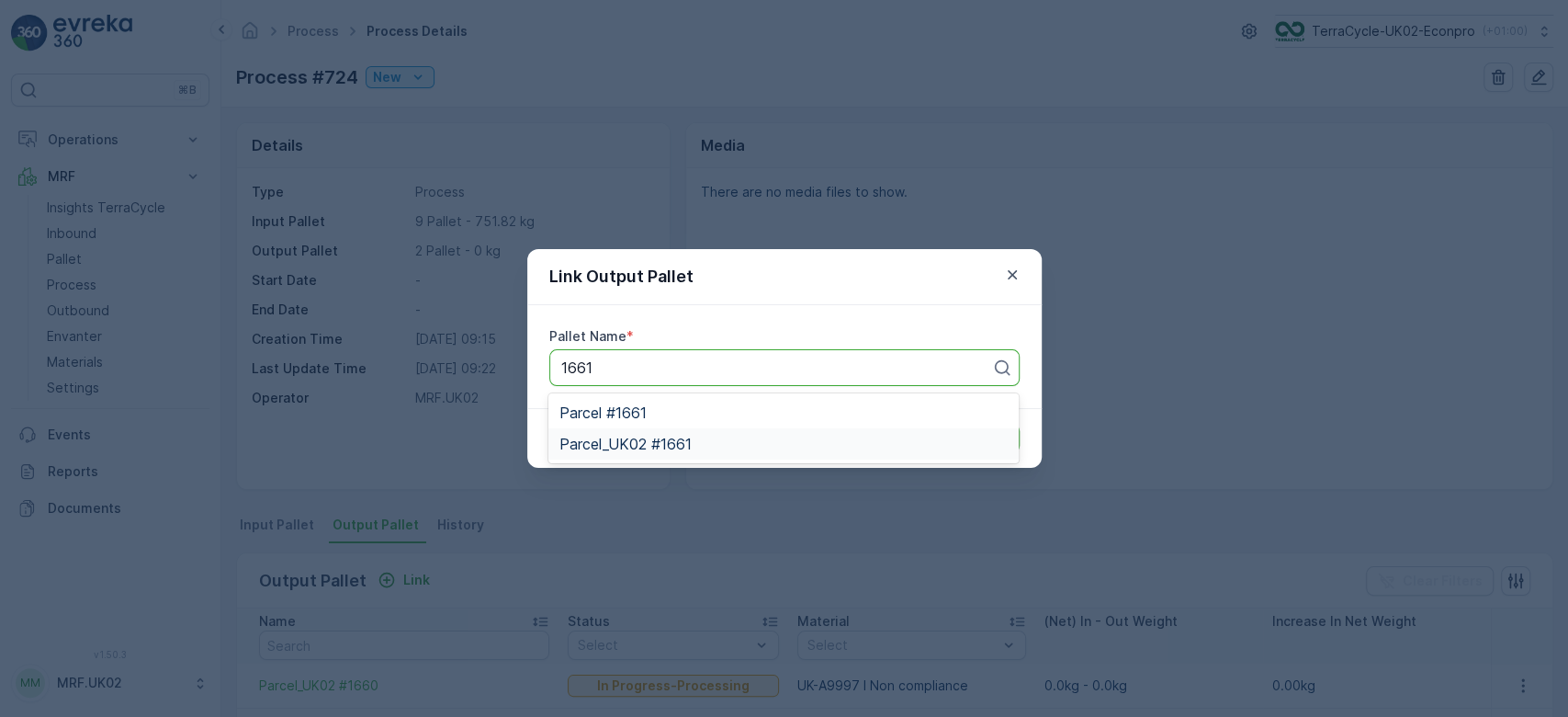
click at [632, 441] on span "Parcel_UK02 #1661" at bounding box center [626, 444] width 133 height 17
click at [976, 440] on p "Submit" at bounding box center [986, 438] width 45 height 19
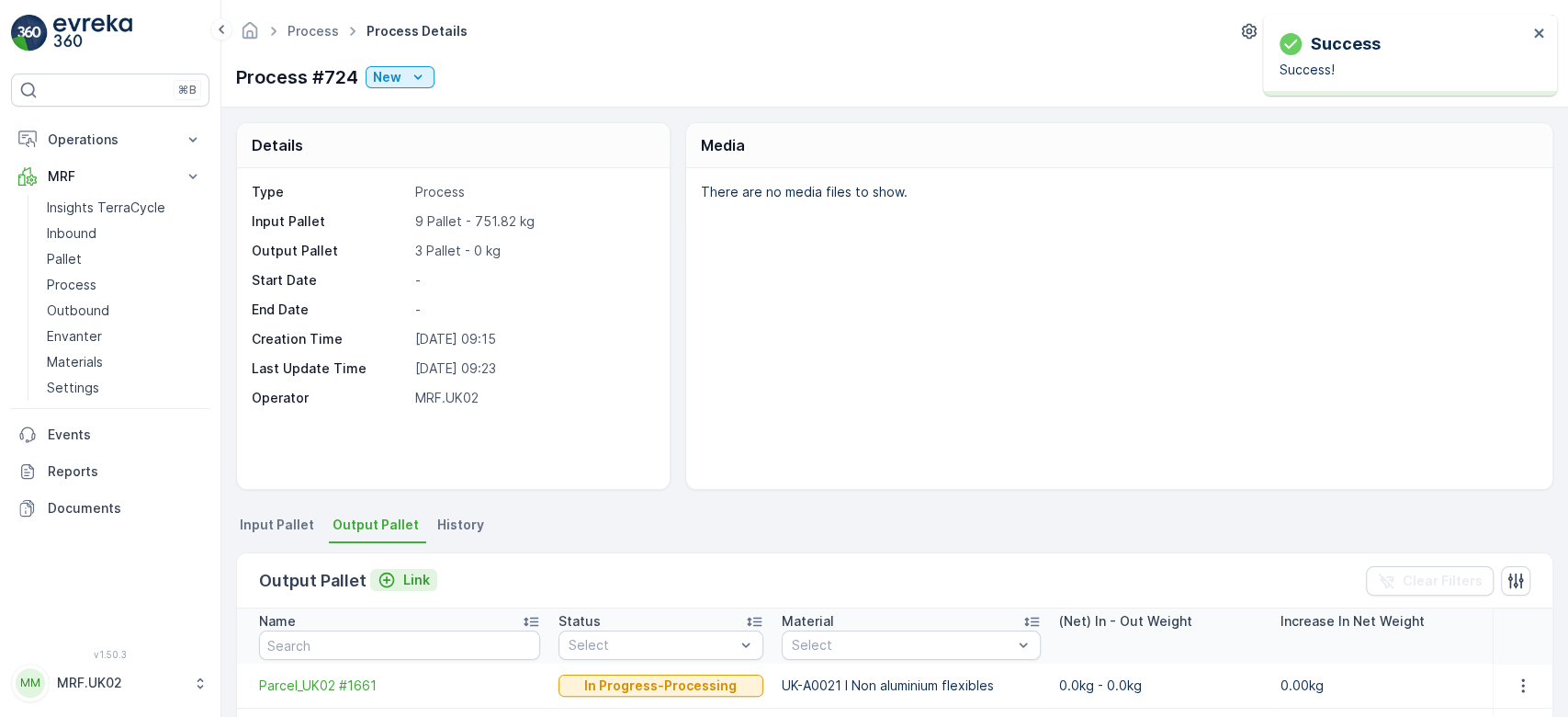
click at [410, 574] on p "Link" at bounding box center [416, 579] width 26 height 19
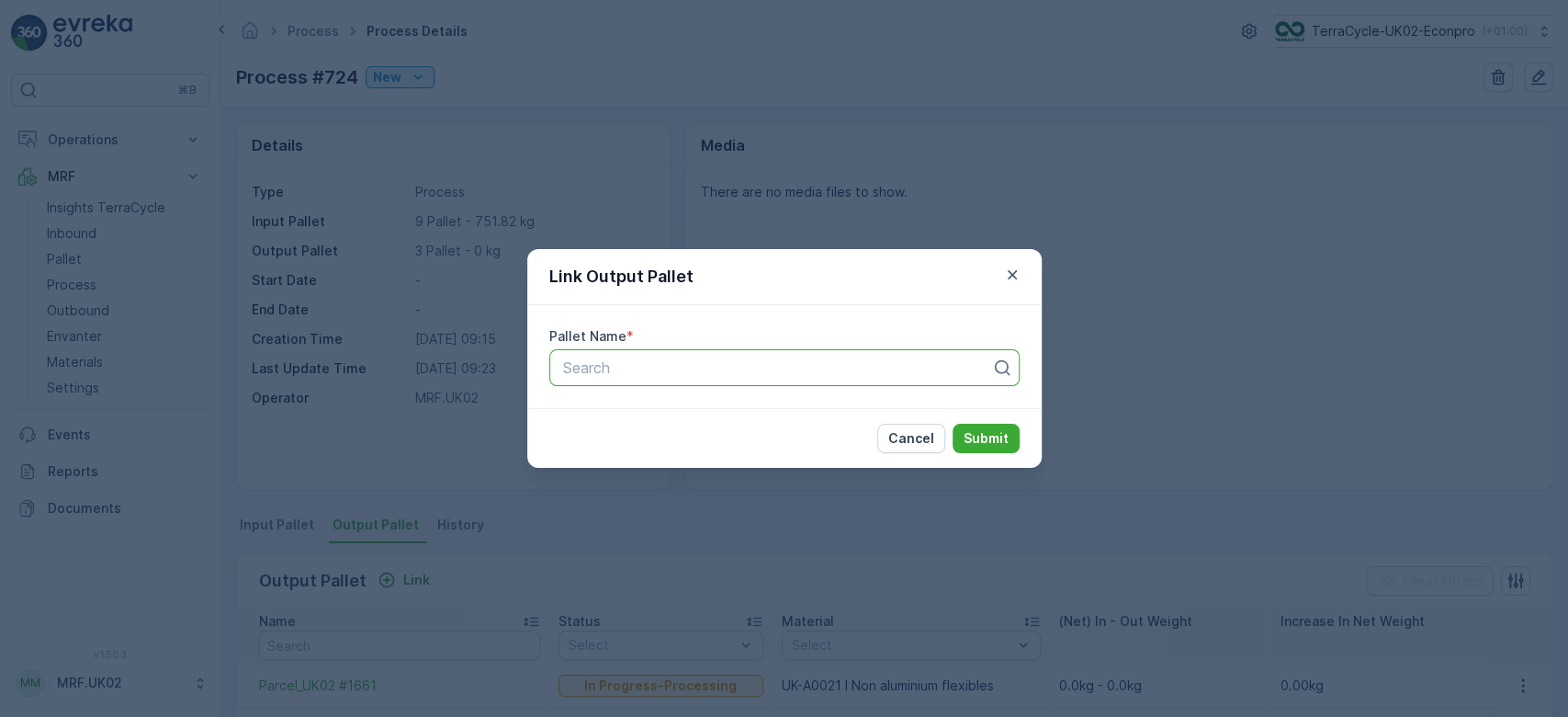
click at [612, 366] on div at bounding box center [777, 367] width 432 height 17
type input "1662"
click at [678, 455] on div "Parcel_UK02 #1662" at bounding box center [783, 444] width 470 height 31
click at [970, 438] on p "Submit" at bounding box center [986, 438] width 45 height 19
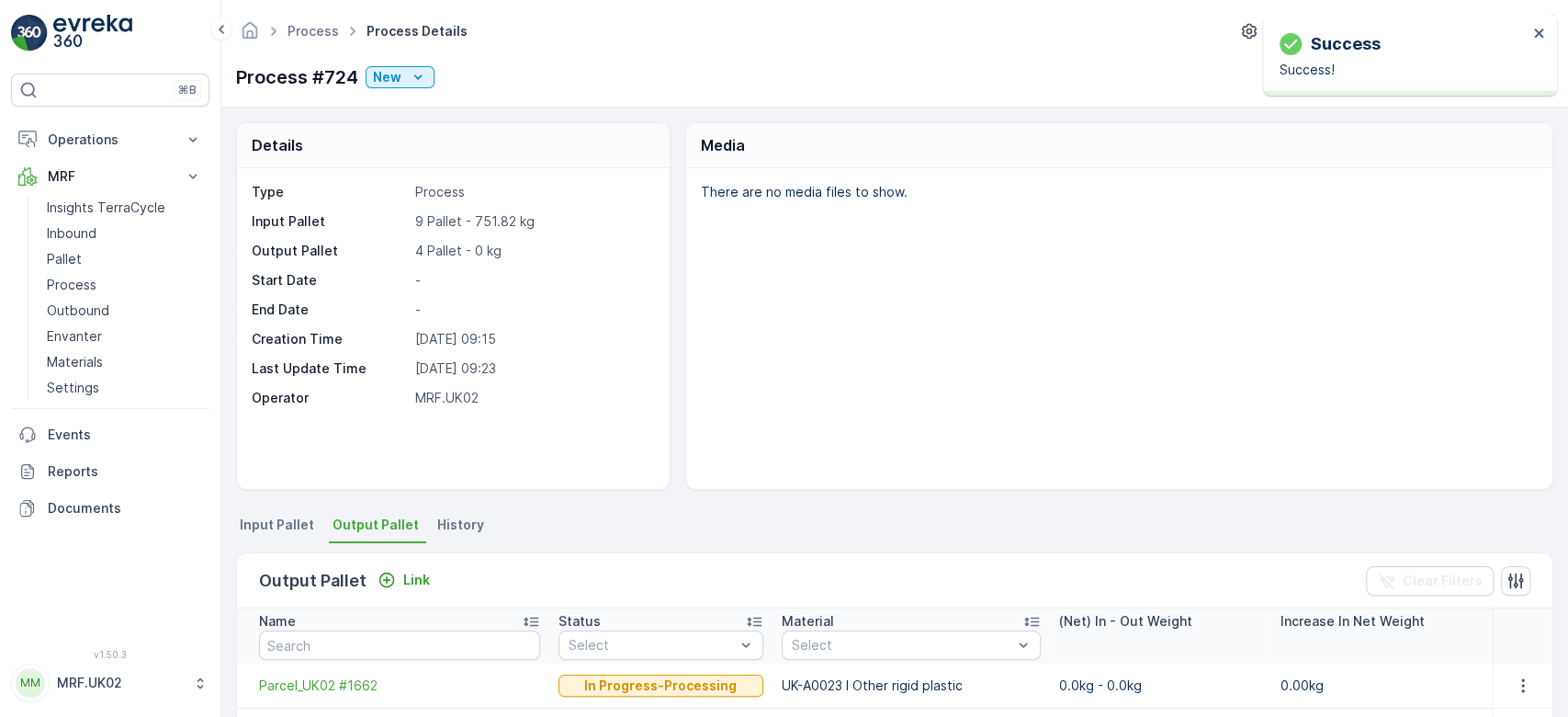
click at [1235, 354] on div "There are no media files to show." at bounding box center [1119, 328] width 866 height 321
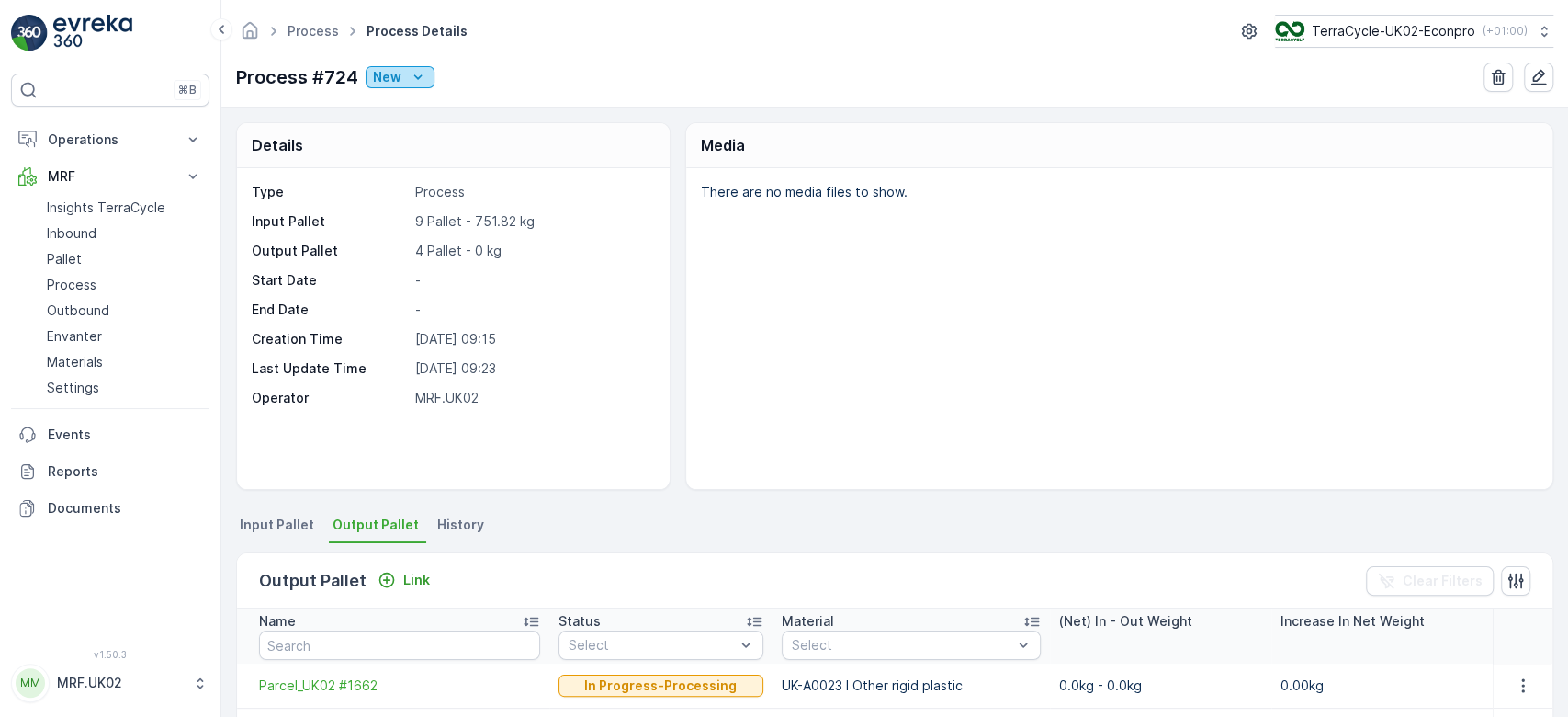
click at [409, 73] on icon "New" at bounding box center [417, 77] width 19 height 19
click at [409, 124] on span "Ready" at bounding box center [396, 129] width 40 height 19
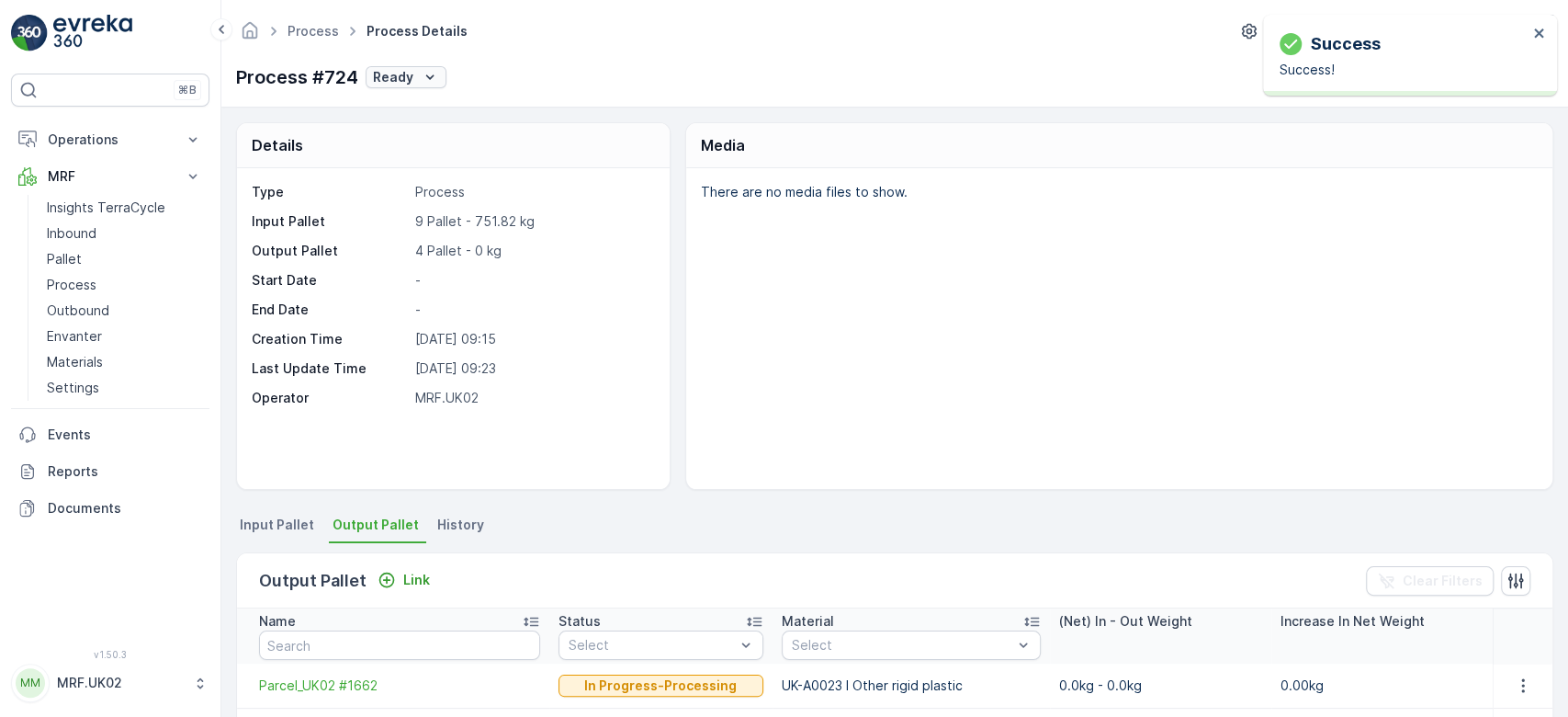
click at [403, 68] on p "Ready" at bounding box center [392, 77] width 40 height 19
click at [427, 149] on span "In progress" at bounding box center [411, 155] width 69 height 19
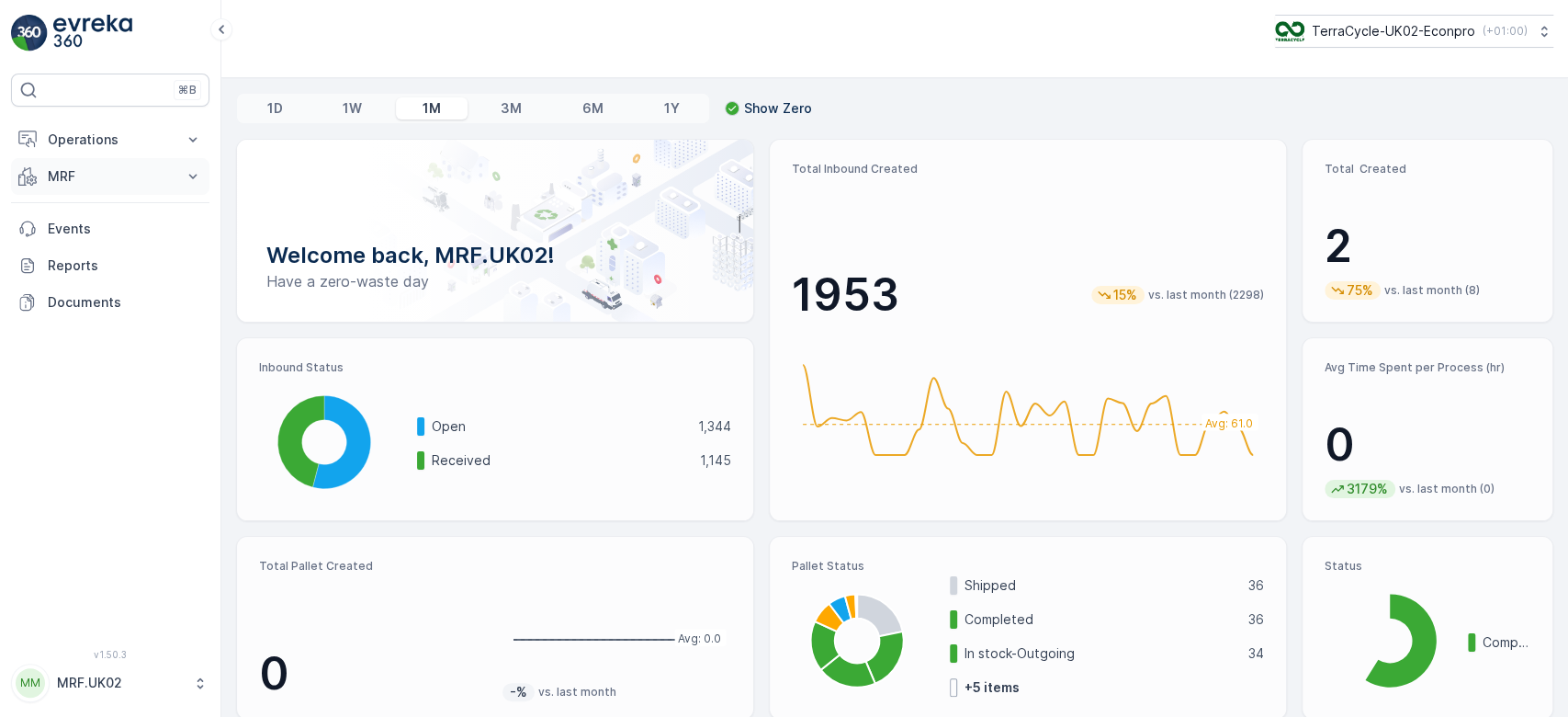
click at [188, 167] on icon at bounding box center [192, 176] width 19 height 19
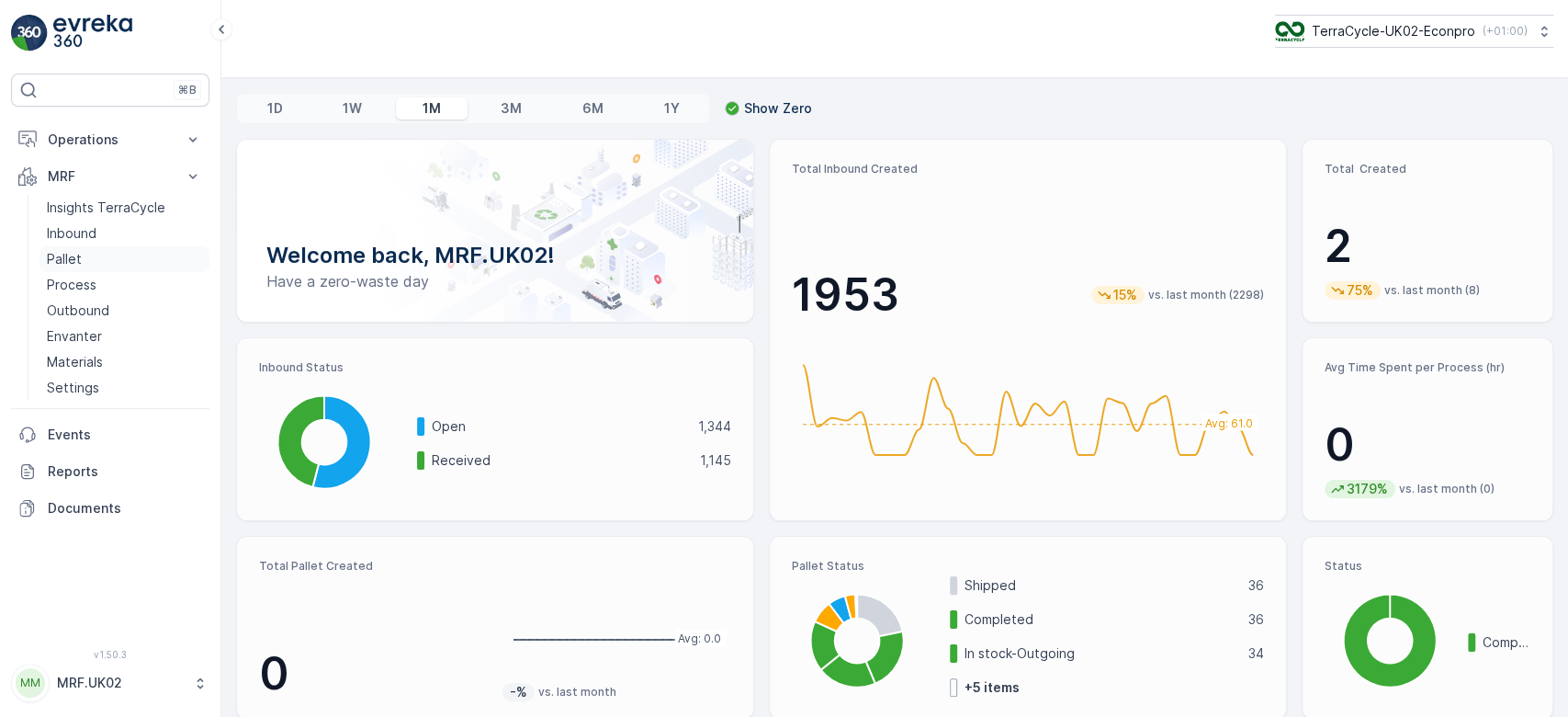
click at [102, 252] on link "Pallet" at bounding box center [125, 259] width 170 height 25
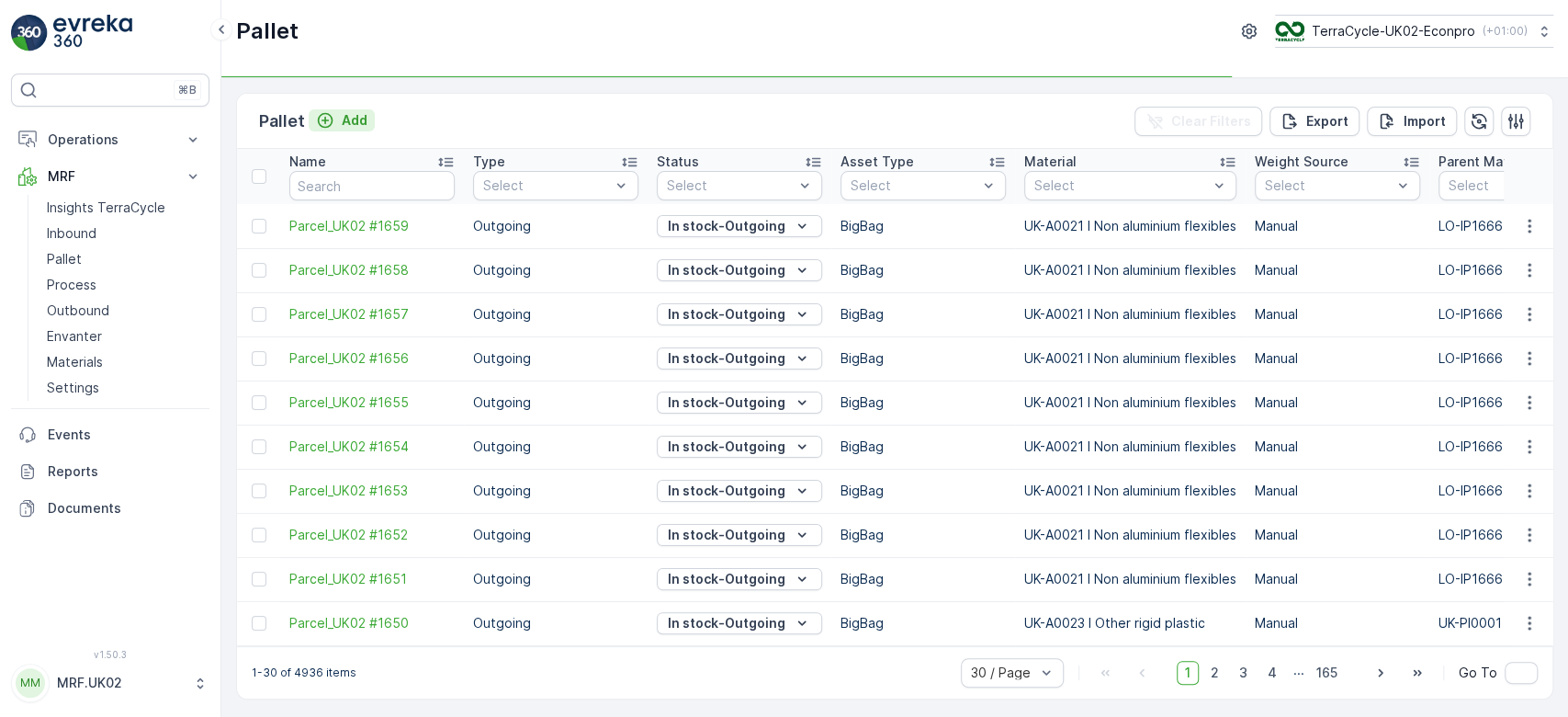
click at [345, 121] on p "Add" at bounding box center [354, 120] width 25 height 19
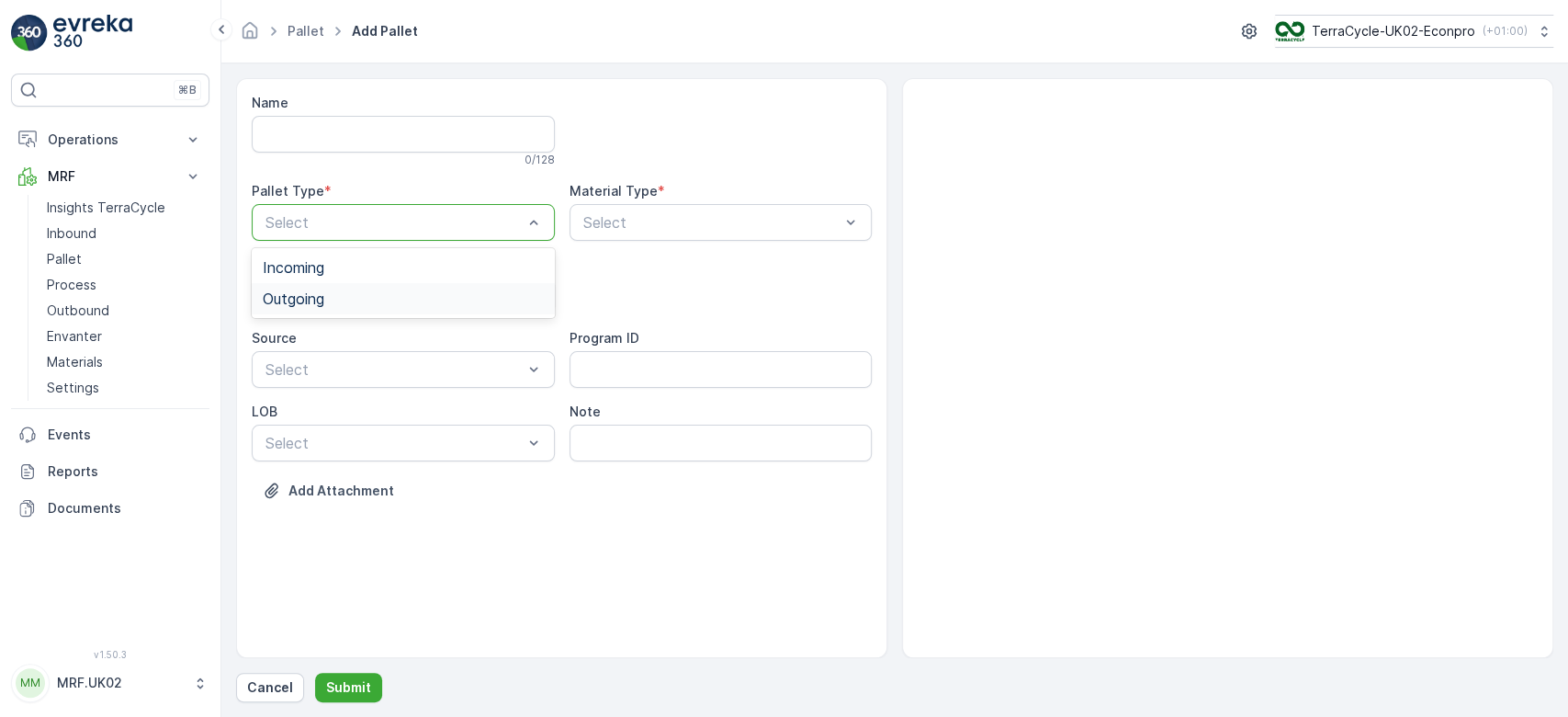
click at [343, 299] on div "Outgoing" at bounding box center [403, 299] width 281 height 17
click at [316, 423] on div "BigBag" at bounding box center [403, 435] width 303 height 31
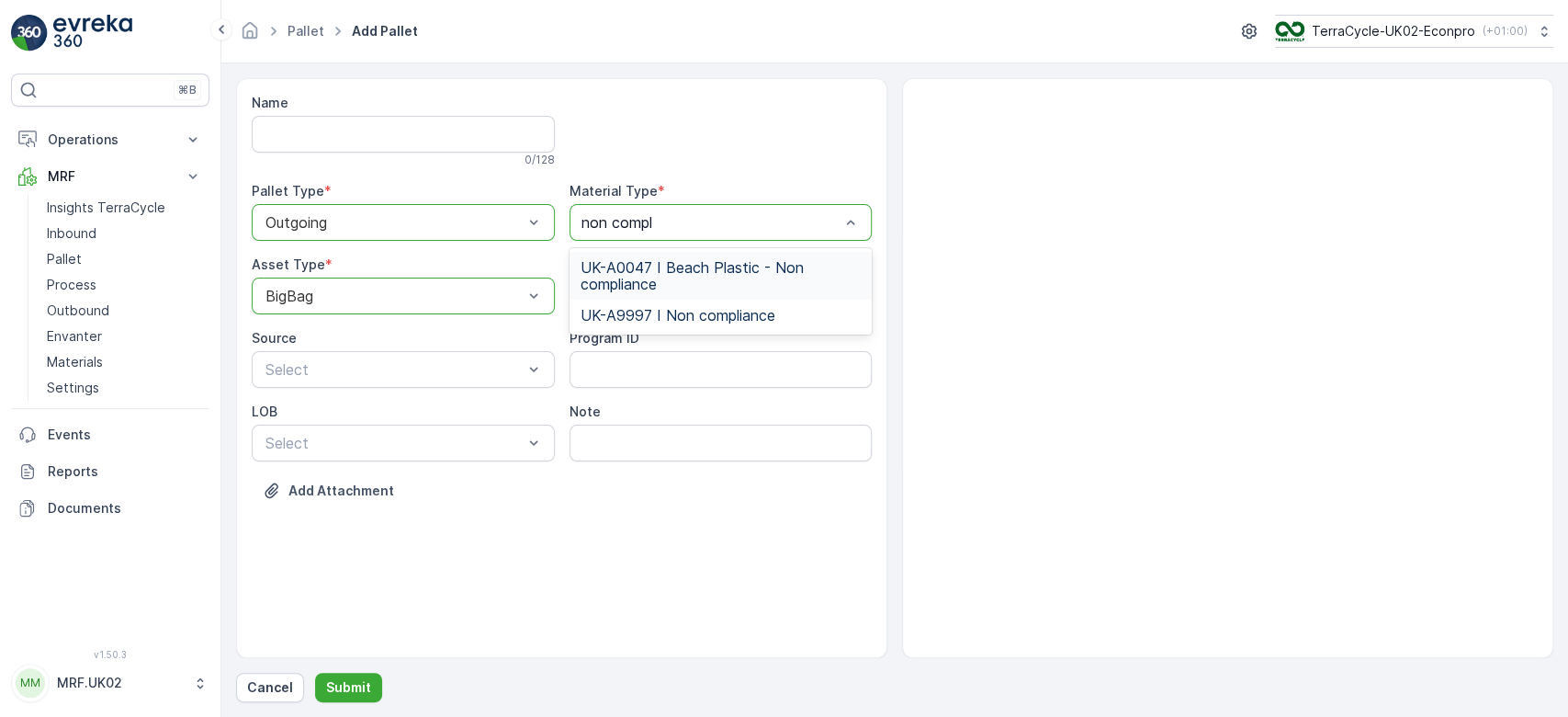
type input "non compli"
click at [698, 310] on span "UK-A9997 I Non compliance" at bounding box center [678, 315] width 195 height 17
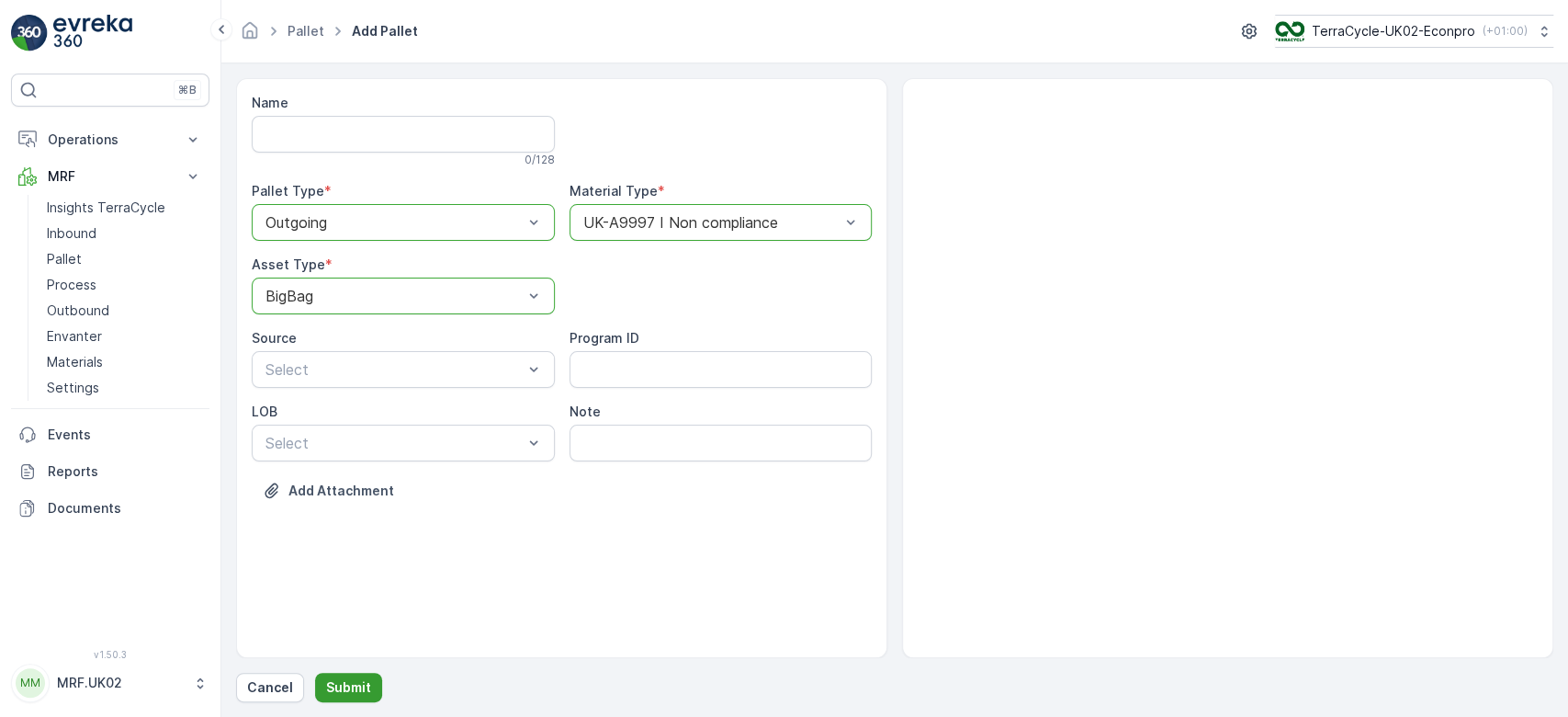
click at [356, 688] on p "Submit" at bounding box center [348, 687] width 45 height 19
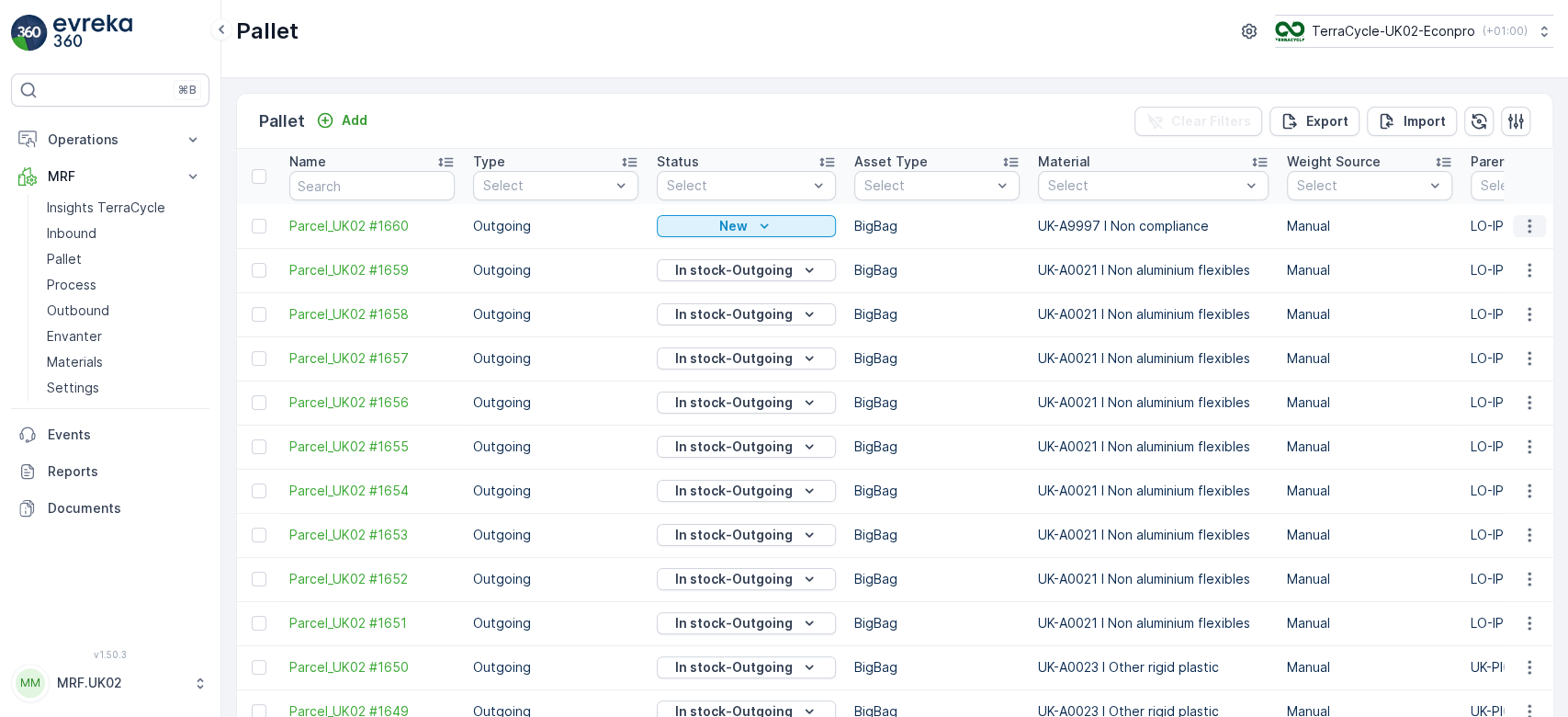
click at [1523, 228] on icon "button" at bounding box center [1529, 225] width 19 height 19
click at [1484, 354] on span "Print QR" at bounding box center [1479, 355] width 51 height 19
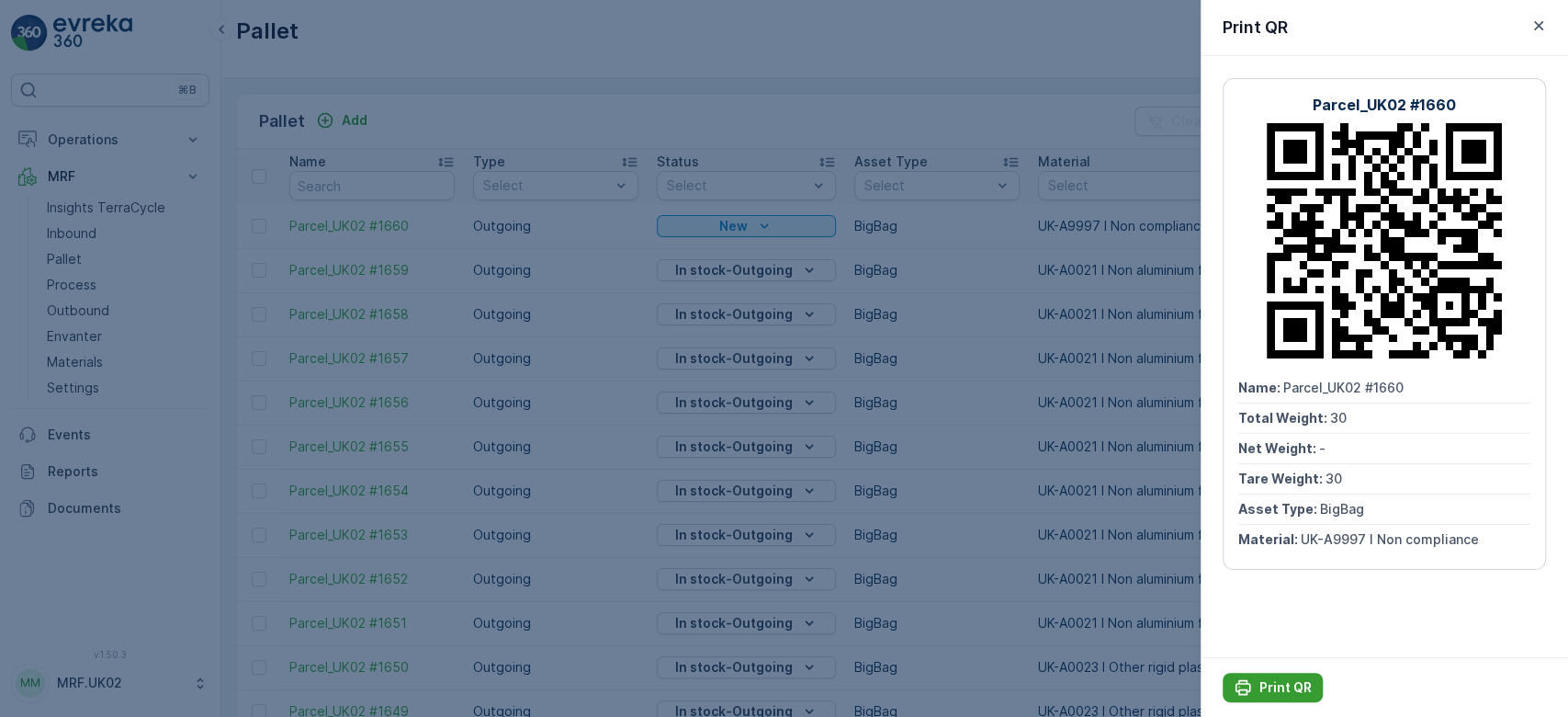
click at [1278, 684] on p "Print QR" at bounding box center [1285, 687] width 53 height 19
click at [551, 386] on div at bounding box center [784, 358] width 1568 height 717
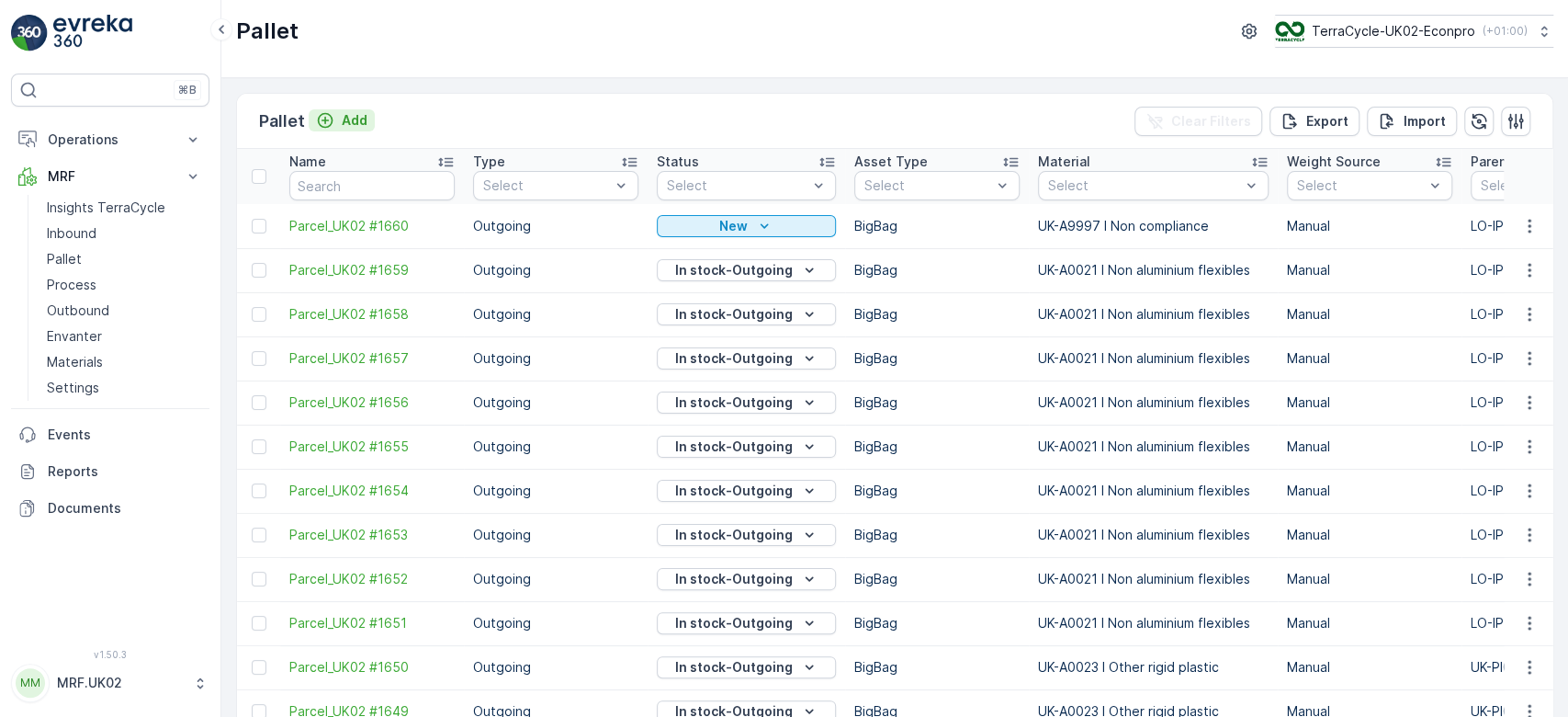
click at [350, 111] on p "Add" at bounding box center [354, 120] width 25 height 19
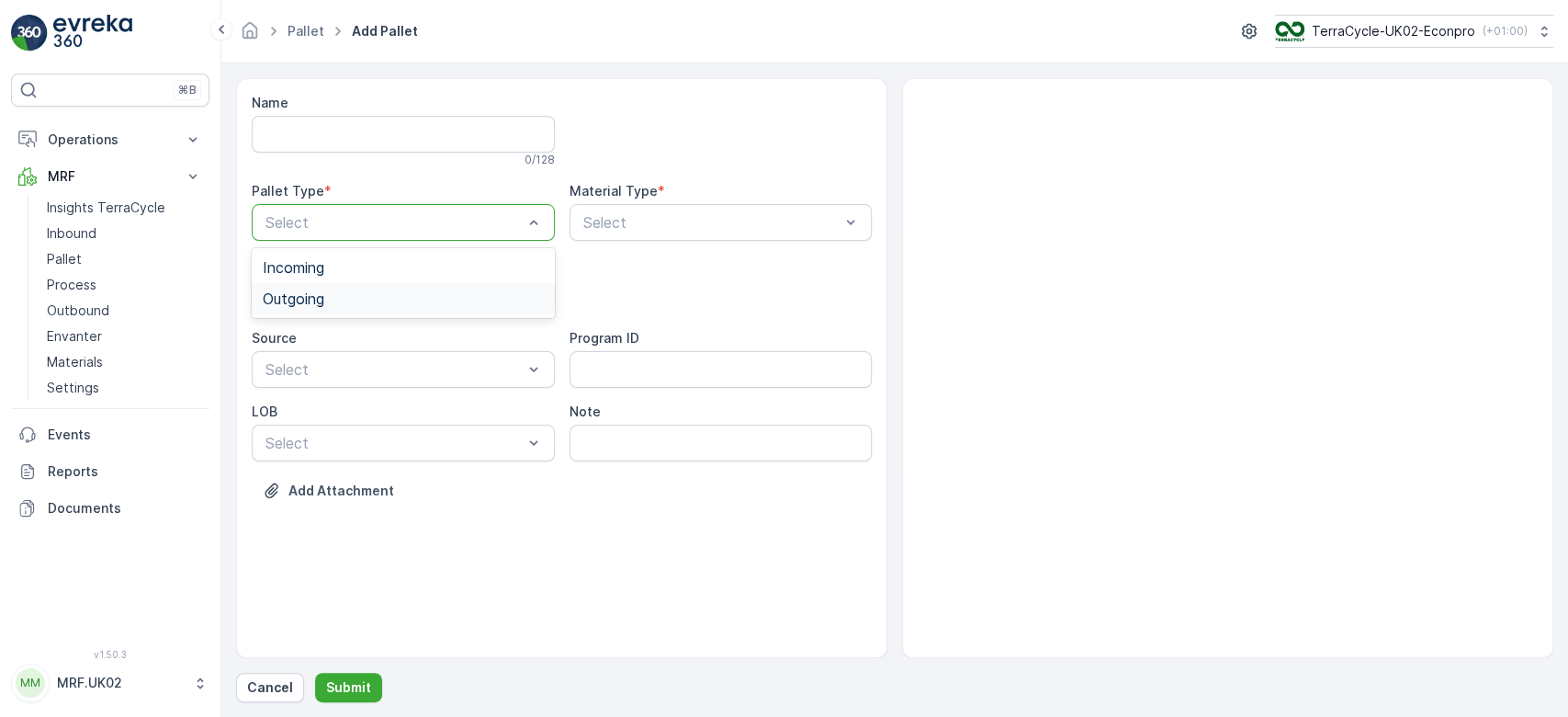
click at [382, 297] on div "Outgoing" at bounding box center [403, 299] width 281 height 17
click at [351, 390] on div "Bale" at bounding box center [403, 404] width 303 height 31
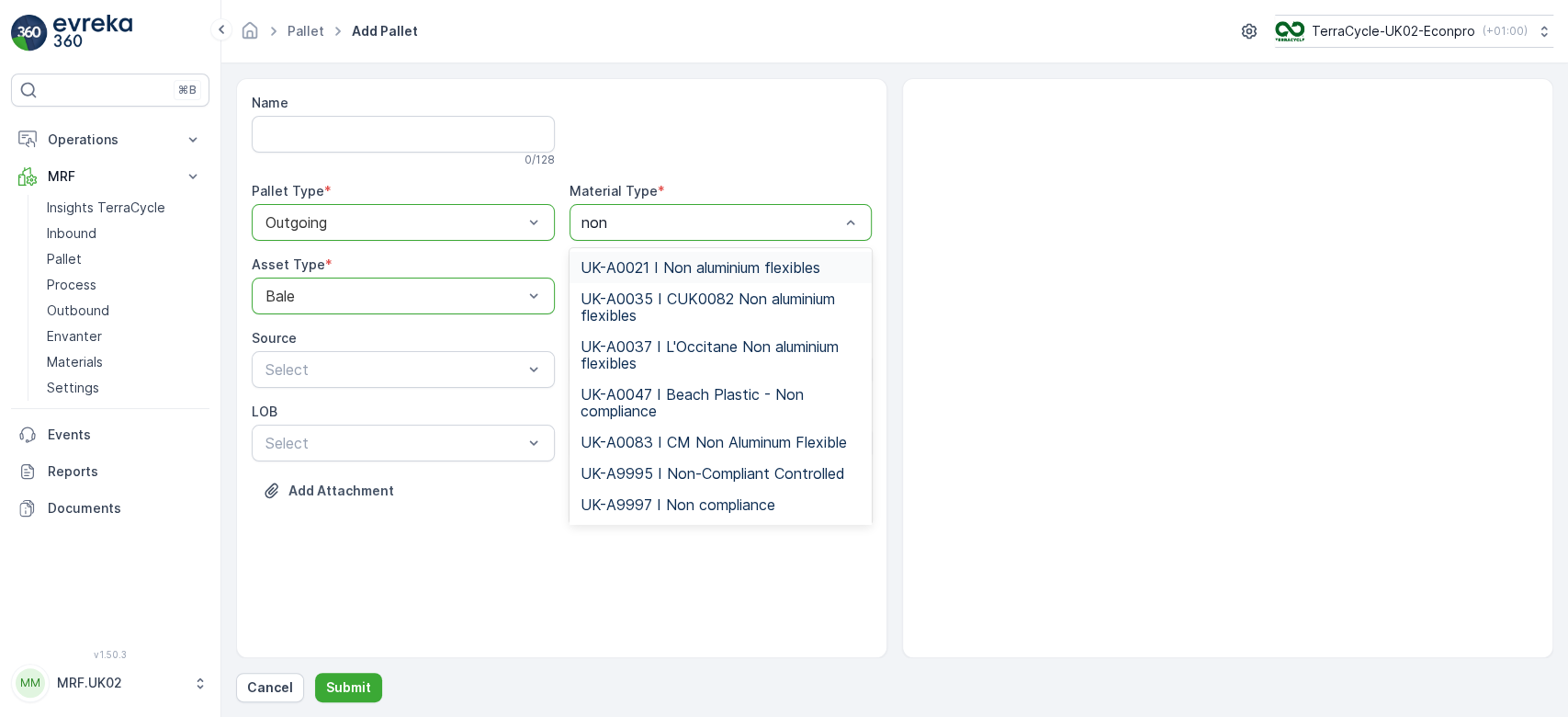
type input "non a"
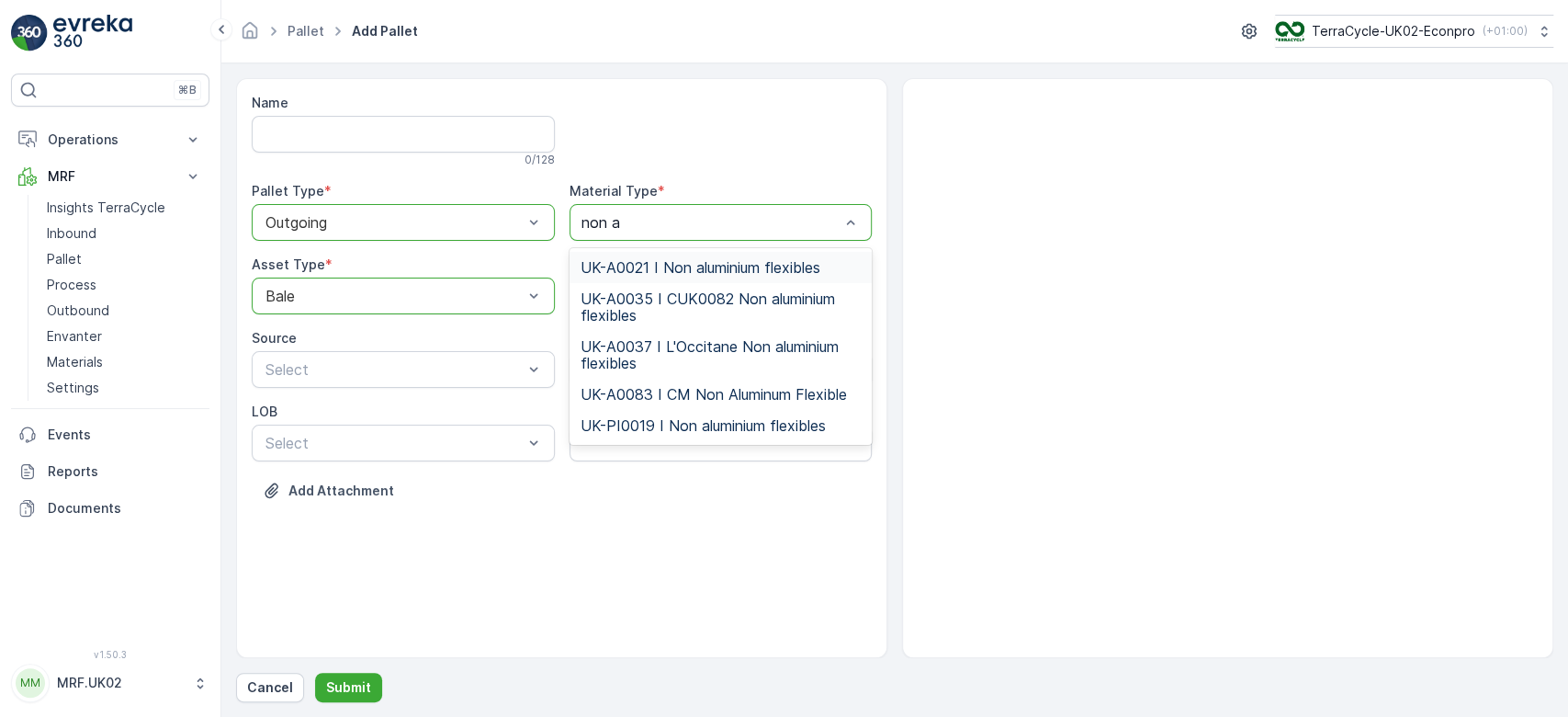
click at [686, 266] on span "UK-A0021 I Non aluminium flexibles" at bounding box center [700, 267] width 240 height 17
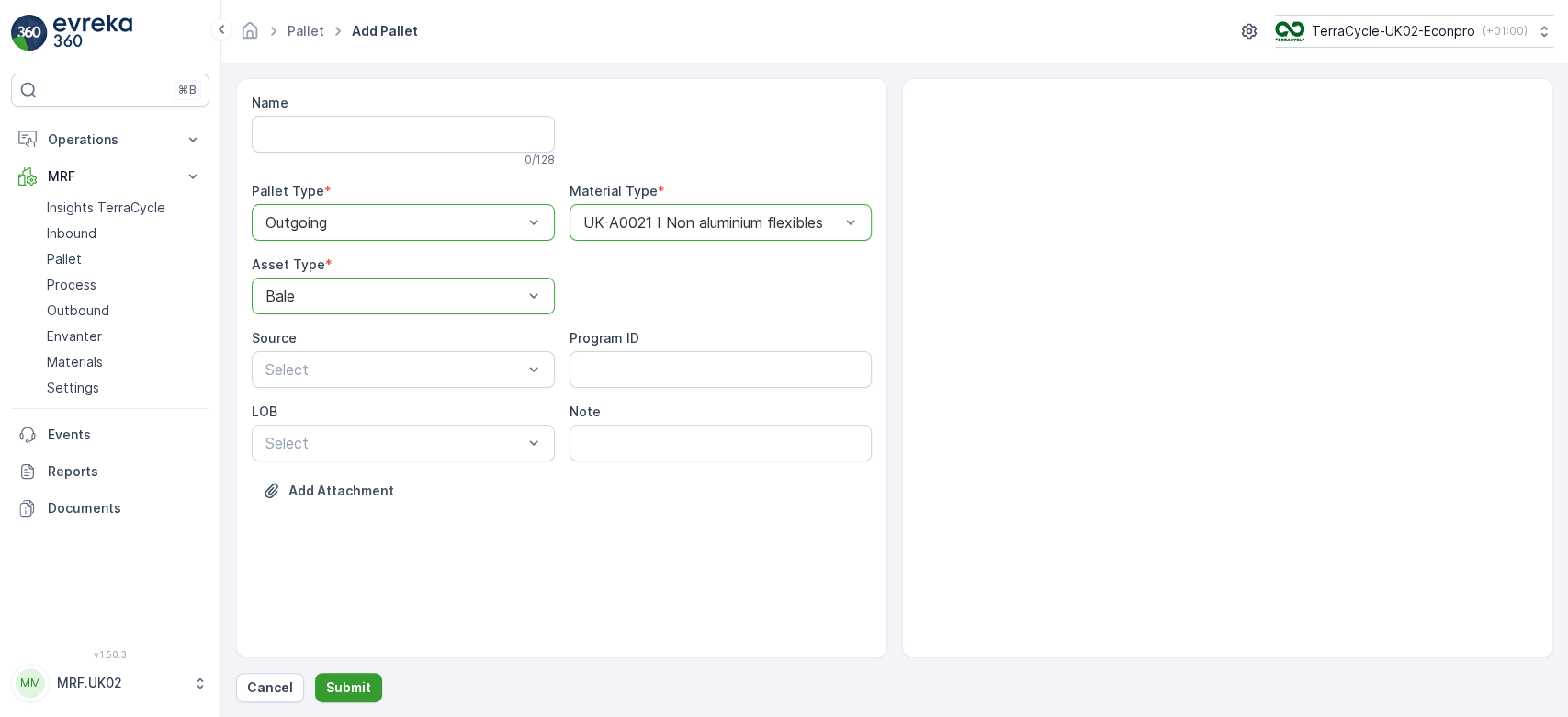
click at [342, 673] on button "Submit" at bounding box center [348, 688] width 67 height 29
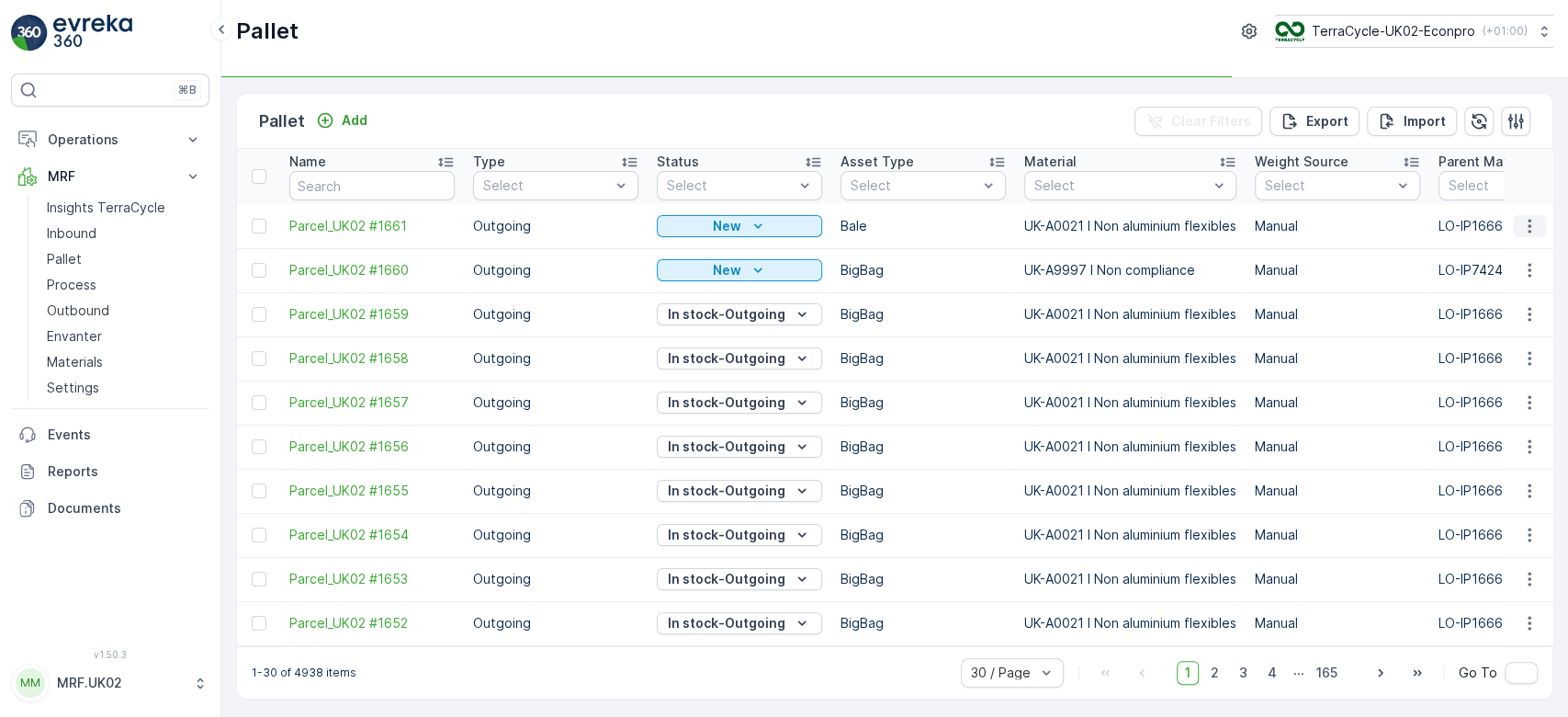
click at [1524, 221] on icon "button" at bounding box center [1529, 225] width 19 height 19
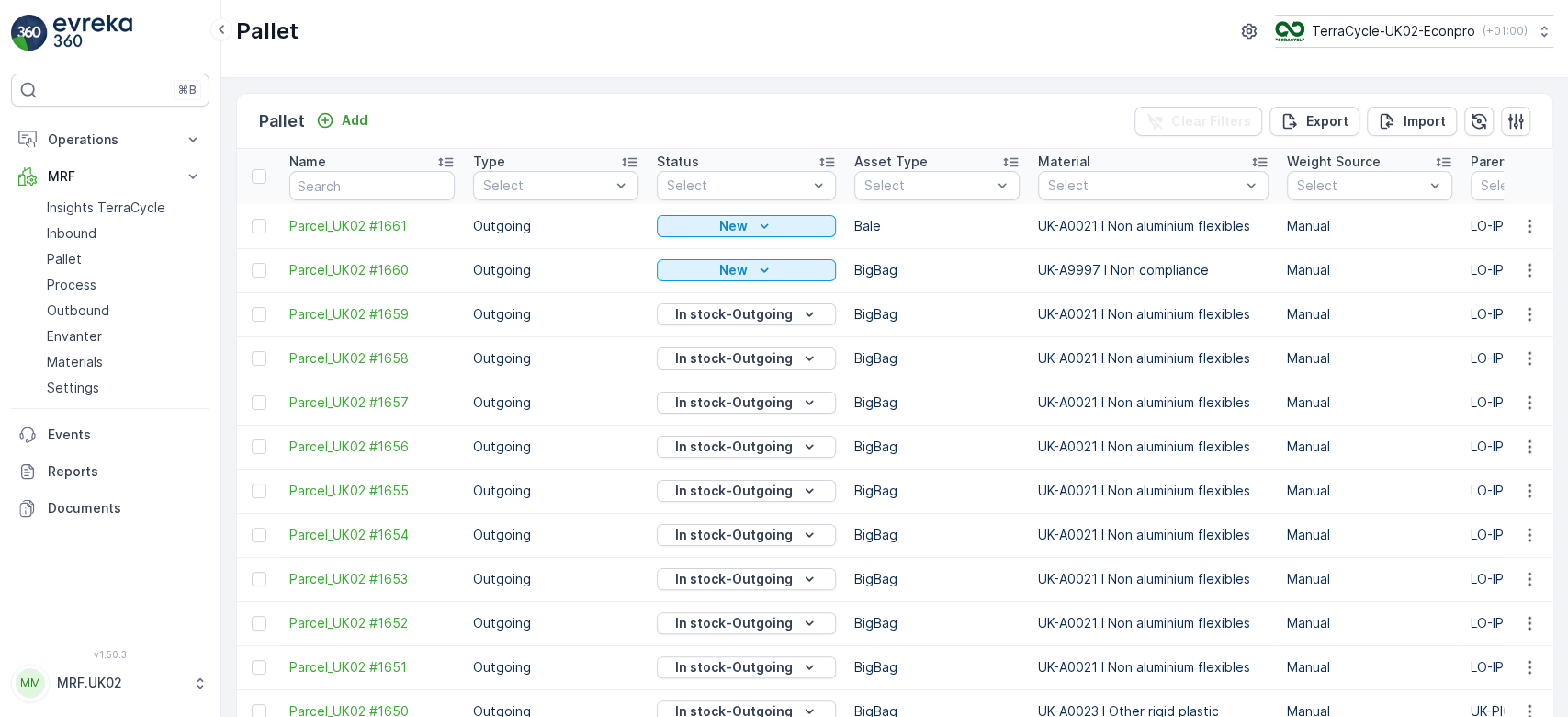
click at [1528, 219] on icon "button" at bounding box center [1529, 225] width 3 height 14
click at [1497, 361] on span "Print QR" at bounding box center [1479, 355] width 51 height 19
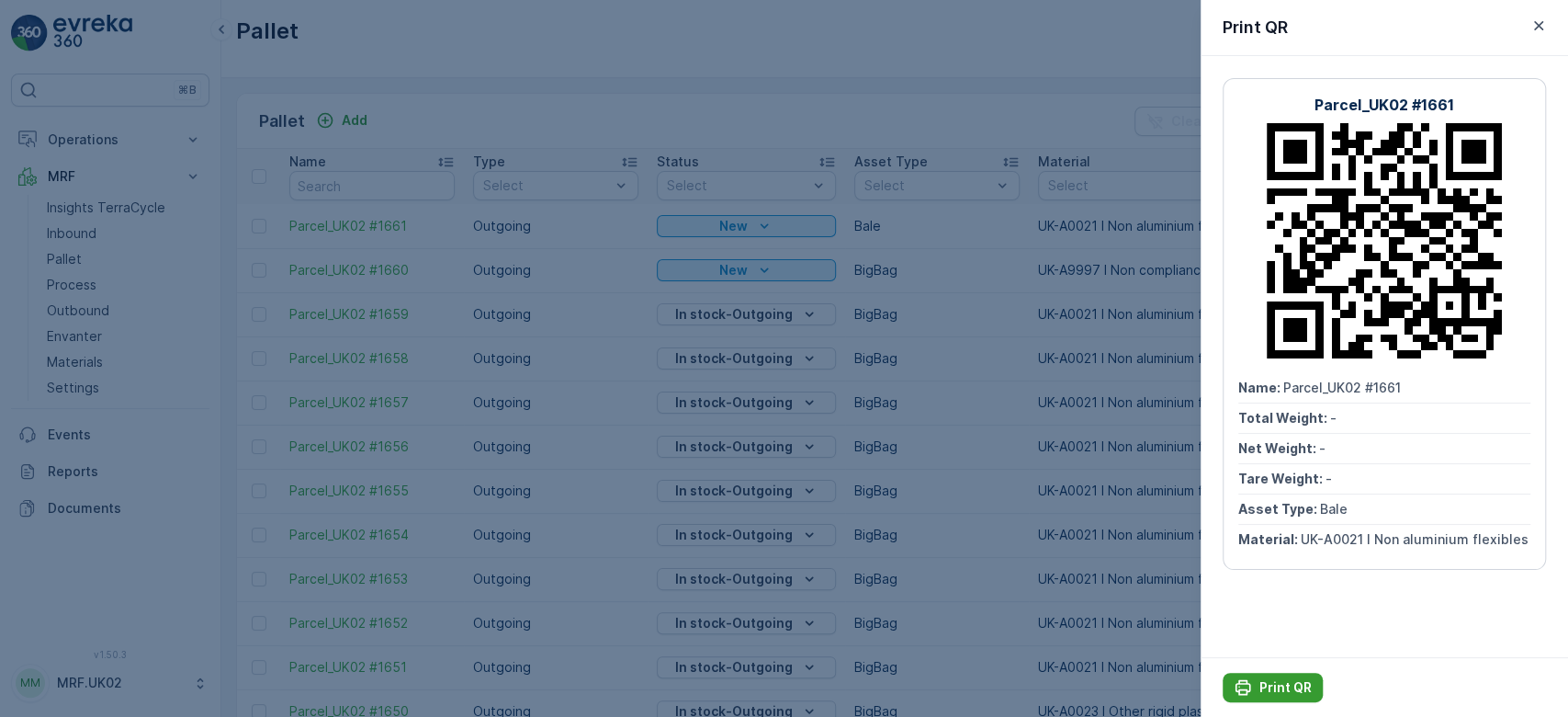
click at [1287, 677] on button "Print QR" at bounding box center [1273, 688] width 100 height 29
click at [732, 381] on div at bounding box center [784, 358] width 1568 height 717
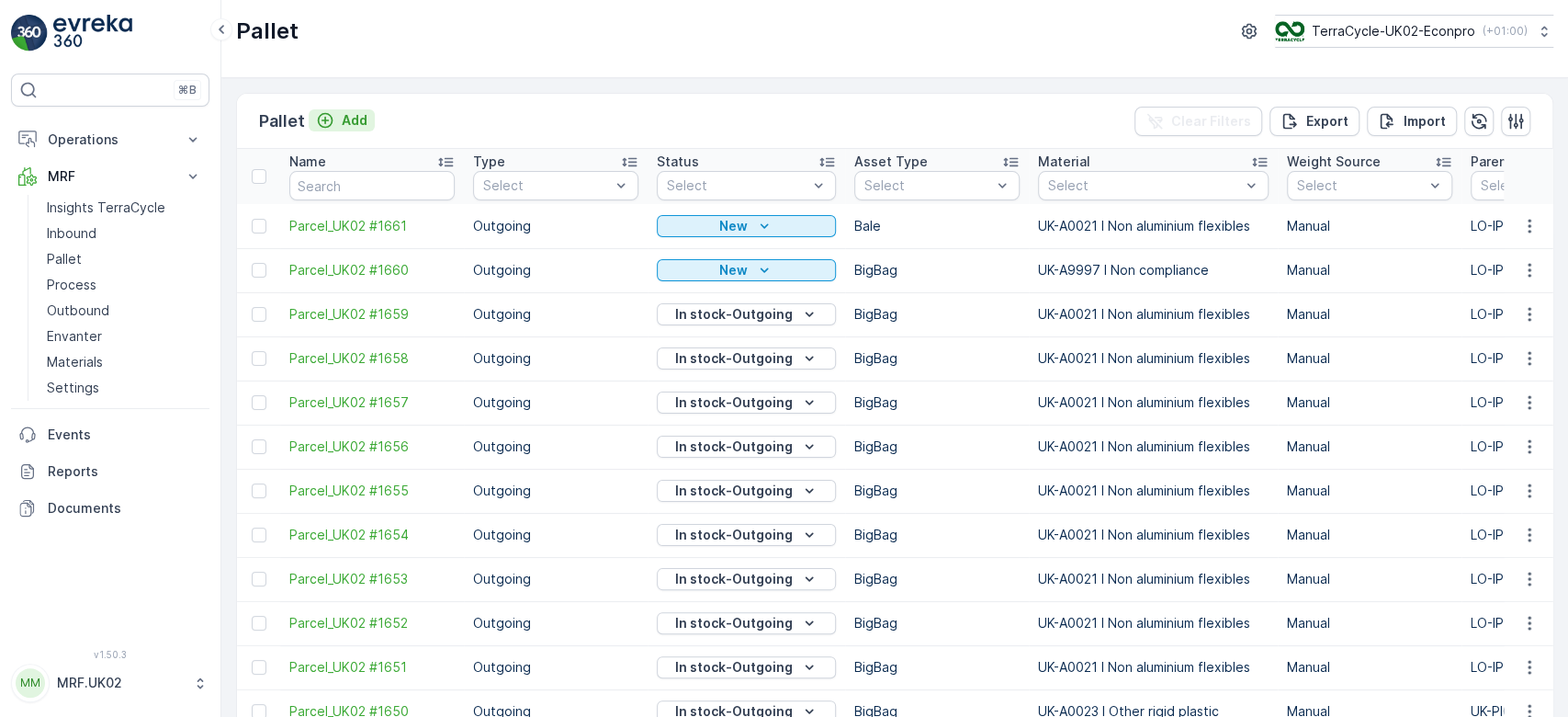
click at [352, 114] on p "Add" at bounding box center [354, 120] width 25 height 19
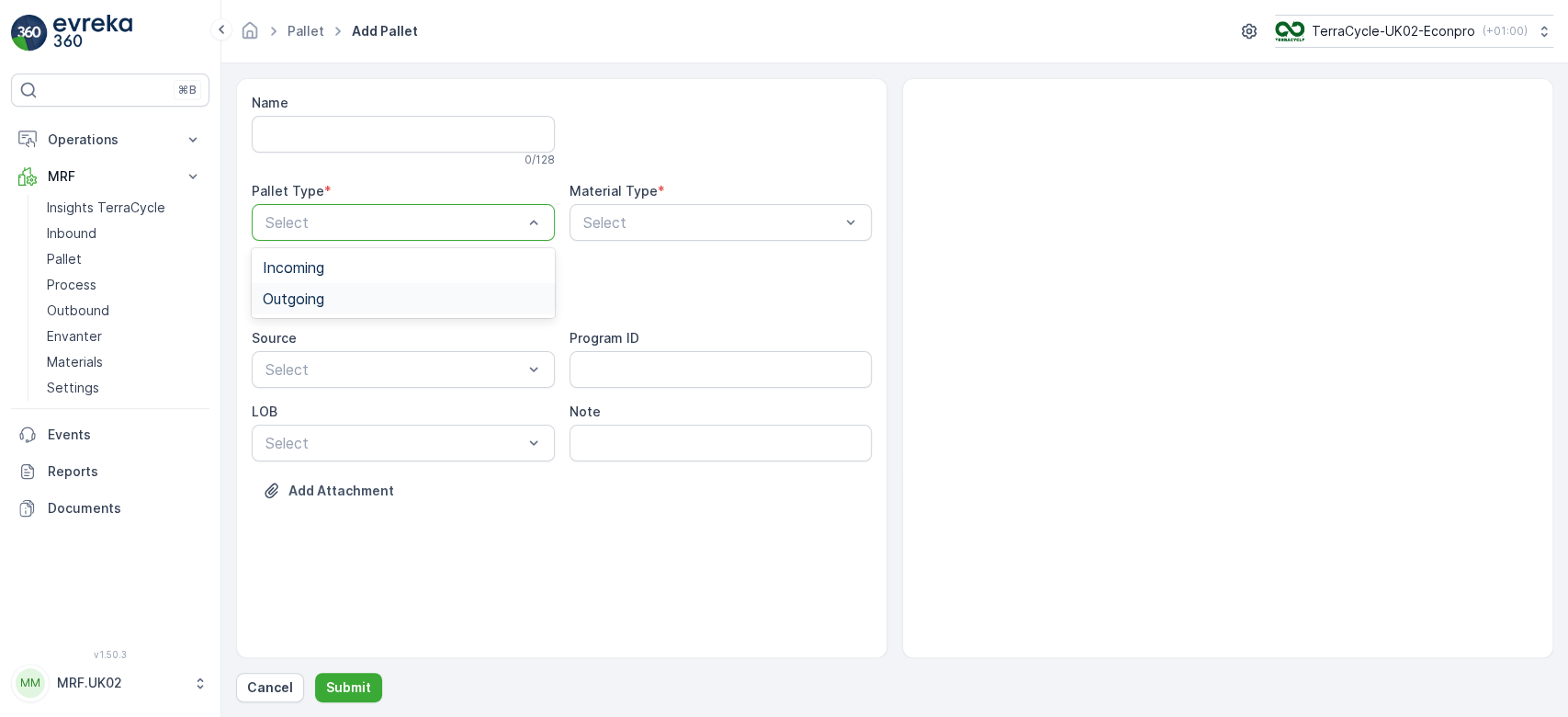
click at [354, 283] on div "Outgoing" at bounding box center [403, 299] width 303 height 31
click at [354, 283] on div "Select" at bounding box center [403, 296] width 303 height 37
click at [316, 431] on div "BigBag" at bounding box center [403, 434] width 281 height 17
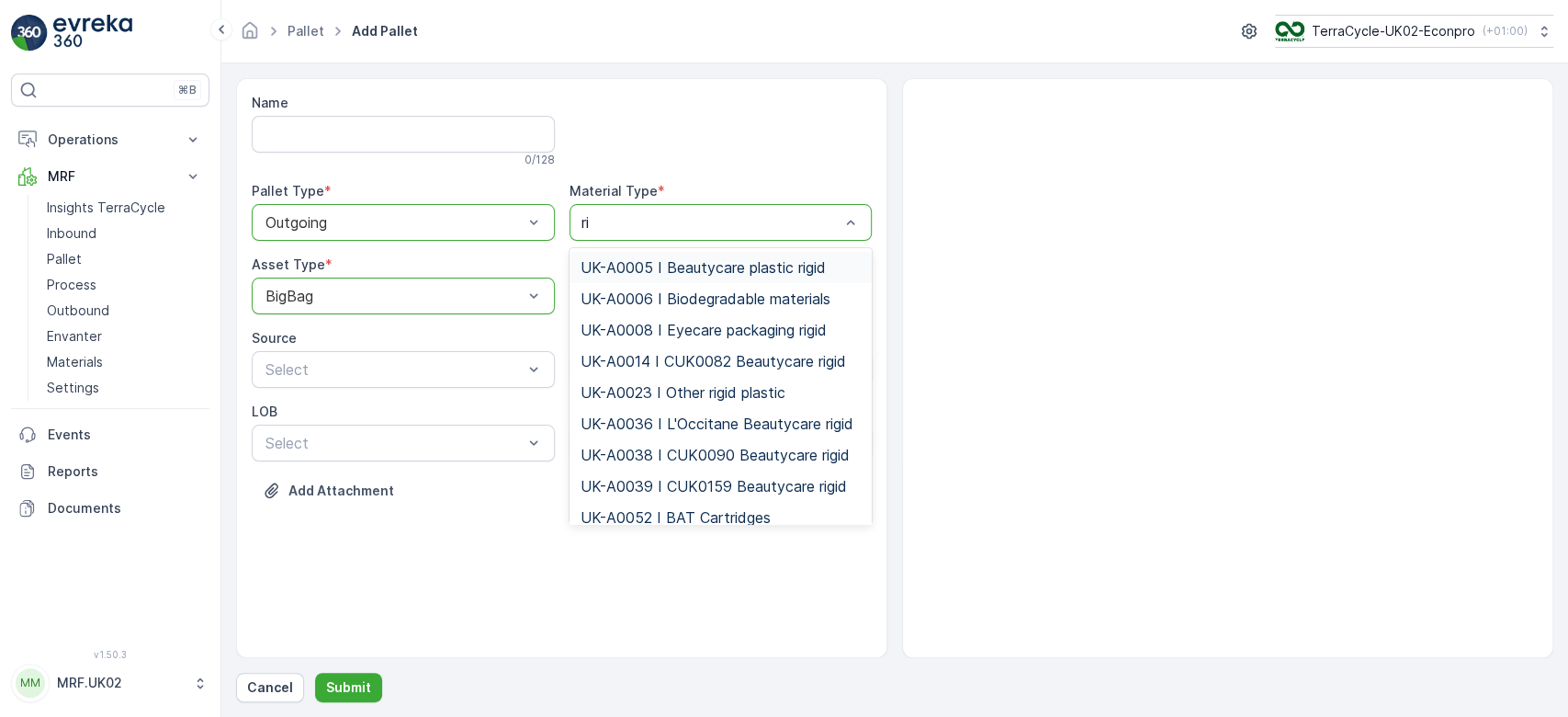
type input "r"
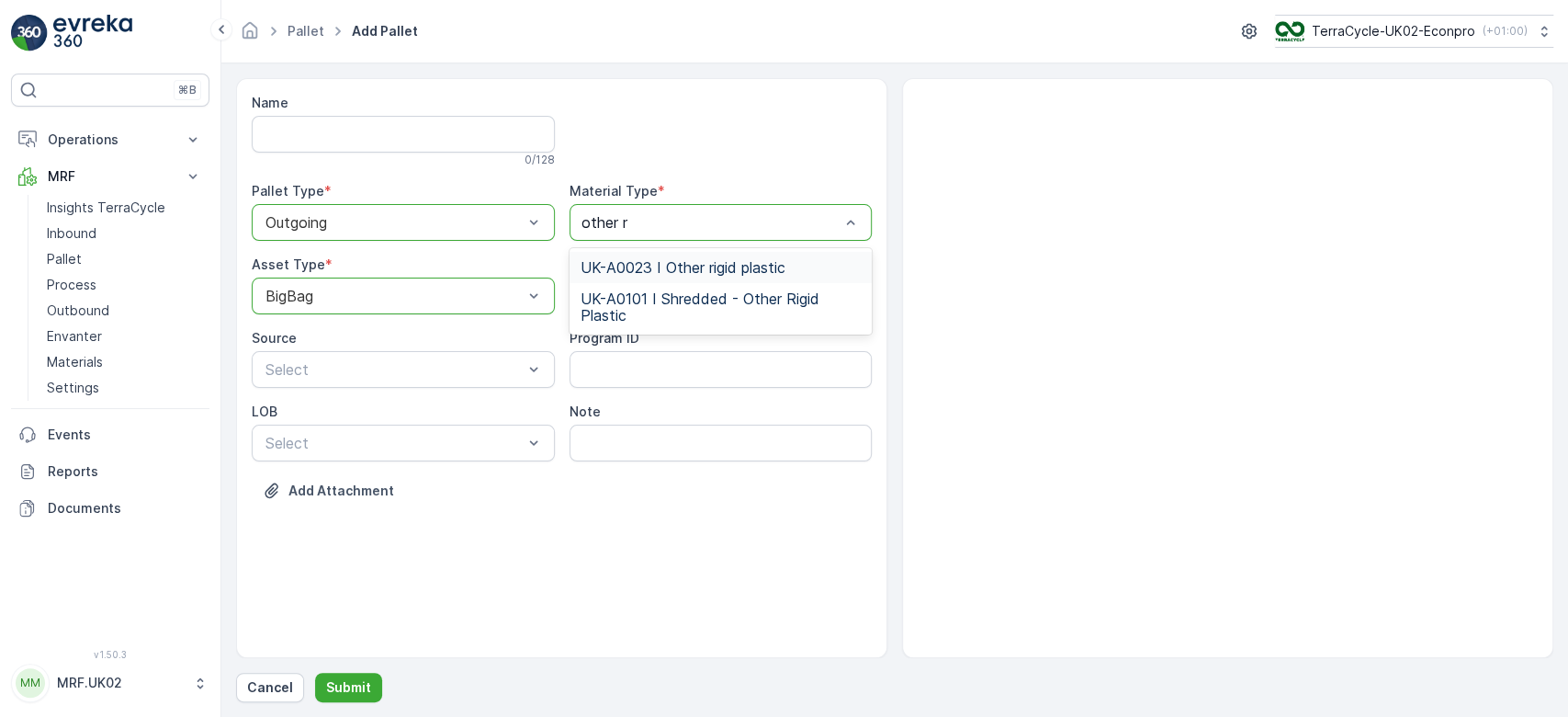
type input "other ri"
click at [678, 260] on span "UK-A0023 I Other rigid plastic" at bounding box center [683, 267] width 205 height 17
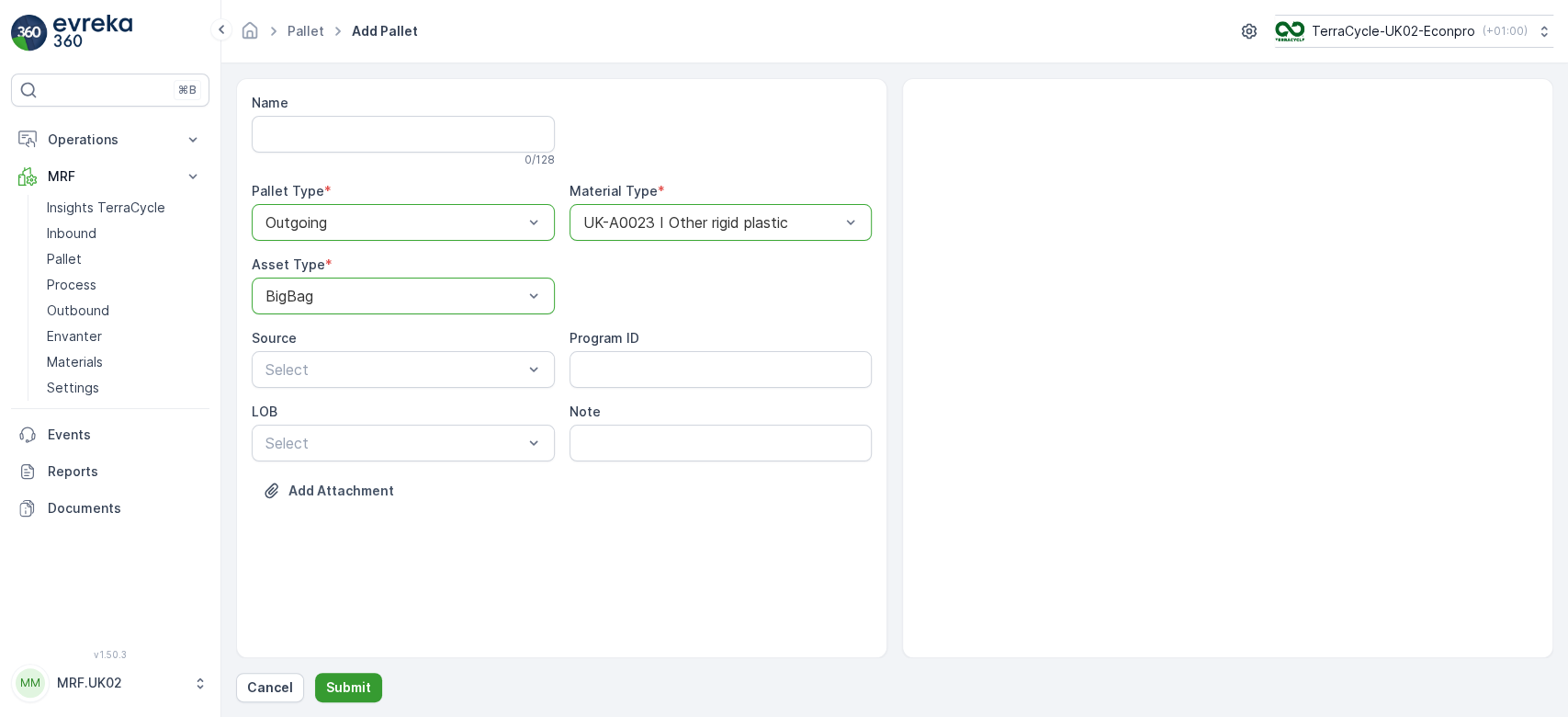
click at [365, 688] on p "Submit" at bounding box center [348, 687] width 45 height 19
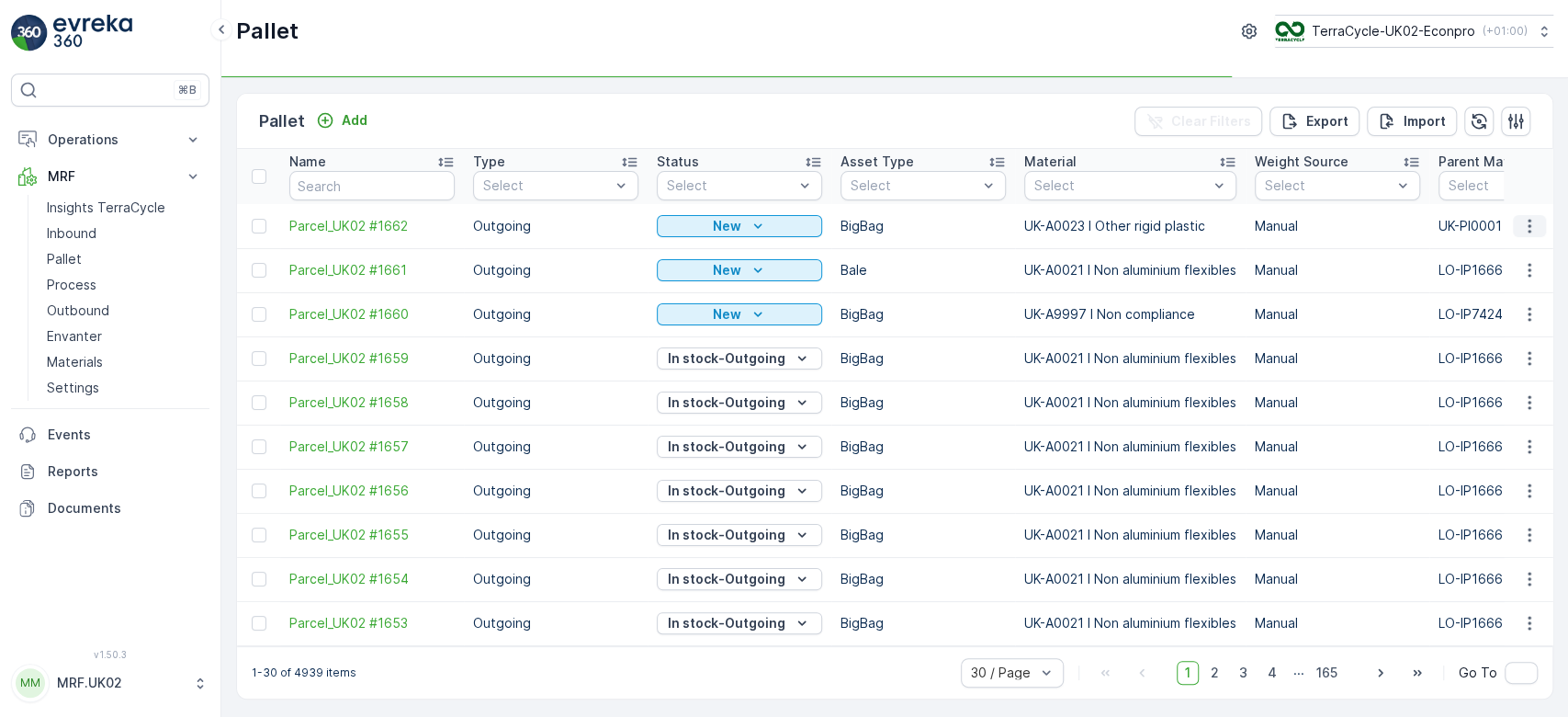
click at [1530, 227] on icon "button" at bounding box center [1529, 225] width 19 height 19
click at [1508, 356] on div "Print QR" at bounding box center [1508, 355] width 121 height 25
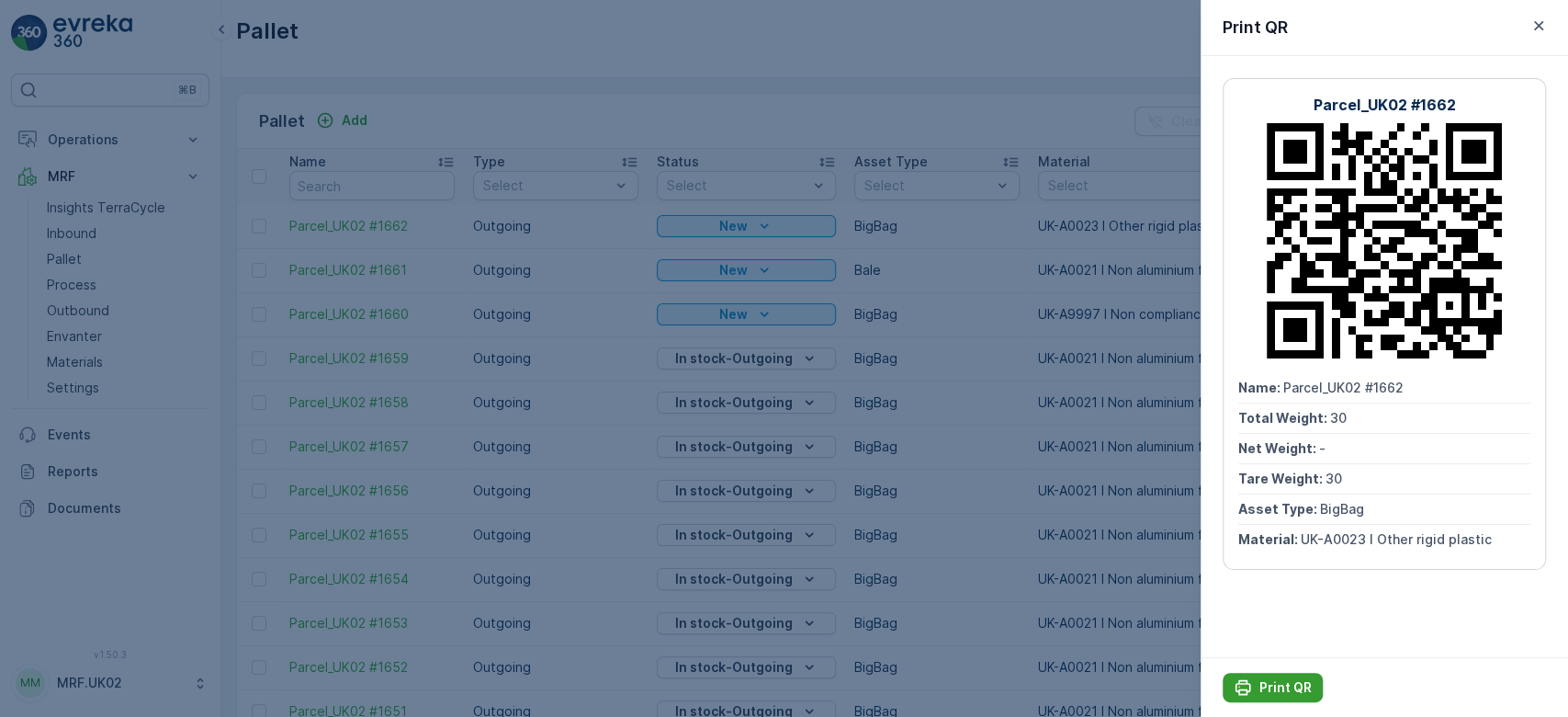
click at [1284, 695] on p "Print QR" at bounding box center [1285, 687] width 53 height 19
click at [571, 375] on div at bounding box center [784, 358] width 1568 height 717
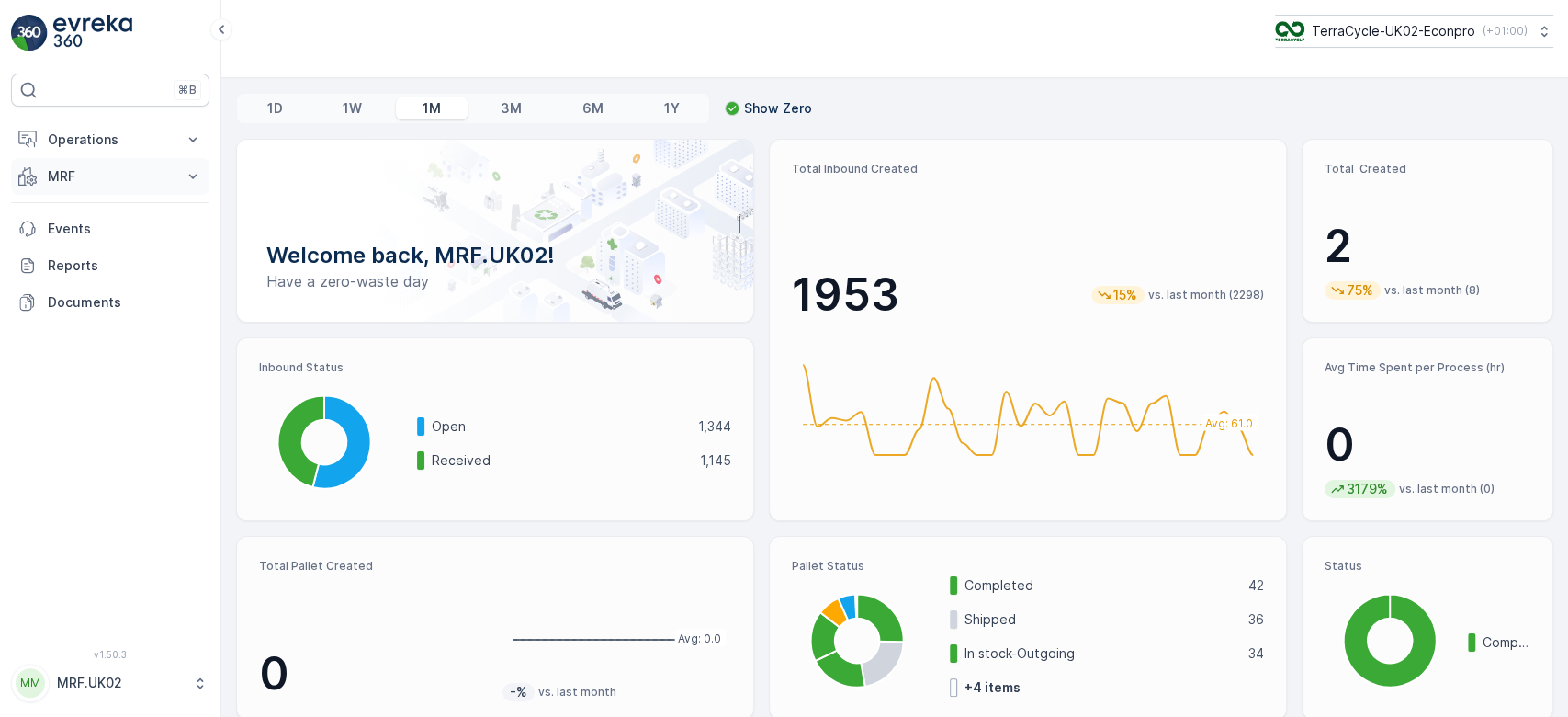
click at [165, 168] on p "MRF" at bounding box center [110, 176] width 125 height 19
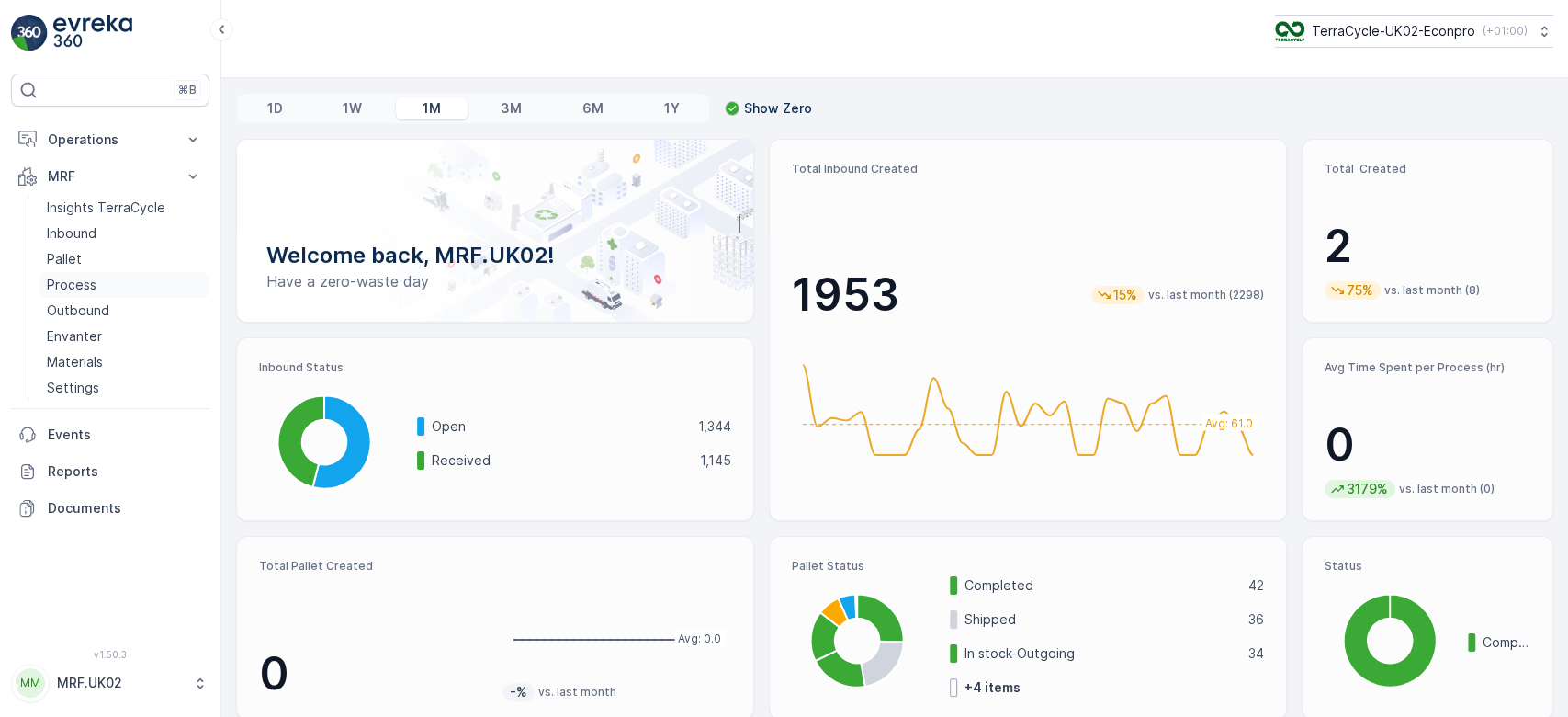
click at [89, 279] on p "Process" at bounding box center [71, 285] width 50 height 19
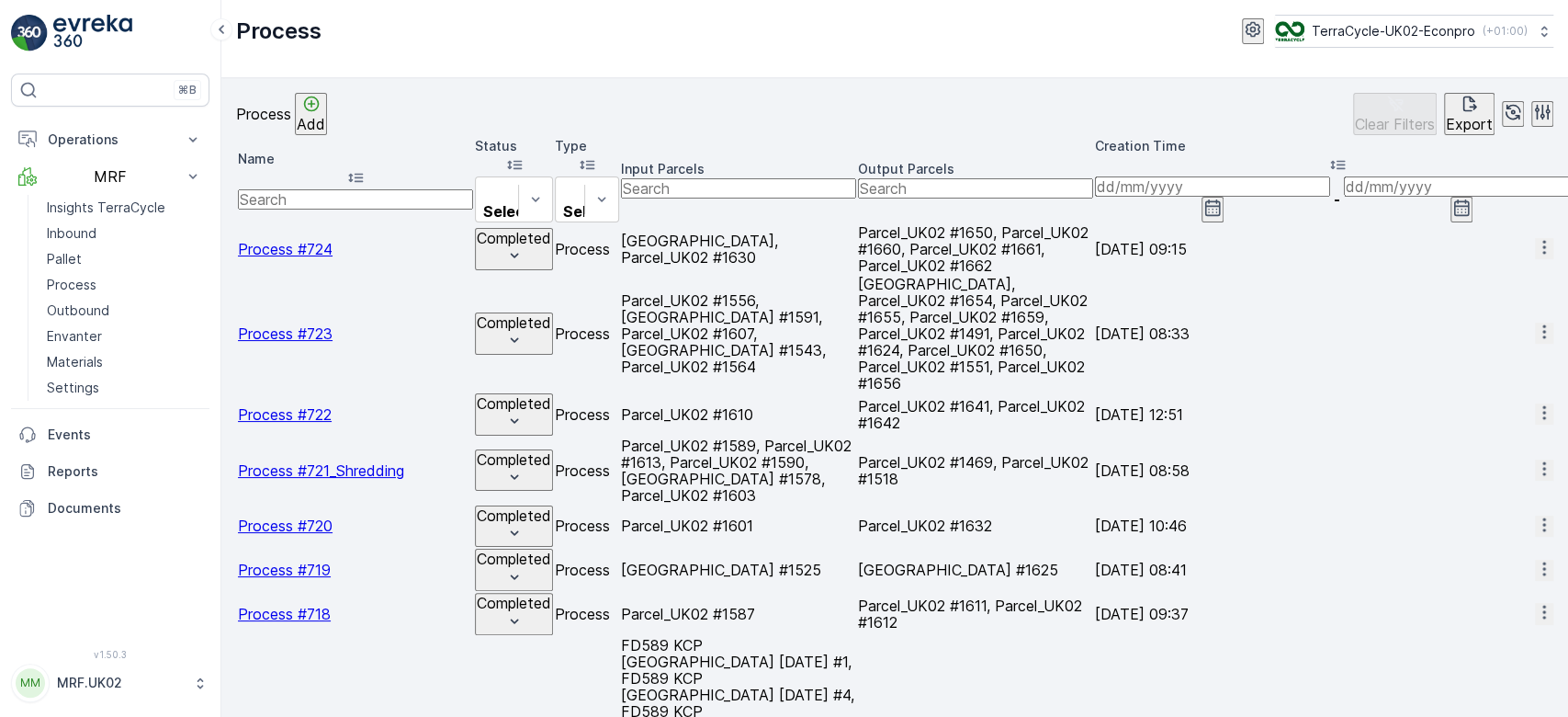
click at [40, 272] on link "Process" at bounding box center [125, 285] width 170 height 25
click at [104, 226] on link "Inbound" at bounding box center [125, 233] width 170 height 25
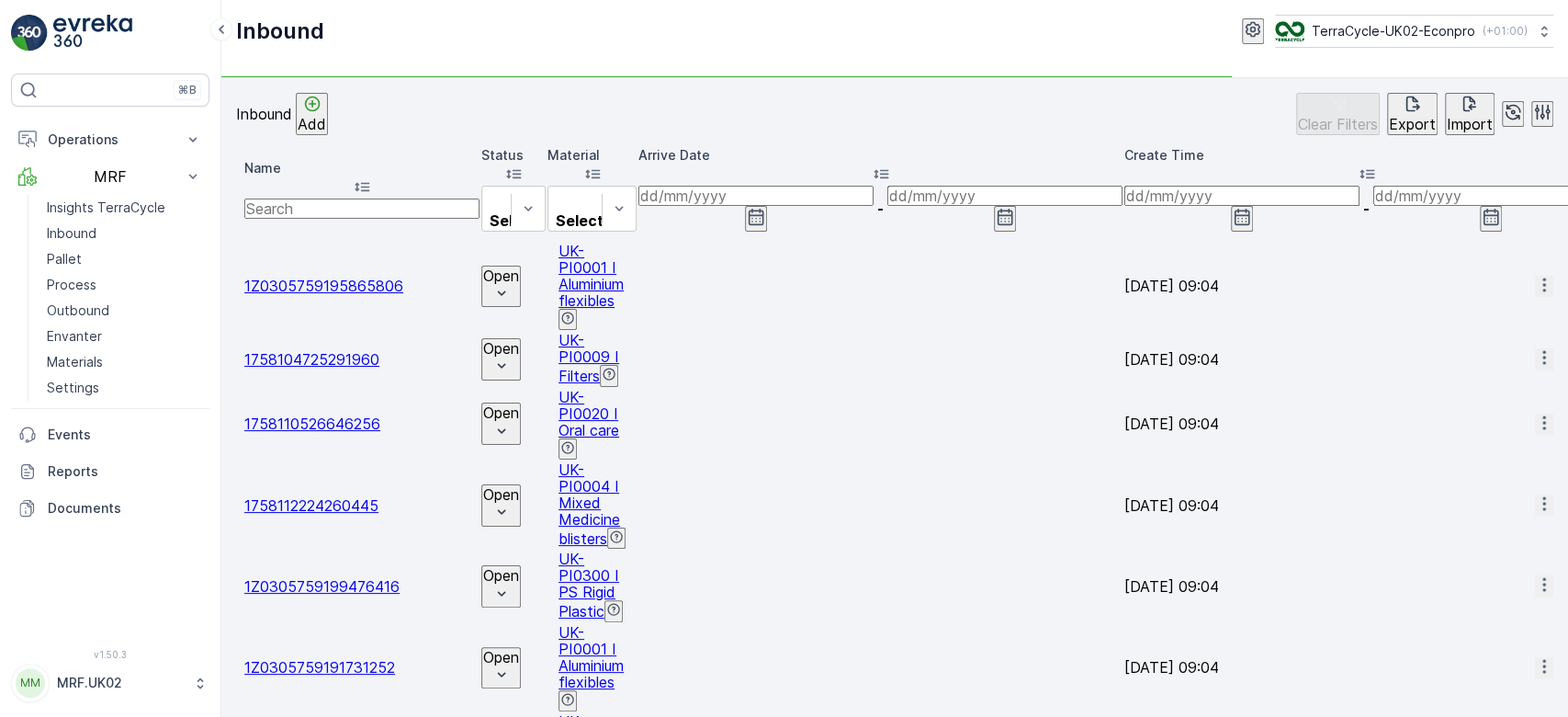
click at [314, 198] on input "text" at bounding box center [362, 208] width 235 height 20
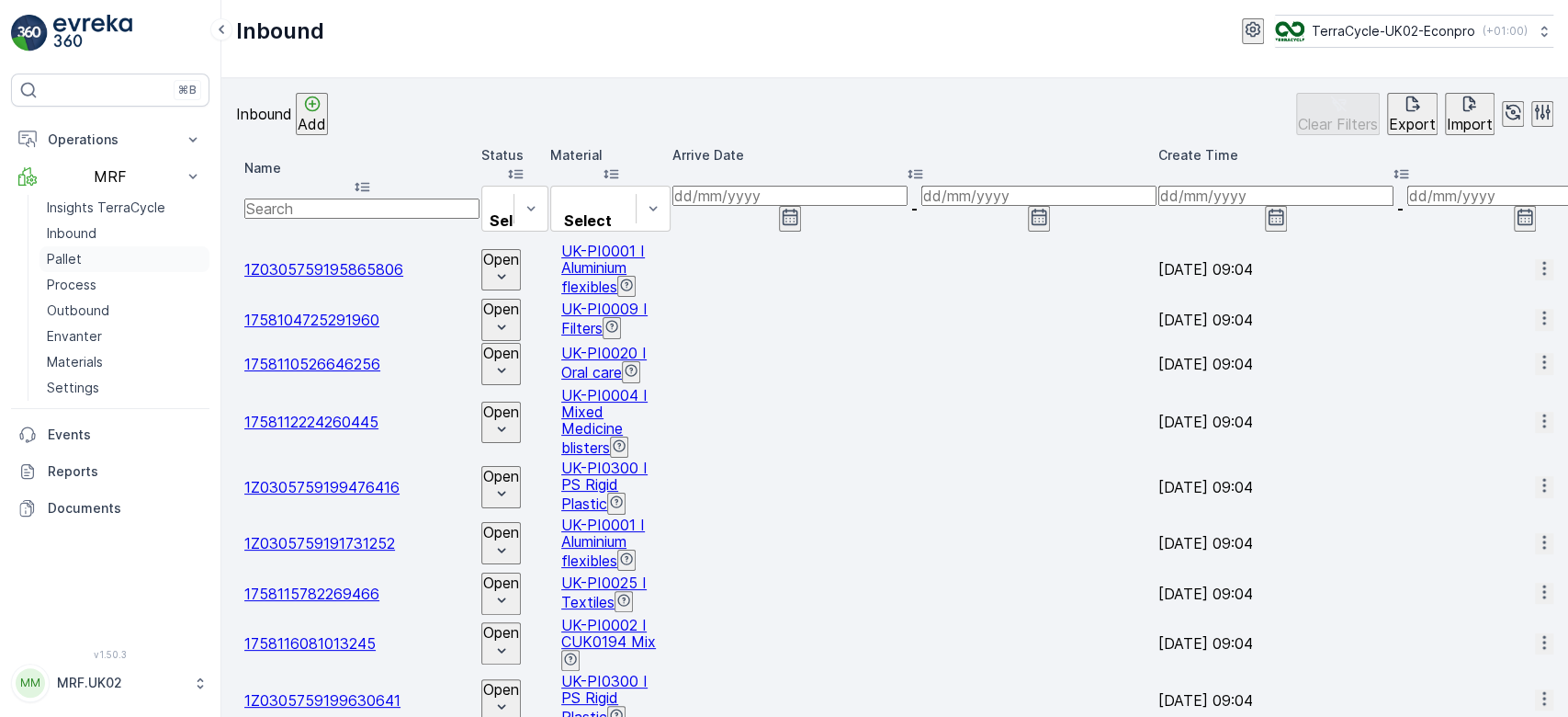
click at [137, 260] on link "Pallet" at bounding box center [125, 259] width 170 height 25
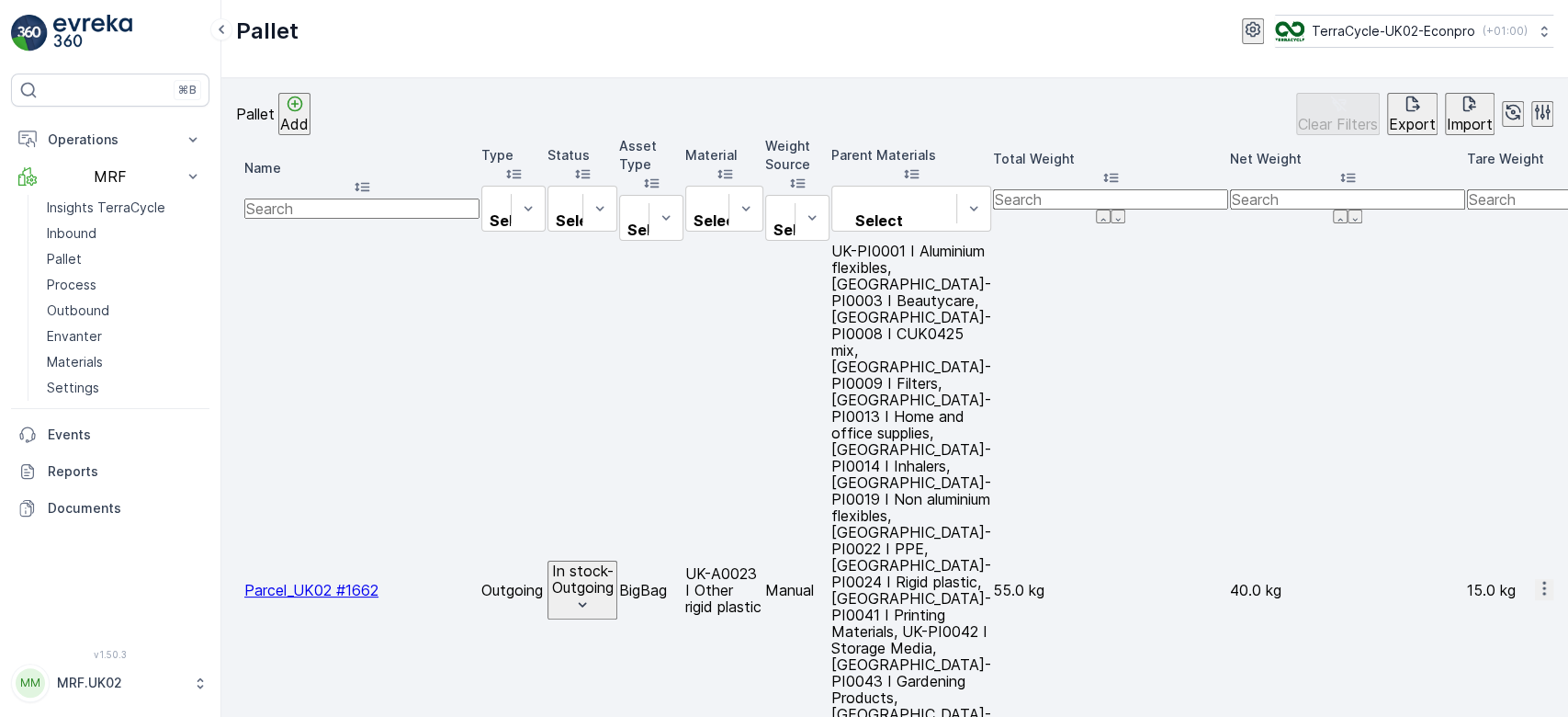
click at [328, 198] on input "text" at bounding box center [362, 208] width 235 height 20
type input "1638"
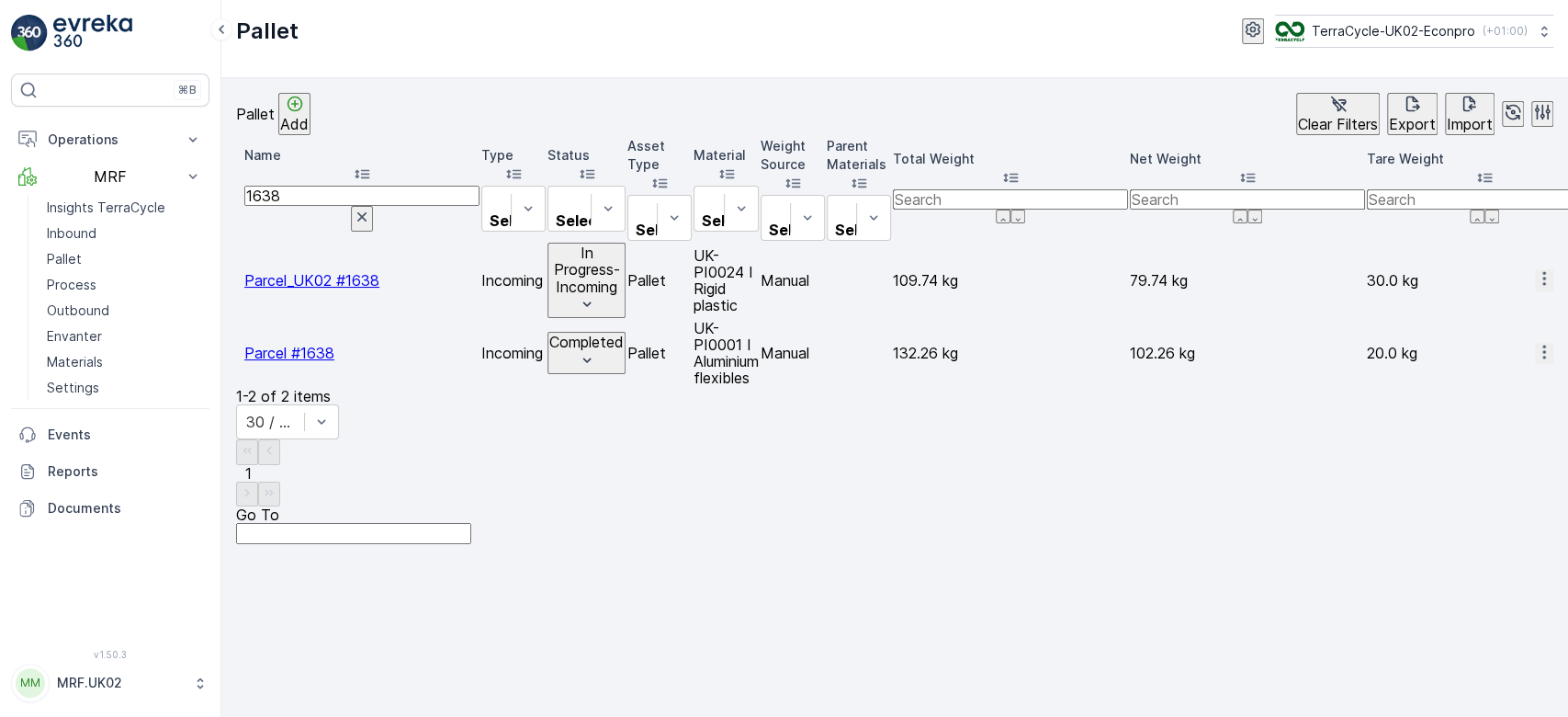
click at [624, 245] on p "In Progress-Incoming" at bounding box center [586, 270] width 74 height 51
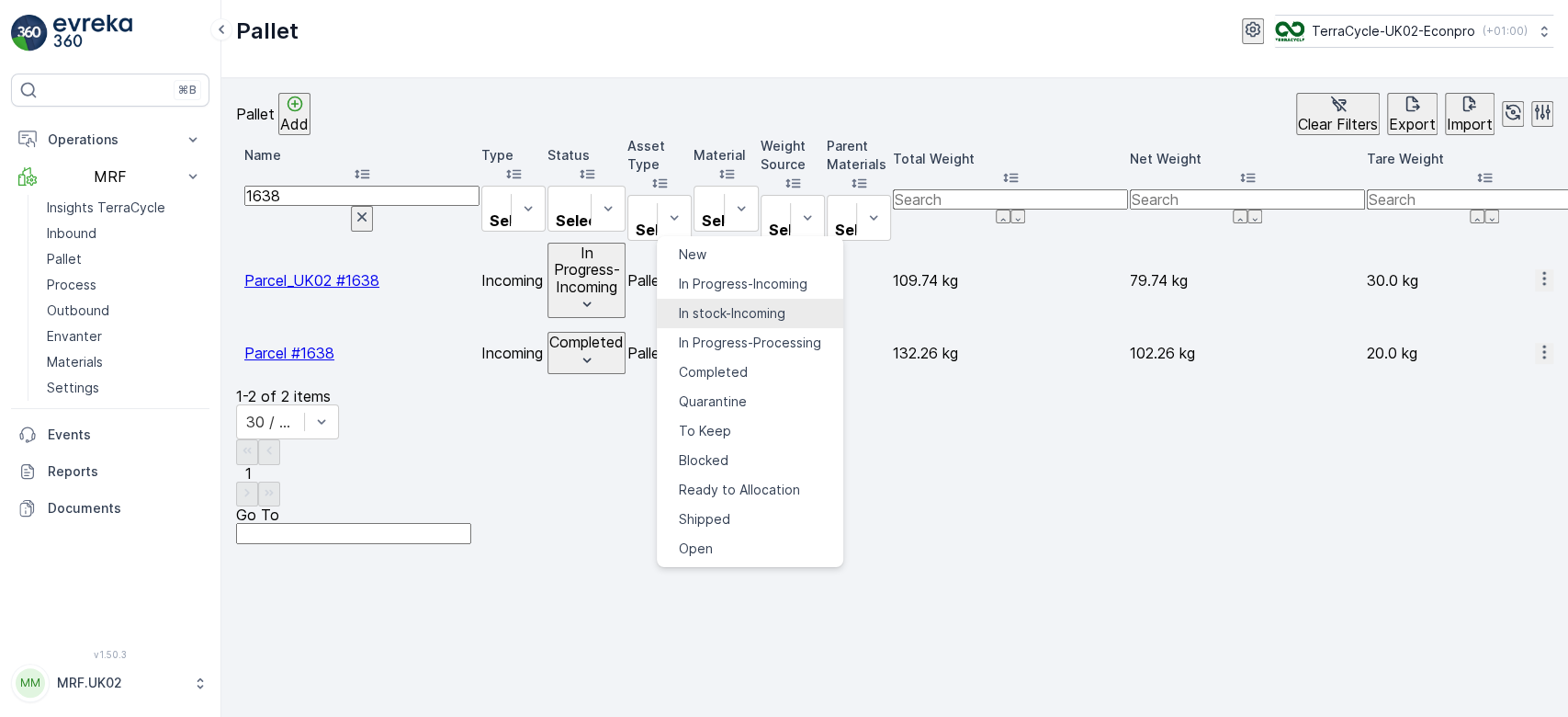
click at [751, 305] on span "In stock-Incoming" at bounding box center [731, 313] width 106 height 19
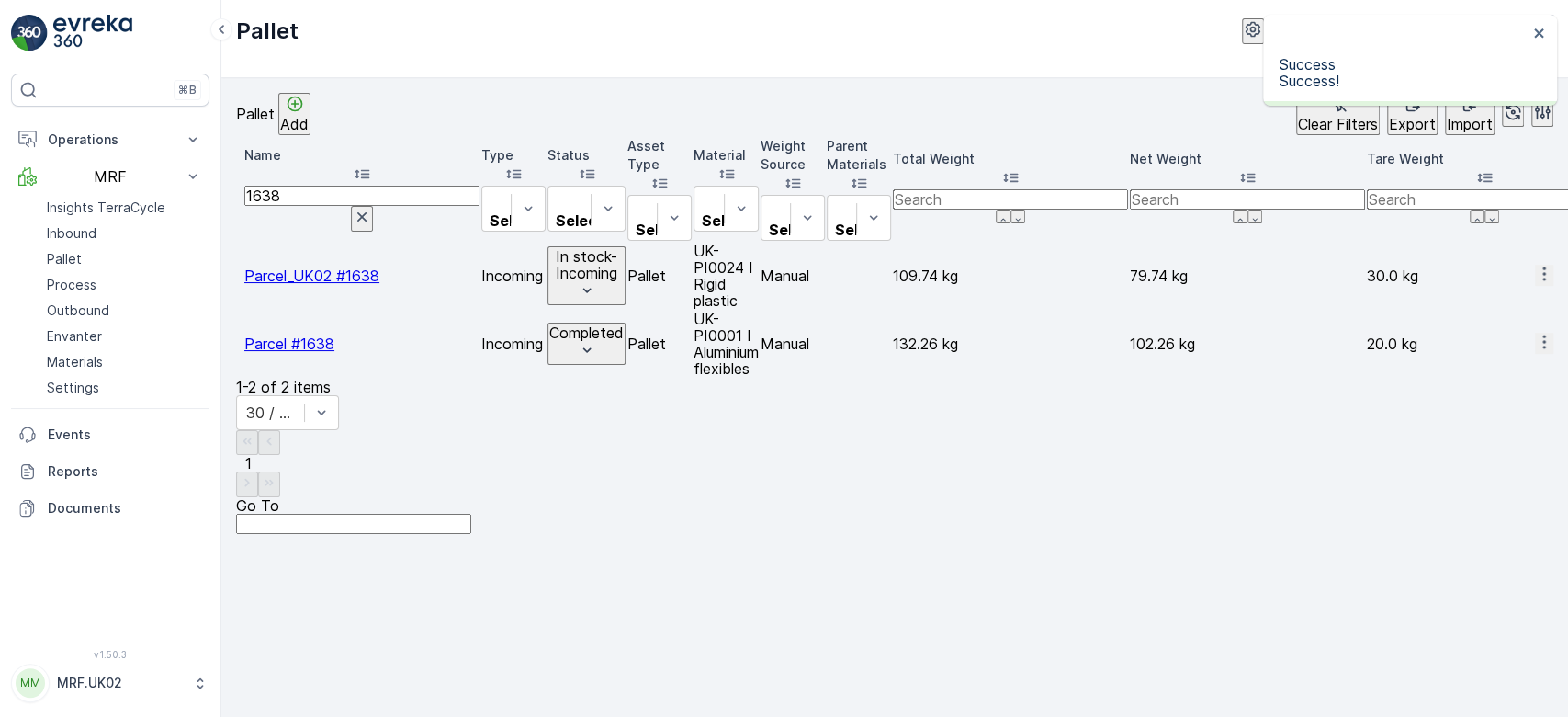
click at [309, 128] on p "Add" at bounding box center [294, 124] width 28 height 17
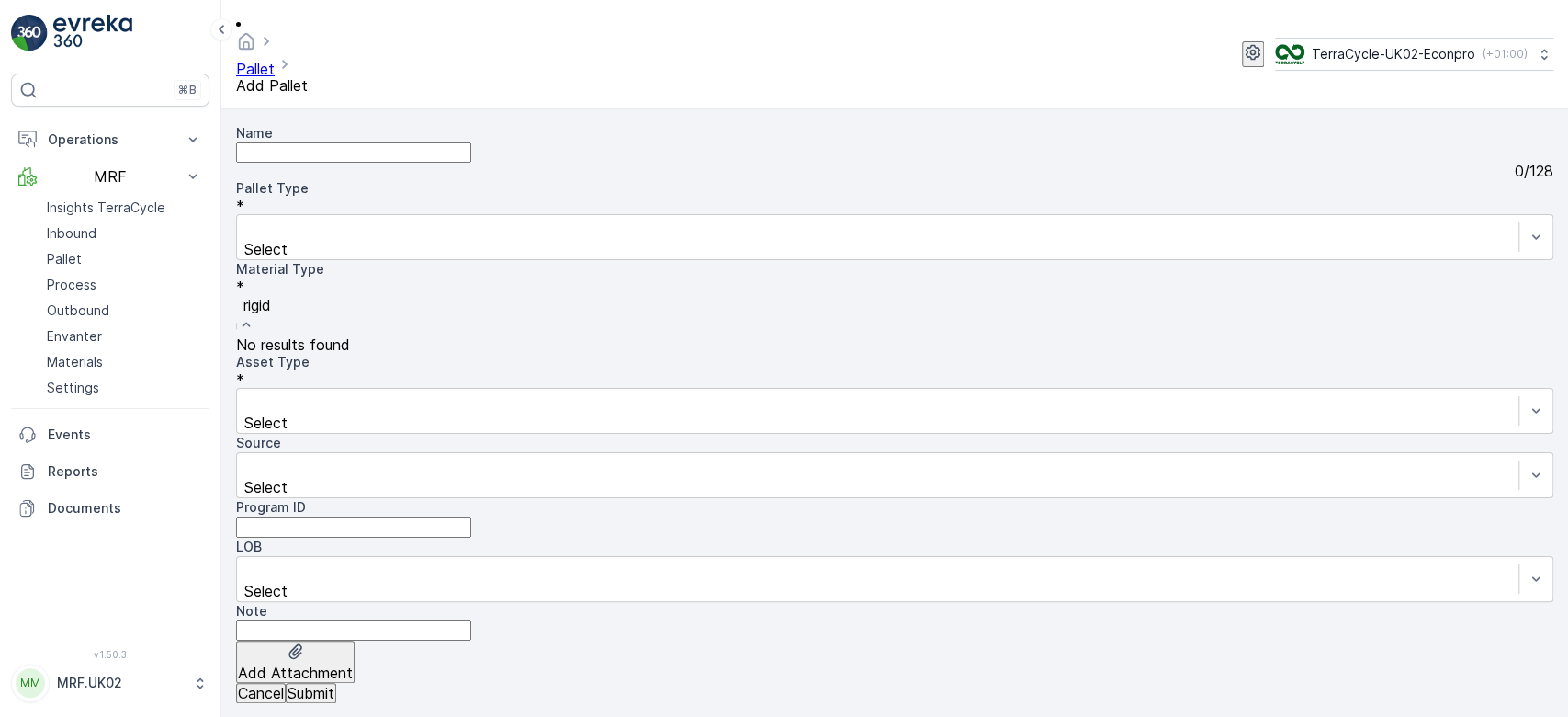
type input "rigid p"
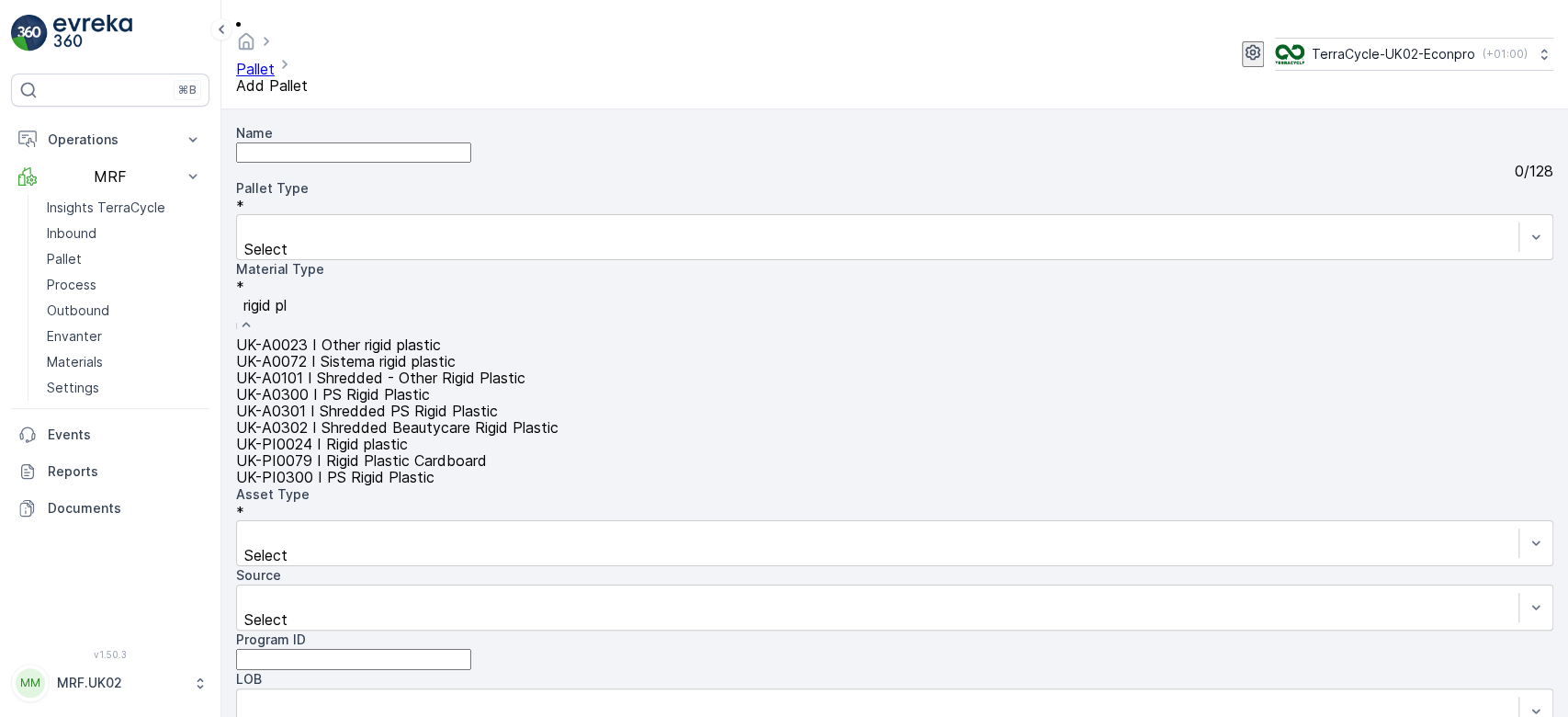
click at [408, 453] on span "UK-PI0024 I Rigid plastic" at bounding box center [322, 444] width 172 height 19
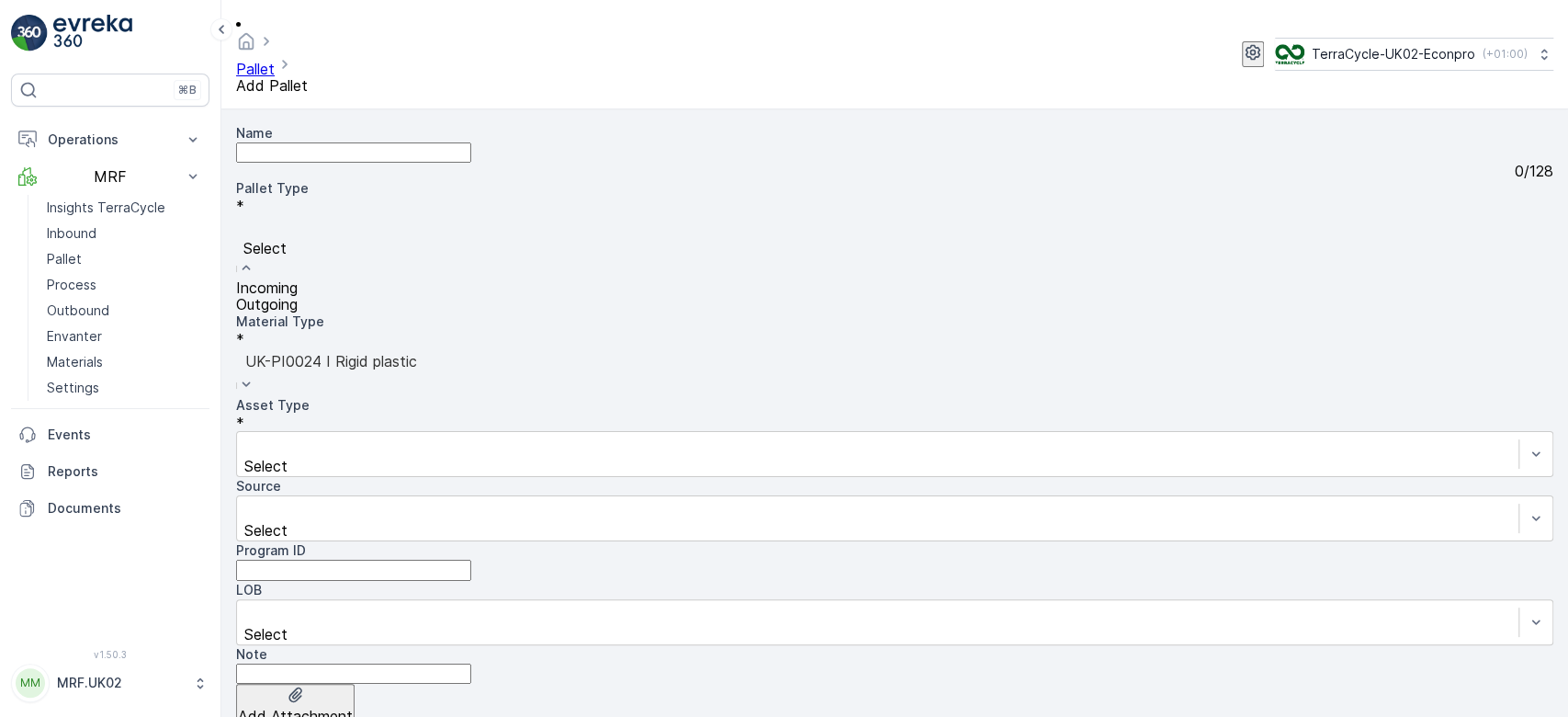
click at [413, 279] on div "Incoming" at bounding box center [894, 287] width 1317 height 17
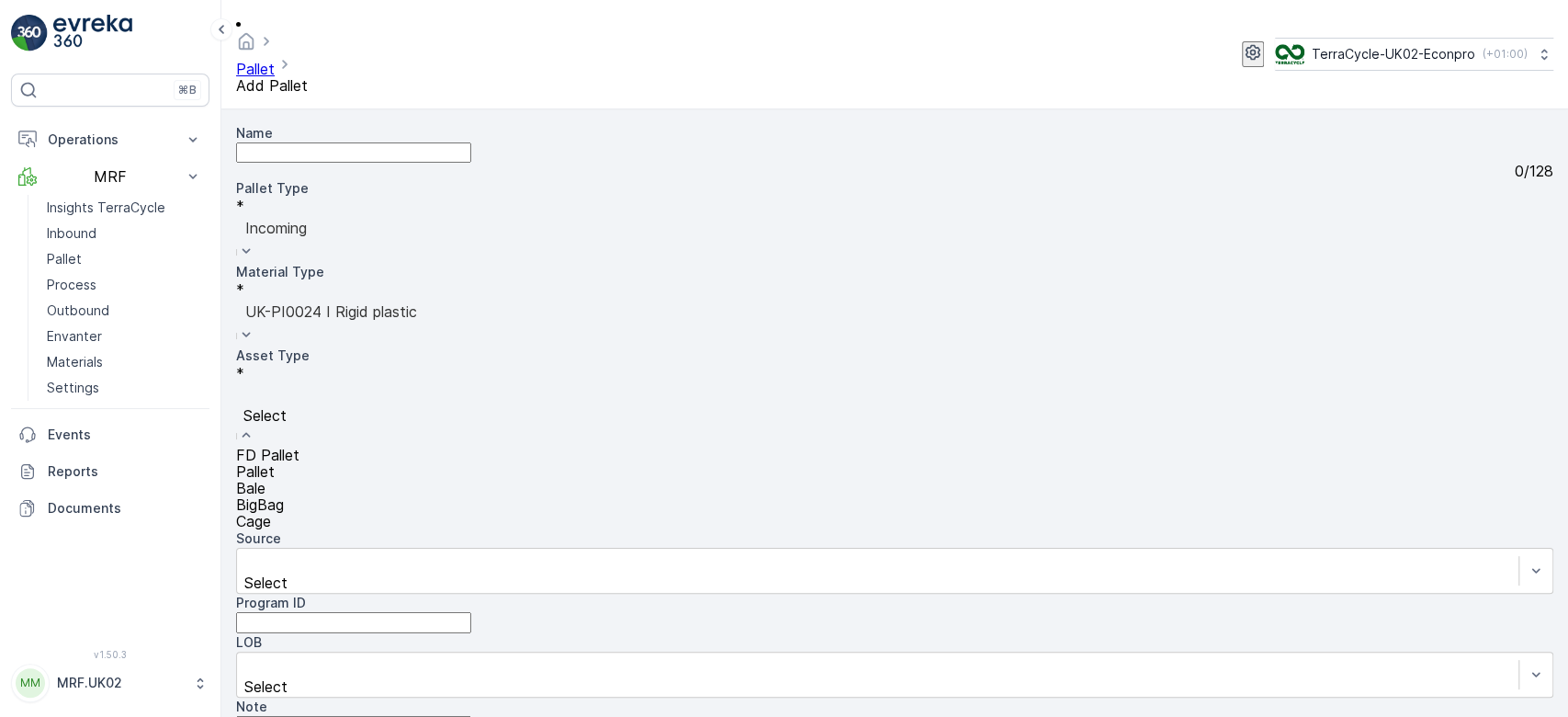
click at [336, 463] on div "Pallet" at bounding box center [894, 471] width 1317 height 17
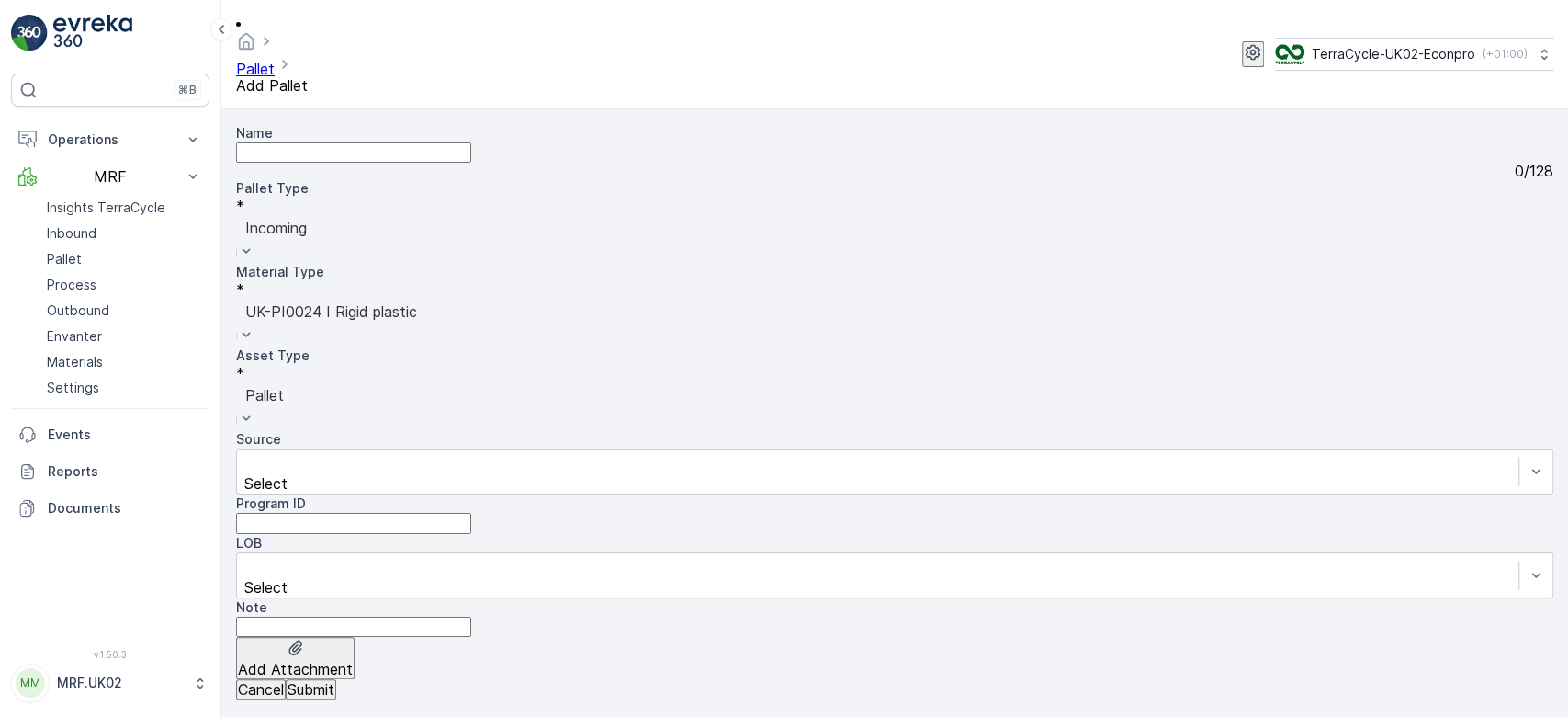
click at [334, 682] on p "Submit" at bounding box center [311, 689] width 47 height 17
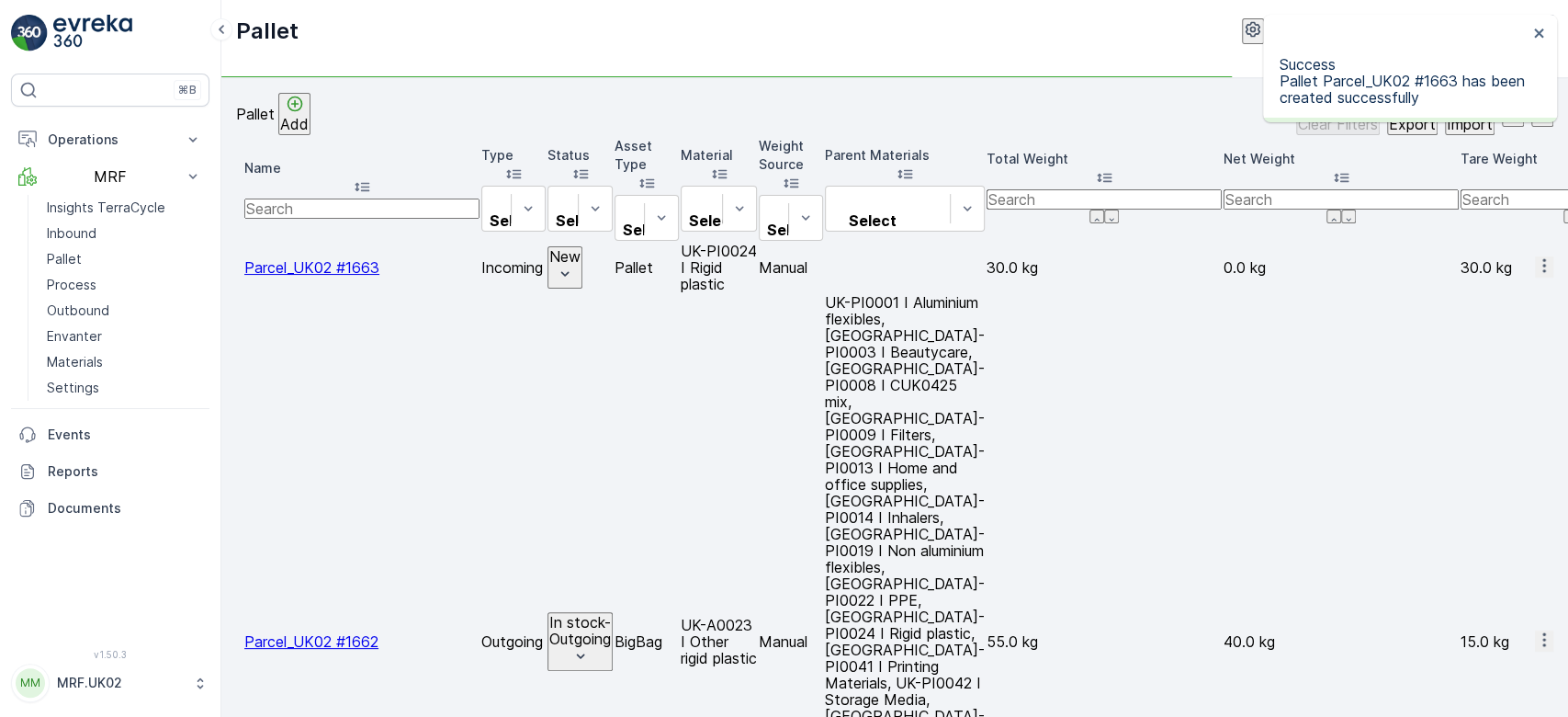
click at [1543, 259] on icon "button" at bounding box center [1544, 266] width 3 height 14
click at [1515, 363] on div "Print QR" at bounding box center [1491, 372] width 51 height 19
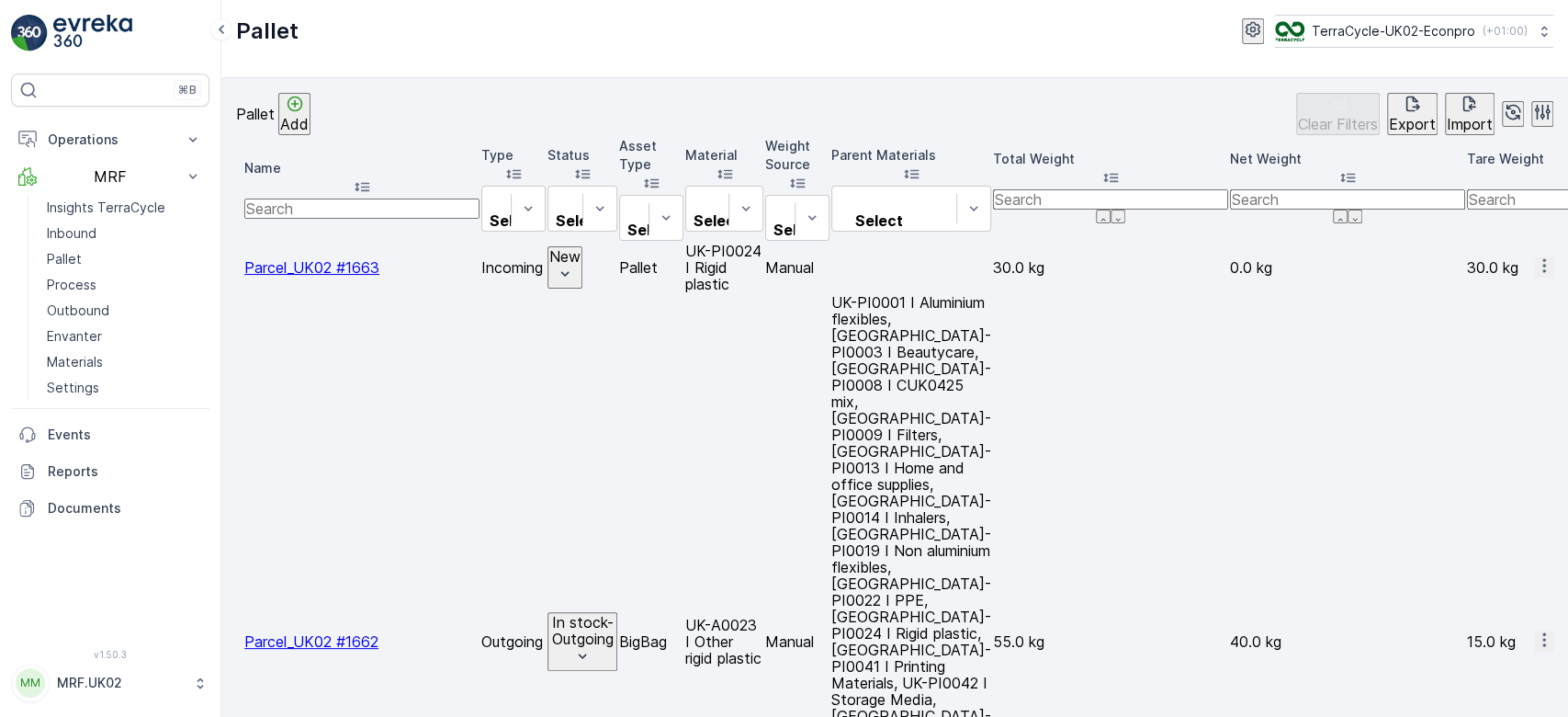
click at [66, 229] on p "Inbound" at bounding box center [71, 233] width 50 height 19
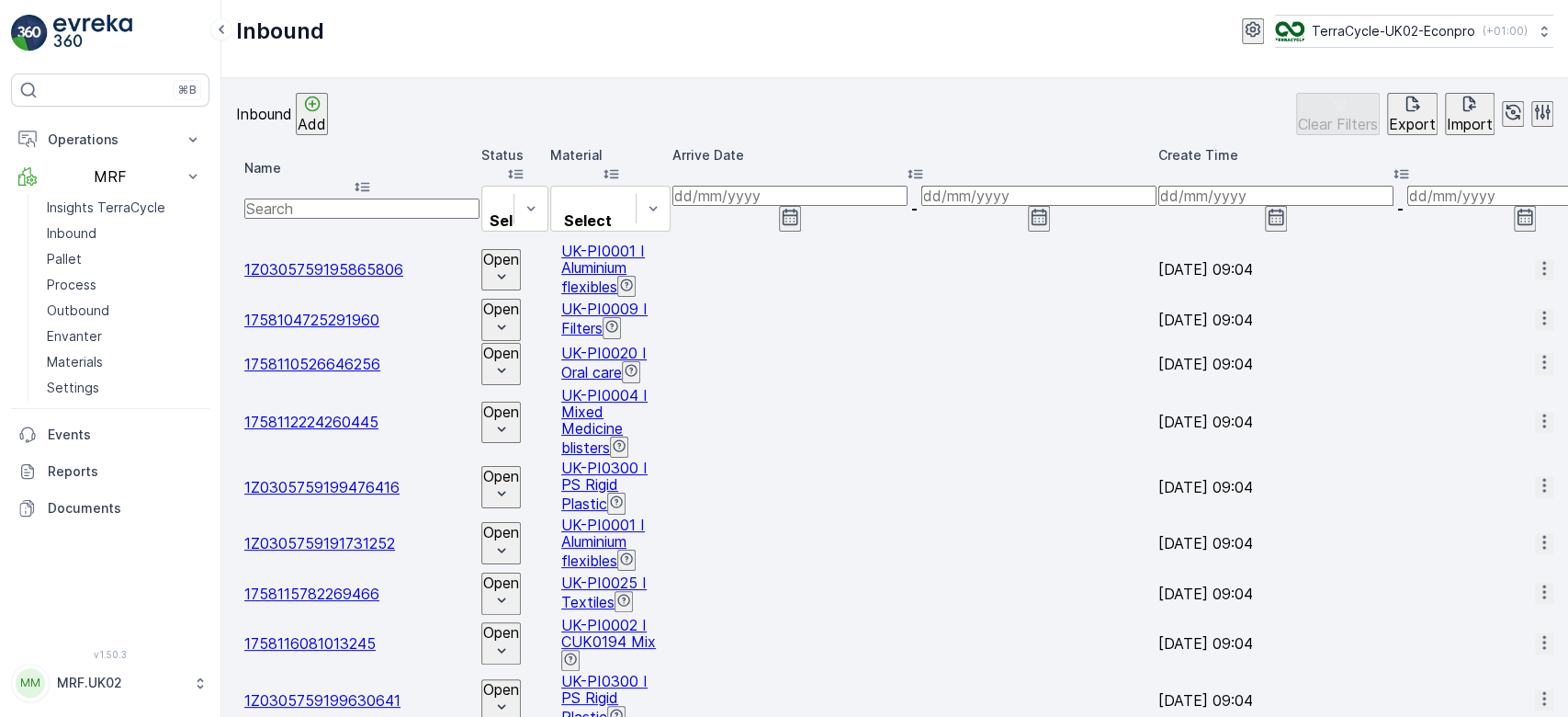
drag, startPoint x: 307, startPoint y: 184, endPoint x: 317, endPoint y: 181, distance: 10.4
click at [317, 198] on input "text" at bounding box center [362, 208] width 235 height 20
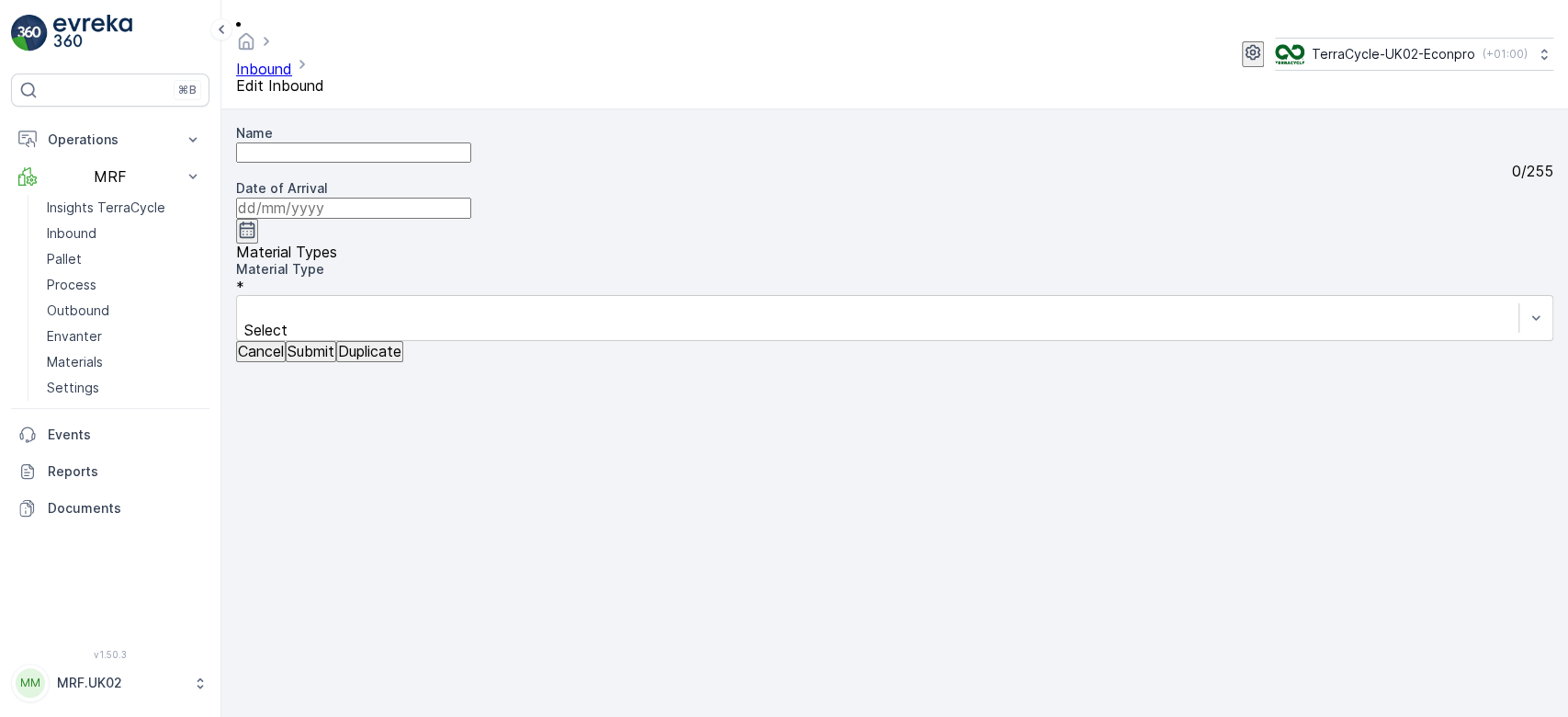
click at [264, 359] on p "Cancel" at bounding box center [260, 350] width 46 height 17
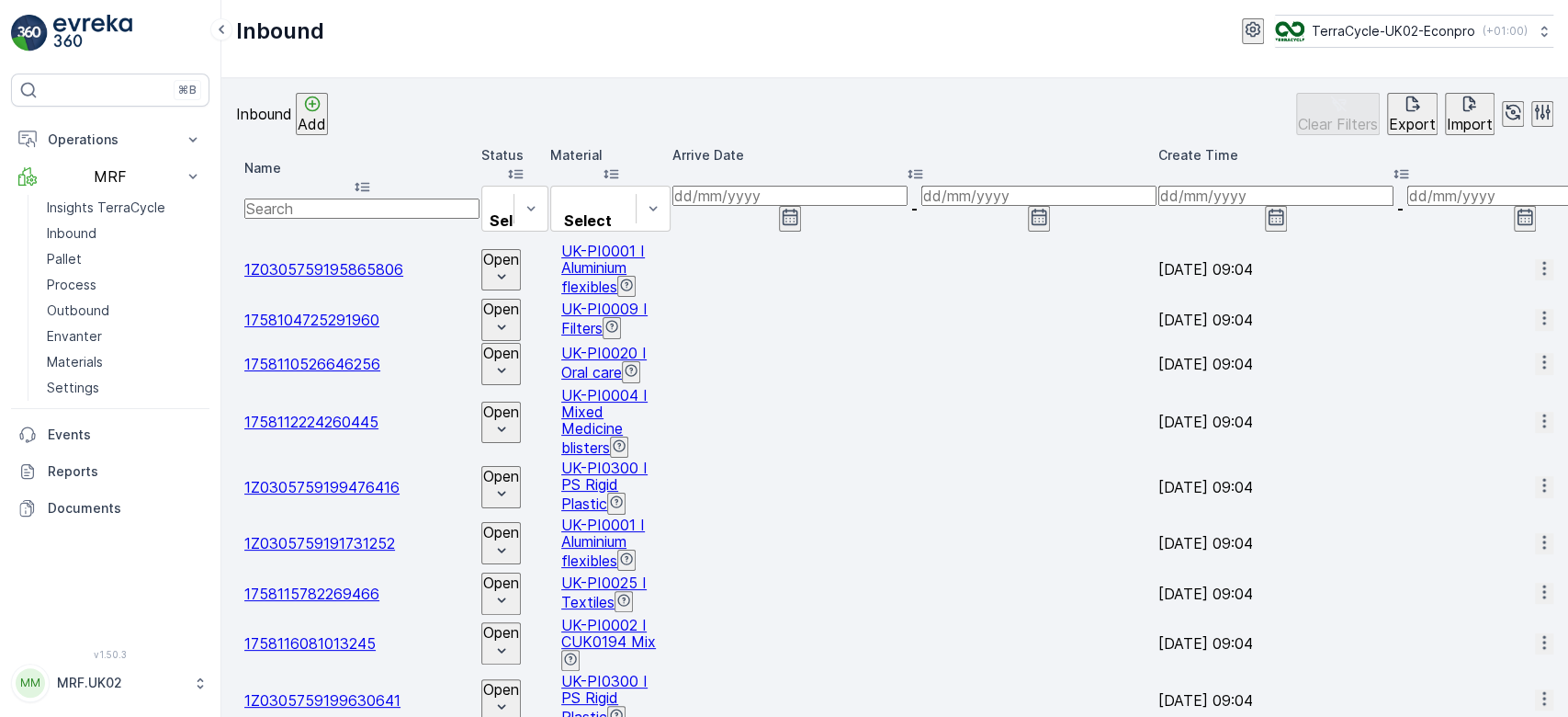
click at [328, 198] on input "text" at bounding box center [362, 208] width 235 height 20
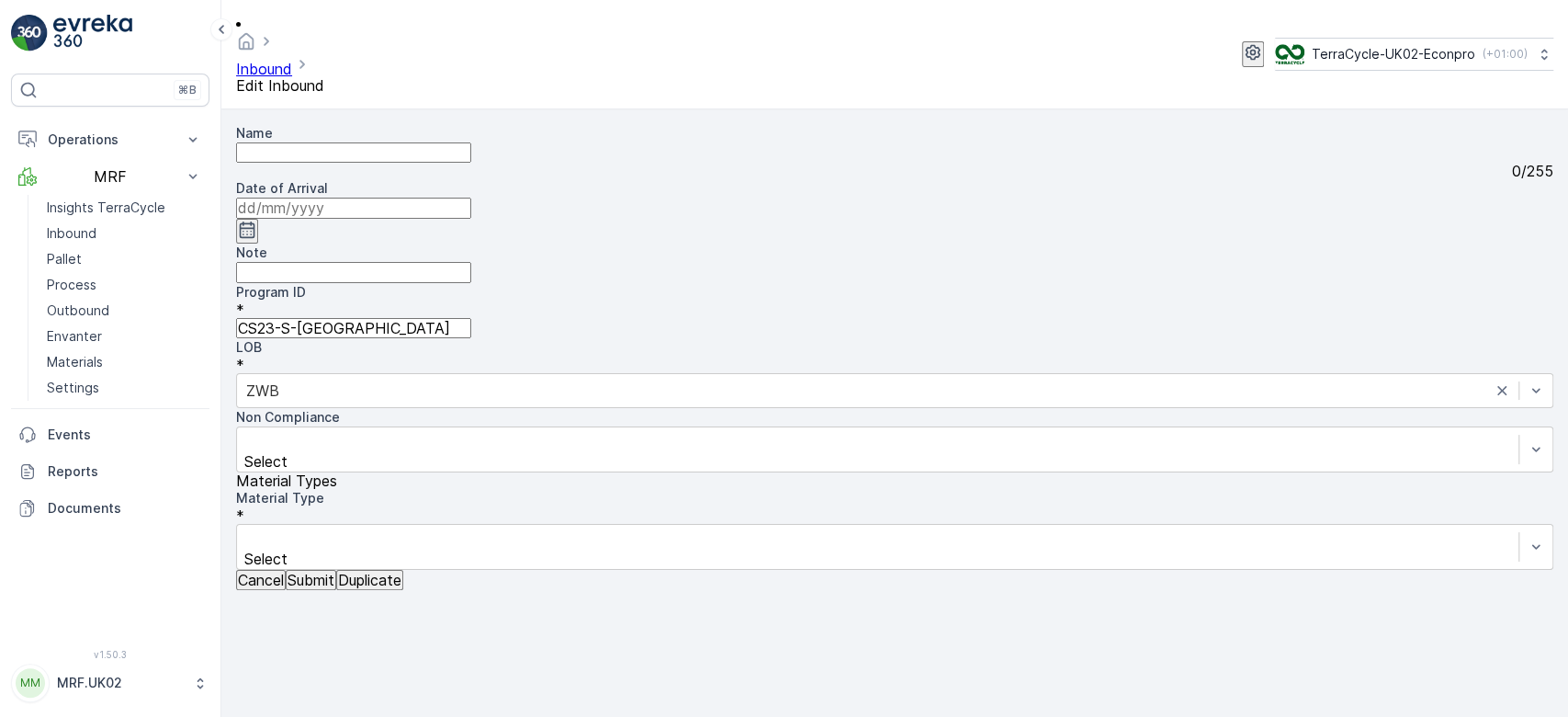
type input "1Z0305759195760151"
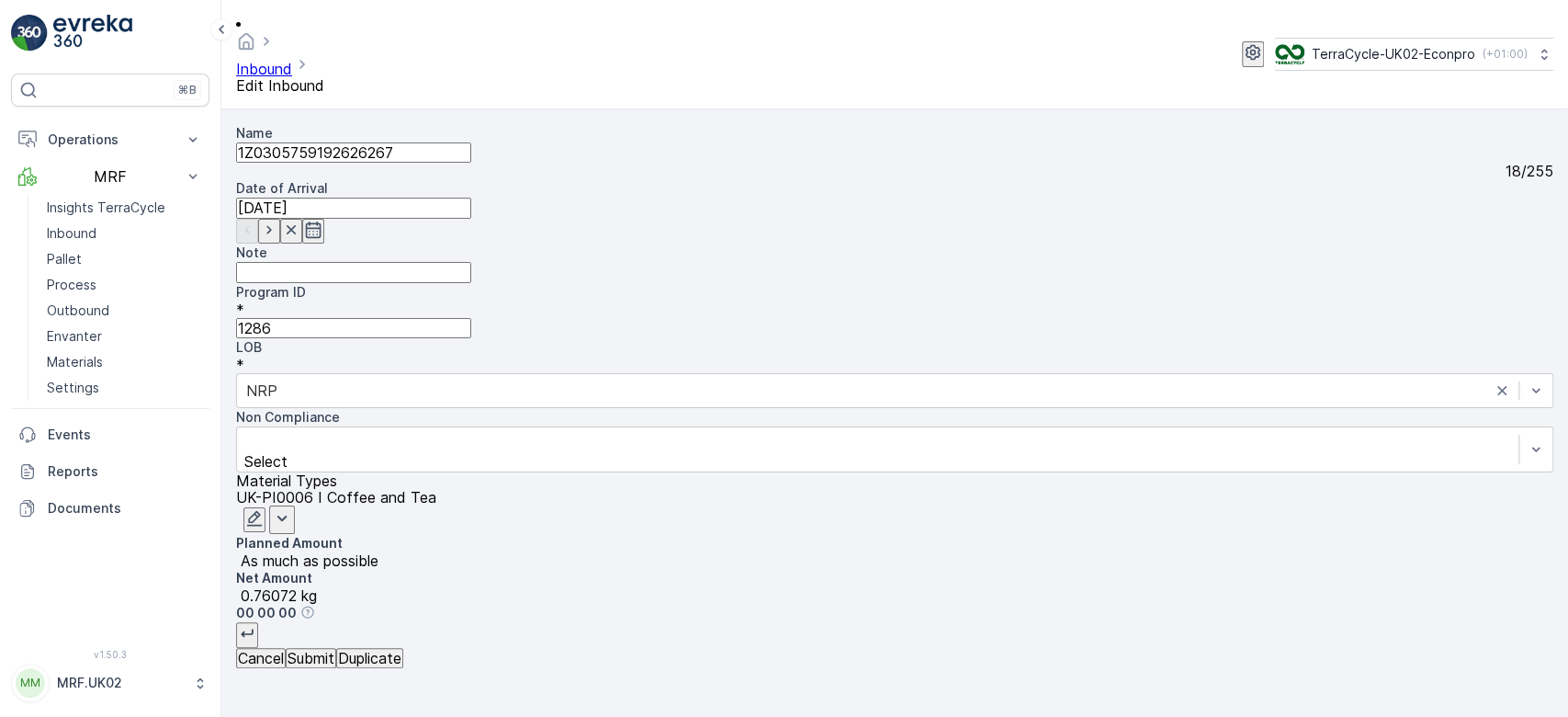
click at [284, 666] on p "Cancel" at bounding box center [260, 657] width 46 height 17
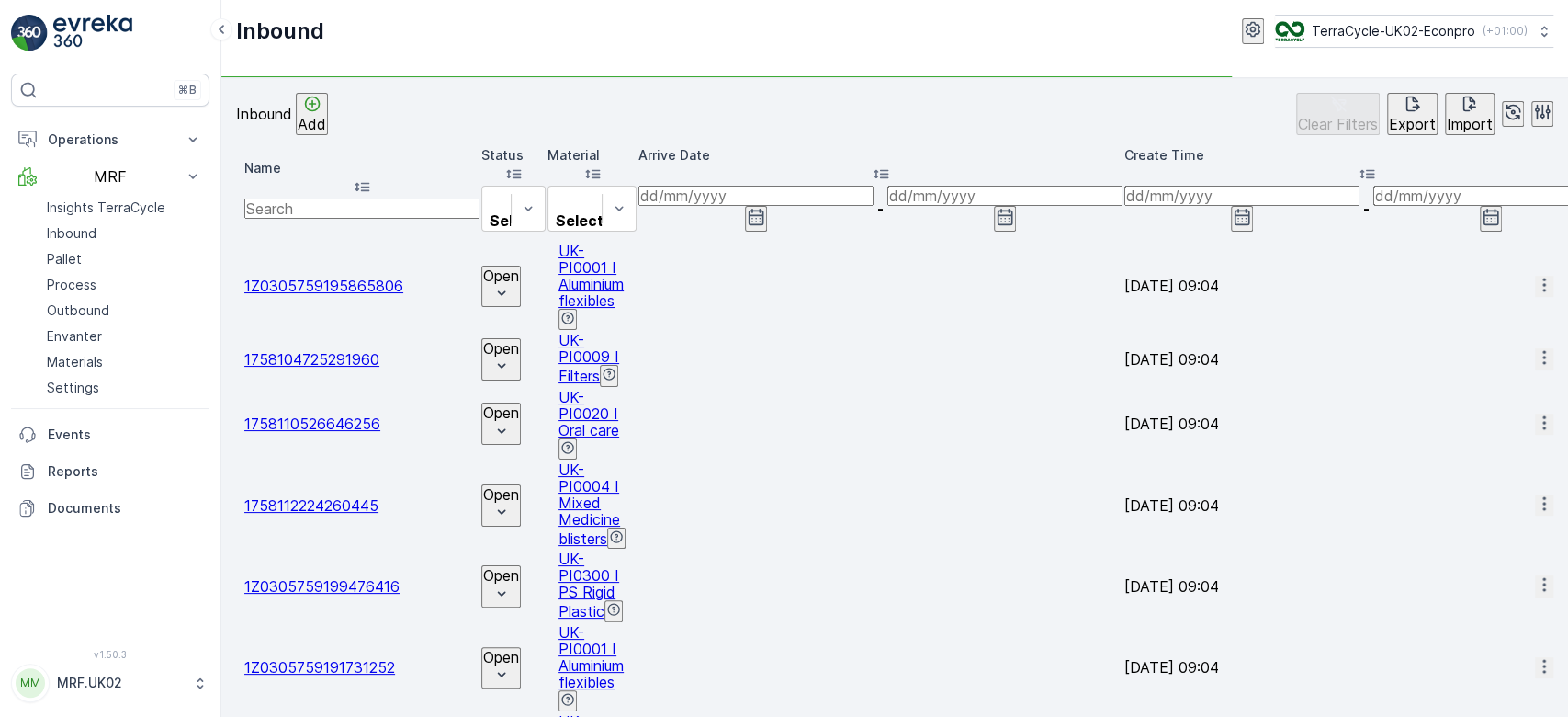
click at [313, 198] on input "text" at bounding box center [362, 208] width 235 height 20
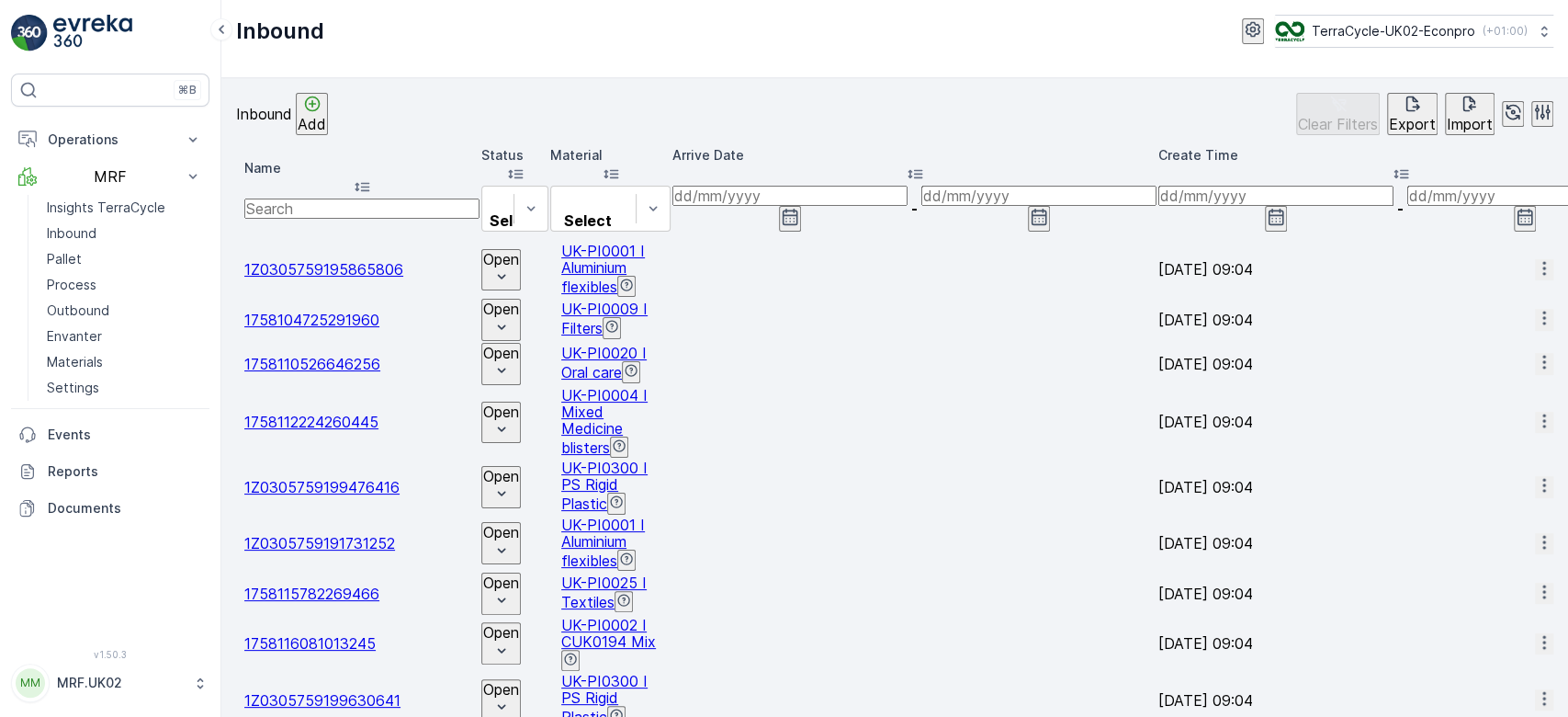
click at [326, 120] on p "Add" at bounding box center [311, 124] width 28 height 17
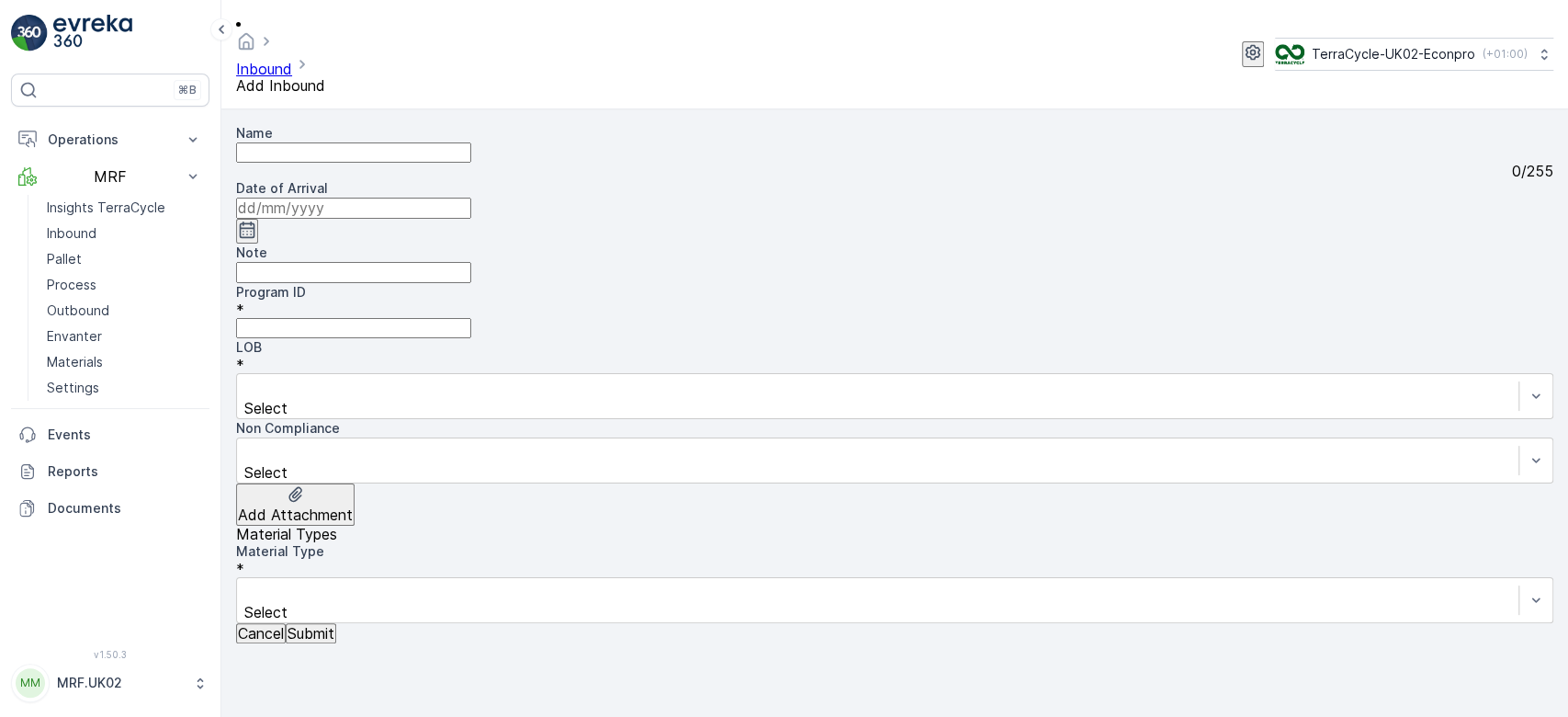
click at [367, 142] on input "Name" at bounding box center [353, 152] width 235 height 20
type input "1Z0305759148843025"
click at [286, 623] on button "Submit" at bounding box center [311, 633] width 51 height 20
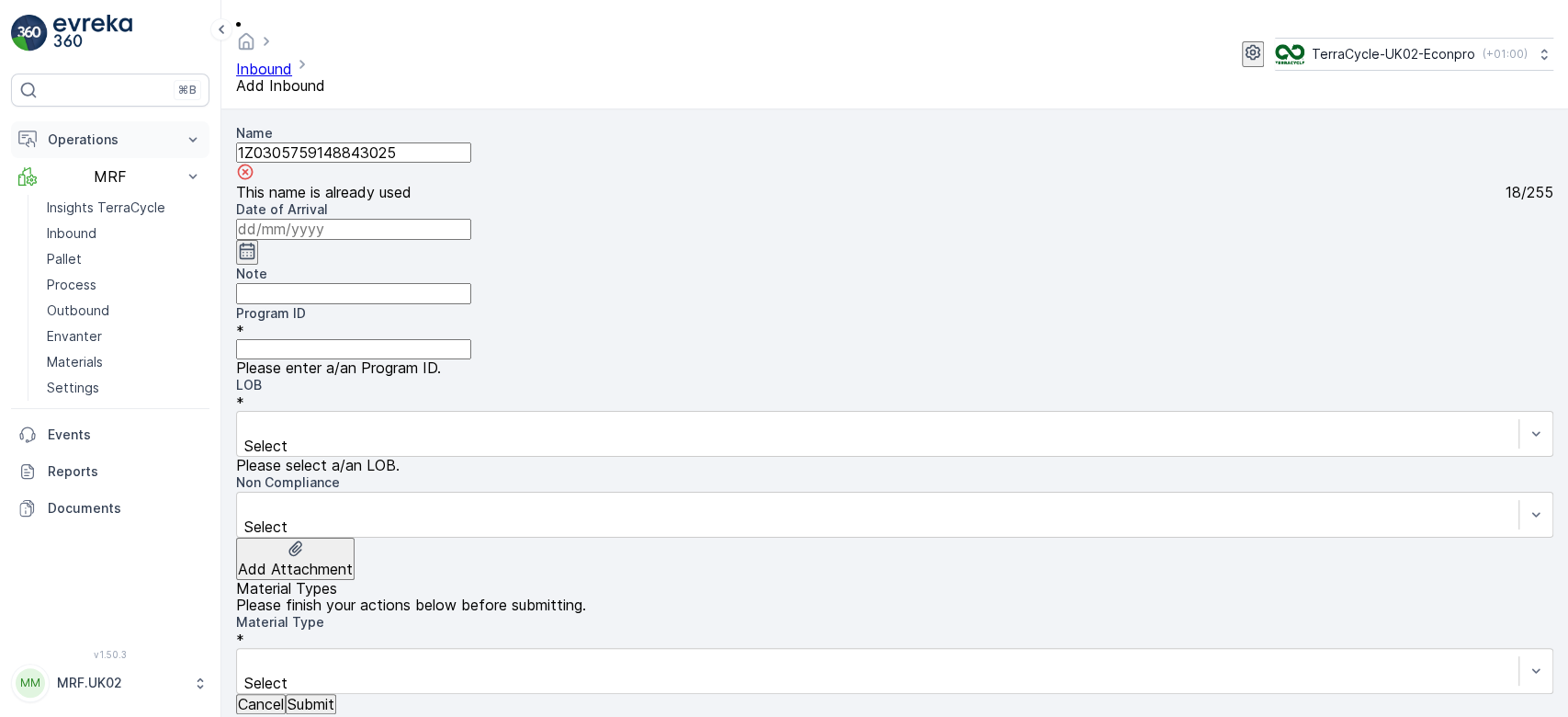
drag, startPoint x: 450, startPoint y: 135, endPoint x: 207, endPoint y: 150, distance: 243.5
click at [207, 150] on div "⌘B Operations Planning Routes & Tasks Cockpit Settings MRF Insights TerraCycle …" at bounding box center [784, 358] width 1568 height 717
click at [274, 696] on p "Cancel" at bounding box center [260, 703] width 46 height 17
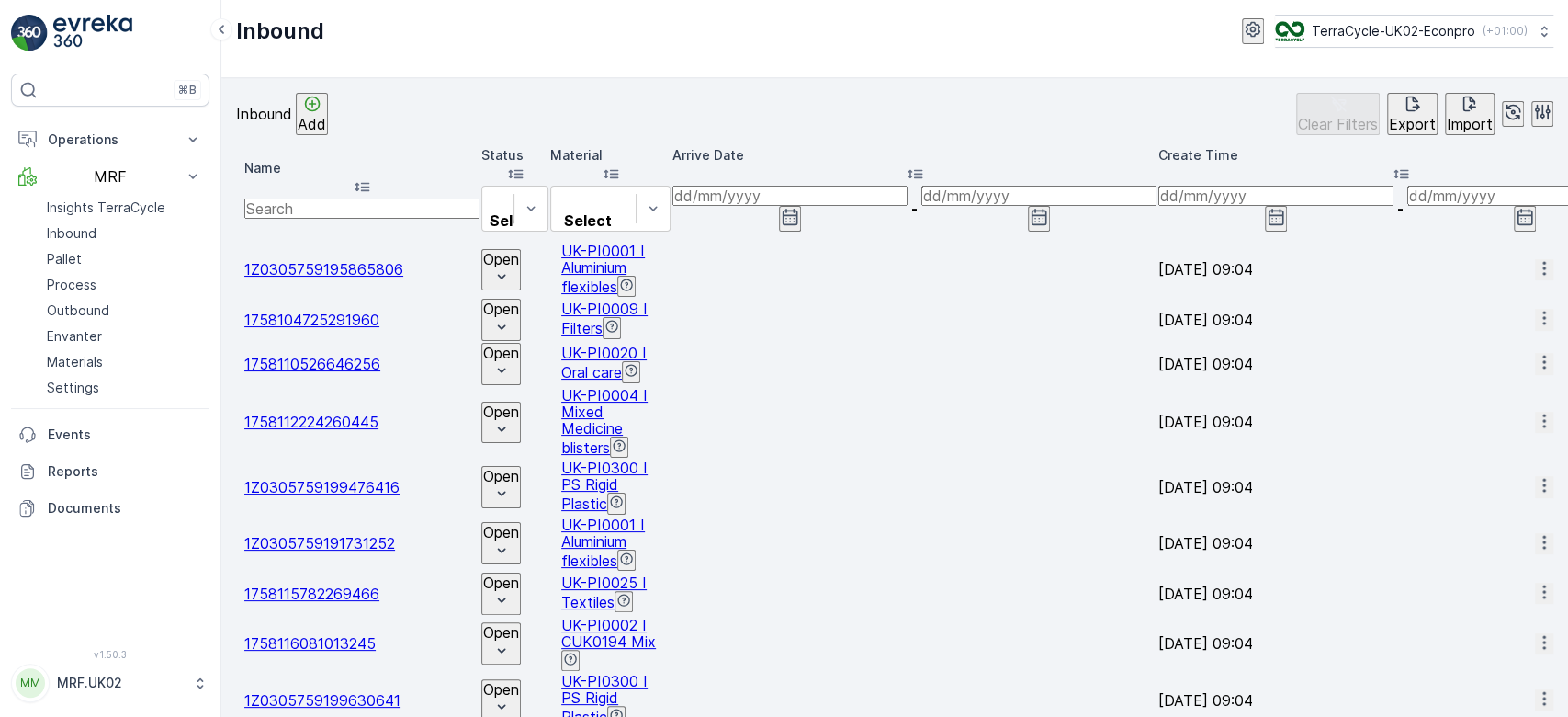
click at [346, 198] on input "text" at bounding box center [362, 208] width 235 height 20
paste input "1Z0305759148843025"
type input "1Z0305759148843025"
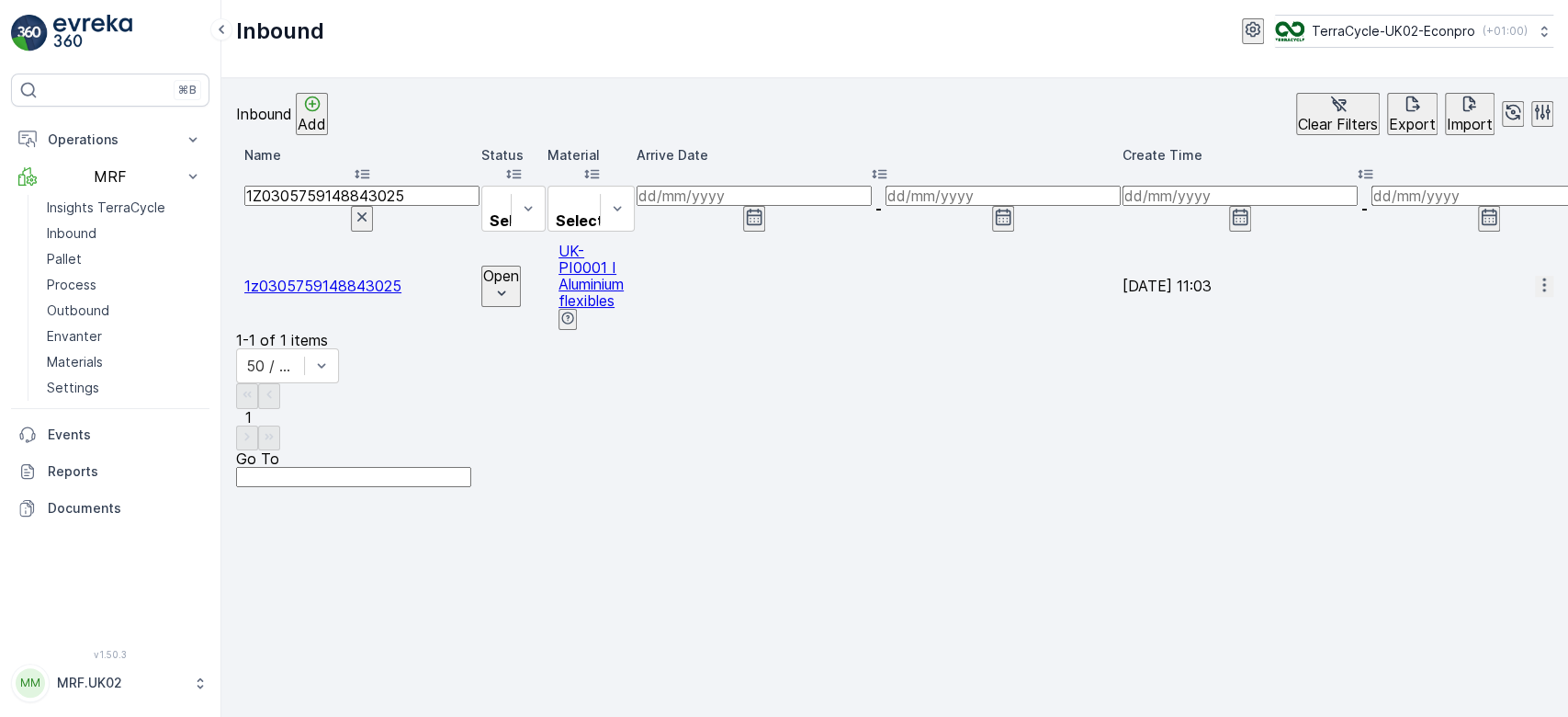
click at [546, 265] on div "Open" at bounding box center [514, 286] width 64 height 42
click at [519, 267] on p "Open" at bounding box center [500, 275] width 36 height 17
click at [513, 275] on span "Scanned" at bounding box center [523, 284] width 55 height 19
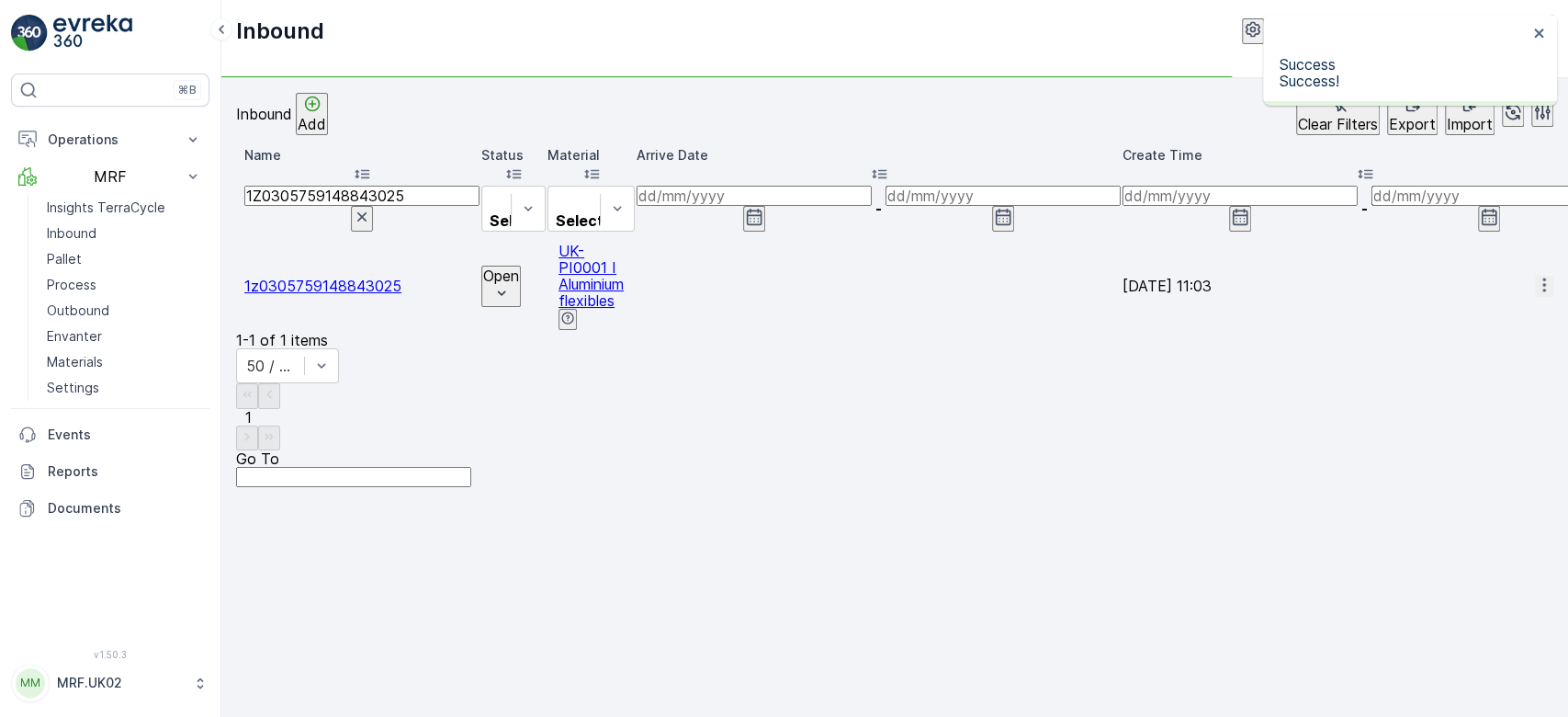
click at [382, 277] on span "1z0305759148843025" at bounding box center [323, 286] width 157 height 19
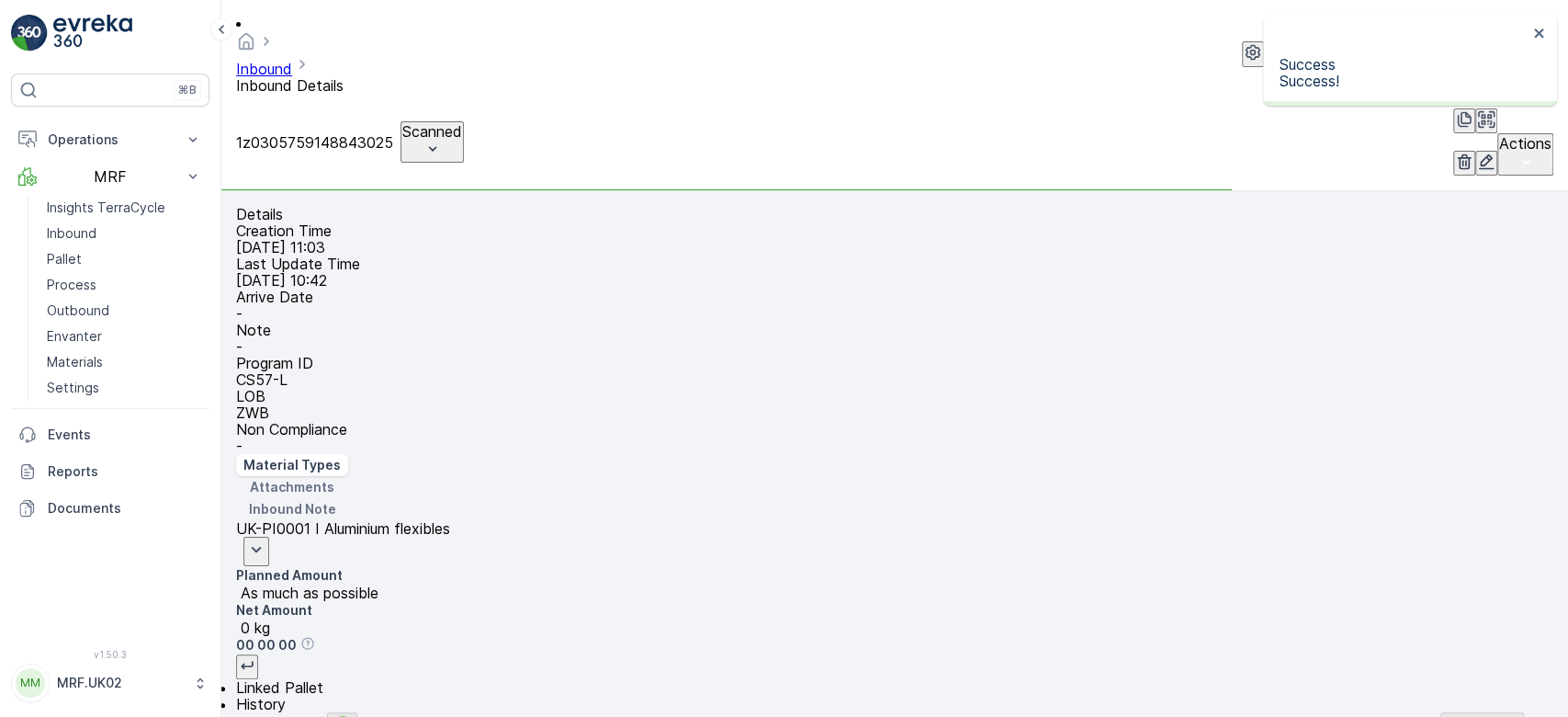
click at [1530, 25] on div "Success Success!" at bounding box center [1404, 60] width 259 height 69
click at [1531, 37] on div "Success Success!" at bounding box center [1404, 60] width 259 height 69
click at [1534, 35] on icon "close" at bounding box center [1539, 32] width 13 height 15
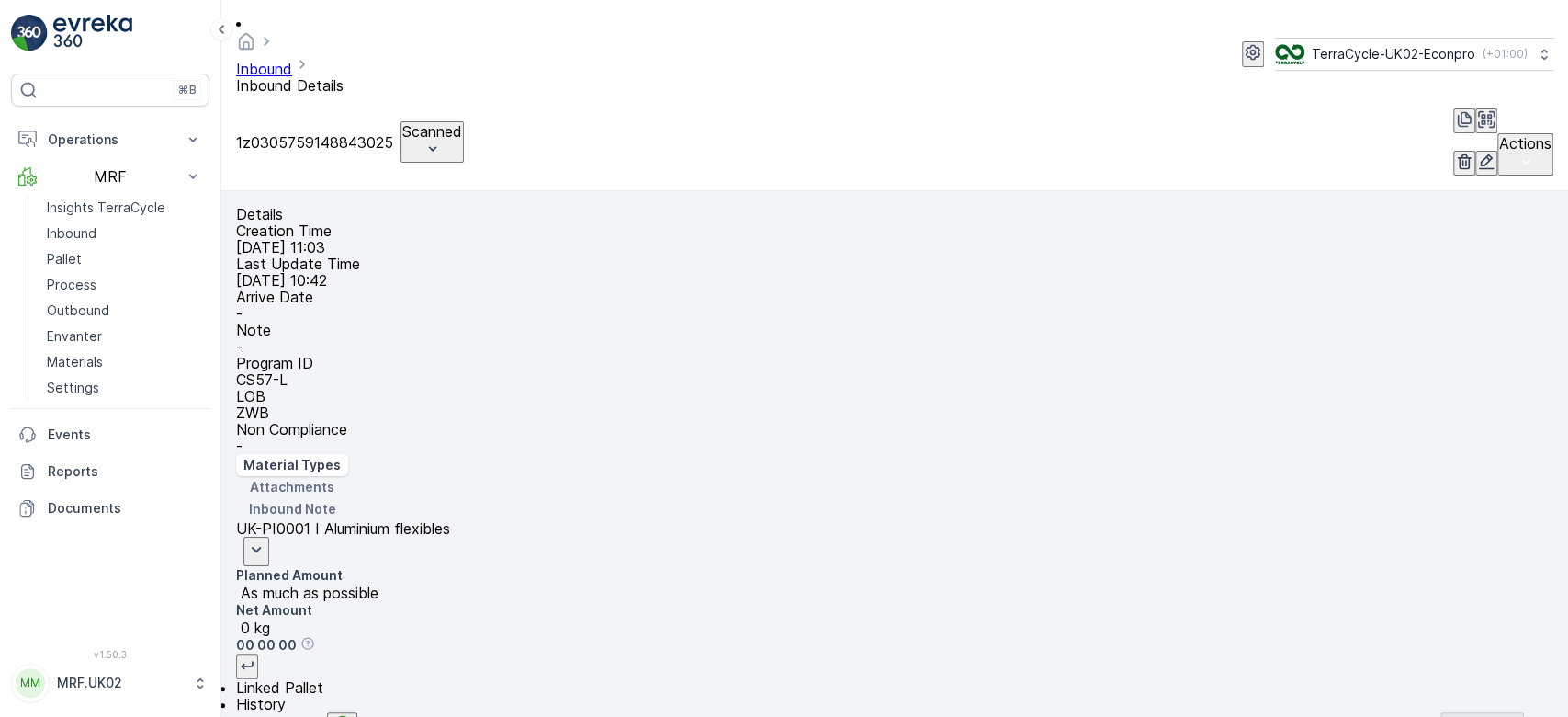
click at [1479, 153] on icon "button" at bounding box center [1487, 161] width 16 height 16
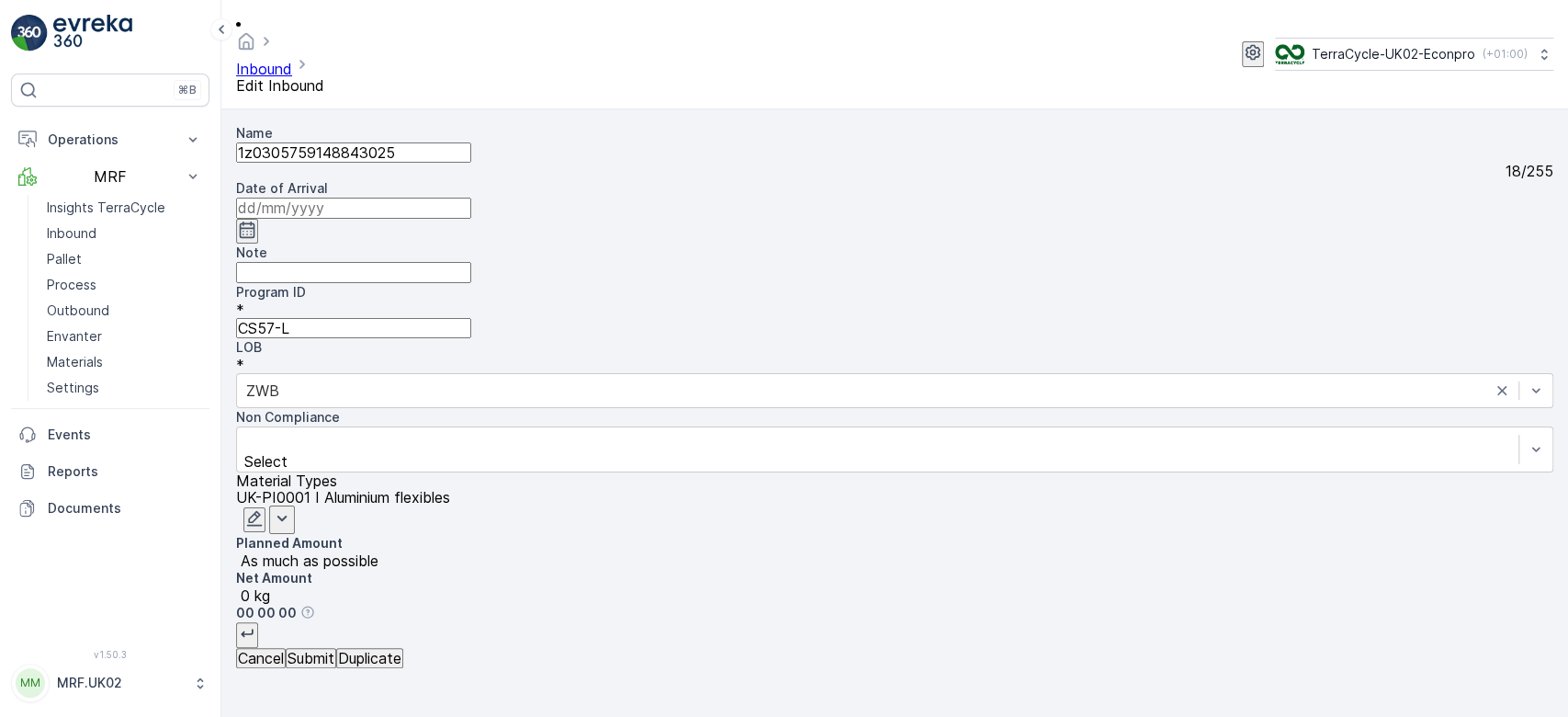
click at [263, 509] on icon "button" at bounding box center [255, 518] width 19 height 19
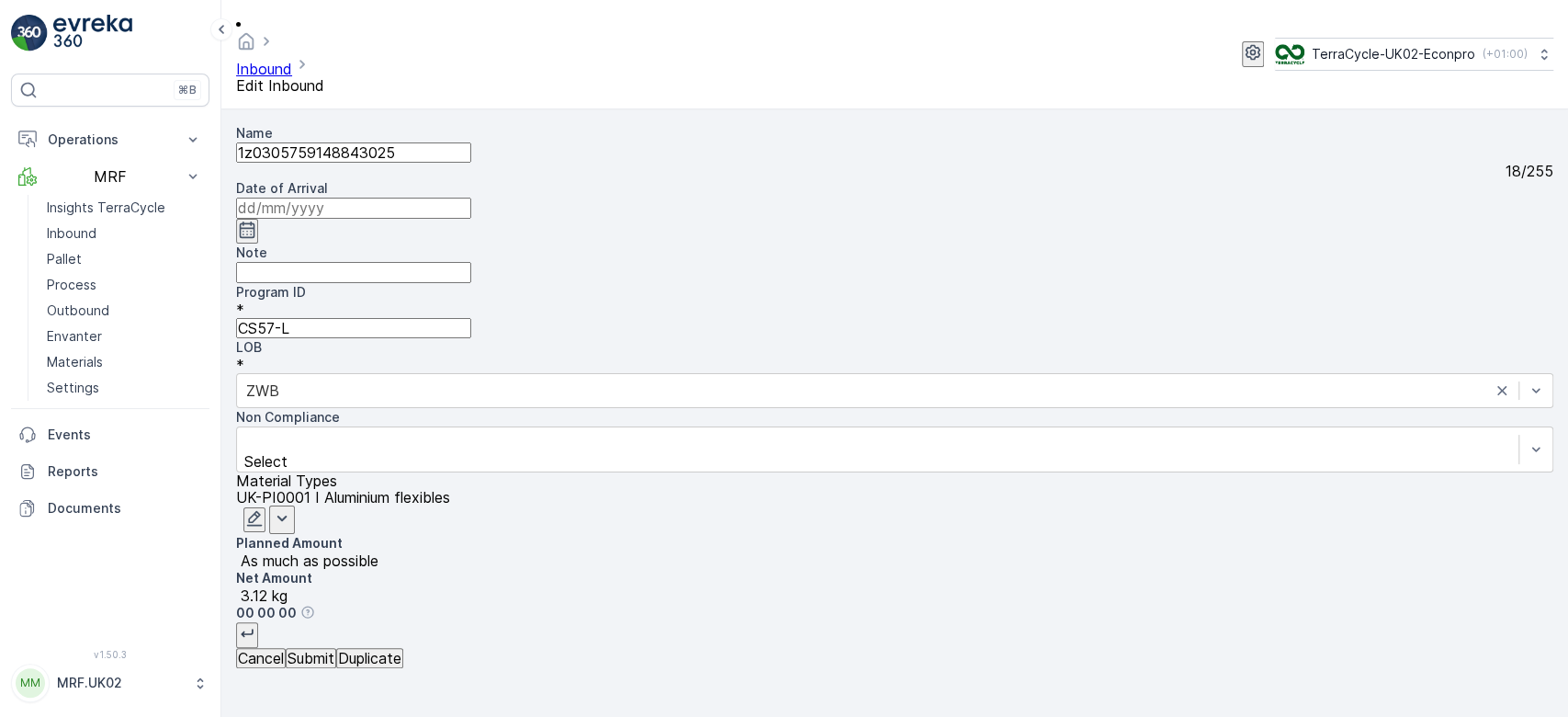
click at [334, 666] on p "Submit" at bounding box center [311, 657] width 47 height 17
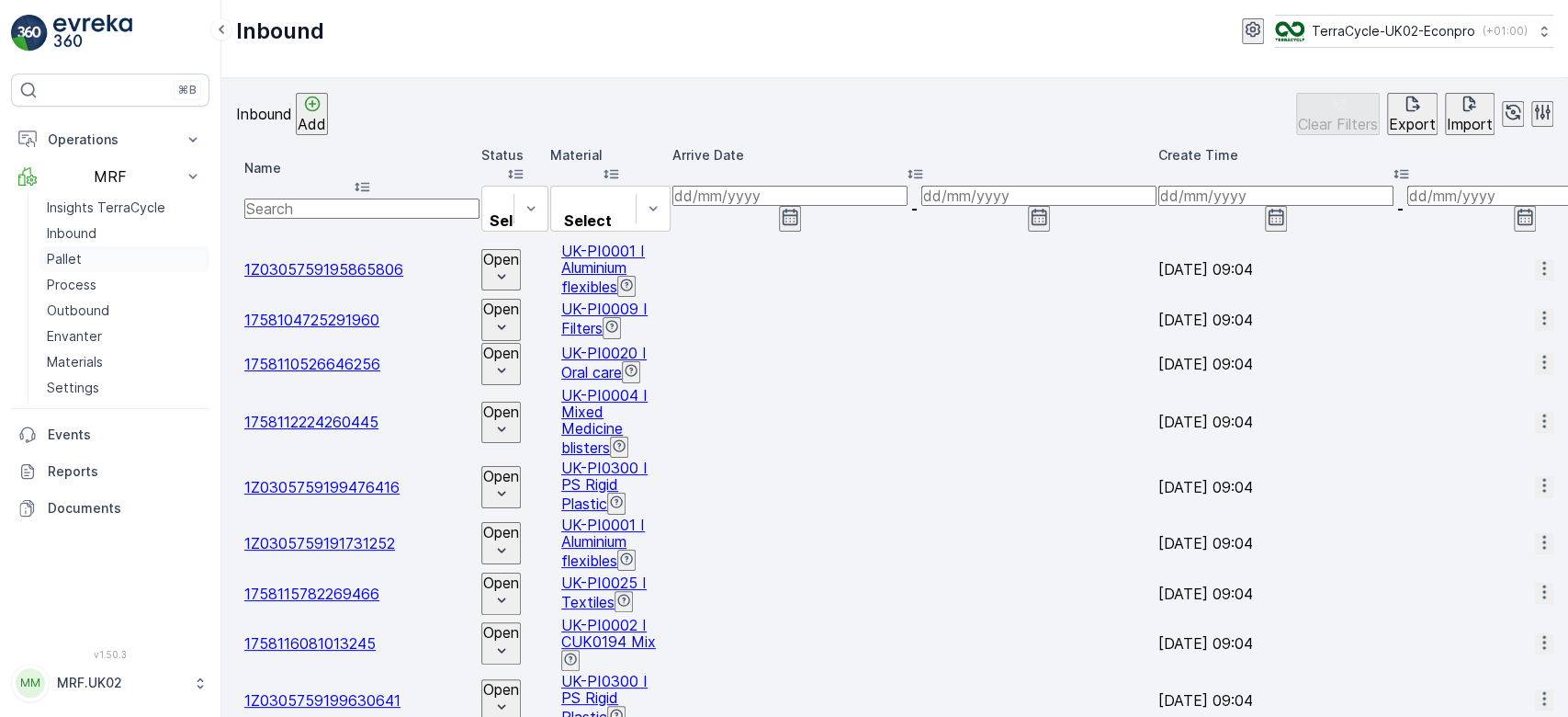
click at [113, 260] on link "Pallet" at bounding box center [125, 259] width 170 height 25
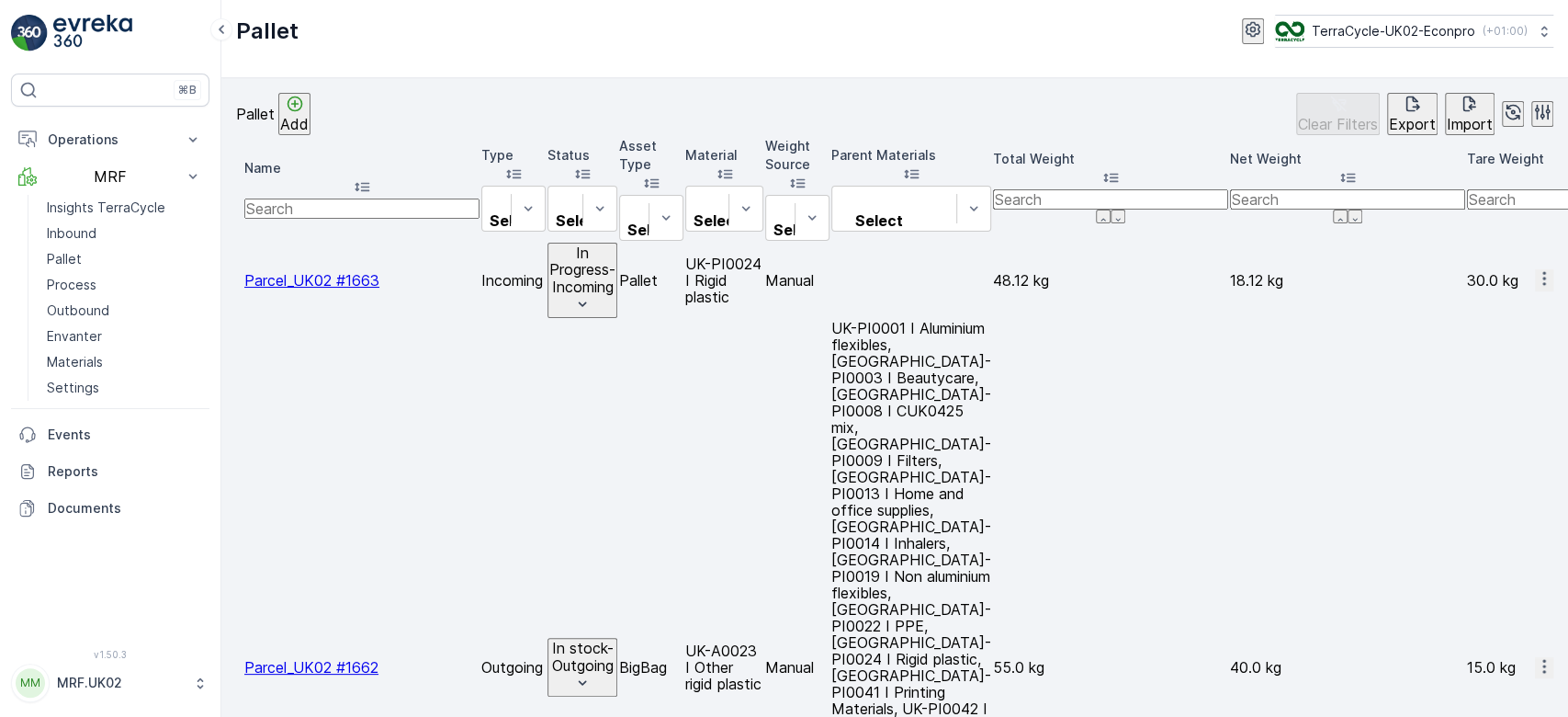
click at [331, 198] on input "text" at bounding box center [362, 208] width 235 height 20
type input "1594"
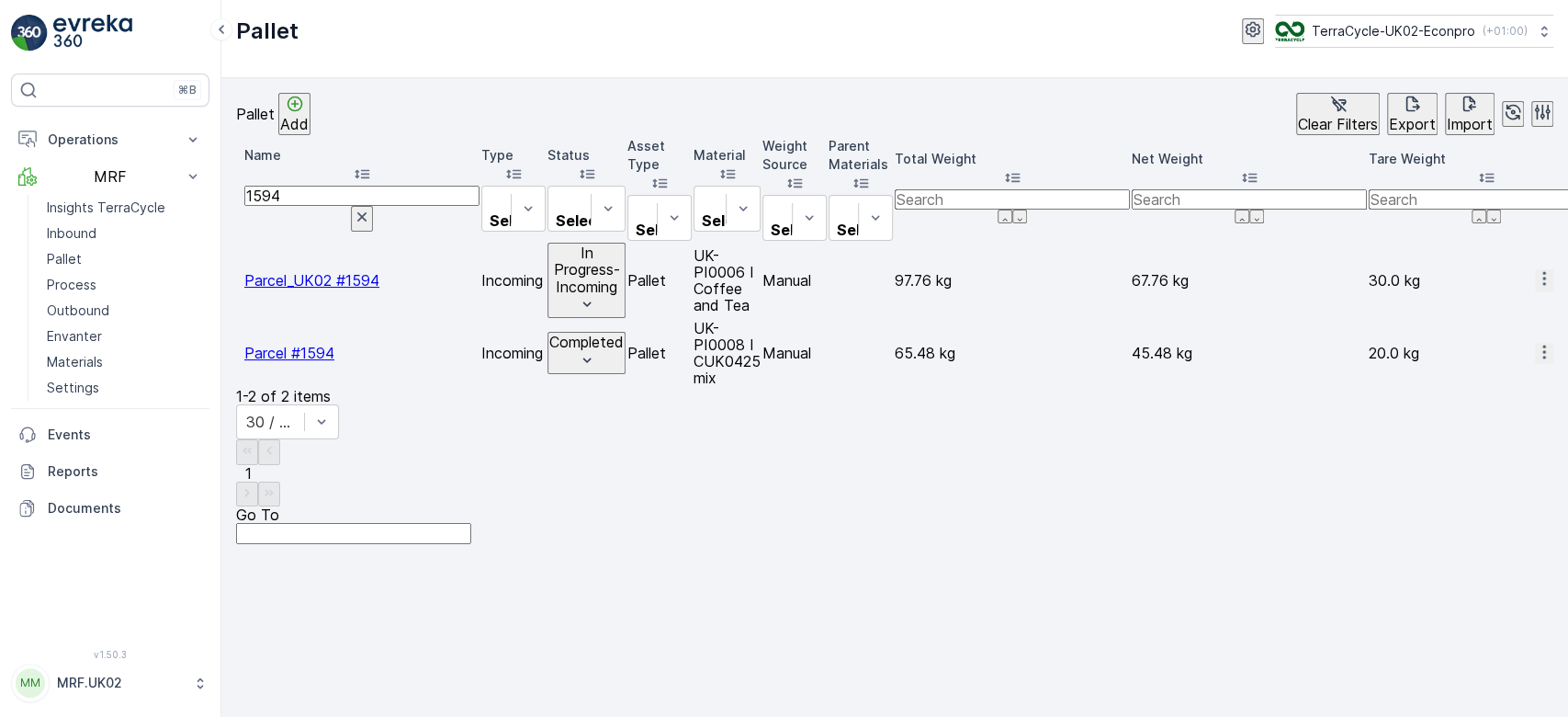
click at [624, 245] on p "In Progress-Incoming" at bounding box center [586, 270] width 74 height 51
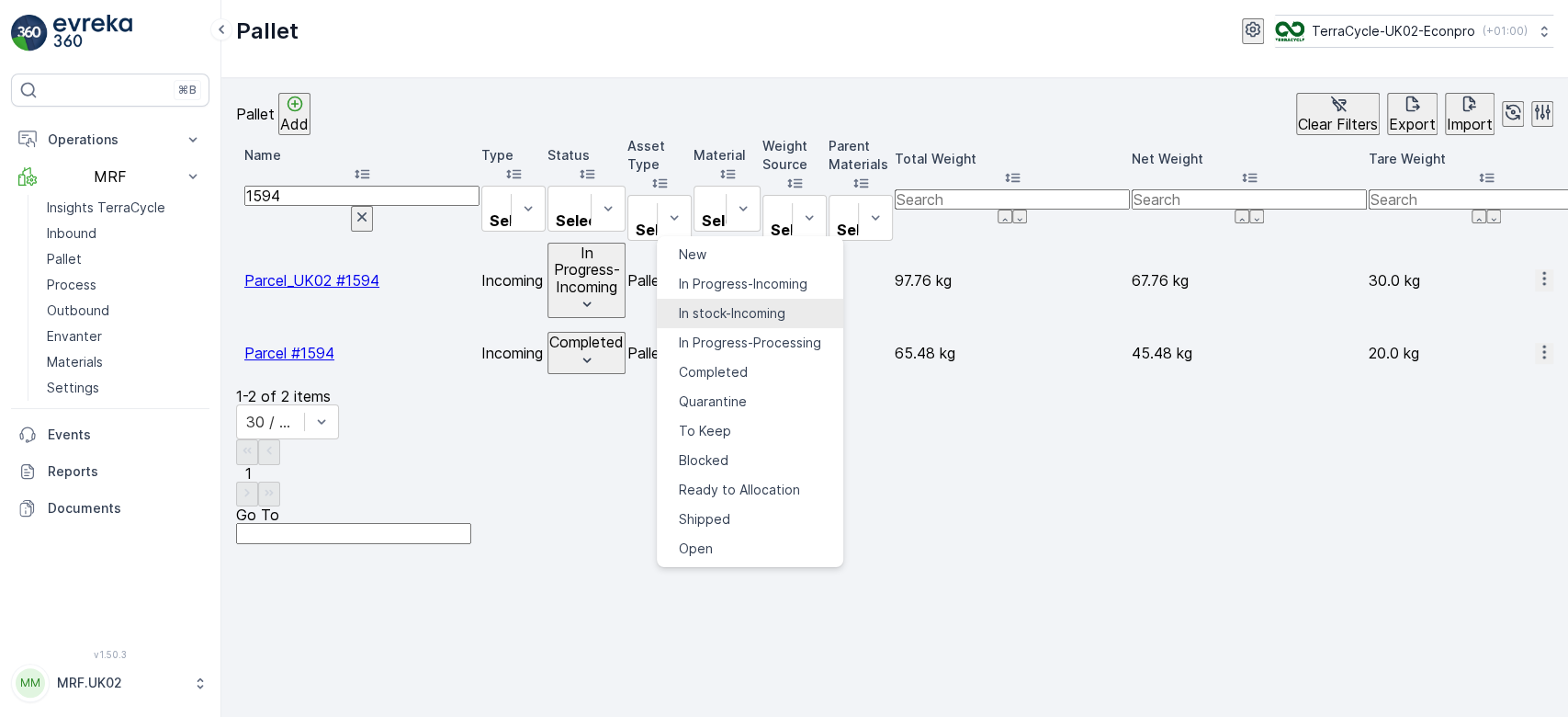
click at [716, 304] on span "In stock-Incoming" at bounding box center [731, 313] width 106 height 19
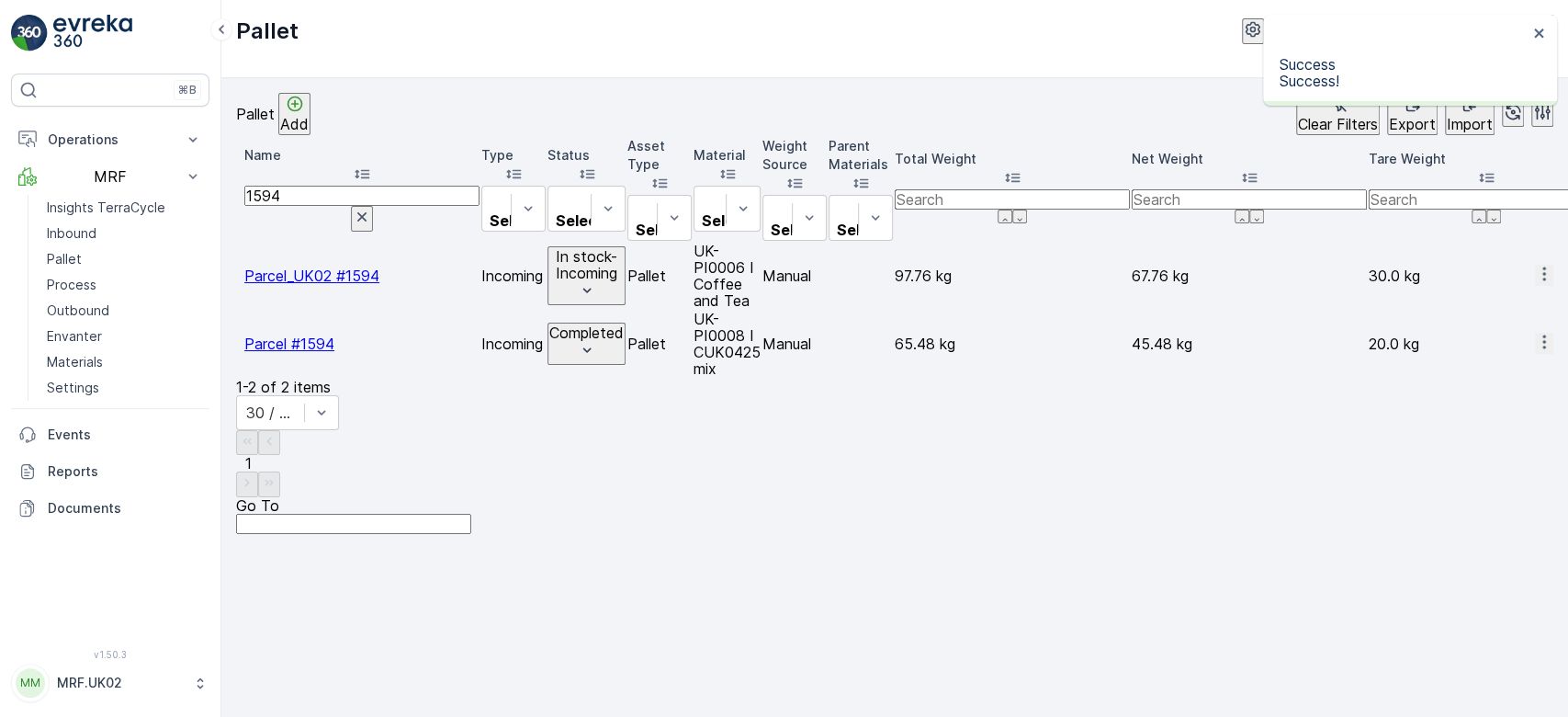
click at [309, 118] on p "Add" at bounding box center [294, 124] width 28 height 17
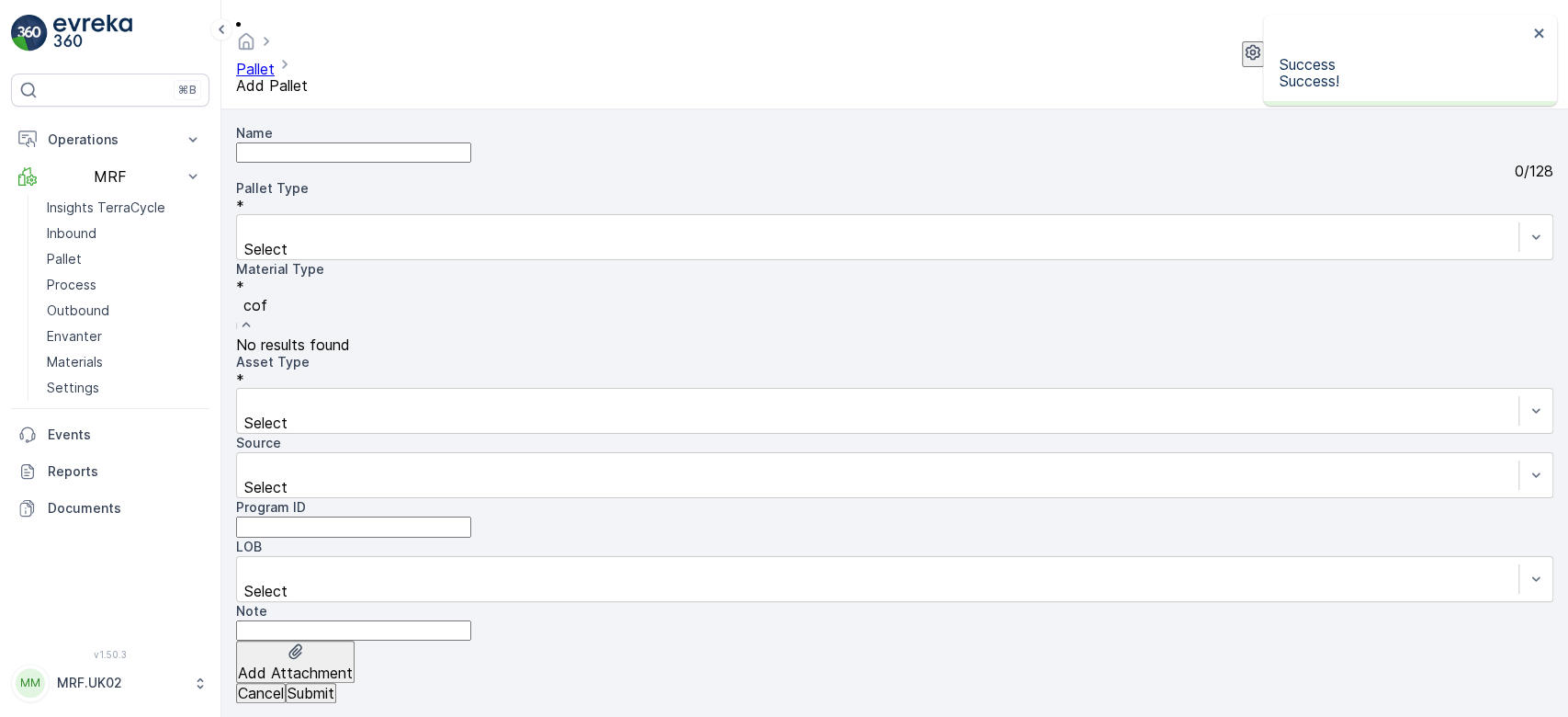
type input "coff"
click at [436, 336] on span "UK-PI0006 I Coffee and Tea" at bounding box center [335, 344] width 200 height 19
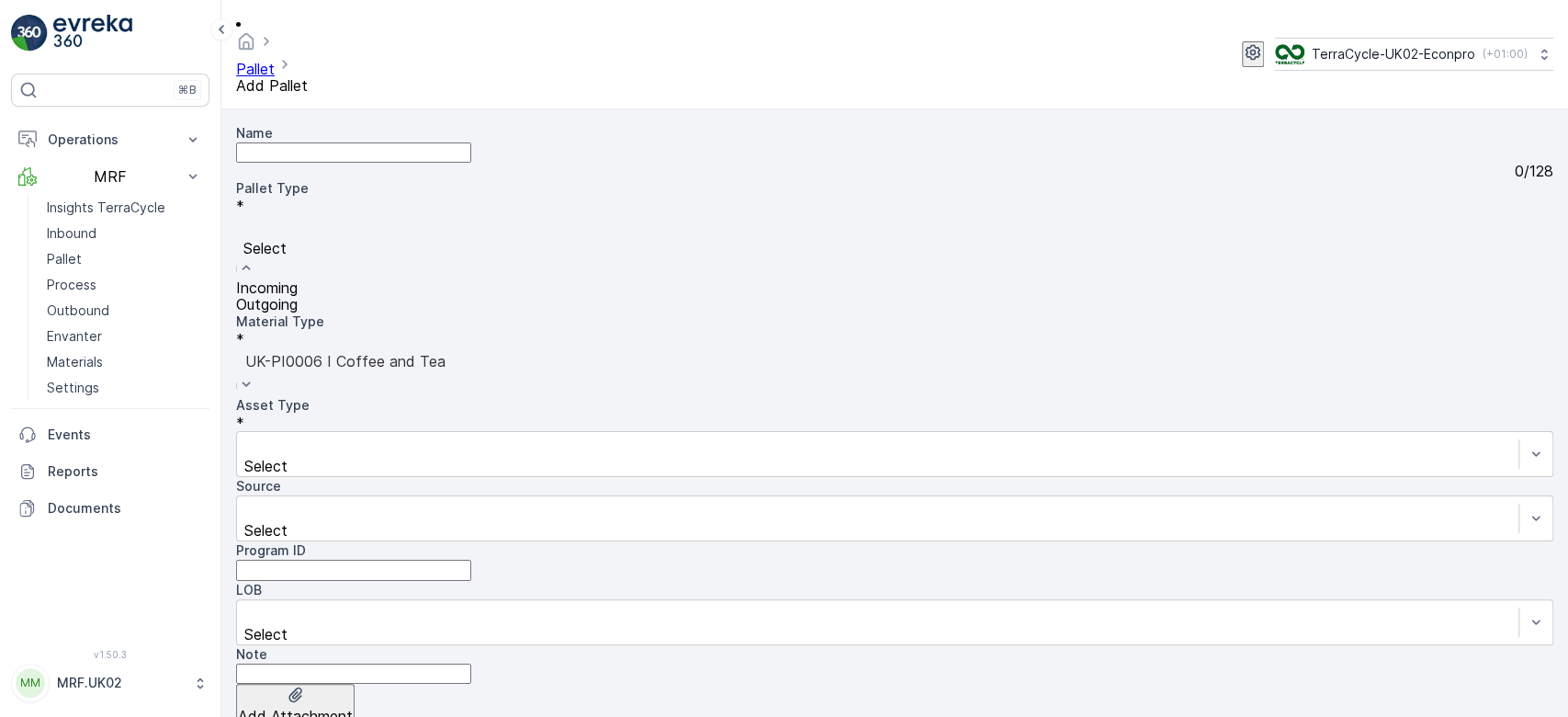
click at [373, 279] on div "Incoming" at bounding box center [894, 287] width 1317 height 17
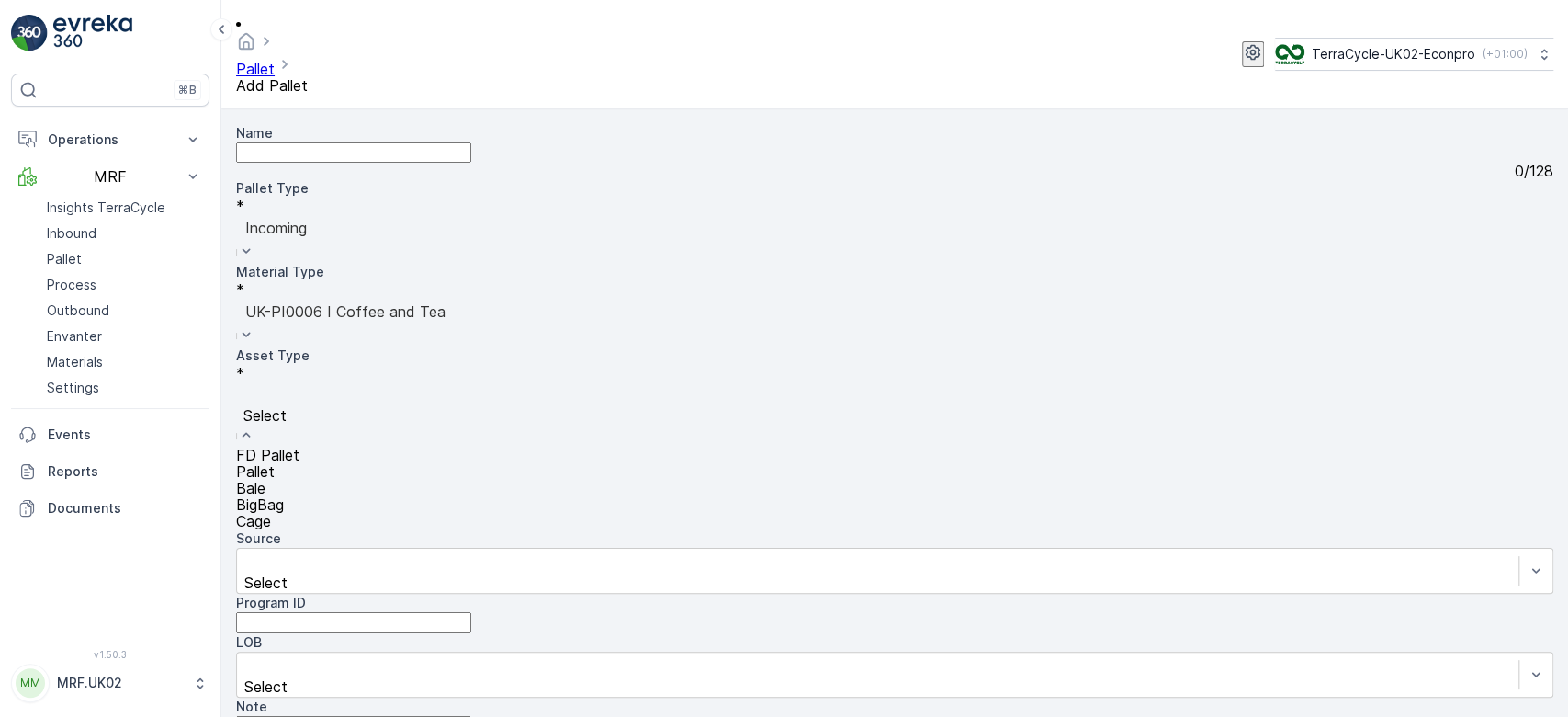
click at [317, 463] on div "Pallet" at bounding box center [894, 471] width 1317 height 17
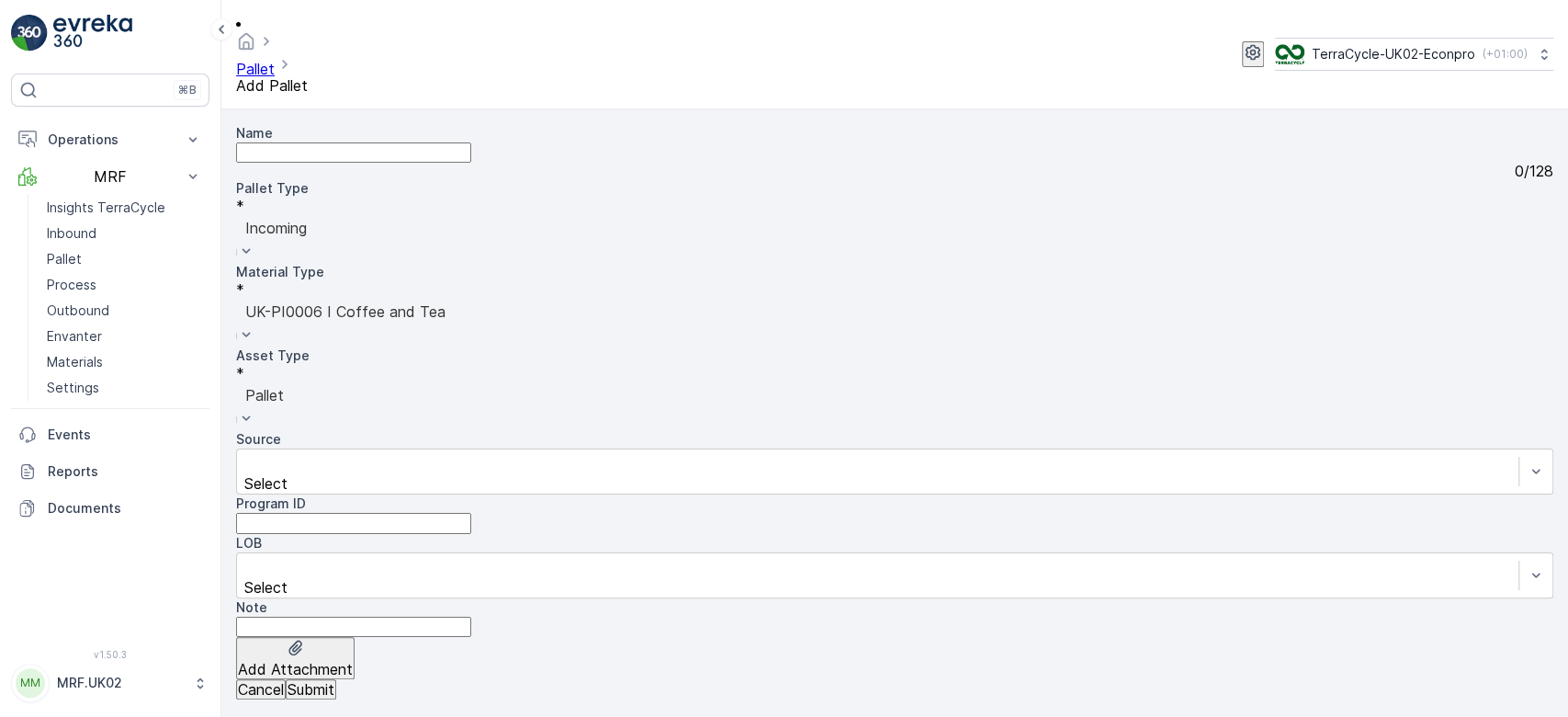
click at [334, 685] on p "Submit" at bounding box center [311, 689] width 47 height 17
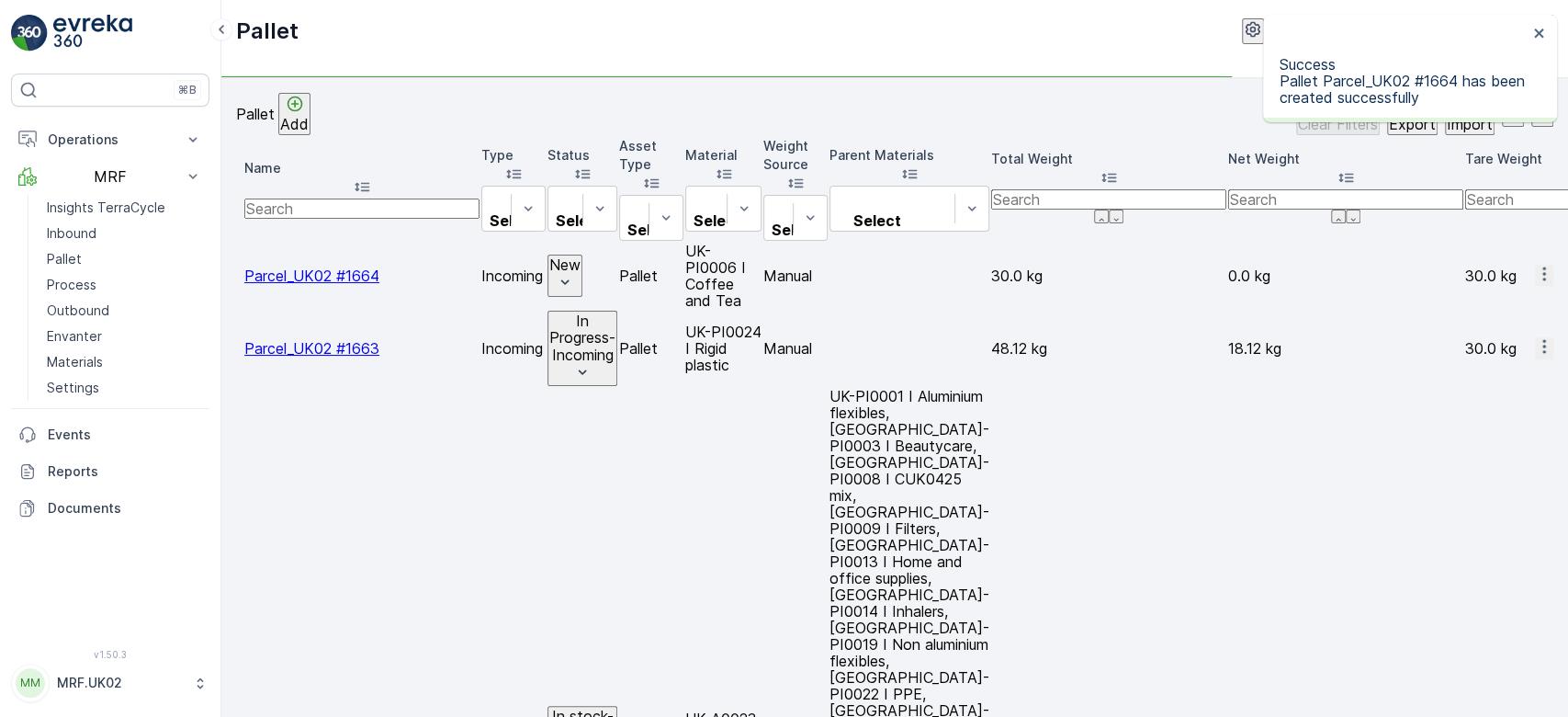
click at [1535, 264] on icon "button" at bounding box center [1544, 273] width 19 height 19
click at [1512, 363] on div "Print QR" at bounding box center [1491, 372] width 51 height 19
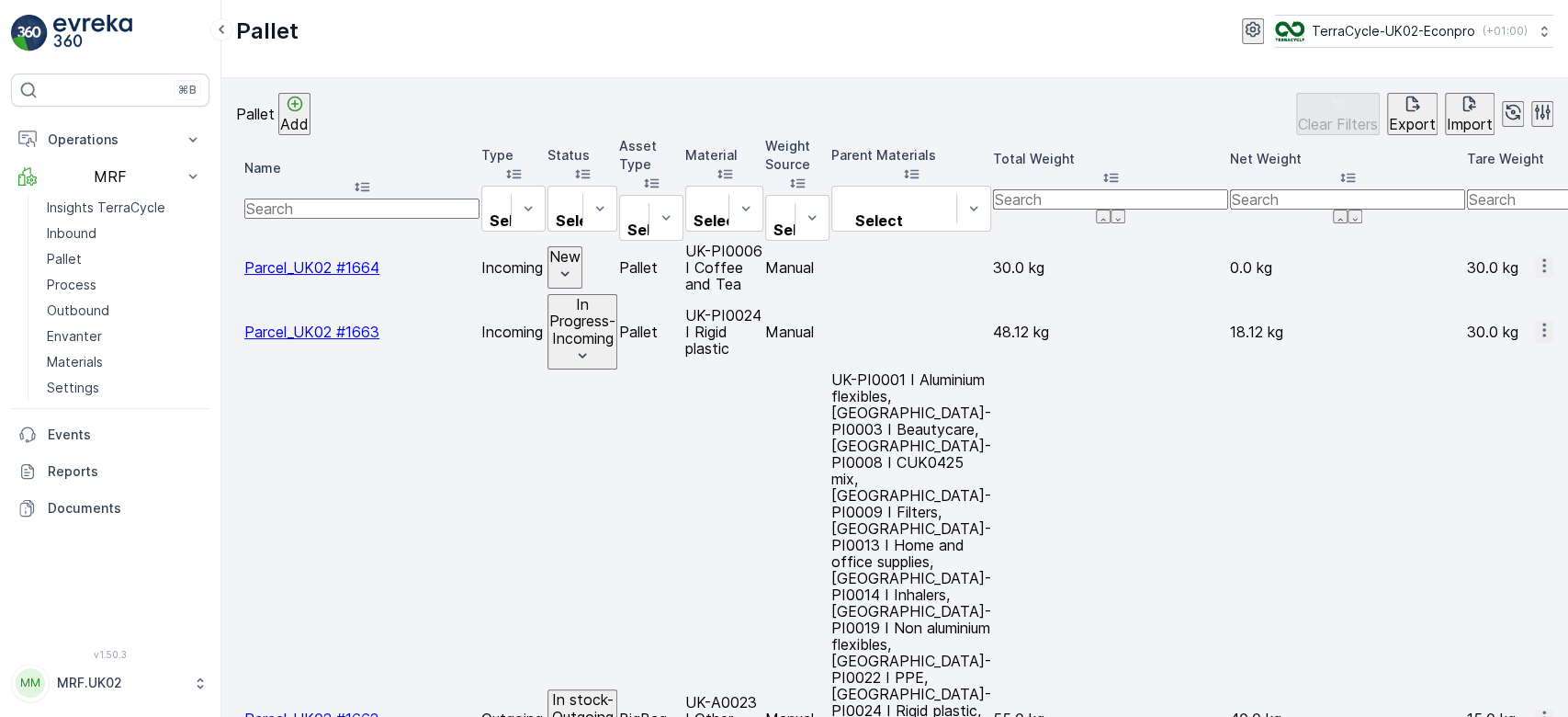
click at [60, 230] on p "Inbound" at bounding box center [71, 233] width 50 height 19
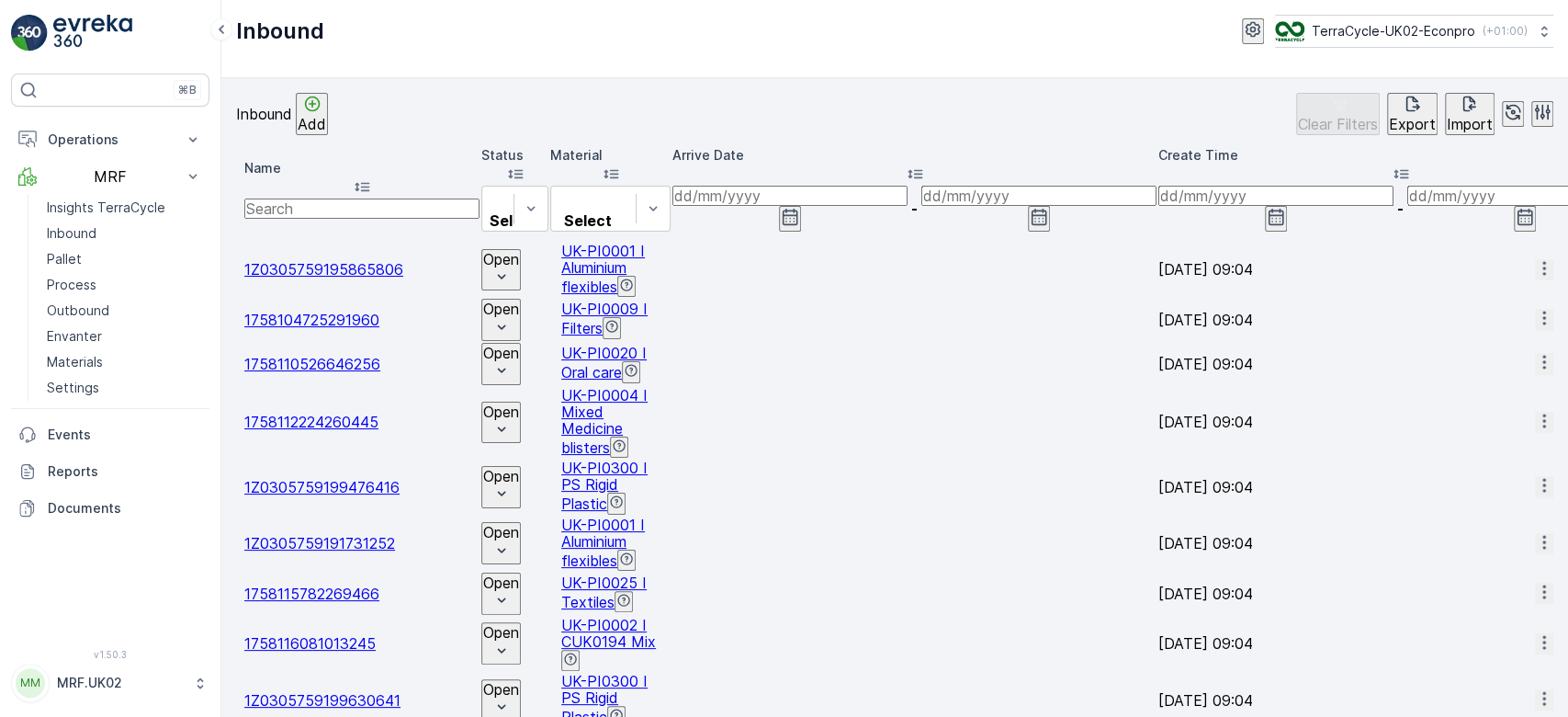
click at [325, 198] on input "text" at bounding box center [362, 208] width 235 height 20
click at [673, 103] on div "Inbound Add Clear Filters Export Import" at bounding box center [894, 113] width 1317 height 42
click at [73, 258] on p "Pallet" at bounding box center [64, 259] width 35 height 19
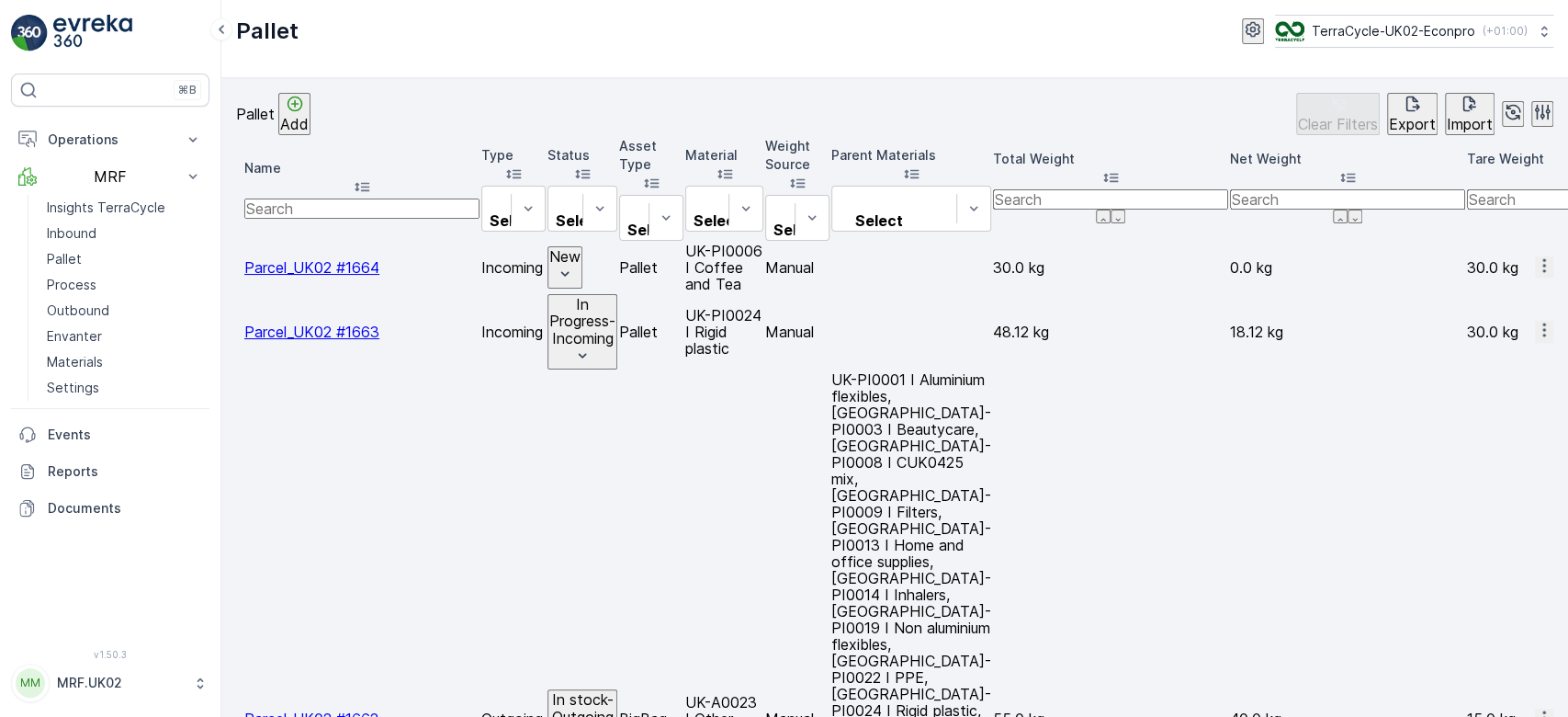
click at [1535, 257] on icon "button" at bounding box center [1544, 265] width 19 height 19
click at [1507, 363] on div "Print QR" at bounding box center [1491, 372] width 51 height 19
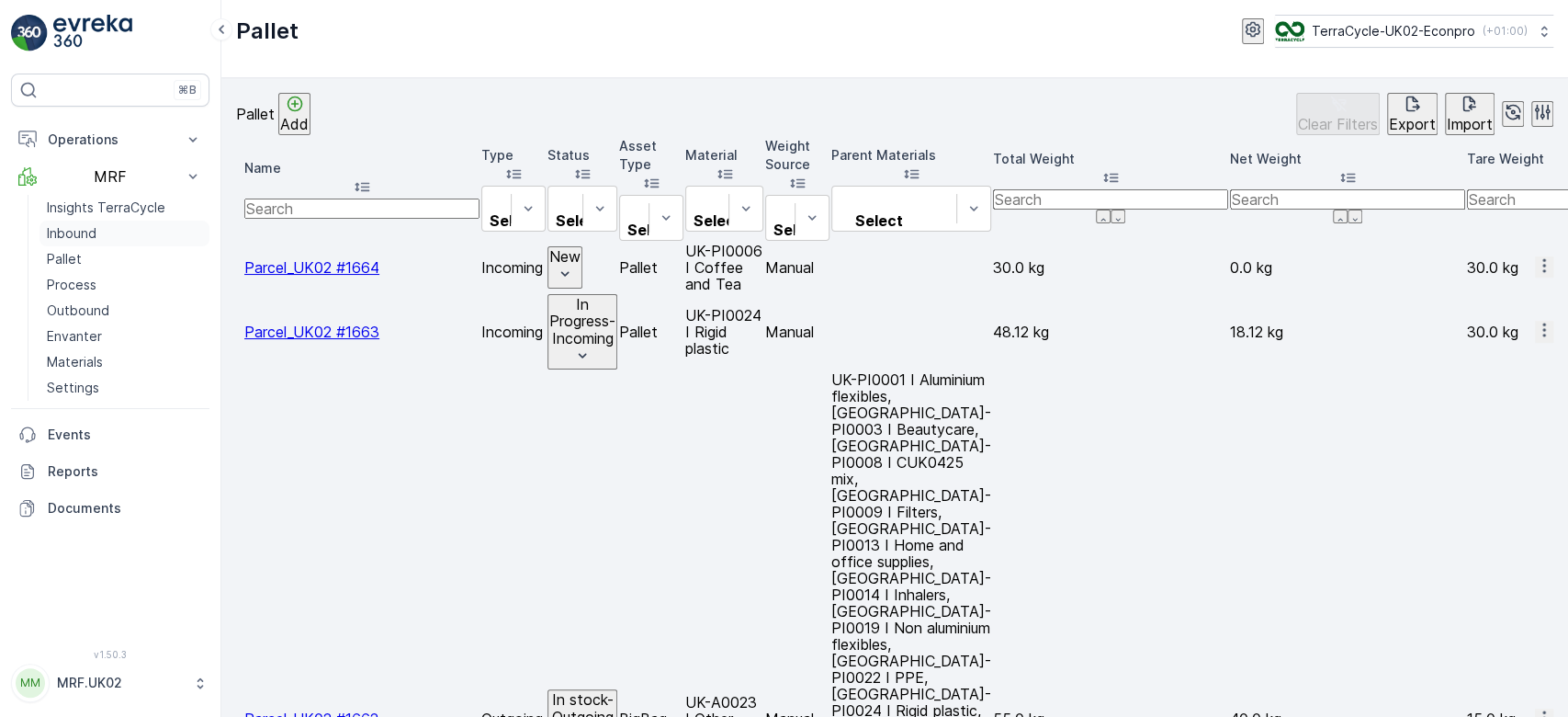
click at [95, 229] on p "Inbound" at bounding box center [71, 233] width 50 height 19
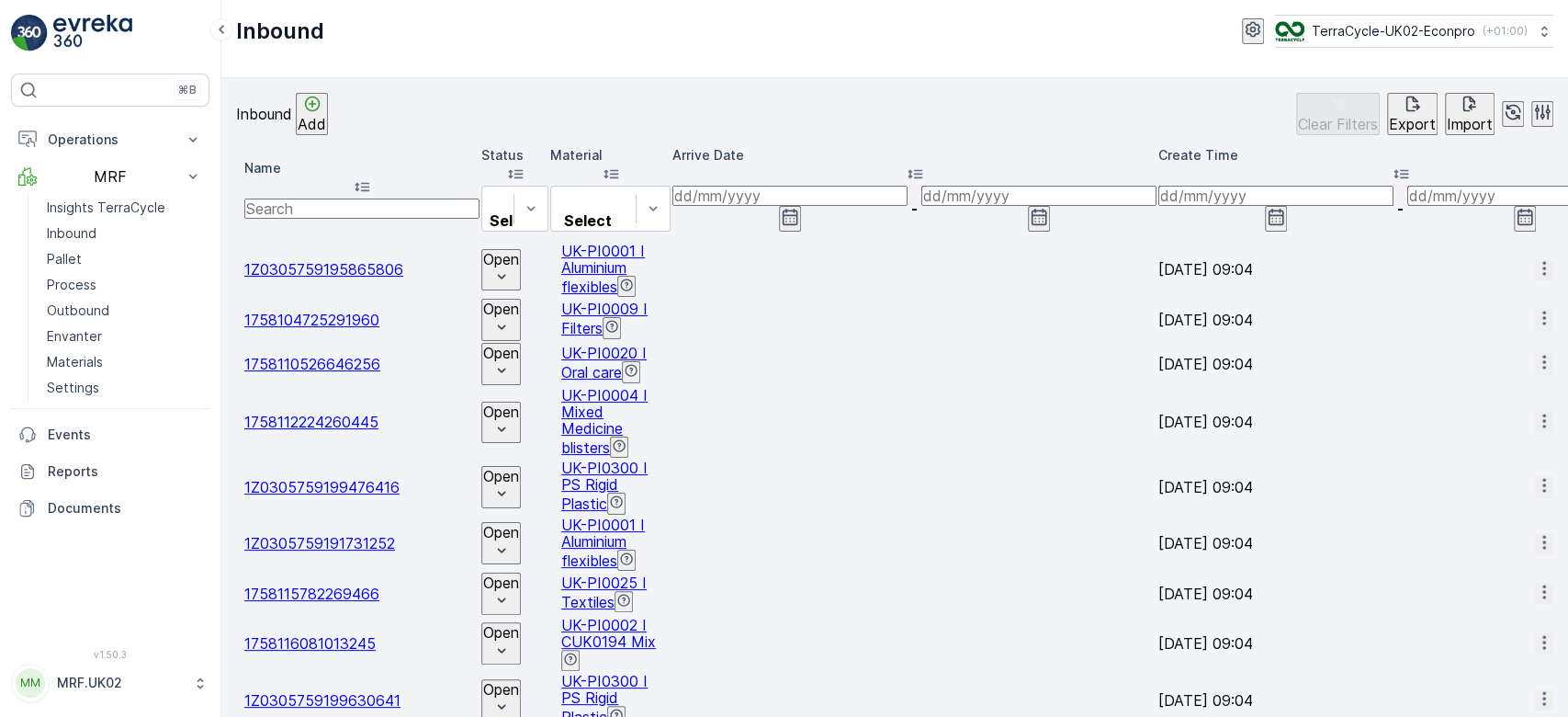
click at [936, 123] on div "Inbound Add Clear Filters Export Import" at bounding box center [894, 113] width 1317 height 42
click at [71, 258] on p "Pallet" at bounding box center [64, 259] width 35 height 19
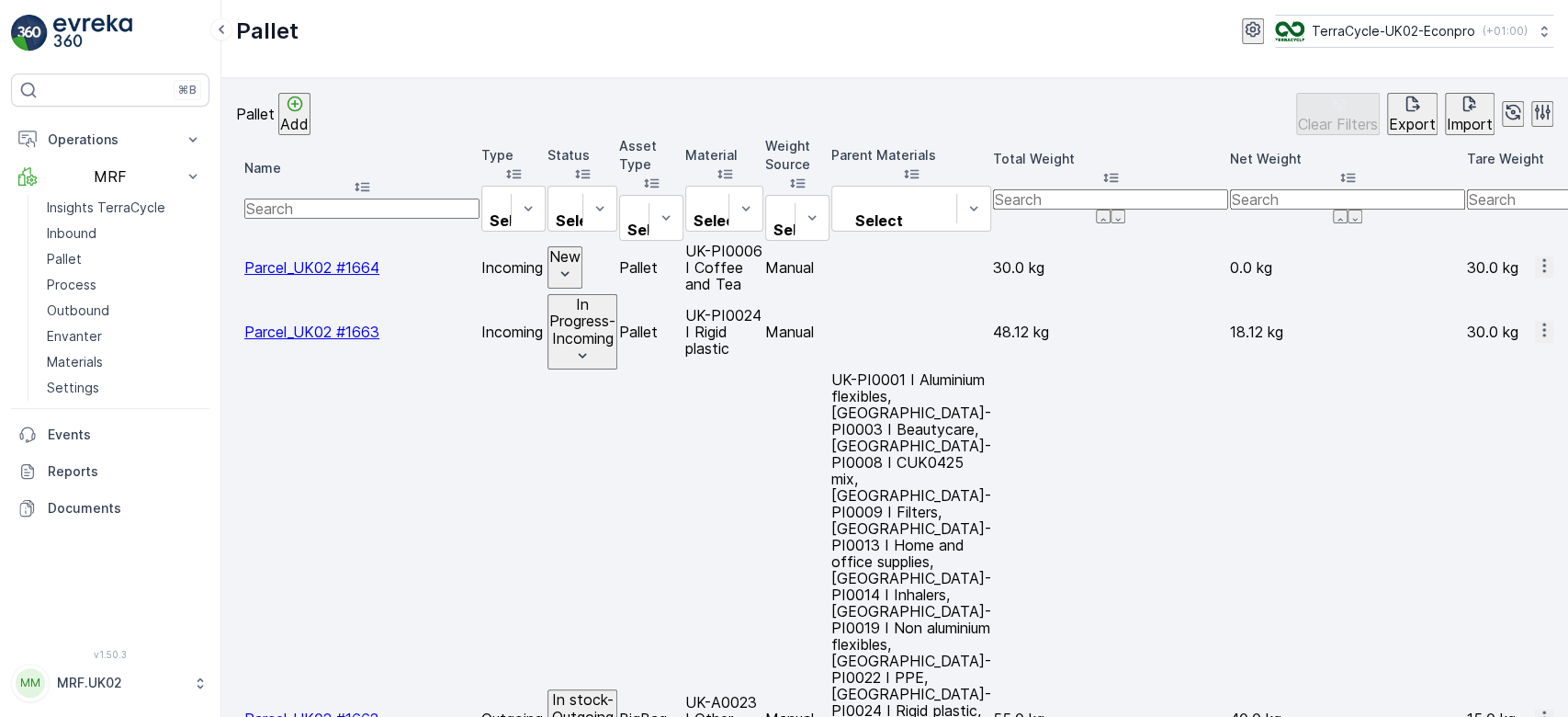
click at [1535, 257] on icon "button" at bounding box center [1544, 265] width 19 height 19
click at [1494, 363] on span "Print QR" at bounding box center [1491, 372] width 51 height 19
click at [1543, 259] on icon "button" at bounding box center [1544, 266] width 3 height 14
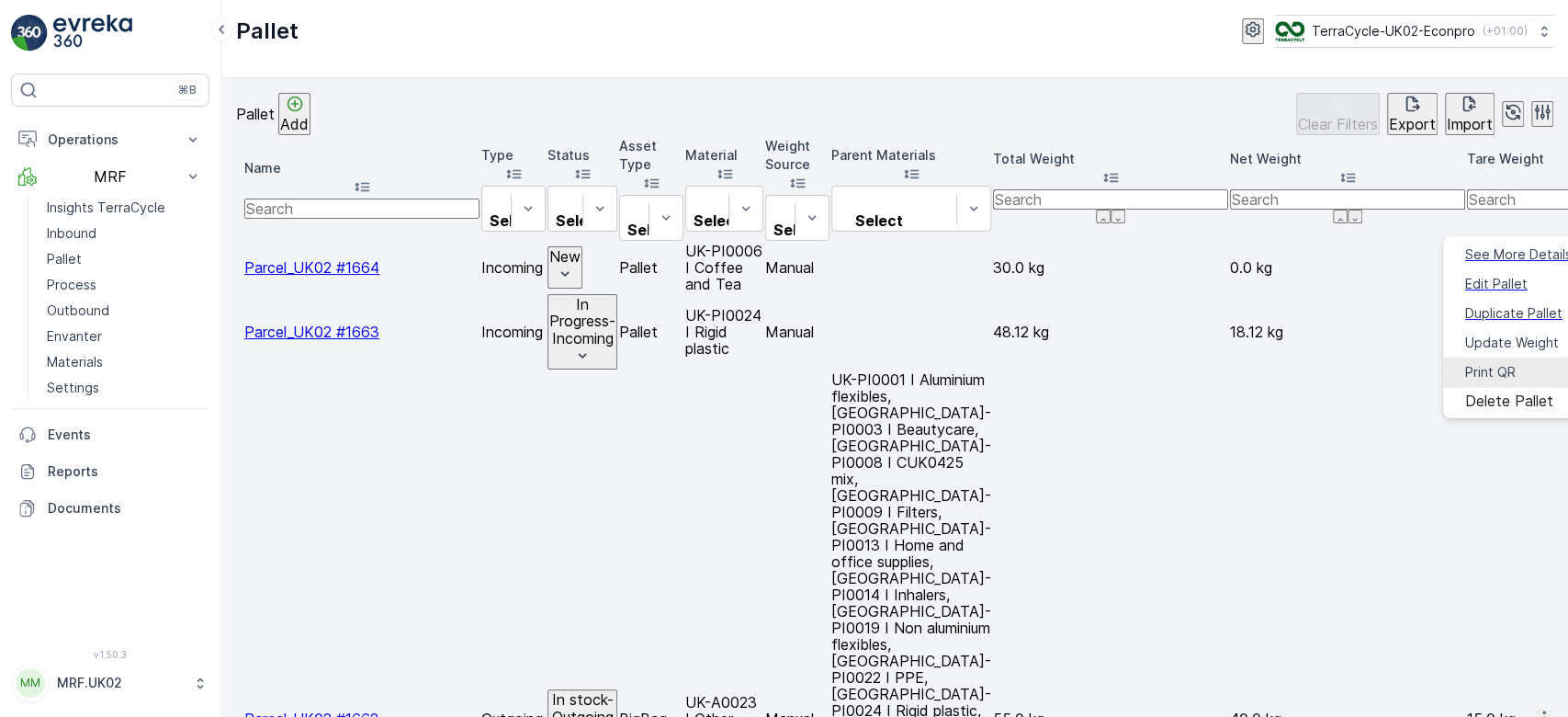
click at [1481, 363] on span "Print QR" at bounding box center [1491, 372] width 51 height 19
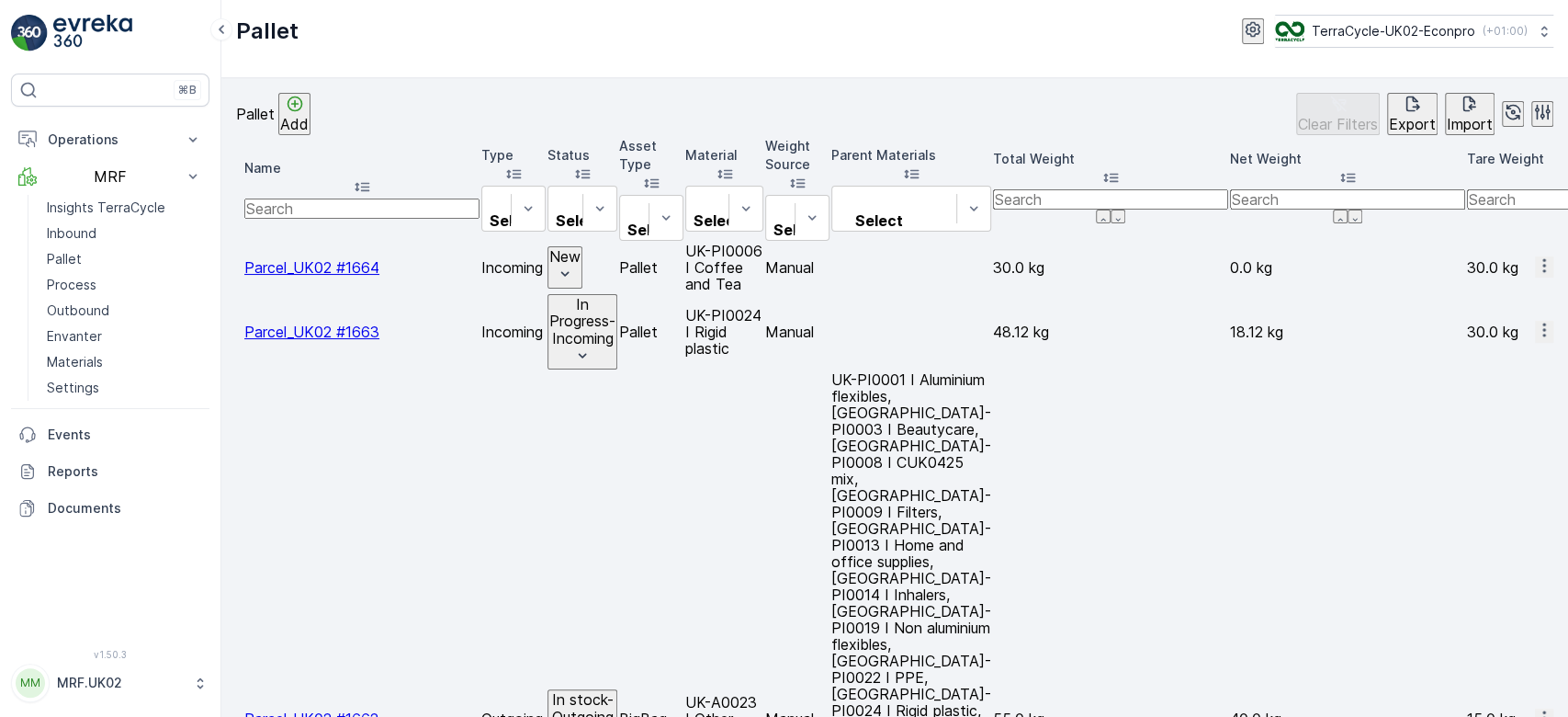
click at [1009, 110] on div "Pallet Add Clear Filters Export Import" at bounding box center [894, 113] width 1317 height 42
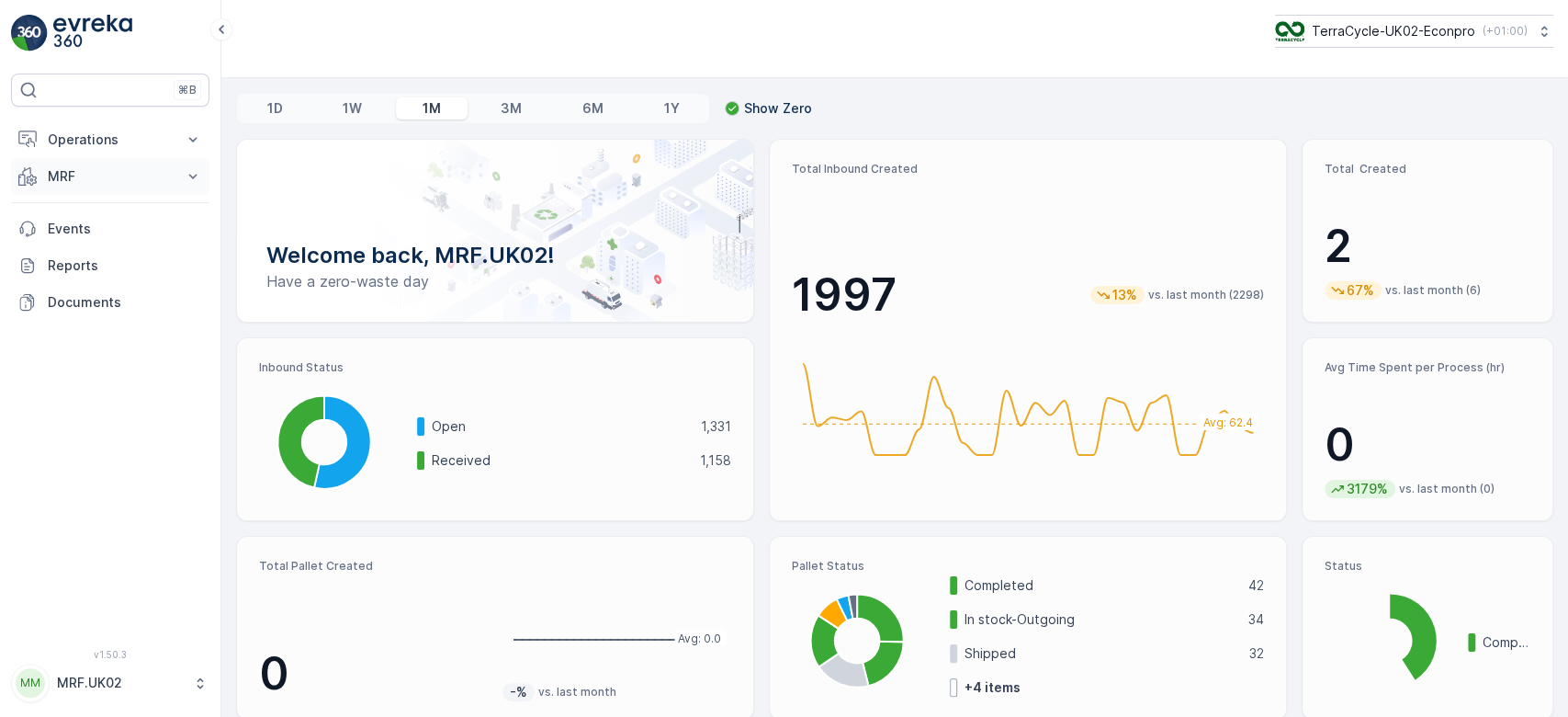
click at [129, 175] on p "MRF" at bounding box center [110, 176] width 125 height 19
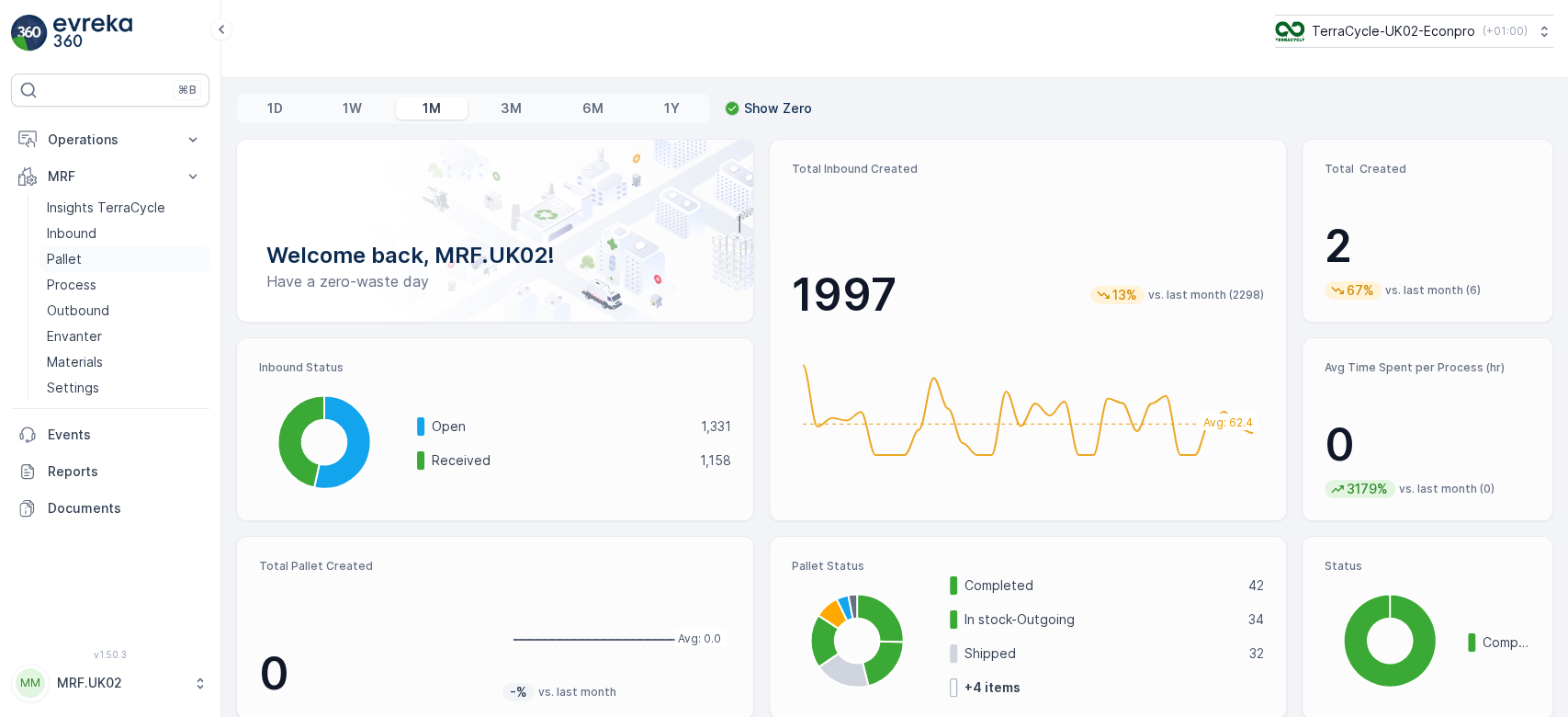
click at [88, 246] on link "Pallet" at bounding box center [125, 259] width 170 height 25
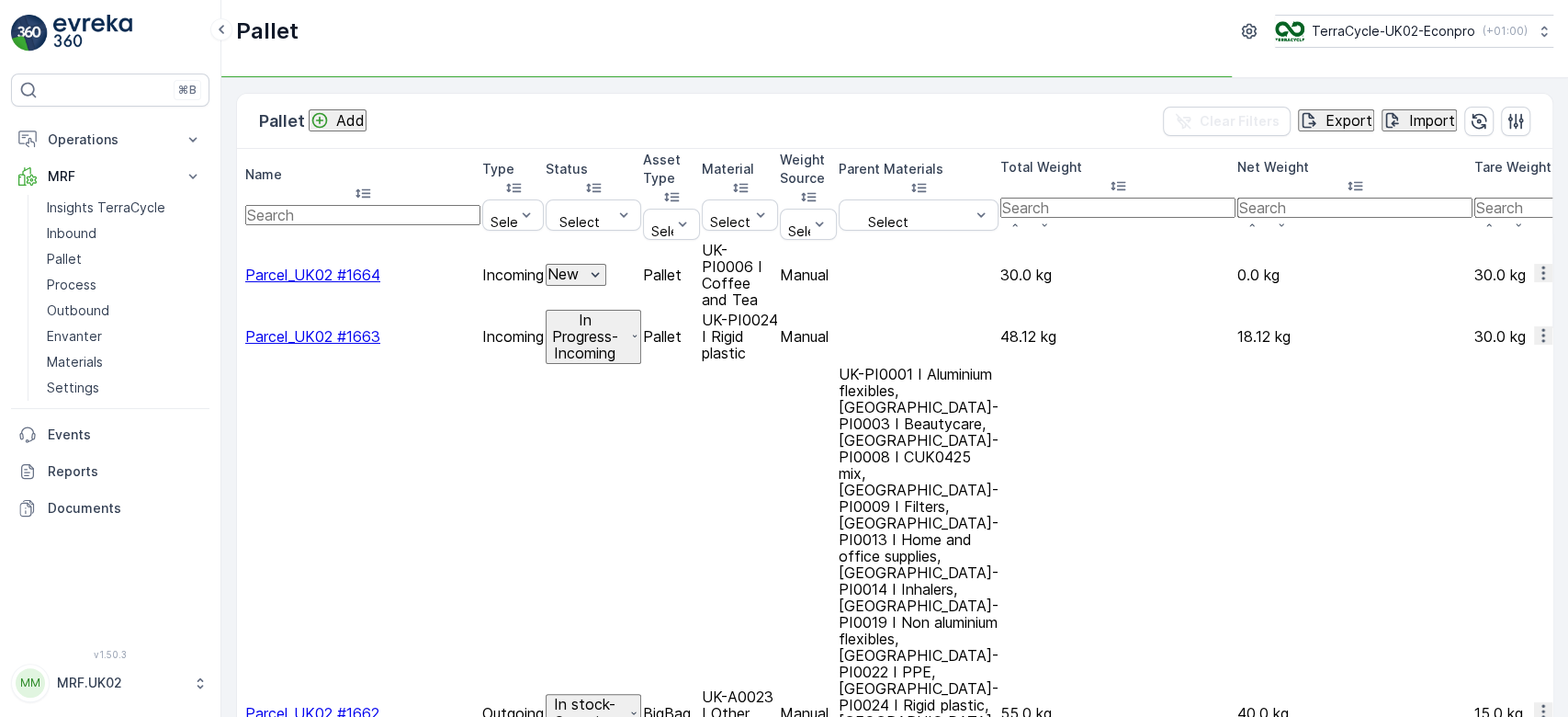
click at [1534, 263] on icon "button" at bounding box center [1543, 272] width 19 height 19
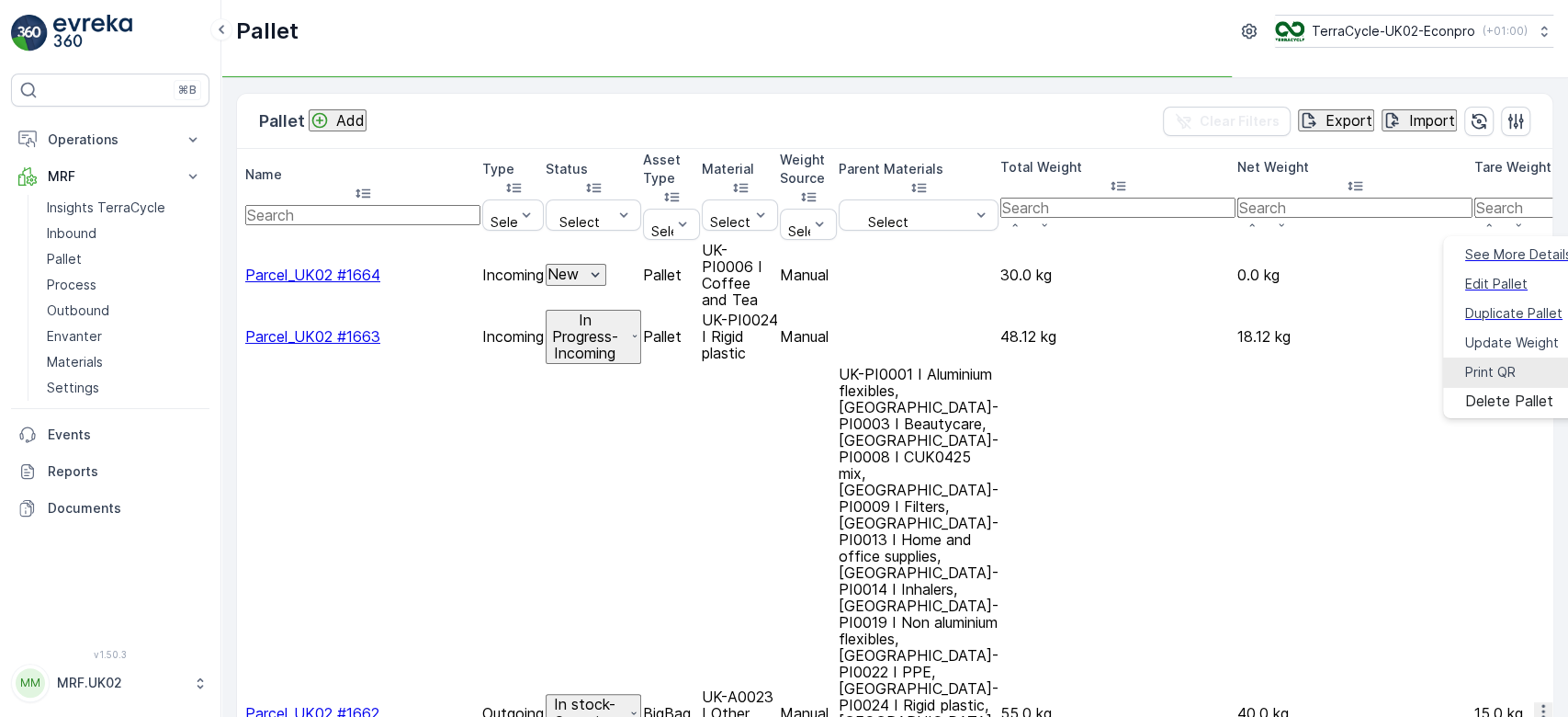
click at [1512, 363] on div "Print QR" at bounding box center [1491, 372] width 51 height 19
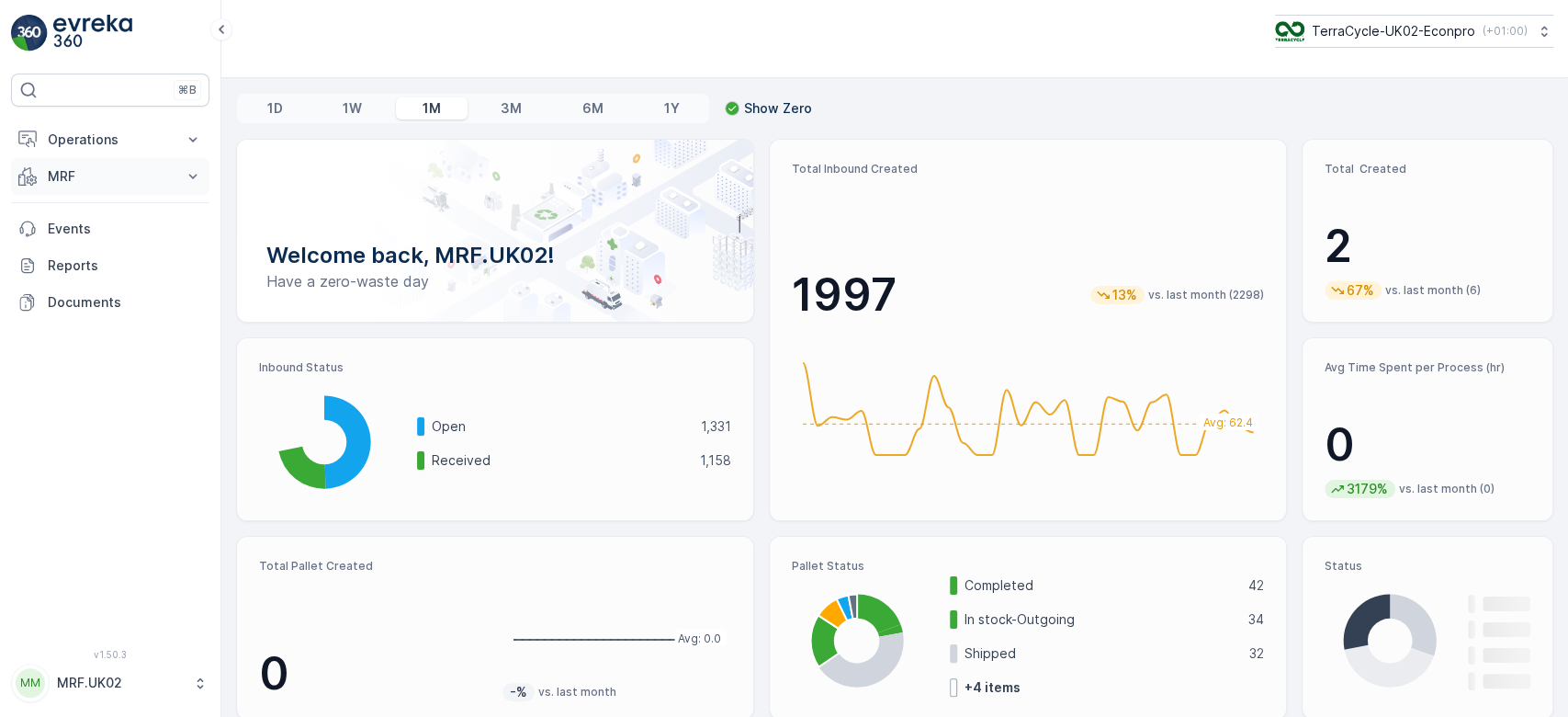
click at [133, 167] on p "MRF" at bounding box center [110, 176] width 125 height 19
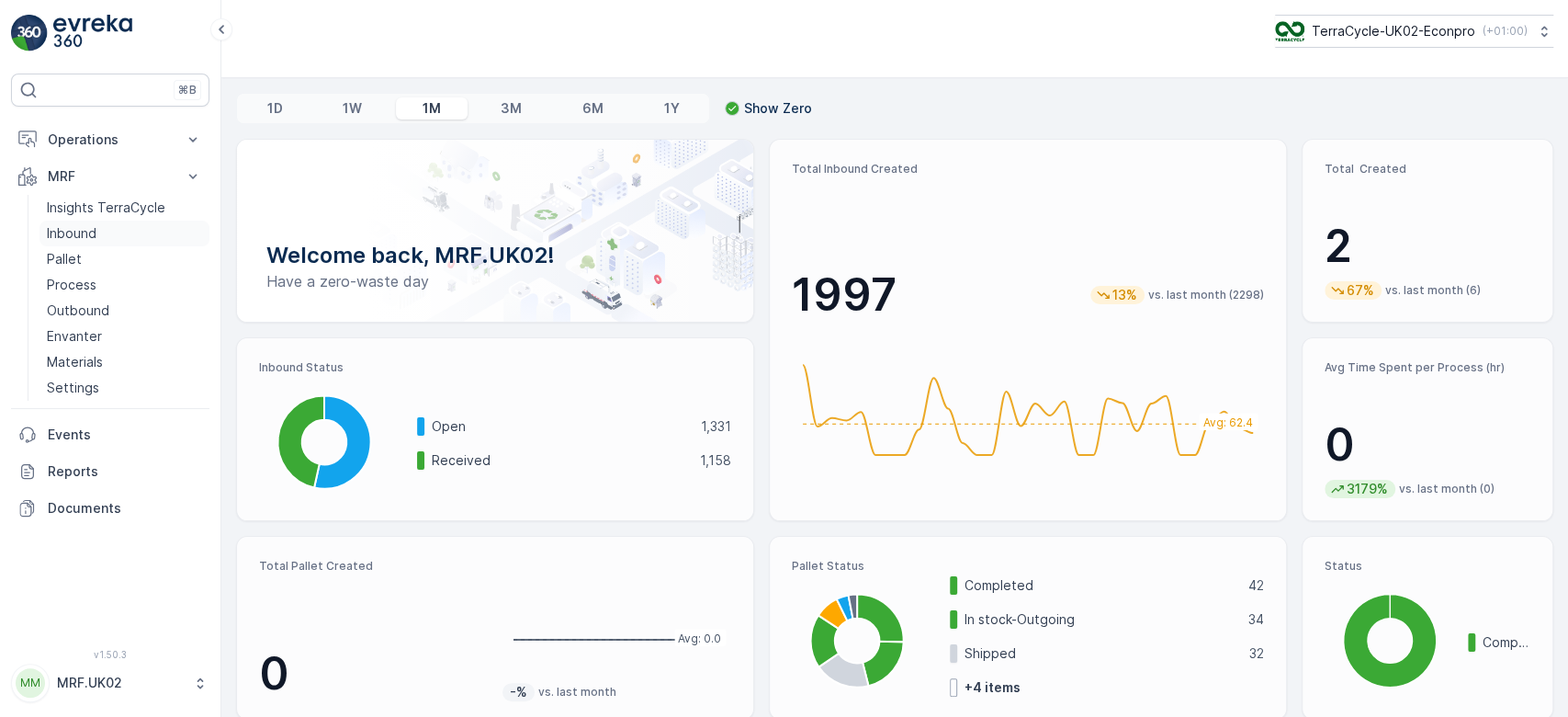
click at [104, 231] on link "Inbound" at bounding box center [125, 233] width 170 height 25
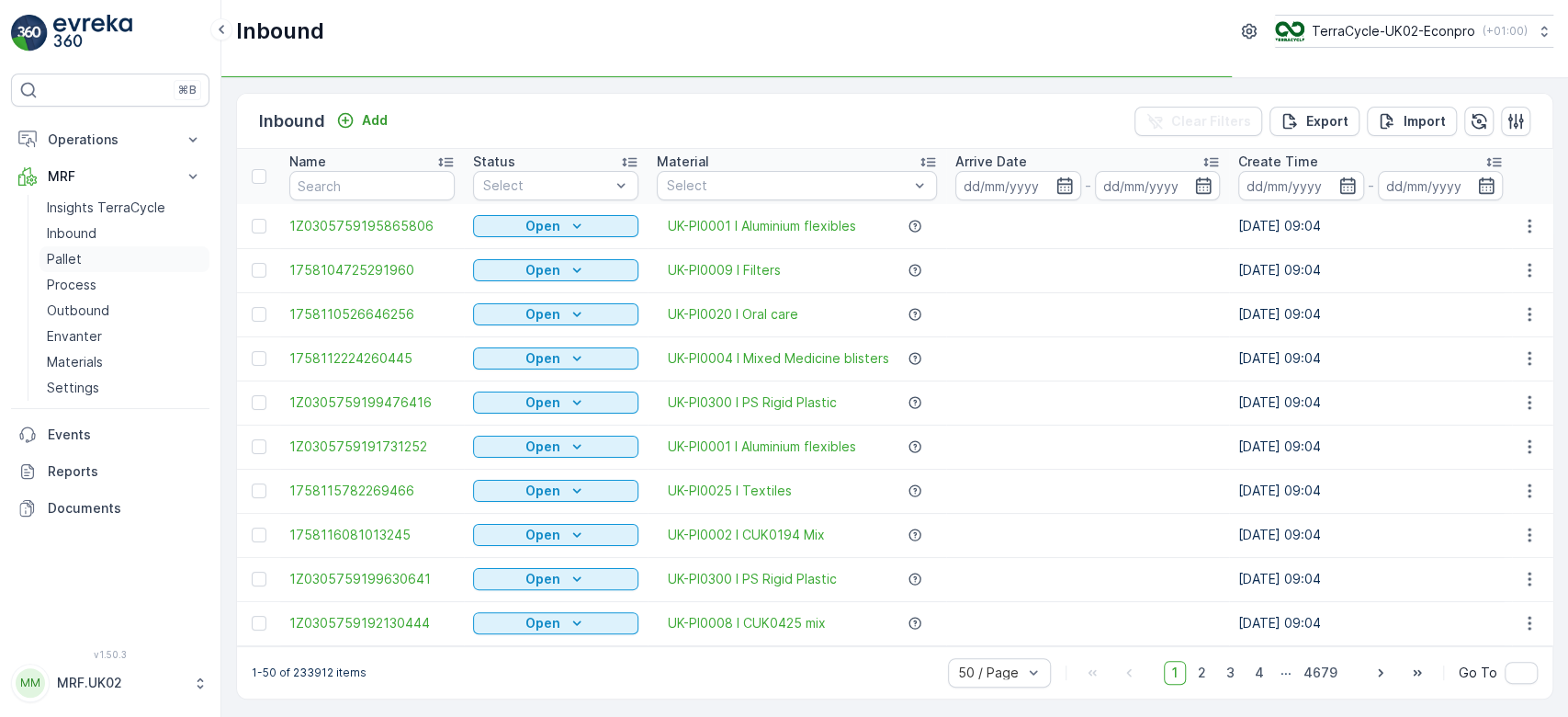
click at [73, 262] on p "Pallet" at bounding box center [64, 259] width 35 height 19
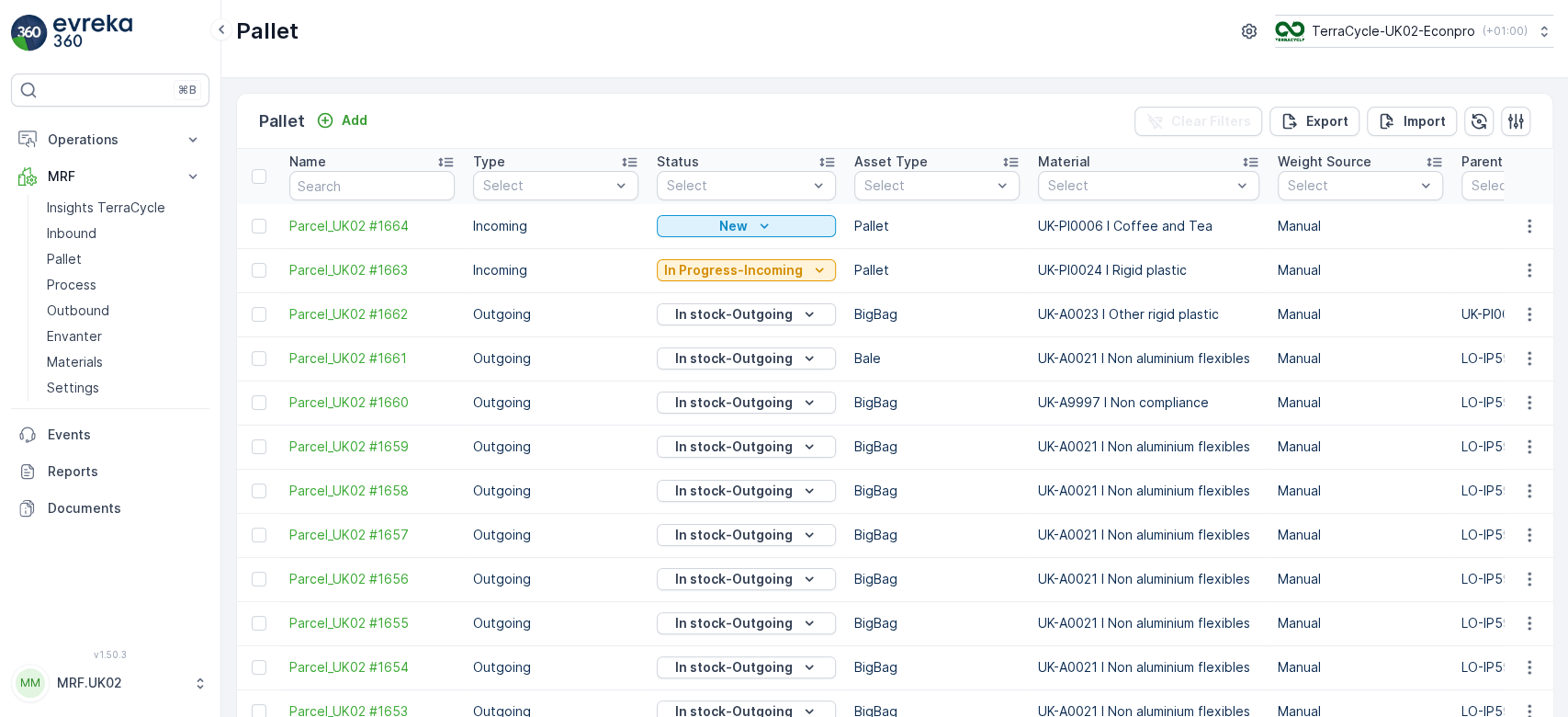
click at [1523, 229] on icon "button" at bounding box center [1529, 225] width 19 height 19
click at [1524, 355] on div "Print QR" at bounding box center [1508, 355] width 121 height 25
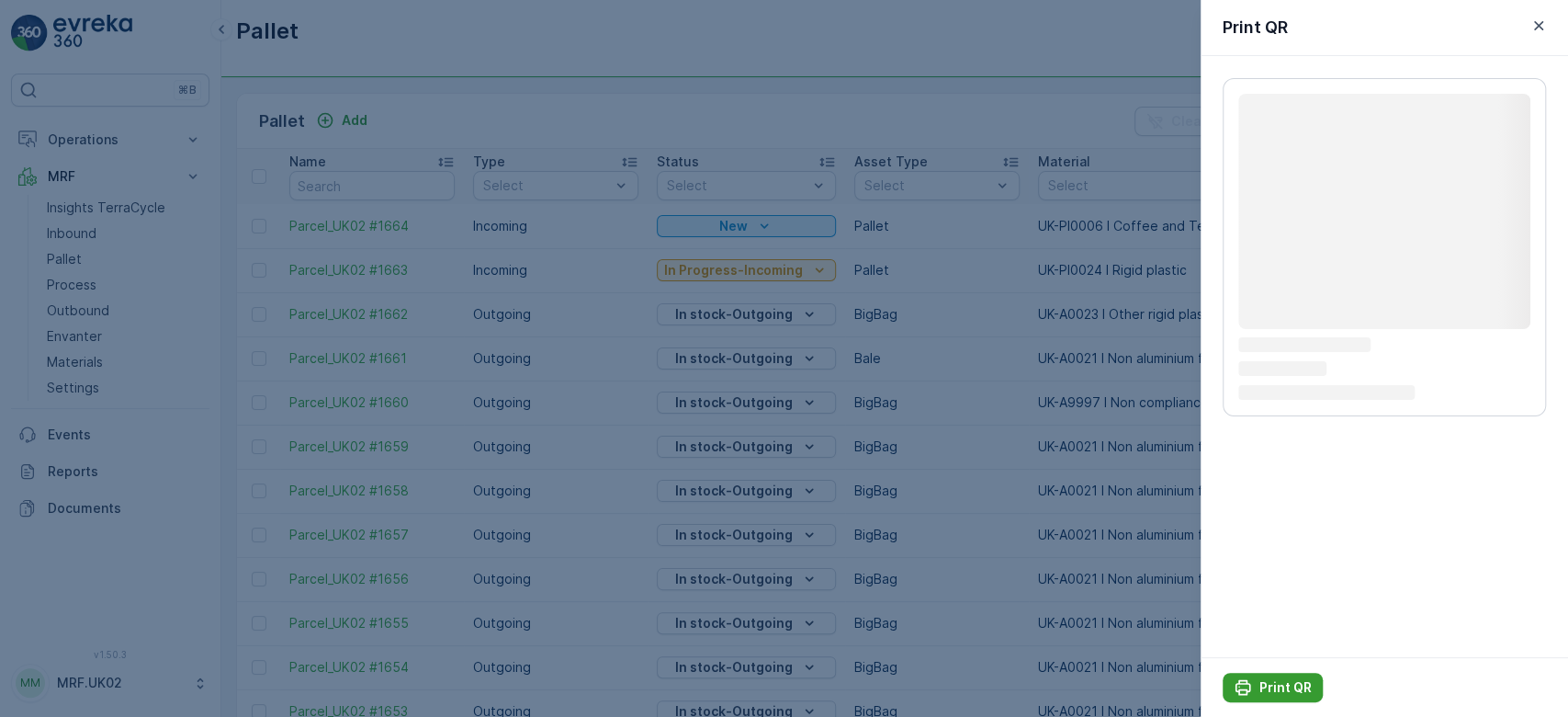
click at [1282, 692] on p "Print QR" at bounding box center [1285, 687] width 53 height 19
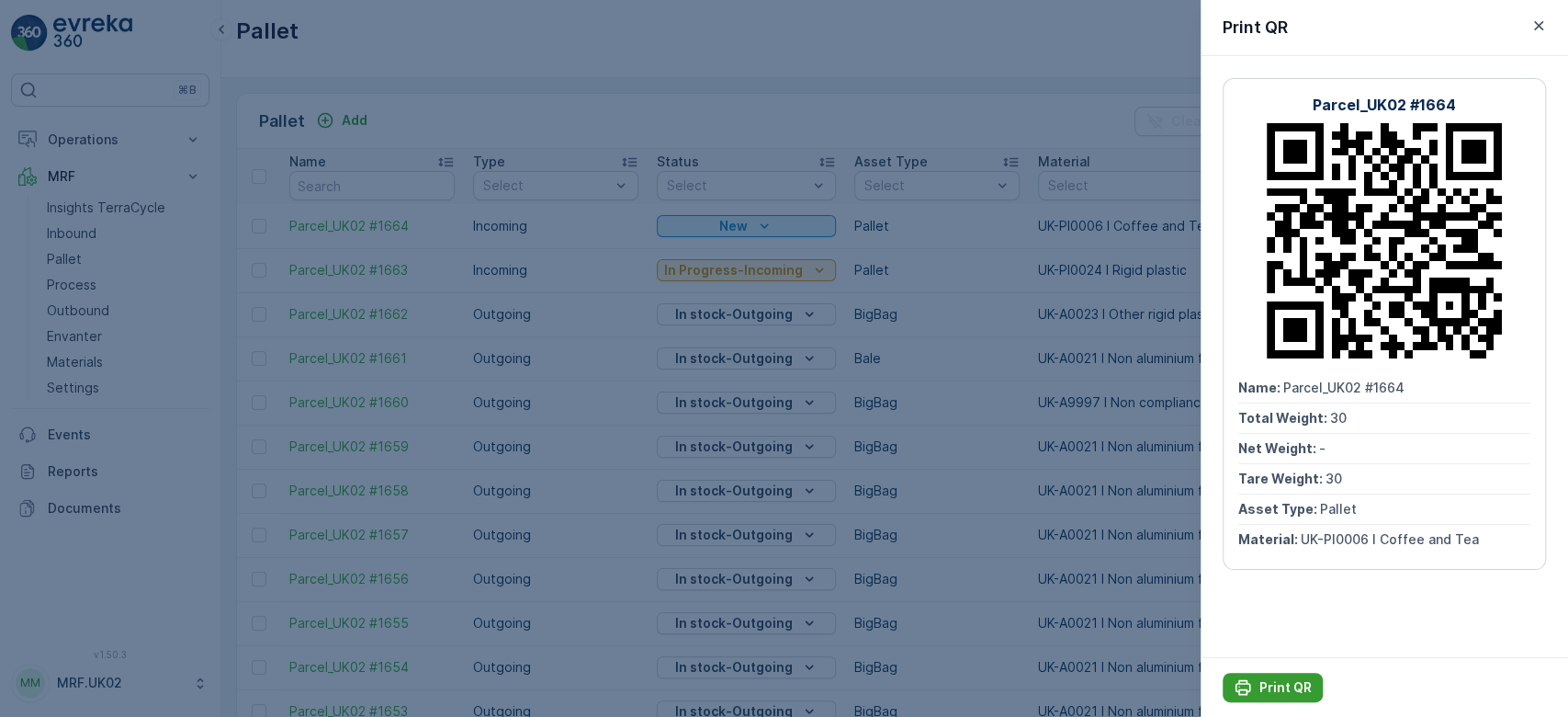
click at [1279, 689] on p "Print QR" at bounding box center [1285, 687] width 53 height 19
click at [92, 233] on div at bounding box center [784, 358] width 1568 height 717
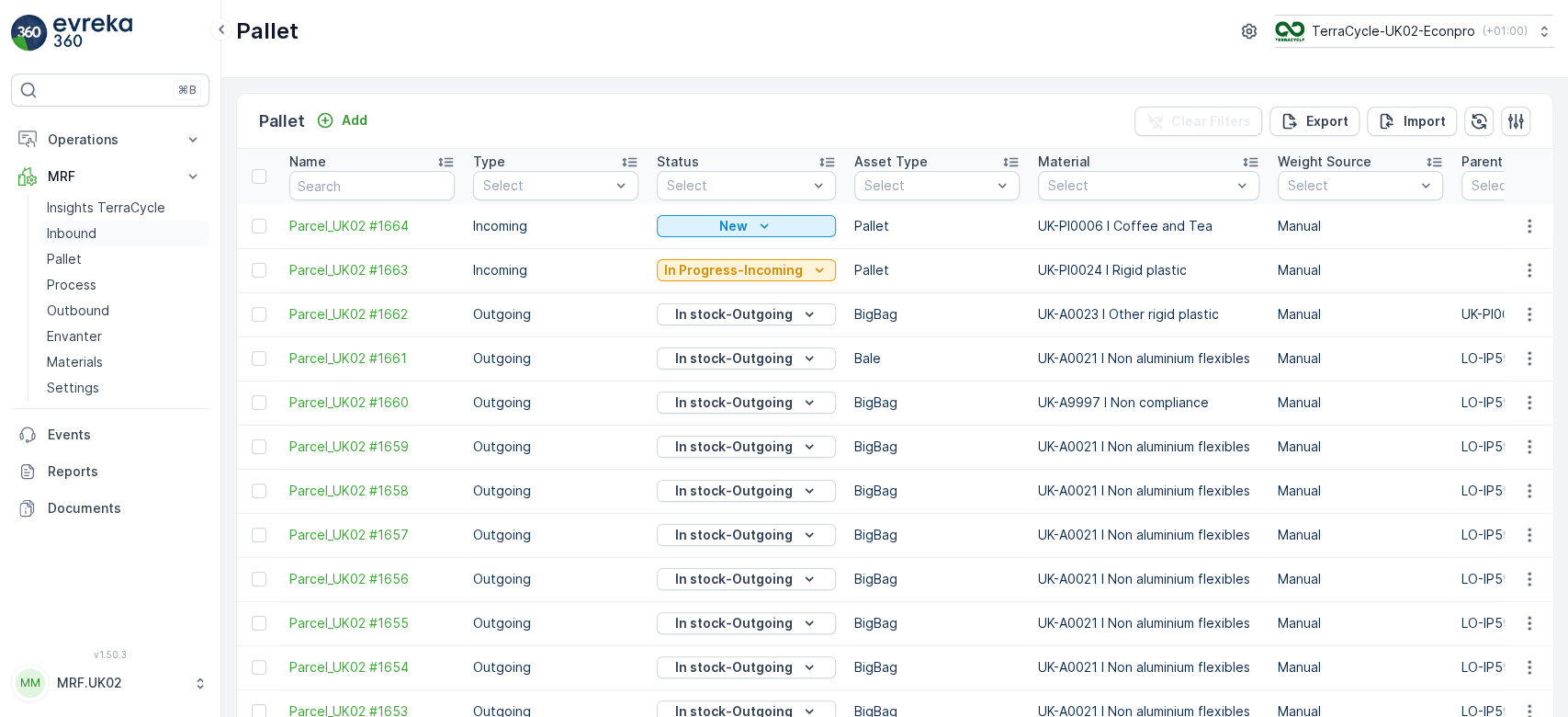
click at [92, 233] on p "Inbound" at bounding box center [71, 233] width 50 height 19
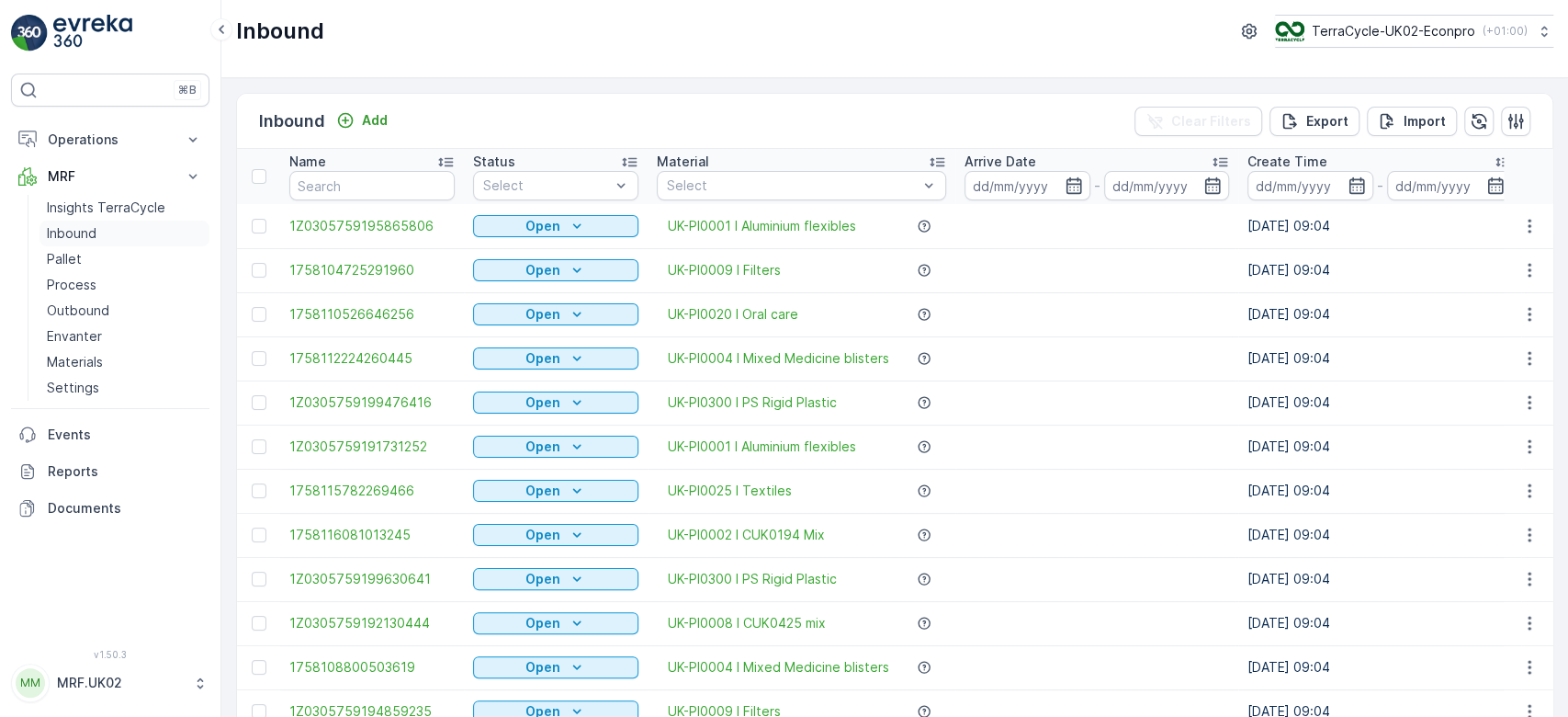
click at [40, 220] on link "Inbound" at bounding box center [125, 233] width 170 height 25
click at [335, 193] on input "text" at bounding box center [372, 185] width 166 height 29
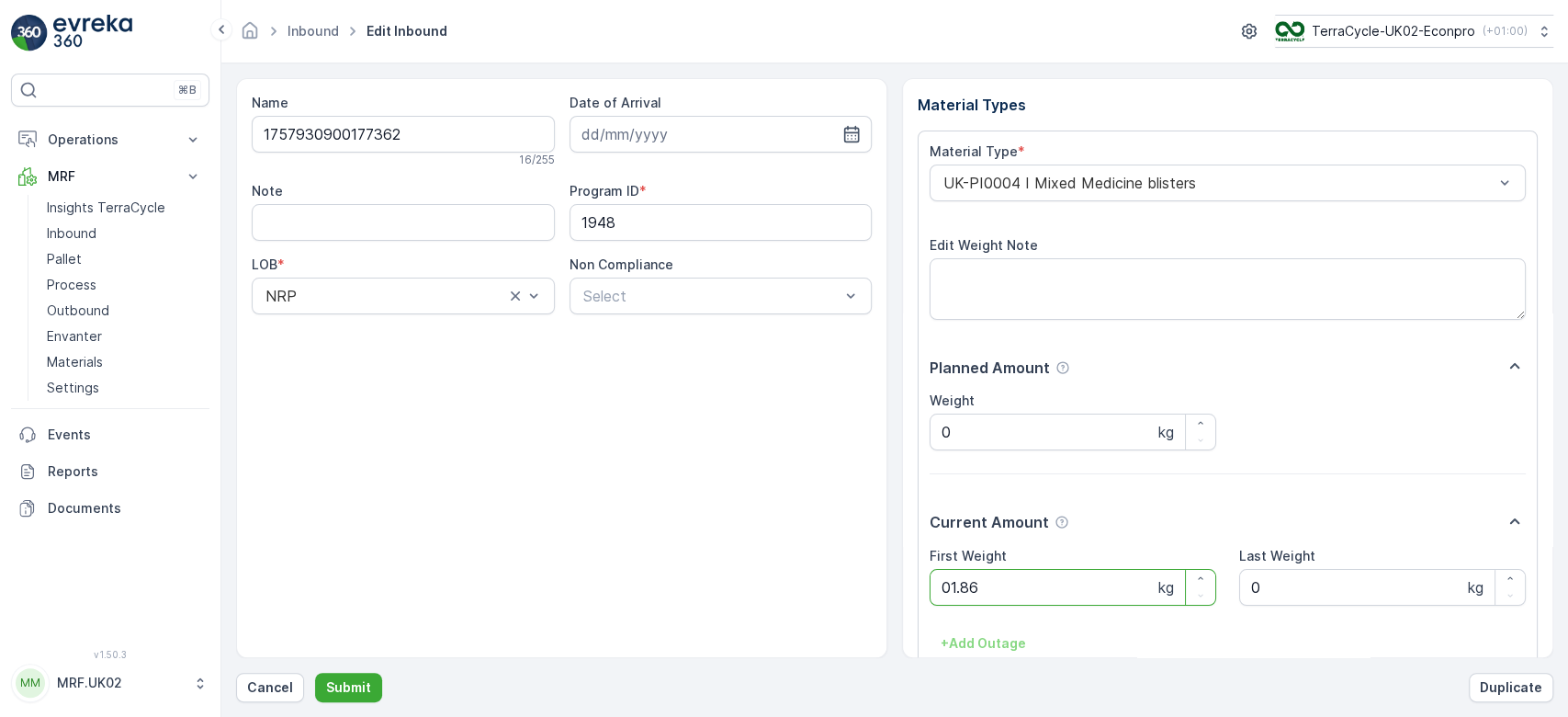
click at [315, 673] on button "Submit" at bounding box center [348, 688] width 67 height 29
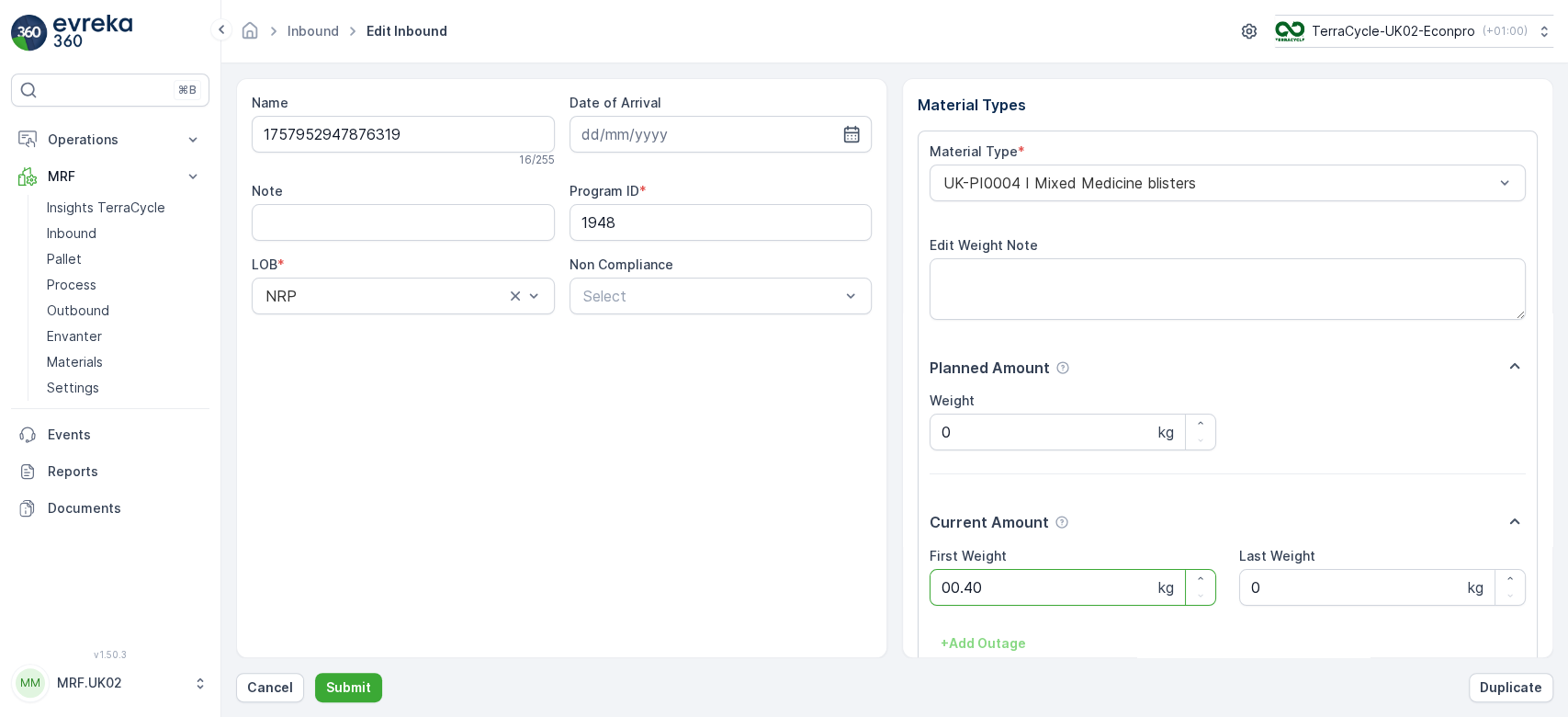
click at [315, 673] on button "Submit" at bounding box center [348, 688] width 67 height 29
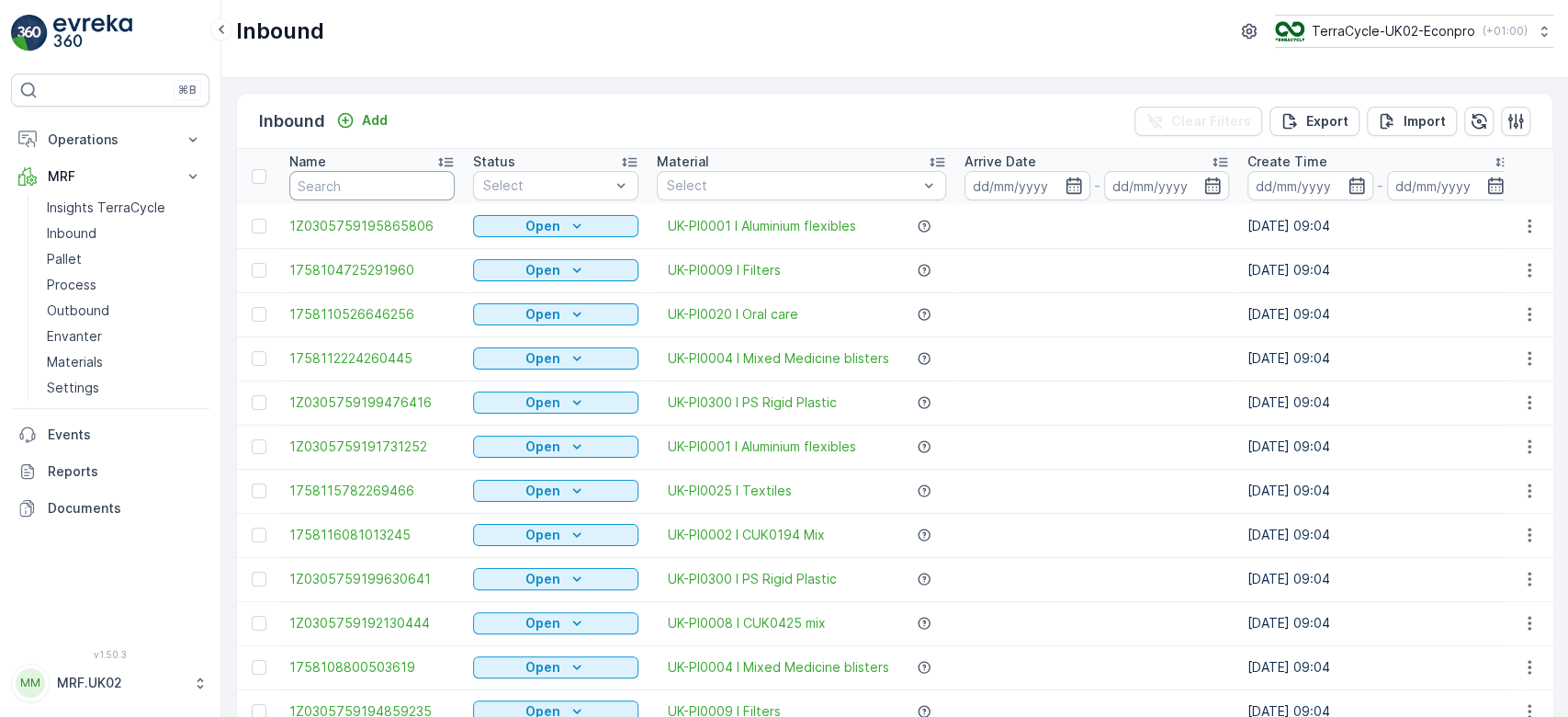
click at [335, 193] on input "text" at bounding box center [372, 185] width 166 height 29
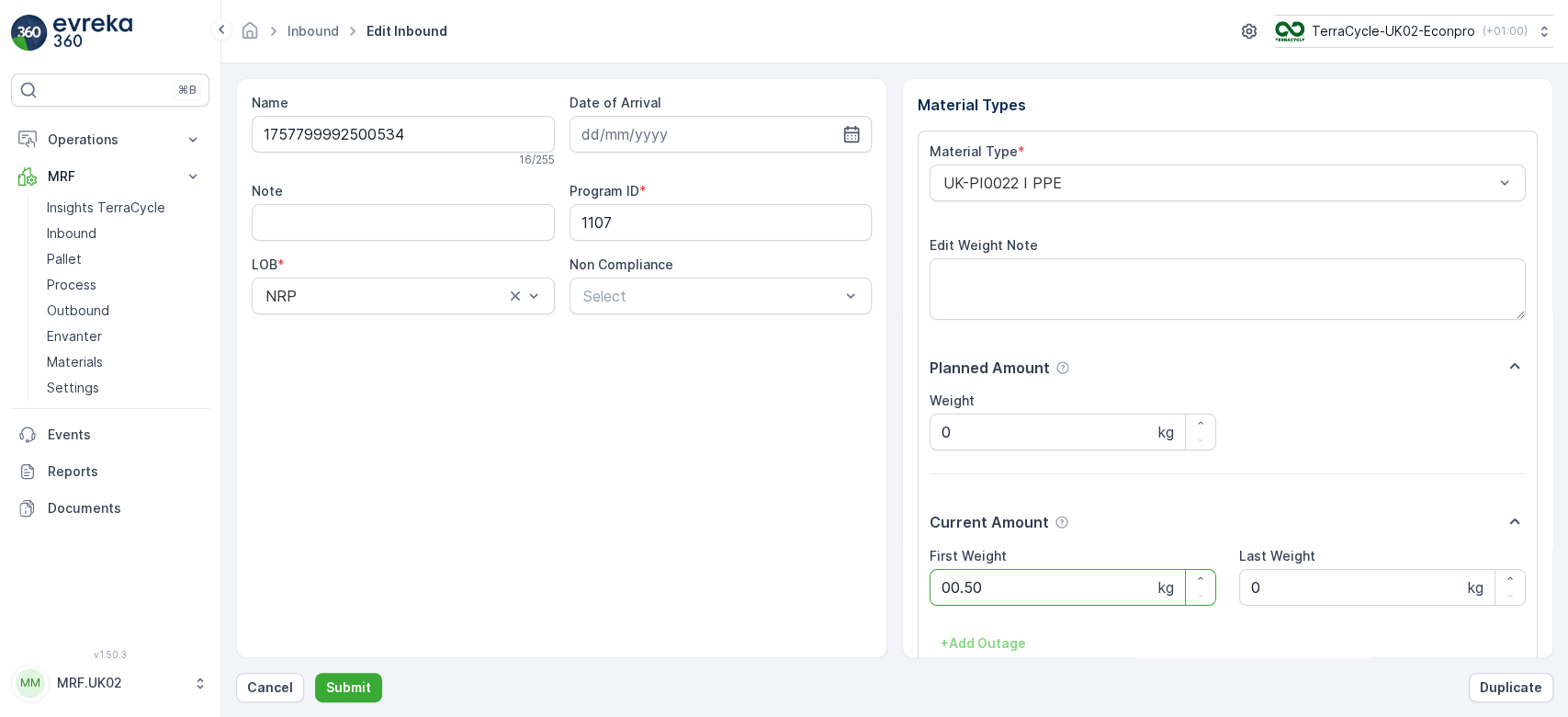
click at [315, 673] on button "Submit" at bounding box center [348, 688] width 67 height 29
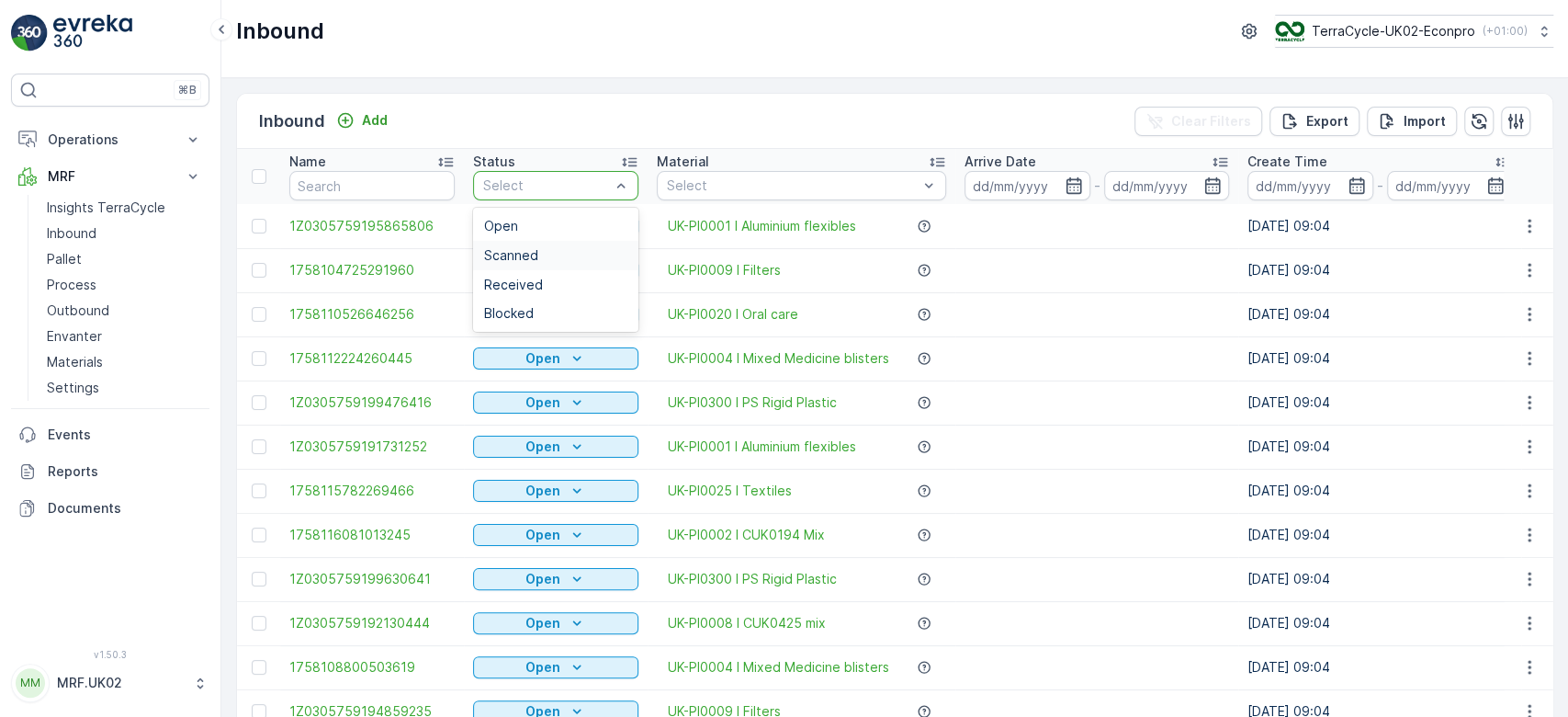
click at [517, 252] on span "Scanned" at bounding box center [511, 255] width 55 height 15
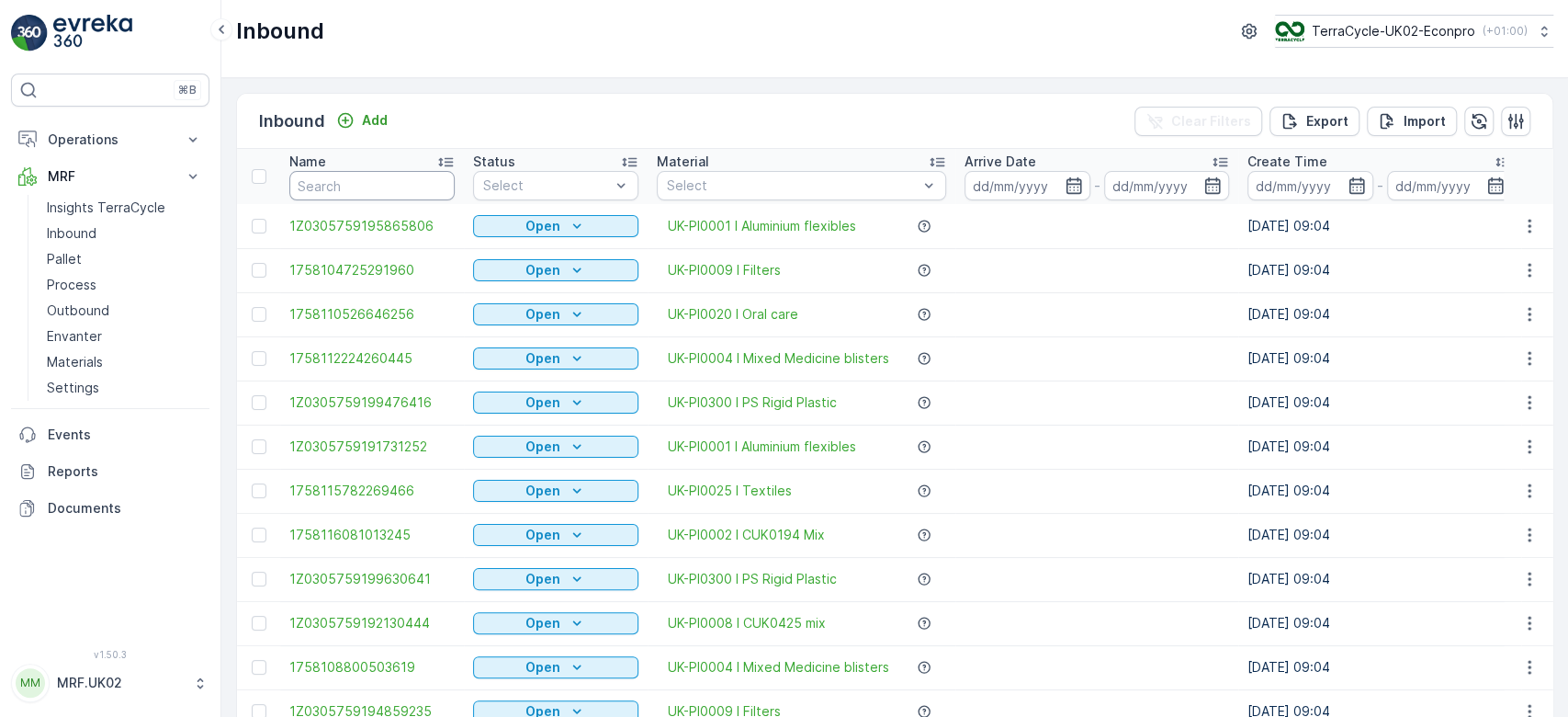
click at [356, 187] on input "text" at bounding box center [372, 185] width 166 height 29
click at [94, 288] on p "Process" at bounding box center [71, 285] width 50 height 19
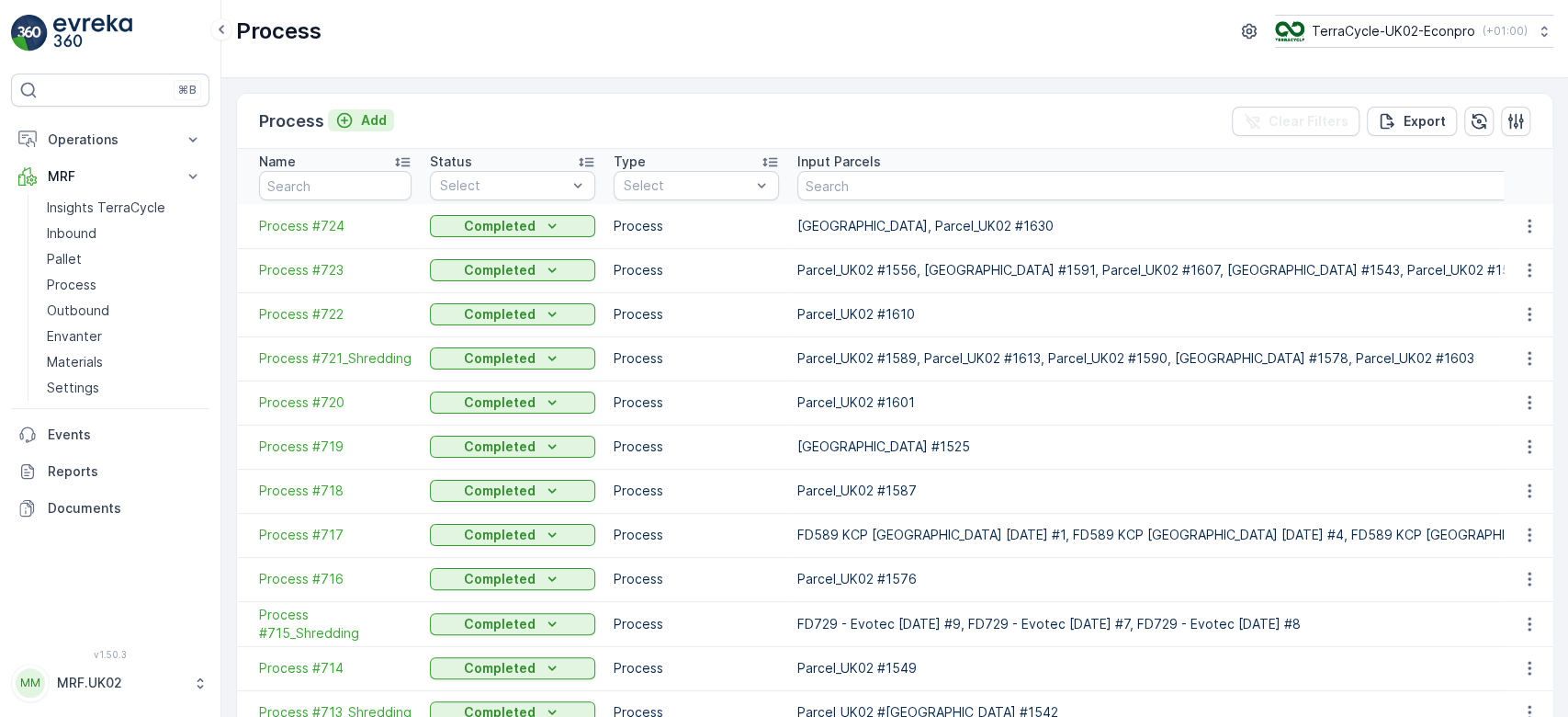
click at [368, 118] on p "Add" at bounding box center [373, 120] width 25 height 19
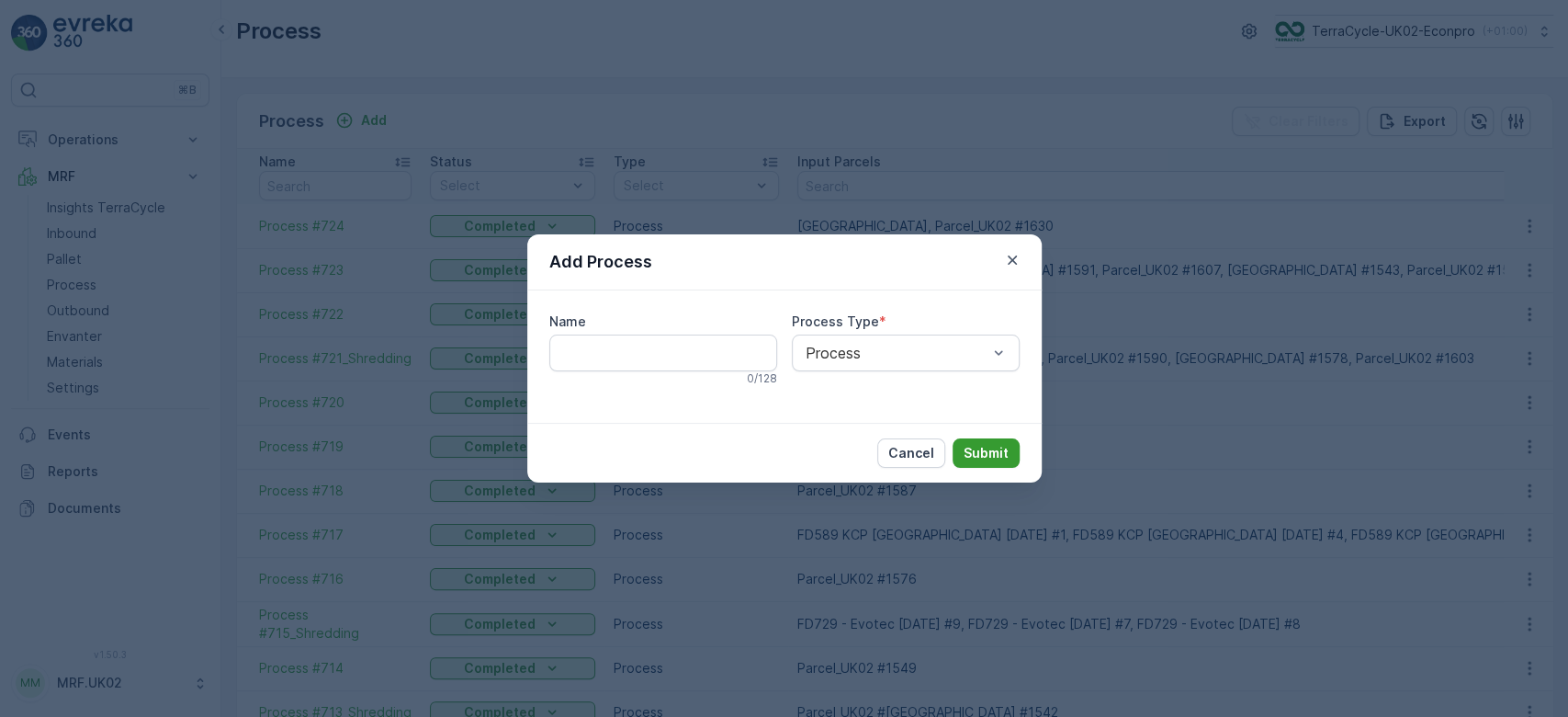
click at [980, 448] on p "Submit" at bounding box center [986, 453] width 45 height 19
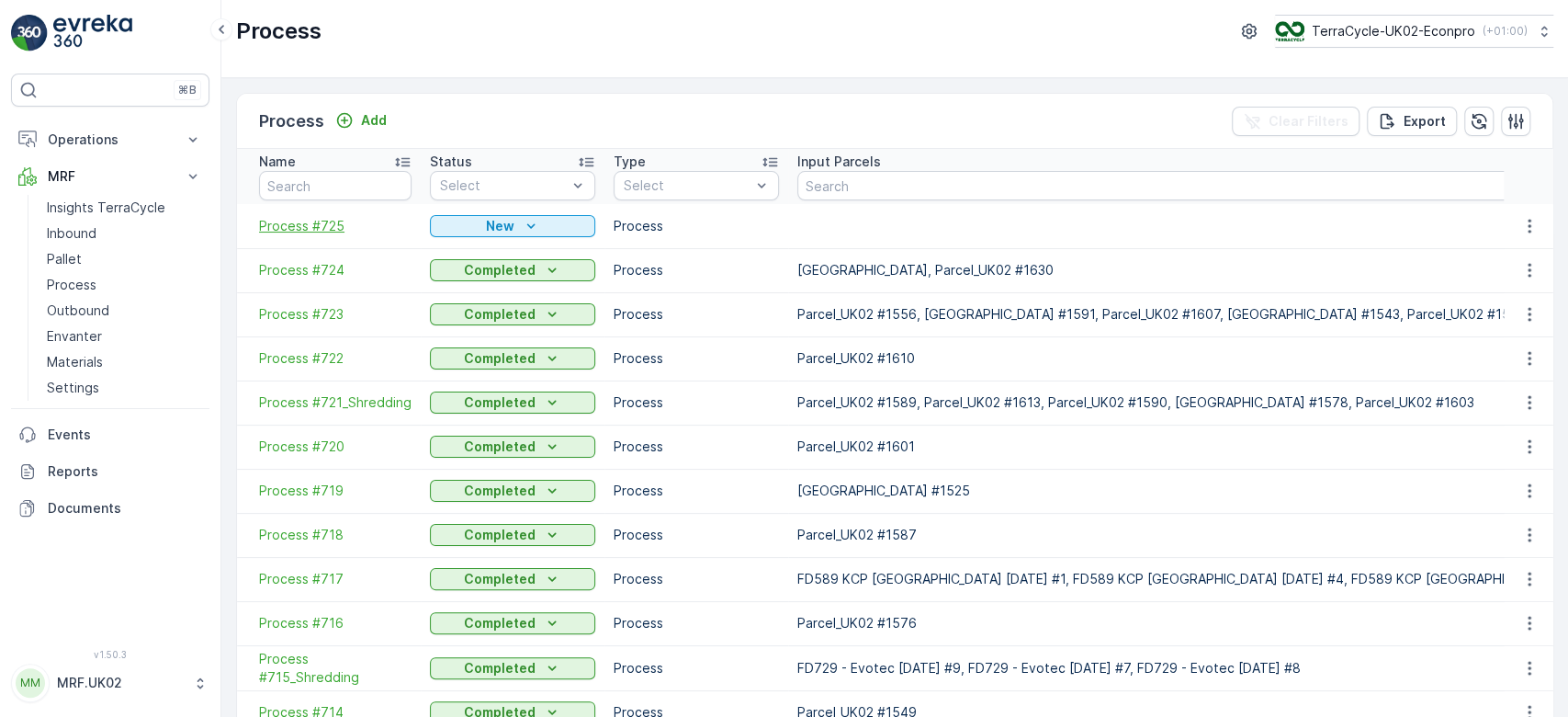
click at [301, 222] on span "Process #725" at bounding box center [335, 225] width 152 height 19
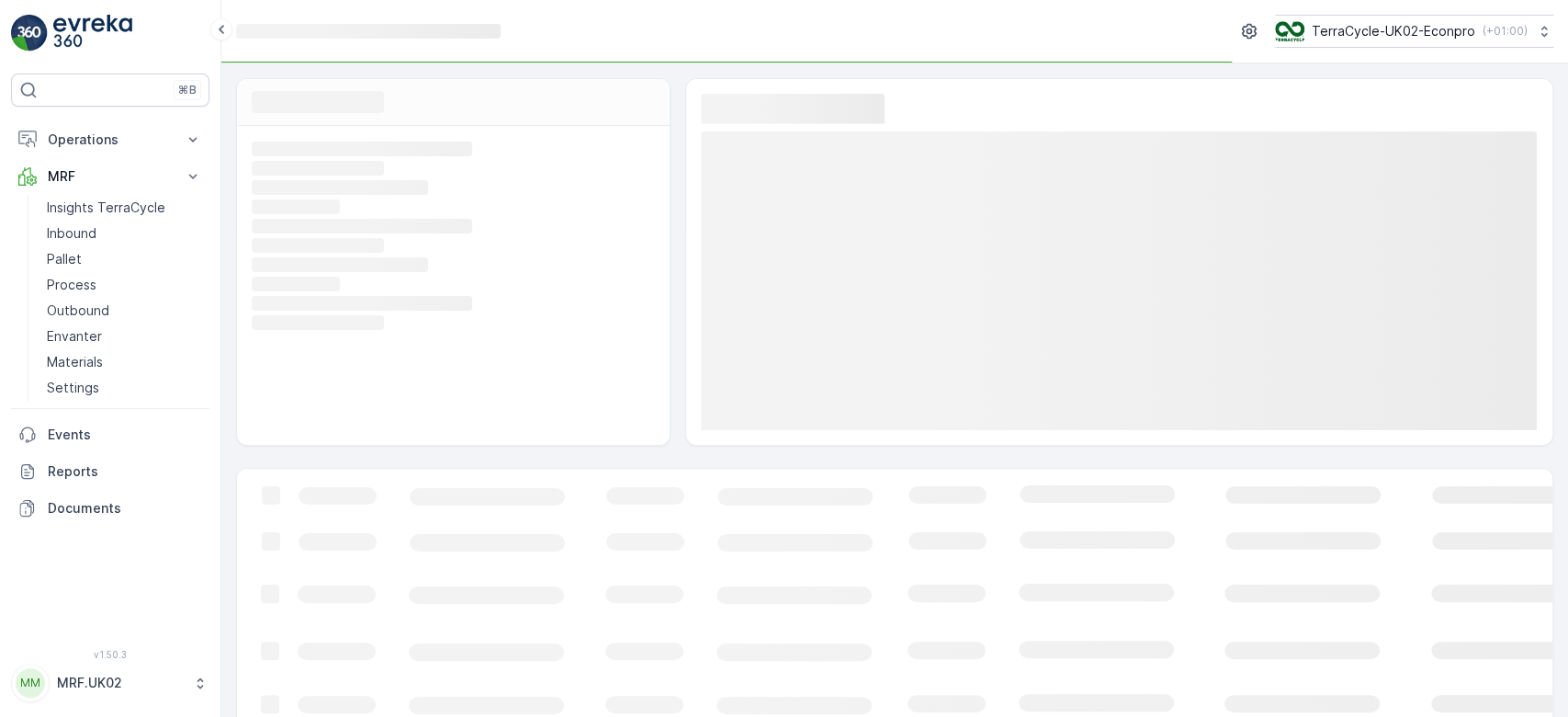
click at [301, 222] on rect at bounding box center [451, 225] width 399 height 17
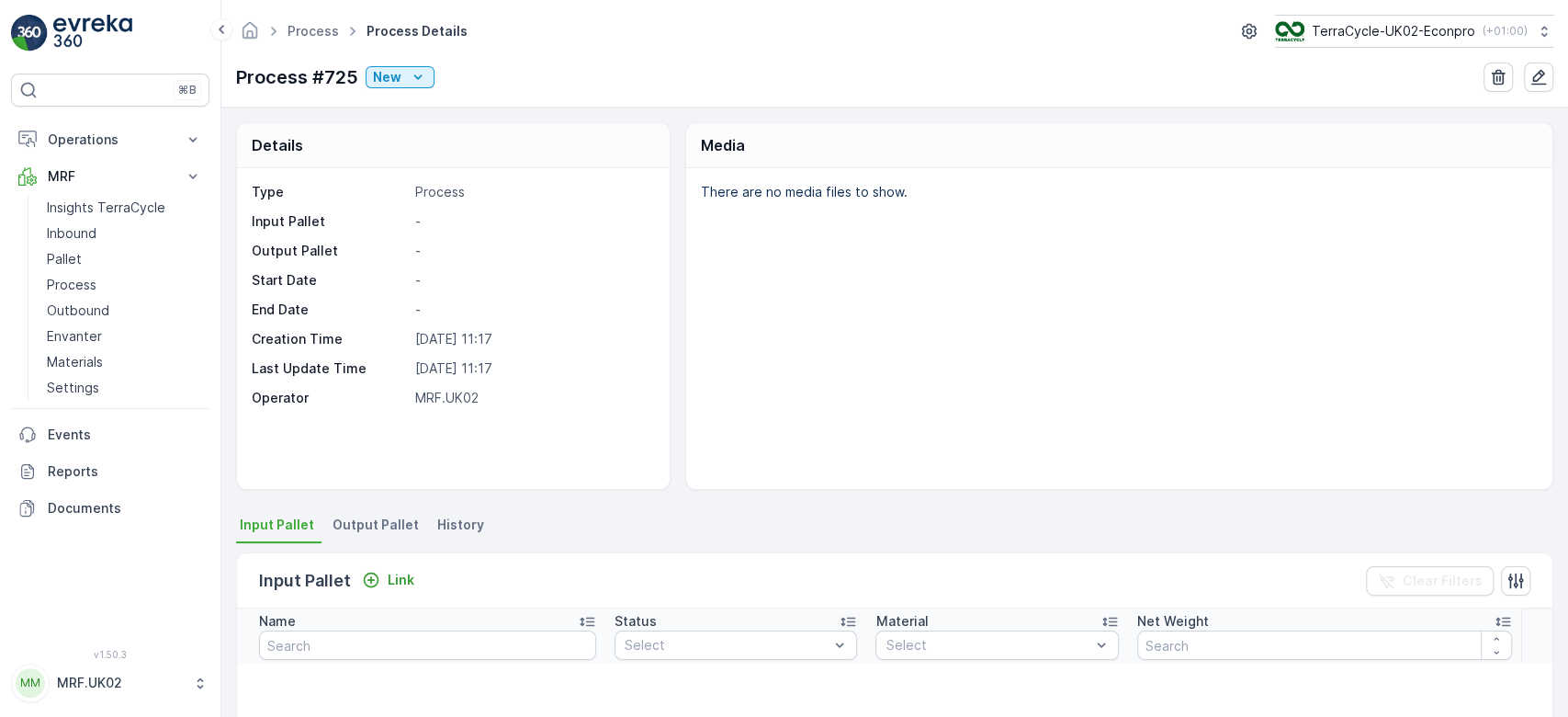
click at [686, 474] on div "There are no media files to show." at bounding box center [1119, 328] width 866 height 321
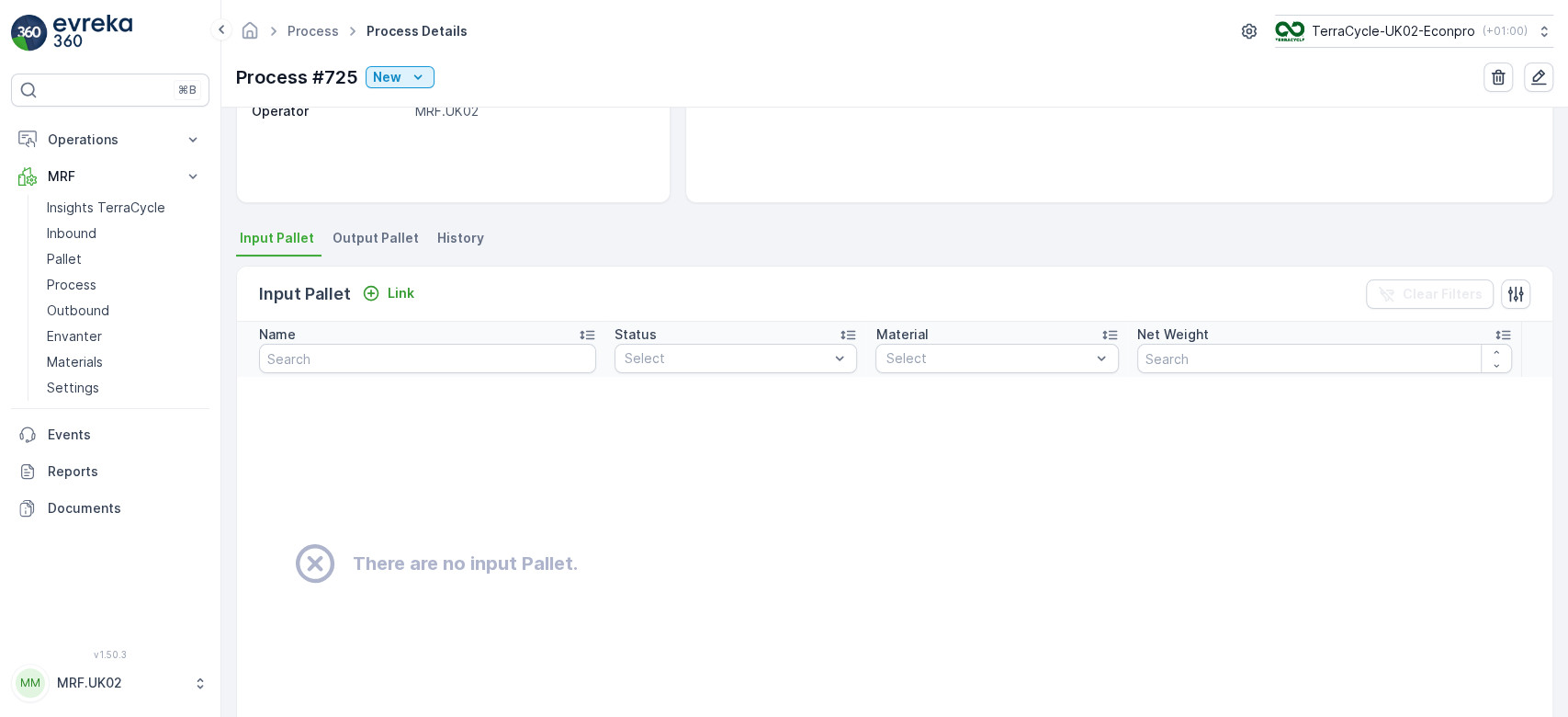
scroll to position [294, 0]
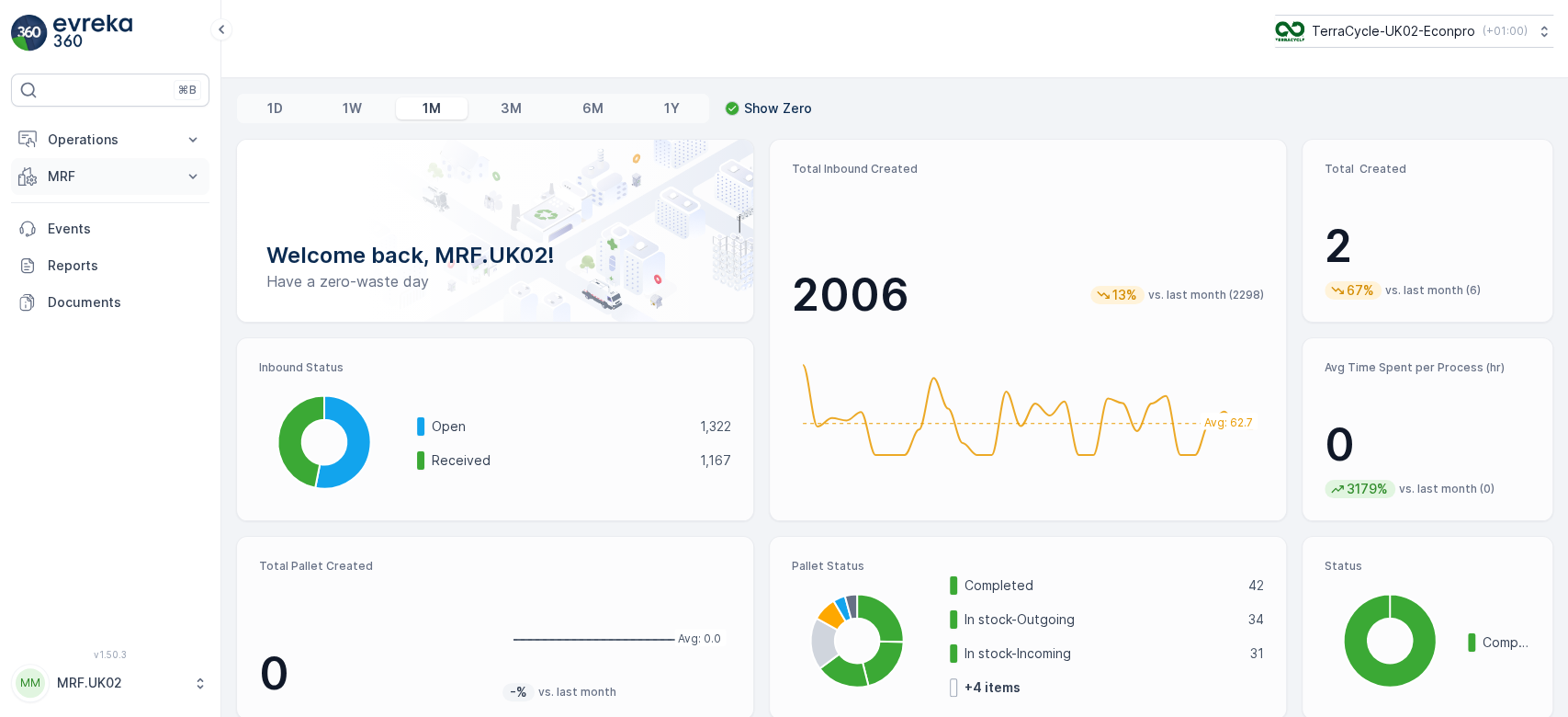
click at [109, 177] on p "MRF" at bounding box center [110, 176] width 125 height 19
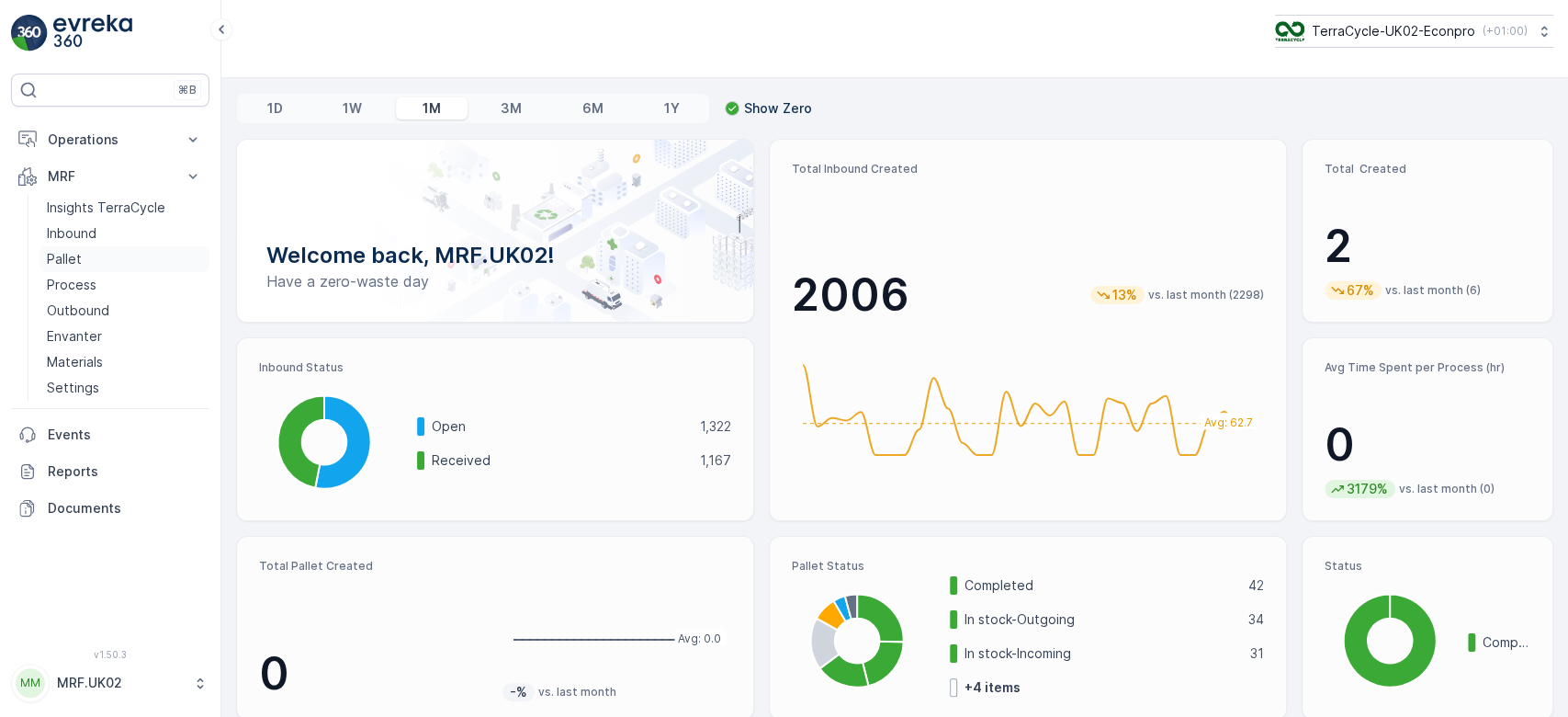
click at [89, 253] on link "Pallet" at bounding box center [125, 259] width 170 height 25
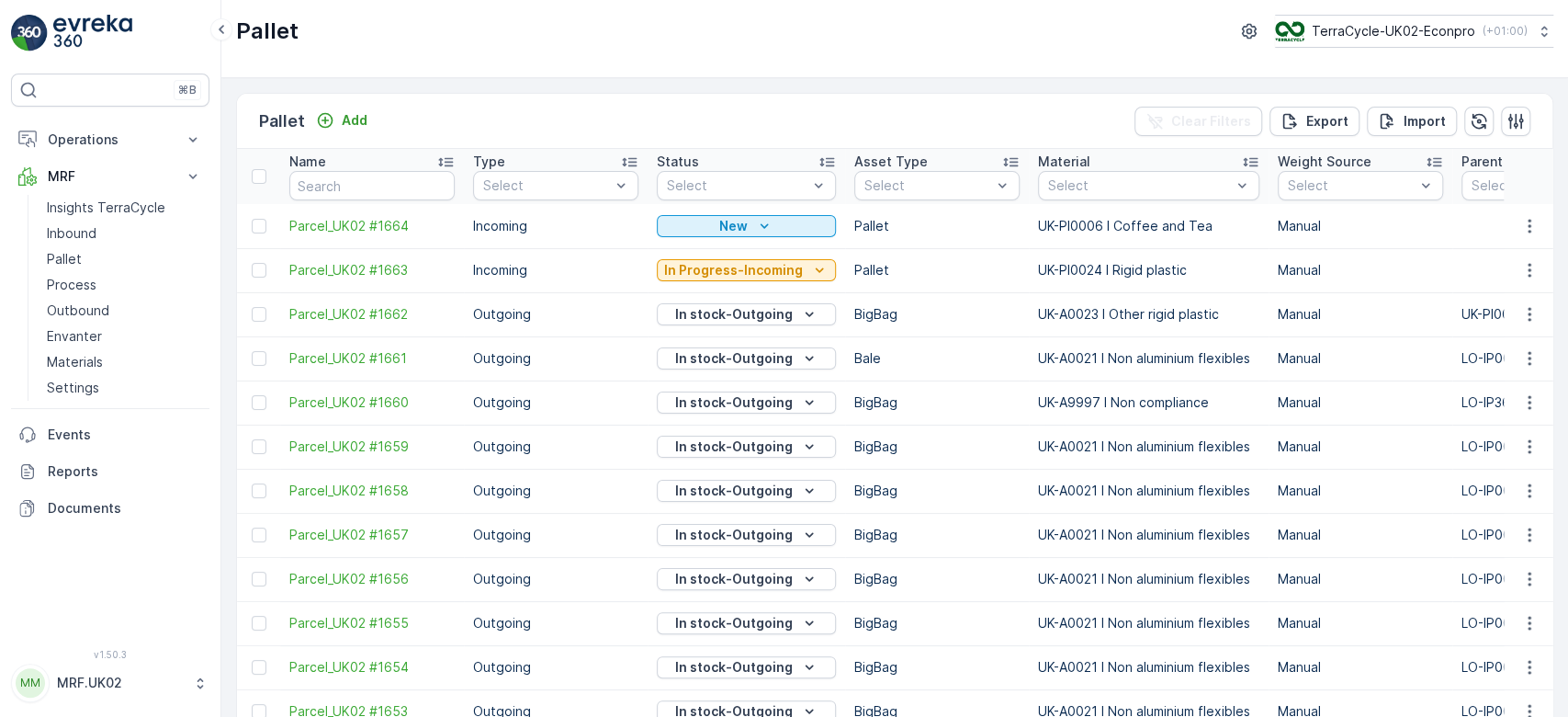
click at [889, 121] on div "Pallet Add Clear Filters Export Import" at bounding box center [894, 121] width 1315 height 56
click at [937, 277] on p "Pallet" at bounding box center [937, 270] width 166 height 19
click at [359, 116] on p "Add" at bounding box center [354, 120] width 25 height 19
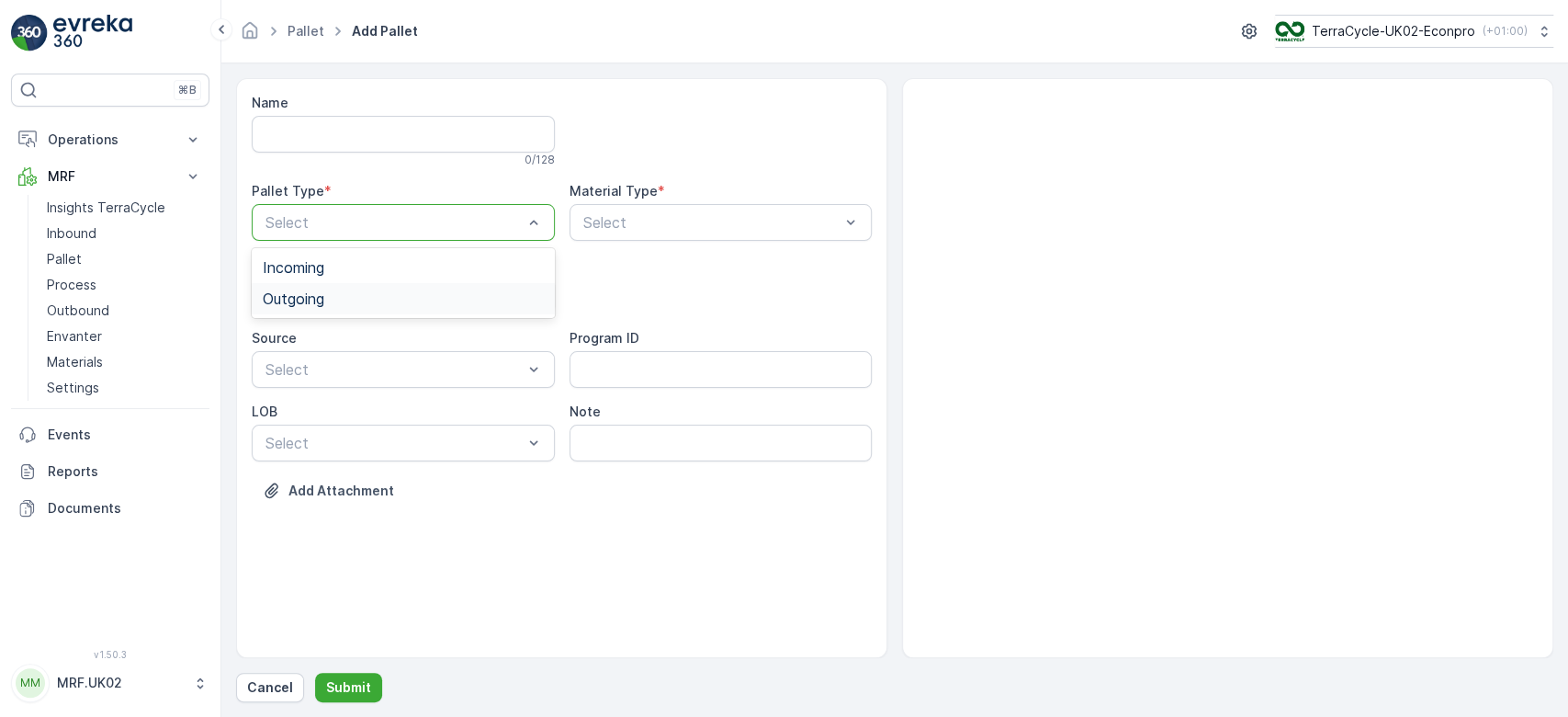
click at [427, 294] on div "Outgoing" at bounding box center [403, 299] width 281 height 17
click at [350, 404] on div "Bale" at bounding box center [403, 403] width 281 height 17
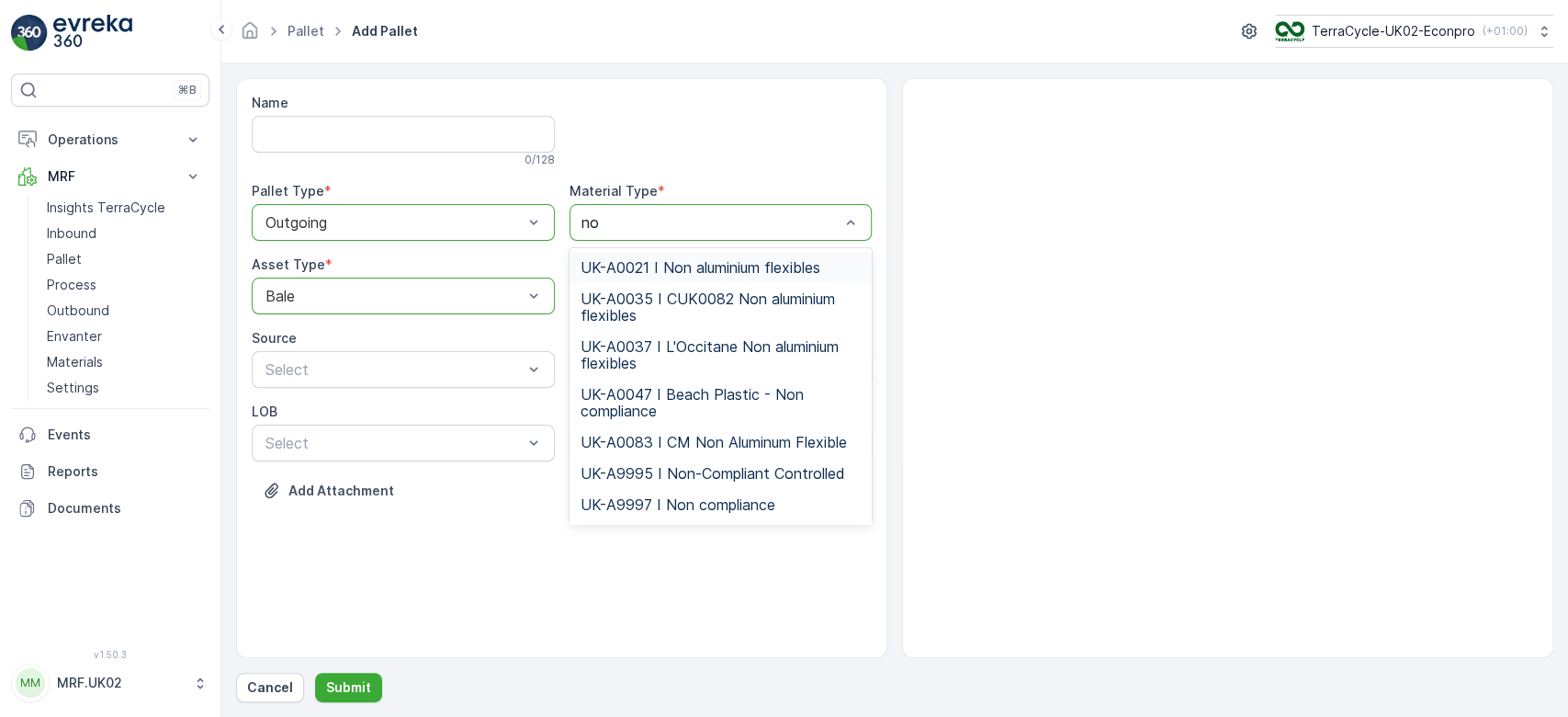
type input "non"
click at [718, 261] on span "UK-A0021 I Non aluminium flexibles" at bounding box center [700, 267] width 240 height 17
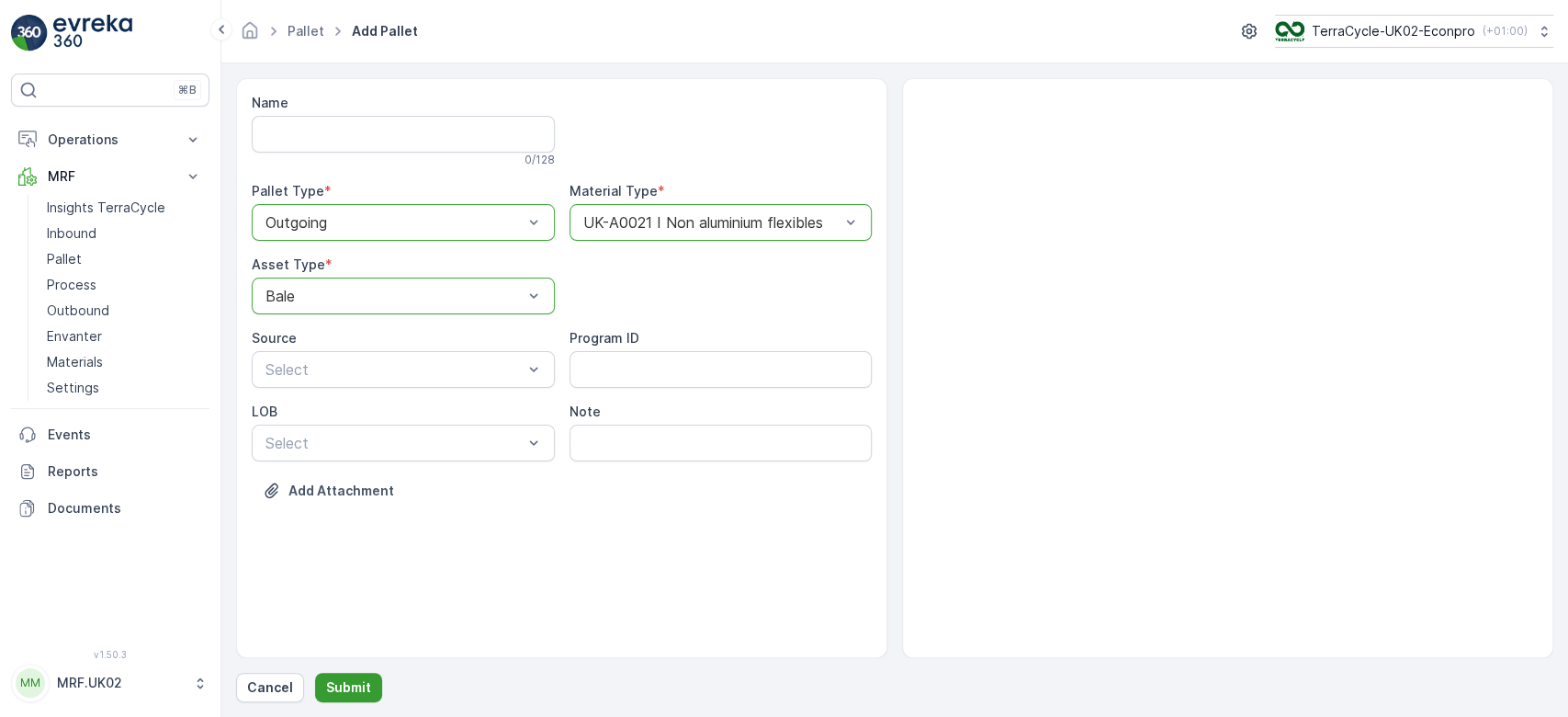
click at [363, 682] on p "Submit" at bounding box center [348, 687] width 45 height 19
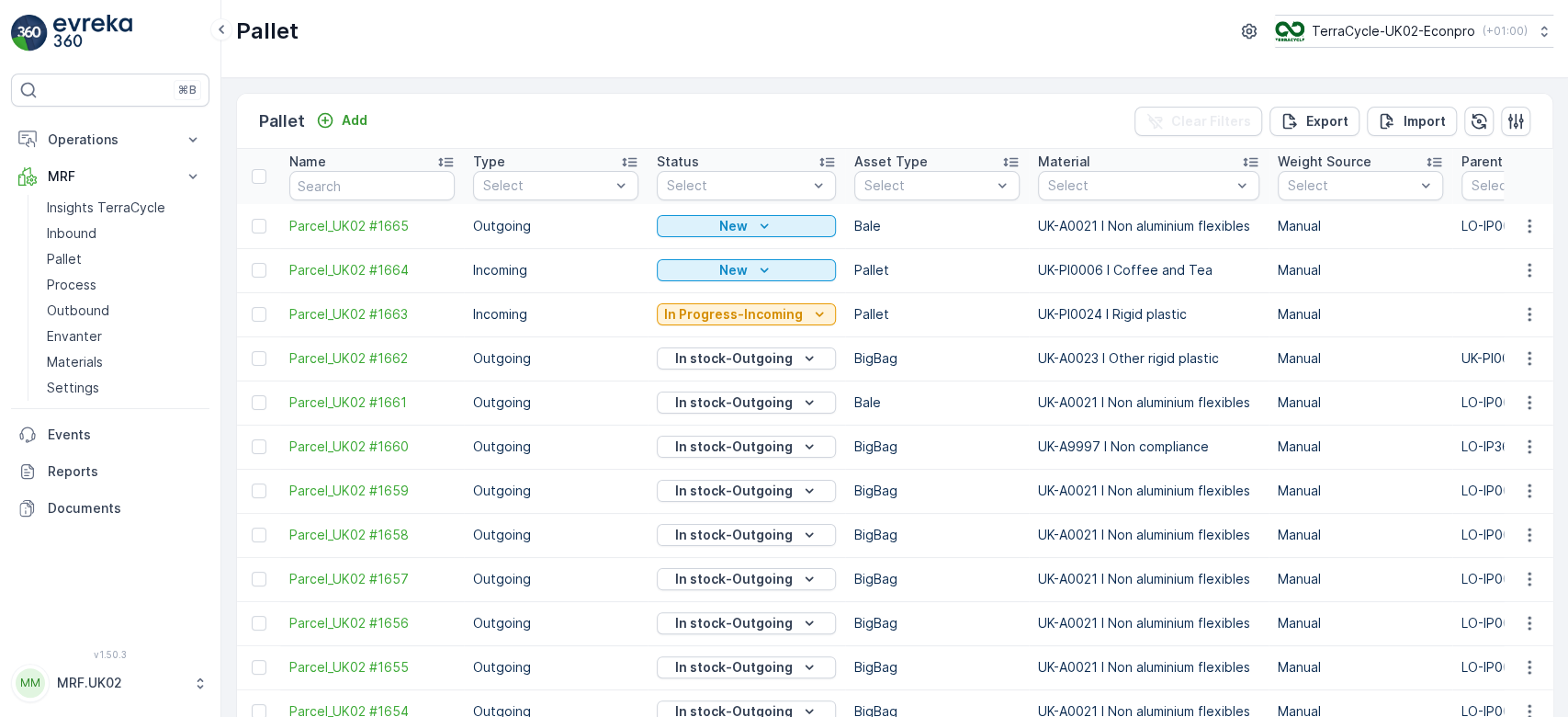
click at [1531, 224] on icon "button" at bounding box center [1529, 225] width 19 height 19
click at [1489, 355] on span "Print QR" at bounding box center [1479, 355] width 51 height 19
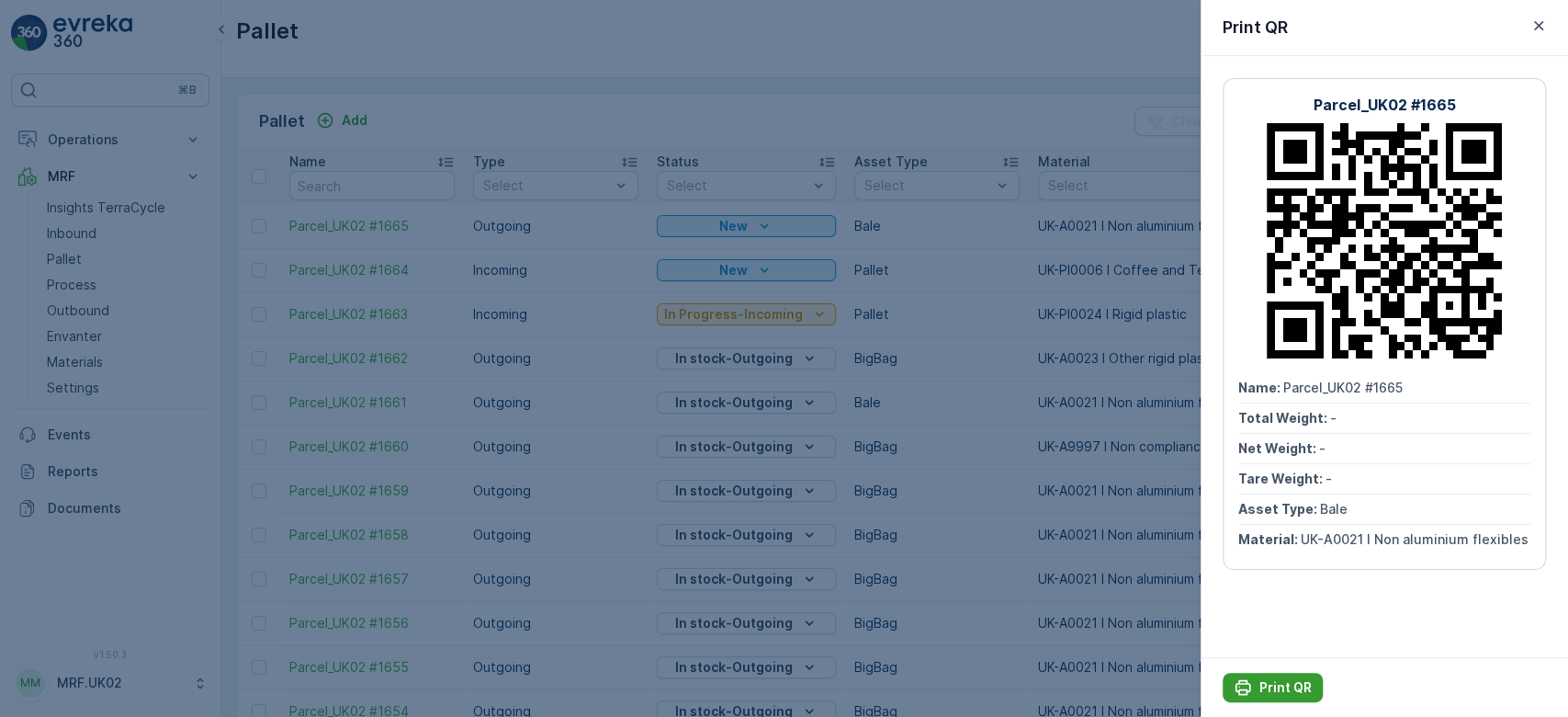
click at [1278, 688] on p "Print QR" at bounding box center [1285, 687] width 53 height 19
click at [566, 320] on div at bounding box center [784, 358] width 1568 height 717
